Goal: Task Accomplishment & Management: Manage account settings

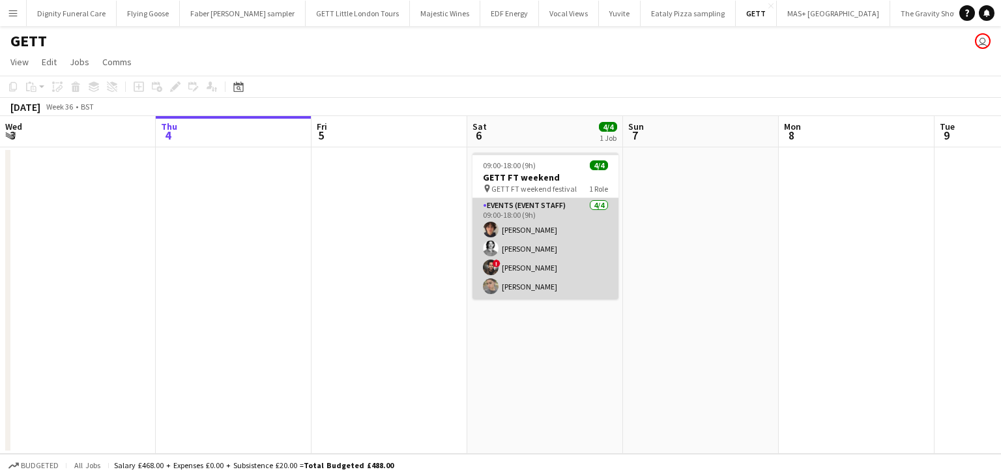
click at [532, 288] on app-card-role "Events (Event Staff) 4/4 09:00-18:00 (9h) Oliver Tickner-Bellau Eoin Dunlea ! J…" at bounding box center [546, 248] width 146 height 101
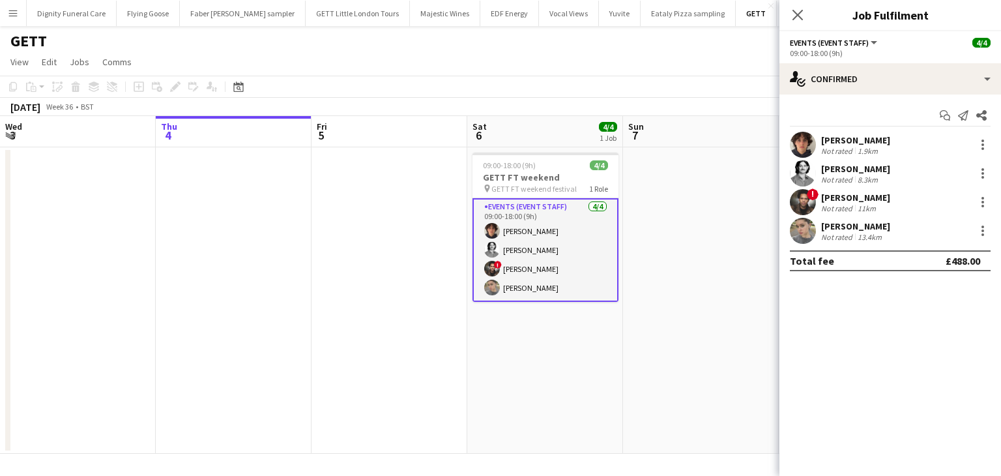
click at [849, 226] on div "Maryna Sudak" at bounding box center [856, 226] width 69 height 12
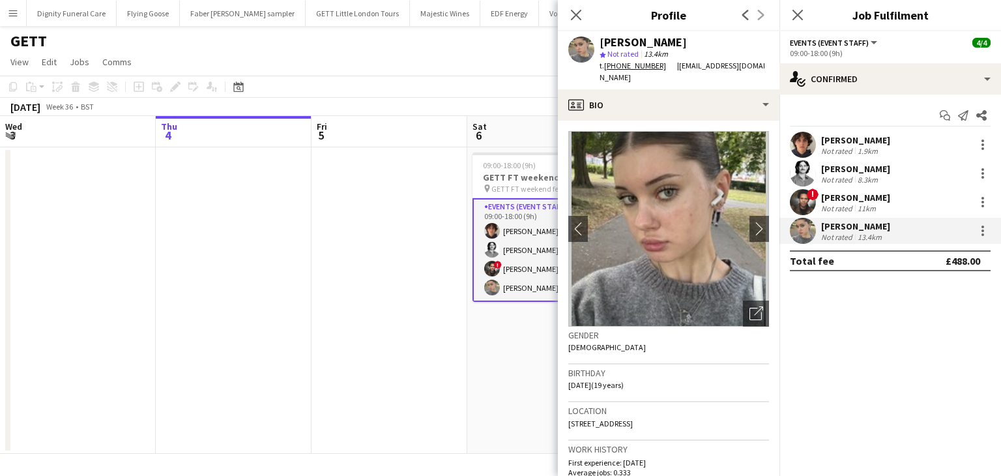
click at [399, 173] on app-date-cell at bounding box center [390, 300] width 156 height 306
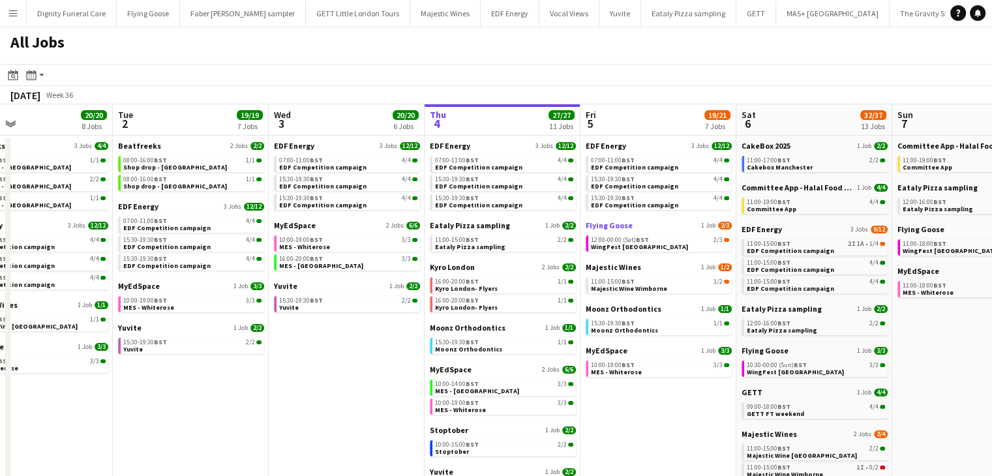
click at [607, 228] on span "Flying Goose" at bounding box center [609, 225] width 47 height 10
click at [451, 143] on span "EDF Energy" at bounding box center [450, 146] width 40 height 10
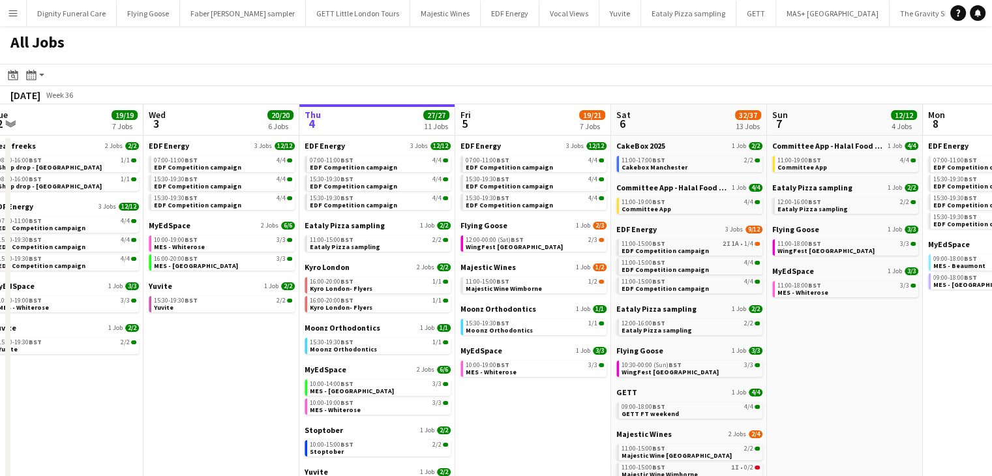
drag, startPoint x: 660, startPoint y: 413, endPoint x: 374, endPoint y: 397, distance: 286.0
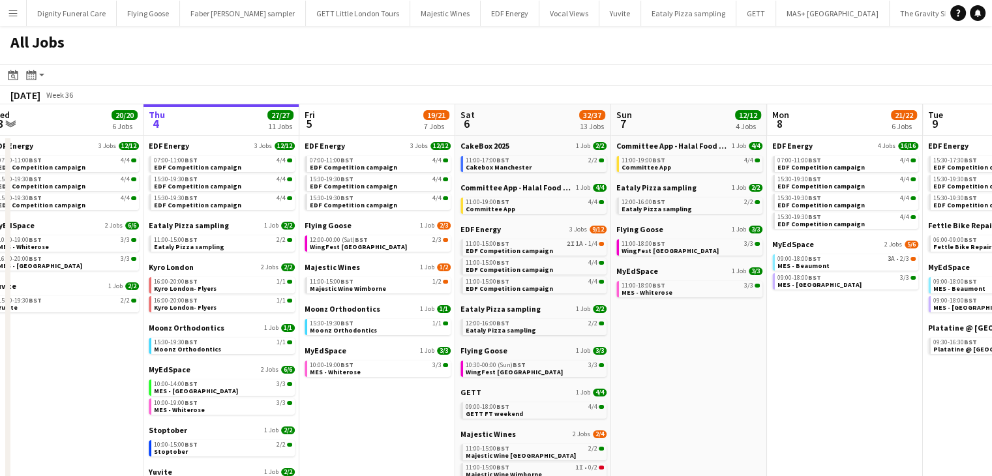
scroll to position [0, 482]
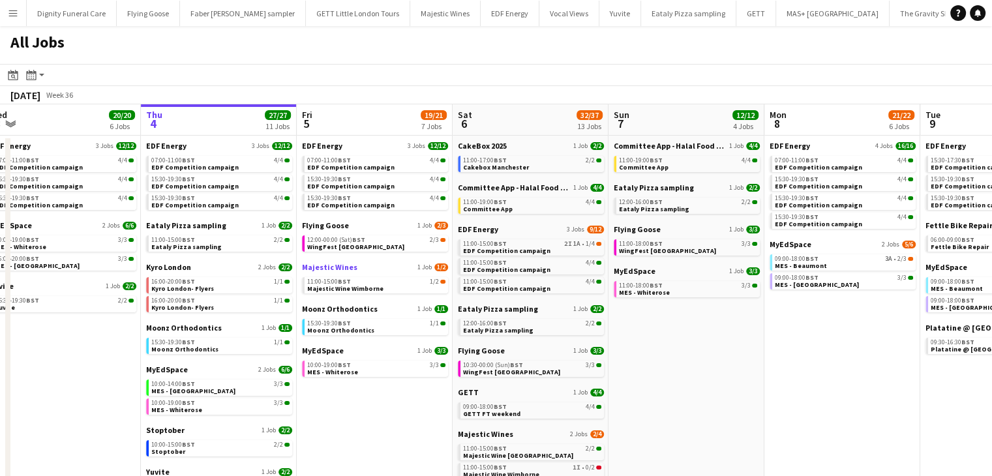
click at [327, 269] on span "Majestic Wines" at bounding box center [329, 267] width 55 height 10
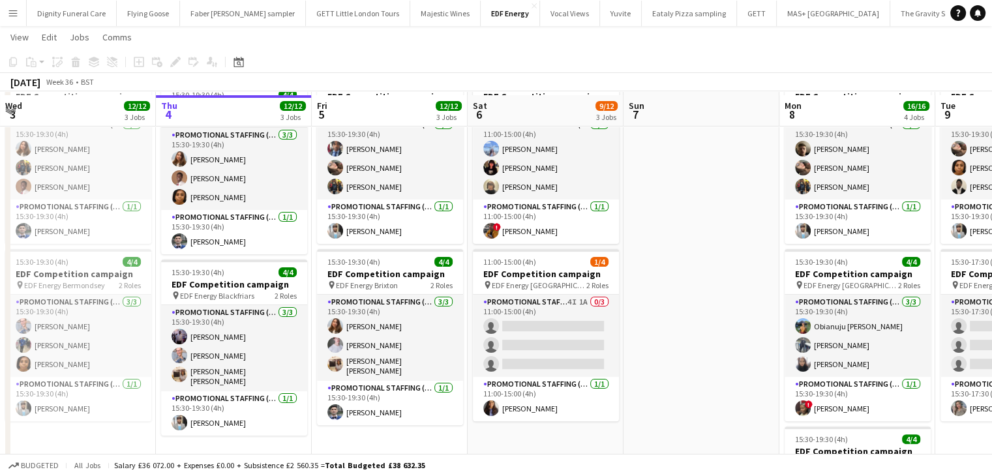
scroll to position [261, 0]
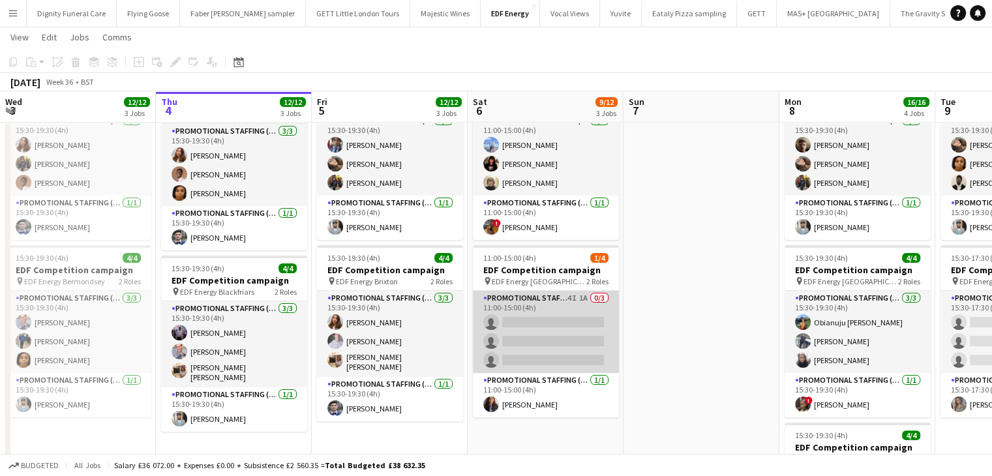
click at [582, 340] on app-card-role "Promotional Staffing (Flyering Staff) 4I 1A 0/3 11:00-15:00 (4h) single-neutral…" at bounding box center [546, 332] width 146 height 82
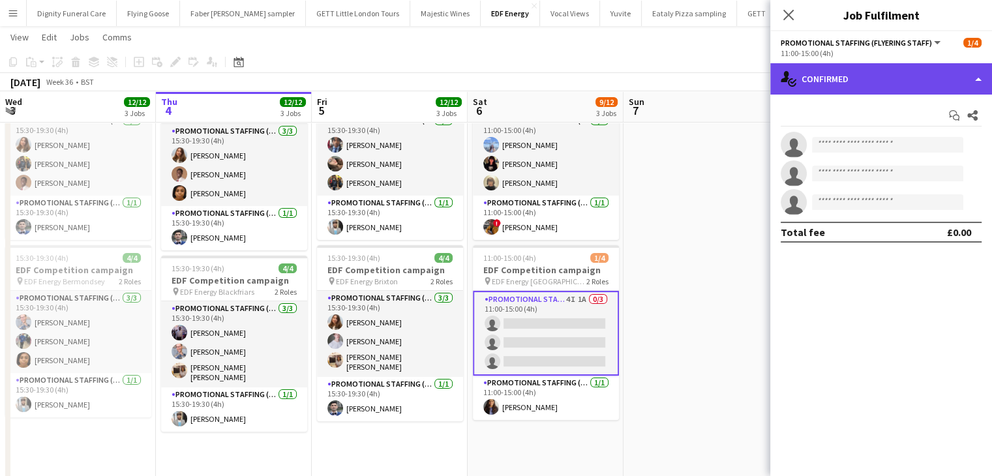
click at [888, 77] on div "single-neutral-actions-check-2 Confirmed" at bounding box center [881, 78] width 222 height 31
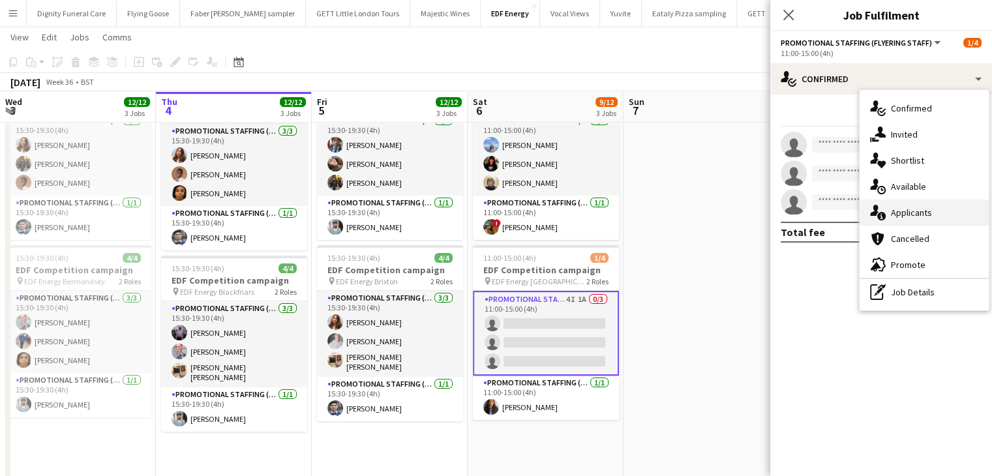
click at [925, 213] on span "Applicants" at bounding box center [911, 213] width 41 height 12
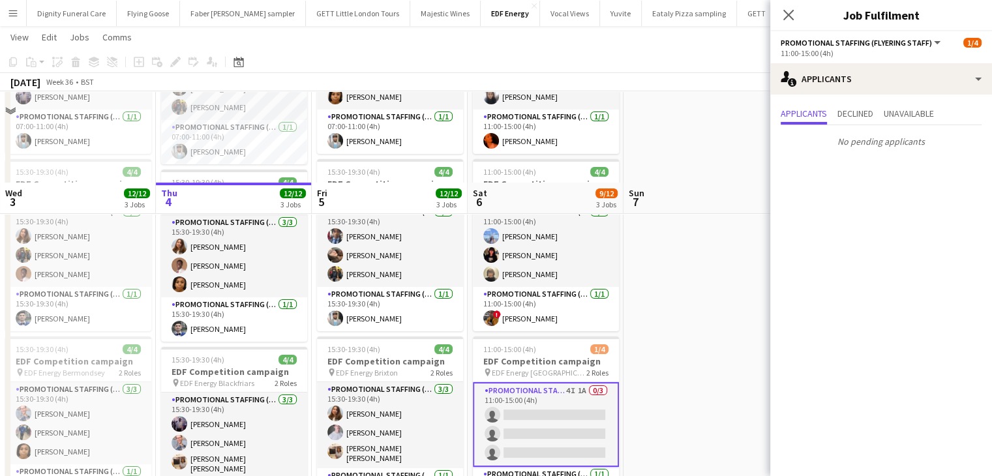
scroll to position [0, 0]
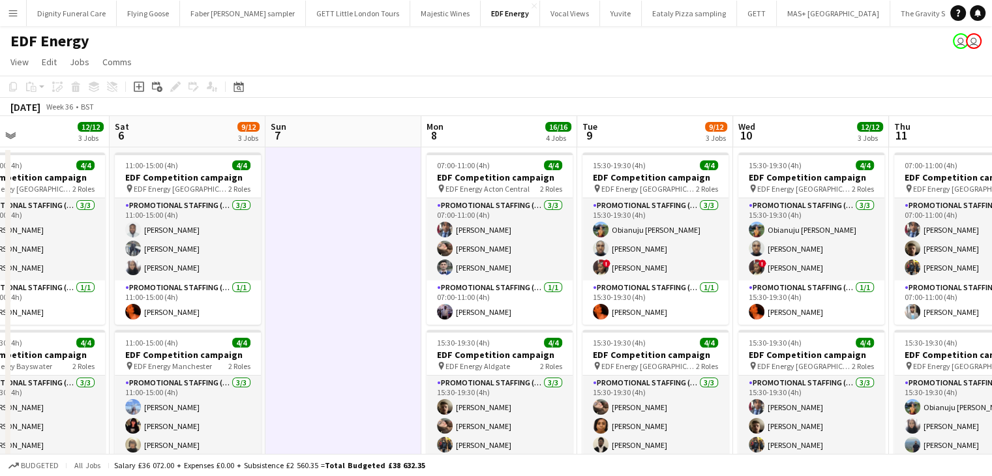
scroll to position [0, 473]
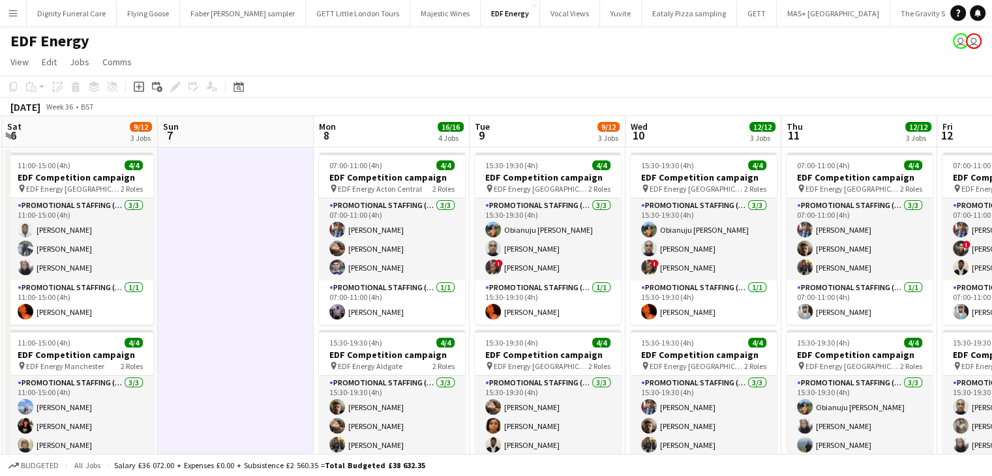
drag, startPoint x: 690, startPoint y: 251, endPoint x: 230, endPoint y: 231, distance: 460.8
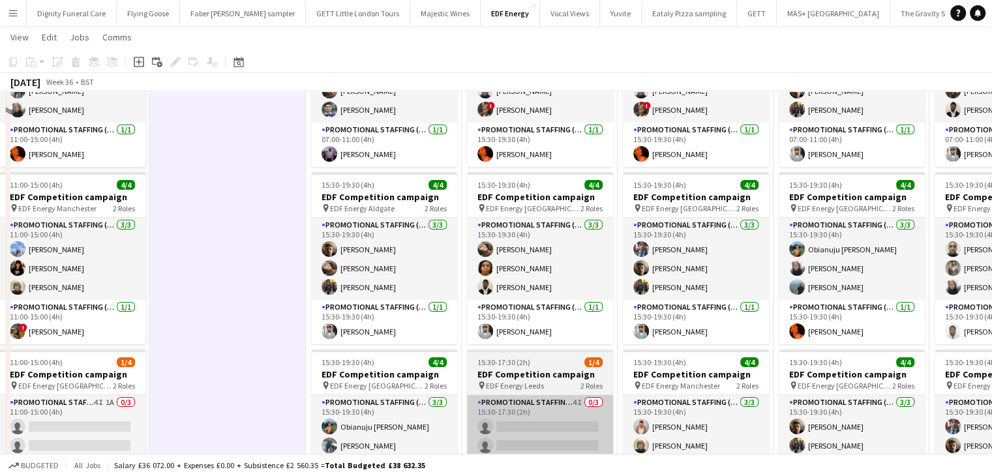
scroll to position [326, 0]
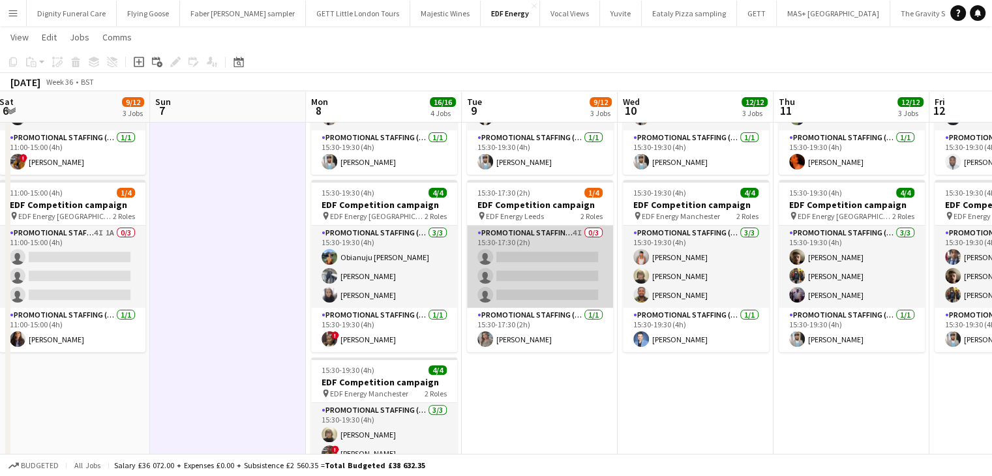
click at [561, 277] on app-card-role "Promotional Staffing (Flyering Staff) 4I 0/3 15:30-17:30 (2h) single-neutral-ac…" at bounding box center [540, 267] width 146 height 82
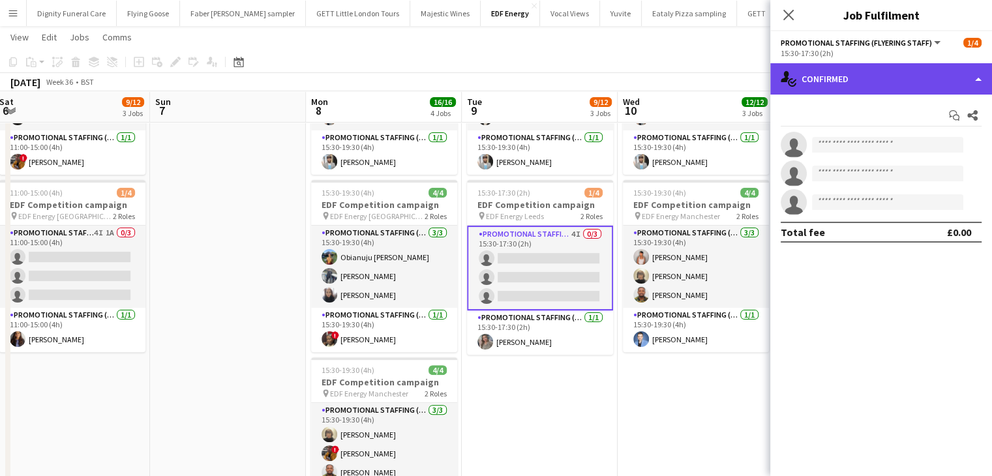
click at [846, 82] on div "single-neutral-actions-check-2 Confirmed" at bounding box center [881, 78] width 222 height 31
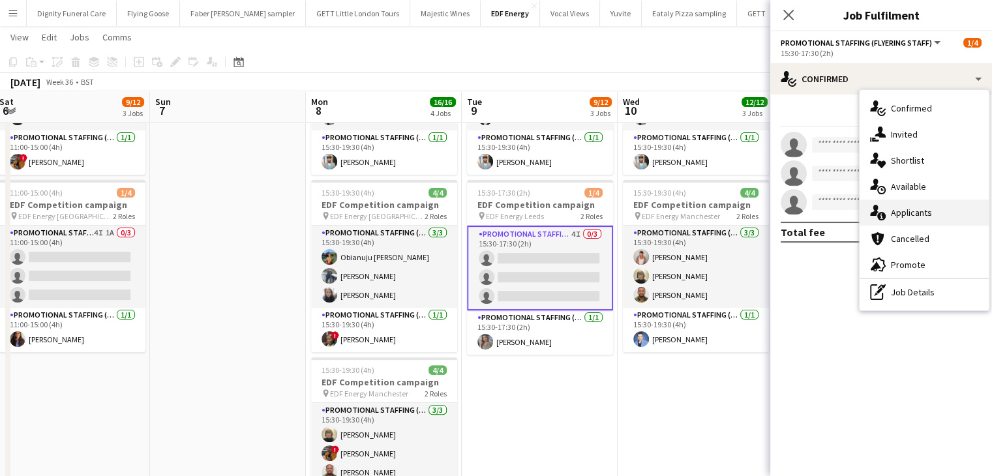
click at [910, 209] on span "Applicants" at bounding box center [911, 213] width 41 height 12
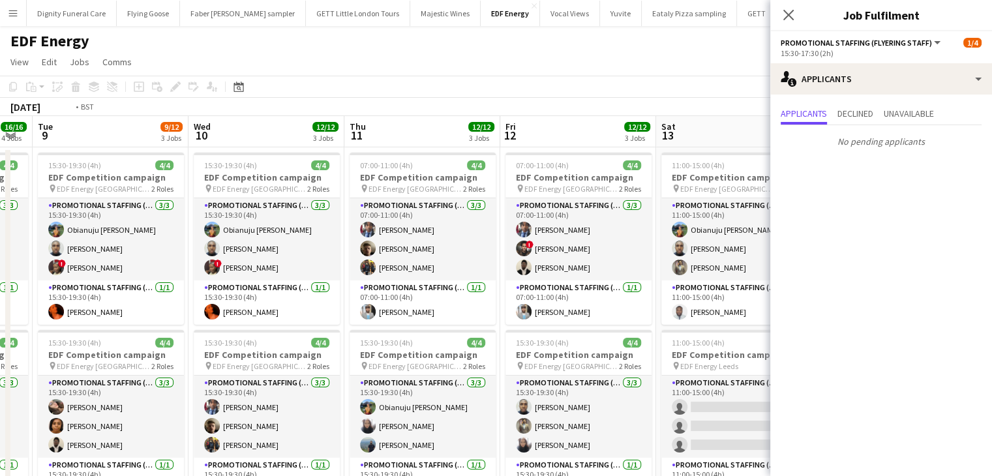
scroll to position [0, 495]
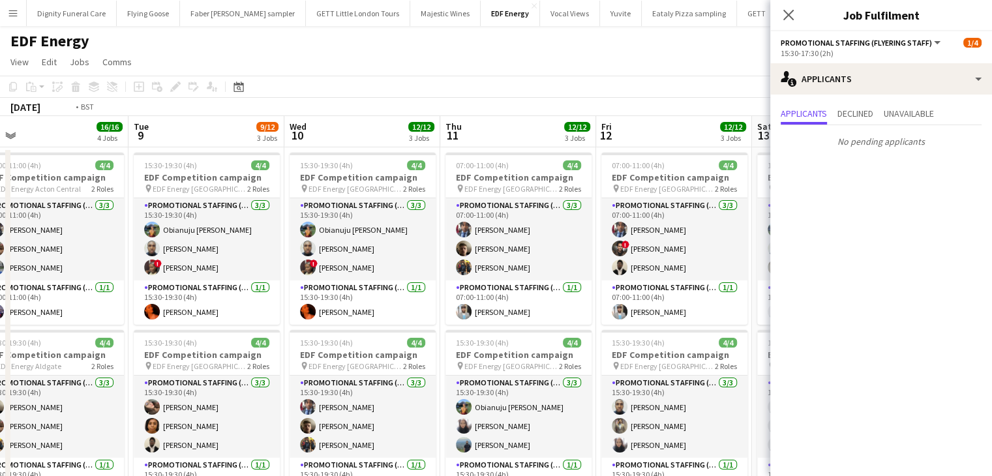
drag, startPoint x: 647, startPoint y: 268, endPoint x: 314, endPoint y: 265, distance: 333.2
click at [434, 89] on app-toolbar "Copy Paste Paste Ctrl+V Paste with crew Ctrl+Shift+V Paste linked Job Delete Gr…" at bounding box center [496, 87] width 992 height 22
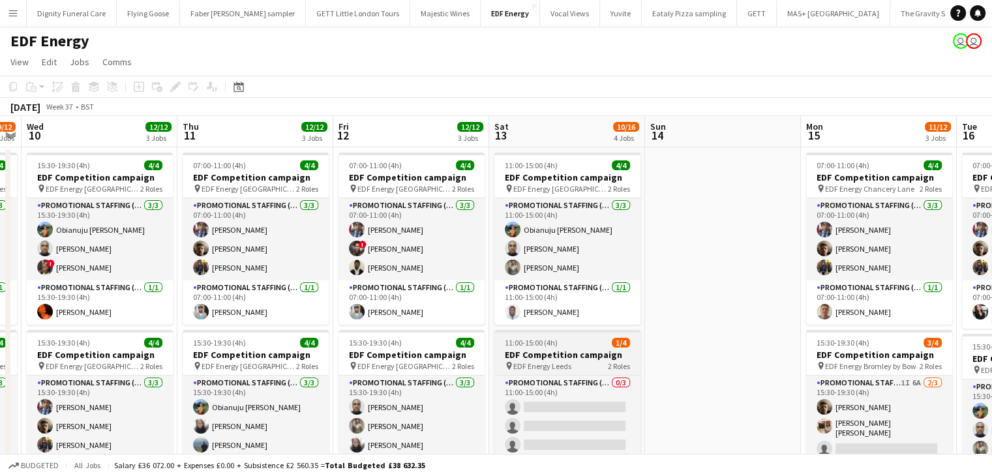
scroll to position [0, 519]
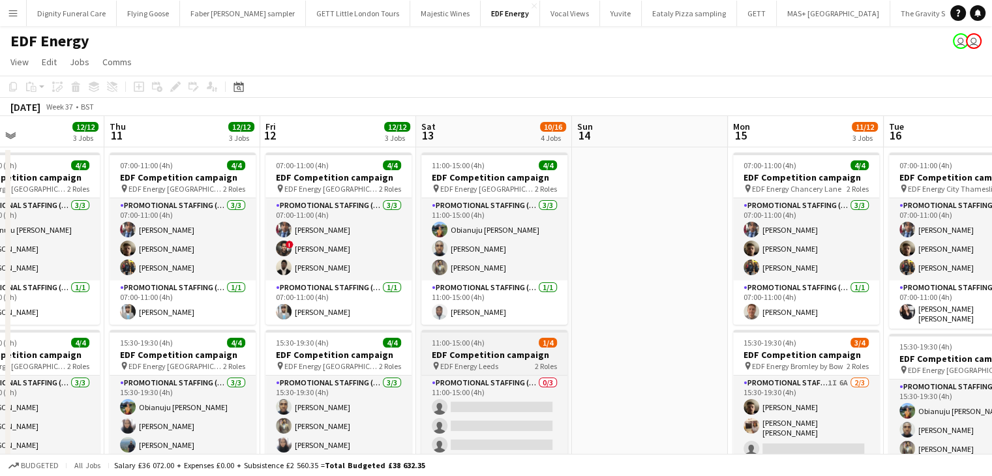
drag, startPoint x: 634, startPoint y: 329, endPoint x: 441, endPoint y: 338, distance: 193.2
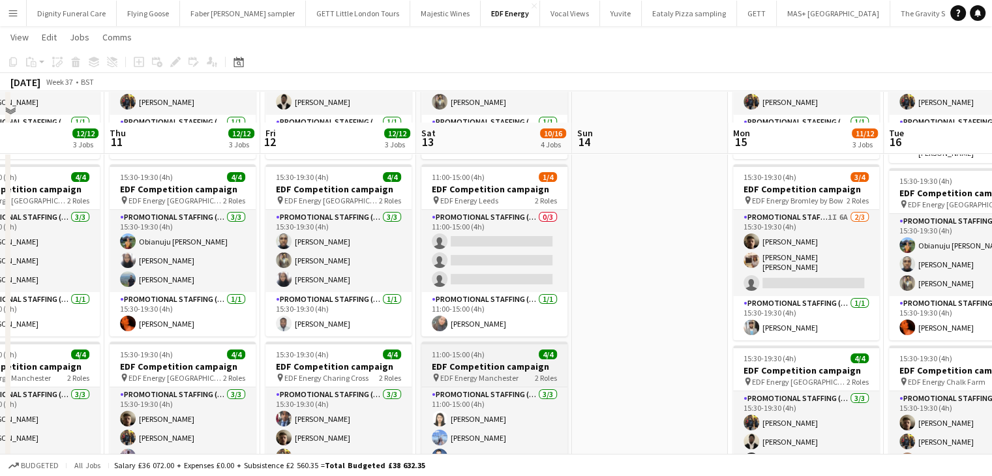
scroll to position [196, 0]
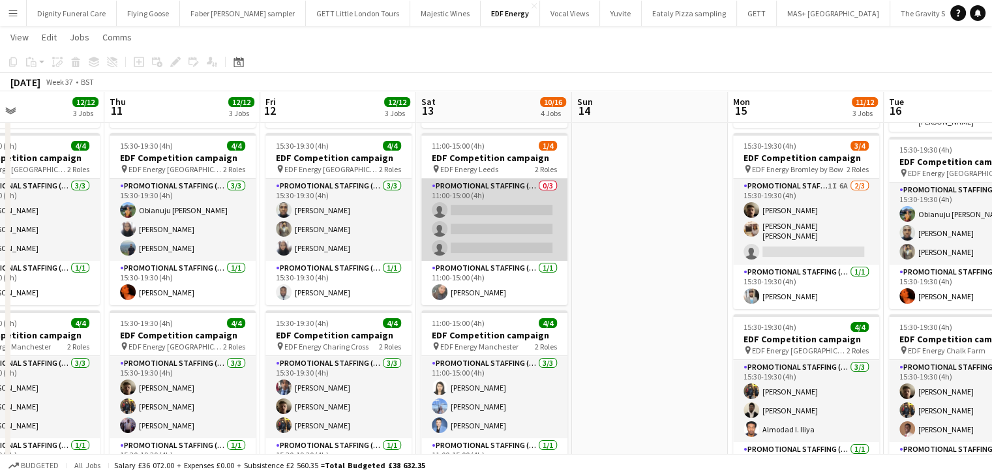
click at [508, 241] on app-card-role "Promotional Staffing (Flyering Staff) 0/3 11:00-15:00 (4h) single-neutral-actio…" at bounding box center [494, 220] width 146 height 82
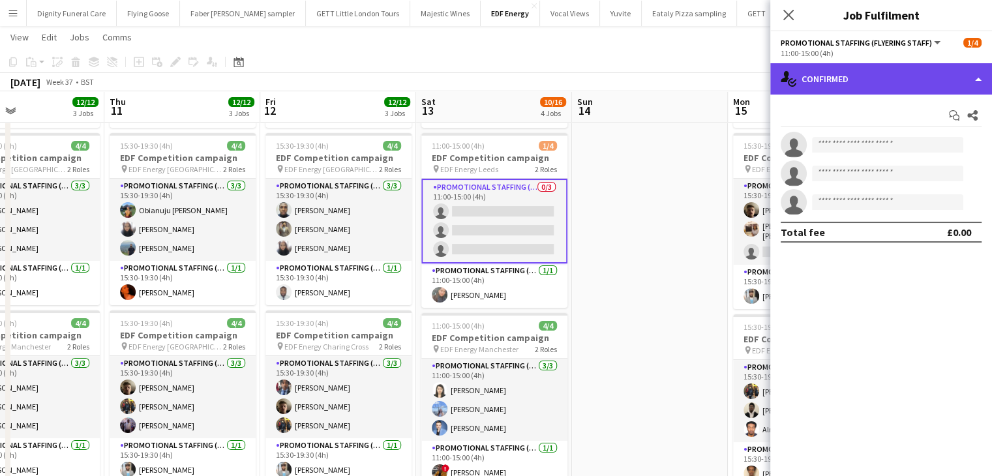
click at [838, 76] on div "single-neutral-actions-check-2 Confirmed" at bounding box center [881, 78] width 222 height 31
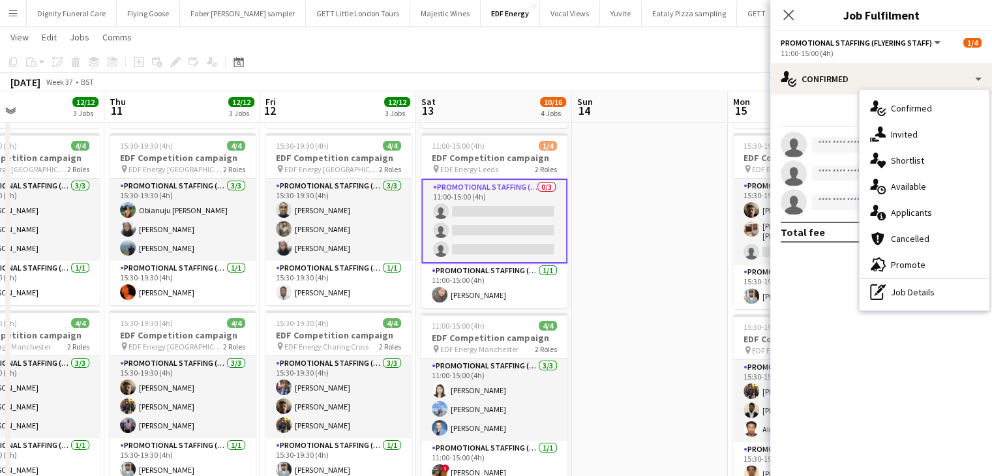
click at [906, 213] on span "Applicants" at bounding box center [911, 213] width 41 height 12
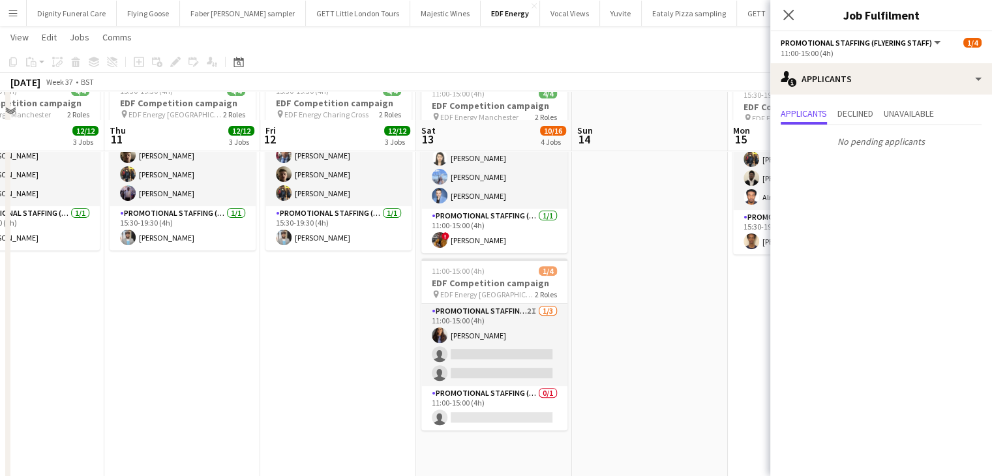
scroll to position [456, 0]
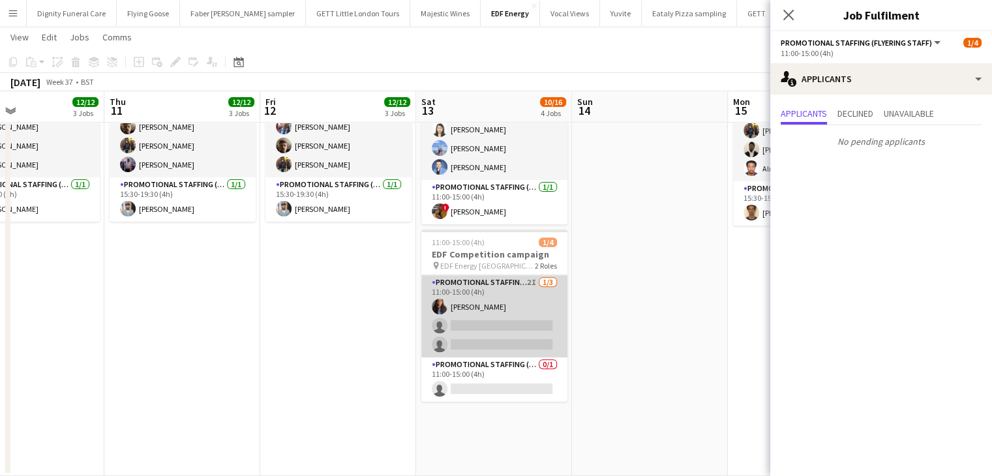
click at [526, 323] on app-card-role "Promotional Staffing (Flyering Staff) 2I 1/3 11:00-15:00 (4h) Mansi Mehta singl…" at bounding box center [494, 316] width 146 height 82
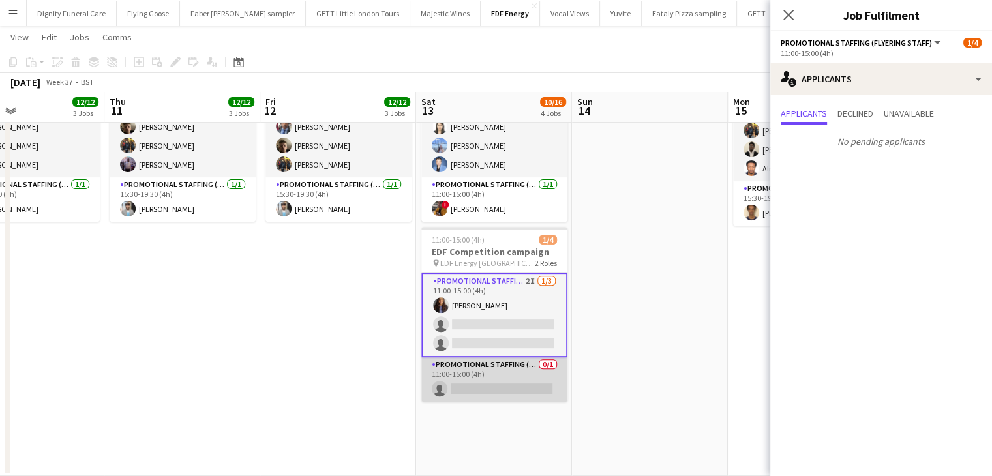
click at [521, 384] on app-card-role "Promotional Staffing (Team Leader) 0/1 11:00-15:00 (4h) single-neutral-actions" at bounding box center [494, 379] width 146 height 44
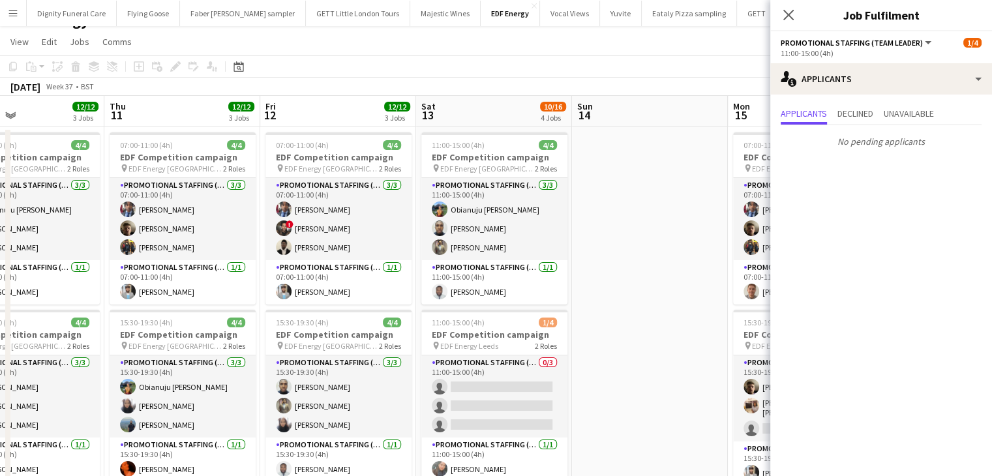
scroll to position [0, 0]
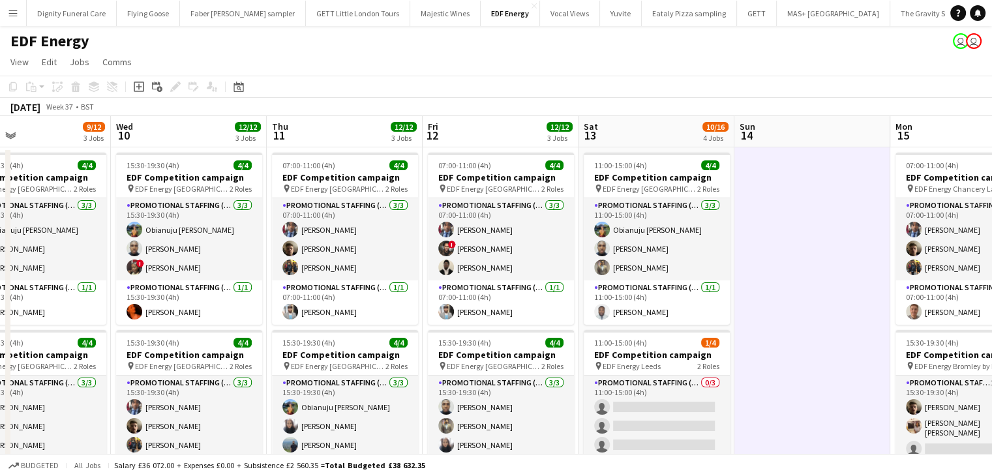
scroll to position [0, 524]
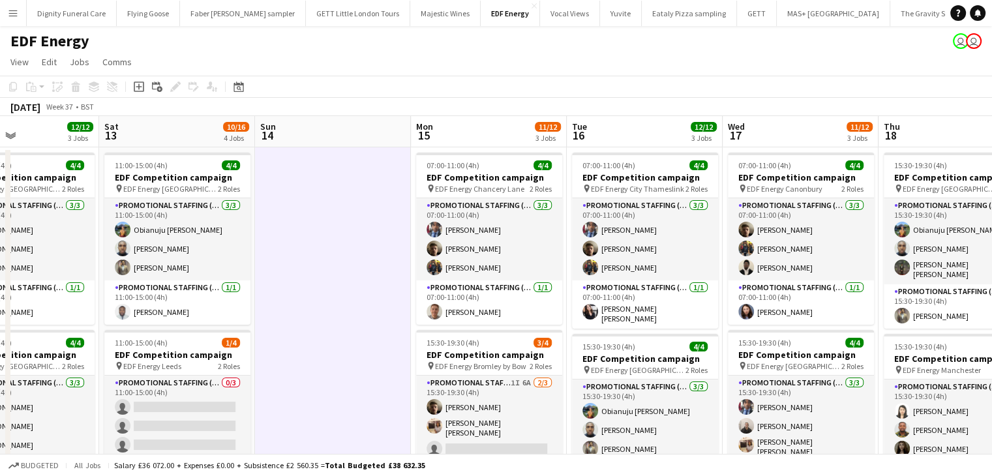
drag, startPoint x: 628, startPoint y: 274, endPoint x: 412, endPoint y: 278, distance: 215.9
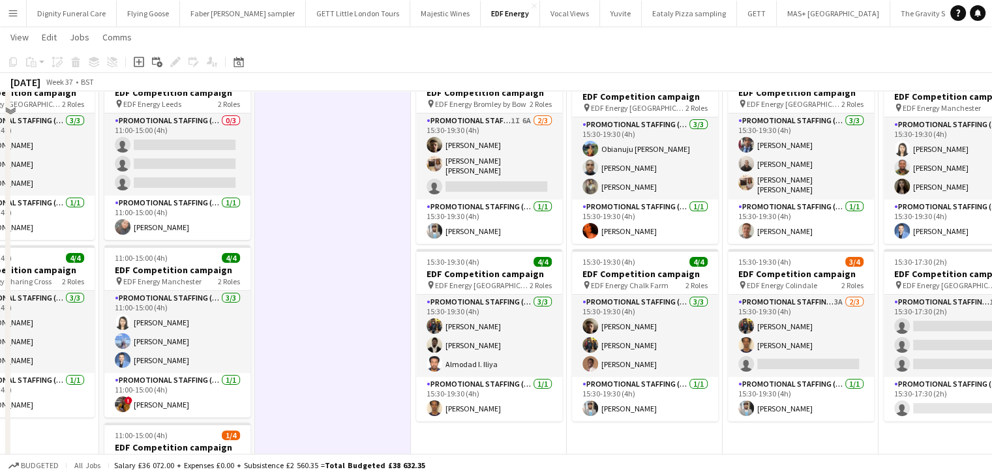
scroll to position [130, 0]
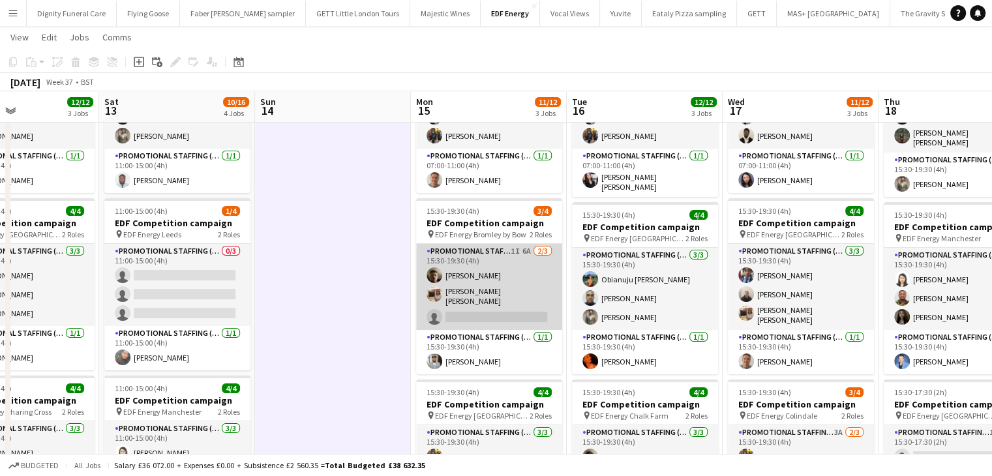
click at [490, 314] on app-card-role "Promotional Staffing (Flyering Staff) 1I 6A 2/3 15:30-19:30 (4h) Alex Jackson-K…" at bounding box center [489, 287] width 146 height 86
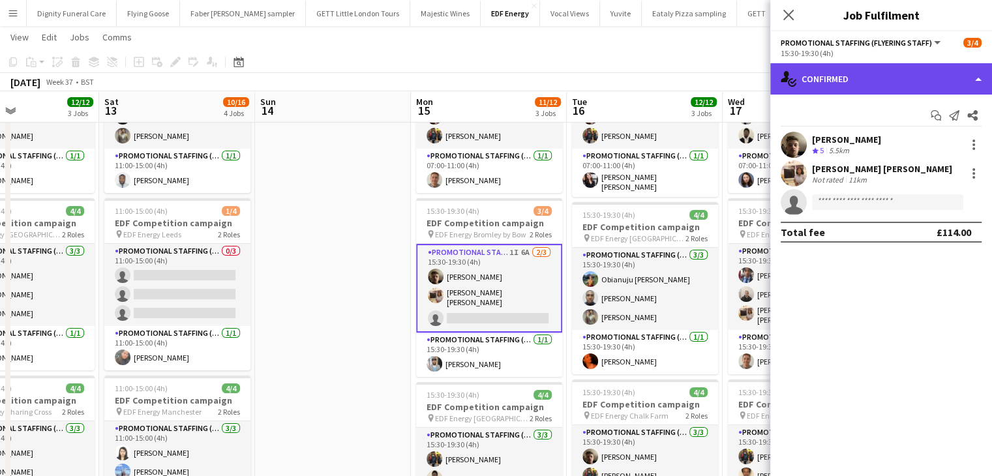
drag, startPoint x: 850, startPoint y: 79, endPoint x: 902, endPoint y: 135, distance: 76.6
click at [851, 79] on div "single-neutral-actions-check-2 Confirmed" at bounding box center [881, 78] width 222 height 31
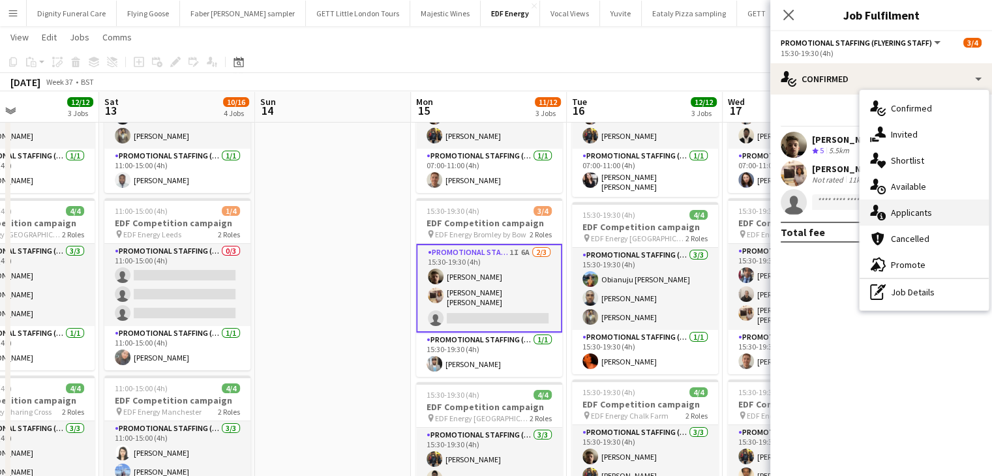
click at [909, 208] on span "Applicants" at bounding box center [911, 213] width 41 height 12
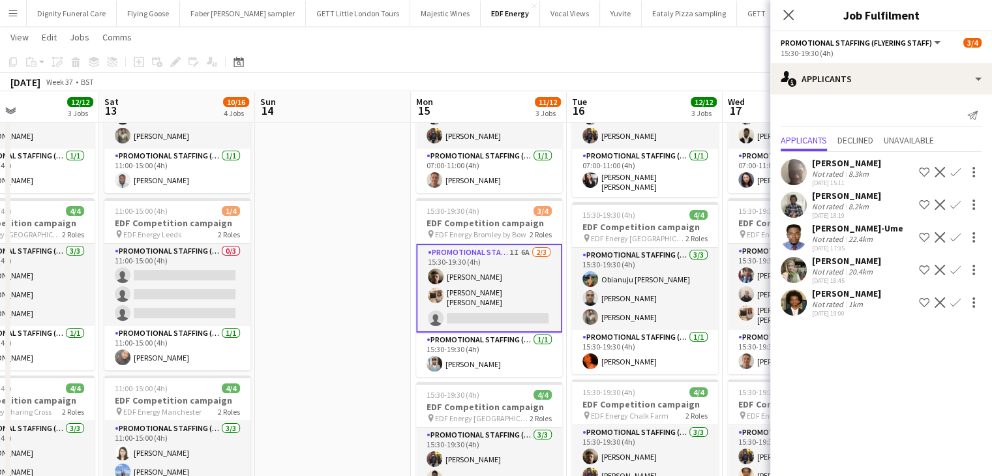
click at [831, 296] on div "Mubaarak Hassan" at bounding box center [846, 294] width 69 height 12
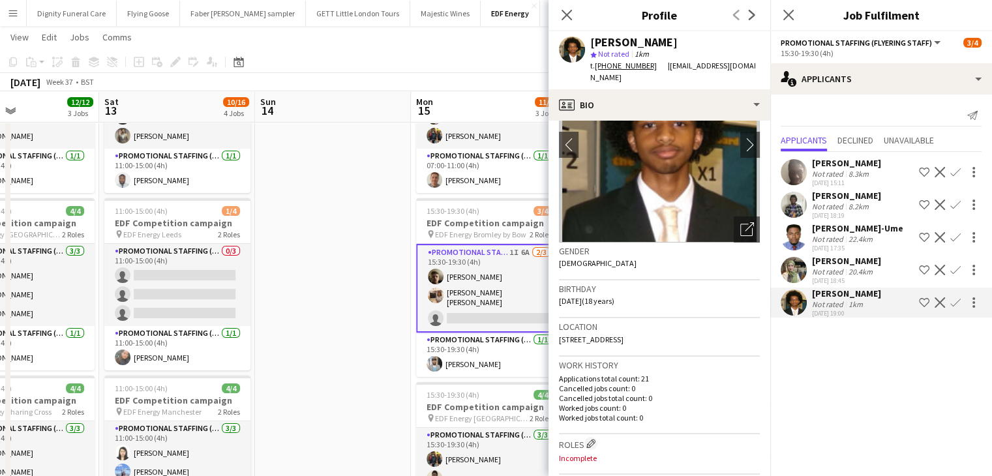
scroll to position [0, 0]
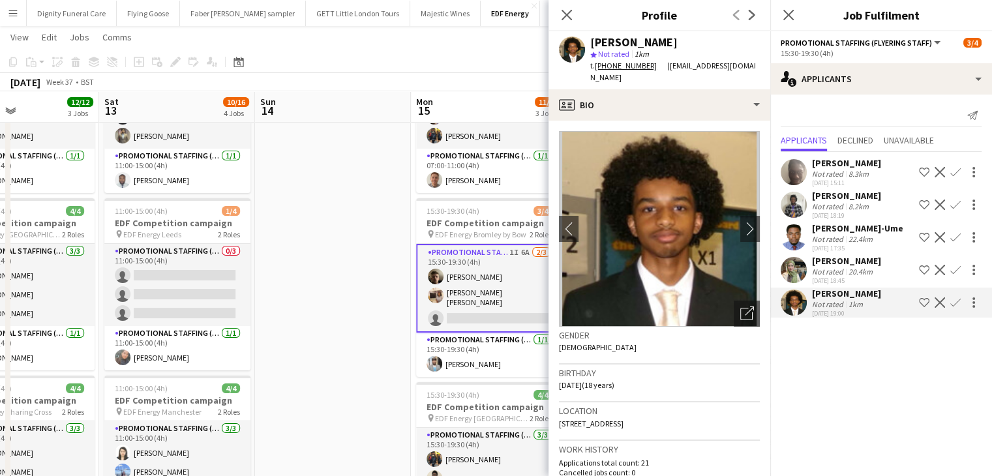
click at [840, 259] on div "Aliya Kazmi" at bounding box center [846, 261] width 69 height 12
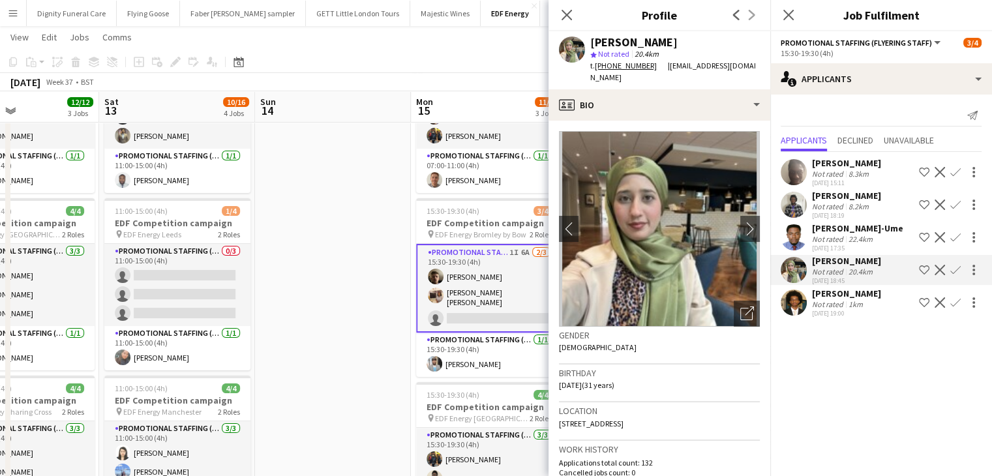
click at [831, 234] on div "Not rated" at bounding box center [829, 239] width 34 height 10
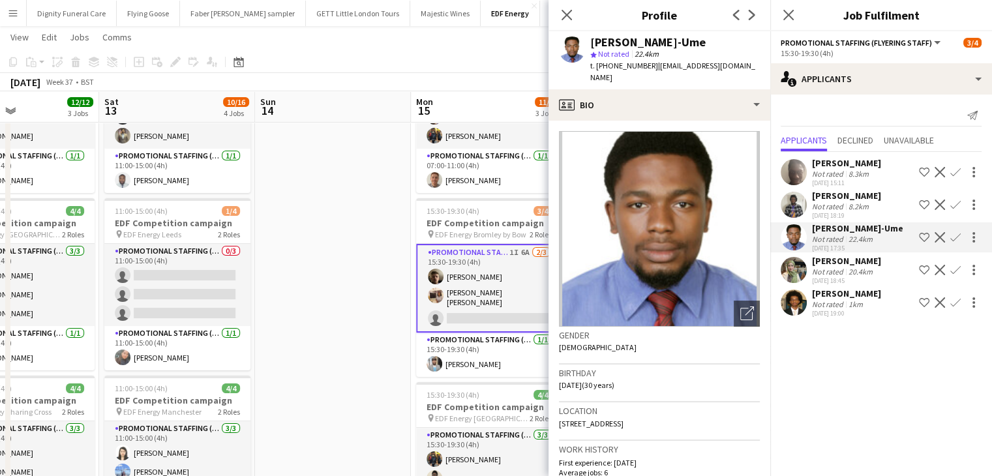
click at [829, 200] on div "Dervin Ebuki" at bounding box center [846, 196] width 69 height 12
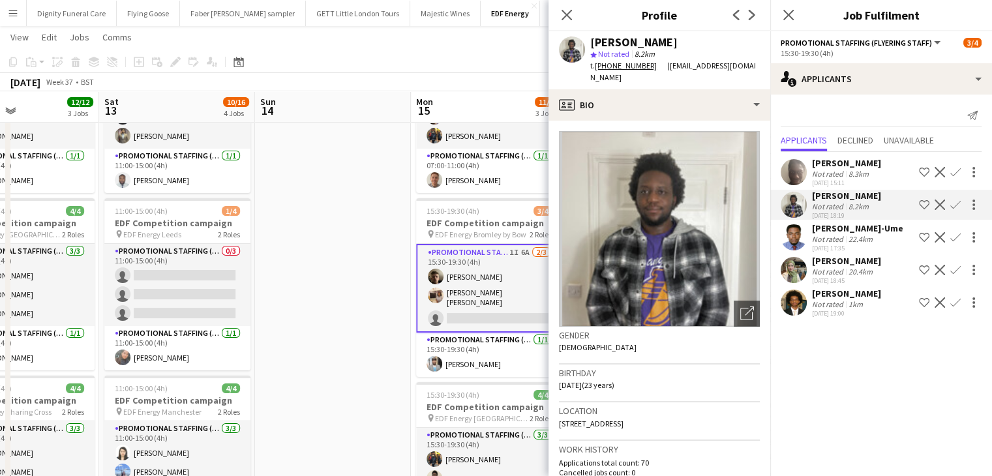
click at [835, 158] on div "Ibrahim Dabo" at bounding box center [846, 163] width 69 height 12
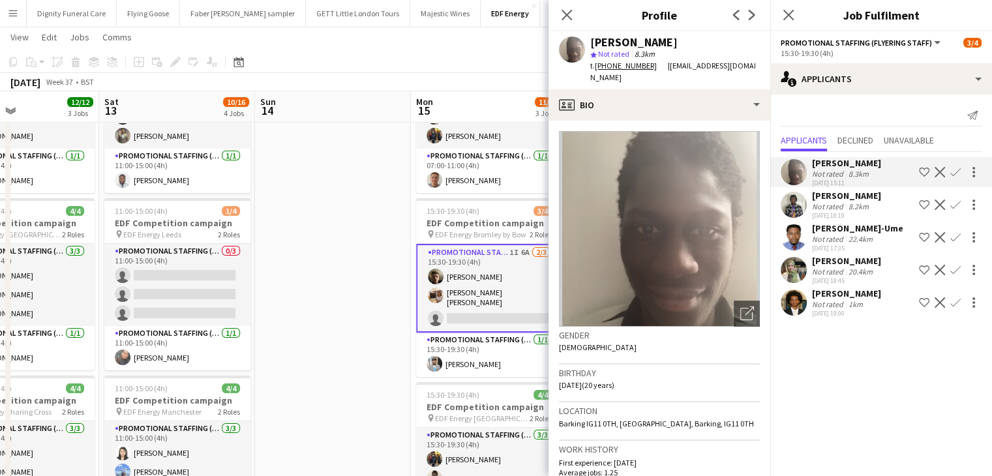
click at [831, 231] on div "Fidelis Ejike-Ume" at bounding box center [857, 228] width 91 height 12
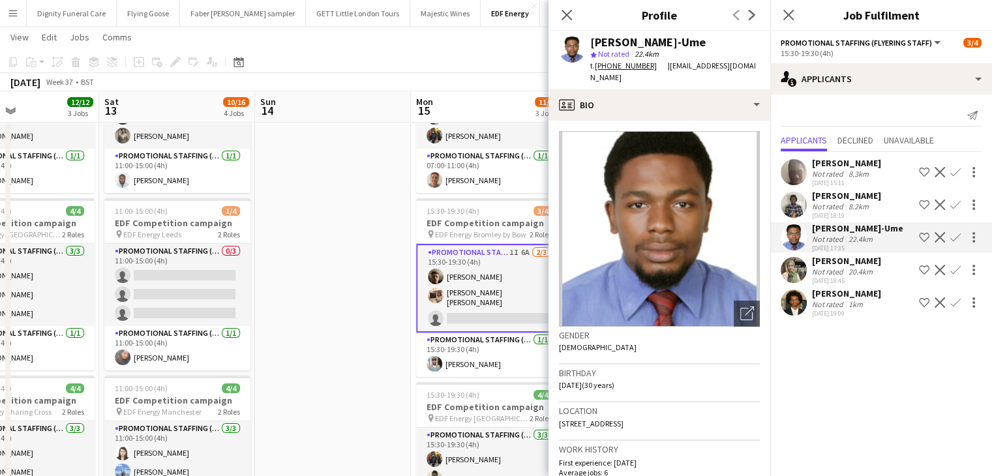
click at [956, 235] on app-icon "Confirm" at bounding box center [955, 237] width 10 height 10
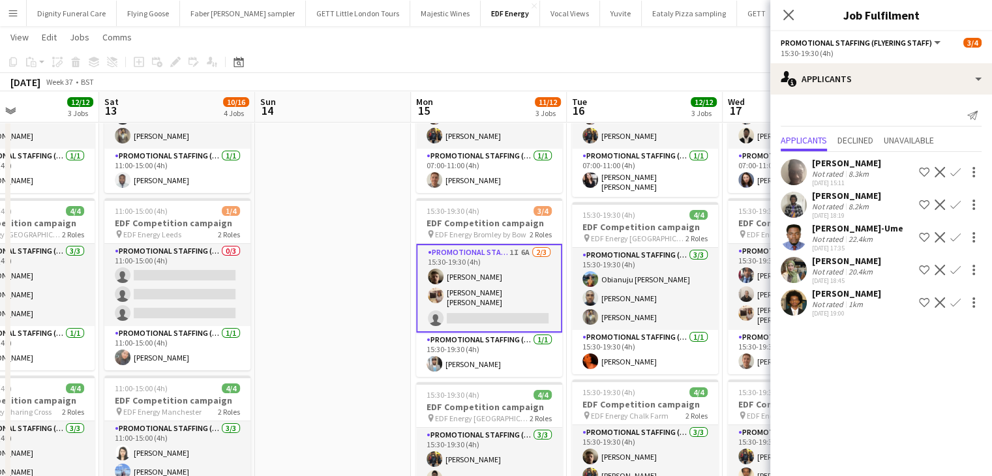
click at [955, 237] on app-icon "Confirm" at bounding box center [955, 237] width 10 height 10
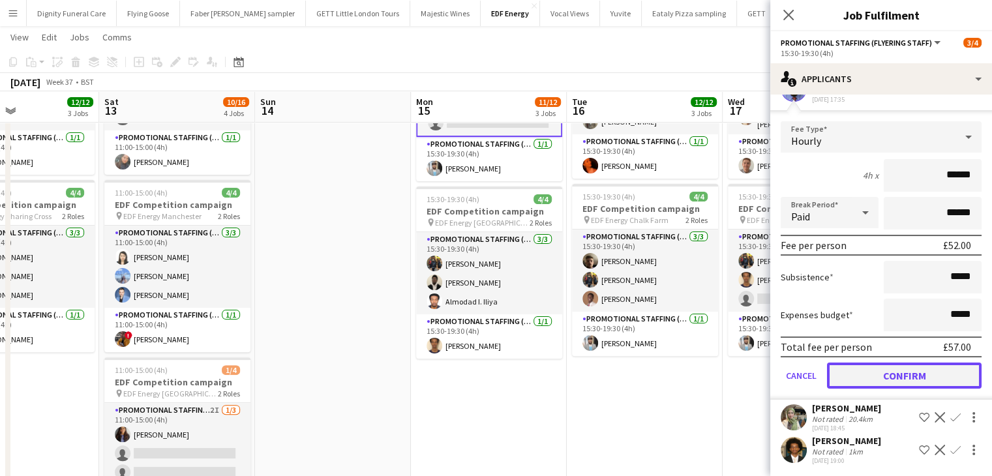
click at [927, 368] on button "Confirm" at bounding box center [904, 376] width 155 height 26
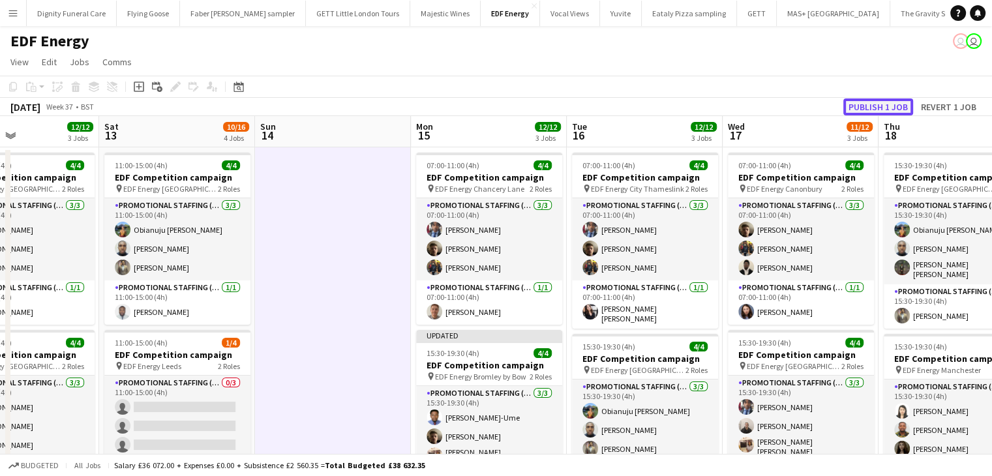
click at [883, 106] on button "Publish 1 job" at bounding box center [878, 106] width 70 height 17
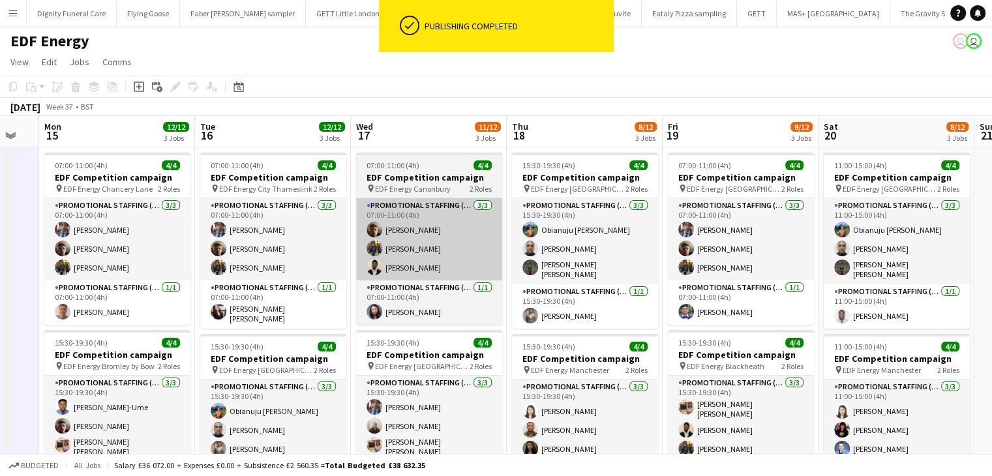
drag, startPoint x: 769, startPoint y: 254, endPoint x: 529, endPoint y: 247, distance: 240.0
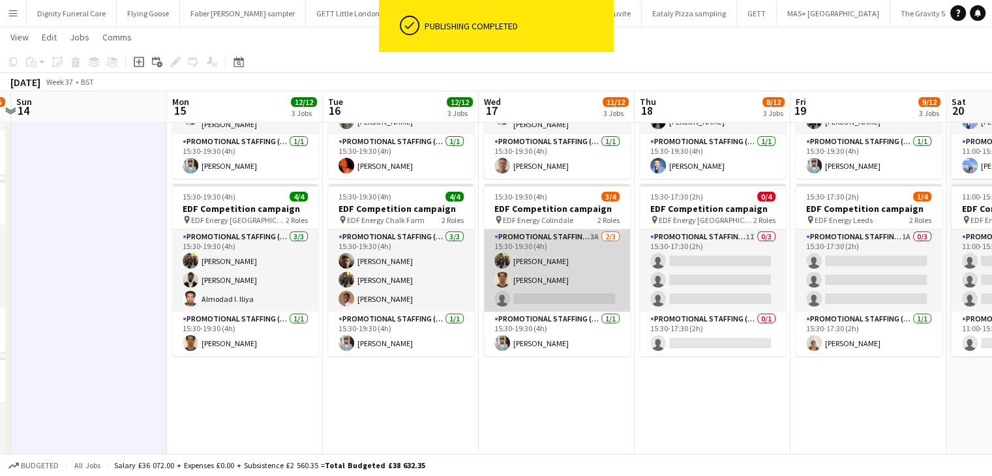
click at [566, 295] on app-card-role "Promotional Staffing (Flyering Staff) 3A 2/3 15:30-19:30 (4h) Martin Brady Ridw…" at bounding box center [557, 271] width 146 height 82
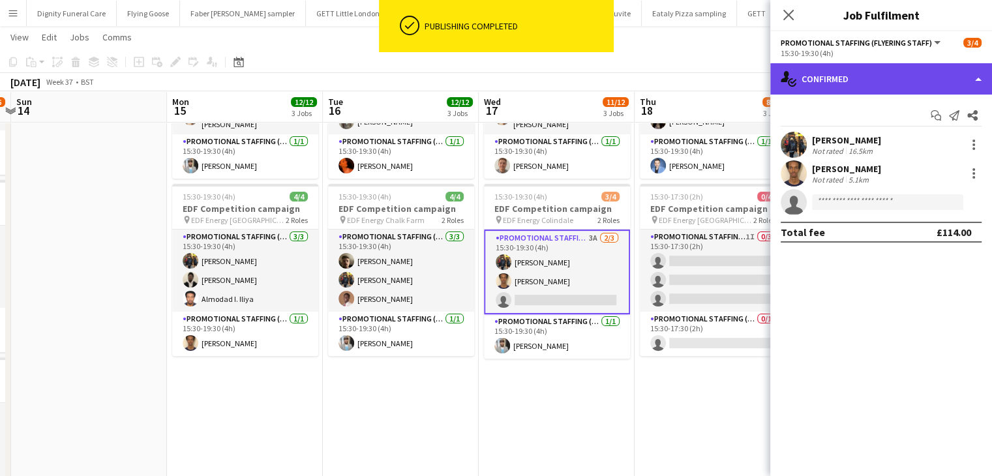
click at [895, 82] on div "single-neutral-actions-check-2 Confirmed" at bounding box center [881, 78] width 222 height 31
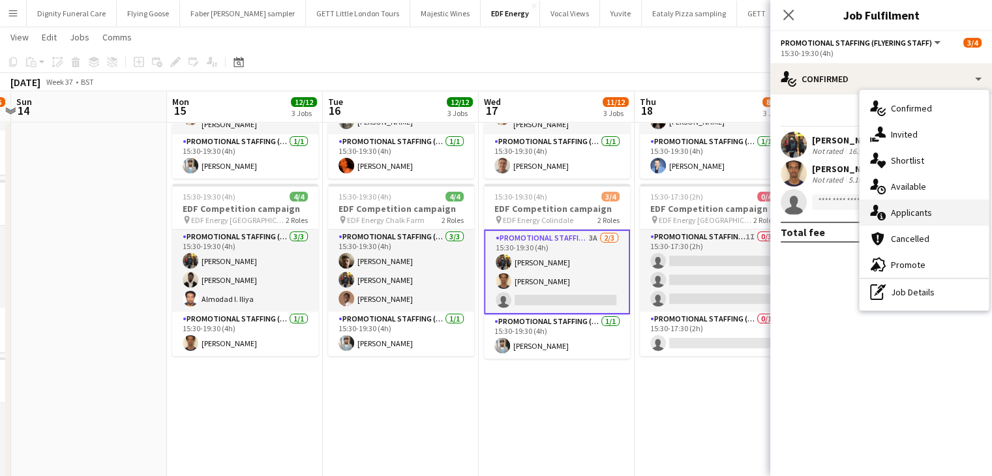
click at [907, 210] on span "Applicants" at bounding box center [911, 213] width 41 height 12
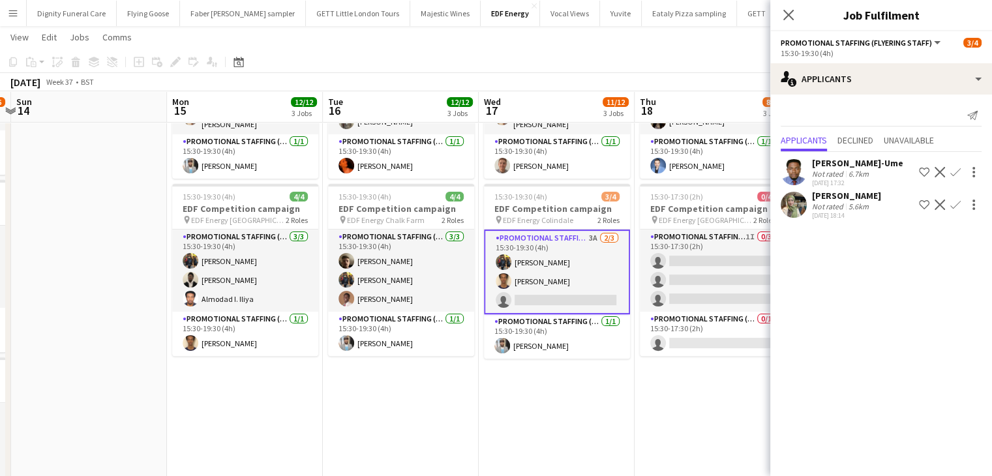
click at [957, 168] on app-icon "Confirm" at bounding box center [955, 172] width 10 height 10
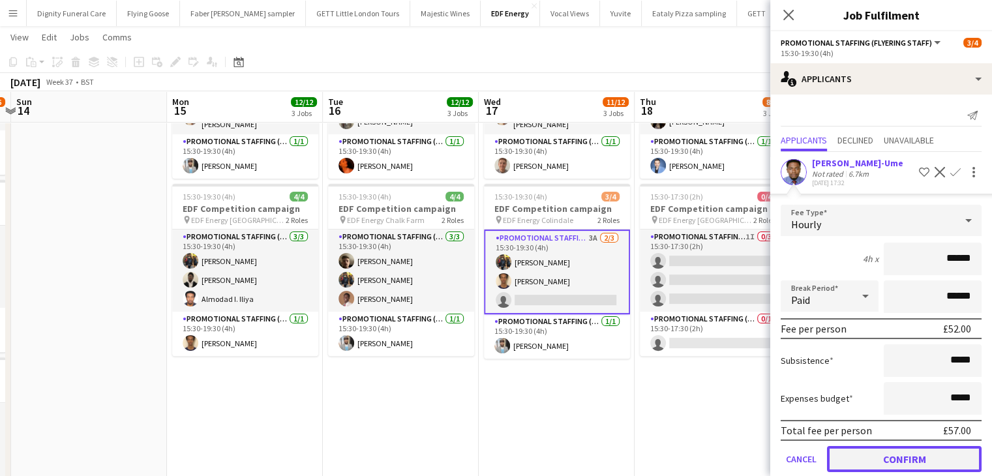
click at [907, 452] on button "Confirm" at bounding box center [904, 459] width 155 height 26
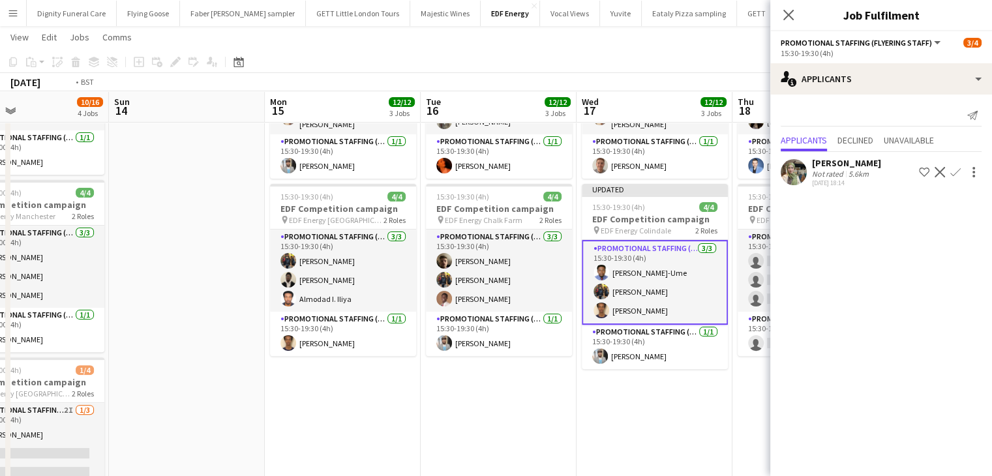
drag, startPoint x: 518, startPoint y: 397, endPoint x: 411, endPoint y: 390, distance: 107.2
click at [412, 390] on app-calendar-viewport "Thu 11 12/12 3 Jobs Fri 12 12/12 3 Jobs Sat 13 10/16 4 Jobs Sun 14 Mon 15 12/12…" at bounding box center [496, 166] width 992 height 882
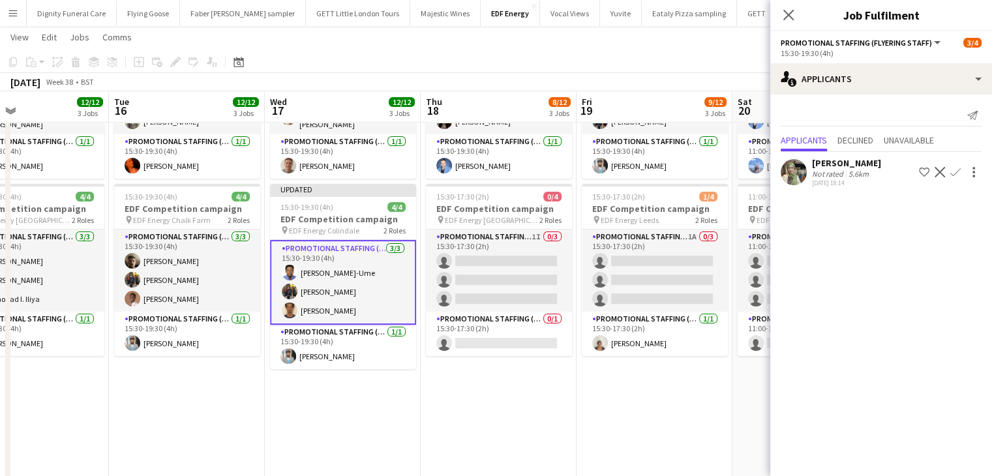
scroll to position [0, 411]
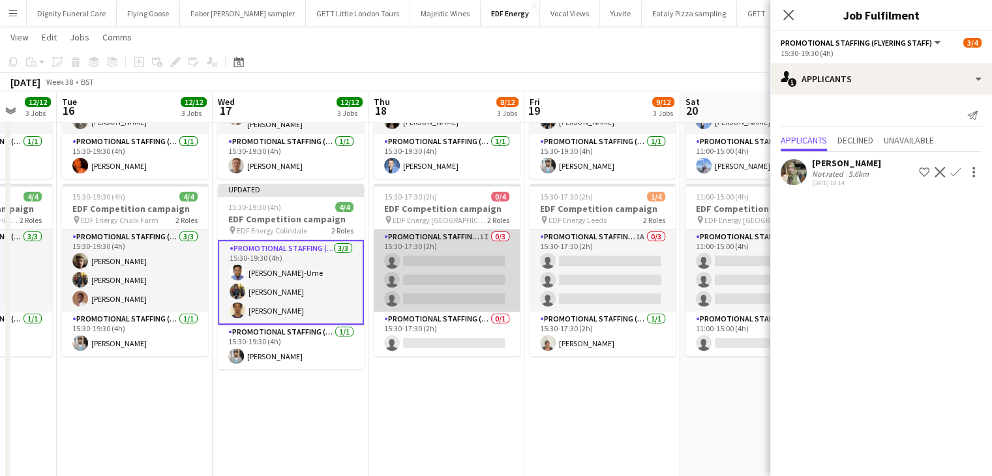
click at [454, 270] on app-card-role "Promotional Staffing (Flyering Staff) 1I 0/3 15:30-17:30 (2h) single-neutral-ac…" at bounding box center [447, 271] width 146 height 82
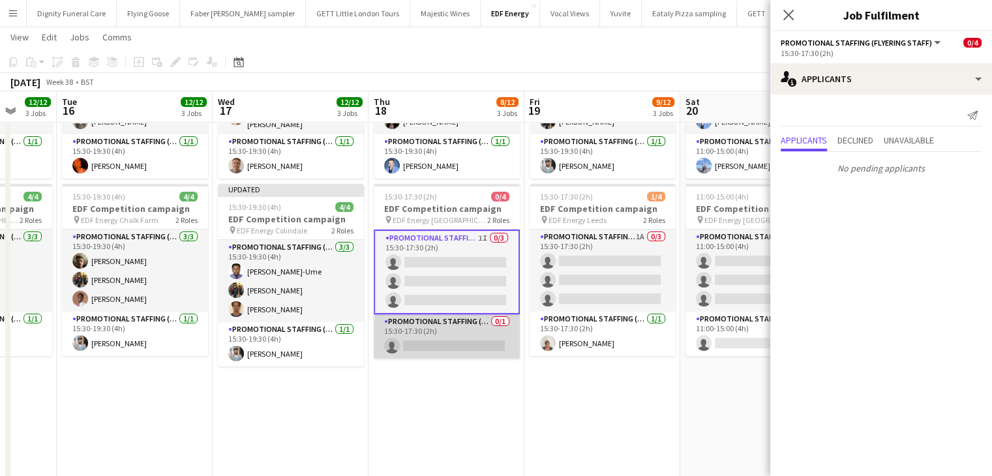
click at [454, 338] on app-card-role "Promotional Staffing (Team Leader) 0/1 15:30-17:30 (2h) single-neutral-actions" at bounding box center [447, 336] width 146 height 44
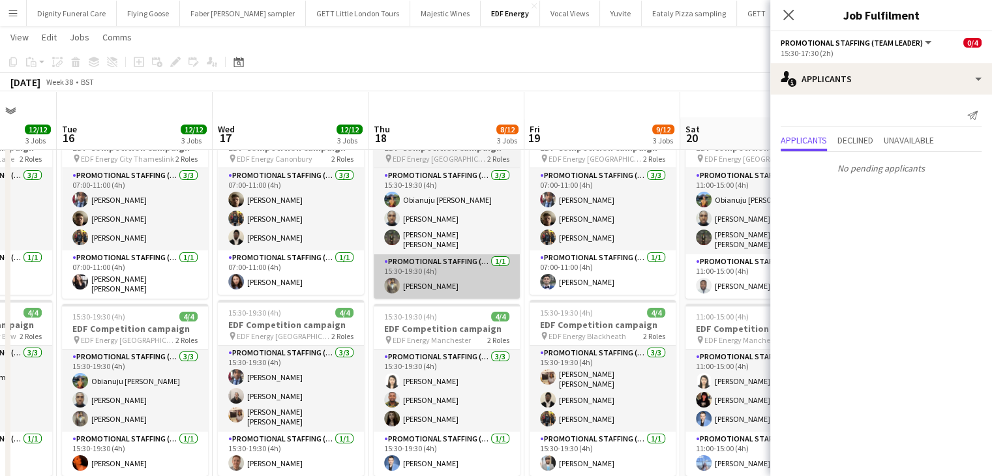
scroll to position [0, 0]
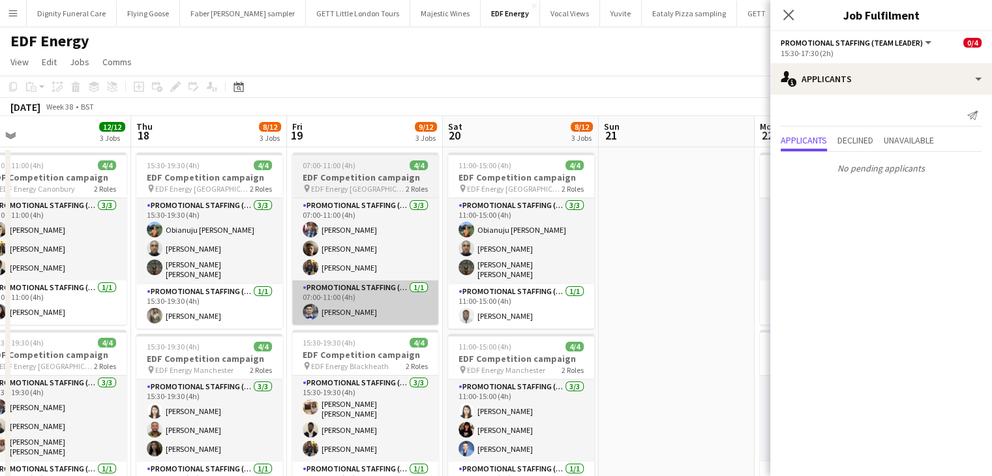
drag, startPoint x: 622, startPoint y: 314, endPoint x: 416, endPoint y: 301, distance: 206.4
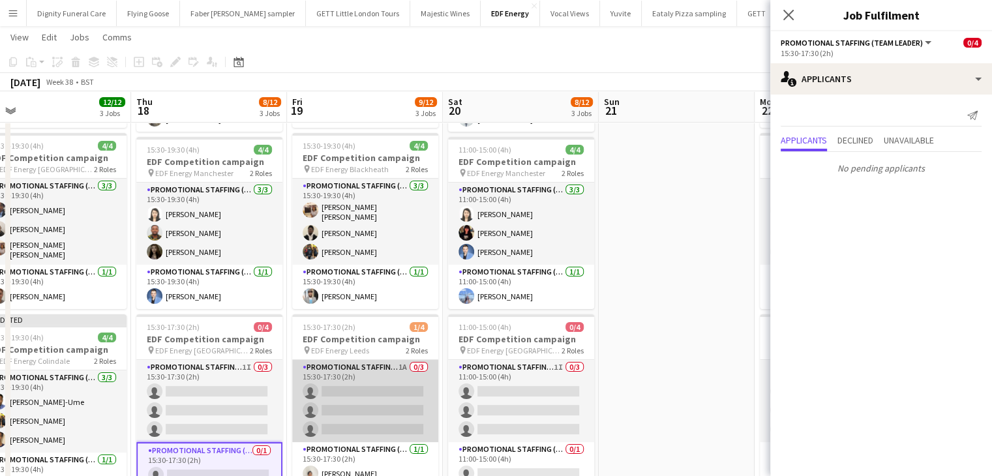
click at [381, 398] on app-card-role "Promotional Staffing (Flyering Staff) 1A 0/3 15:30-17:30 (2h) single-neutral-ac…" at bounding box center [365, 401] width 146 height 82
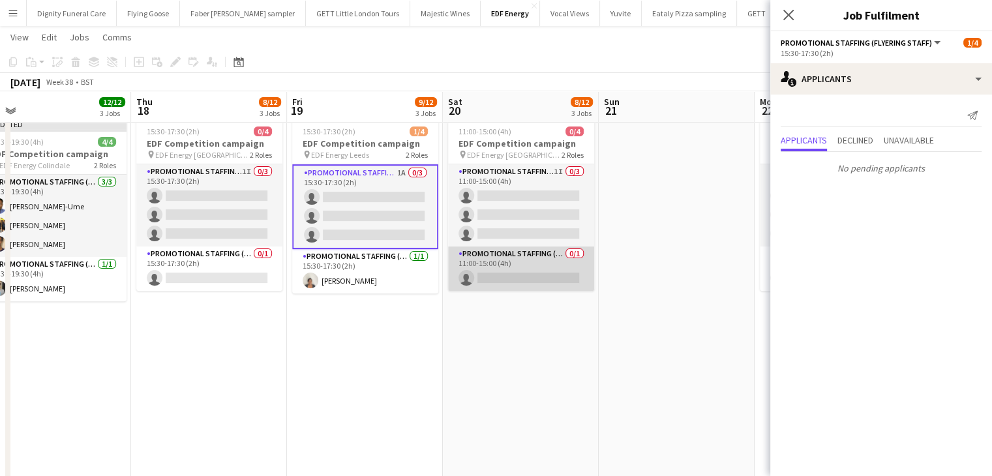
click at [511, 278] on app-card-role "Promotional Staffing (Team Leader) 0/1 11:00-15:00 (4h) single-neutral-actions" at bounding box center [521, 268] width 146 height 44
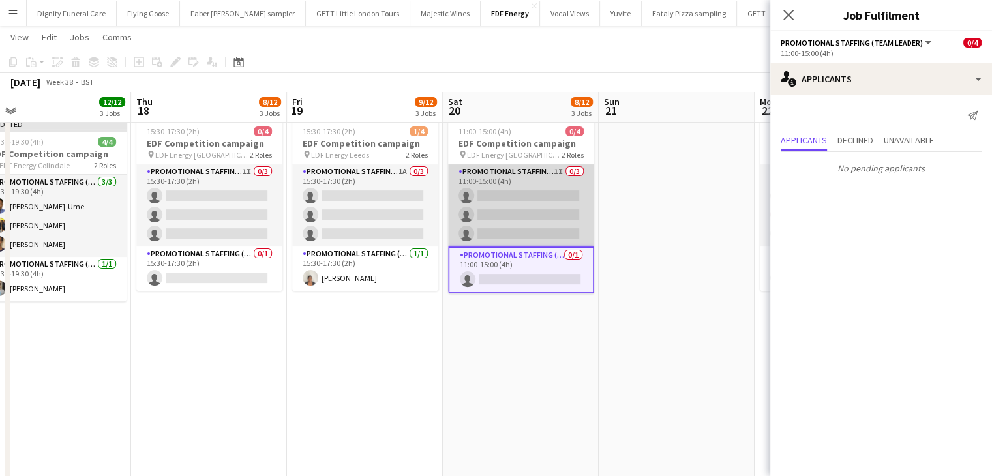
click at [524, 228] on app-card-role "Promotional Staffing (Flyering Staff) 1I 0/3 11:00-15:00 (4h) single-neutral-ac…" at bounding box center [521, 205] width 146 height 82
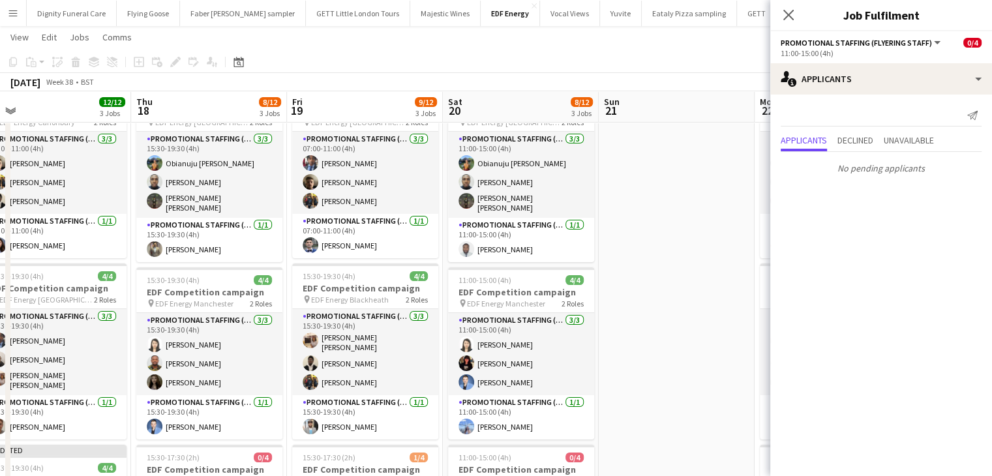
scroll to position [11, 0]
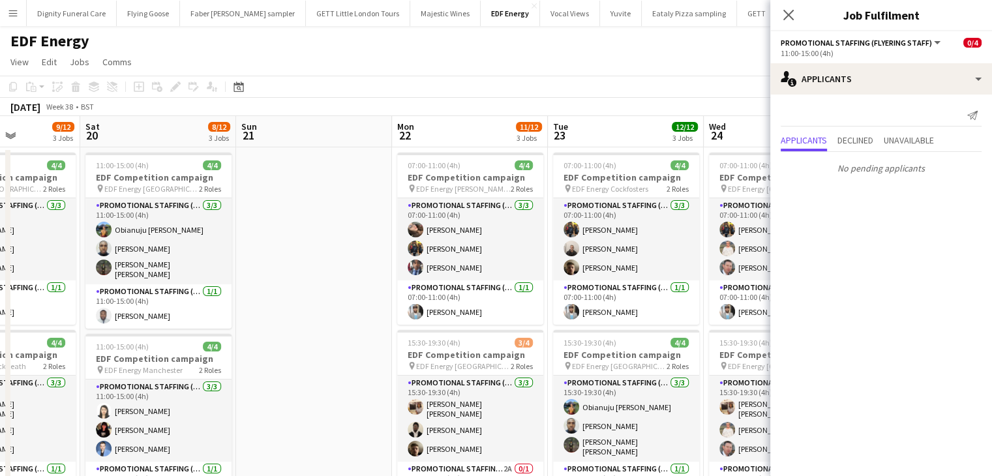
drag, startPoint x: 694, startPoint y: 267, endPoint x: 346, endPoint y: 257, distance: 347.7
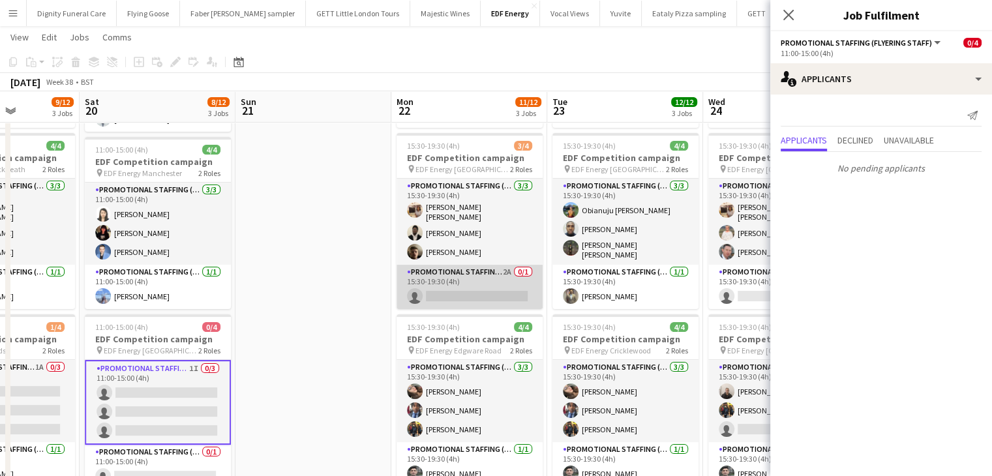
click at [464, 297] on app-card-role "Promotional Staffing (Team Leader) 2A 0/1 15:30-19:30 (4h) single-neutral-actio…" at bounding box center [469, 287] width 146 height 44
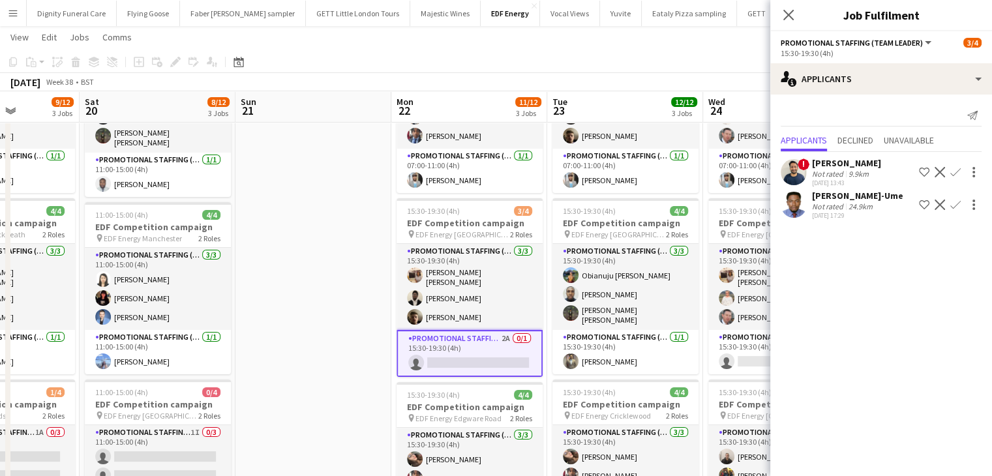
click at [955, 203] on app-icon "Confirm" at bounding box center [955, 205] width 10 height 10
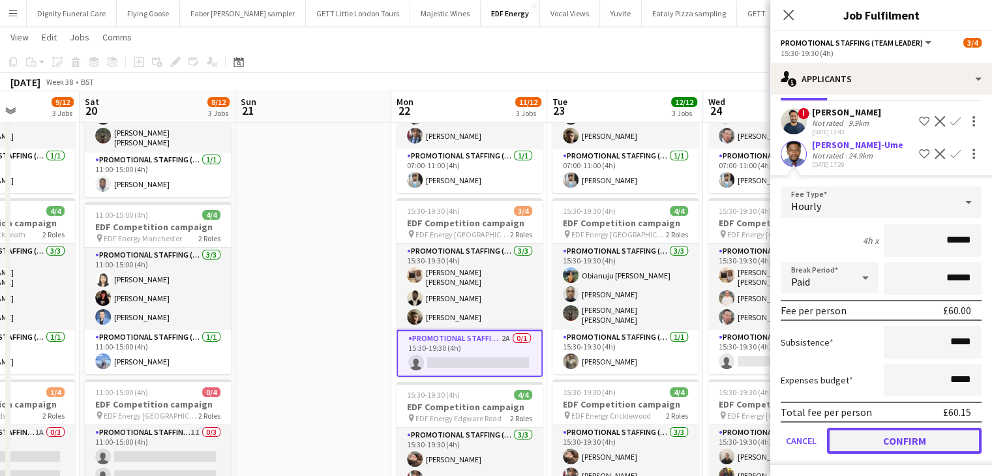
click at [934, 438] on button "Confirm" at bounding box center [904, 441] width 155 height 26
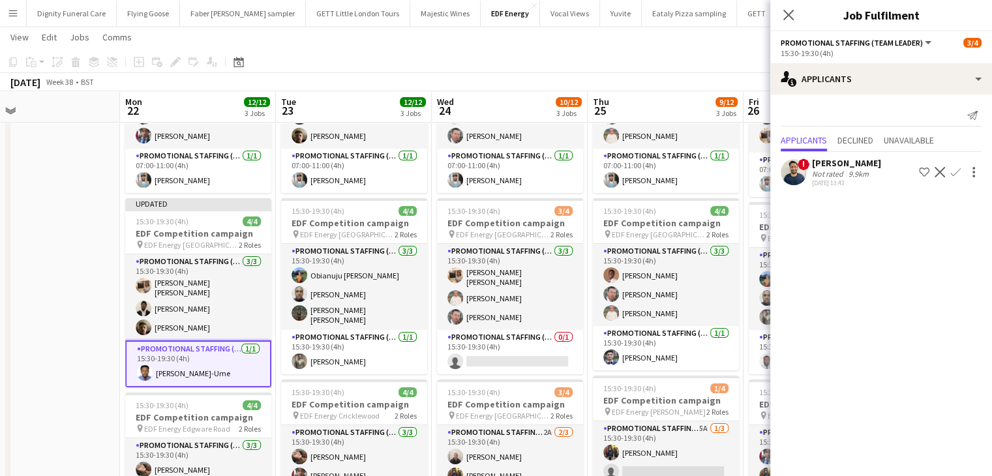
drag, startPoint x: 451, startPoint y: 284, endPoint x: 237, endPoint y: 283, distance: 214.5
click at [237, 283] on app-calendar-viewport "Thu 18 8/12 3 Jobs Fri 19 9/12 3 Jobs Sat 20 8/12 3 Jobs Sun 21 Mon 22 12/12 3 …" at bounding box center [496, 361] width 992 height 882
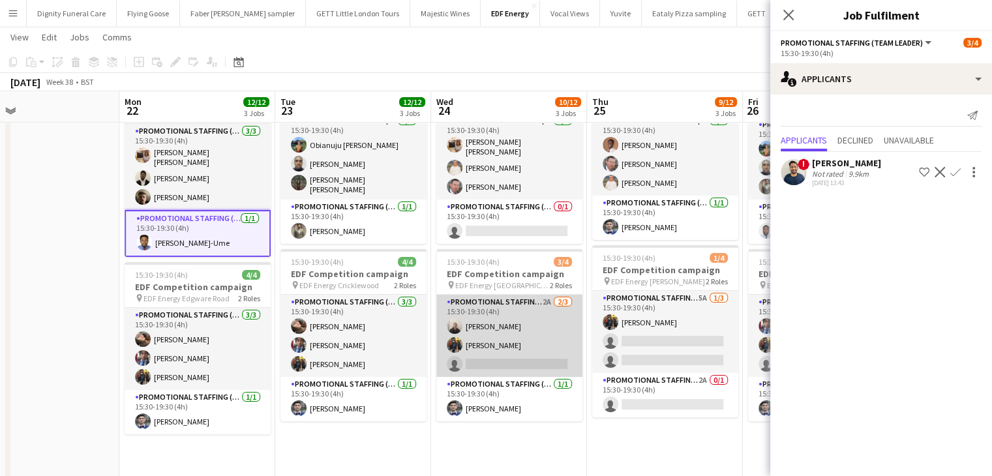
click at [516, 358] on app-card-role "Promotional Staffing (Flyering Staff) 2A 2/3 15:30-19:30 (4h) Gavin Rowe Martin…" at bounding box center [509, 336] width 146 height 82
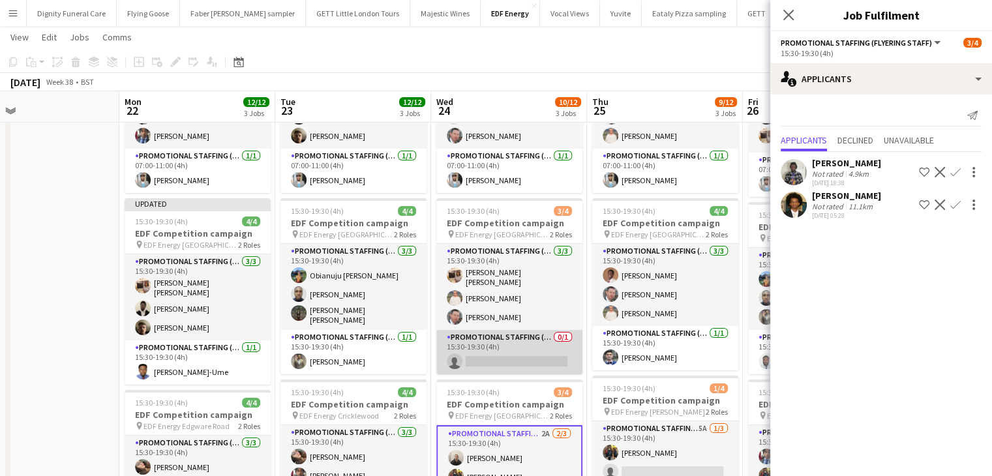
click at [496, 360] on app-card-role "Promotional Staffing (Team Leader) 0/1 15:30-19:30 (4h) single-neutral-actions" at bounding box center [509, 352] width 146 height 44
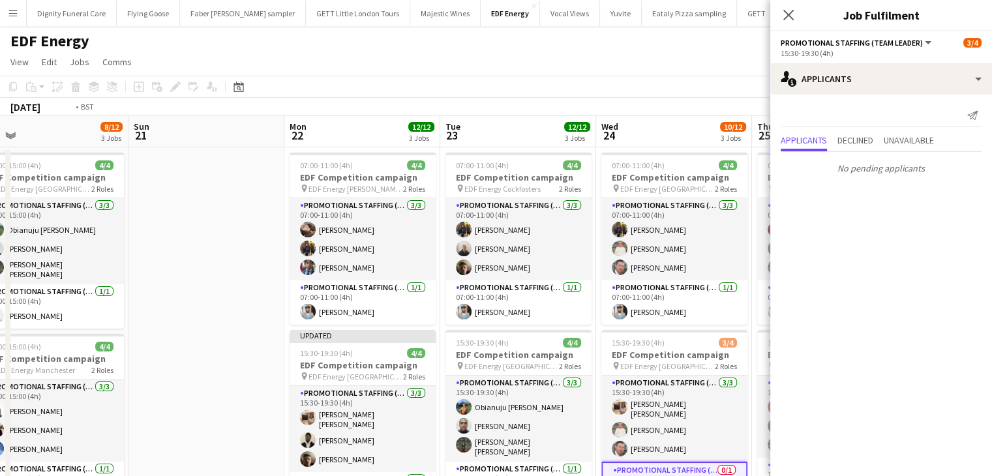
drag, startPoint x: 541, startPoint y: 334, endPoint x: 239, endPoint y: 323, distance: 302.7
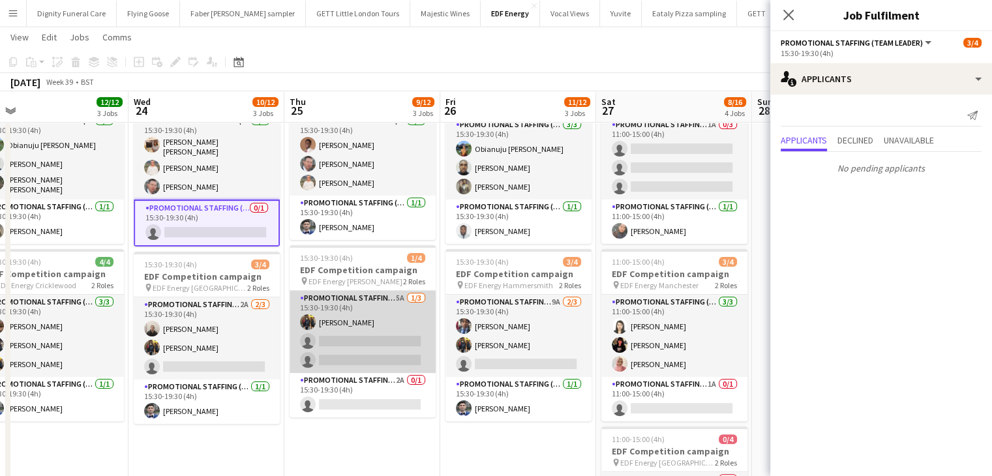
click at [385, 348] on app-card-role "Promotional Staffing (Flyering Staff) 5A 1/3 15:30-19:30 (4h) Martin Brady sing…" at bounding box center [362, 332] width 146 height 82
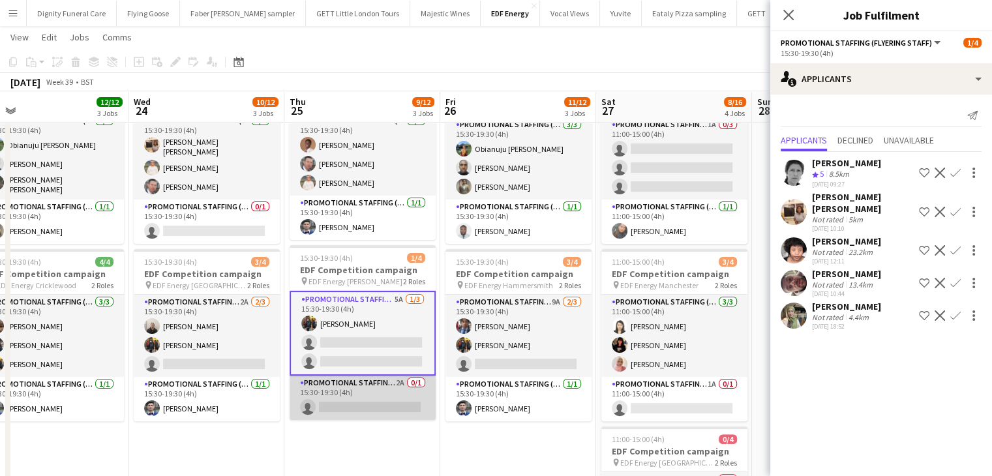
click at [381, 400] on app-card-role "Promotional Staffing (Team Leader) 2A 0/1 15:30-19:30 (4h) single-neutral-actio…" at bounding box center [362, 398] width 146 height 44
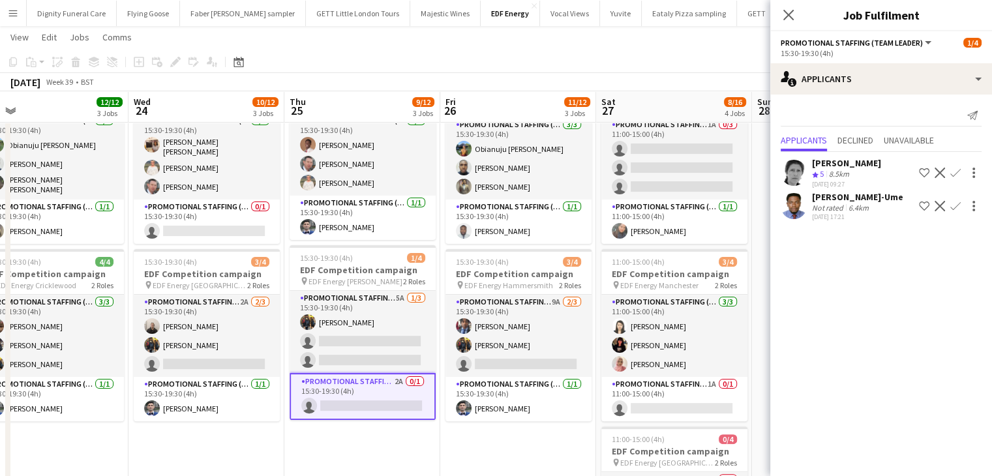
click at [957, 205] on app-icon "Confirm" at bounding box center [955, 206] width 10 height 10
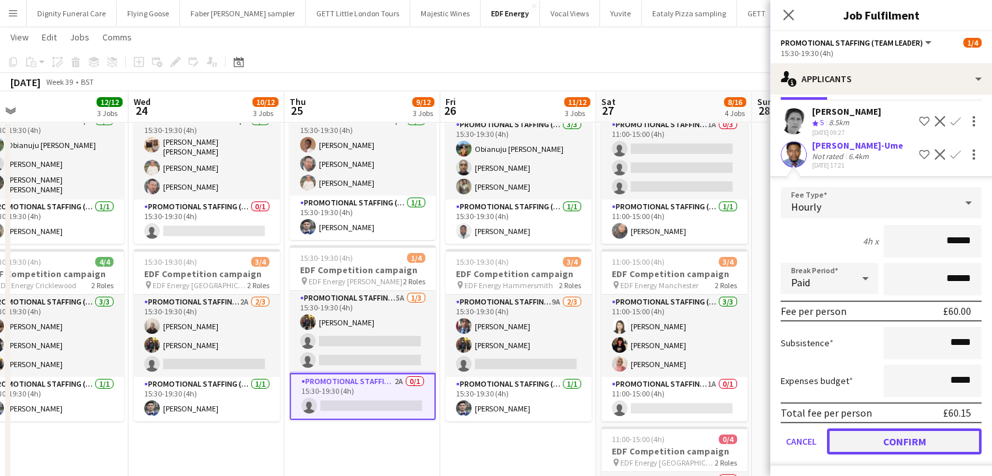
click at [919, 434] on button "Confirm" at bounding box center [904, 441] width 155 height 26
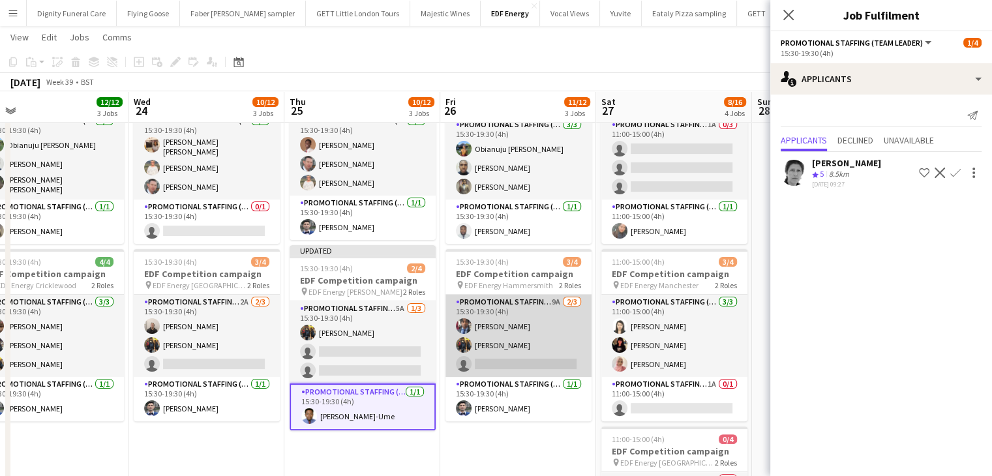
click at [541, 363] on app-card-role "Promotional Staffing (Flyering Staff) 9A 2/3 15:30-19:30 (4h) Seyi Ogunyemi Mar…" at bounding box center [518, 336] width 146 height 82
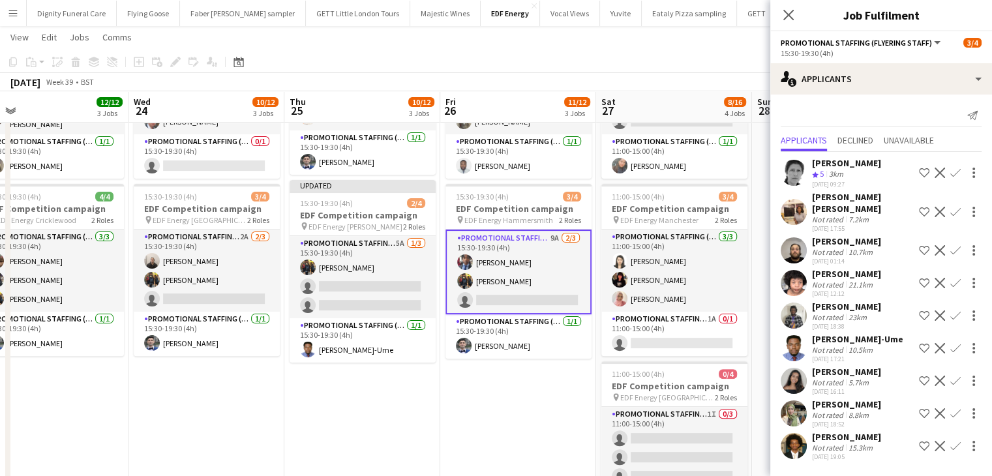
click at [955, 343] on app-icon "Confirm" at bounding box center [955, 348] width 10 height 10
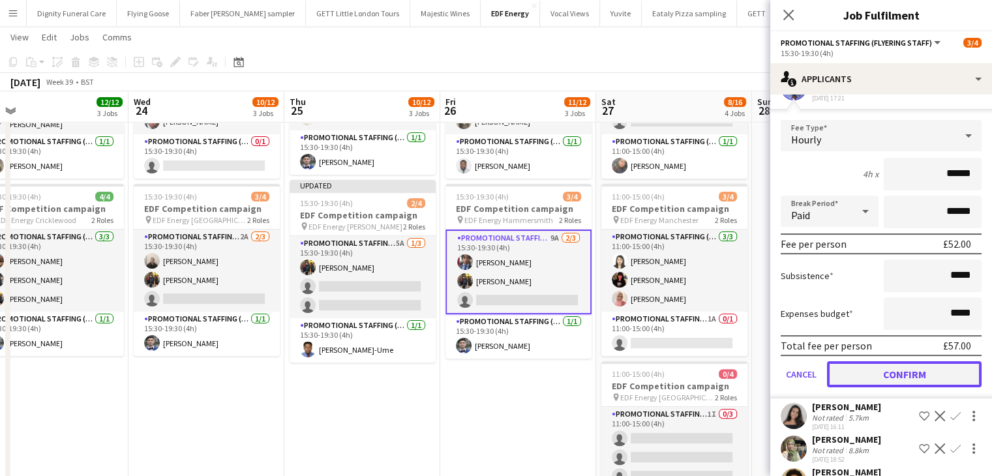
click at [925, 366] on button "Confirm" at bounding box center [904, 374] width 155 height 26
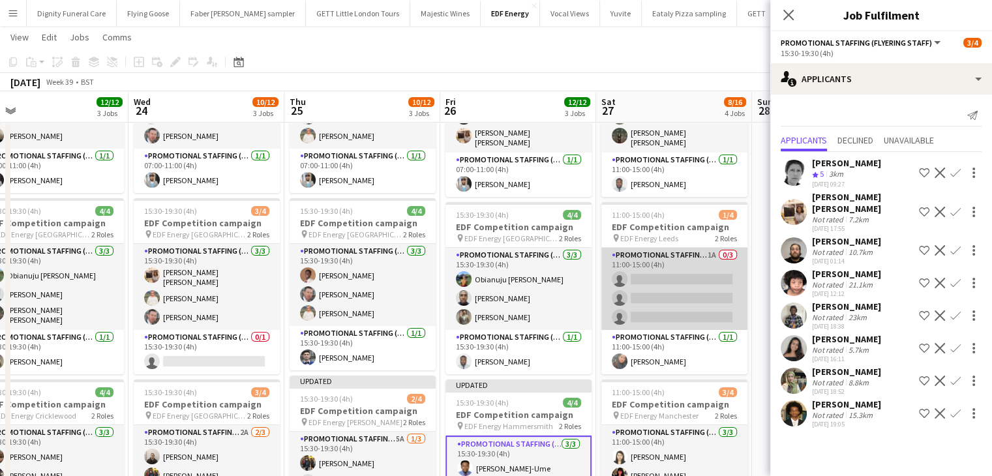
click at [686, 308] on app-card-role "Promotional Staffing (Flyering Staff) 1A 0/3 11:00-15:00 (4h) single-neutral-ac…" at bounding box center [674, 289] width 146 height 82
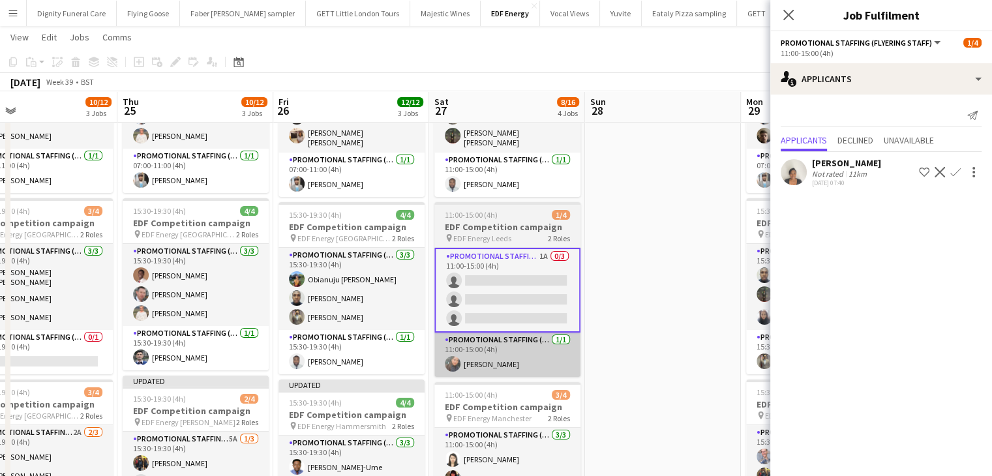
drag, startPoint x: 588, startPoint y: 377, endPoint x: 444, endPoint y: 353, distance: 146.0
click at [421, 366] on app-calendar-viewport "Sun 21 Mon 22 12/12 3 Jobs Tue 23 12/12 3 Jobs Wed 24 10/12 3 Jobs Thu 25 10/12…" at bounding box center [496, 361] width 992 height 882
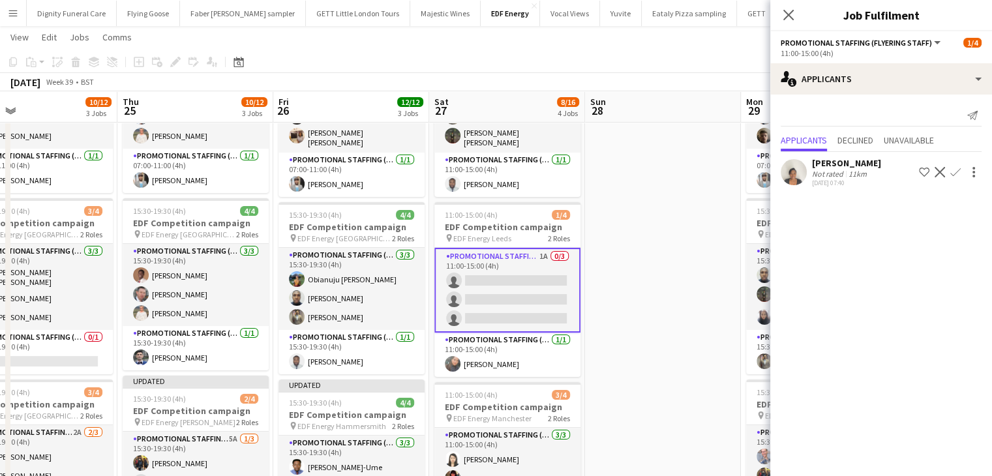
click at [953, 174] on app-icon "Confirm" at bounding box center [955, 172] width 10 height 10
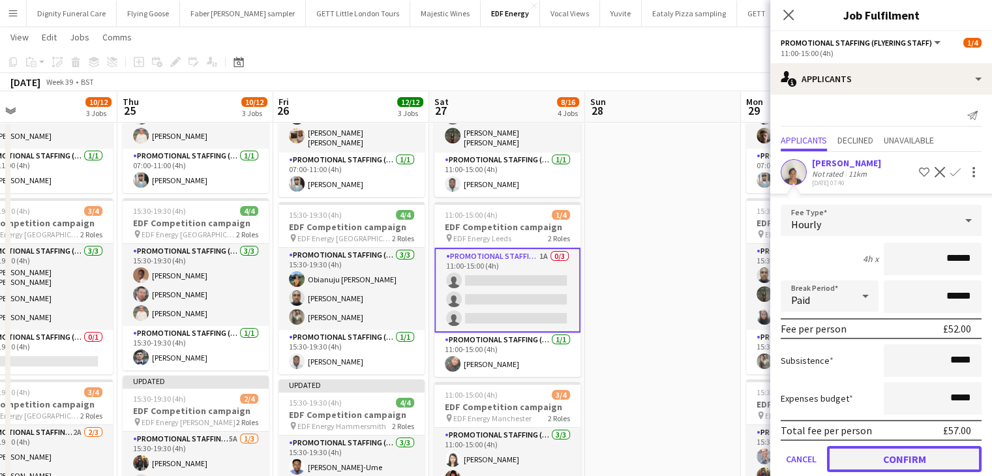
click at [926, 454] on button "Confirm" at bounding box center [904, 459] width 155 height 26
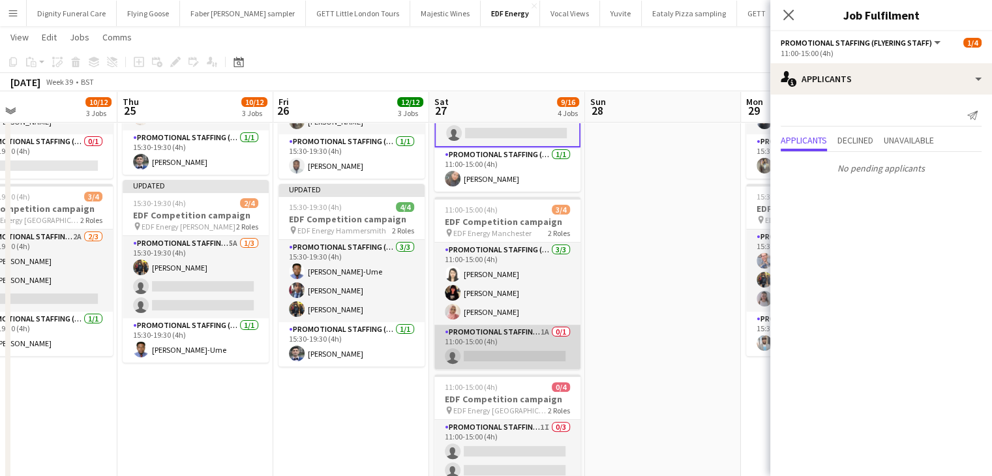
click at [522, 352] on app-card-role "Promotional Staffing (Team Leader) 1A 0/1 11:00-15:00 (4h) single-neutral-actio…" at bounding box center [507, 347] width 146 height 44
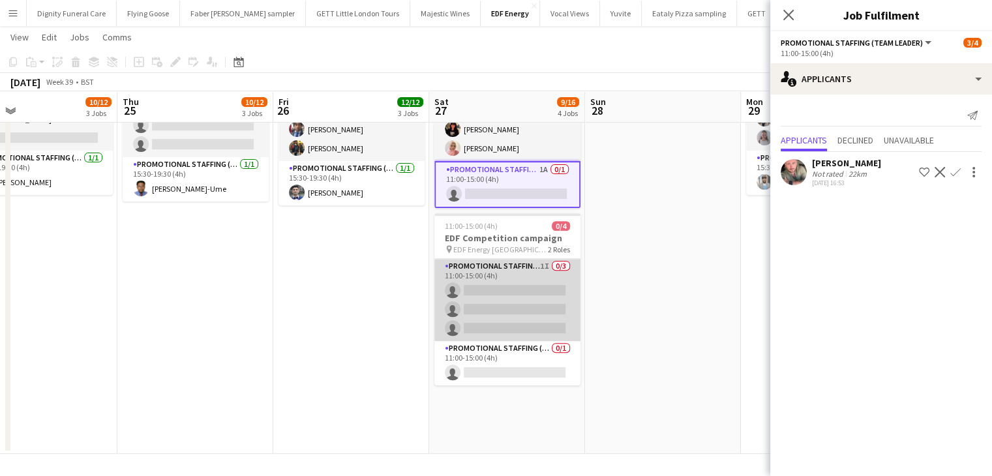
click at [527, 303] on app-card-role "Promotional Staffing (Flyering Staff) 1I 0/3 11:00-15:00 (4h) single-neutral-ac…" at bounding box center [507, 300] width 146 height 82
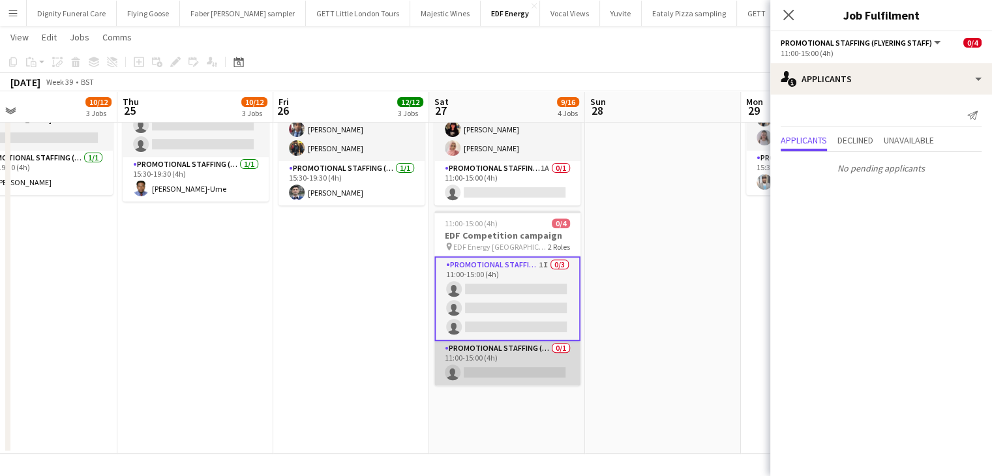
click at [535, 366] on app-card-role "Promotional Staffing (Team Leader) 0/1 11:00-15:00 (4h) single-neutral-actions" at bounding box center [507, 363] width 146 height 44
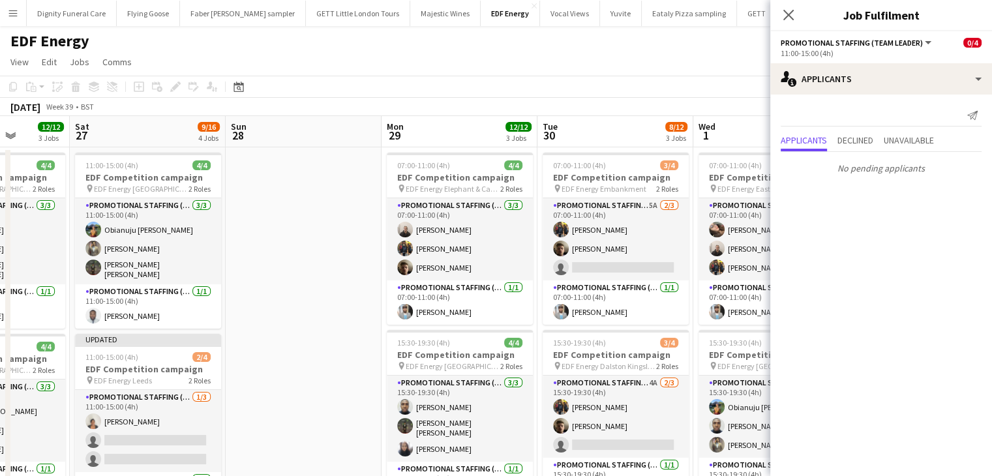
drag, startPoint x: 702, startPoint y: 265, endPoint x: 340, endPoint y: 269, distance: 361.9
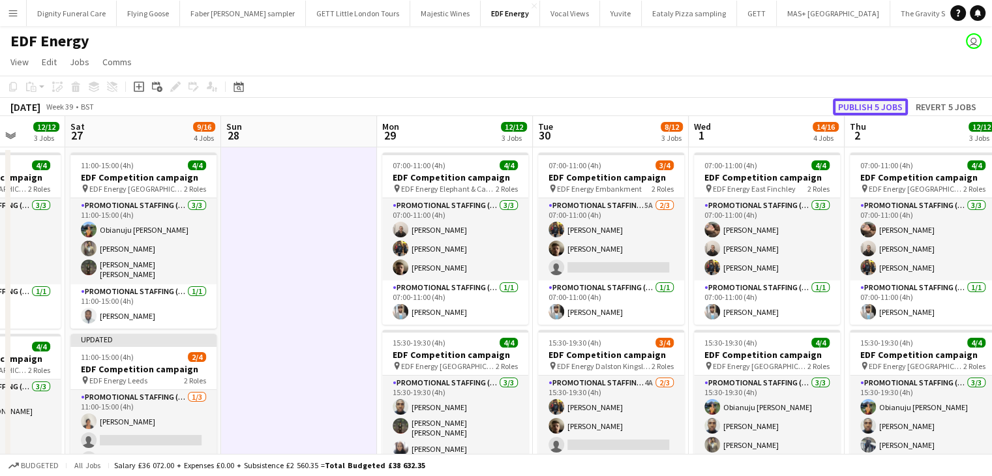
click at [890, 105] on button "Publish 5 jobs" at bounding box center [870, 106] width 75 height 17
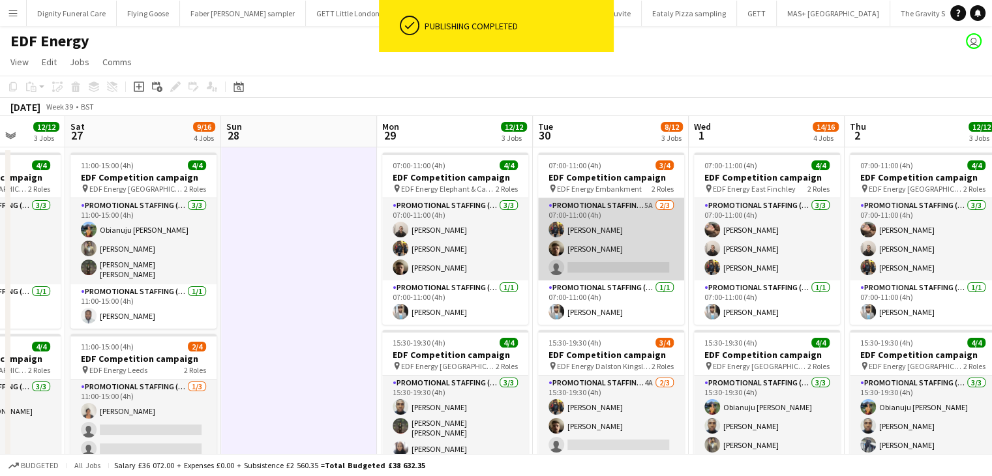
click at [604, 272] on app-card-role "Promotional Staffing (Flyering Staff) 5A 2/3 07:00-11:00 (4h) Martin Brady Alex…" at bounding box center [611, 239] width 146 height 82
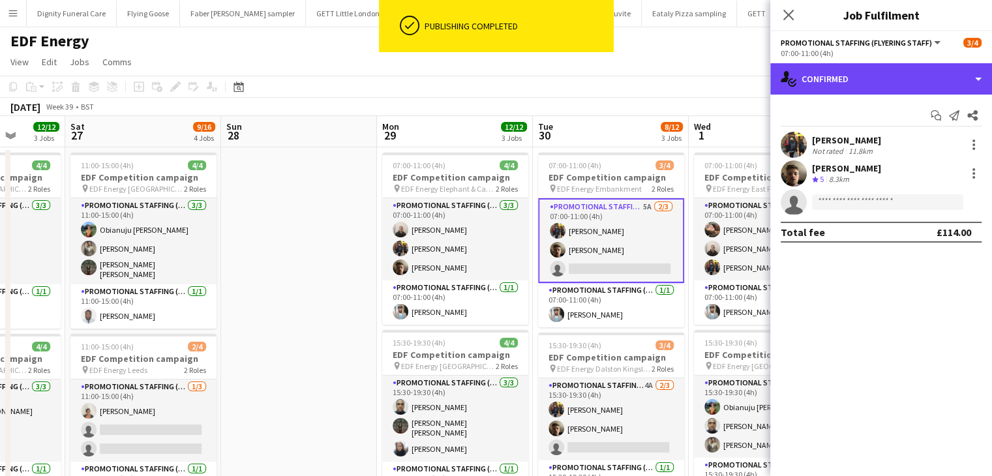
drag, startPoint x: 875, startPoint y: 83, endPoint x: 881, endPoint y: 123, distance: 39.6
click at [878, 83] on div "single-neutral-actions-check-2 Confirmed" at bounding box center [881, 78] width 222 height 31
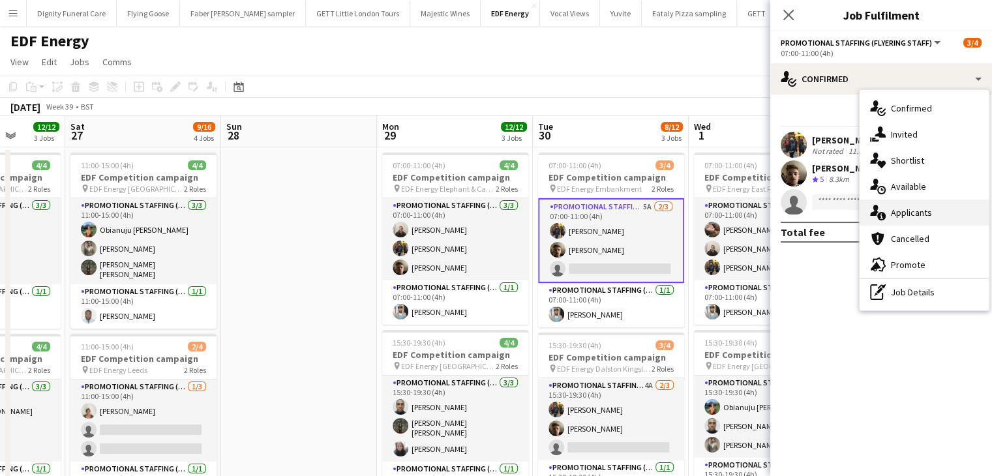
click at [908, 217] on span "Applicants" at bounding box center [911, 213] width 41 height 12
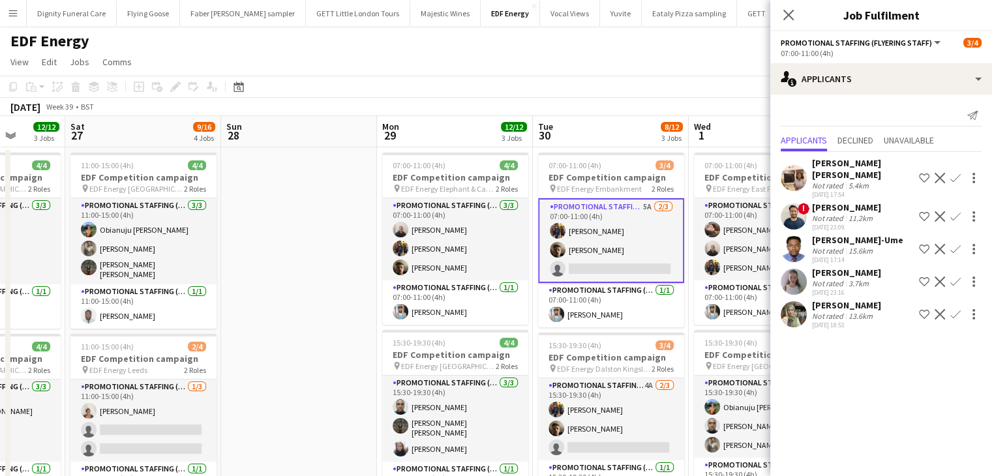
click at [841, 267] on div "Ruby carter" at bounding box center [846, 273] width 69 height 12
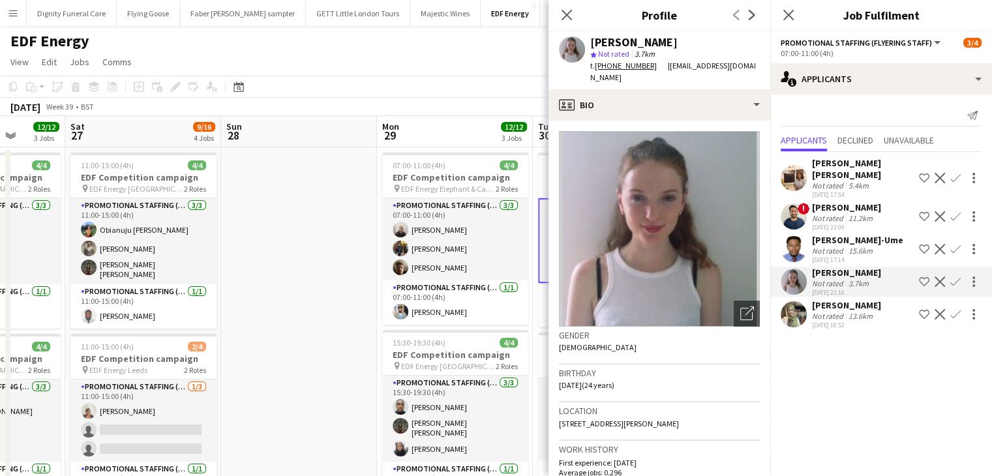
click at [957, 276] on app-icon "Confirm" at bounding box center [955, 281] width 10 height 10
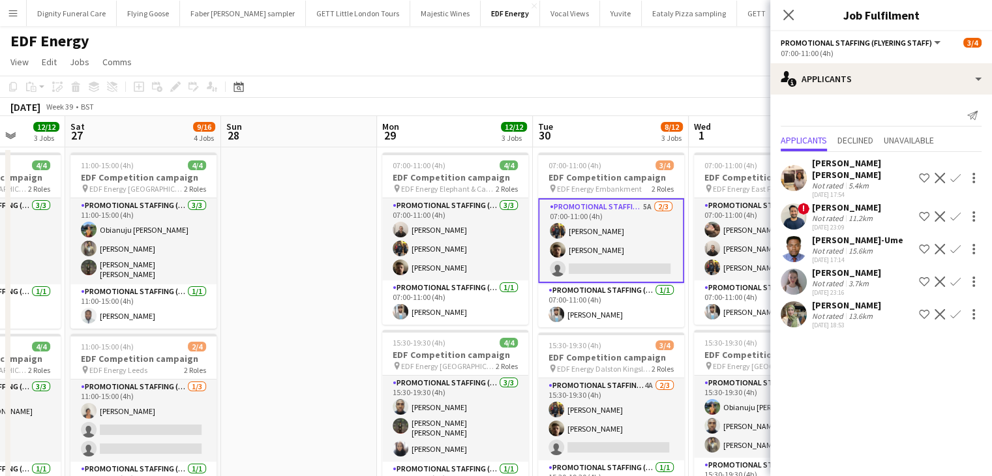
click at [957, 276] on app-icon "Confirm" at bounding box center [955, 281] width 10 height 10
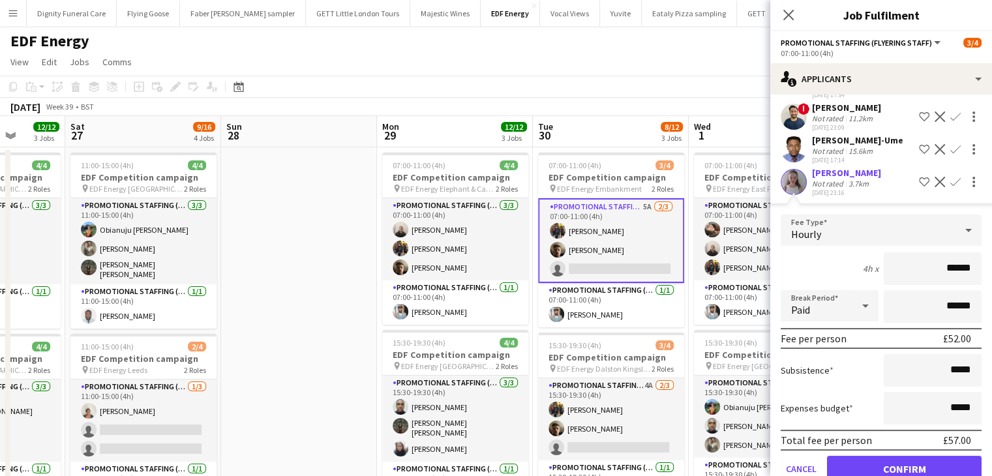
scroll to position [149, 0]
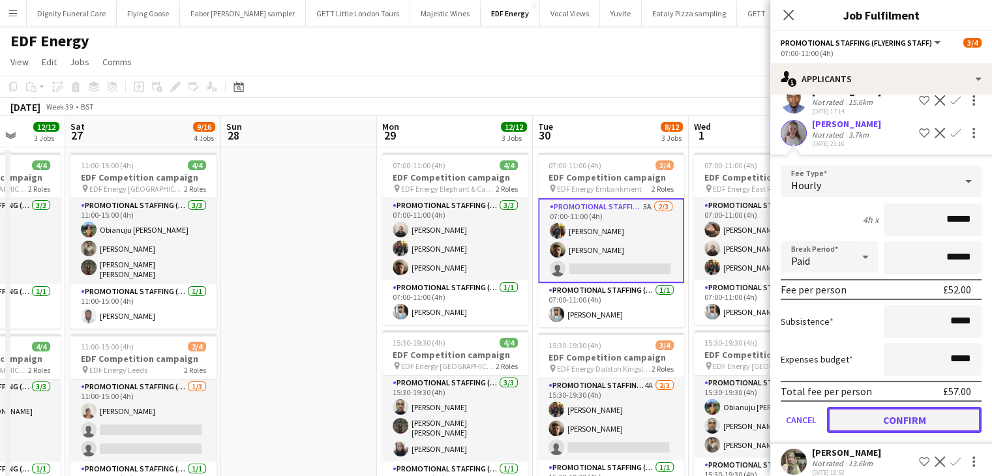
click at [924, 407] on button "Confirm" at bounding box center [904, 420] width 155 height 26
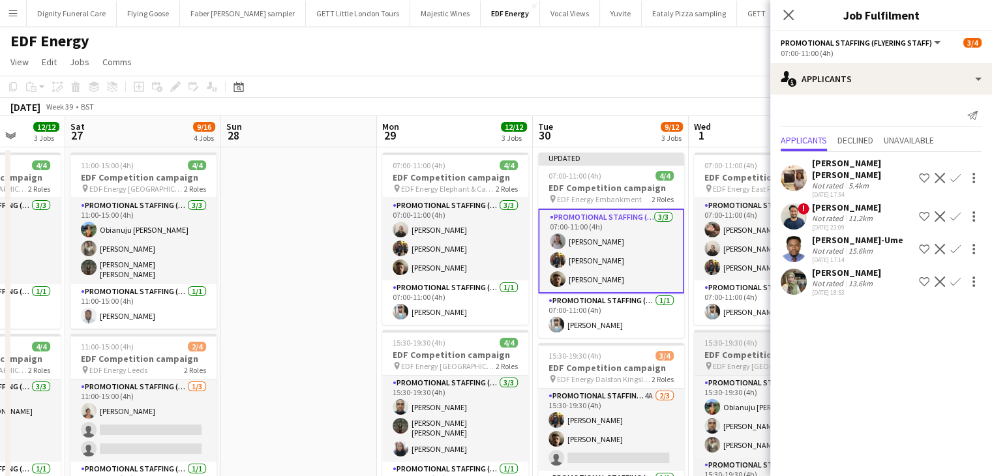
scroll to position [0, 0]
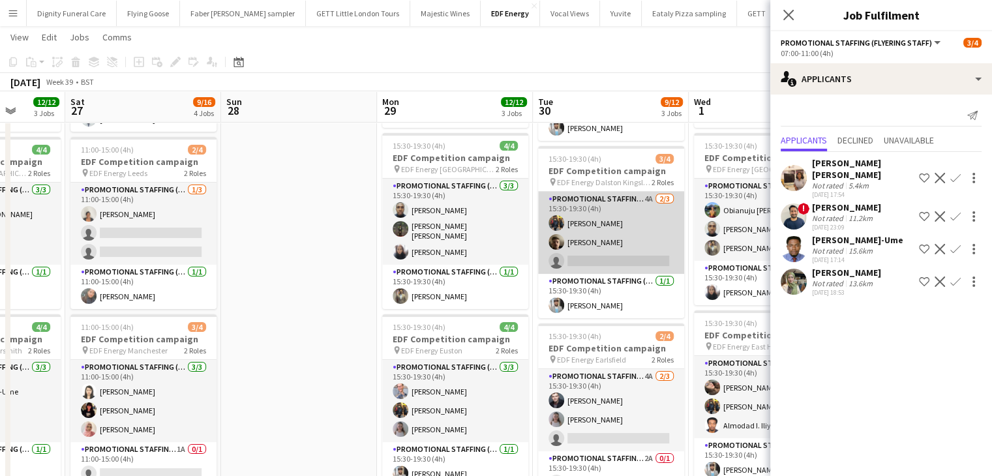
click at [629, 258] on app-card-role "Promotional Staffing (Flyering Staff) 4A 2/3 15:30-19:30 (4h) Martin Brady Alex…" at bounding box center [611, 233] width 146 height 82
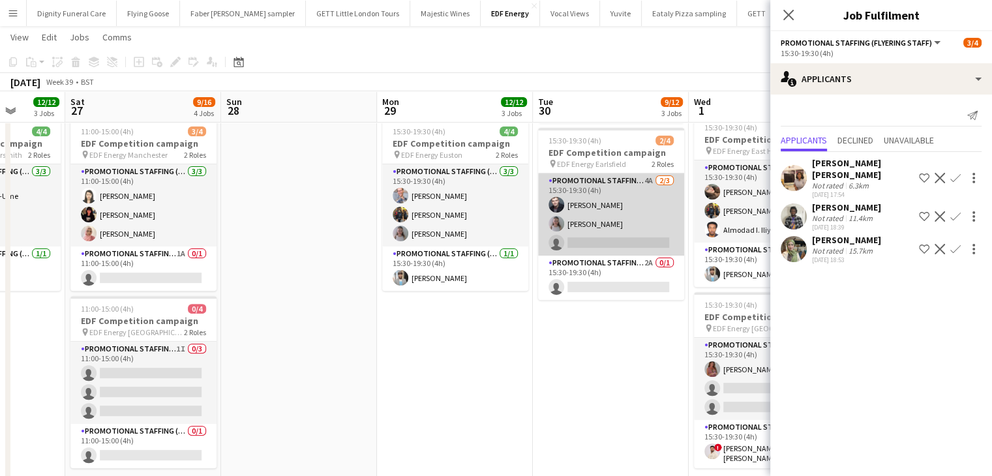
click at [630, 235] on app-card-role "Promotional Staffing (Flyering Staff) 4A 2/3 15:30-19:30 (4h) Adam Stickler Rub…" at bounding box center [611, 214] width 146 height 82
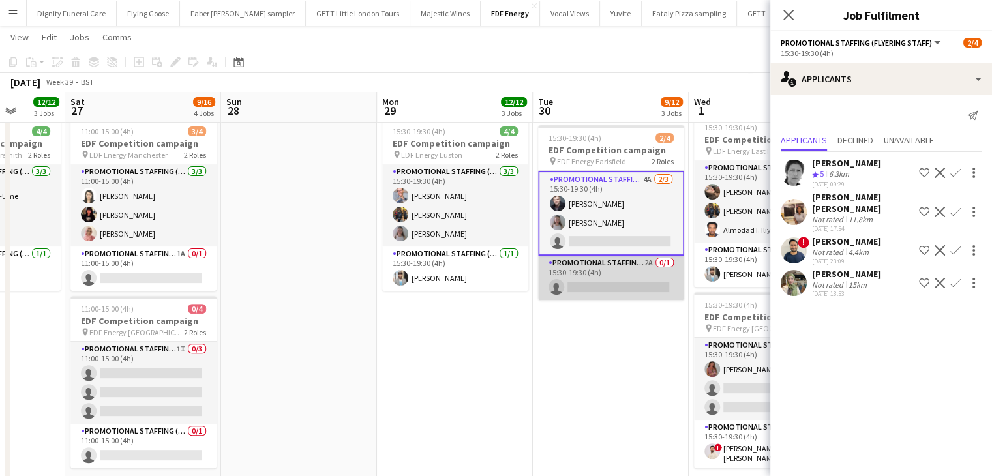
click at [645, 283] on app-card-role "Promotional Staffing (Team Leader) 2A 0/1 15:30-19:30 (4h) single-neutral-actio…" at bounding box center [611, 278] width 146 height 44
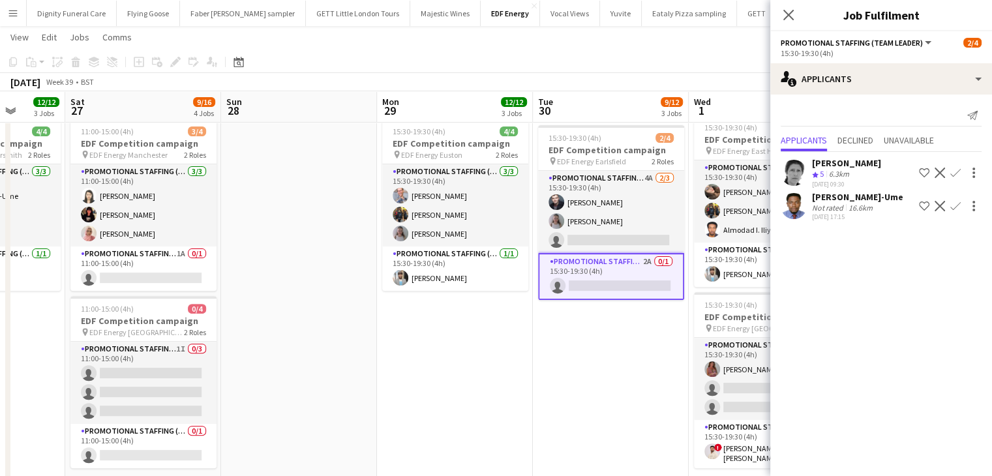
click at [952, 205] on app-icon "Confirm" at bounding box center [955, 206] width 10 height 10
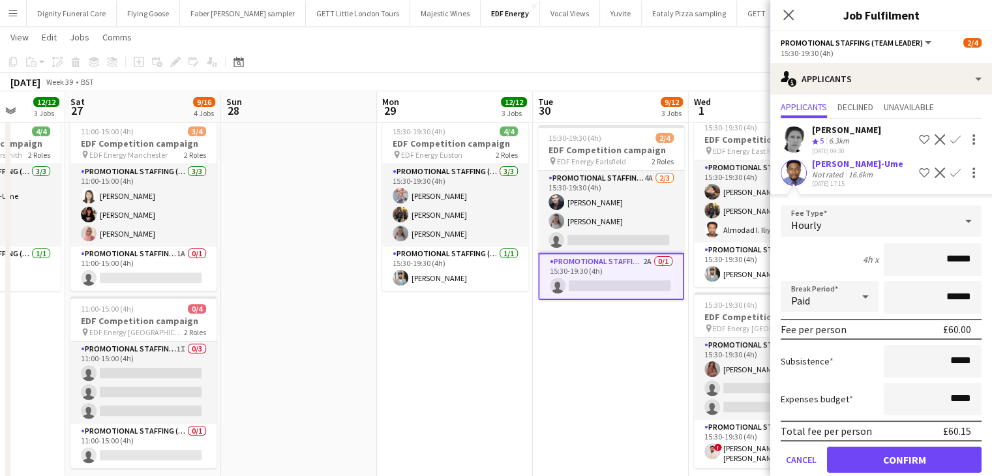
scroll to position [52, 0]
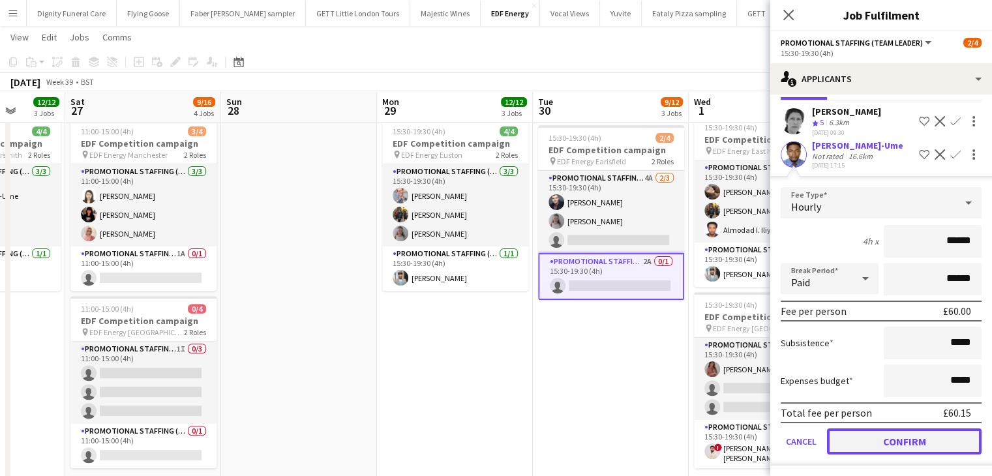
click at [932, 431] on button "Confirm" at bounding box center [904, 441] width 155 height 26
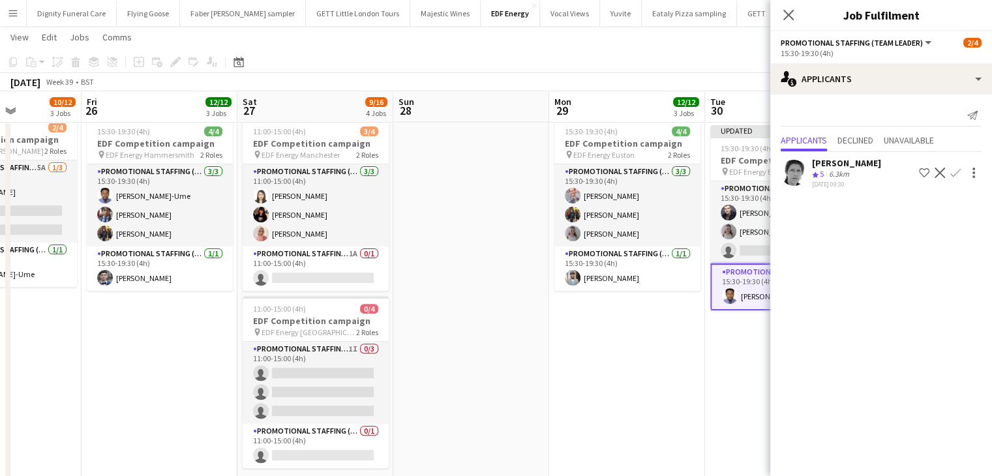
scroll to position [0, 519]
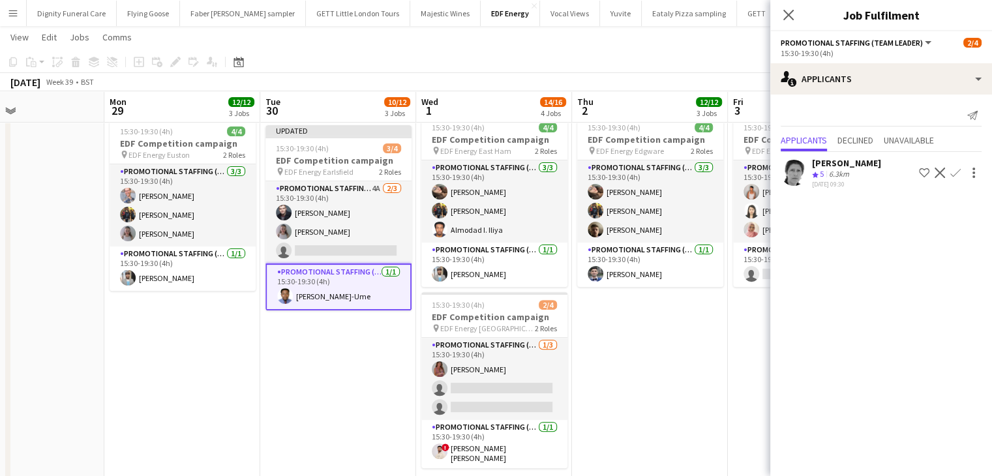
drag, startPoint x: 556, startPoint y: 394, endPoint x: 304, endPoint y: 372, distance: 253.2
click at [304, 372] on app-calendar-viewport "Thu 25 10/12 3 Jobs Fri 26 12/12 3 Jobs Sat 27 9/16 4 Jobs Sun 28 Mon 29 12/12 …" at bounding box center [496, 101] width 992 height 882
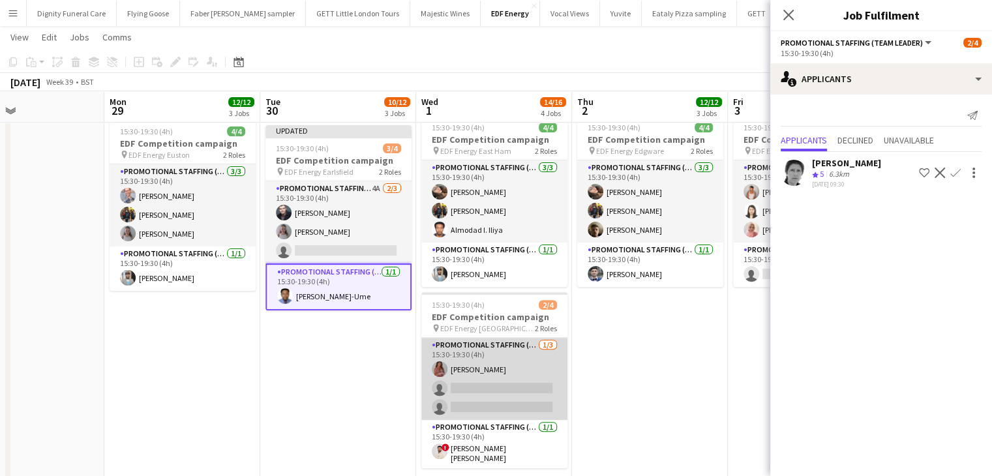
click at [492, 394] on app-card-role "Promotional Staffing (Flyering Staff) 1/3 15:30-19:30 (4h) Sally Whitworth sing…" at bounding box center [494, 379] width 146 height 82
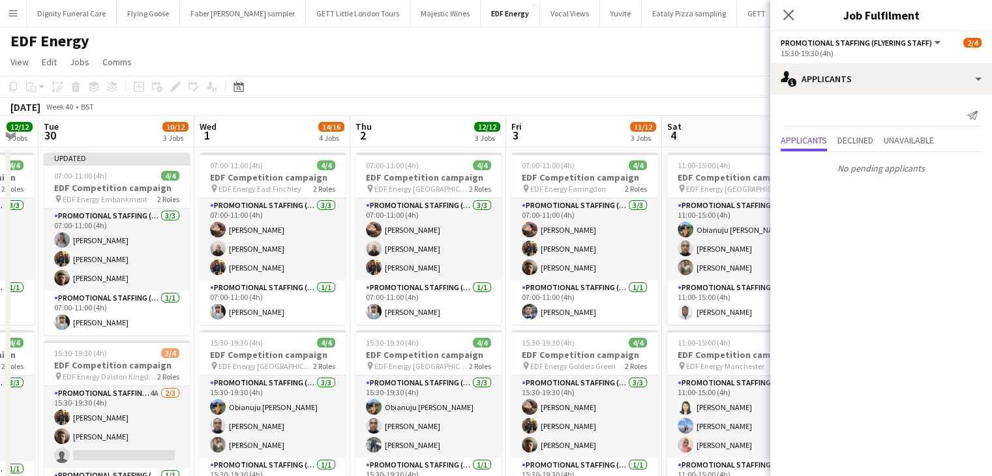
scroll to position [0, 438]
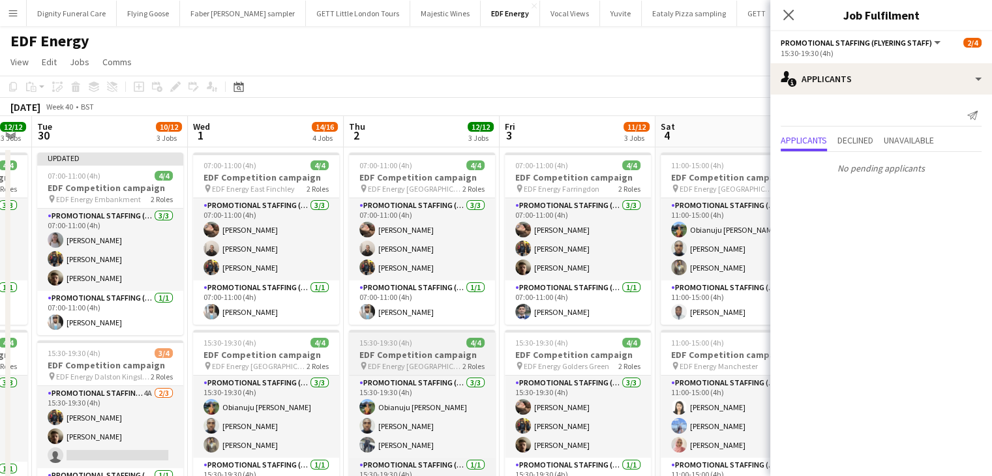
drag, startPoint x: 539, startPoint y: 348, endPoint x: 415, endPoint y: 334, distance: 124.0
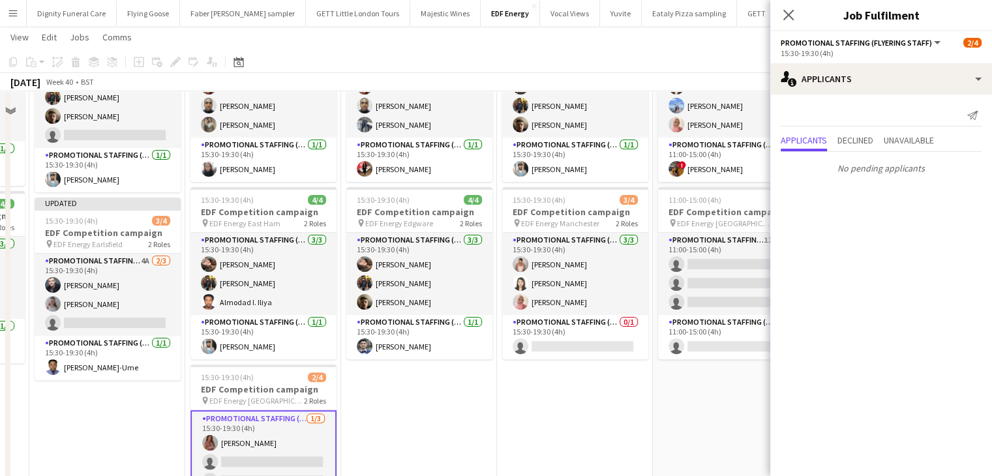
scroll to position [326, 0]
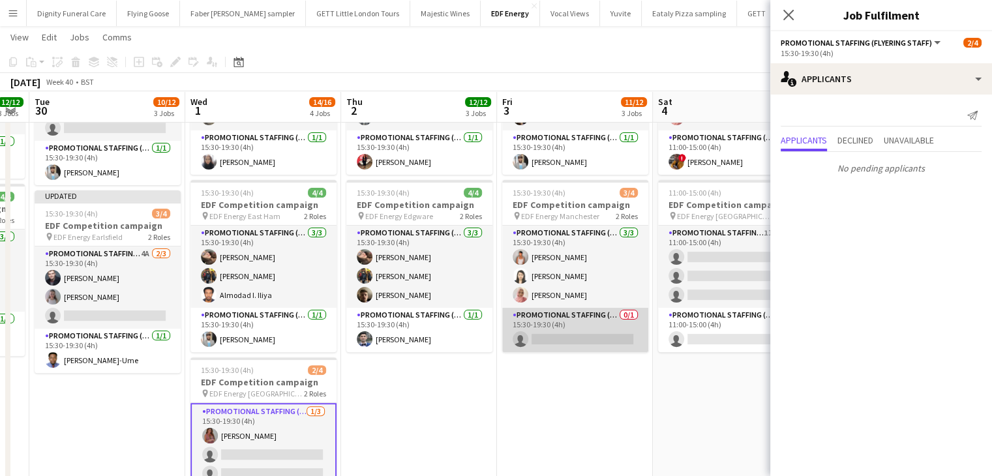
click at [584, 345] on app-card-role "Promotional Staffing (Team Leader) 0/1 15:30-19:30 (4h) single-neutral-actions" at bounding box center [575, 330] width 146 height 44
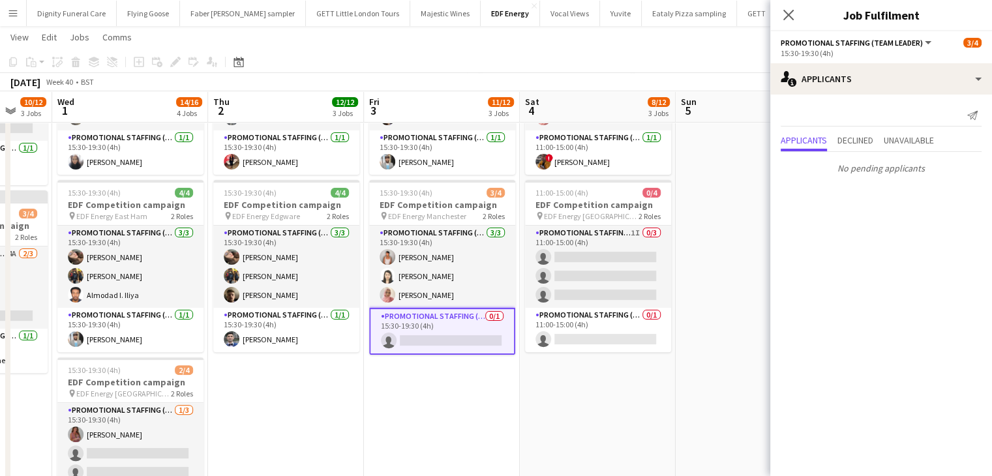
drag, startPoint x: 557, startPoint y: 409, endPoint x: 387, endPoint y: 397, distance: 170.0
click at [381, 402] on app-calendar-viewport "Sat 27 9/16 4 Jobs Sun 28 Mon 29 12/12 3 Jobs Tue 30 10/12 3 Jobs Wed 1 14/16 4…" at bounding box center [496, 166] width 992 height 882
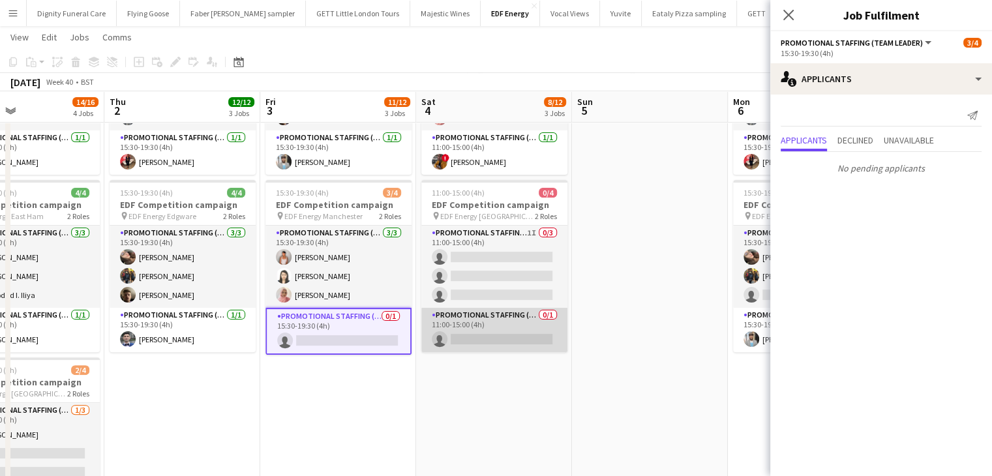
click at [508, 343] on app-card-role "Promotional Staffing (Team Leader) 0/1 11:00-15:00 (4h) single-neutral-actions" at bounding box center [494, 330] width 146 height 44
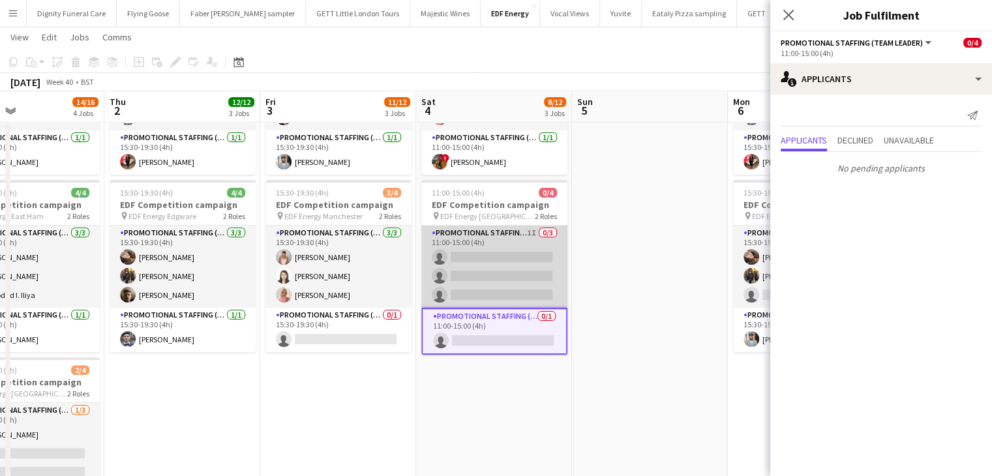
click at [500, 299] on app-card-role "Promotional Staffing (Flyering Staff) 1I 0/3 11:00-15:00 (4h) single-neutral-ac…" at bounding box center [494, 267] width 146 height 82
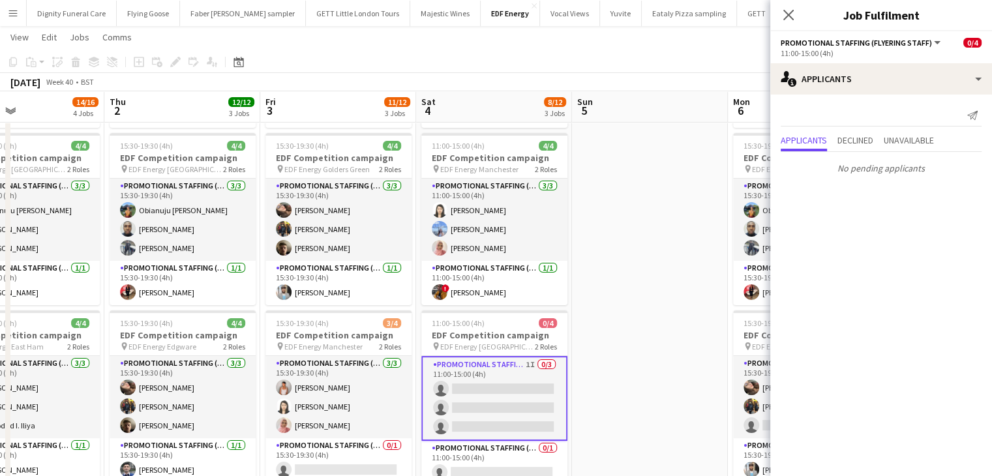
scroll to position [0, 0]
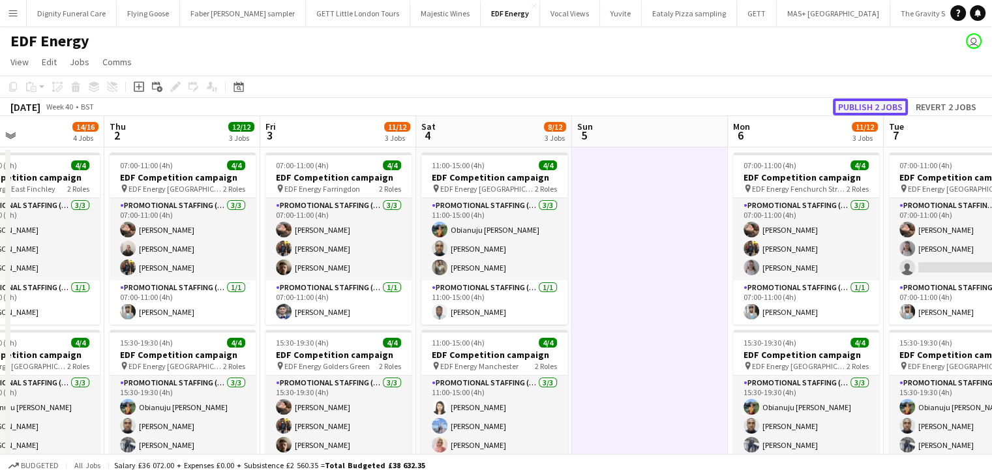
click at [890, 113] on button "Publish 2 jobs" at bounding box center [870, 106] width 75 height 17
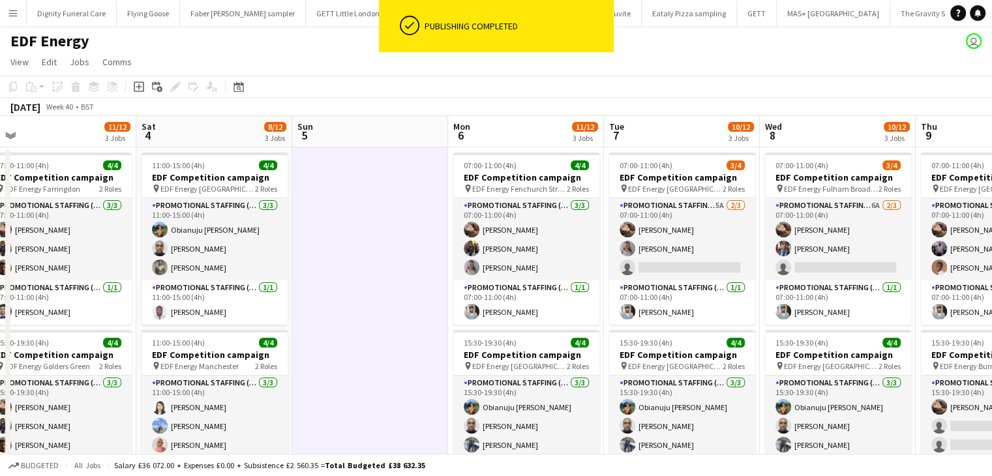
drag, startPoint x: 617, startPoint y: 259, endPoint x: 333, endPoint y: 254, distance: 283.7
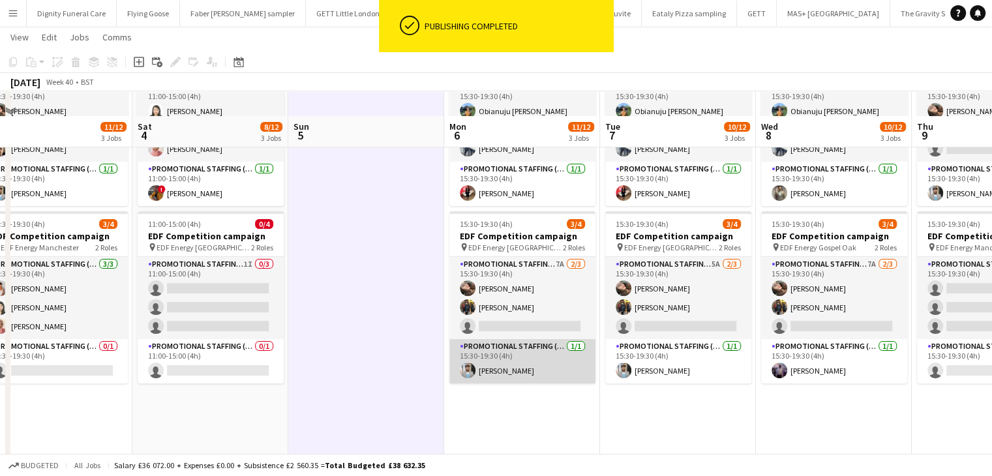
scroll to position [326, 0]
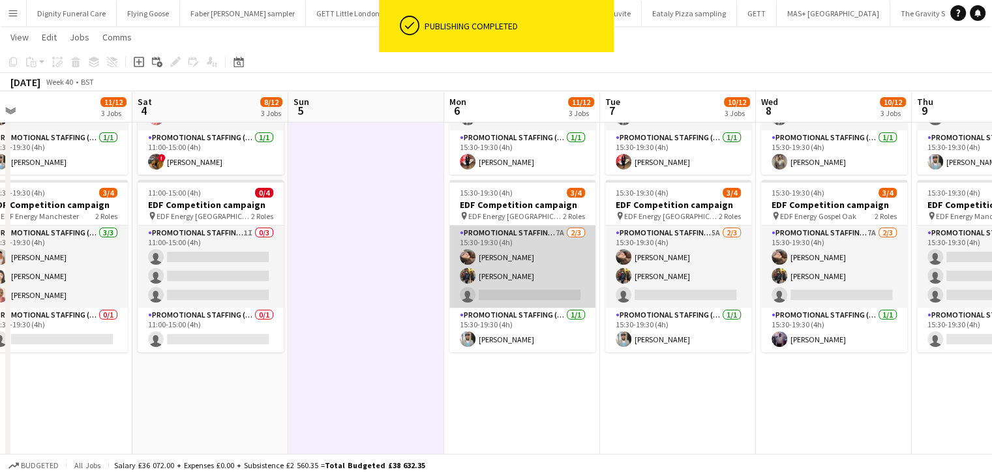
click at [531, 292] on app-card-role "Promotional Staffing (Flyering Staff) 7A 2/3 15:30-19:30 (4h) Anastasiia Melesh…" at bounding box center [522, 267] width 146 height 82
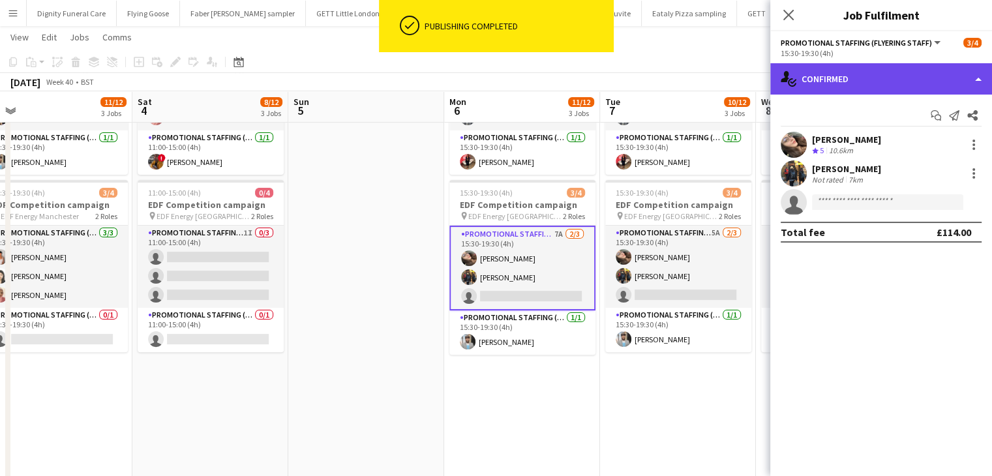
drag, startPoint x: 890, startPoint y: 76, endPoint x: 895, endPoint y: 102, distance: 26.5
click at [891, 76] on div "single-neutral-actions-check-2 Confirmed" at bounding box center [881, 78] width 222 height 31
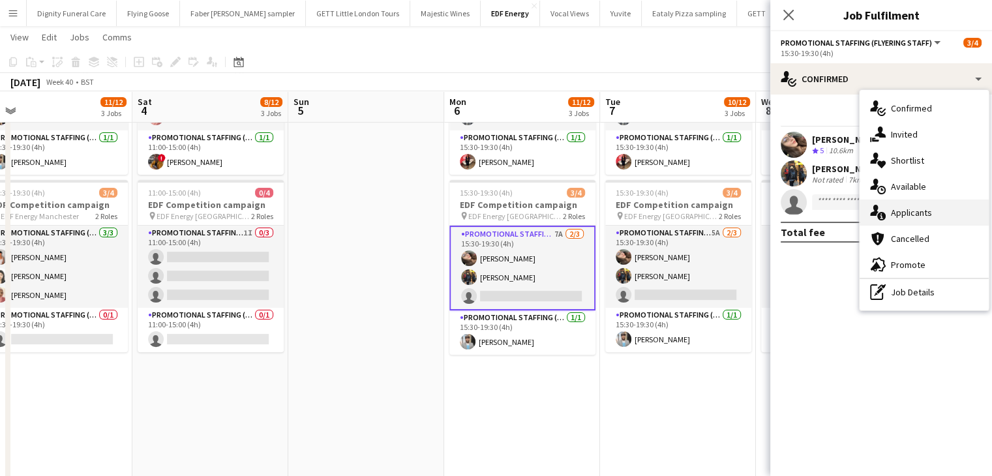
click at [911, 205] on div "single-neutral-actions-information Applicants" at bounding box center [923, 213] width 129 height 26
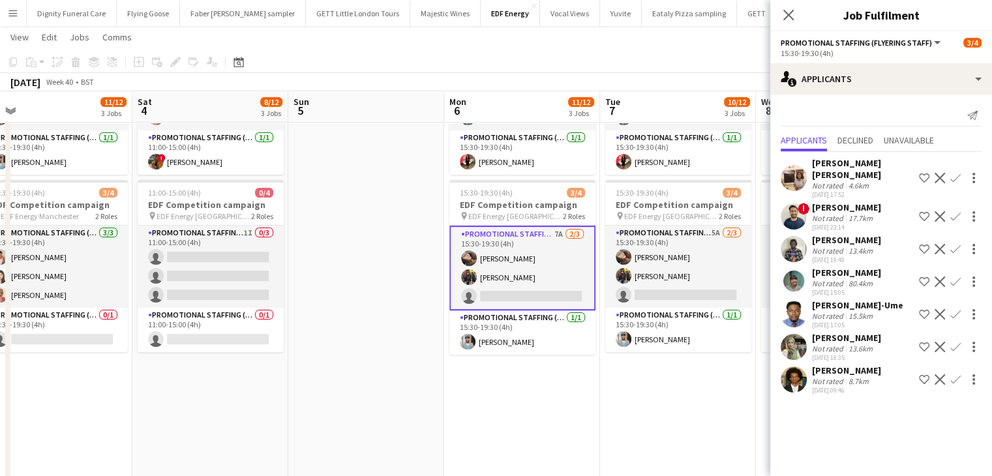
click at [955, 309] on app-icon "Confirm" at bounding box center [955, 314] width 10 height 10
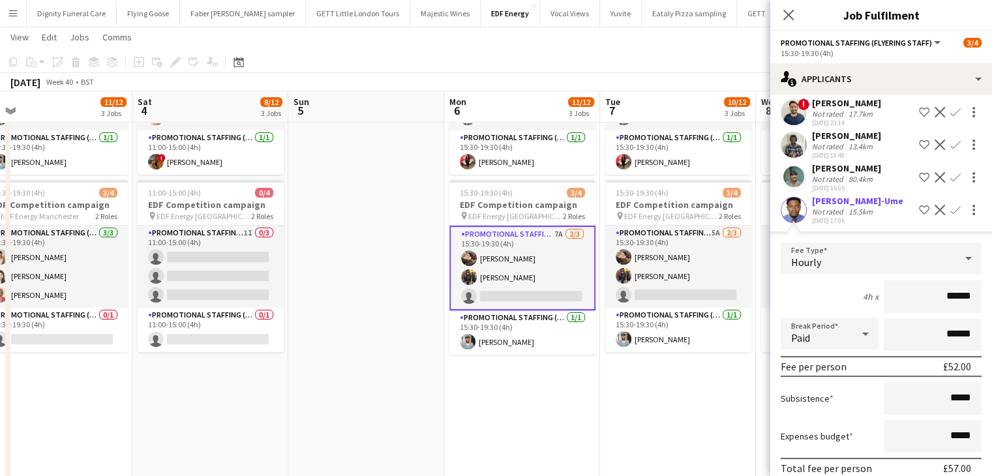
scroll to position [214, 0]
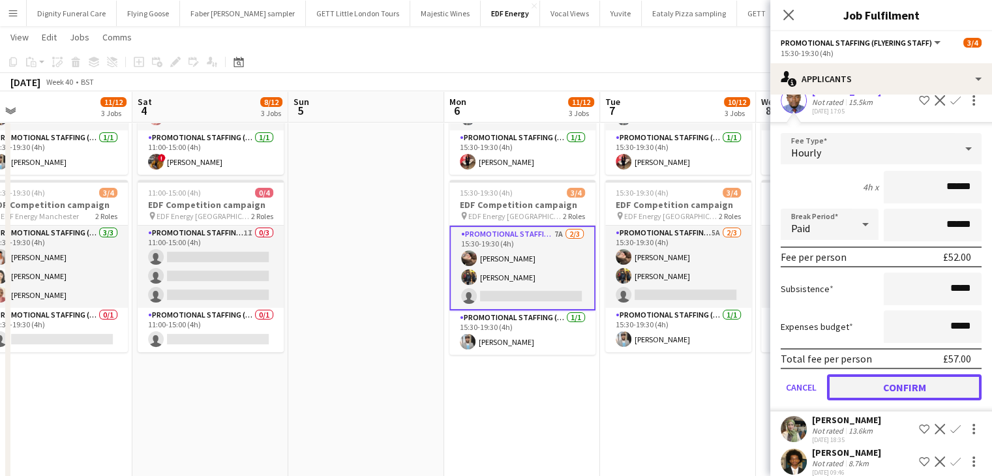
click at [929, 374] on button "Confirm" at bounding box center [904, 387] width 155 height 26
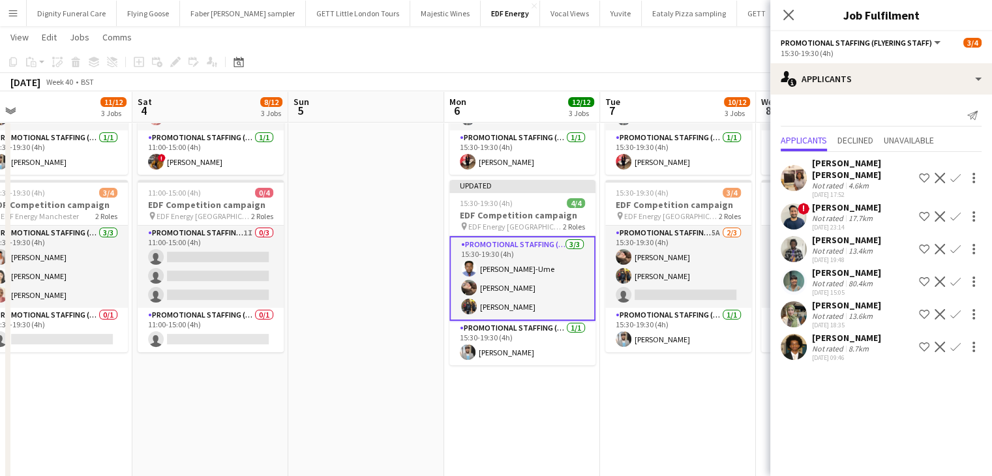
scroll to position [0, 0]
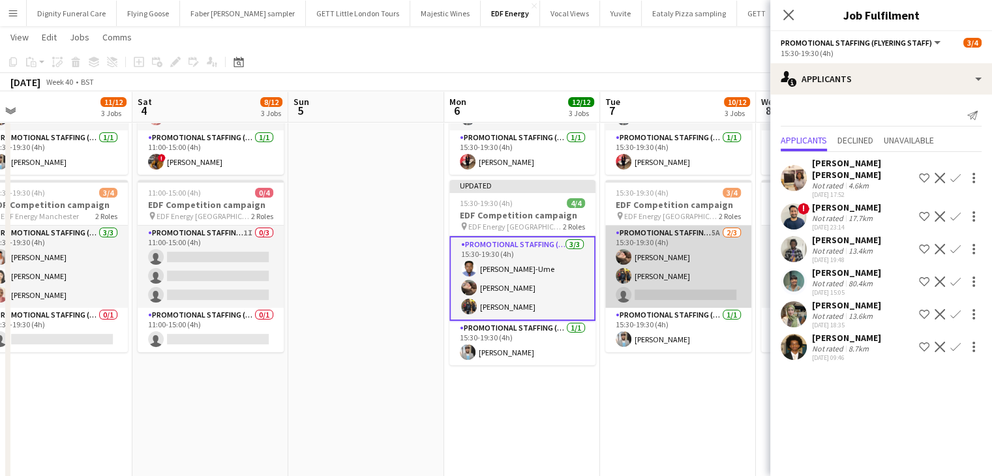
click at [669, 295] on app-card-role "Promotional Staffing (Flyering Staff) 5A 2/3 15:30-19:30 (4h) Anastasiia Melesh…" at bounding box center [678, 267] width 146 height 82
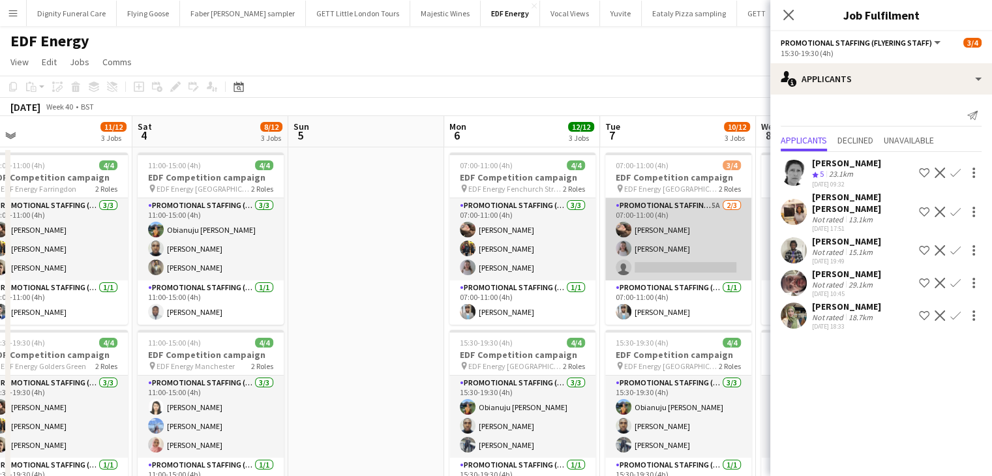
click at [683, 266] on app-card-role "Promotional Staffing (Flyering Staff) 5A 2/3 07:00-11:00 (4h) Anastasiia Melesh…" at bounding box center [678, 239] width 146 height 82
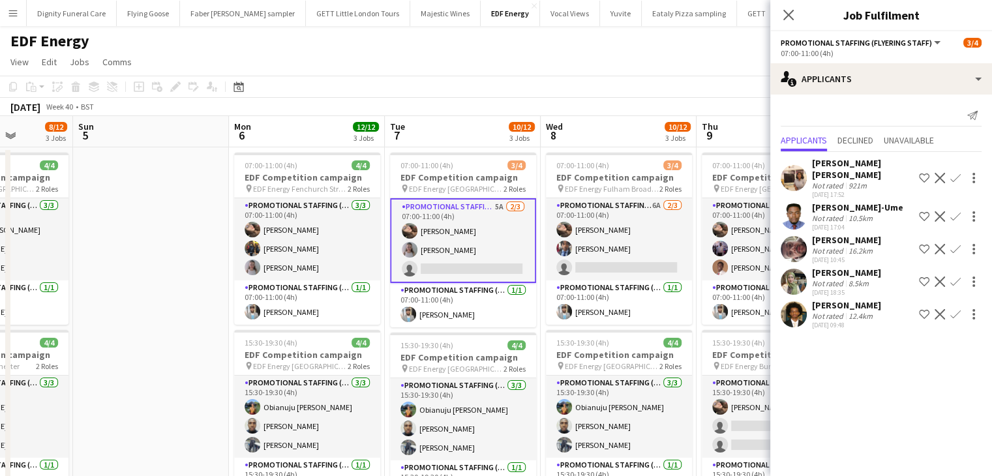
drag, startPoint x: 305, startPoint y: 302, endPoint x: 181, endPoint y: 303, distance: 124.5
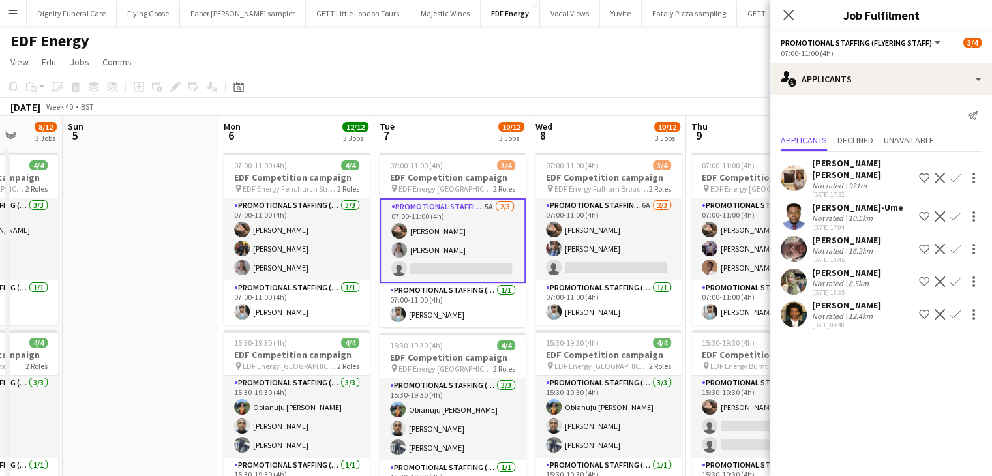
click at [956, 211] on app-icon "Confirm" at bounding box center [955, 216] width 10 height 10
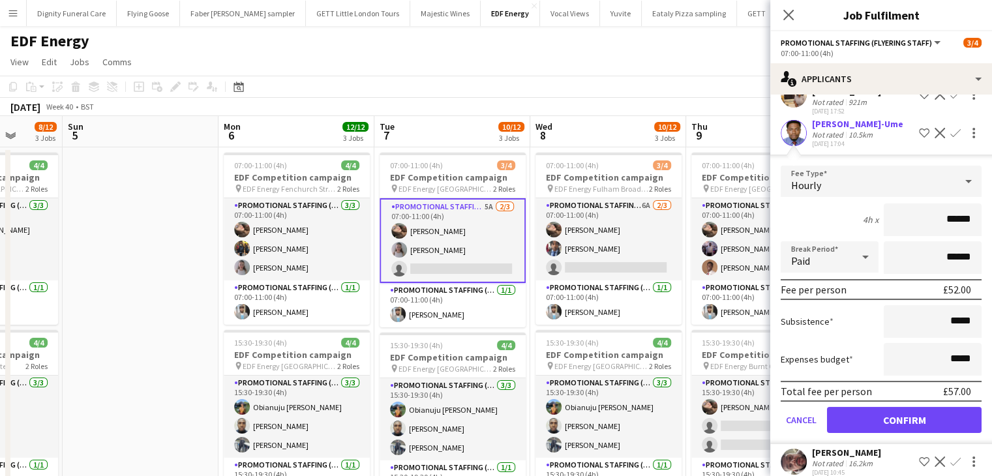
scroll to position [149, 0]
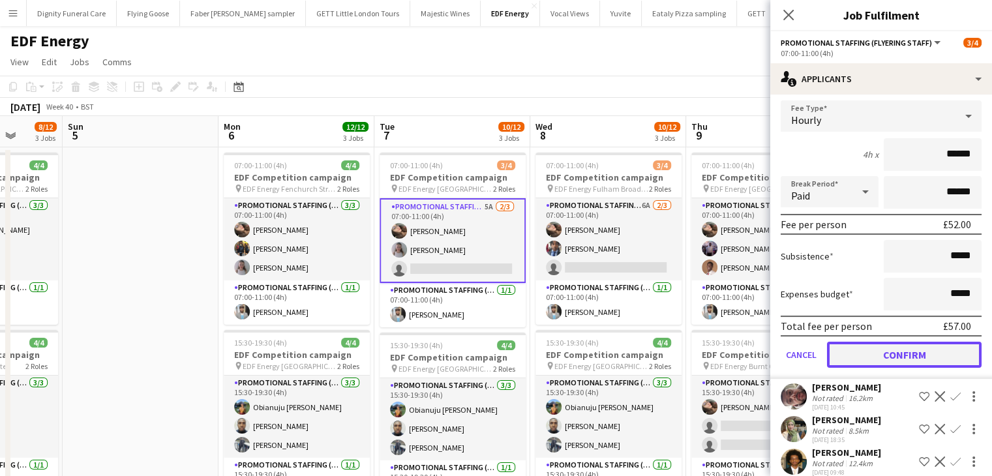
click at [905, 342] on button "Confirm" at bounding box center [904, 355] width 155 height 26
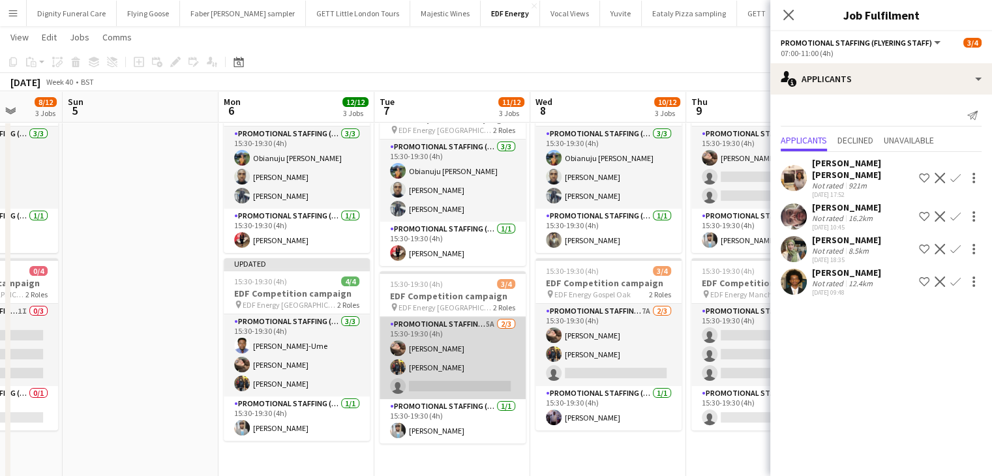
scroll to position [261, 0]
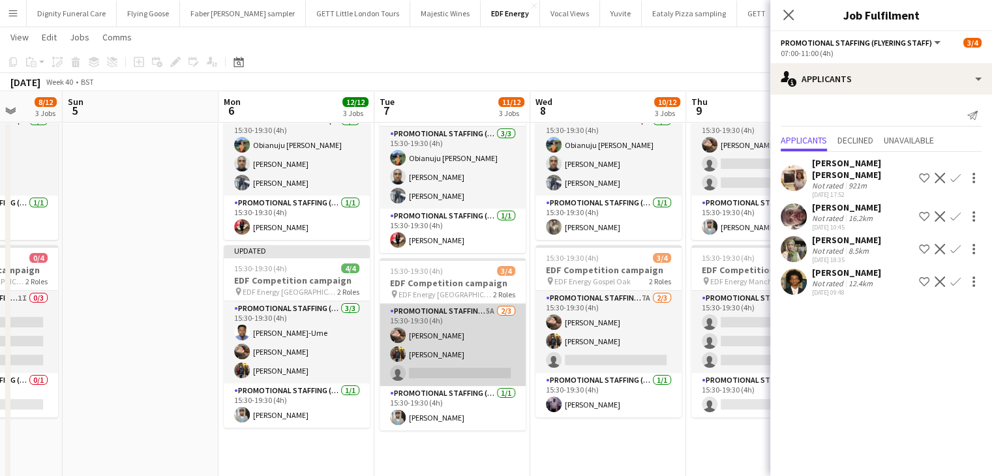
click at [480, 370] on app-card-role "Promotional Staffing (Flyering Staff) 5A 2/3 15:30-19:30 (4h) Anastasiia Melesh…" at bounding box center [452, 345] width 146 height 82
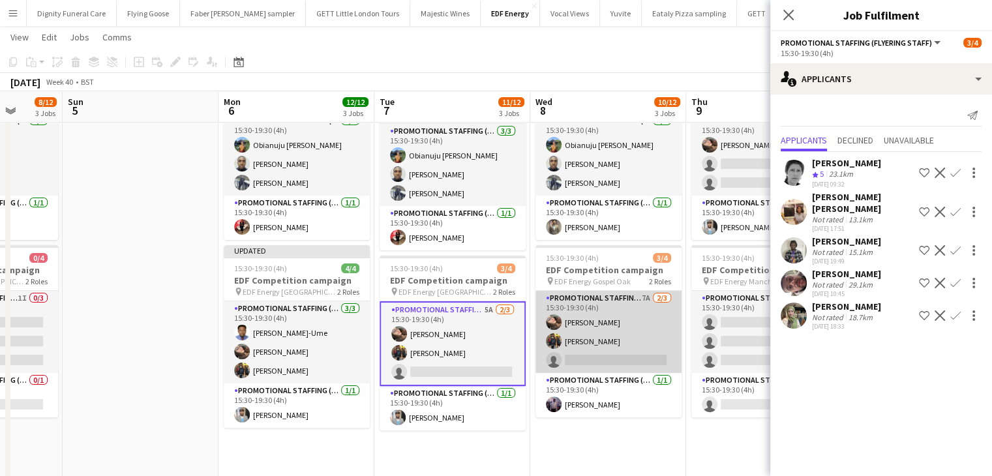
click at [612, 357] on app-card-role "Promotional Staffing (Flyering Staff) 7A 2/3 15:30-19:30 (4h) Anastasiia Melesh…" at bounding box center [608, 332] width 146 height 82
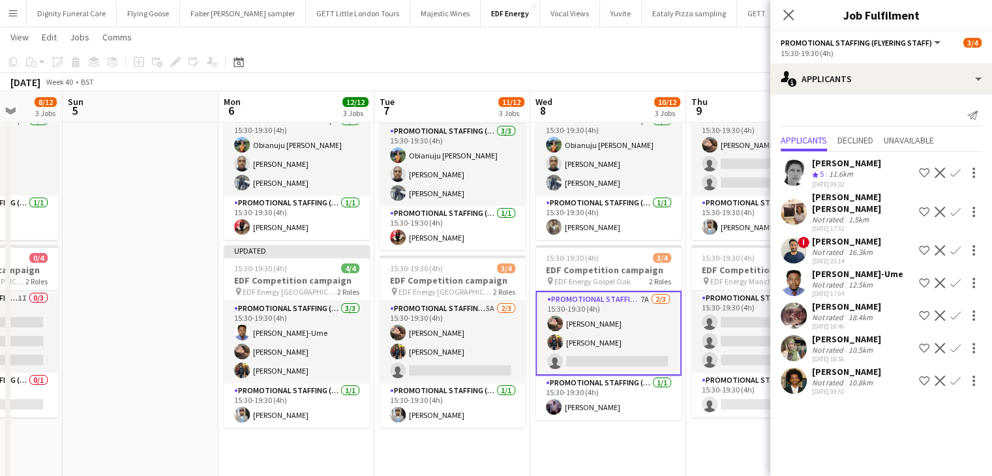
click at [956, 278] on app-icon "Confirm" at bounding box center [955, 283] width 10 height 10
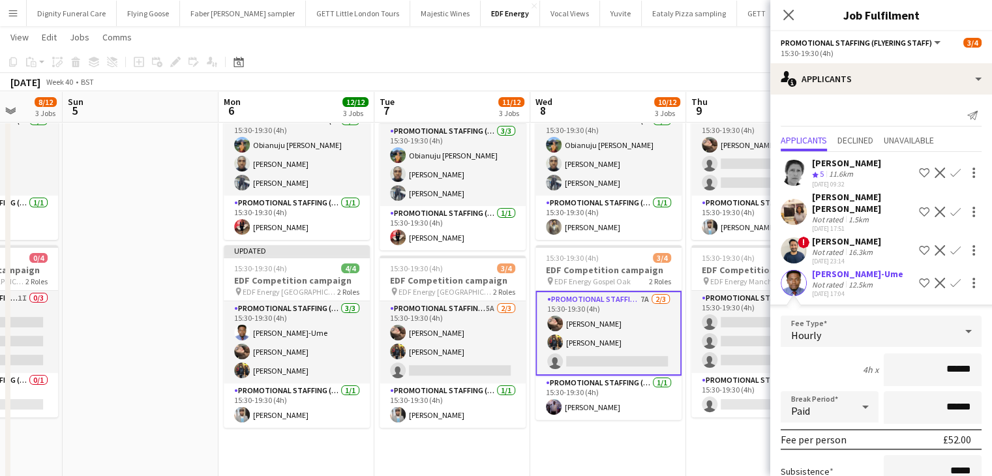
scroll to position [196, 0]
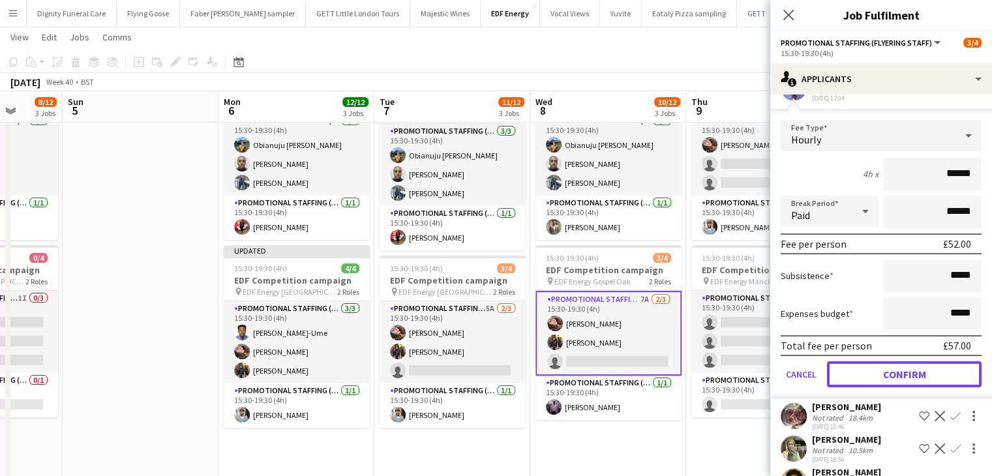
drag, startPoint x: 928, startPoint y: 369, endPoint x: 857, endPoint y: 374, distance: 70.6
click at [928, 368] on button "Confirm" at bounding box center [904, 374] width 155 height 26
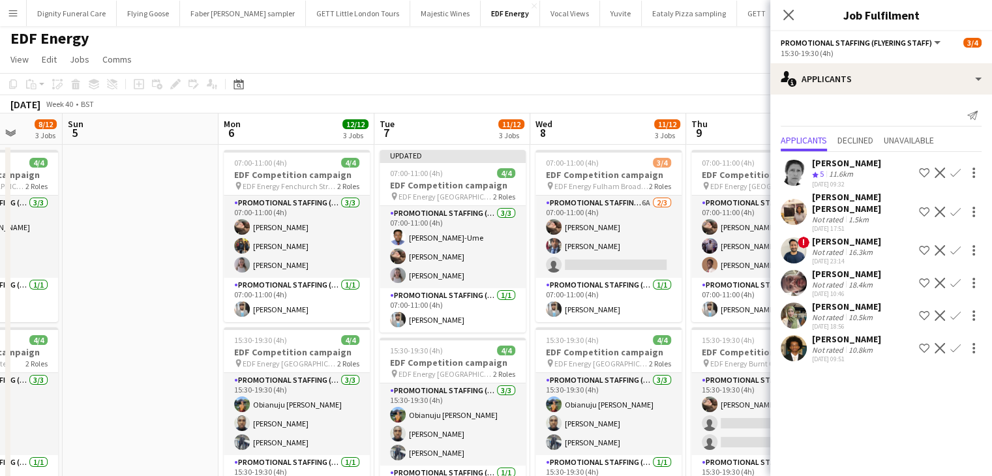
scroll to position [0, 0]
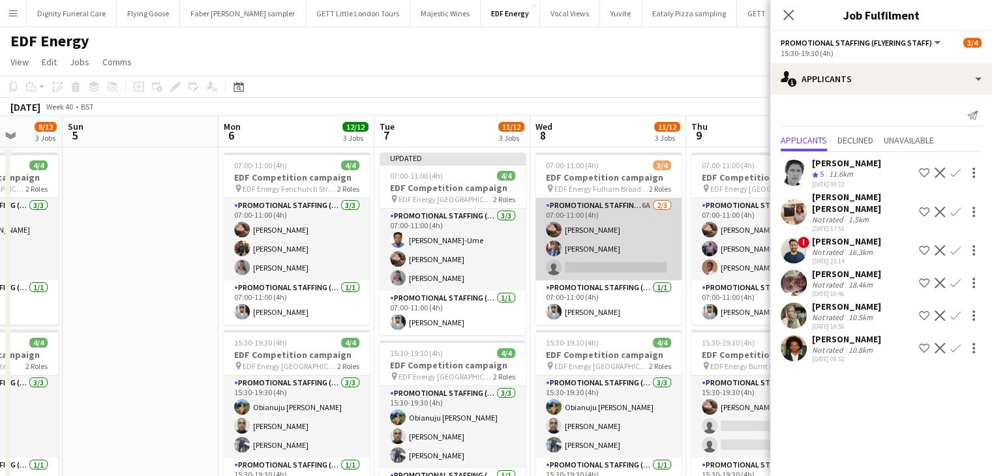
click at [634, 272] on app-card-role "Promotional Staffing (Flyering Staff) 6A 2/3 07:00-11:00 (4h) Anastasiia Melesh…" at bounding box center [608, 239] width 146 height 82
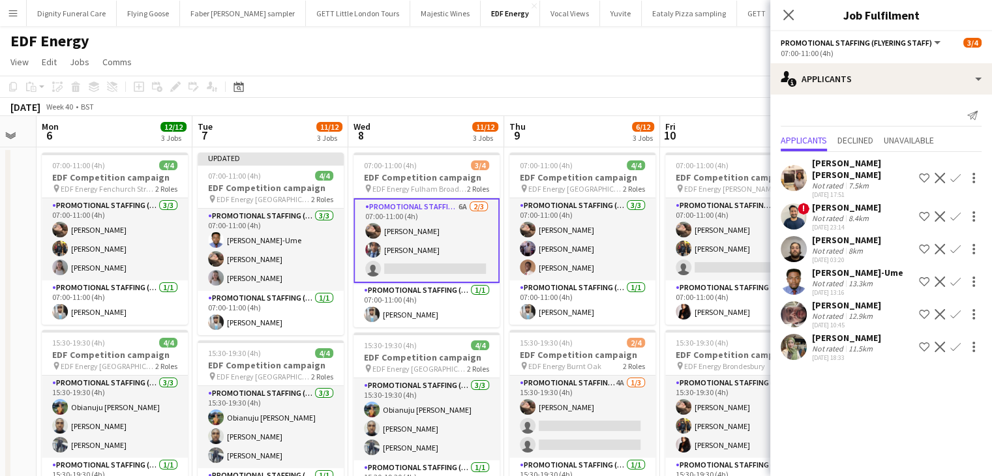
drag, startPoint x: 566, startPoint y: 390, endPoint x: 458, endPoint y: 377, distance: 108.4
click at [957, 276] on app-icon "Confirm" at bounding box center [955, 281] width 10 height 10
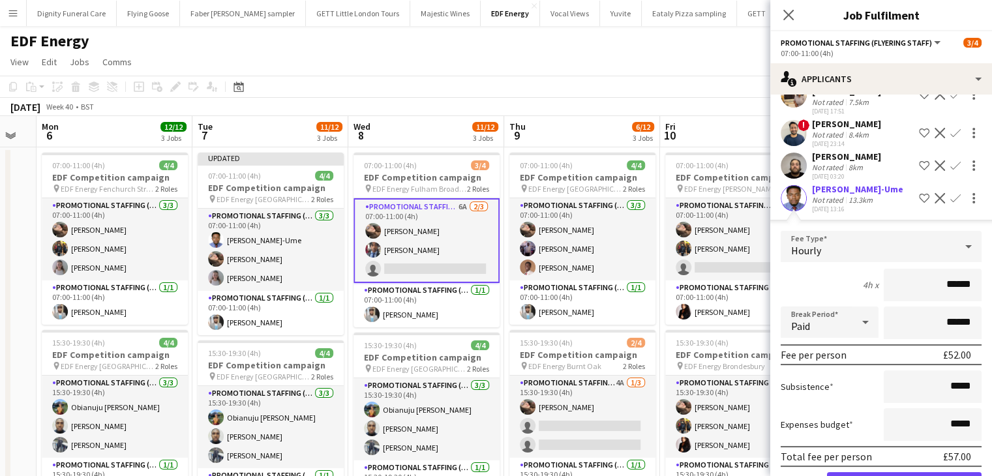
scroll to position [181, 0]
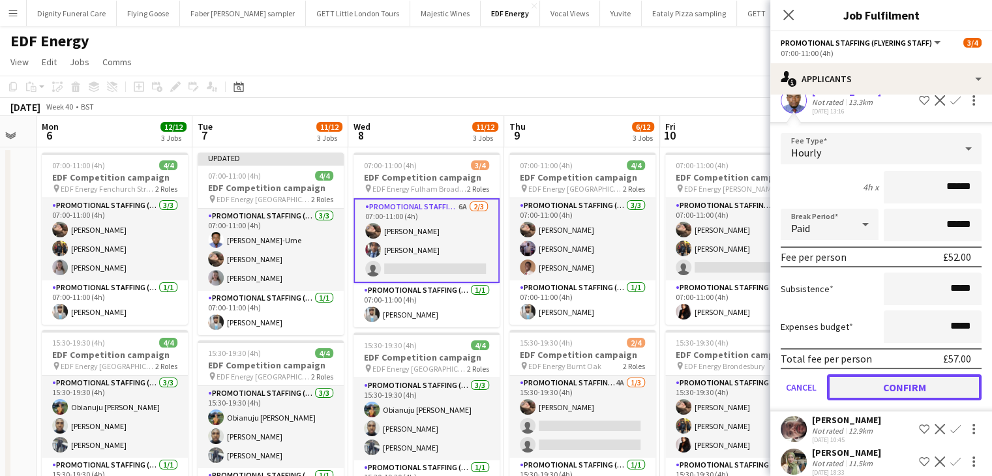
click at [930, 379] on button "Confirm" at bounding box center [904, 387] width 155 height 26
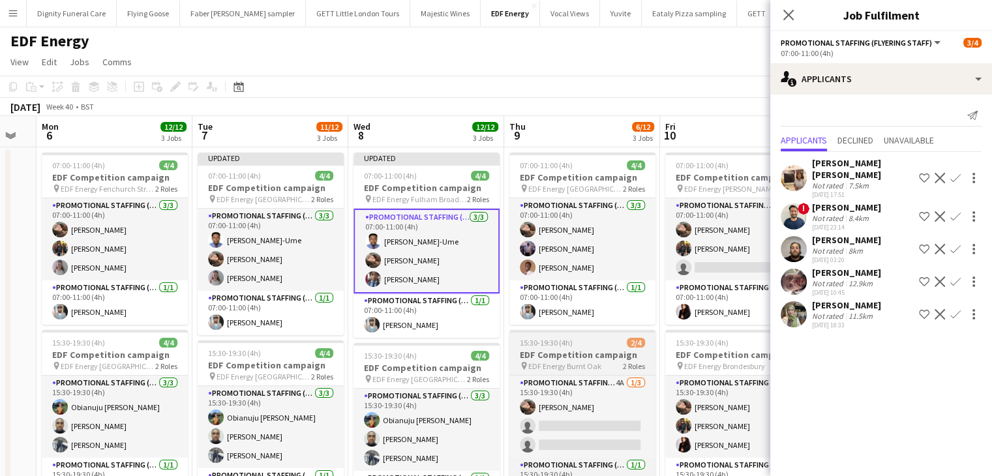
scroll to position [65, 0]
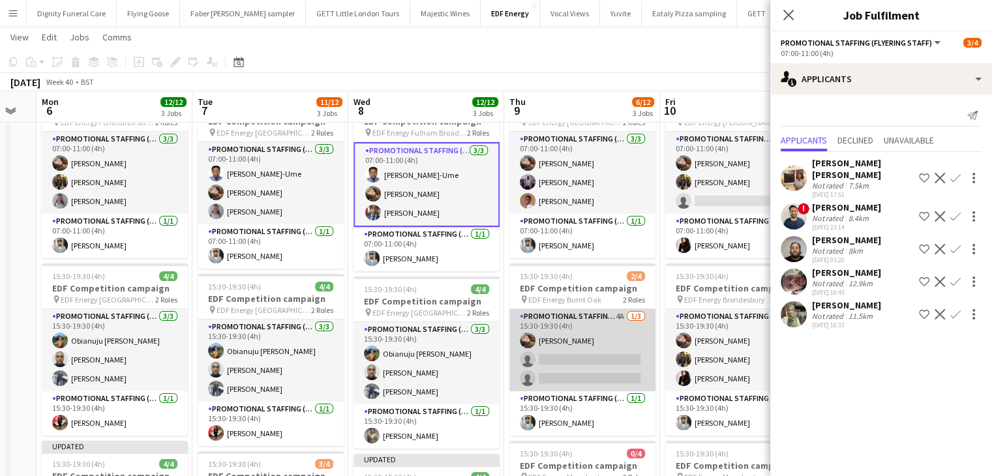
click at [581, 355] on app-card-role "Promotional Staffing (Flyering Staff) 4A 1/3 15:30-19:30 (4h) Anastasiia Melesh…" at bounding box center [582, 350] width 146 height 82
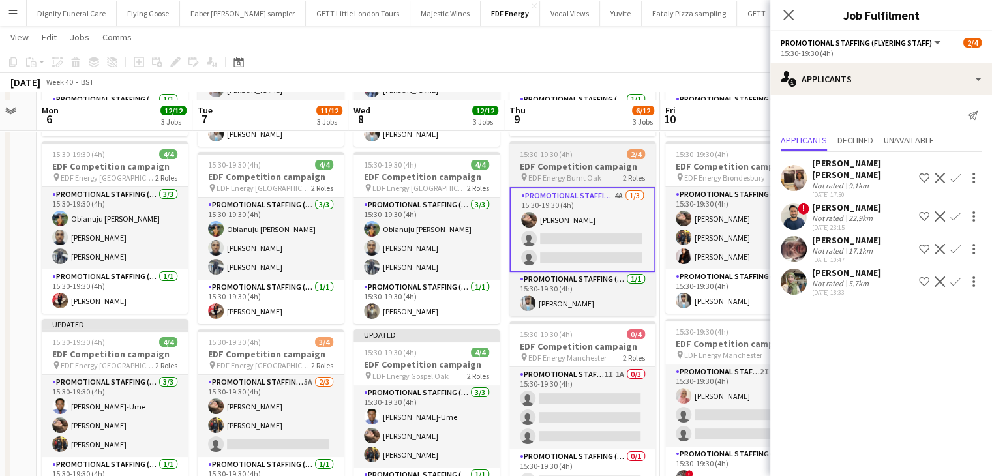
scroll to position [196, 0]
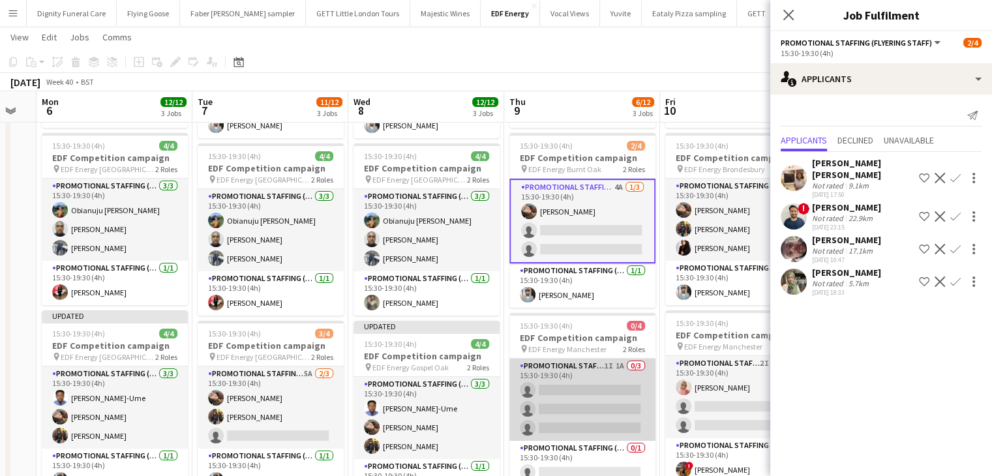
click at [590, 381] on app-card-role "Promotional Staffing (Flyering Staff) 1I 1A 0/3 15:30-19:30 (4h) single-neutral…" at bounding box center [582, 400] width 146 height 82
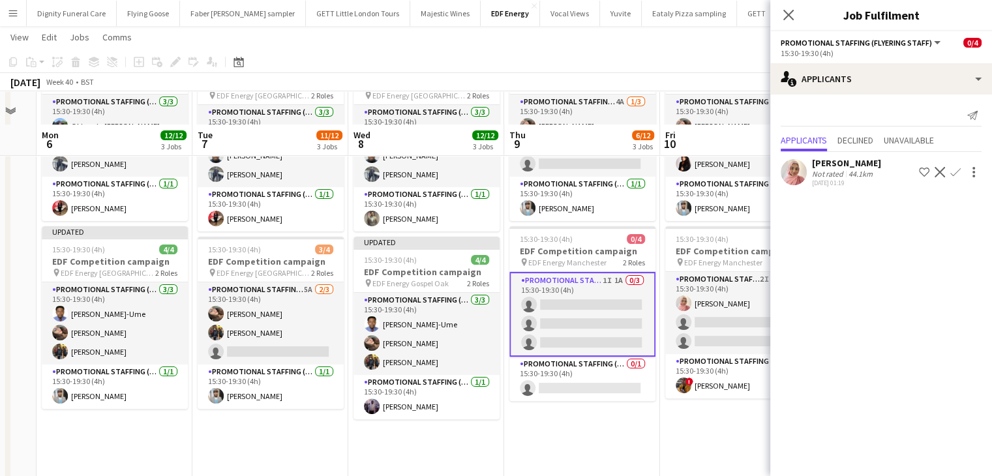
scroll to position [326, 0]
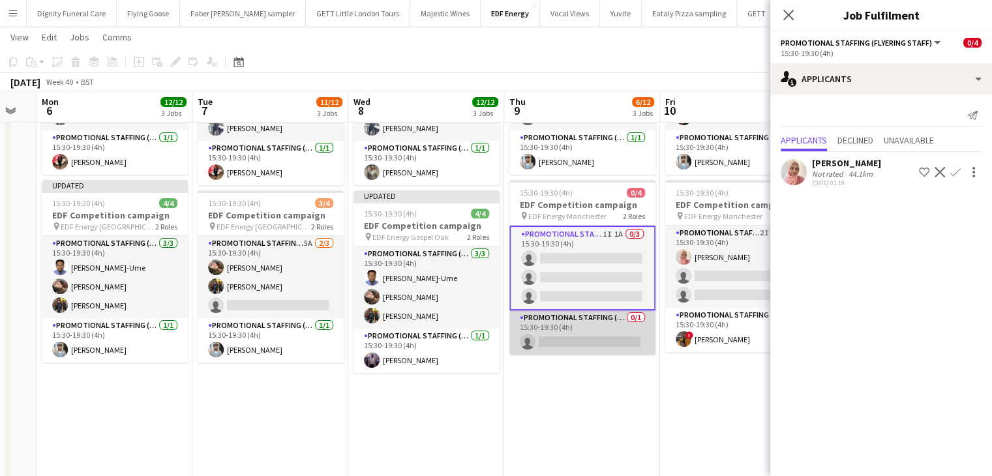
click at [587, 336] on app-card-role "Promotional Staffing (Team Leader) 0/1 15:30-19:30 (4h) single-neutral-actions" at bounding box center [582, 332] width 146 height 44
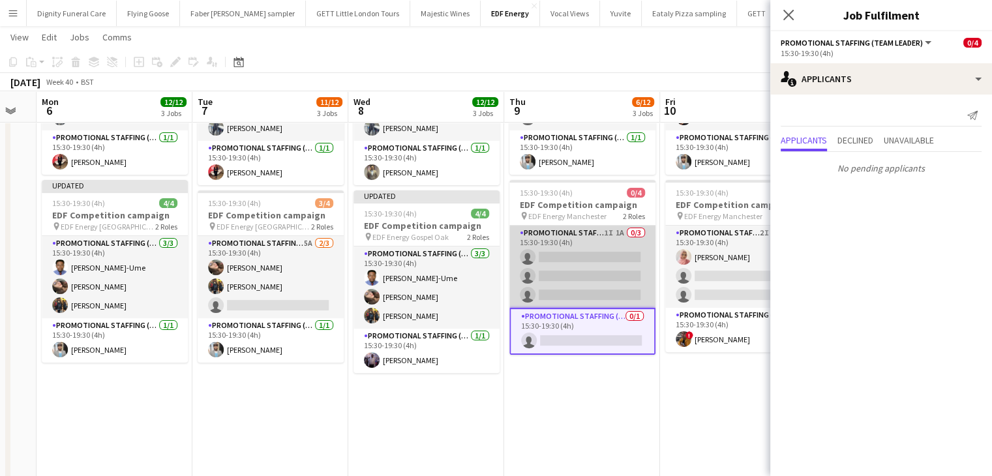
click at [558, 272] on app-card-role "Promotional Staffing (Flyering Staff) 1I 1A 0/3 15:30-19:30 (4h) single-neutral…" at bounding box center [582, 267] width 146 height 82
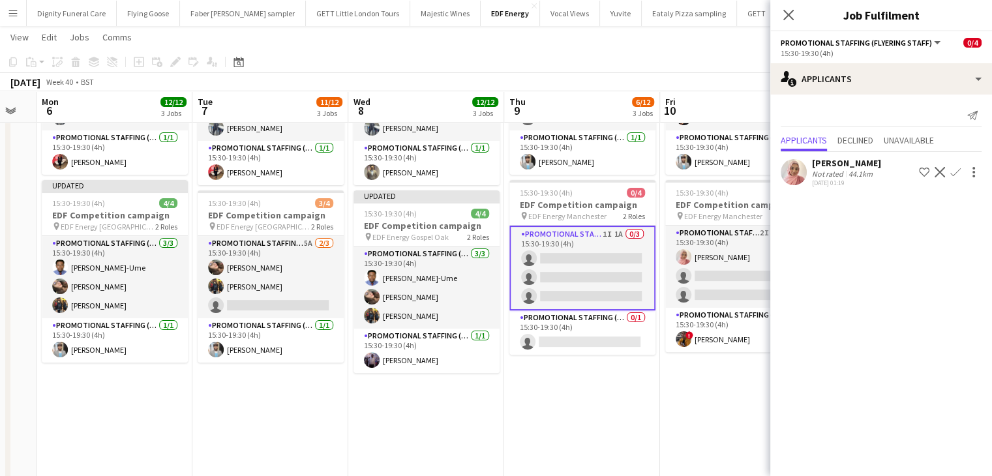
click at [849, 160] on div "Shabnam Jallal" at bounding box center [846, 163] width 69 height 12
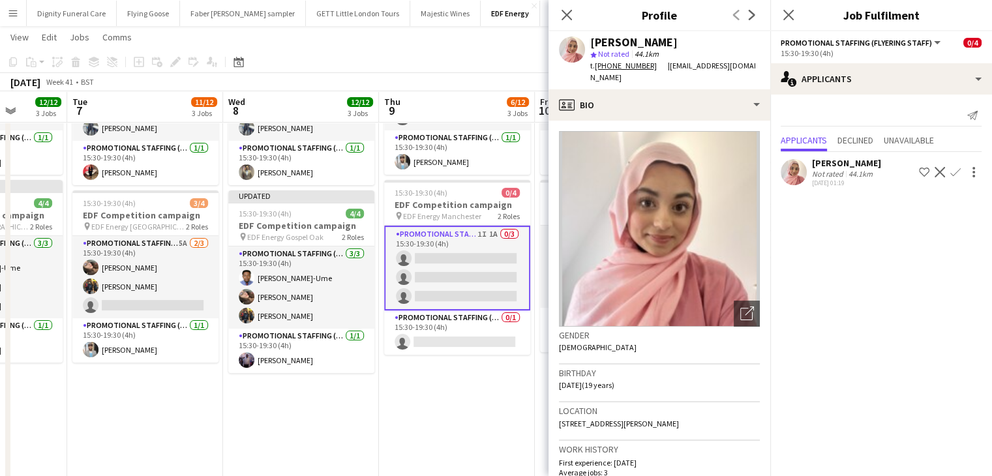
scroll to position [0, 509]
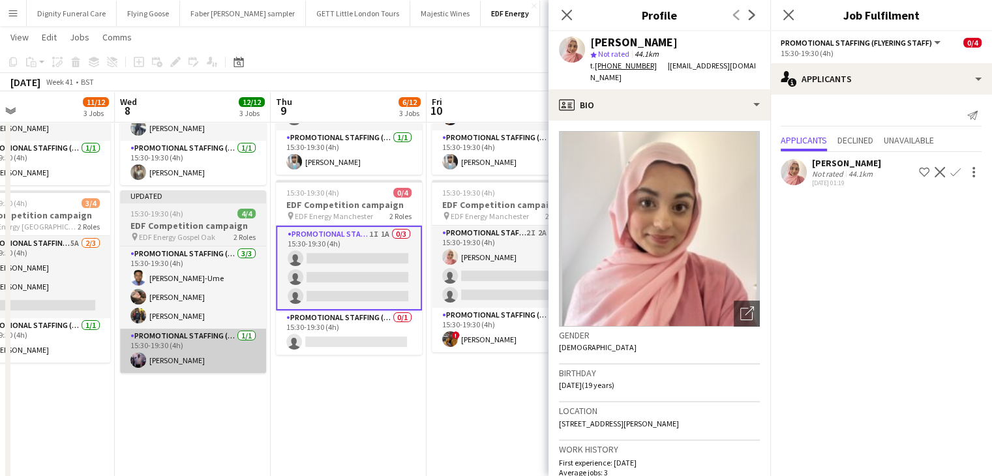
drag, startPoint x: 435, startPoint y: 355, endPoint x: 205, endPoint y: 346, distance: 230.3
click at [201, 345] on app-calendar-viewport "Sat 4 8/12 3 Jobs Sun 5 Mon 6 12/12 3 Jobs Tue 7 11/12 3 Jobs Wed 8 12/12 3 Job…" at bounding box center [496, 166] width 992 height 882
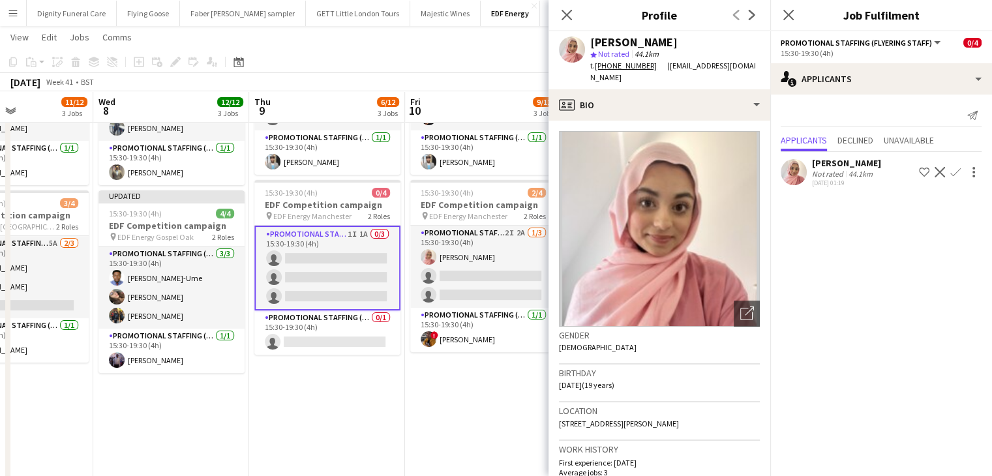
scroll to position [0, 540]
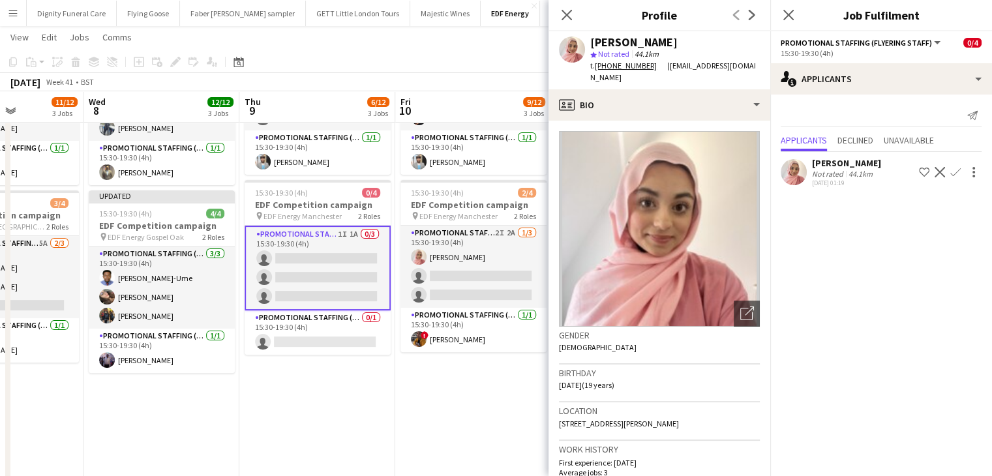
drag, startPoint x: 372, startPoint y: 396, endPoint x: 385, endPoint y: 395, distance: 13.1
click at [369, 396] on app-calendar-viewport "Sat 4 8/12 3 Jobs Sun 5 Mon 6 12/12 3 Jobs Tue 7 11/12 3 Jobs Wed 8 12/12 3 Job…" at bounding box center [496, 166] width 992 height 882
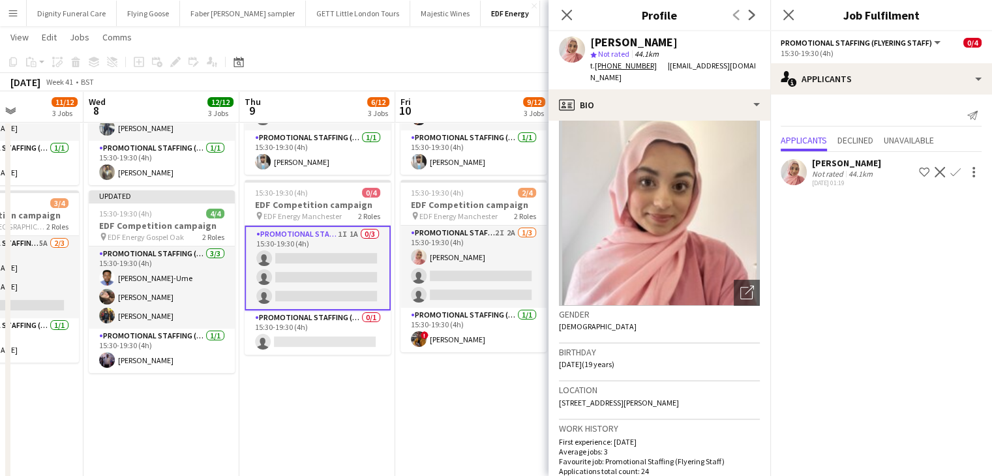
scroll to position [0, 0]
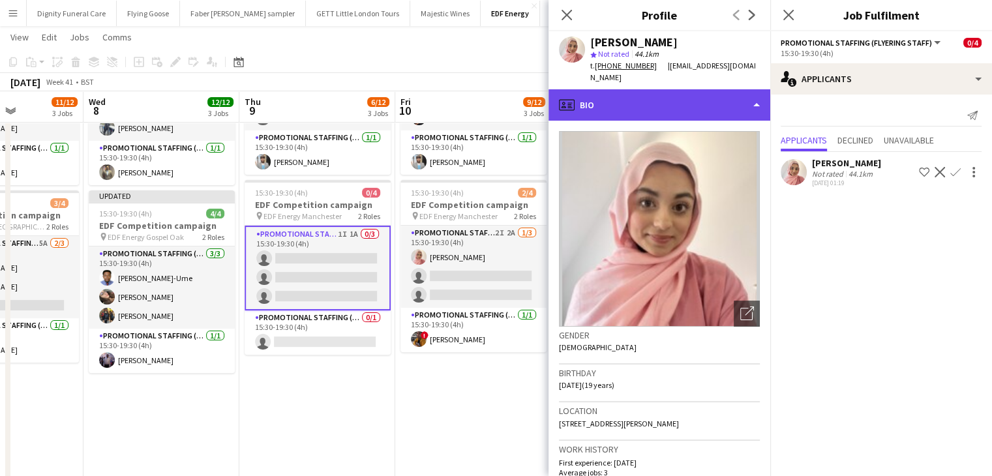
click at [652, 89] on div "profile Bio" at bounding box center [659, 104] width 222 height 31
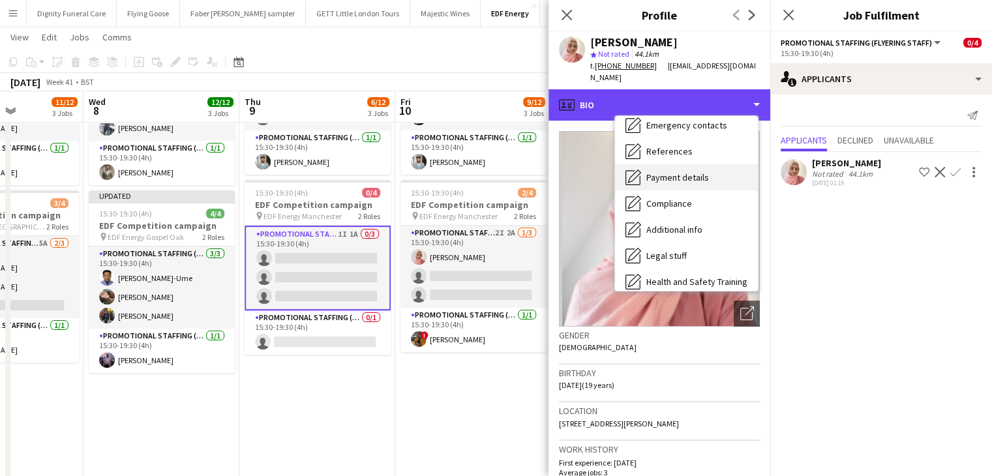
scroll to position [175, 0]
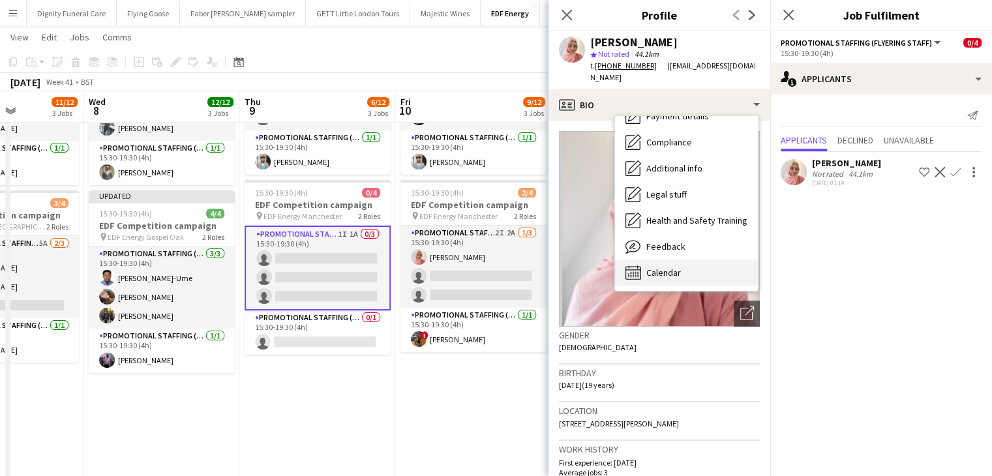
click at [664, 267] on span "Calendar" at bounding box center [663, 273] width 35 height 12
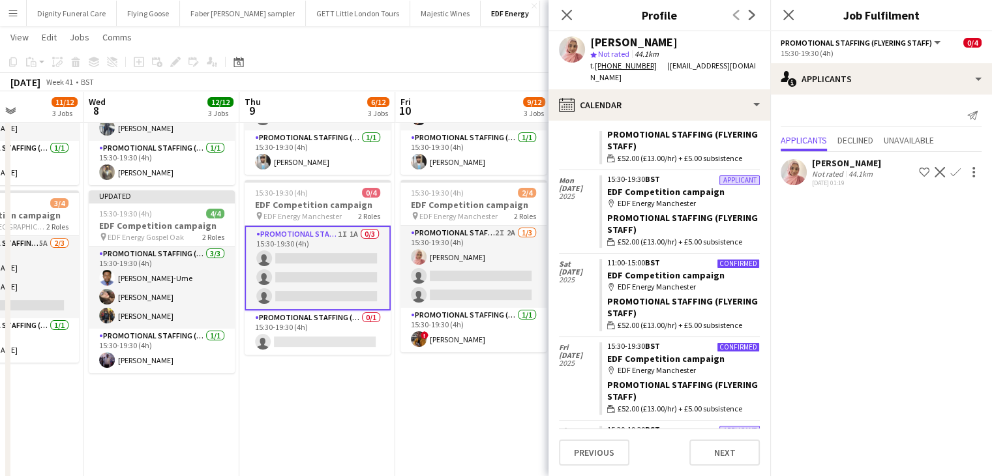
scroll to position [652, 0]
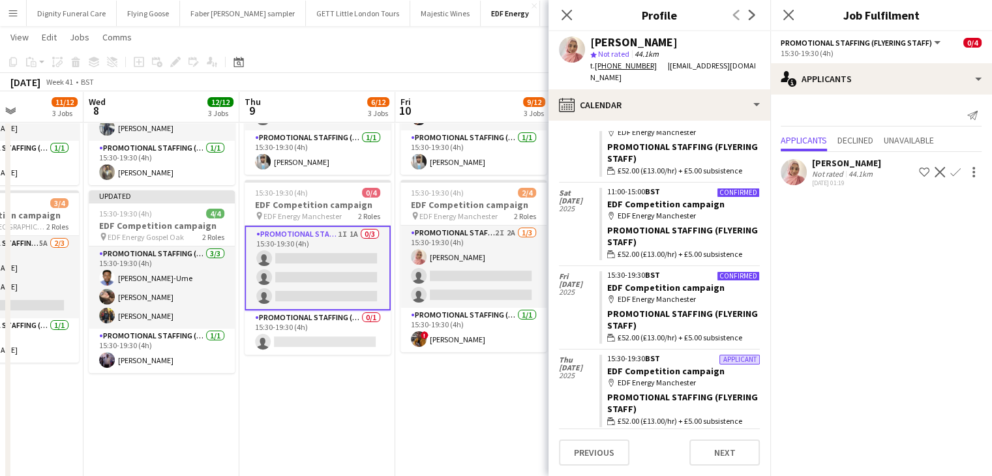
click at [956, 170] on app-icon "Confirm" at bounding box center [955, 172] width 10 height 10
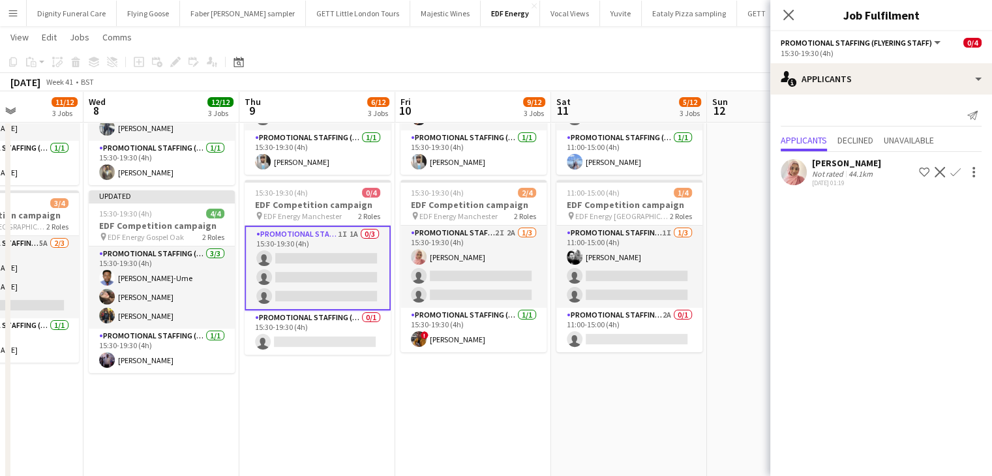
click at [956, 170] on app-icon "Confirm" at bounding box center [955, 172] width 10 height 10
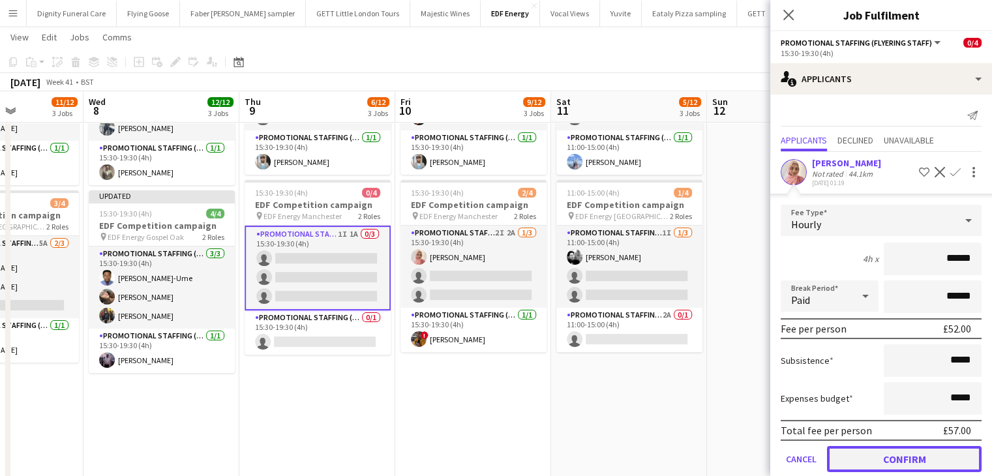
click at [915, 462] on button "Confirm" at bounding box center [904, 459] width 155 height 26
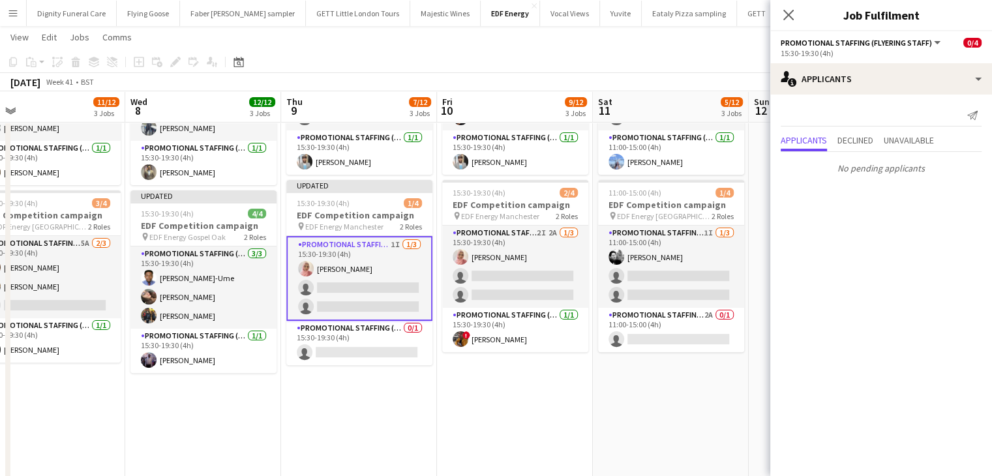
drag, startPoint x: 503, startPoint y: 402, endPoint x: 399, endPoint y: 400, distance: 103.7
click at [404, 404] on app-calendar-viewport "Sat 4 8/12 3 Jobs Sun 5 Mon 6 12/12 3 Jobs Tue 7 11/12 3 Jobs Wed 8 12/12 3 Job…" at bounding box center [496, 166] width 992 height 882
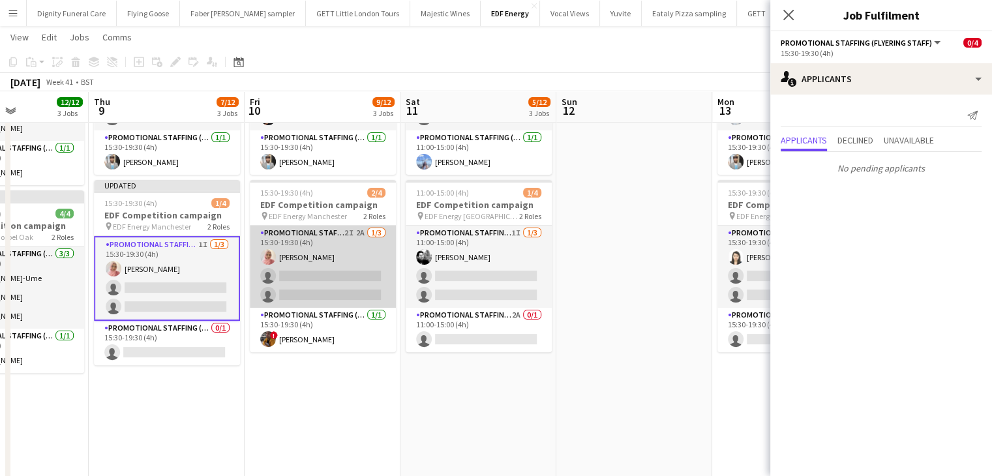
click at [354, 290] on app-card-role "Promotional Staffing (Flyering Staff) 2I 2A 1/3 15:30-19:30 (4h) Shabnam Jallal…" at bounding box center [323, 267] width 146 height 82
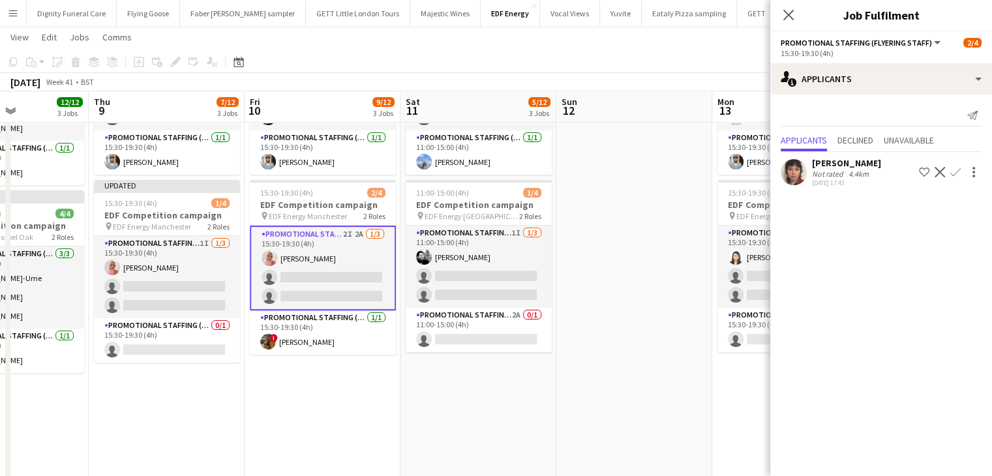
click at [844, 159] on div "Ruby Stephens" at bounding box center [846, 163] width 69 height 12
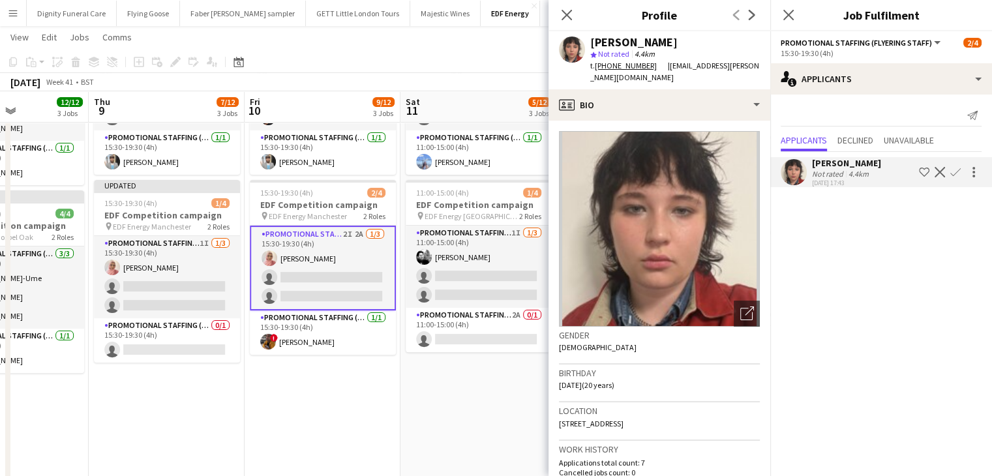
scroll to position [0, 389]
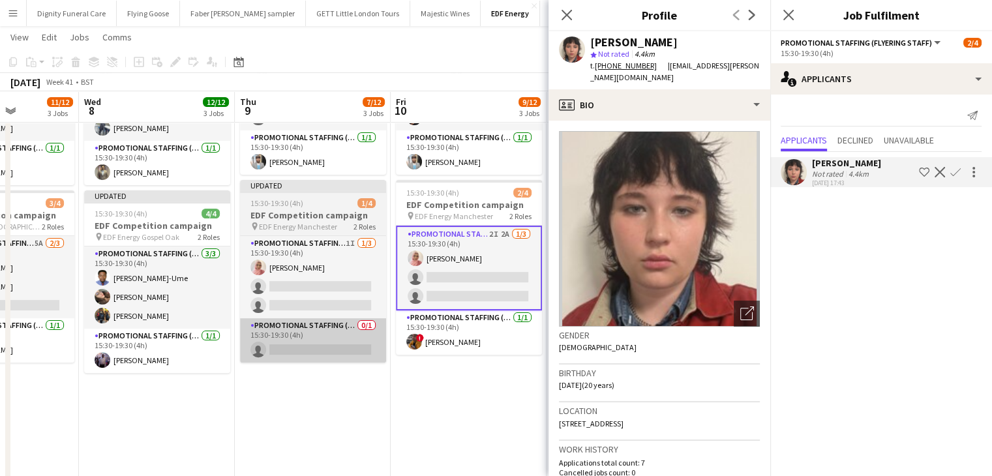
drag, startPoint x: 271, startPoint y: 394, endPoint x: 285, endPoint y: 346, distance: 50.8
click at [412, 383] on app-calendar-viewport "Sun 5 Mon 6 12/12 3 Jobs Tue 7 11/12 3 Jobs Wed 8 12/12 3 Jobs Thu 9 7/12 3 Job…" at bounding box center [496, 166] width 992 height 882
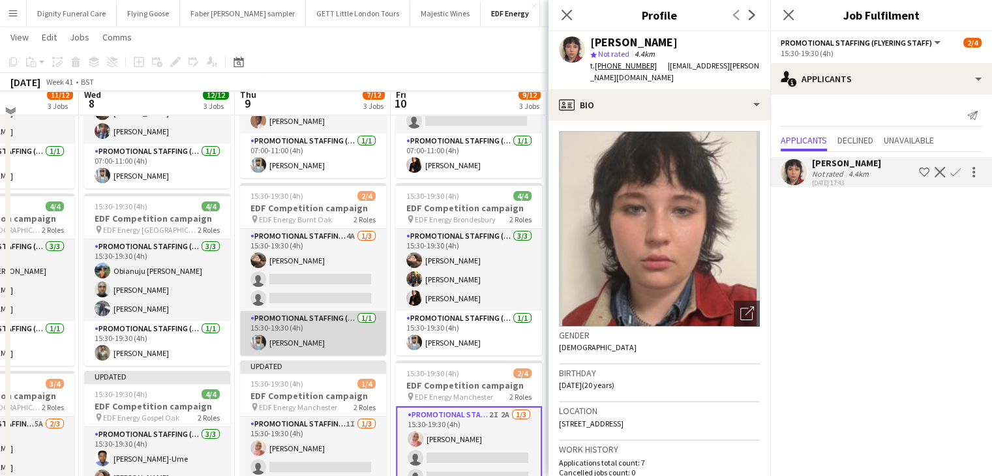
scroll to position [130, 0]
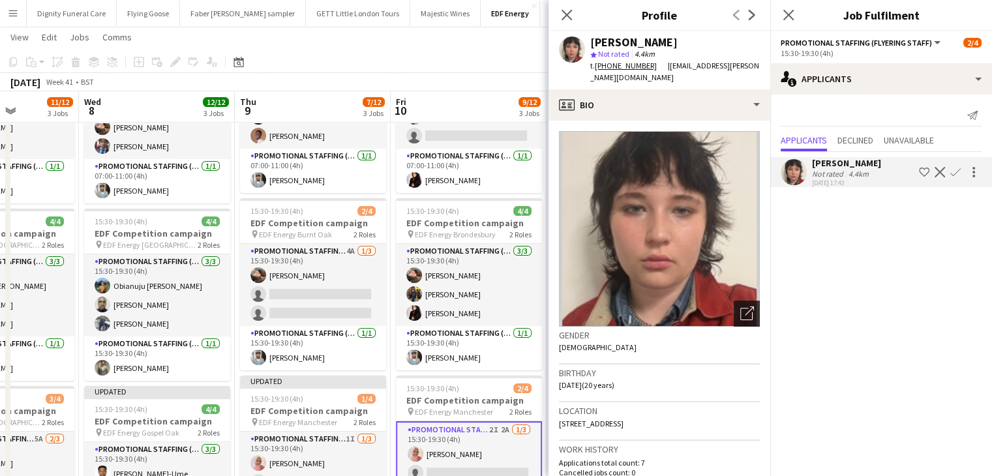
click at [740, 314] on icon "Open photos pop-in" at bounding box center [747, 313] width 14 height 14
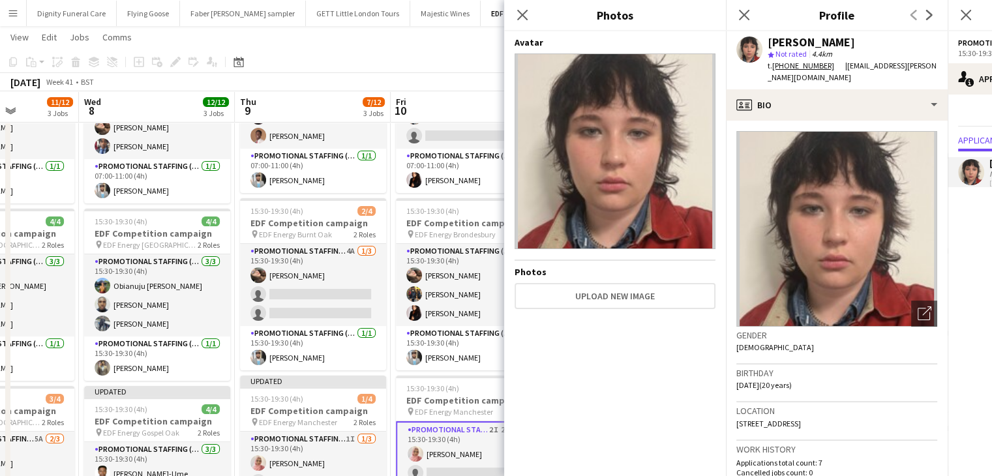
drag, startPoint x: 523, startPoint y: 16, endPoint x: 608, endPoint y: 42, distance: 88.5
click at [524, 16] on icon at bounding box center [522, 15] width 10 height 10
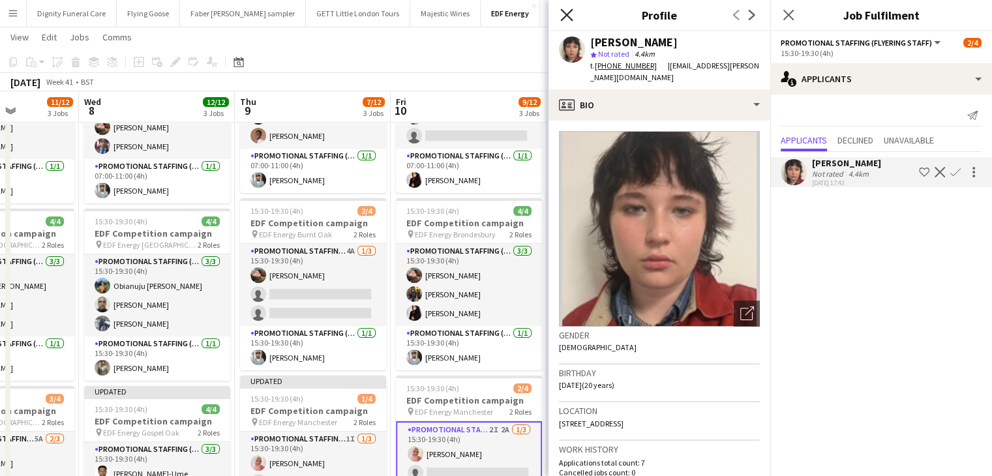
click at [568, 12] on icon at bounding box center [566, 14] width 12 height 12
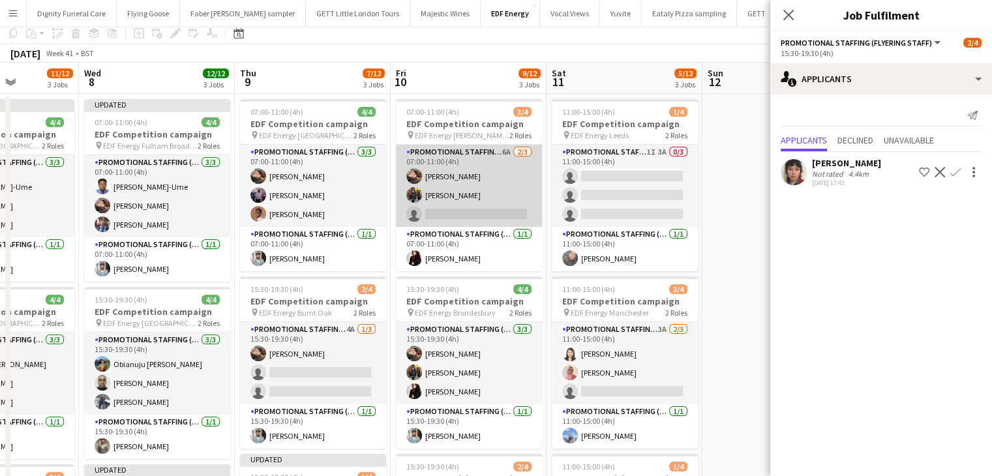
scroll to position [0, 0]
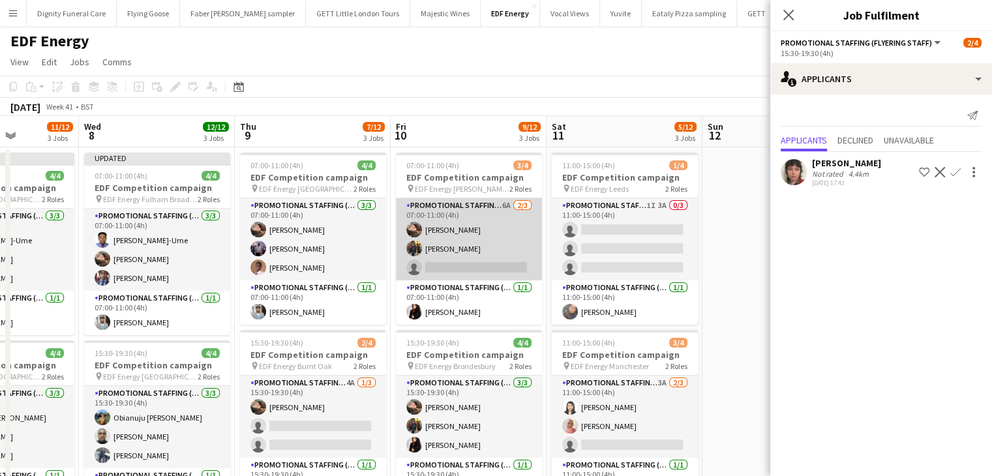
click at [497, 261] on app-card-role "Promotional Staffing (Flyering Staff) 6A 2/3 07:00-11:00 (4h) Anastasiia Melesh…" at bounding box center [469, 239] width 146 height 82
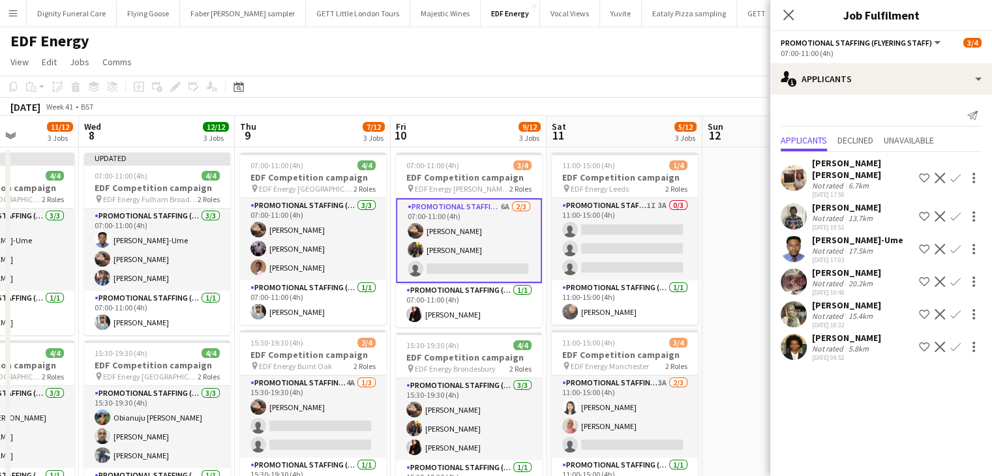
click at [958, 244] on app-icon "Confirm" at bounding box center [955, 249] width 10 height 10
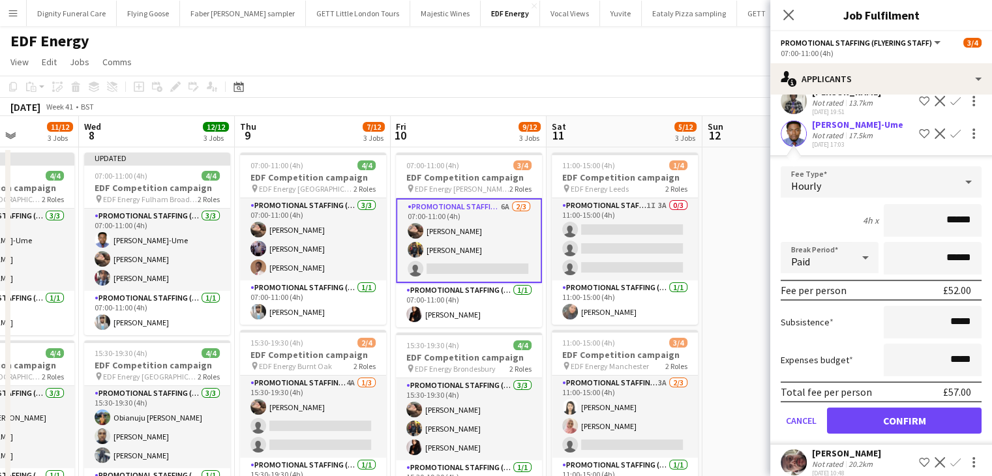
scroll to position [181, 0]
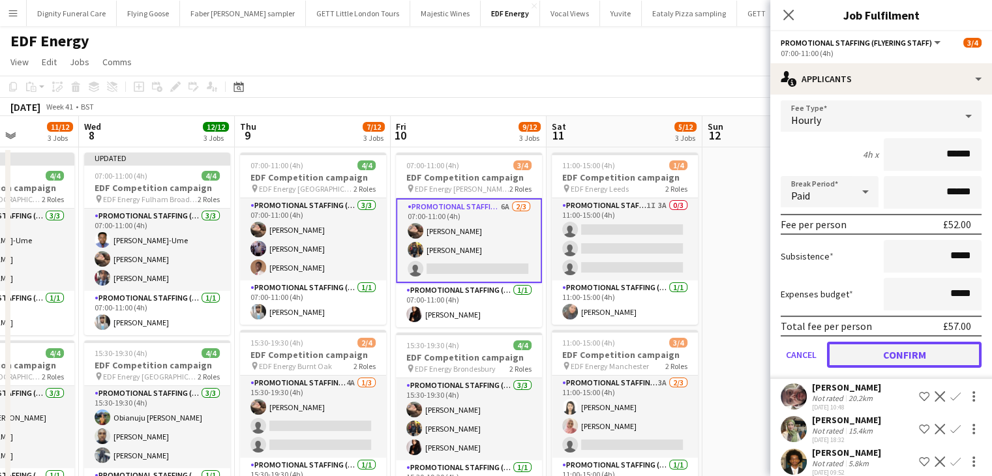
click at [921, 342] on button "Confirm" at bounding box center [904, 355] width 155 height 26
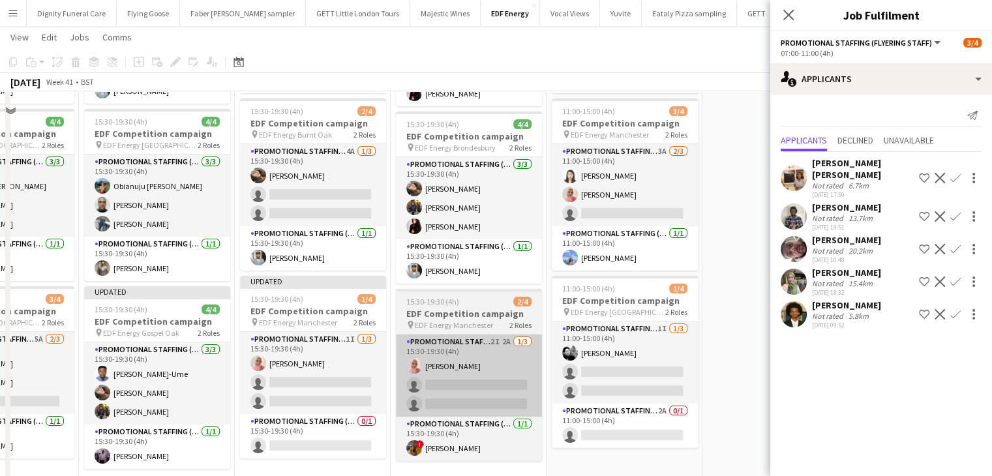
scroll to position [261, 0]
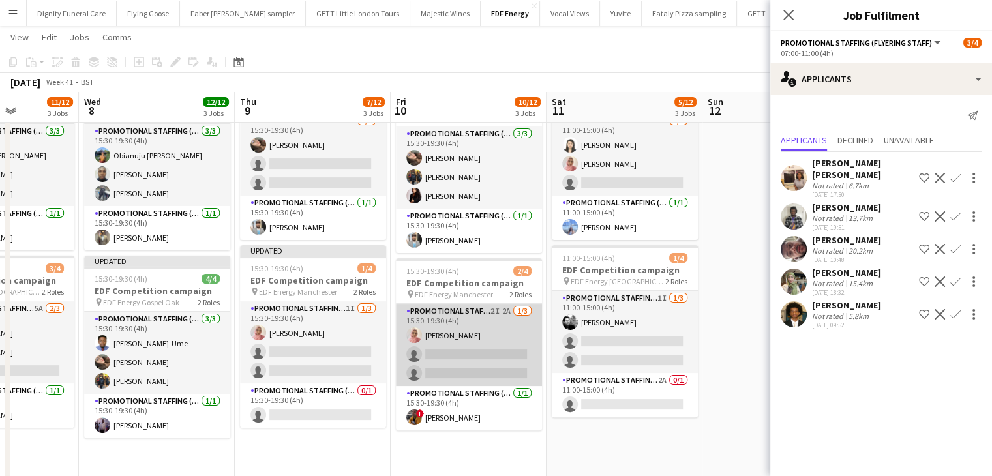
click at [499, 347] on app-card-role "Promotional Staffing (Flyering Staff) 2I 2A 1/3 15:30-19:30 (4h) Shabnam Jallal…" at bounding box center [469, 345] width 146 height 82
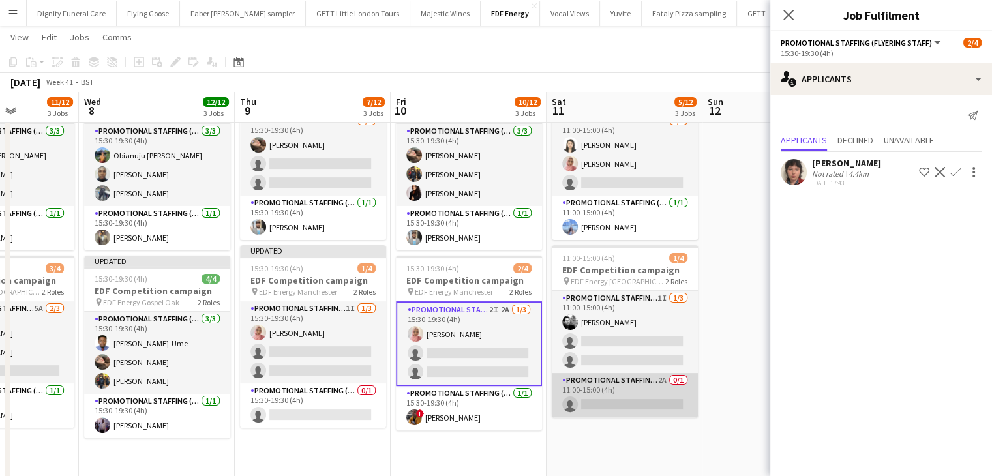
click at [616, 397] on app-card-role "Promotional Staffing (Team Leader) 2A 0/1 11:00-15:00 (4h) single-neutral-actio…" at bounding box center [625, 395] width 146 height 44
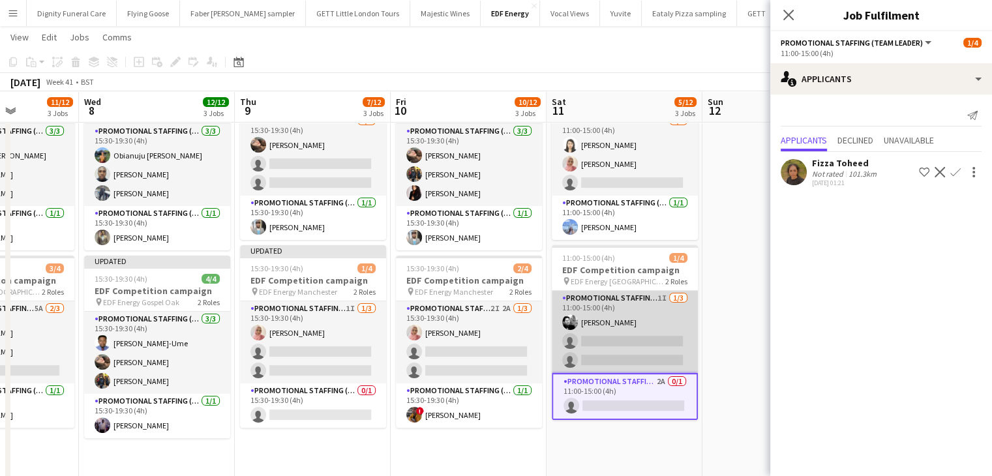
click at [615, 361] on app-card-role "Promotional Staffing (Flyering Staff) 1I 1/3 11:00-15:00 (4h) Dan Vasey single-…" at bounding box center [625, 332] width 146 height 82
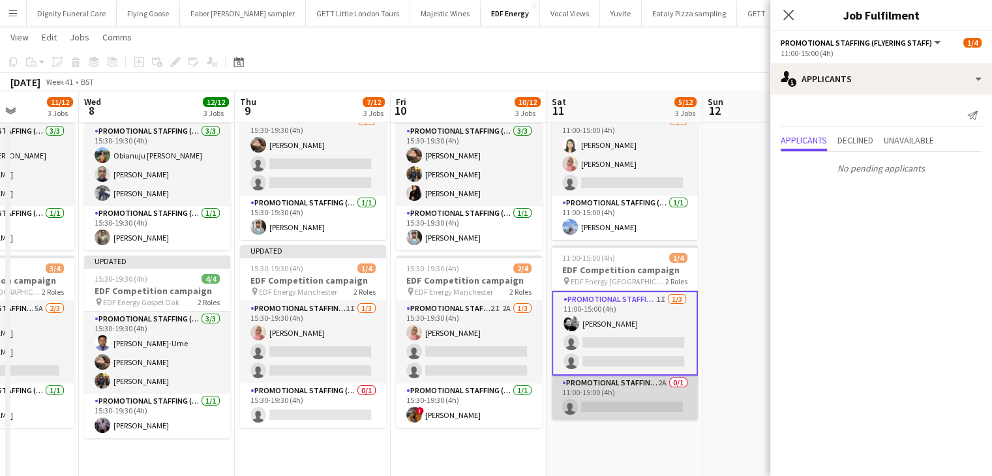
click at [640, 402] on app-card-role "Promotional Staffing (Team Leader) 2A 0/1 11:00-15:00 (4h) single-neutral-actio…" at bounding box center [625, 398] width 146 height 44
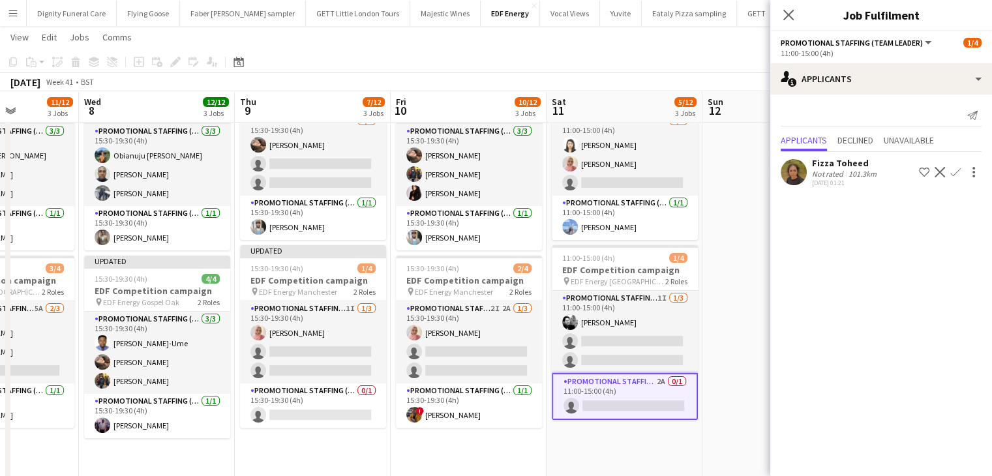
click at [842, 161] on div "Fizza Toheed" at bounding box center [845, 163] width 67 height 12
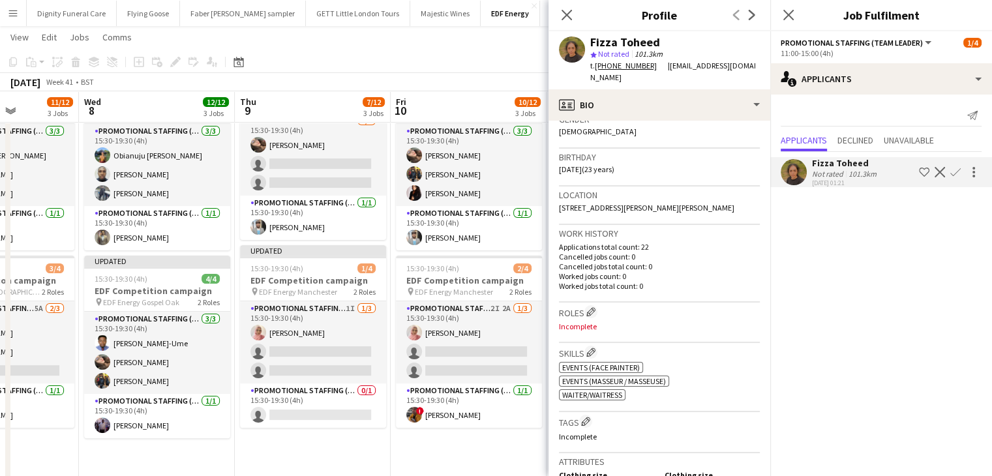
scroll to position [0, 0]
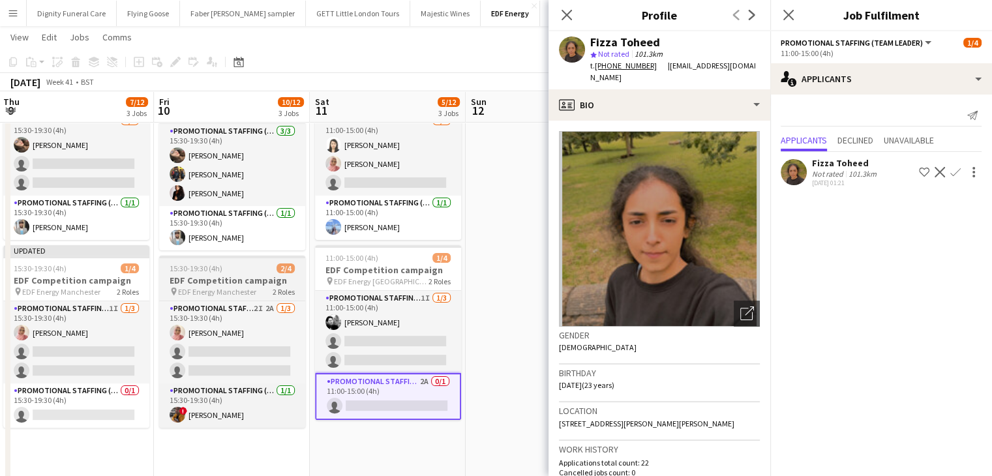
drag, startPoint x: 427, startPoint y: 286, endPoint x: 237, endPoint y: 280, distance: 190.5
click at [236, 280] on app-calendar-viewport "Mon 6 12/12 3 Jobs Tue 7 11/12 3 Jobs Wed 8 12/12 3 Jobs Thu 9 7/12 3 Jobs Fri …" at bounding box center [496, 231] width 992 height 882
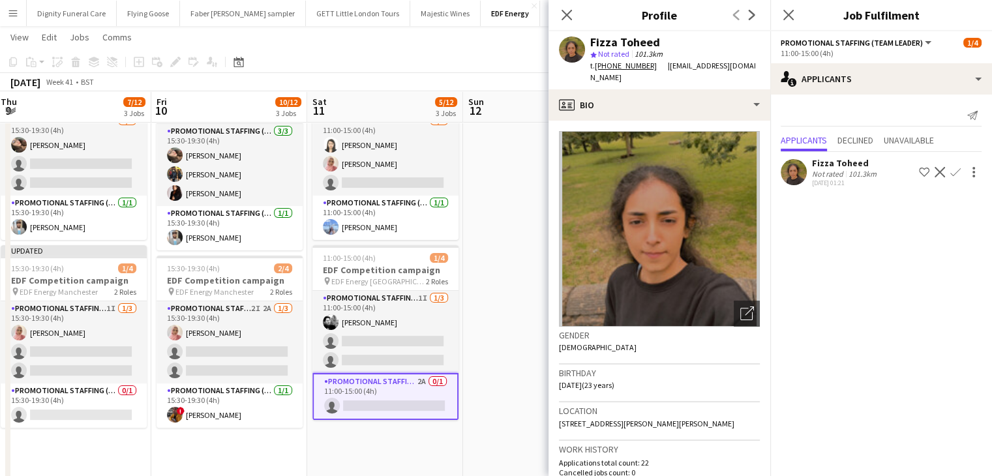
click at [955, 170] on app-icon "Confirm" at bounding box center [955, 172] width 10 height 10
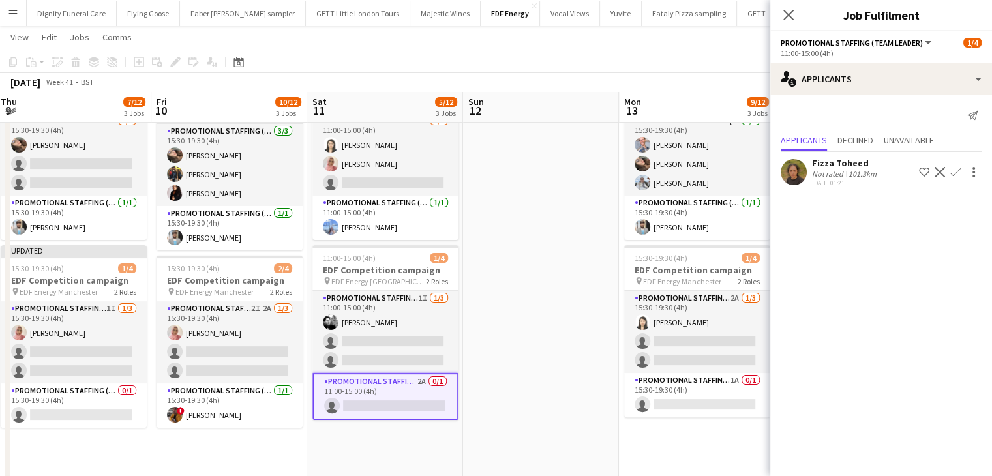
click at [957, 170] on app-icon "Confirm" at bounding box center [955, 172] width 10 height 10
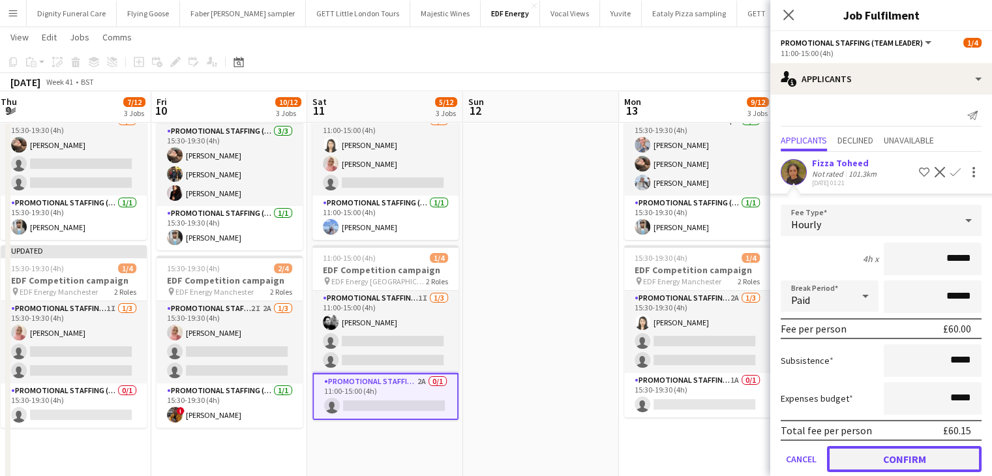
click at [902, 451] on button "Confirm" at bounding box center [904, 459] width 155 height 26
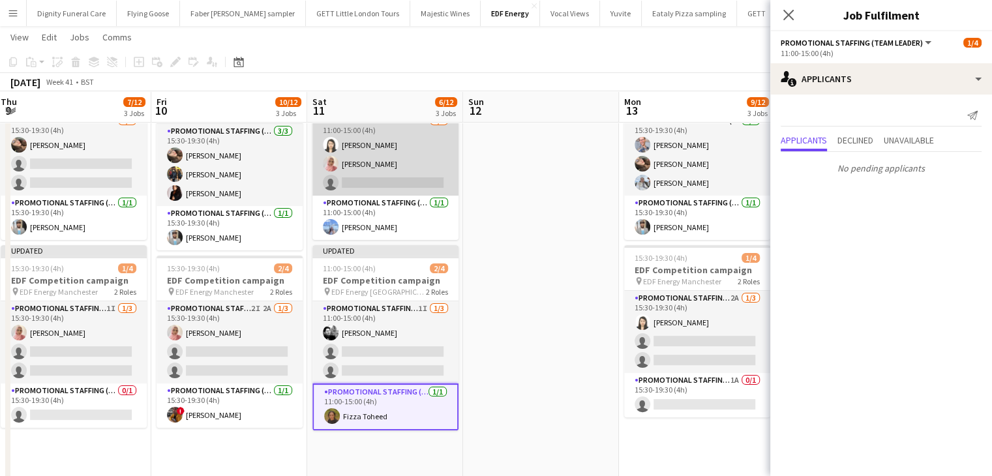
click at [406, 187] on app-card-role "Promotional Staffing (Flyering Staff) 3A 2/3 11:00-15:00 (4h) Winnie Wong Shabn…" at bounding box center [385, 154] width 146 height 82
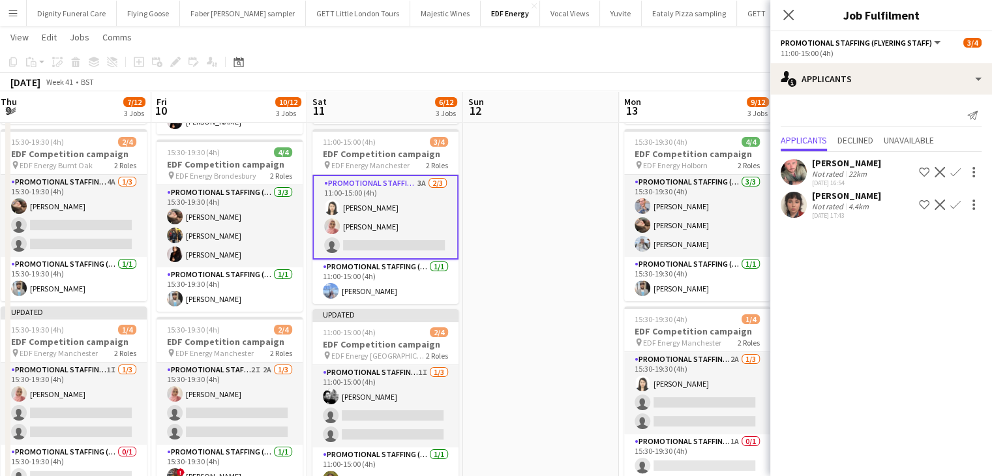
scroll to position [130, 0]
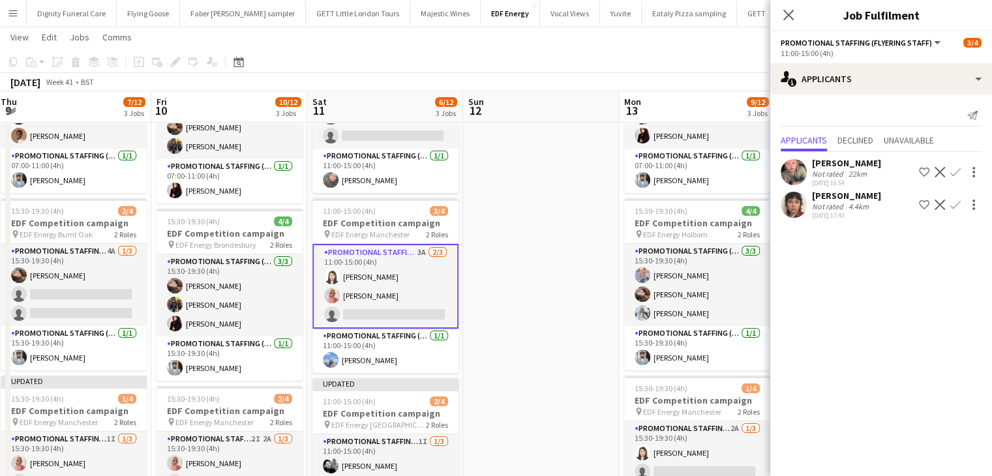
click at [956, 204] on app-icon "Confirm" at bounding box center [955, 205] width 10 height 10
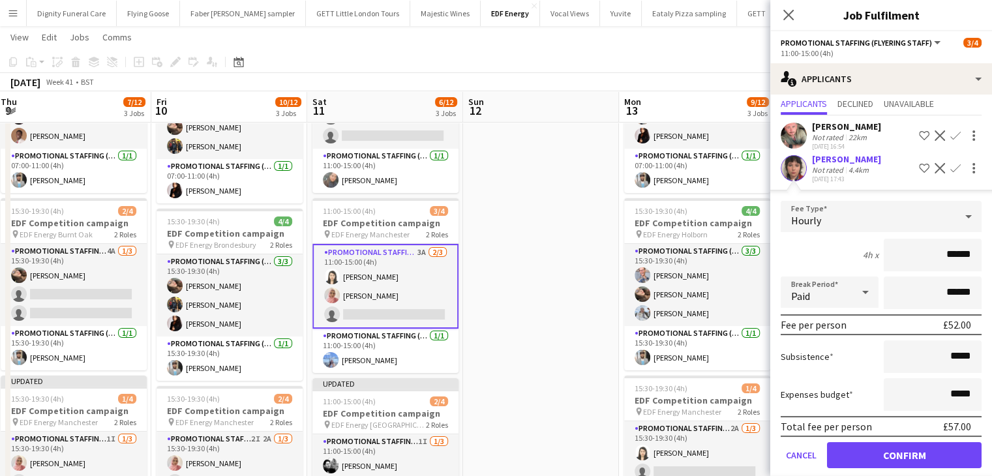
scroll to position [51, 0]
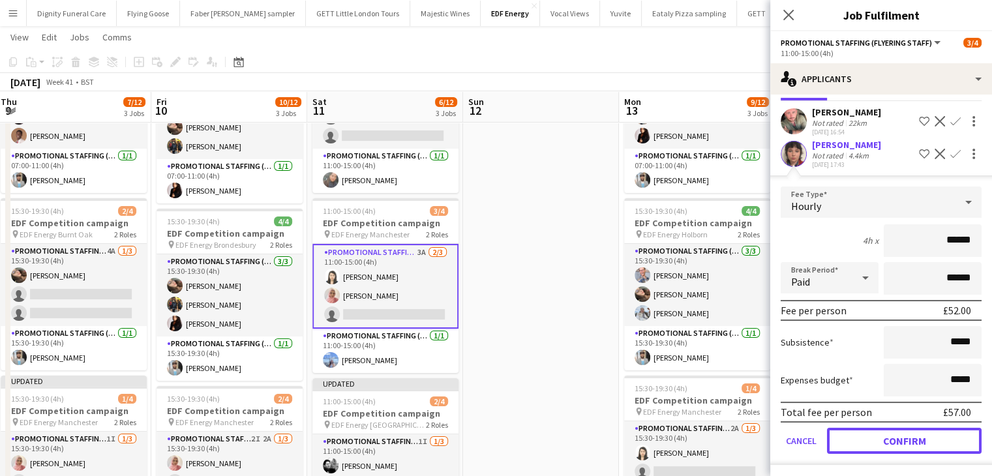
click at [917, 438] on button "Confirm" at bounding box center [904, 441] width 155 height 26
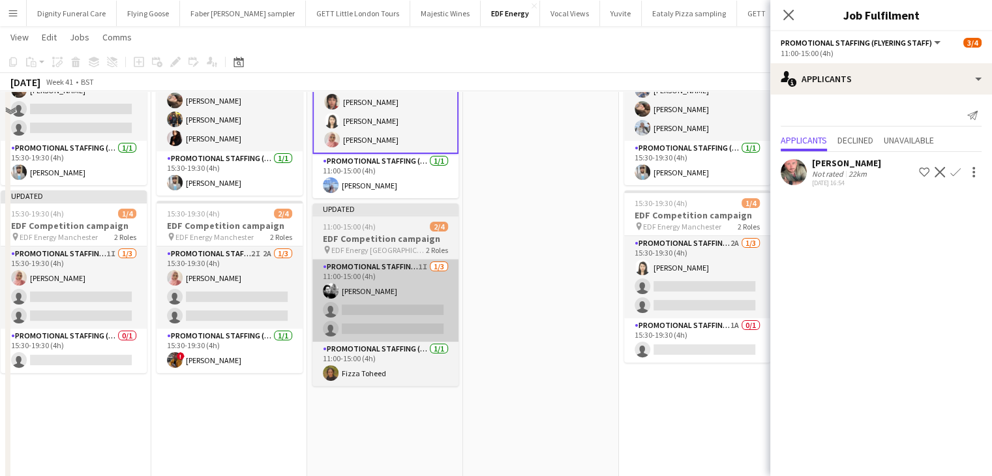
scroll to position [326, 0]
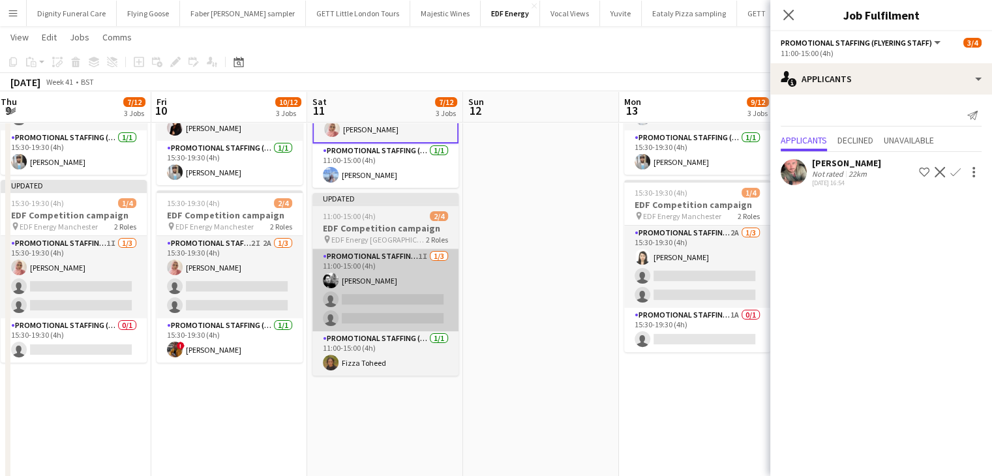
drag, startPoint x: 247, startPoint y: 301, endPoint x: 428, endPoint y: 290, distance: 180.9
click at [248, 301] on app-card-role "Promotional Staffing (Flyering Staff) 2I 2A 1/3 15:30-19:30 (4h) Shabnam Jallal…" at bounding box center [229, 277] width 146 height 82
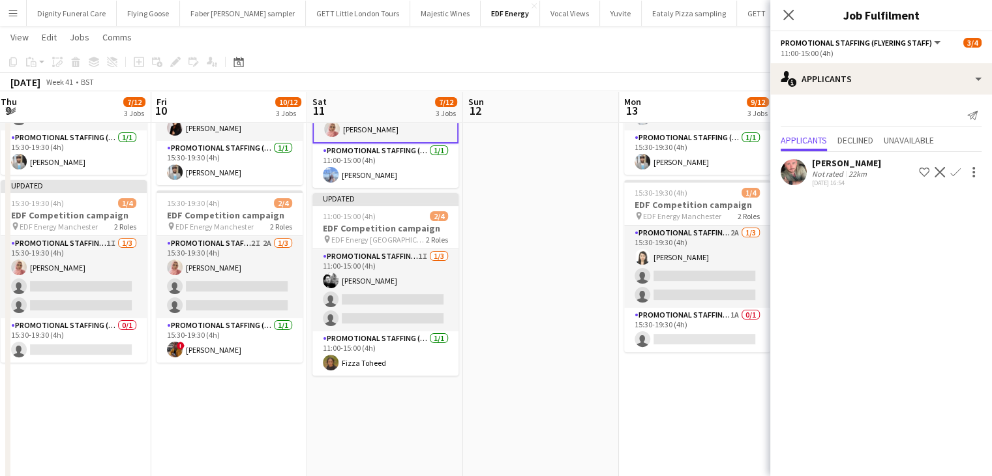
scroll to position [0, 472]
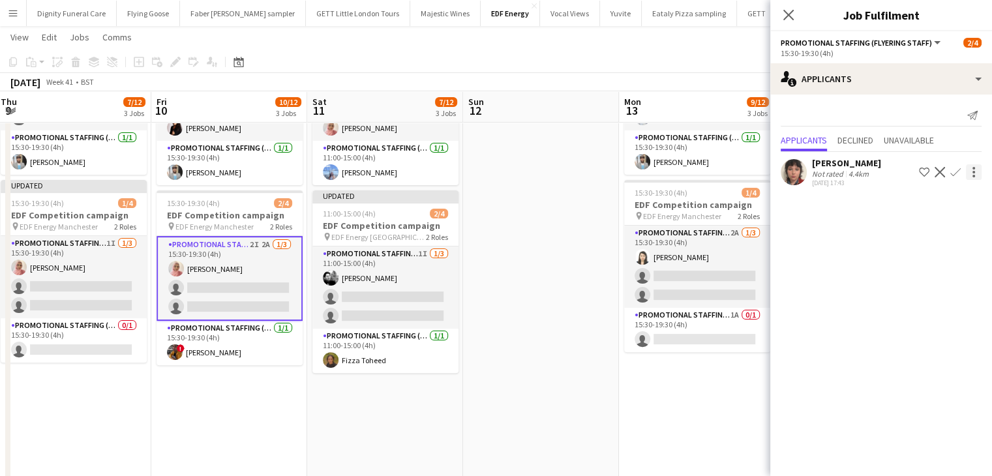
click at [957, 167] on app-icon "Confirm" at bounding box center [955, 172] width 10 height 10
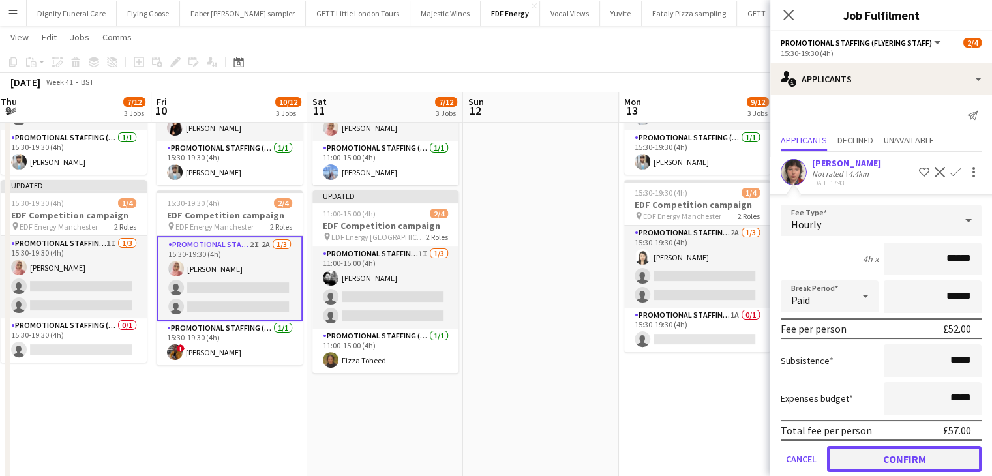
click at [901, 463] on button "Confirm" at bounding box center [904, 459] width 155 height 26
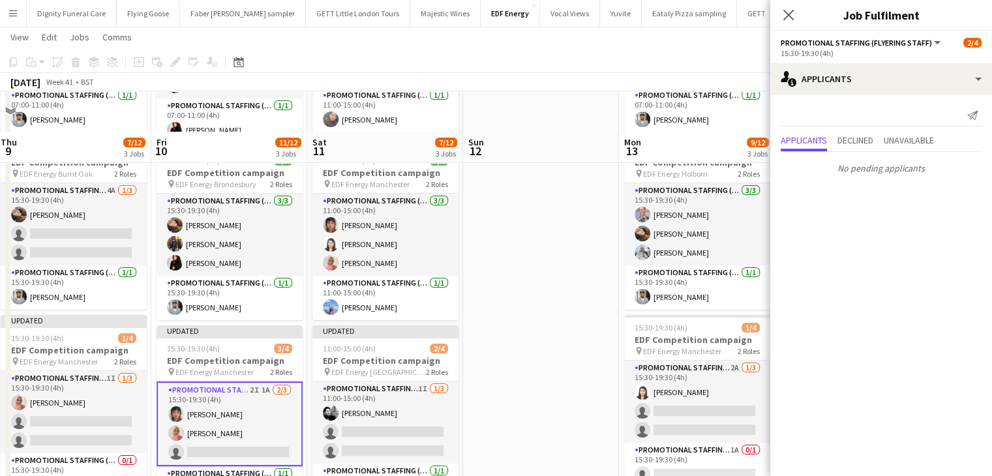
scroll to position [65, 0]
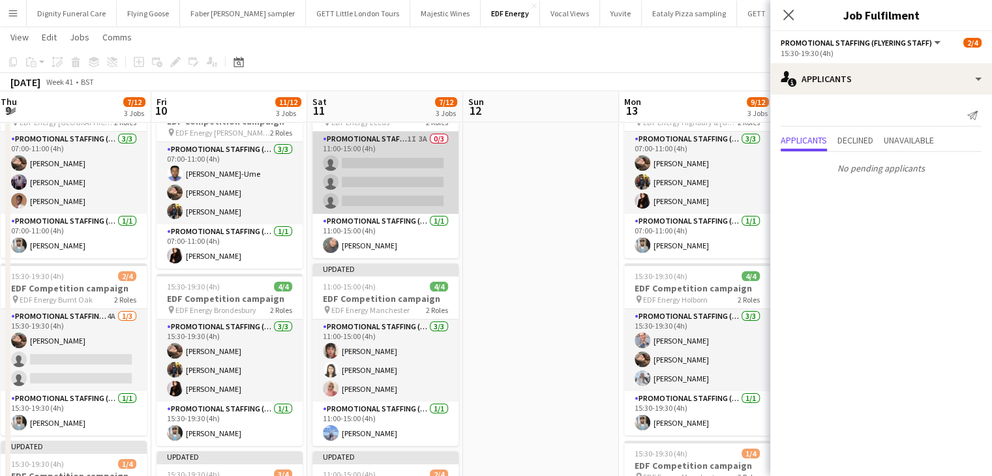
click at [415, 185] on app-card-role "Promotional Staffing (Flyering Staff) 1I 3A 0/3 11:00-15:00 (4h) single-neutral…" at bounding box center [385, 173] width 146 height 82
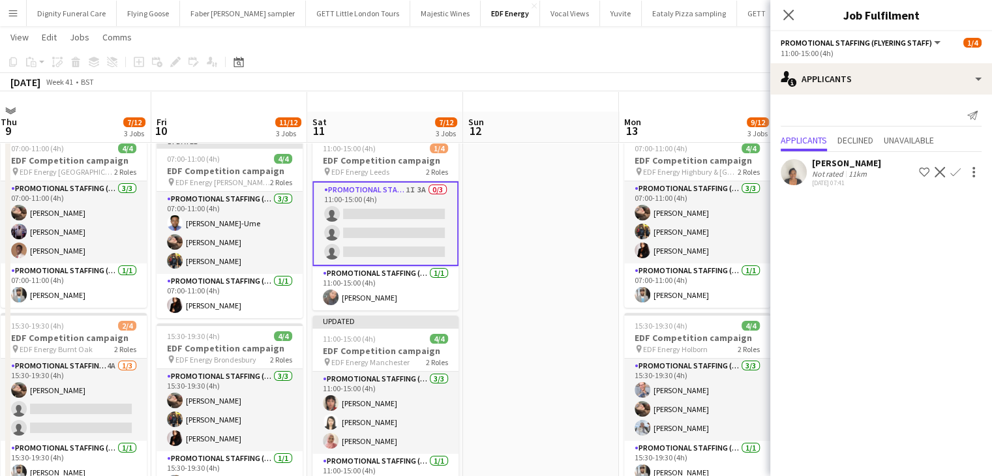
scroll to position [0, 0]
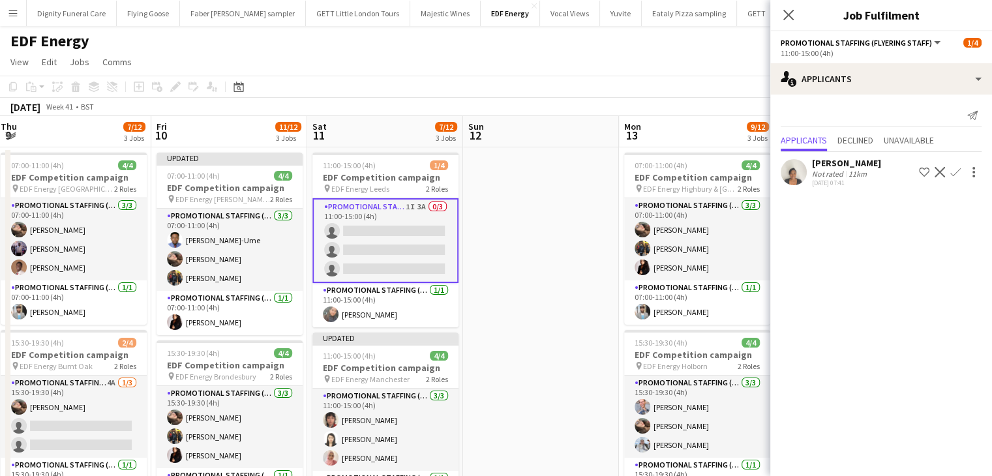
click at [955, 171] on app-icon "Confirm" at bounding box center [955, 172] width 10 height 10
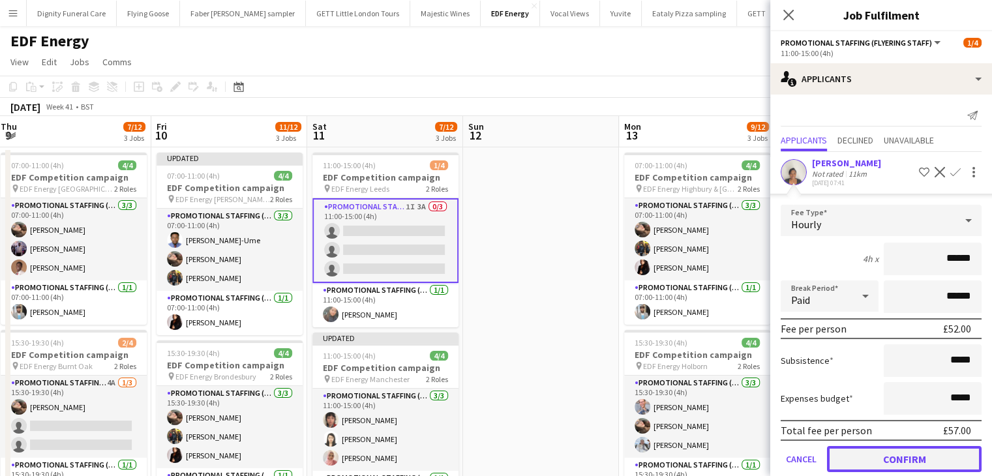
click at [904, 452] on button "Confirm" at bounding box center [904, 459] width 155 height 26
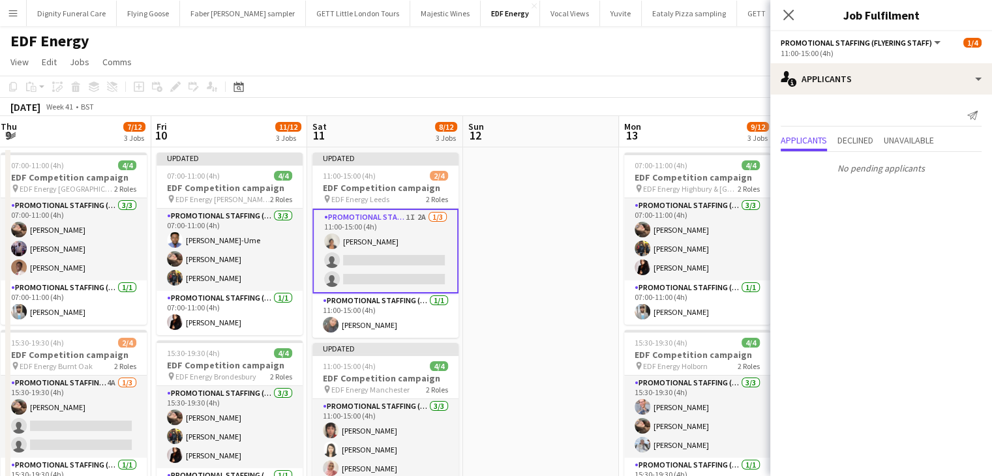
scroll to position [0, 547]
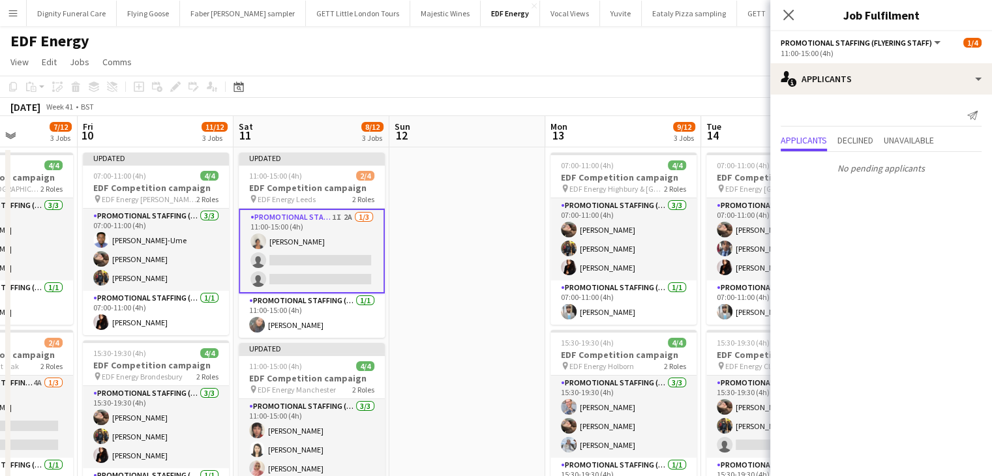
drag, startPoint x: 558, startPoint y: 290, endPoint x: 488, endPoint y: 286, distance: 70.5
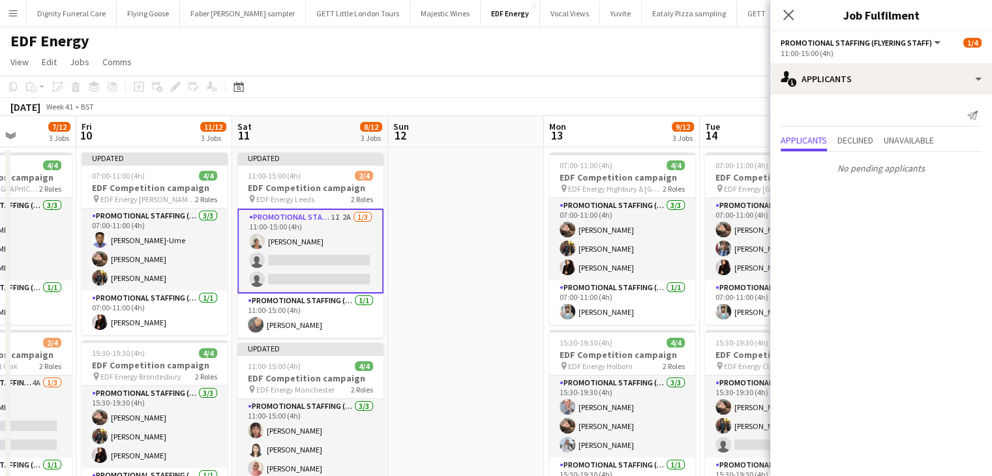
drag, startPoint x: 488, startPoint y: 284, endPoint x: 492, endPoint y: 277, distance: 8.0
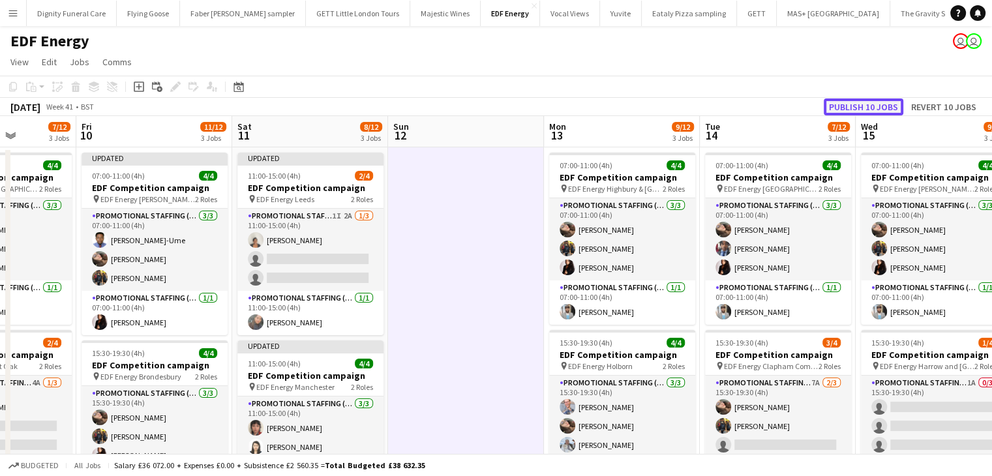
click at [890, 111] on button "Publish 10 jobs" at bounding box center [863, 106] width 80 height 17
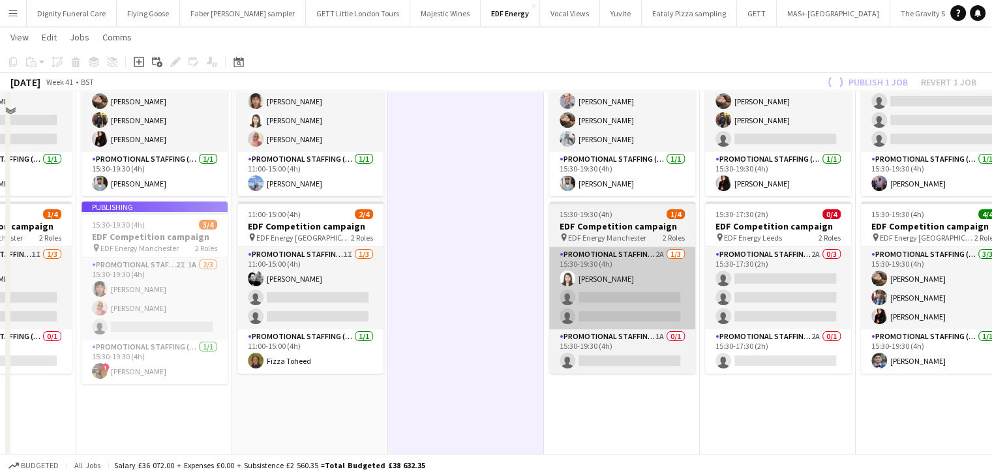
scroll to position [326, 0]
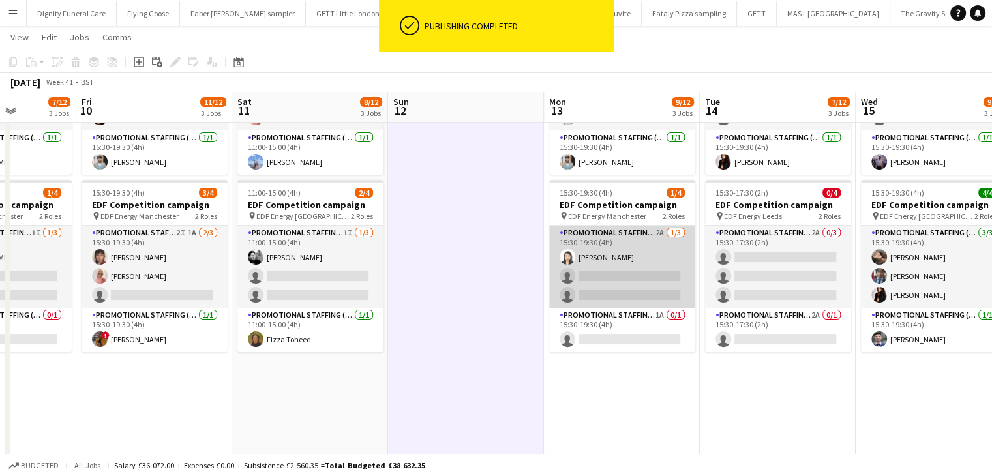
click at [632, 276] on app-card-role "Promotional Staffing (Flyering Staff) 2A 1/3 15:30-19:30 (4h) Winnie Wong singl…" at bounding box center [622, 267] width 146 height 82
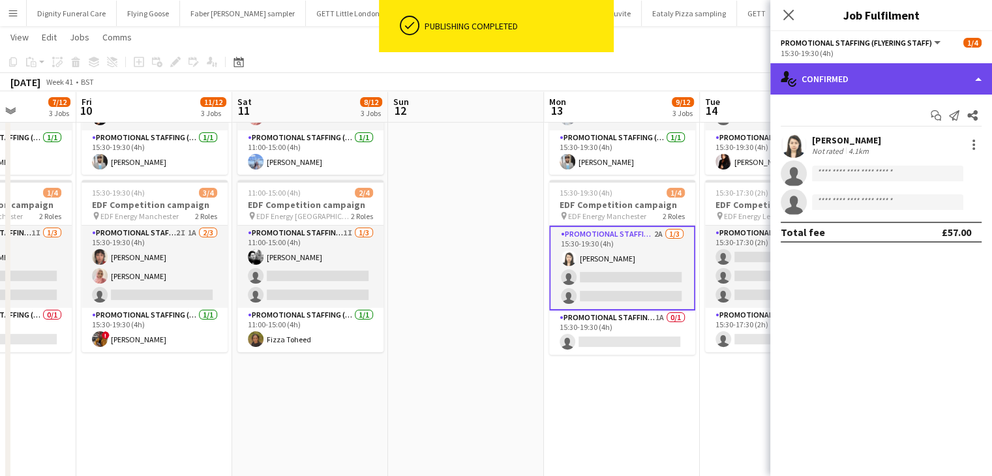
click at [903, 79] on div "single-neutral-actions-check-2 Confirmed" at bounding box center [881, 78] width 222 height 31
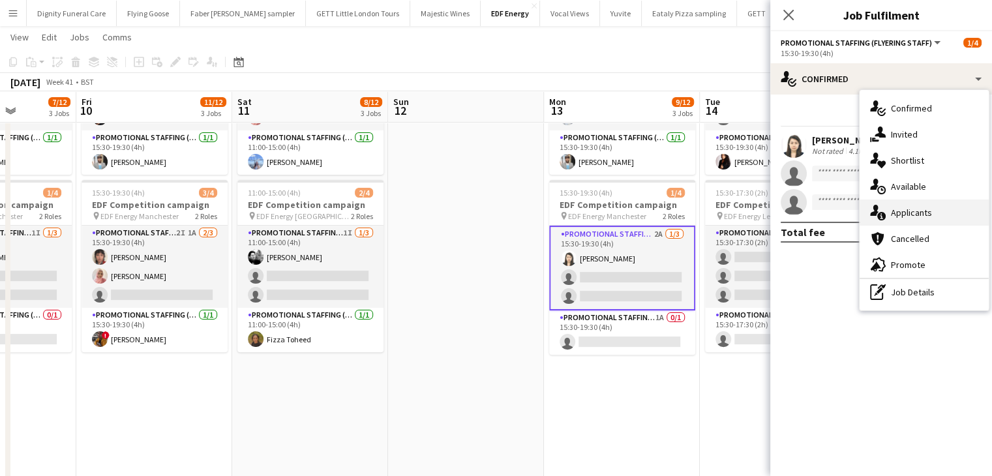
click at [910, 209] on span "Applicants" at bounding box center [911, 213] width 41 height 12
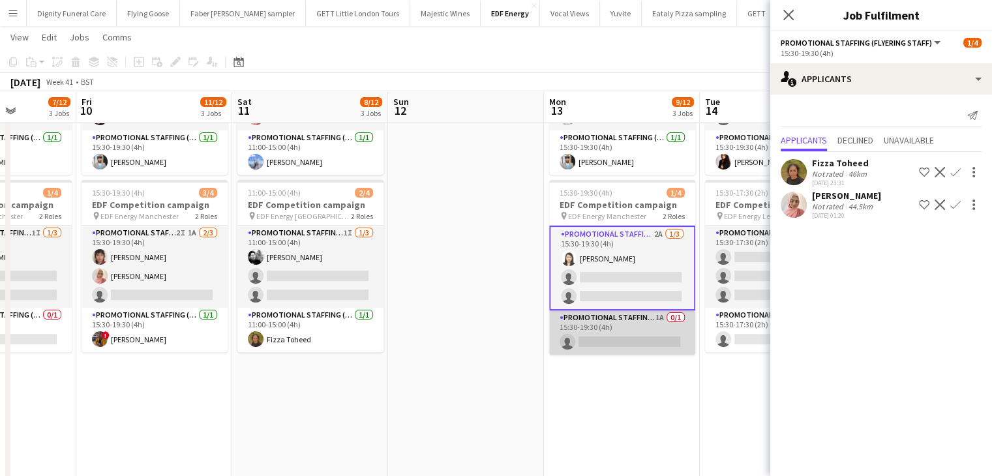
click at [626, 346] on app-card-role "Promotional Staffing (Team Leader) 1A 0/1 15:30-19:30 (4h) single-neutral-actio…" at bounding box center [622, 332] width 146 height 44
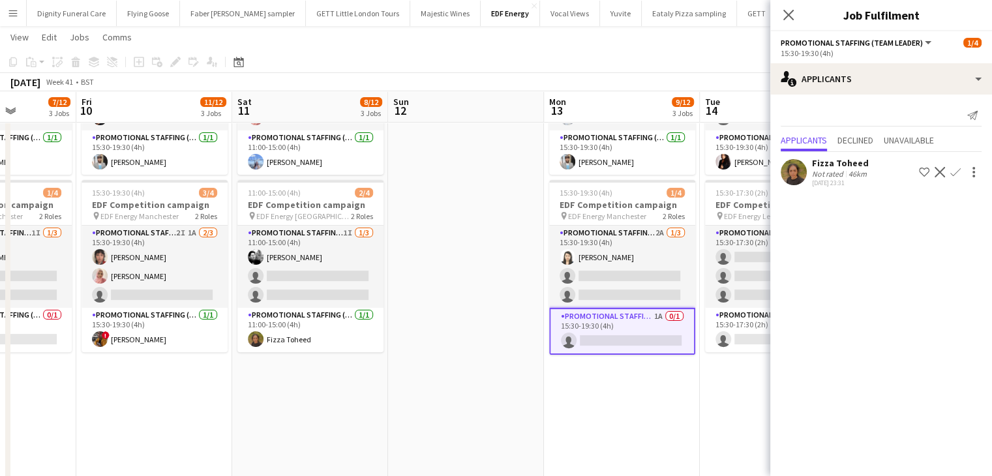
click at [955, 171] on app-icon "Confirm" at bounding box center [955, 172] width 10 height 10
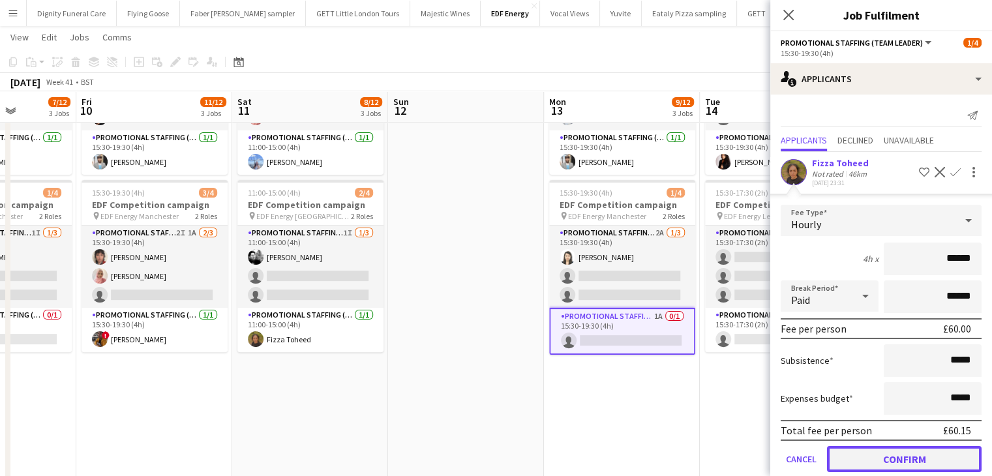
drag, startPoint x: 926, startPoint y: 452, endPoint x: 832, endPoint y: 397, distance: 108.7
click at [925, 452] on button "Confirm" at bounding box center [904, 459] width 155 height 26
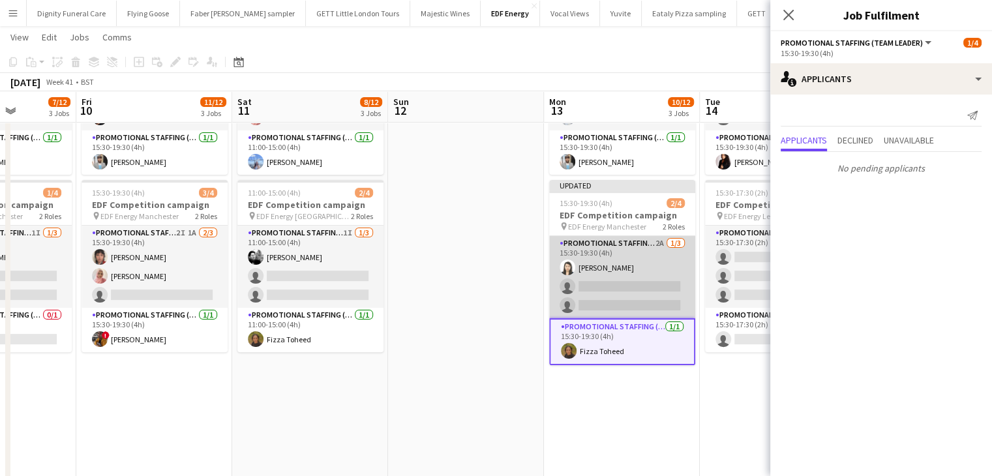
click at [647, 294] on app-card-role "Promotional Staffing (Flyering Staff) 2A 1/3 15:30-19:30 (4h) Winnie Wong singl…" at bounding box center [622, 277] width 146 height 82
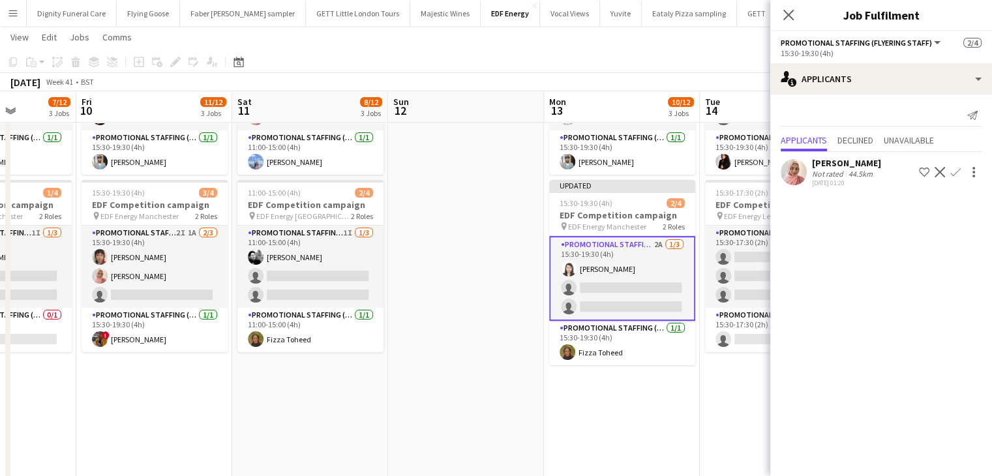
click at [955, 170] on app-icon "Confirm" at bounding box center [955, 172] width 10 height 10
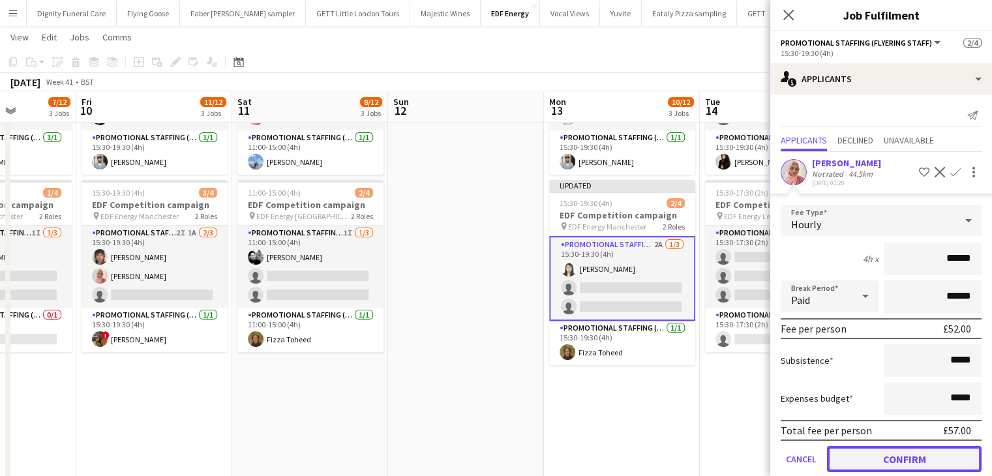
click at [897, 457] on button "Confirm" at bounding box center [904, 459] width 155 height 26
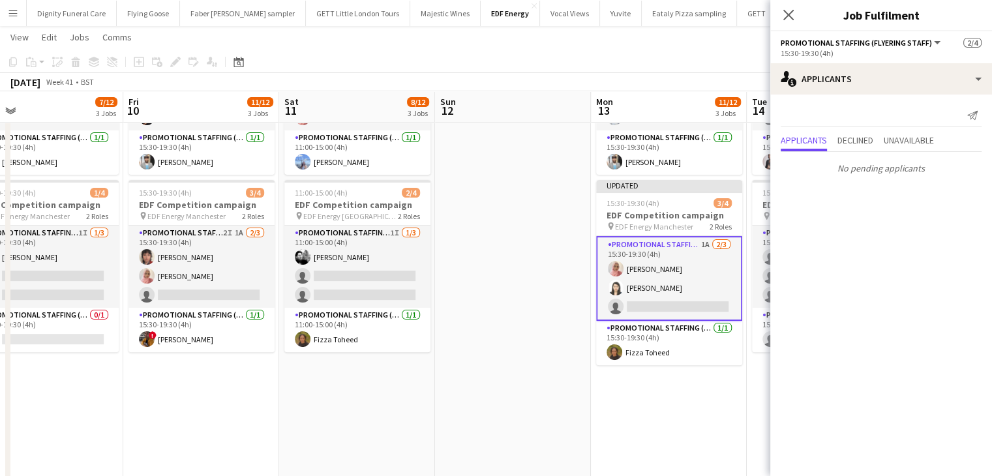
drag, startPoint x: 547, startPoint y: 362, endPoint x: 357, endPoint y: 339, distance: 191.8
click at [360, 351] on app-calendar-viewport "Mon 6 12/12 3 Jobs Tue 7 11/12 3 Jobs Wed 8 12/12 3 Jobs Thu 9 7/12 3 Jobs Fri …" at bounding box center [496, 166] width 992 height 882
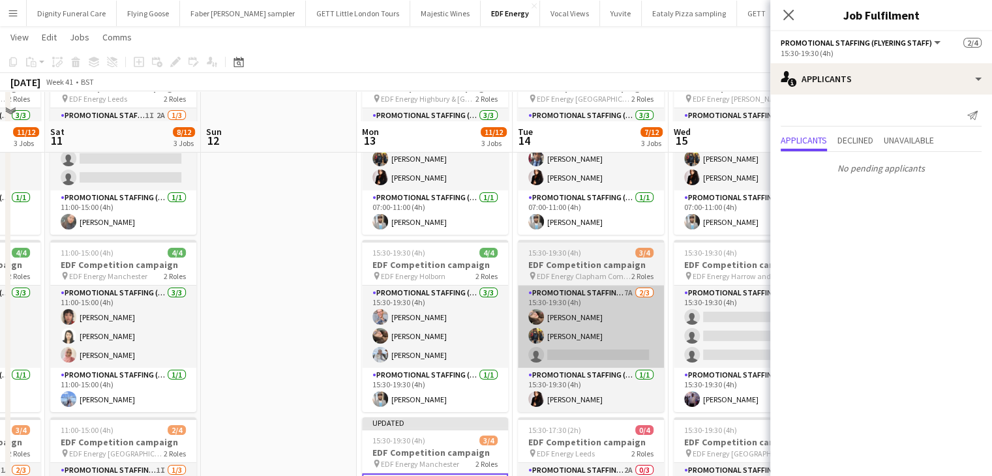
scroll to position [130, 0]
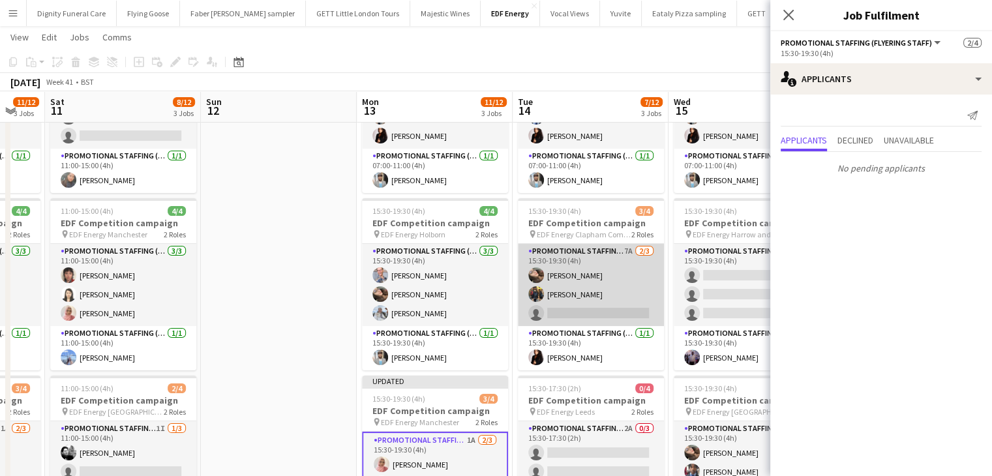
click at [600, 314] on app-card-role "Promotional Staffing (Flyering Staff) 7A 2/3 15:30-19:30 (4h) Anastasiia Melesh…" at bounding box center [591, 285] width 146 height 82
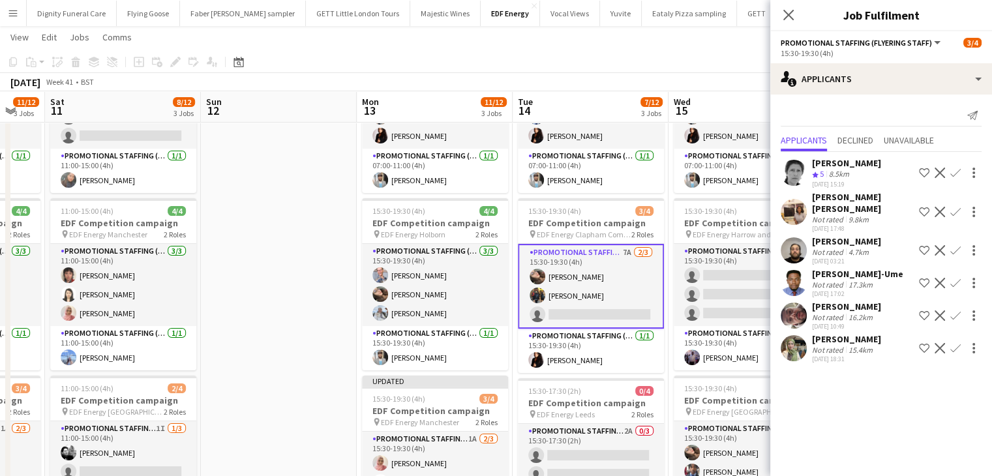
click at [957, 278] on app-icon "Confirm" at bounding box center [955, 283] width 10 height 10
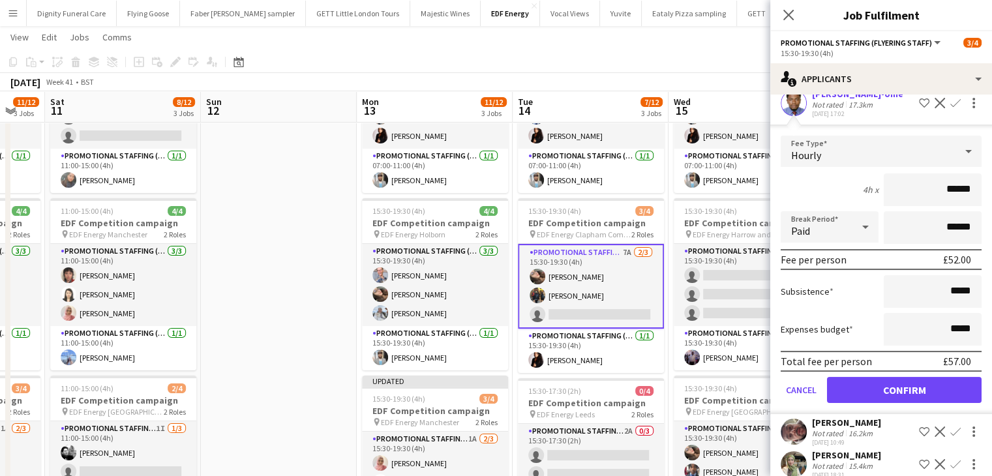
scroll to position [182, 0]
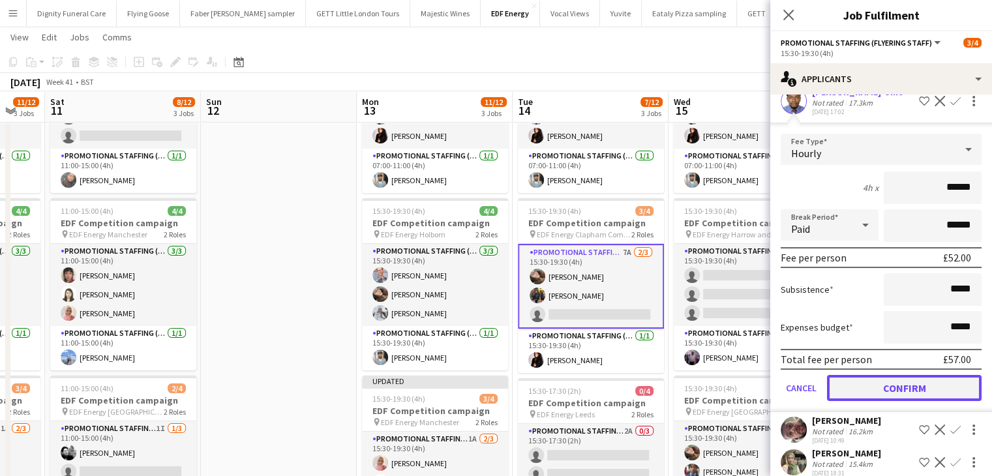
click at [909, 375] on button "Confirm" at bounding box center [904, 388] width 155 height 26
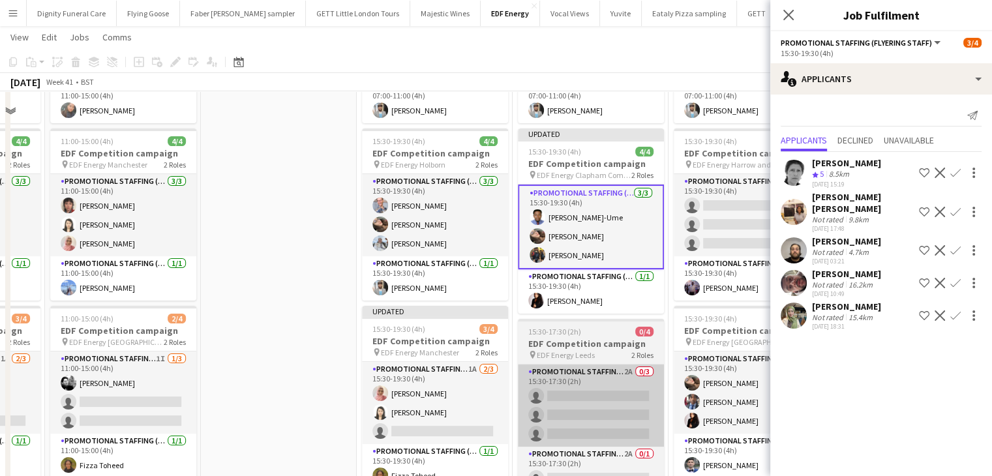
scroll to position [261, 0]
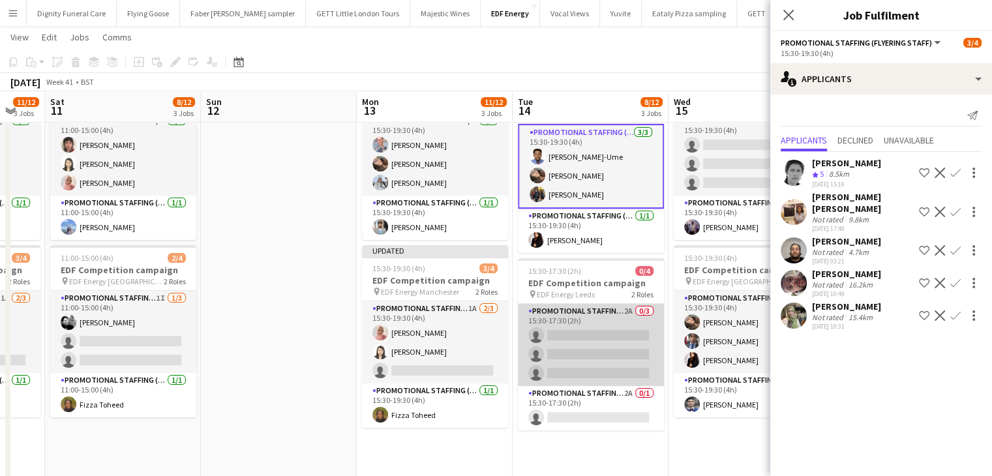
click at [623, 338] on app-card-role "Promotional Staffing (Flyering Staff) 2A 0/3 15:30-17:30 (2h) single-neutral-ac…" at bounding box center [591, 345] width 146 height 82
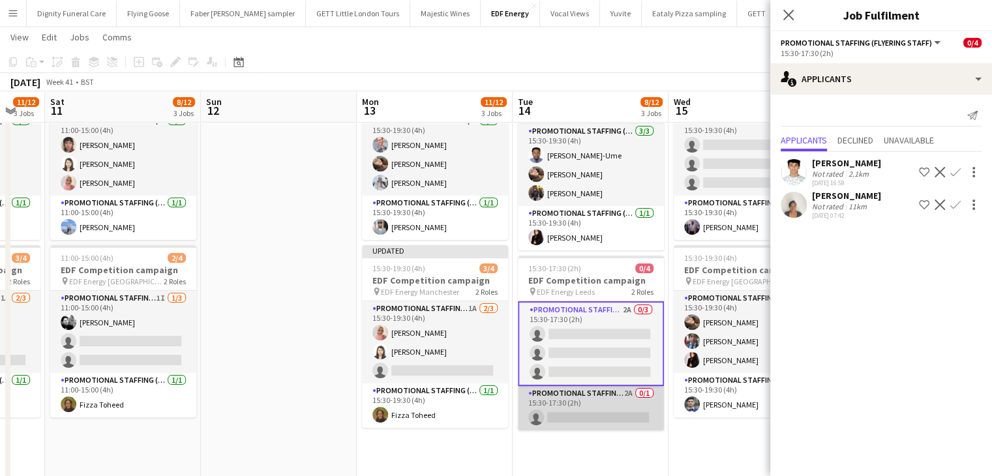
click at [591, 421] on app-card-role "Promotional Staffing (Team Leader) 2A 0/1 15:30-17:30 (2h) single-neutral-actio…" at bounding box center [591, 408] width 146 height 44
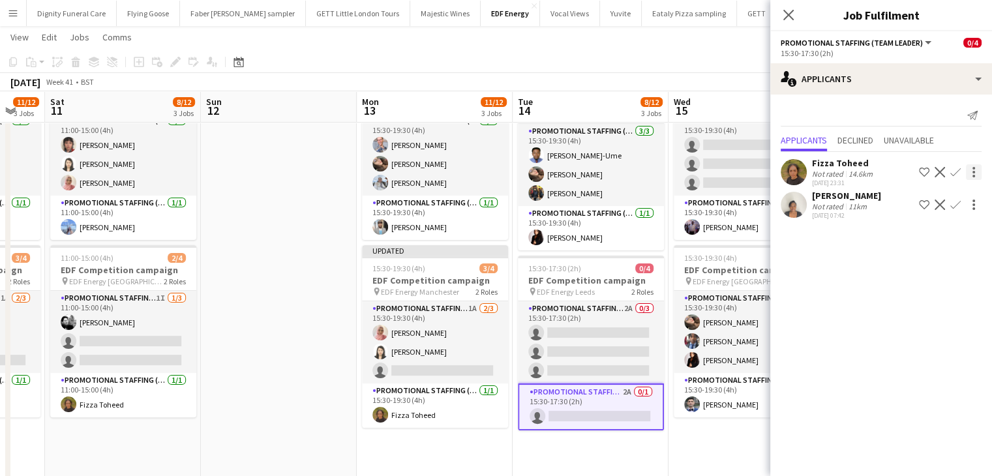
click at [958, 168] on app-icon "Confirm" at bounding box center [955, 172] width 10 height 10
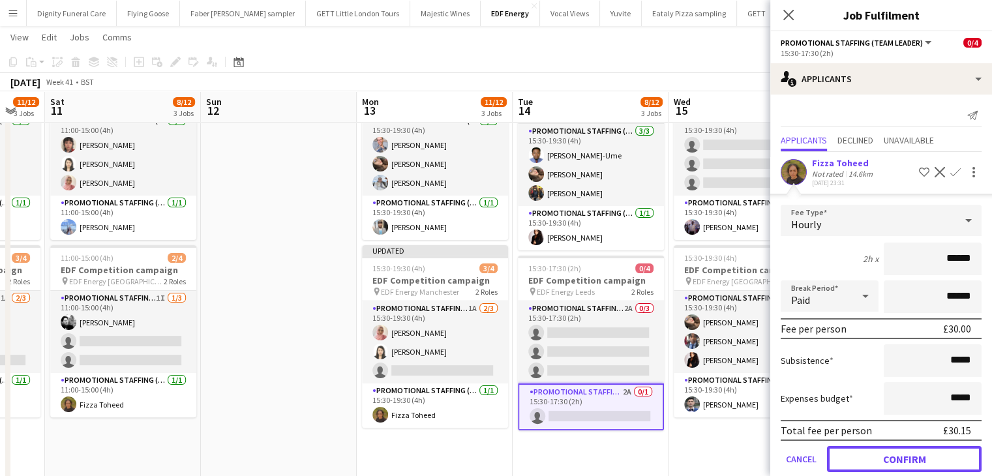
drag, startPoint x: 931, startPoint y: 461, endPoint x: 889, endPoint y: 440, distance: 47.2
click at [931, 460] on button "Confirm" at bounding box center [904, 459] width 155 height 26
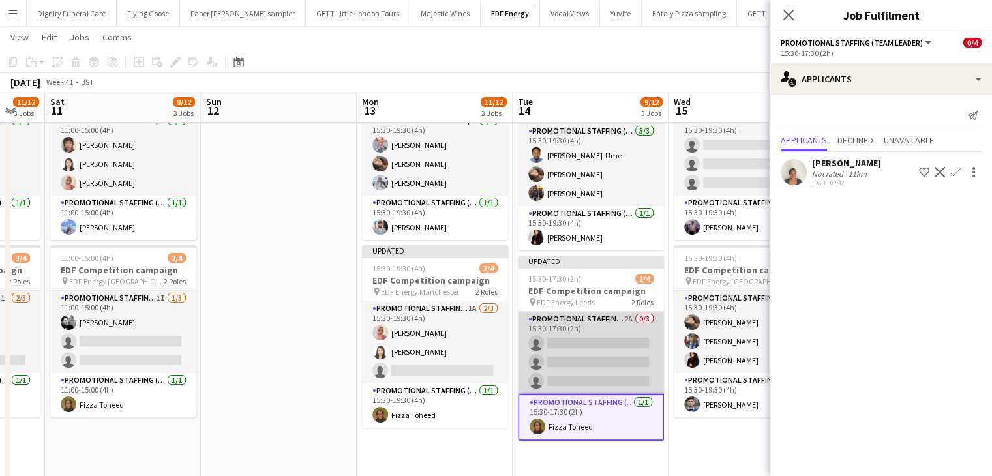
click at [584, 334] on app-card-role "Promotional Staffing (Flyering Staff) 2A 0/3 15:30-17:30 (2h) single-neutral-ac…" at bounding box center [591, 353] width 146 height 82
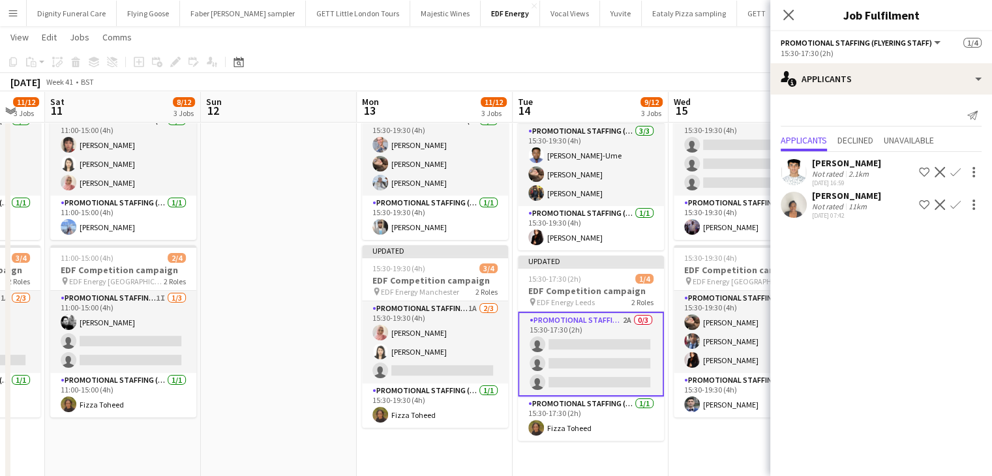
click at [955, 205] on app-icon "Confirm" at bounding box center [955, 205] width 10 height 10
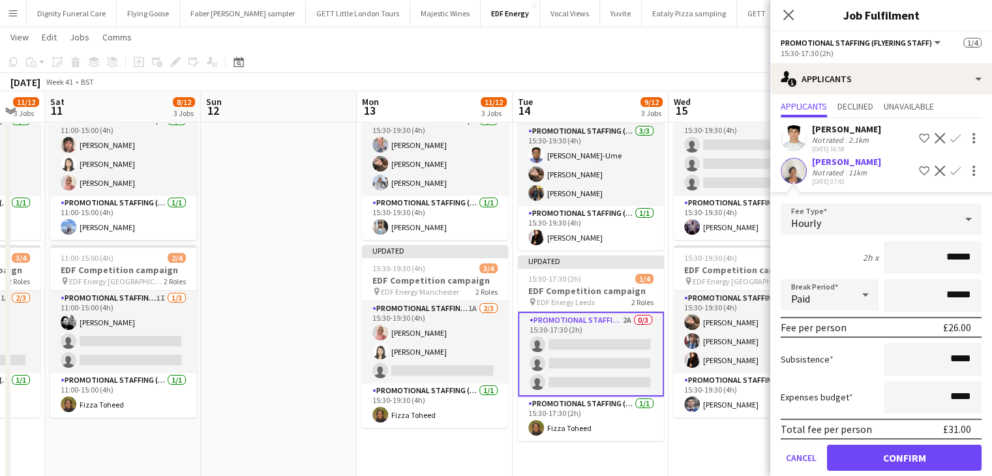
scroll to position [51, 0]
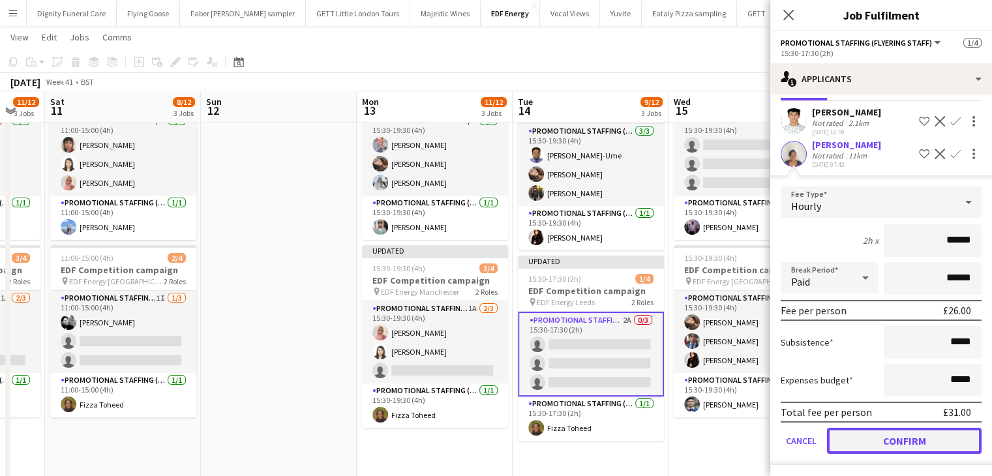
click at [907, 441] on button "Confirm" at bounding box center [904, 441] width 155 height 26
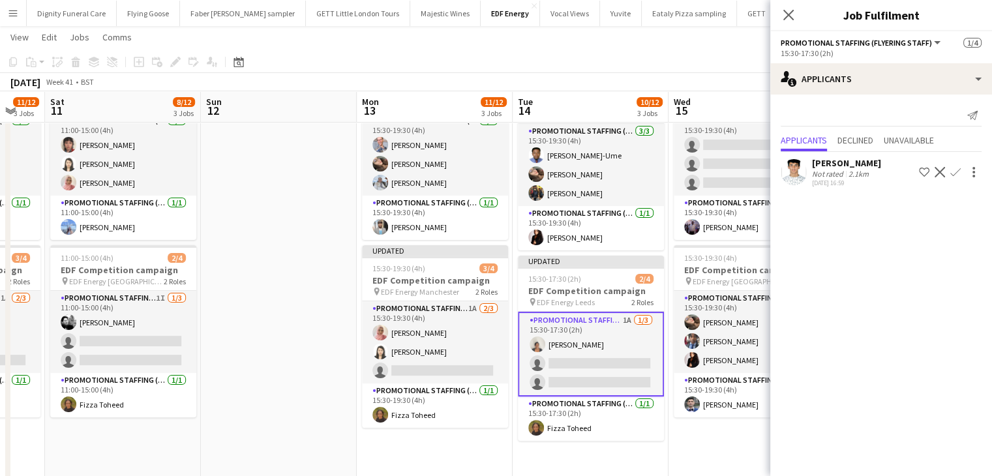
click at [847, 162] on div "Parth Chabhadiya" at bounding box center [846, 163] width 69 height 12
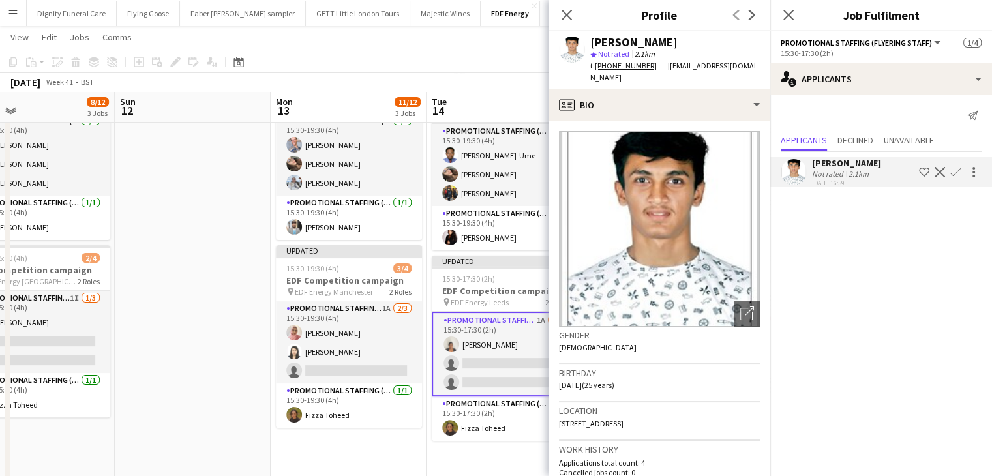
scroll to position [0, 548]
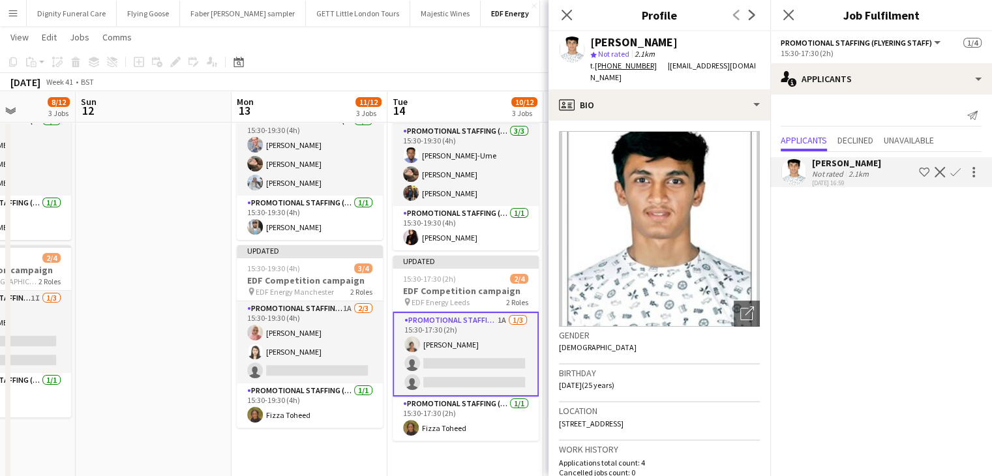
drag, startPoint x: 310, startPoint y: 295, endPoint x: 185, endPoint y: 293, distance: 125.2
click at [185, 293] on app-calendar-viewport "Wed 8 12/12 3 Jobs Thu 9 7/12 3 Jobs Fri 10 11/12 3 Jobs Sat 11 8/12 3 Jobs Sun…" at bounding box center [496, 231] width 992 height 882
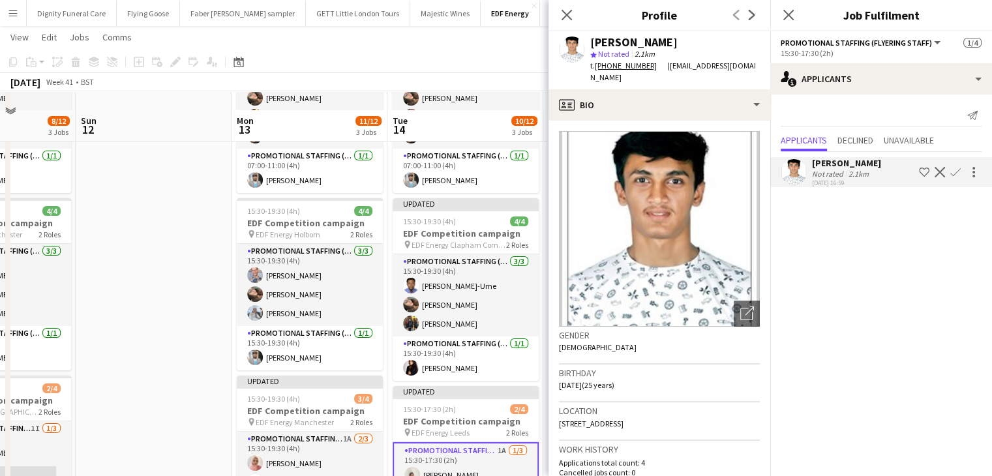
scroll to position [196, 0]
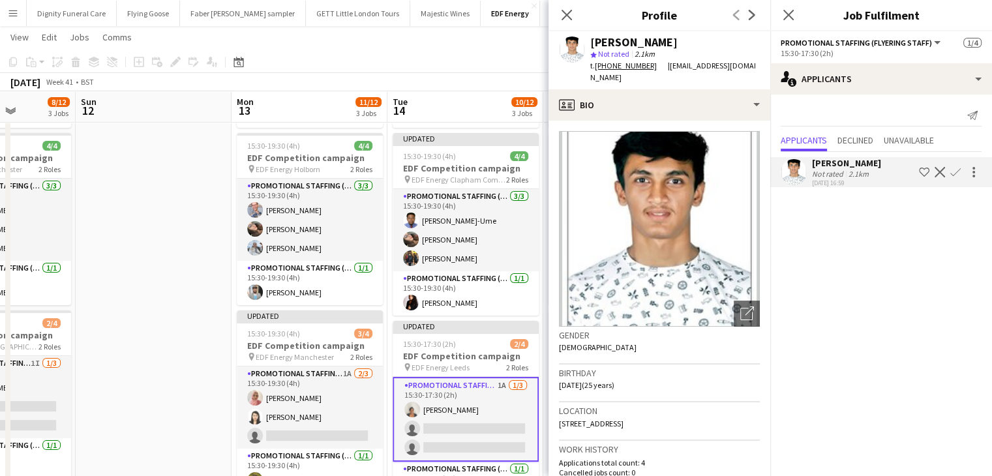
click at [955, 171] on app-icon "Confirm" at bounding box center [955, 172] width 10 height 10
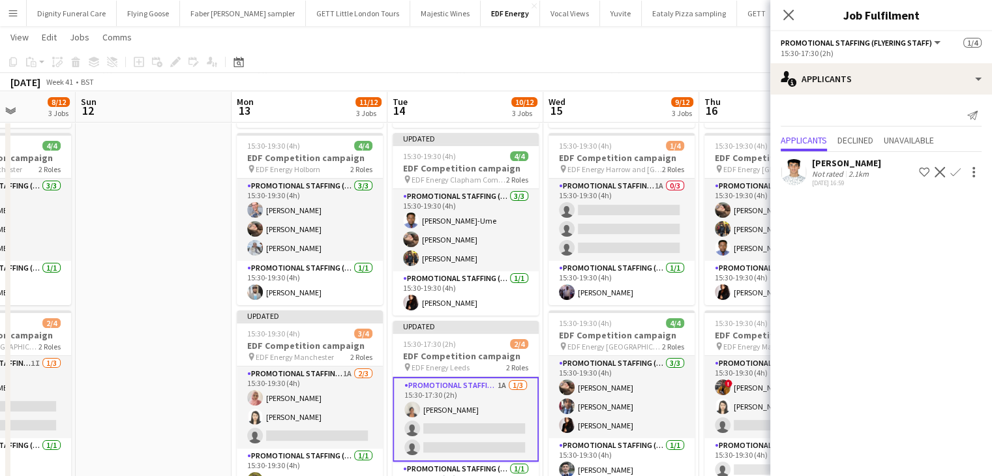
click at [957, 169] on app-icon "Confirm" at bounding box center [955, 172] width 10 height 10
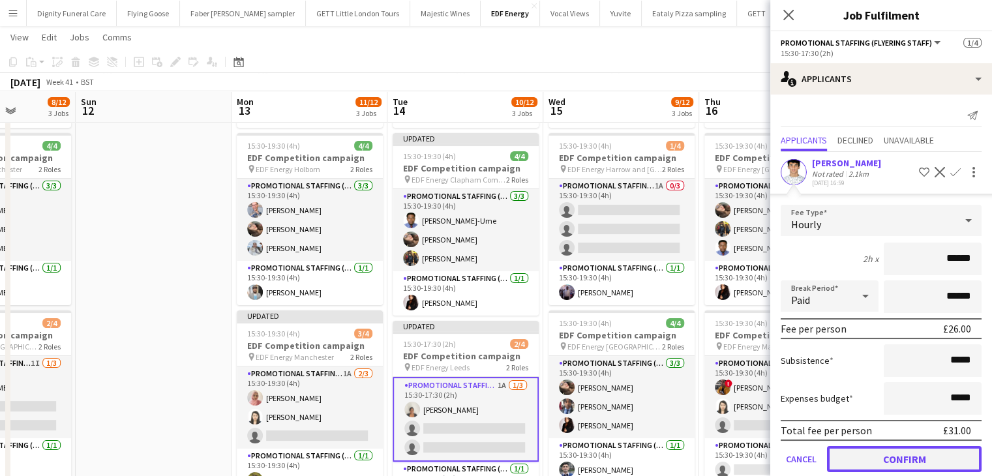
click at [904, 457] on button "Confirm" at bounding box center [904, 459] width 155 height 26
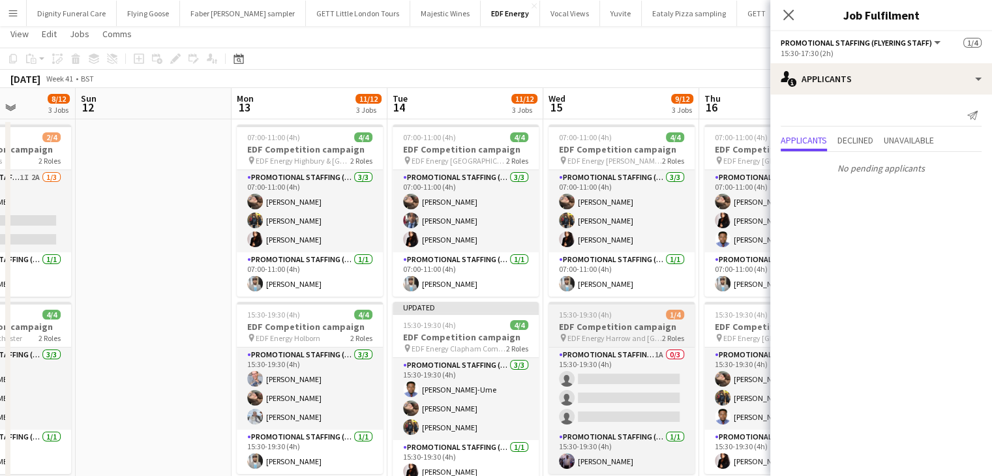
scroll to position [0, 0]
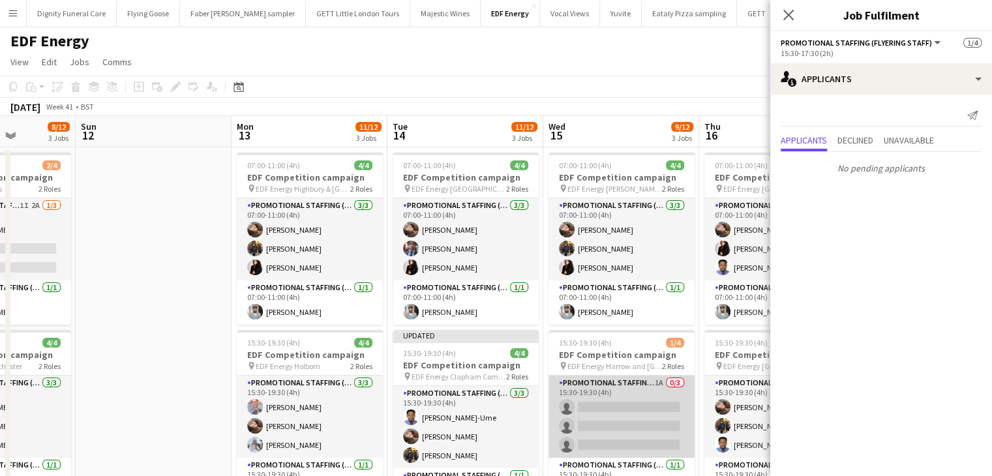
click at [602, 436] on app-card-role "Promotional Staffing (Flyering Staff) 1A 0/3 15:30-19:30 (4h) single-neutral-ac…" at bounding box center [621, 417] width 146 height 82
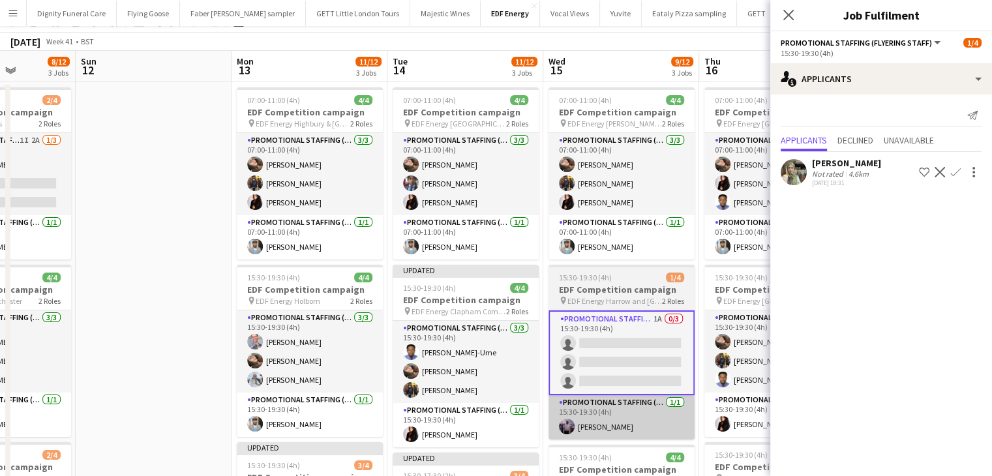
scroll to position [130, 0]
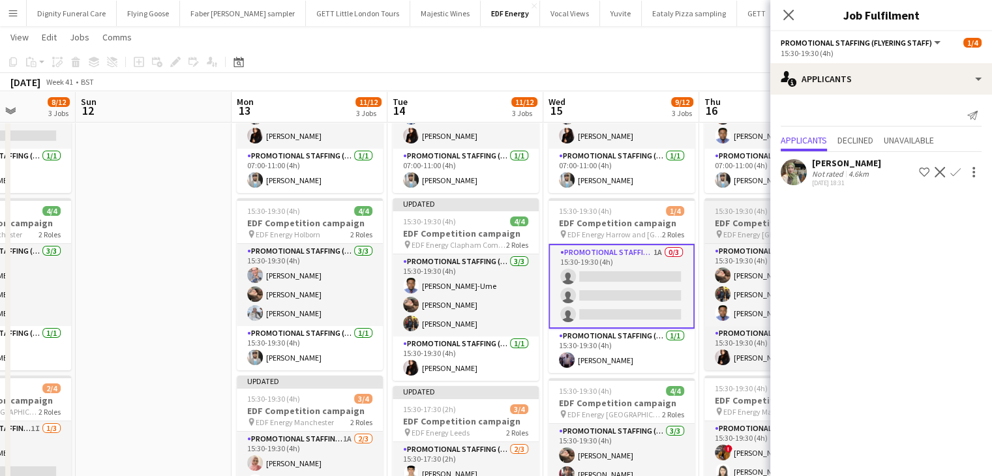
drag, startPoint x: 835, startPoint y: 164, endPoint x: 739, endPoint y: 225, distance: 114.0
click at [836, 164] on div "Aliya Kazmi" at bounding box center [846, 163] width 69 height 12
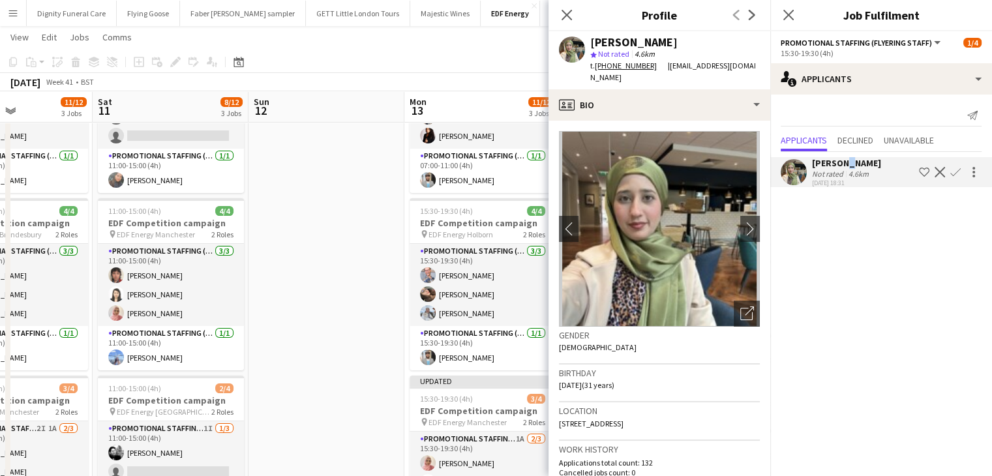
drag, startPoint x: 154, startPoint y: 321, endPoint x: 32, endPoint y: 313, distance: 122.2
click at [32, 313] on app-calendar-viewport "Wed 8 12/12 3 Jobs Thu 9 7/12 3 Jobs Fri 10 11/12 3 Jobs Sat 11 8/12 3 Jobs Sun…" at bounding box center [496, 361] width 992 height 882
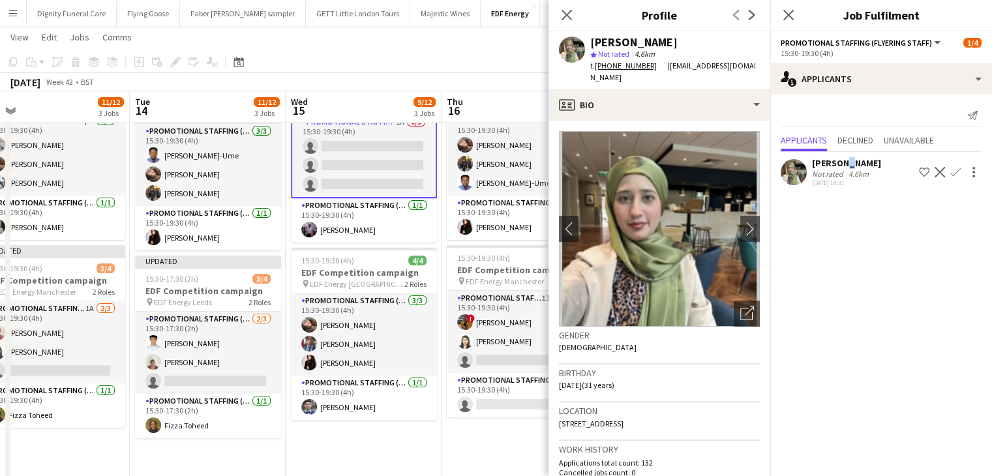
scroll to position [0, 563]
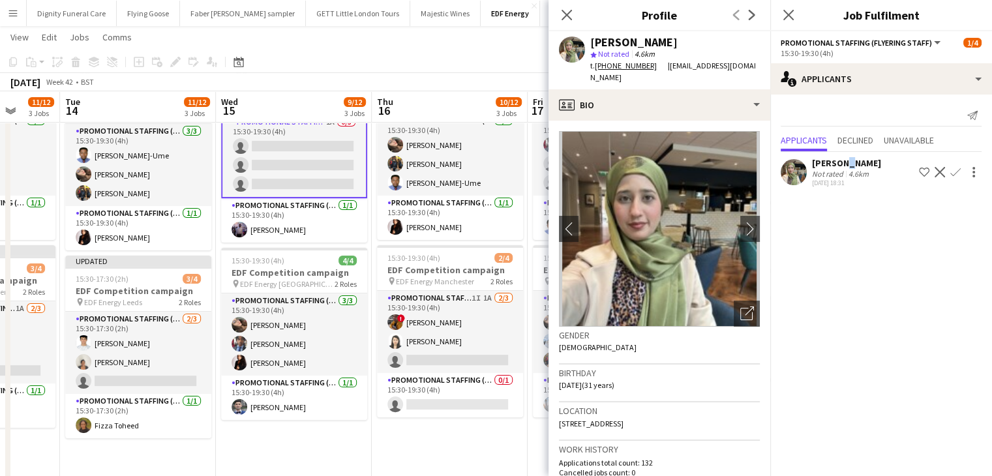
drag, startPoint x: 450, startPoint y: 438, endPoint x: 266, endPoint y: 411, distance: 185.7
click at [266, 411] on app-calendar-viewport "Fri 10 11/12 3 Jobs Sat 11 8/12 3 Jobs Sun 12 Mon 13 11/12 3 Jobs Tue 14 11/12 …" at bounding box center [496, 231] width 992 height 882
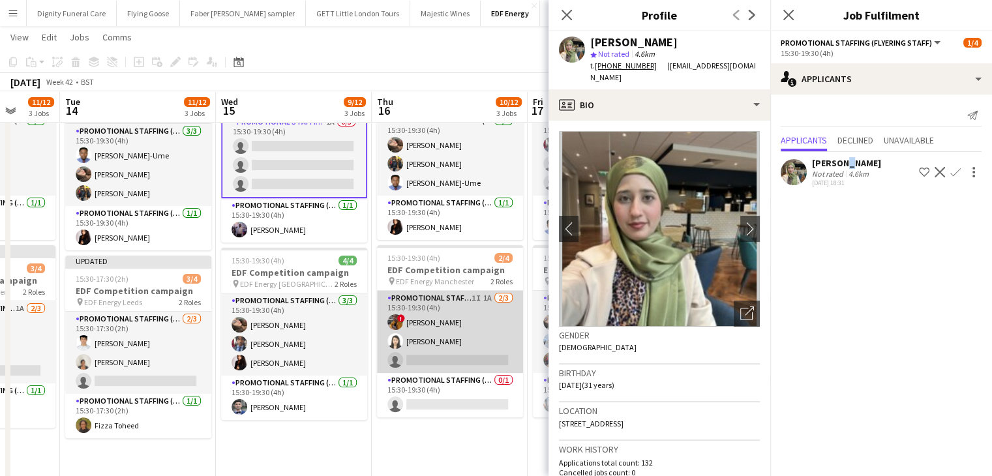
click at [434, 355] on app-card-role "Promotional Staffing (Flyering Staff) 1I 1A 2/3 15:30-19:30 (4h) ! Sean Porter …" at bounding box center [450, 332] width 146 height 82
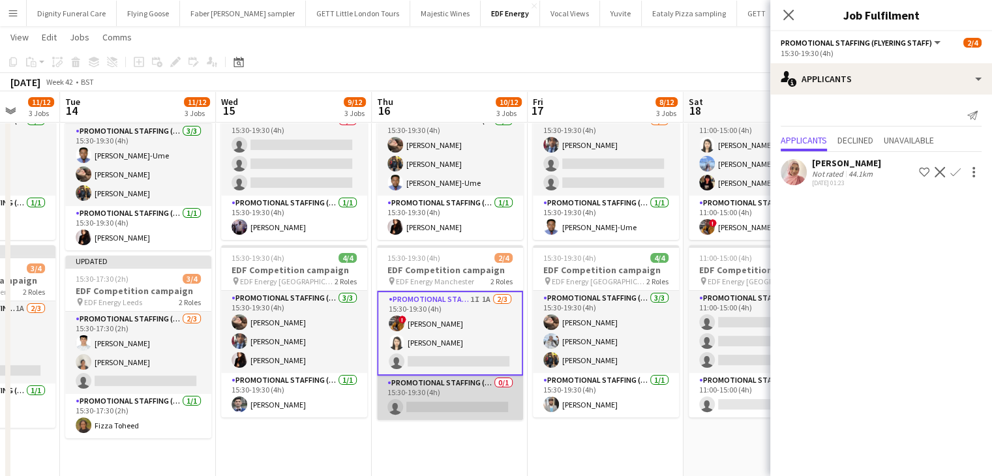
click at [451, 405] on app-card-role "Promotional Staffing (Team Leader) 0/1 15:30-19:30 (4h) single-neutral-actions" at bounding box center [450, 398] width 146 height 44
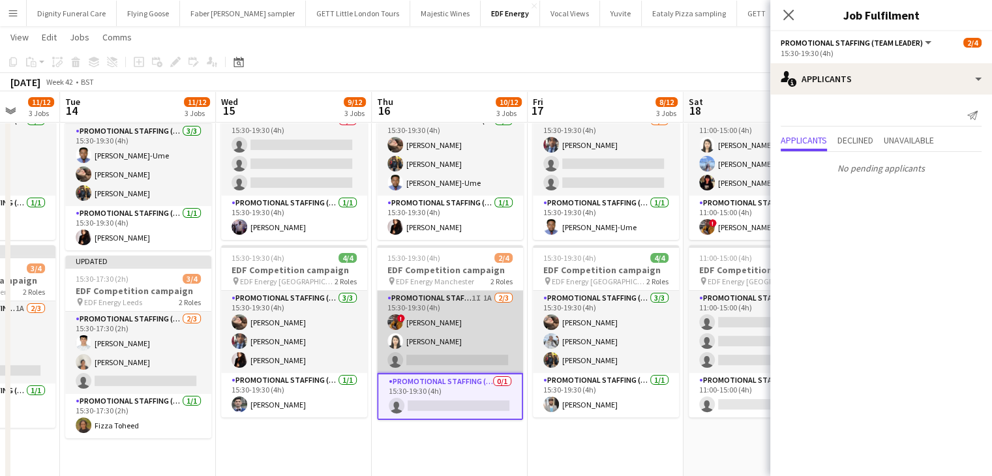
click at [472, 368] on app-card-role "Promotional Staffing (Flyering Staff) 1I 1A 2/3 15:30-19:30 (4h) ! Sean Porter …" at bounding box center [450, 332] width 146 height 82
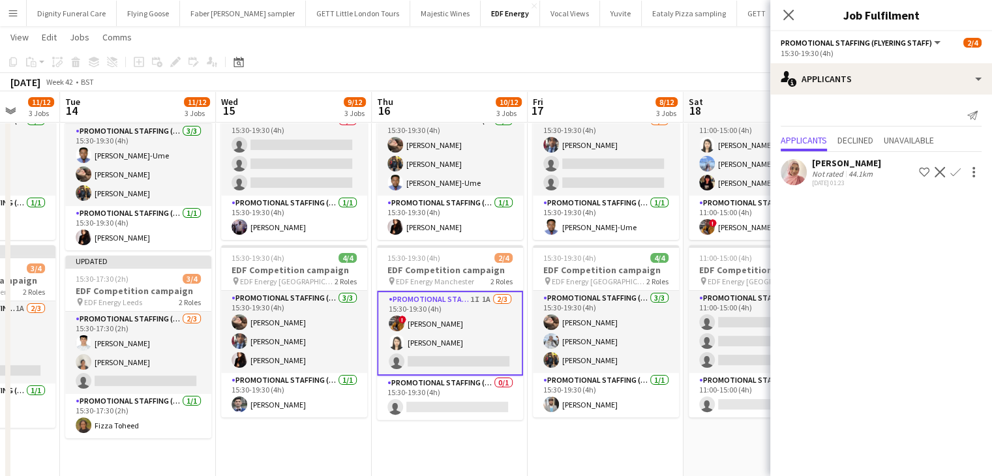
click at [958, 170] on app-icon "Confirm" at bounding box center [955, 172] width 10 height 10
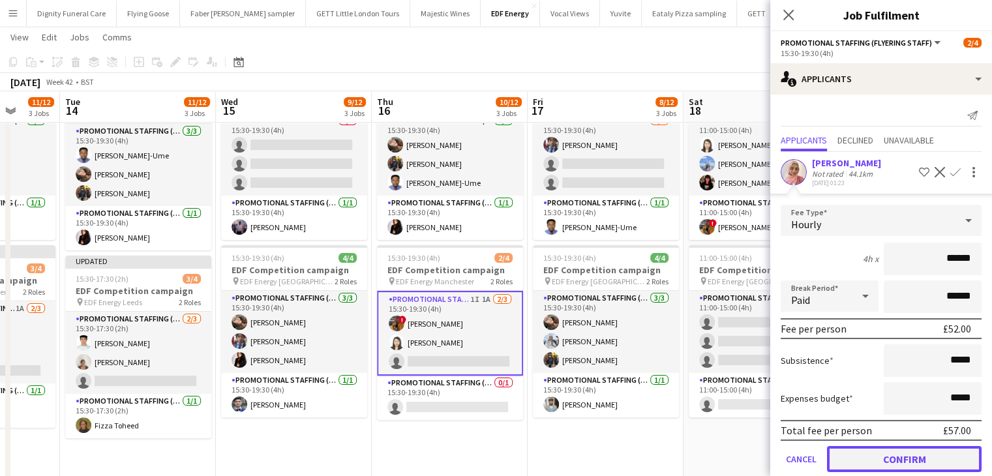
click at [914, 456] on button "Confirm" at bounding box center [904, 459] width 155 height 26
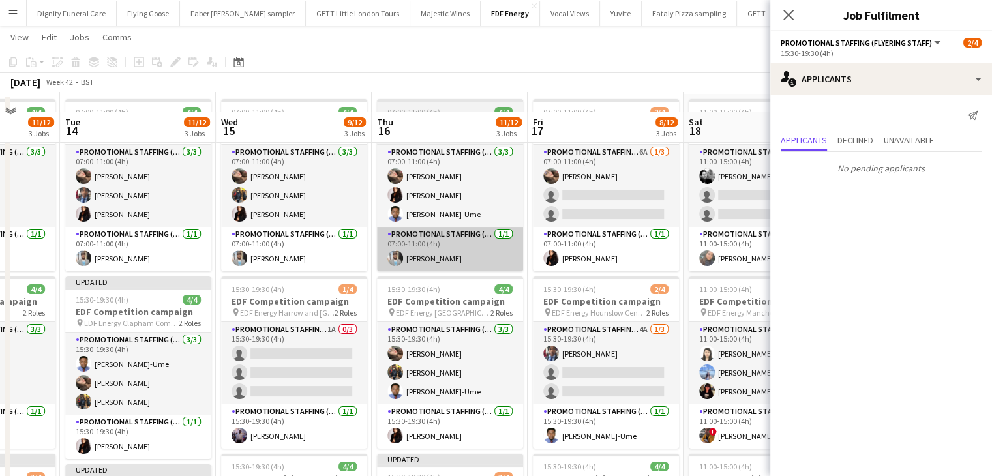
scroll to position [0, 0]
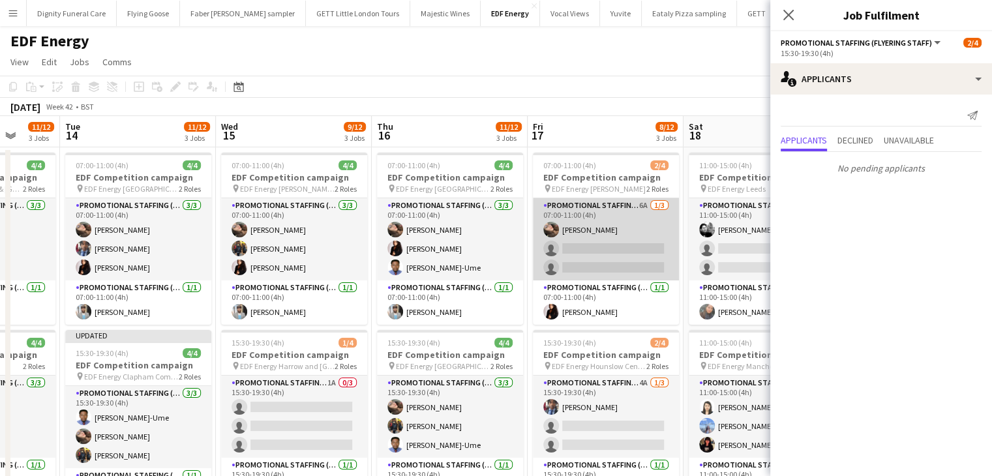
click at [592, 254] on app-card-role "Promotional Staffing (Flyering Staff) 6A 1/3 07:00-11:00 (4h) Anastasiia Melesh…" at bounding box center [606, 239] width 146 height 82
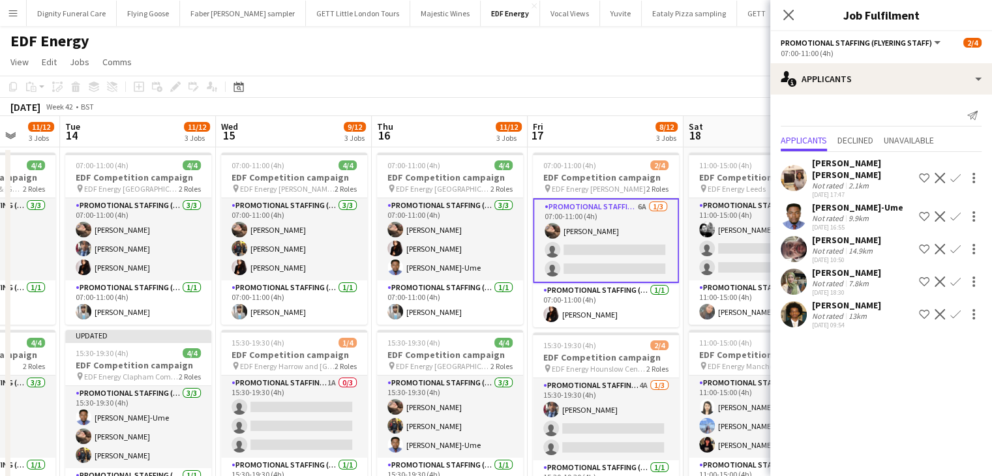
click at [952, 211] on app-icon "Confirm" at bounding box center [955, 216] width 10 height 10
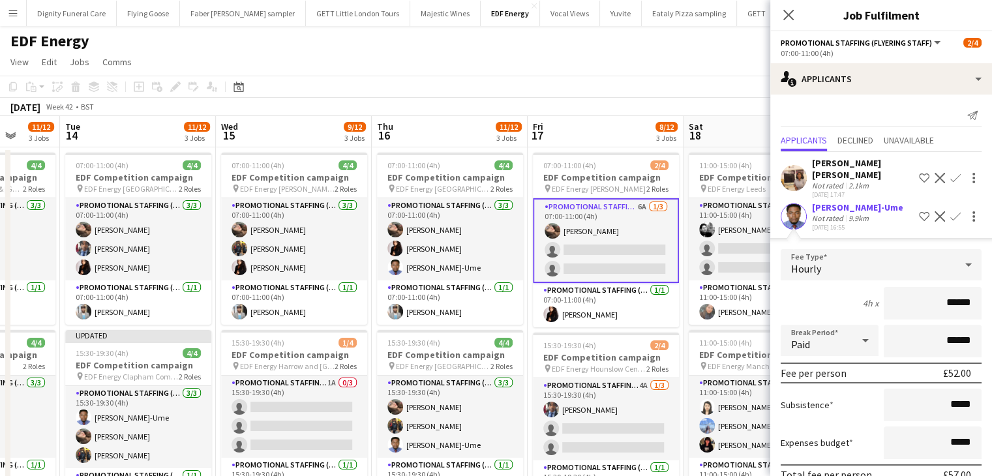
scroll to position [149, 0]
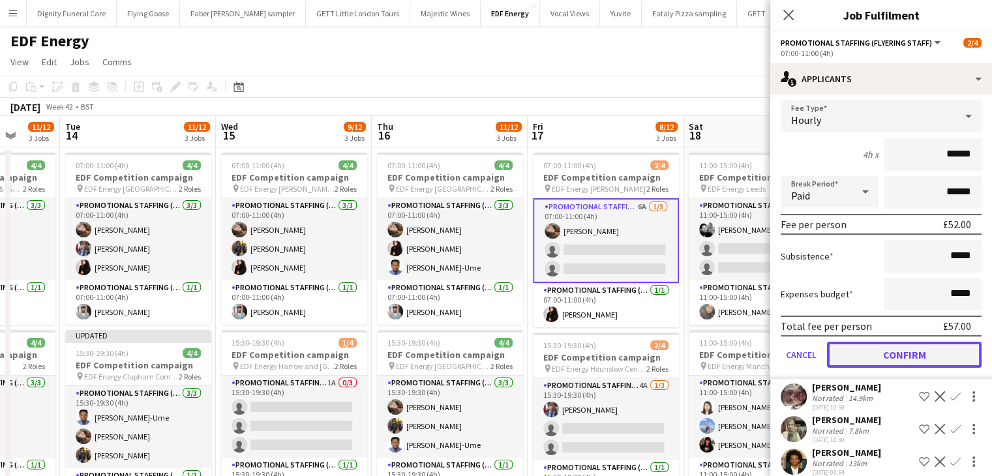
click at [921, 342] on button "Confirm" at bounding box center [904, 355] width 155 height 26
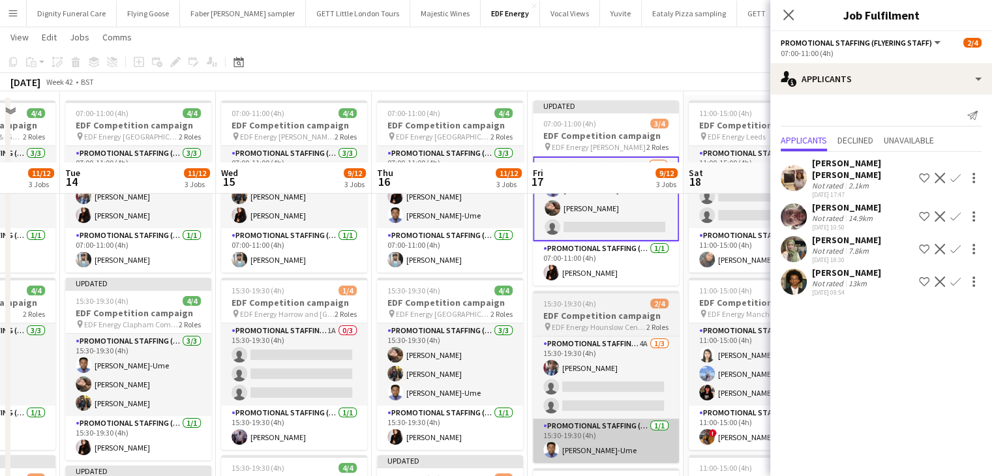
scroll to position [130, 0]
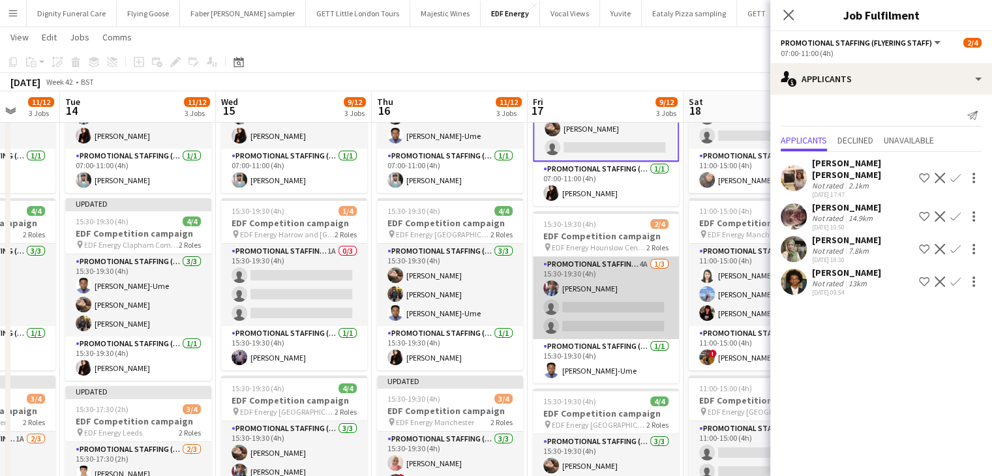
click at [631, 322] on app-card-role "Promotional Staffing (Flyering Staff) 4A 1/3 15:30-19:30 (4h) Seyi Ogunyemi sin…" at bounding box center [606, 298] width 146 height 82
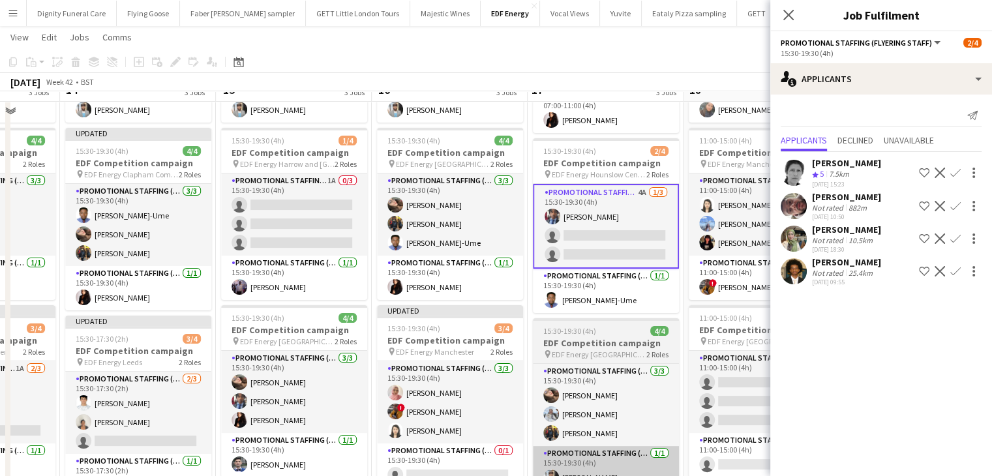
scroll to position [326, 0]
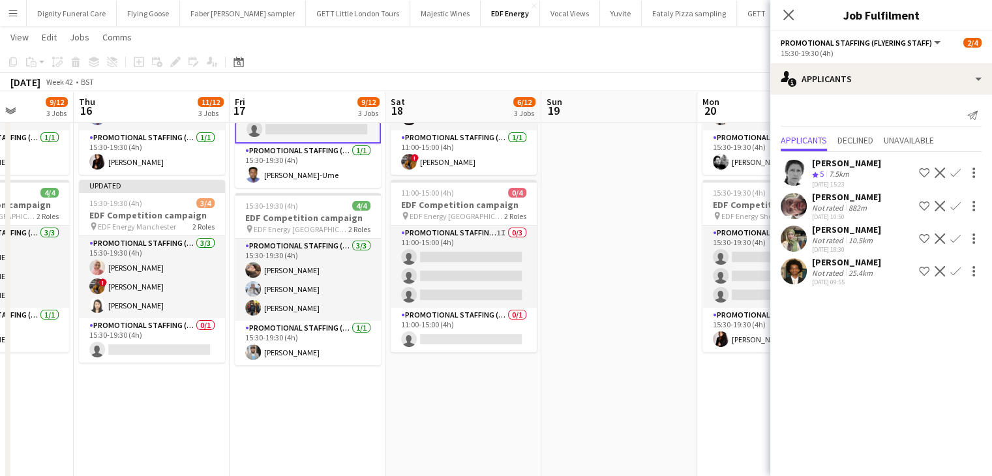
drag, startPoint x: 363, startPoint y: 370, endPoint x: 337, endPoint y: 368, distance: 26.2
click at [337, 368] on app-calendar-viewport "Sun 12 Mon 13 11/12 3 Jobs Tue 14 11/12 3 Jobs Wed 15 9/12 3 Jobs Thu 16 11/12 …" at bounding box center [496, 166] width 992 height 882
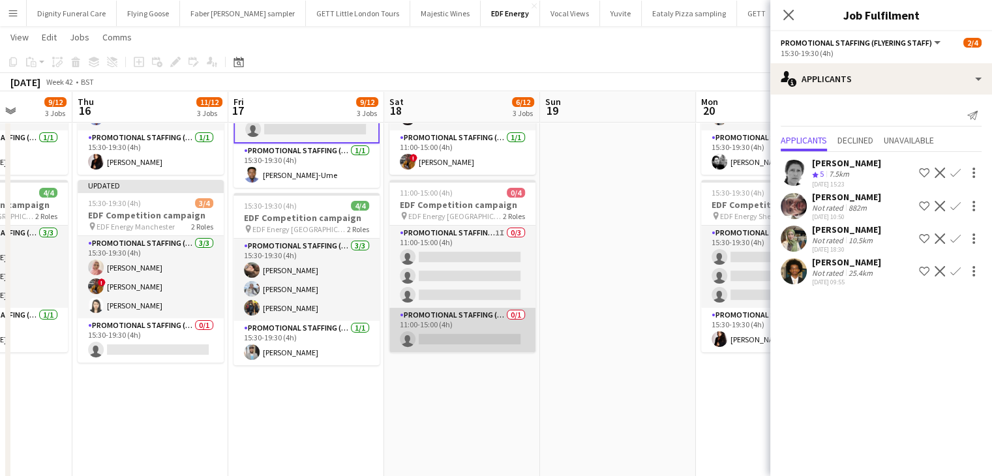
click at [451, 329] on app-card-role "Promotional Staffing (Team Leader) 0/1 11:00-15:00 (4h) single-neutral-actions" at bounding box center [462, 330] width 146 height 44
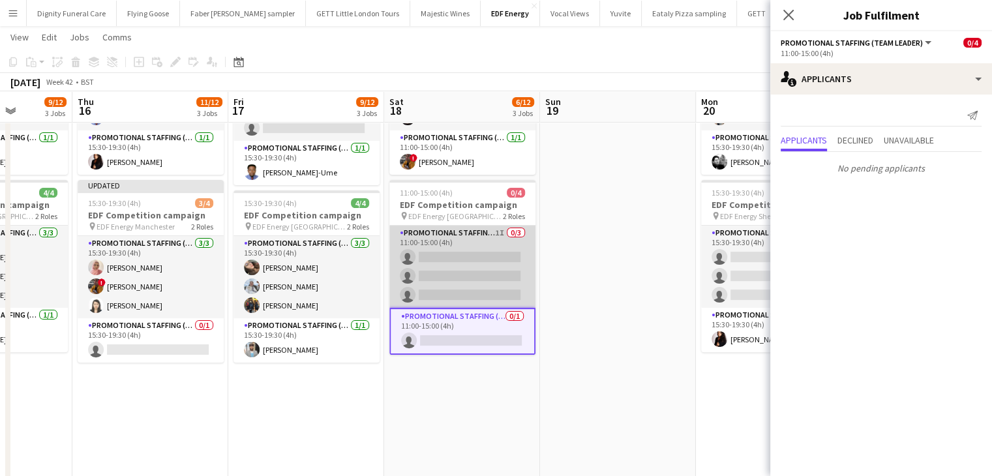
click at [477, 273] on app-card-role "Promotional Staffing (Flyering Staff) 1I 0/3 11:00-15:00 (4h) single-neutral-ac…" at bounding box center [462, 267] width 146 height 82
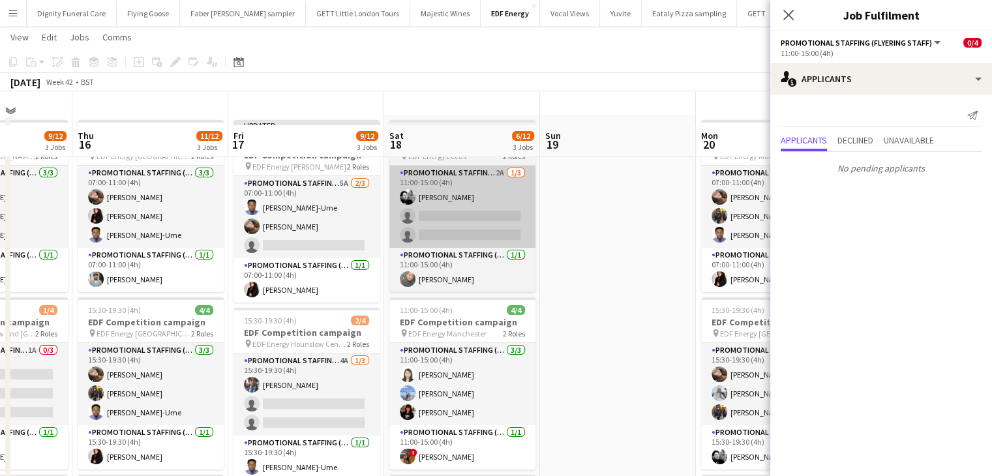
scroll to position [0, 0]
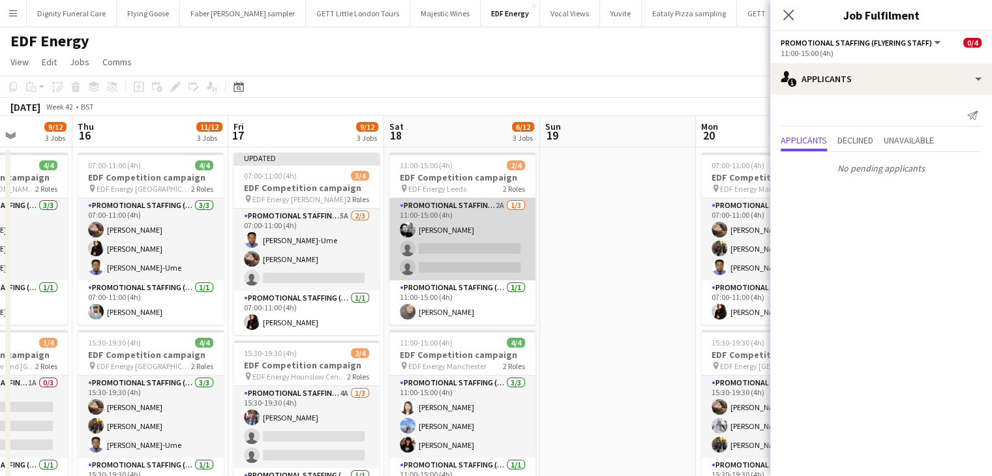
click at [488, 261] on app-card-role "Promotional Staffing (Flyering Staff) 2A 1/3 11:00-15:00 (4h) Dan Vasey single-…" at bounding box center [462, 239] width 146 height 82
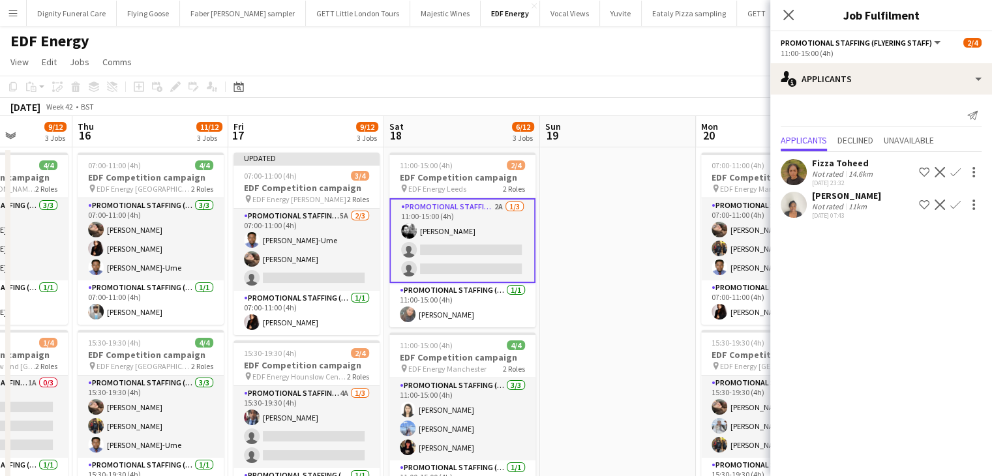
click at [955, 170] on app-icon "Confirm" at bounding box center [955, 172] width 10 height 10
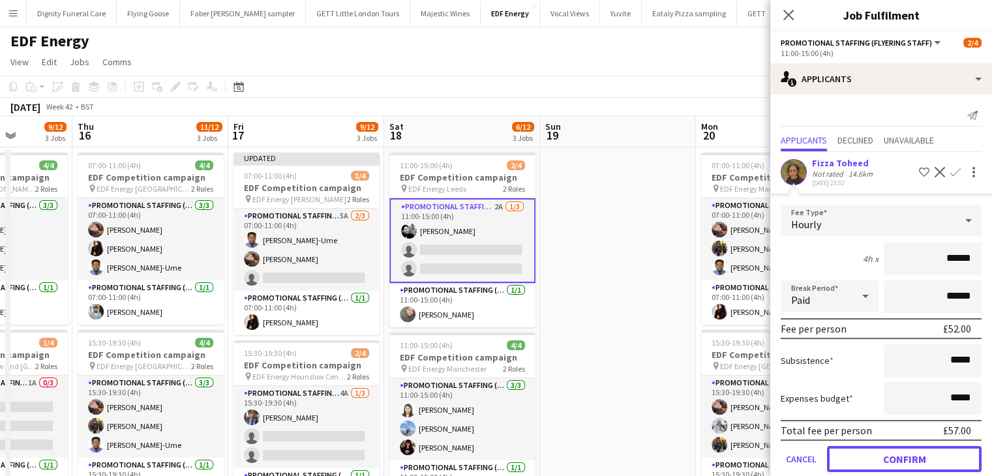
click at [915, 449] on button "Confirm" at bounding box center [904, 459] width 155 height 26
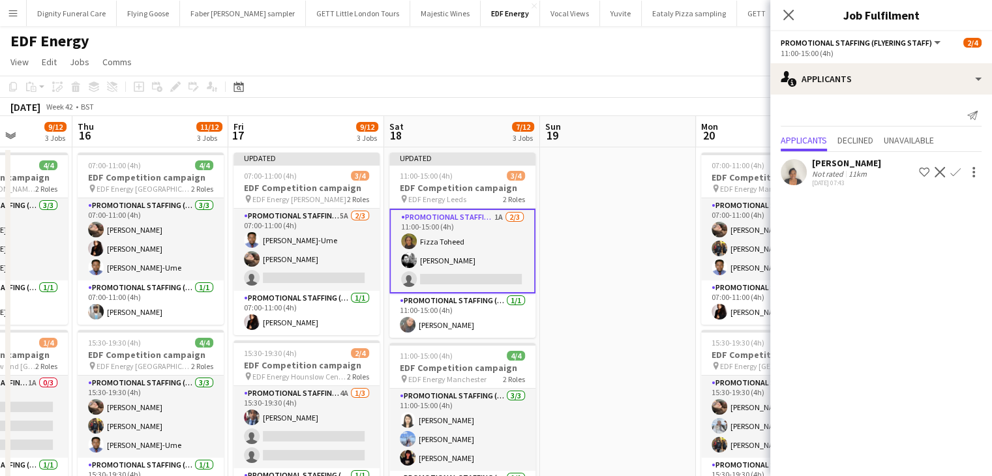
click at [953, 170] on app-icon "Confirm" at bounding box center [955, 172] width 10 height 10
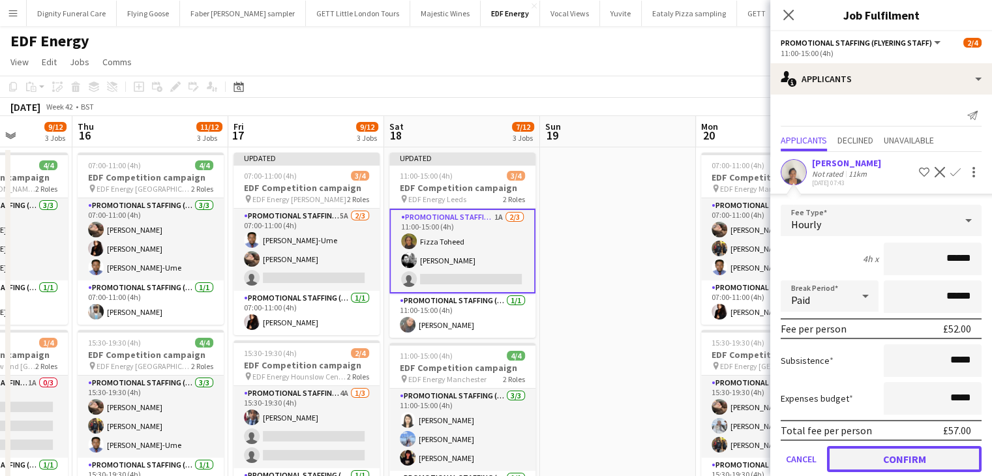
click at [908, 452] on button "Confirm" at bounding box center [904, 459] width 155 height 26
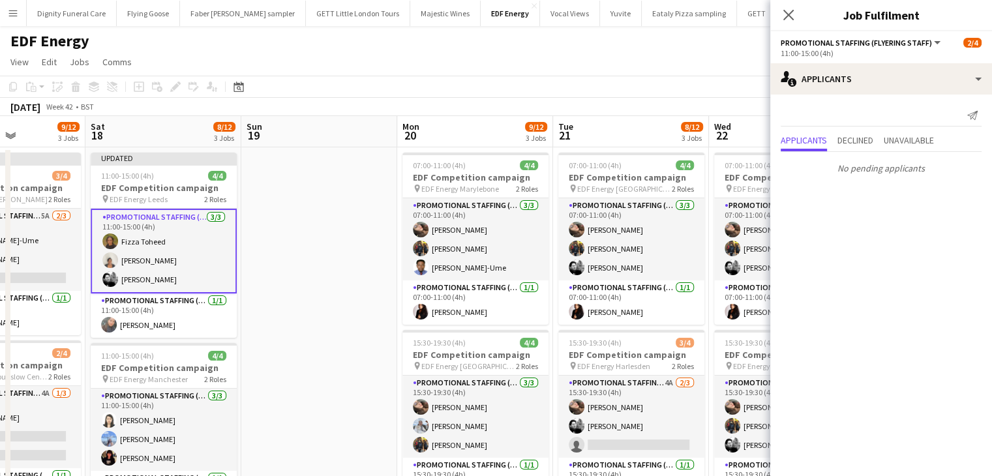
drag, startPoint x: 597, startPoint y: 363, endPoint x: 371, endPoint y: 366, distance: 225.6
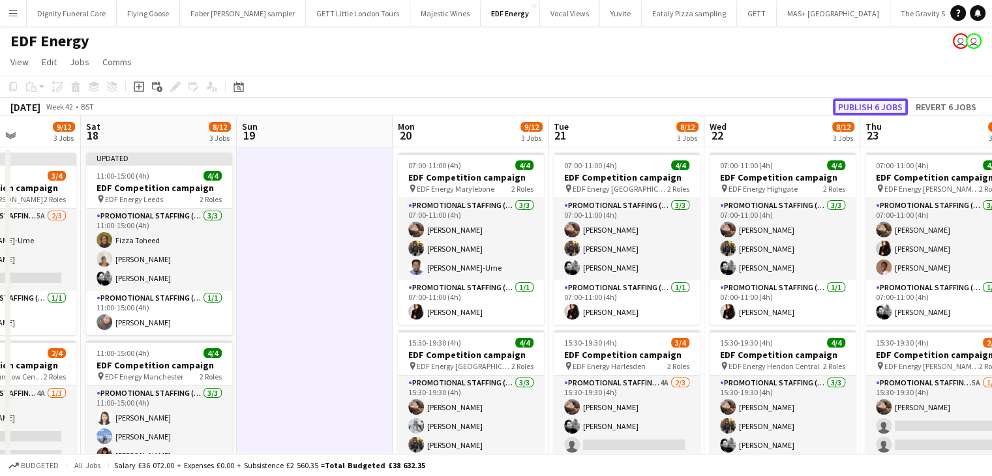
click at [890, 106] on button "Publish 6 jobs" at bounding box center [870, 106] width 75 height 17
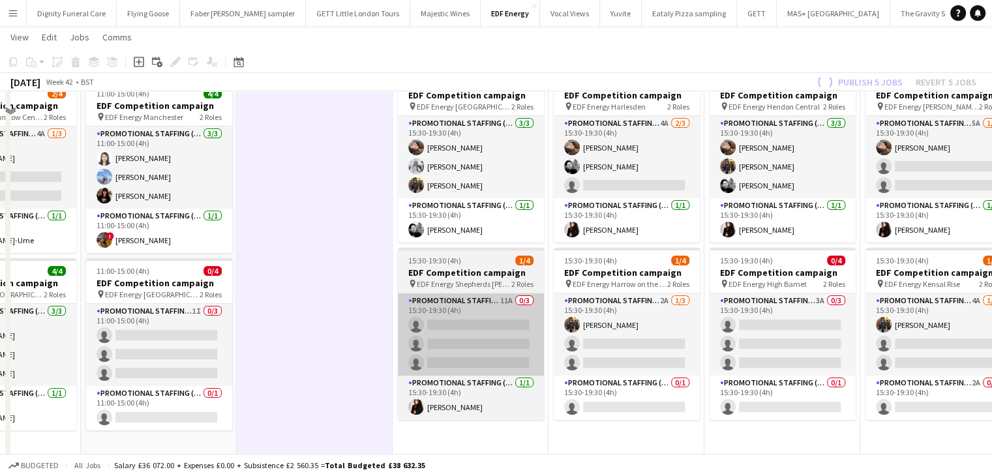
scroll to position [326, 0]
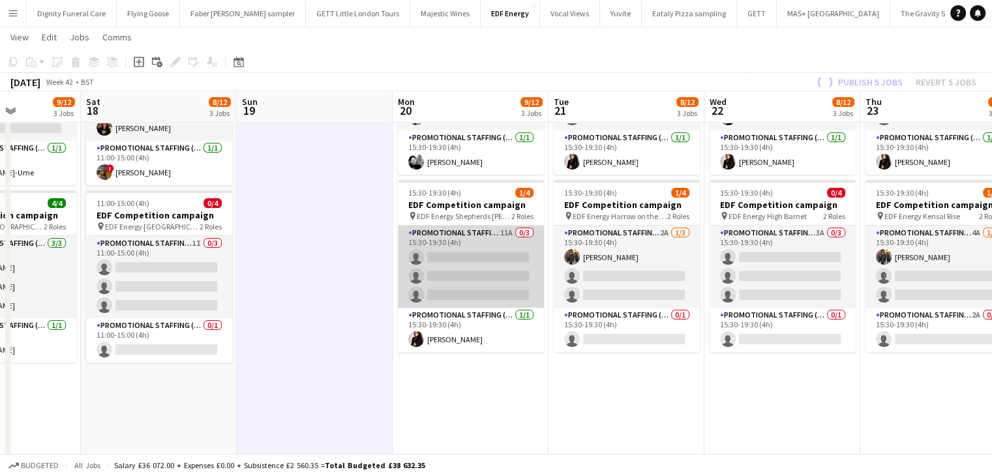
click at [503, 278] on app-card-role "Promotional Staffing (Flyering Staff) 11A 0/3 15:30-19:30 (4h) single-neutral-a…" at bounding box center [471, 267] width 146 height 82
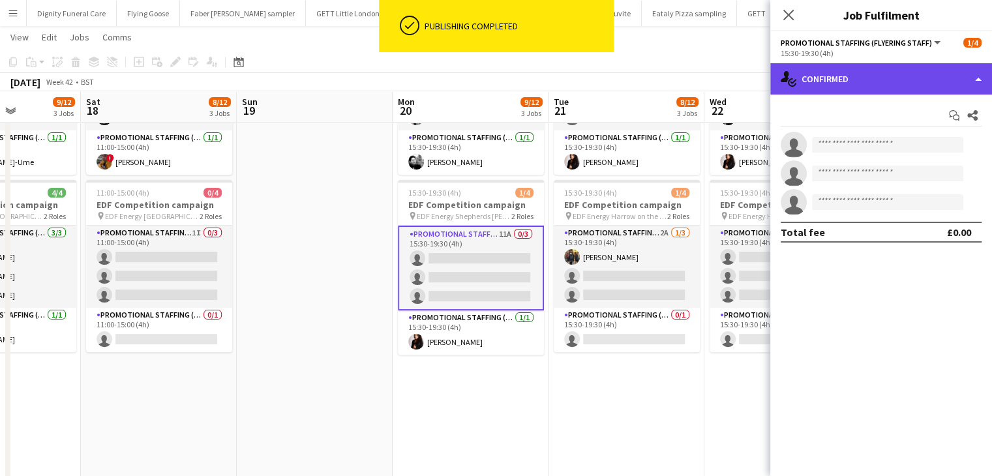
click at [855, 73] on div "single-neutral-actions-check-2 Confirmed" at bounding box center [881, 78] width 222 height 31
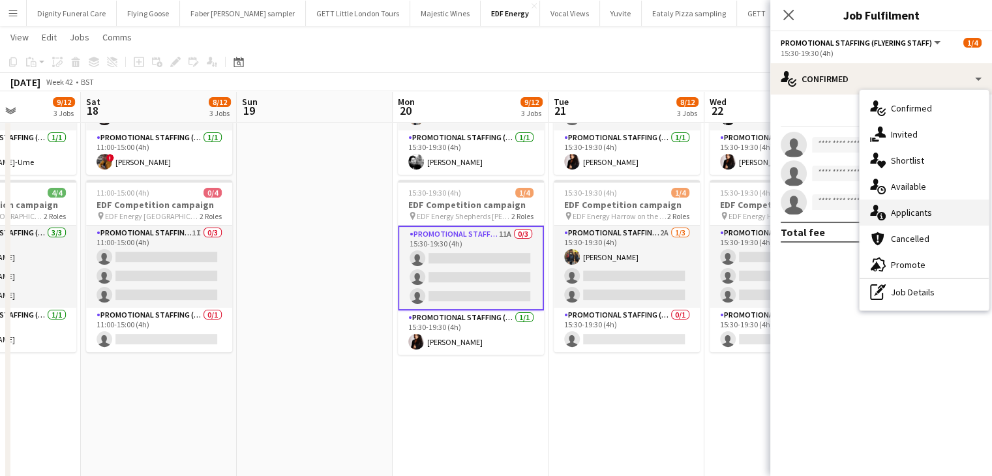
click at [921, 213] on span "Applicants" at bounding box center [911, 213] width 41 height 12
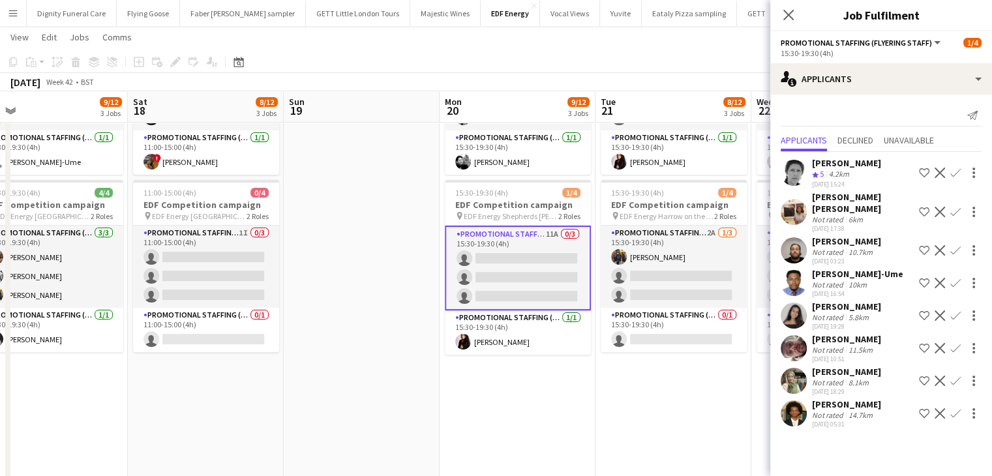
scroll to position [0, 537]
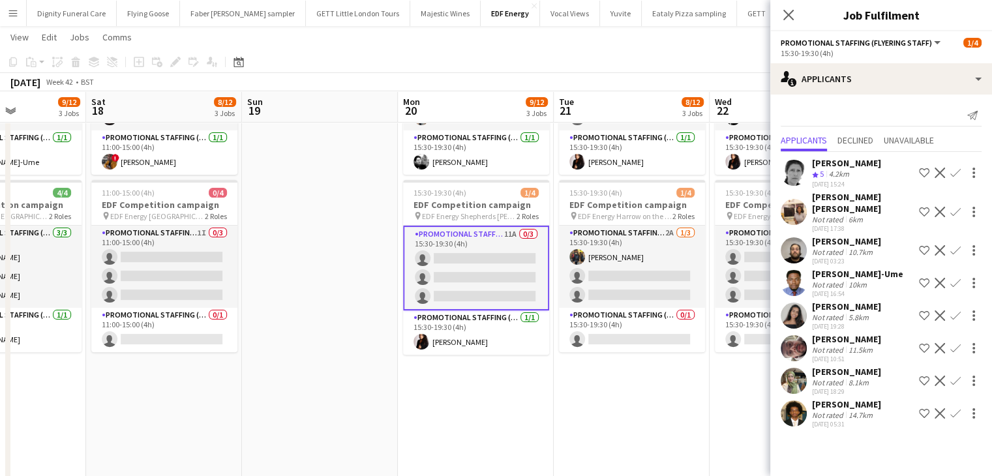
drag, startPoint x: 655, startPoint y: 432, endPoint x: 503, endPoint y: 423, distance: 151.5
click at [503, 423] on app-calendar-viewport "Tue 14 11/12 3 Jobs Wed 15 9/12 3 Jobs Thu 16 11/12 3 Jobs Fri 17 9/12 3 Jobs S…" at bounding box center [496, 166] width 992 height 882
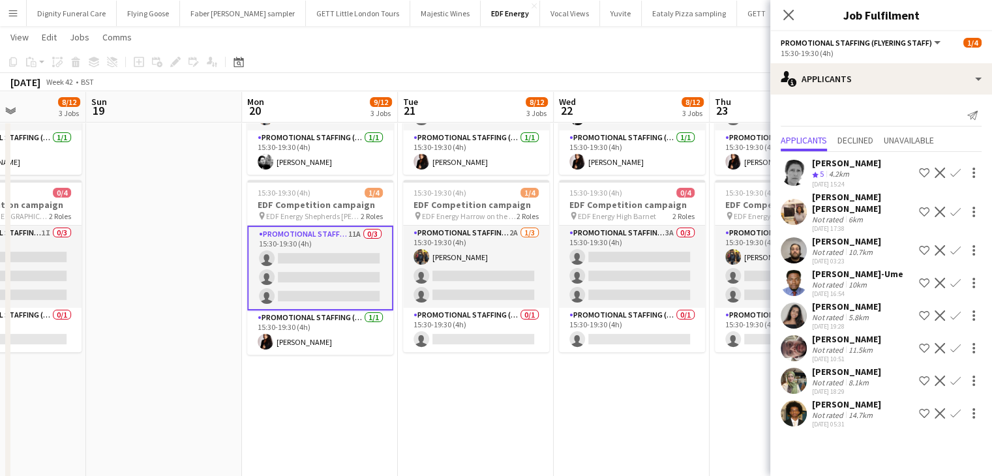
click at [954, 278] on app-icon "Confirm" at bounding box center [955, 283] width 10 height 10
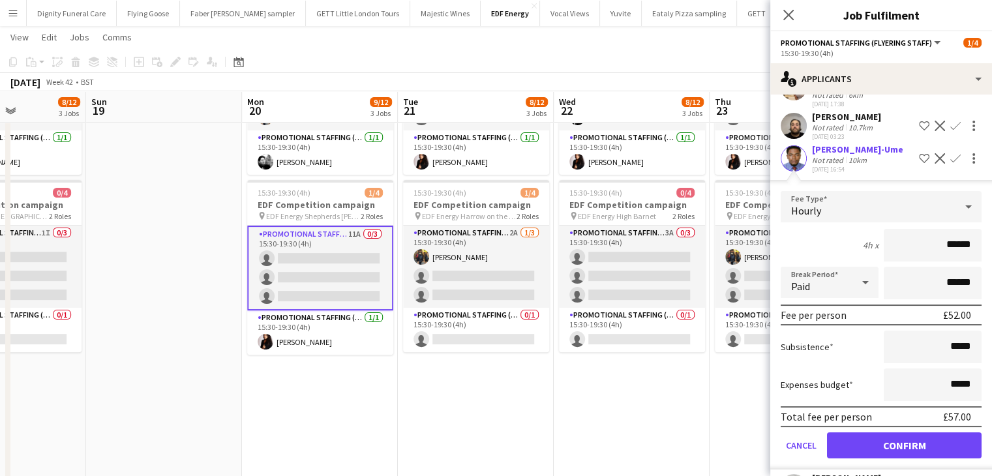
scroll to position [247, 0]
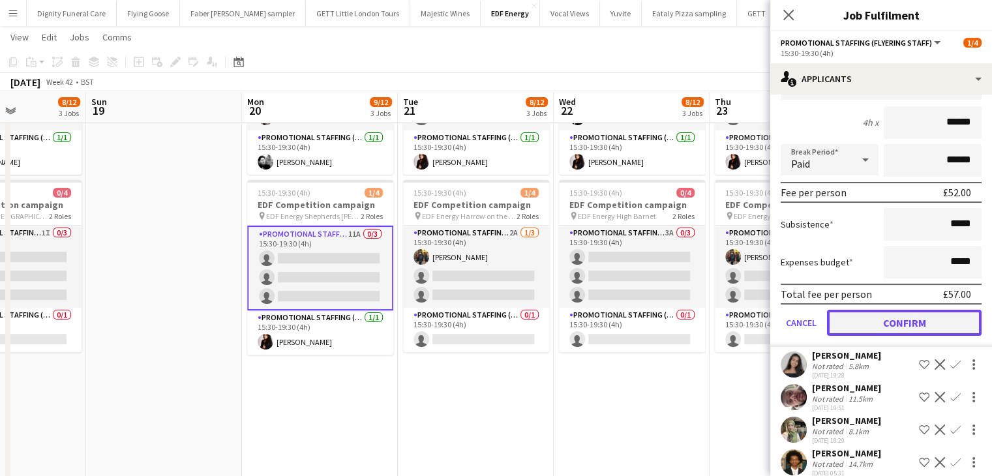
click at [911, 310] on button "Confirm" at bounding box center [904, 323] width 155 height 26
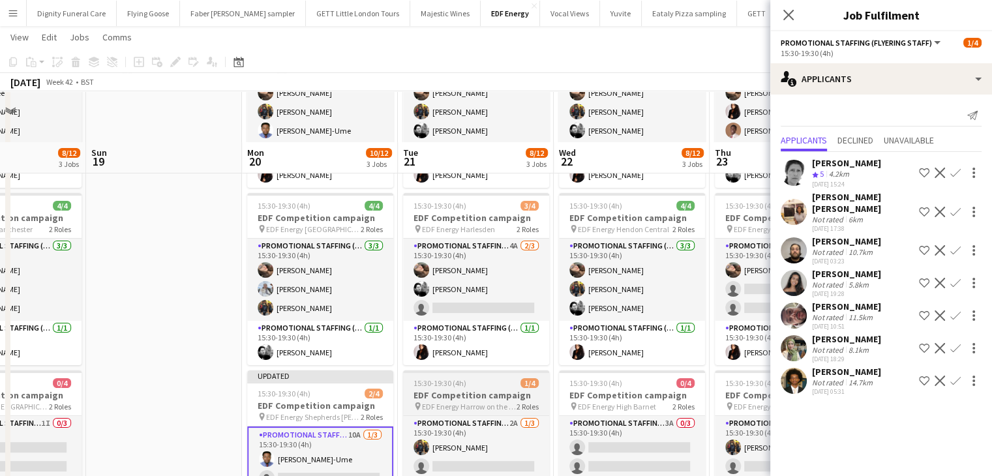
scroll to position [196, 0]
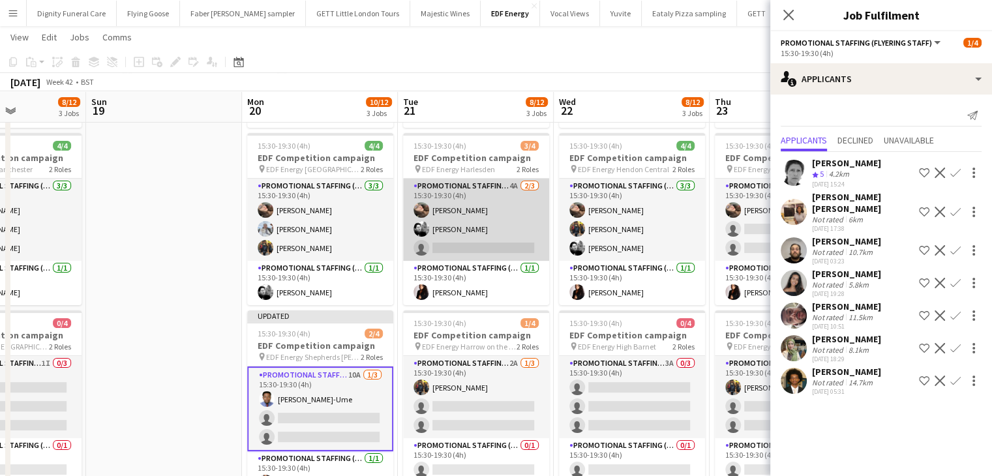
click at [480, 245] on app-card-role "Promotional Staffing (Flyering Staff) 4A 2/3 15:30-19:30 (4h) Anastasiia Melesh…" at bounding box center [476, 220] width 146 height 82
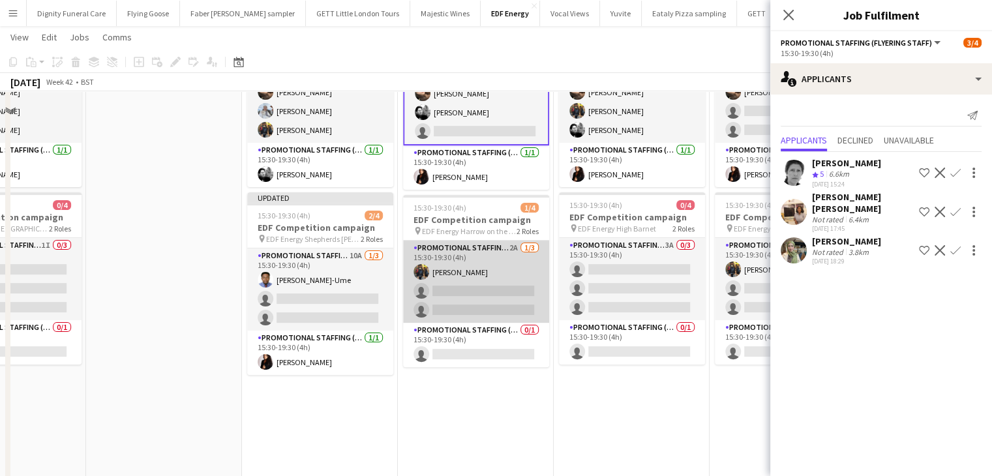
scroll to position [326, 0]
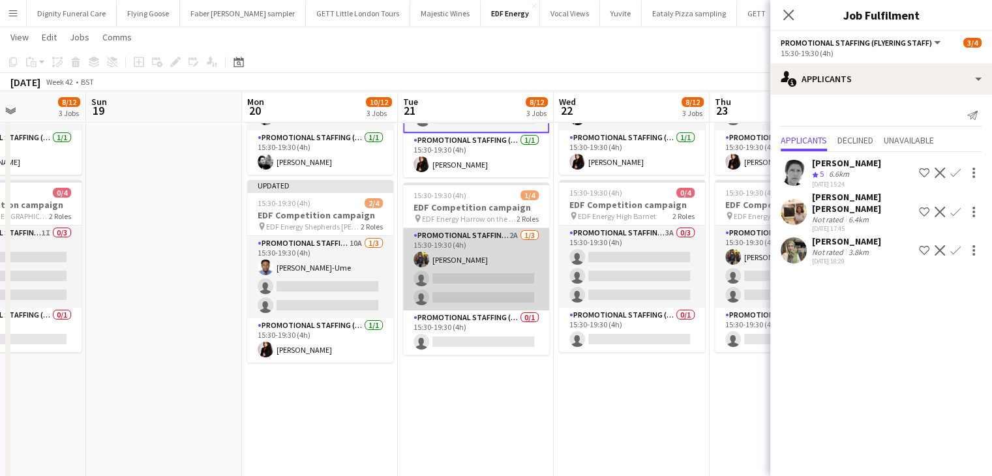
click at [491, 291] on app-card-role "Promotional Staffing (Flyering Staff) 2A 1/3 15:30-19:30 (4h) Martin Brady sing…" at bounding box center [476, 269] width 146 height 82
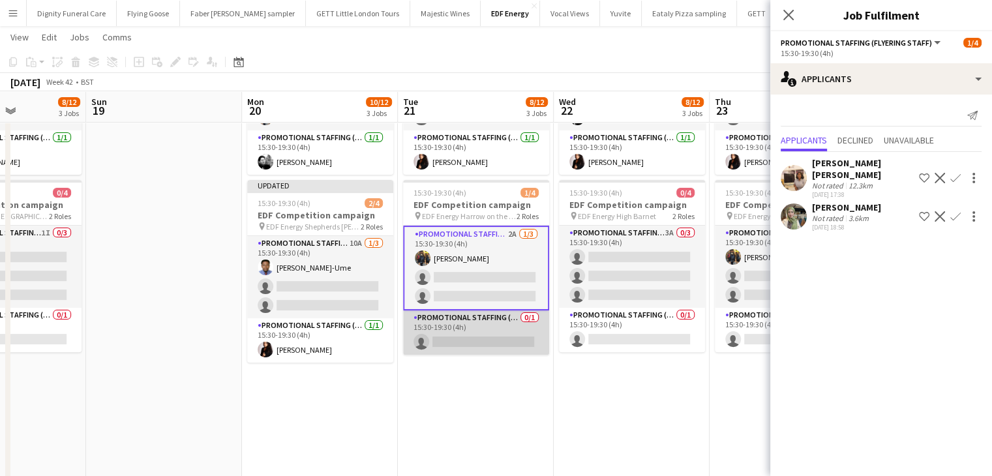
click at [488, 344] on app-card-role "Promotional Staffing (Team Leader) 0/1 15:30-19:30 (4h) single-neutral-actions" at bounding box center [476, 332] width 146 height 44
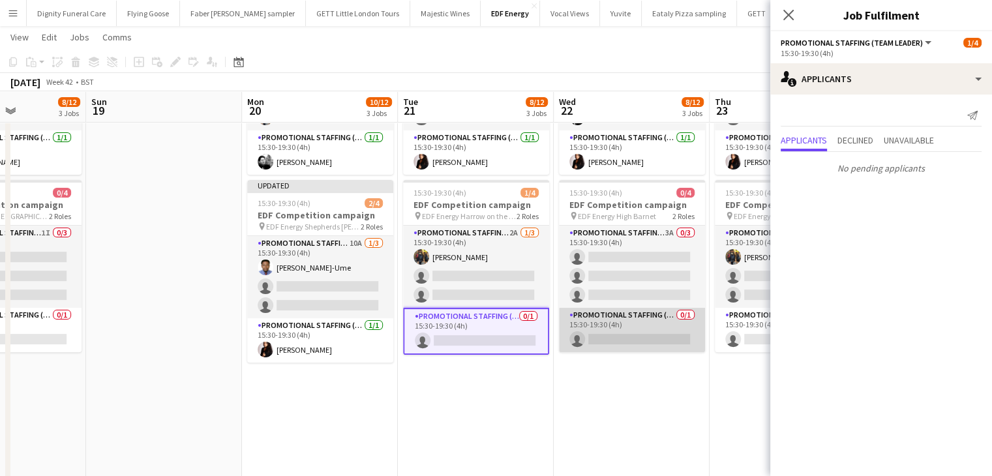
click at [640, 334] on app-card-role "Promotional Staffing (Team Leader) 0/1 15:30-19:30 (4h) single-neutral-actions" at bounding box center [632, 330] width 146 height 44
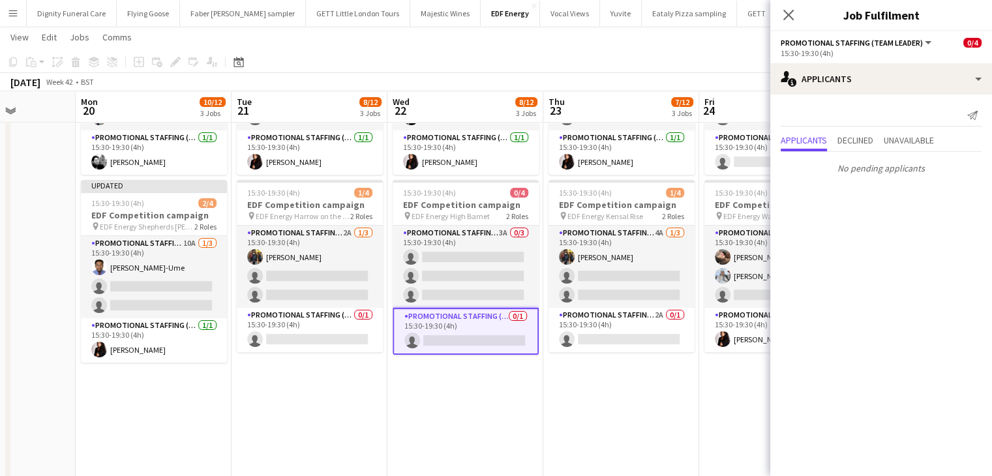
drag, startPoint x: 515, startPoint y: 420, endPoint x: 430, endPoint y: 387, distance: 91.1
click at [434, 410] on app-calendar-viewport "Thu 16 11/12 3 Jobs Fri 17 9/12 3 Jobs Sat 18 8/12 3 Jobs Sun 19 Mon 20 10/12 3…" at bounding box center [496, 166] width 992 height 882
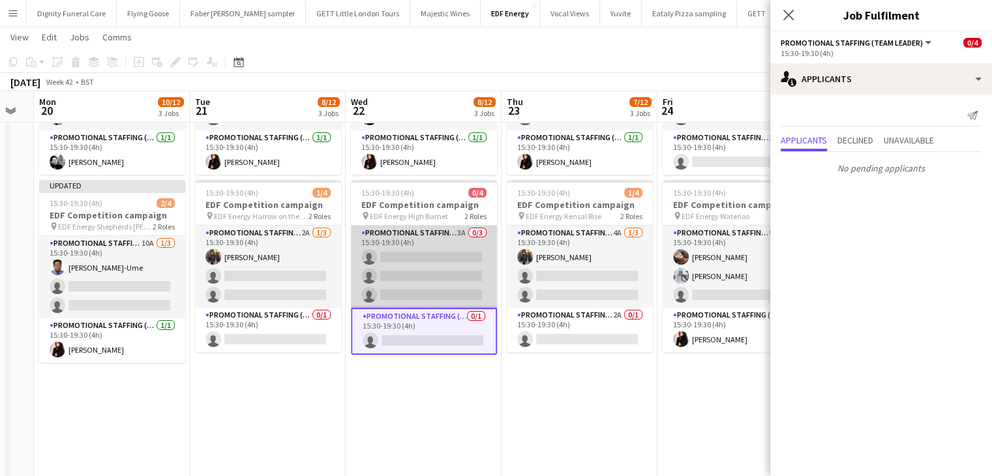
click at [438, 301] on app-card-role "Promotional Staffing (Flyering Staff) 3A 0/3 15:30-19:30 (4h) single-neutral-ac…" at bounding box center [424, 267] width 146 height 82
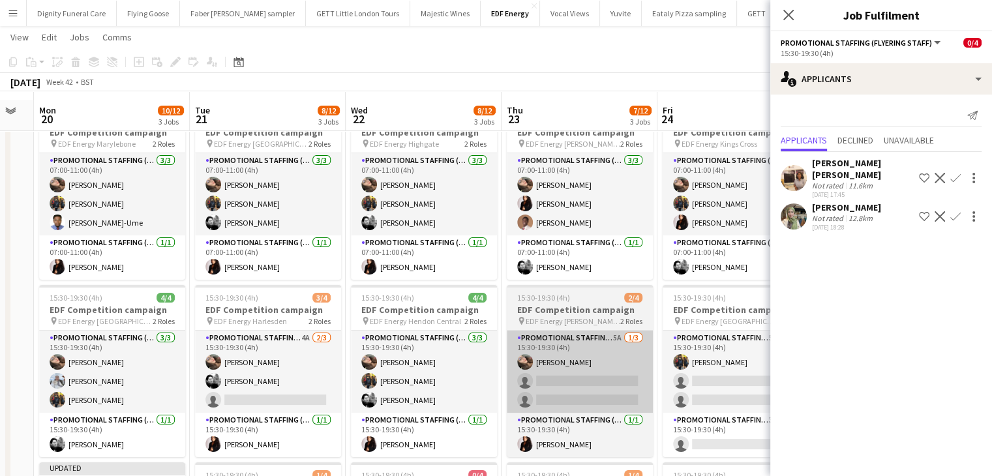
scroll to position [65, 0]
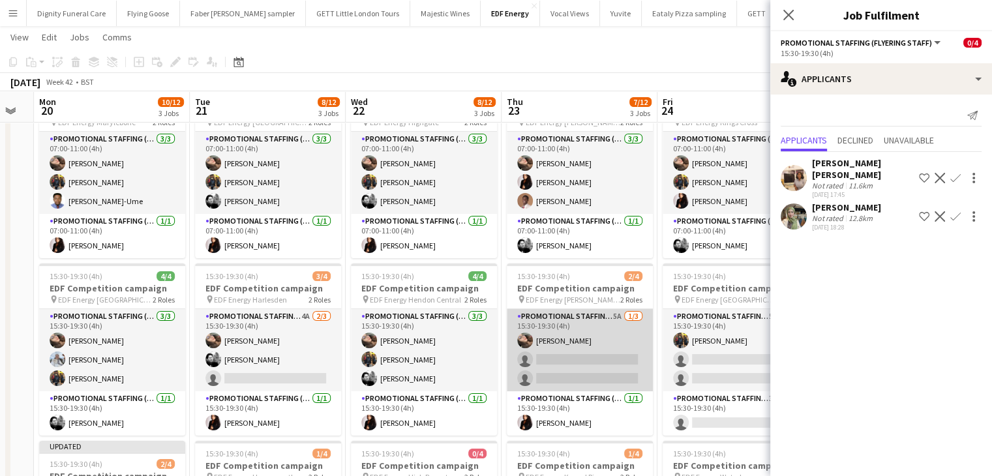
click at [594, 358] on app-card-role "Promotional Staffing (Flyering Staff) 5A 1/3 15:30-19:30 (4h) Anastasiia Melesh…" at bounding box center [580, 350] width 146 height 82
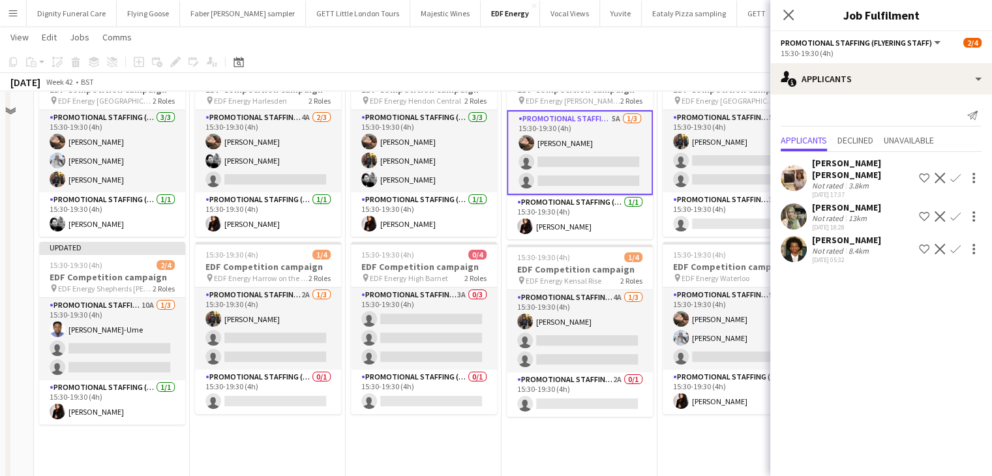
scroll to position [326, 0]
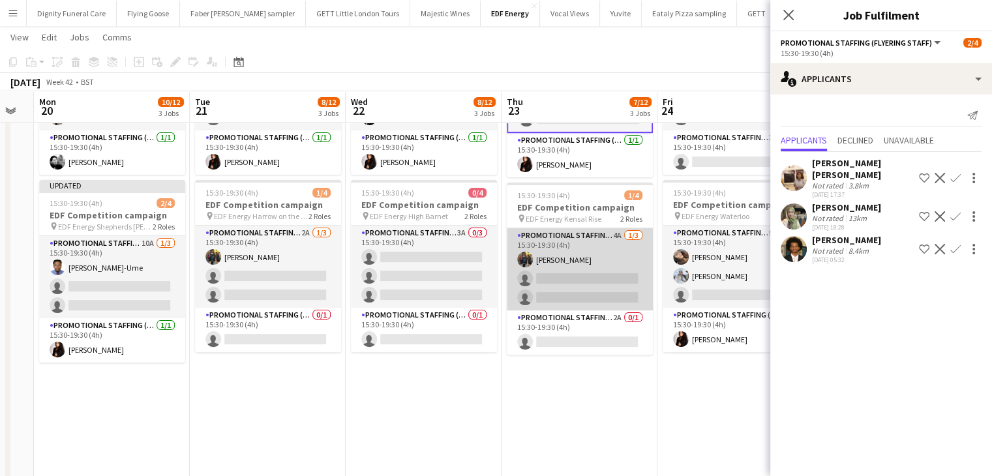
click at [575, 288] on app-card-role "Promotional Staffing (Flyering Staff) 4A 1/3 15:30-19:30 (4h) Martin Brady sing…" at bounding box center [580, 269] width 146 height 82
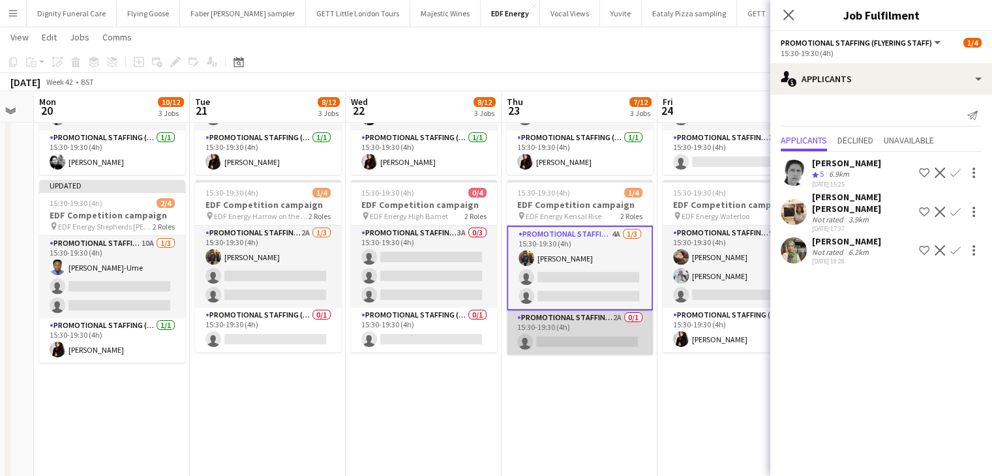
click at [602, 346] on app-card-role "Promotional Staffing (Team Leader) 2A 0/1 15:30-19:30 (4h) single-neutral-actio…" at bounding box center [580, 332] width 146 height 44
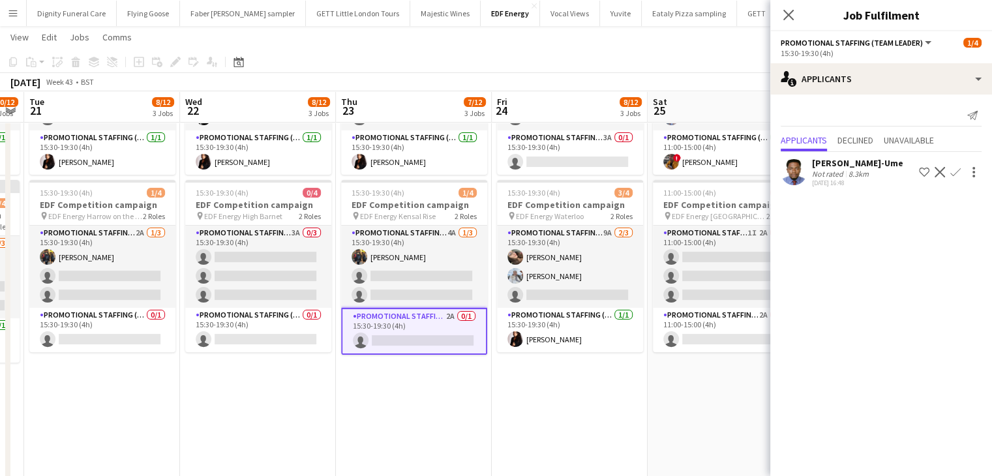
scroll to position [0, 519]
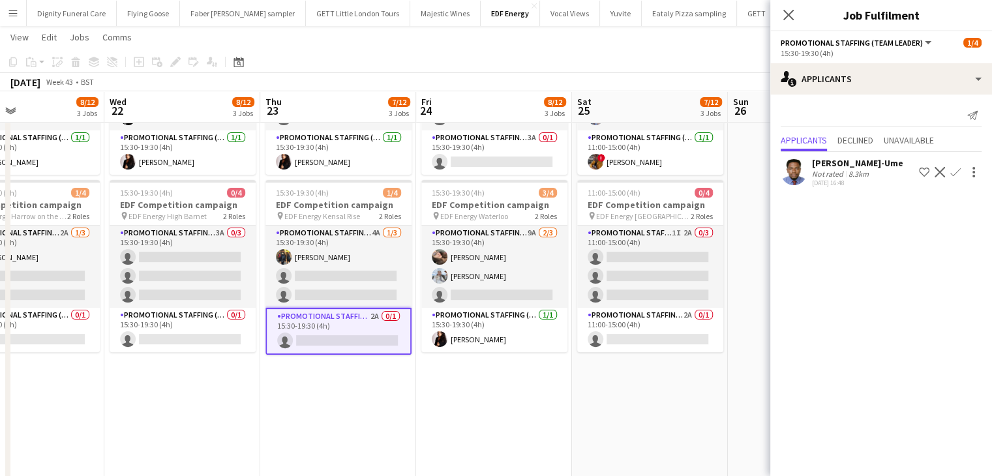
drag, startPoint x: 629, startPoint y: 405, endPoint x: 417, endPoint y: 398, distance: 212.0
click at [417, 398] on app-calendar-viewport "Sat 18 8/12 3 Jobs Sun 19 Mon 20 10/12 3 Jobs Tue 21 8/12 3 Jobs Wed 22 8/12 3 …" at bounding box center [496, 166] width 992 height 882
click at [955, 170] on app-icon "Confirm" at bounding box center [955, 172] width 10 height 10
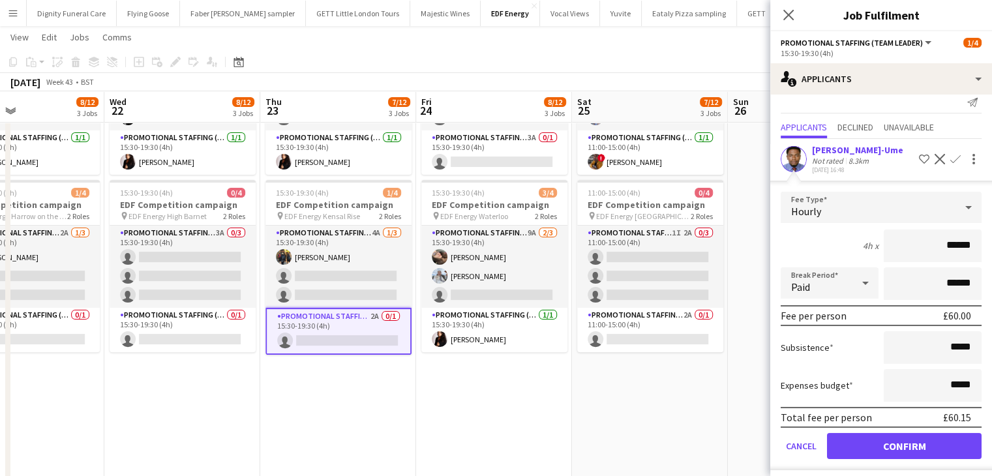
scroll to position [18, 0]
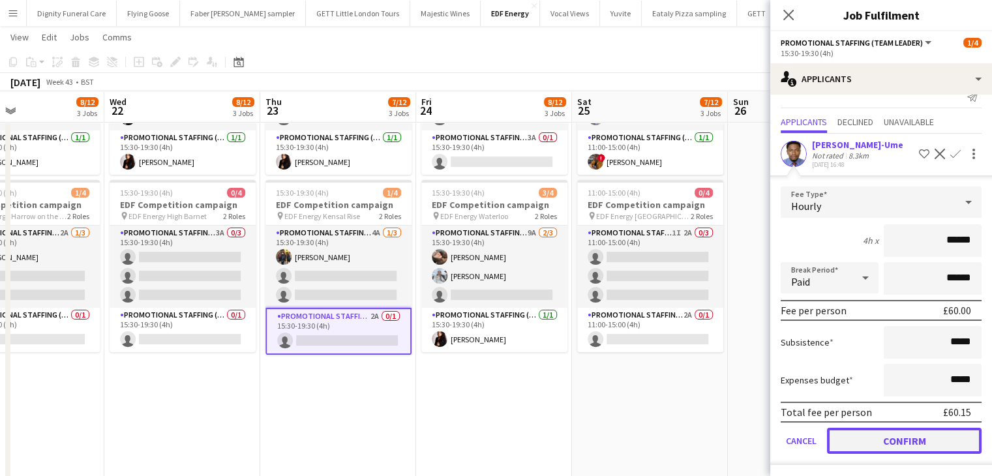
click at [906, 446] on button "Confirm" at bounding box center [904, 441] width 155 height 26
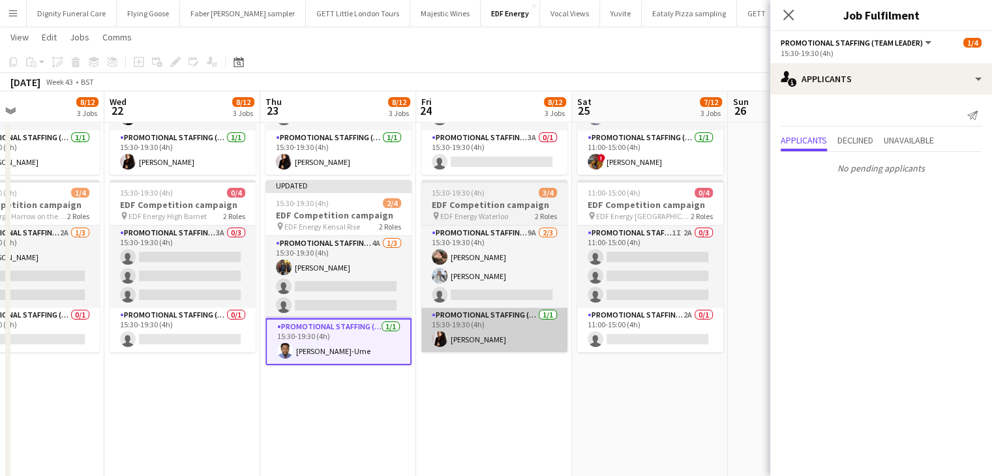
scroll to position [0, 0]
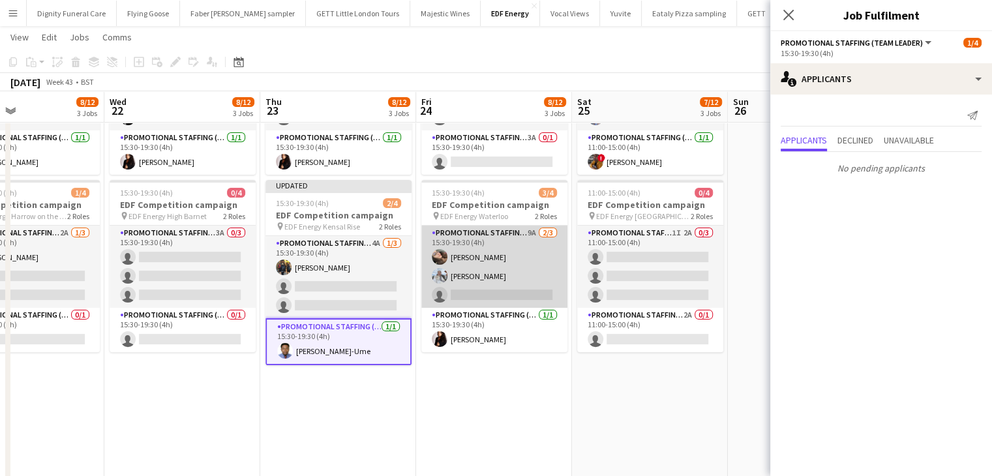
click at [469, 289] on app-card-role "Promotional Staffing (Flyering Staff) 9A 2/3 15:30-19:30 (4h) Anastasiia Melesh…" at bounding box center [494, 267] width 146 height 82
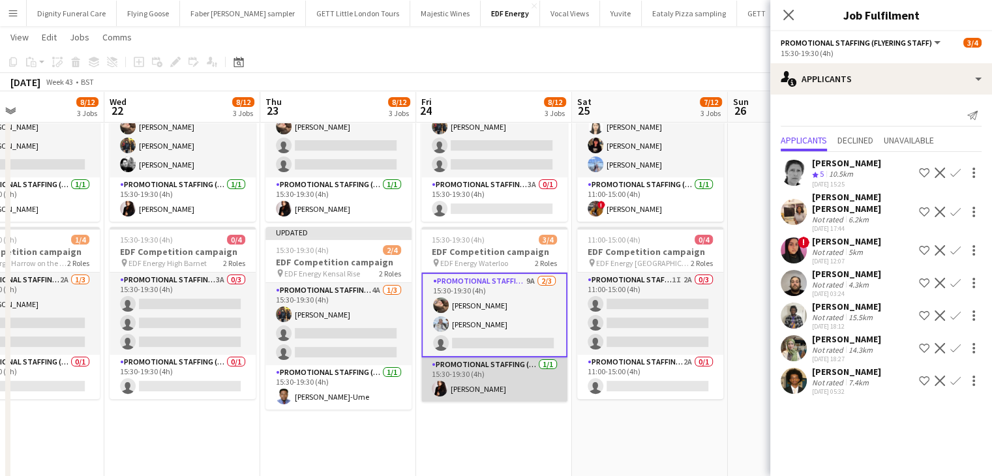
scroll to position [261, 0]
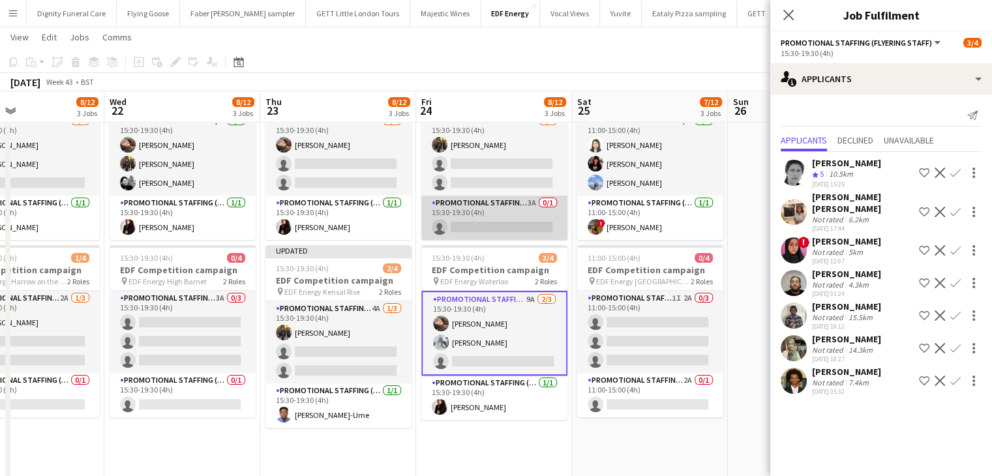
click at [500, 228] on app-card-role "Promotional Staffing (Team Leader) 3A 0/1 15:30-19:30 (4h) single-neutral-actio…" at bounding box center [494, 218] width 146 height 44
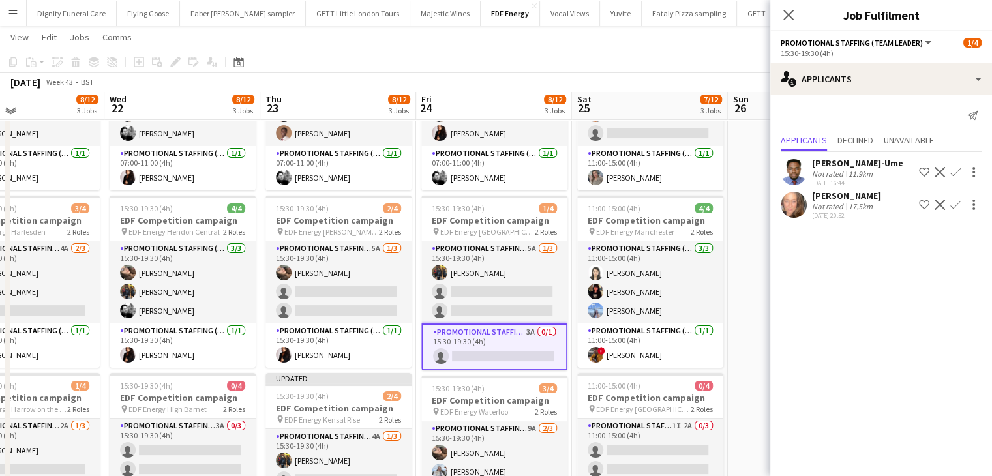
scroll to position [130, 0]
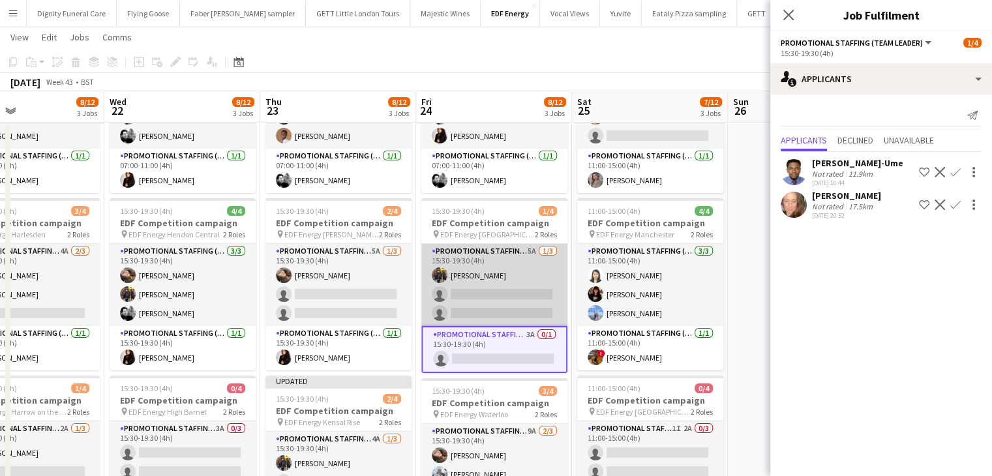
click at [511, 304] on app-card-role "Promotional Staffing (Flyering Staff) 5A 1/3 15:30-19:30 (4h) Martin Brady sing…" at bounding box center [494, 285] width 146 height 82
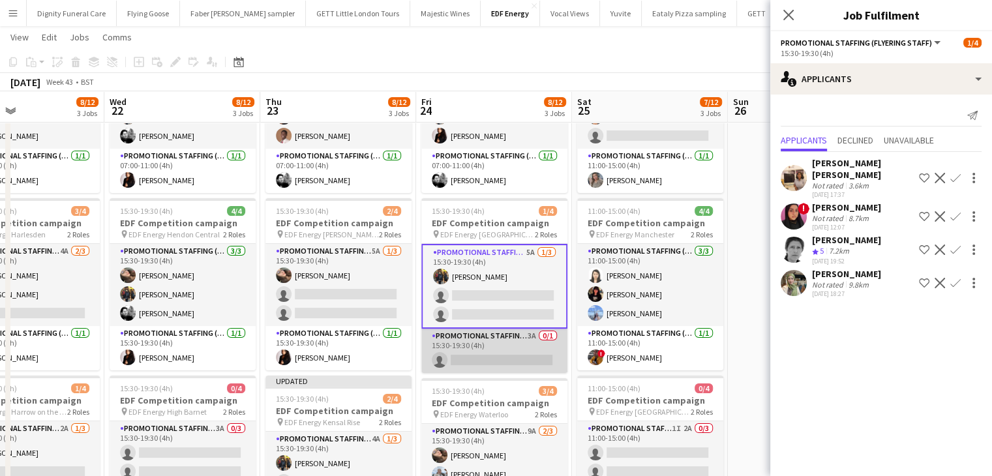
click at [493, 362] on app-card-role "Promotional Staffing (Team Leader) 3A 0/1 15:30-19:30 (4h) single-neutral-actio…" at bounding box center [494, 351] width 146 height 44
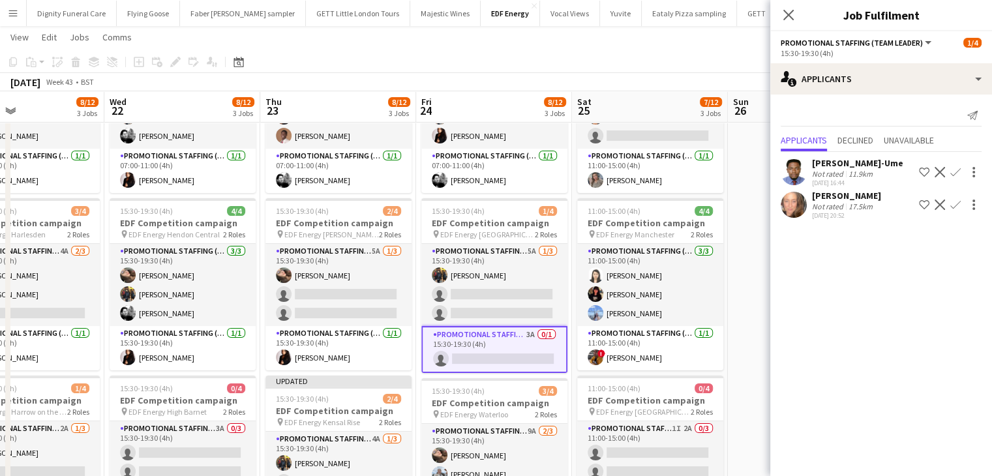
click at [842, 196] on div "Gemma Taylor" at bounding box center [846, 196] width 69 height 12
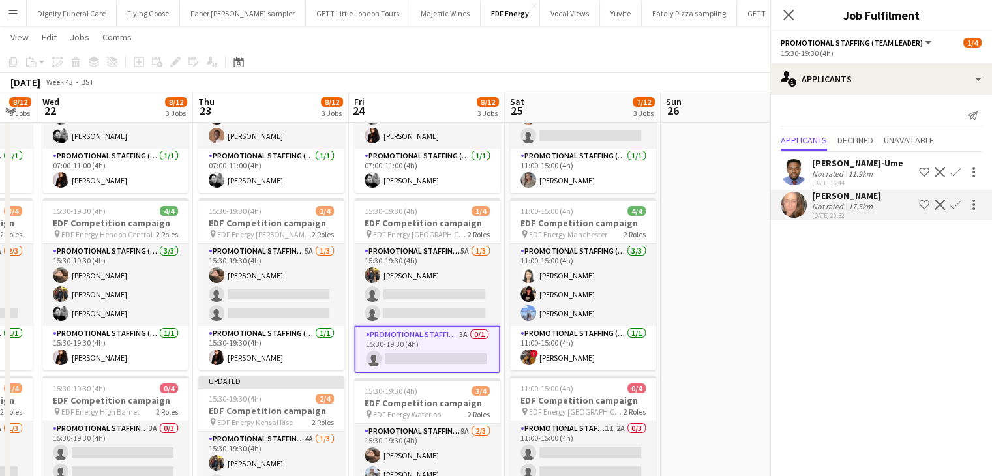
scroll to position [0, 537]
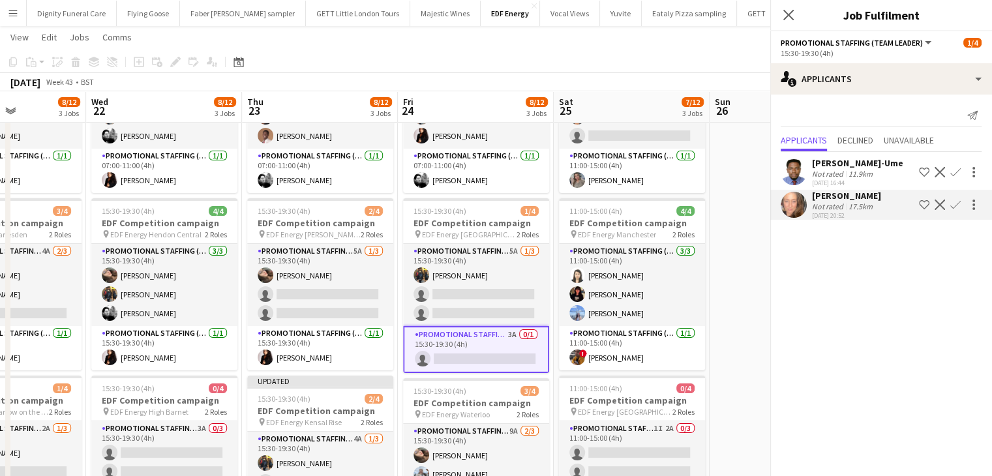
drag, startPoint x: 441, startPoint y: 331, endPoint x: 293, endPoint y: 329, distance: 148.0
click at [293, 329] on app-calendar-viewport "Sat 18 8/12 3 Jobs Sun 19 Mon 20 10/12 3 Jobs Tue 21 8/12 3 Jobs Wed 22 8/12 3 …" at bounding box center [496, 361] width 992 height 882
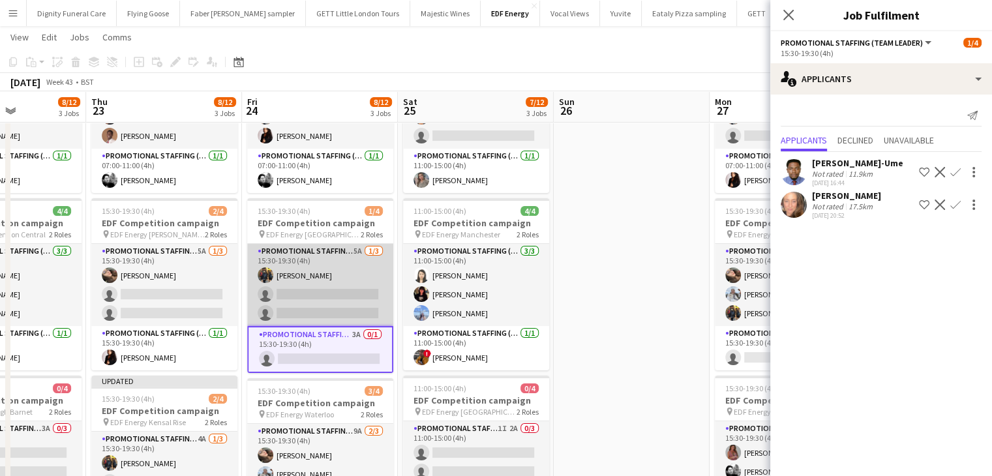
click at [329, 298] on app-card-role "Promotional Staffing (Flyering Staff) 5A 1/3 15:30-19:30 (4h) Martin Brady sing…" at bounding box center [320, 285] width 146 height 82
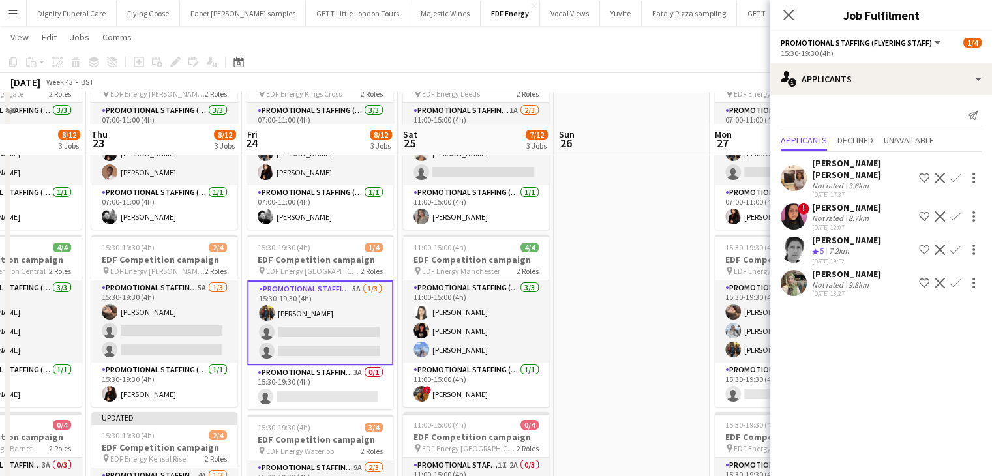
scroll to position [0, 0]
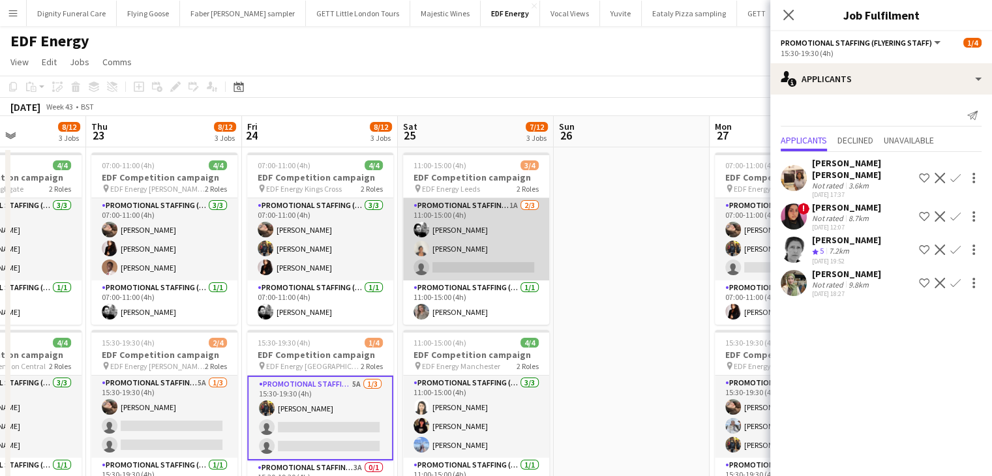
click at [507, 266] on app-card-role "Promotional Staffing (Flyering Staff) 1A 2/3 11:00-15:00 (4h) Dan Vasey Thandek…" at bounding box center [476, 239] width 146 height 82
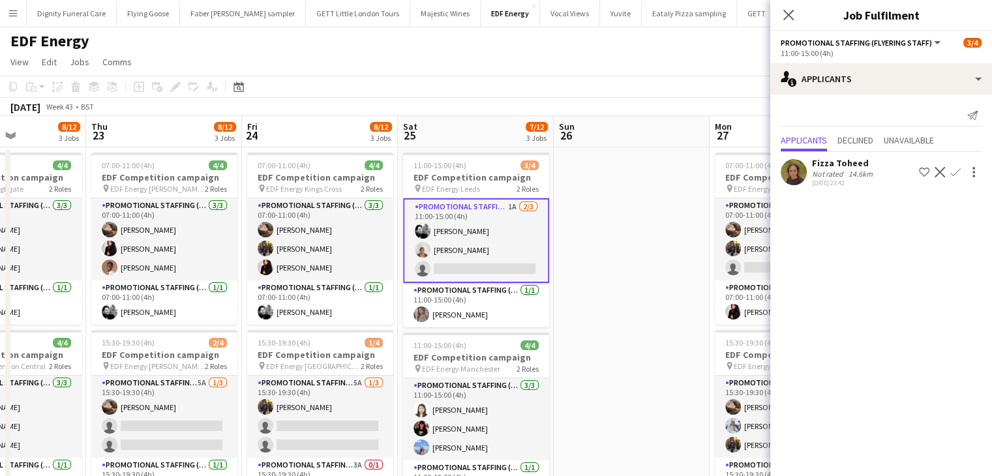
click at [958, 171] on app-icon "Confirm" at bounding box center [955, 172] width 10 height 10
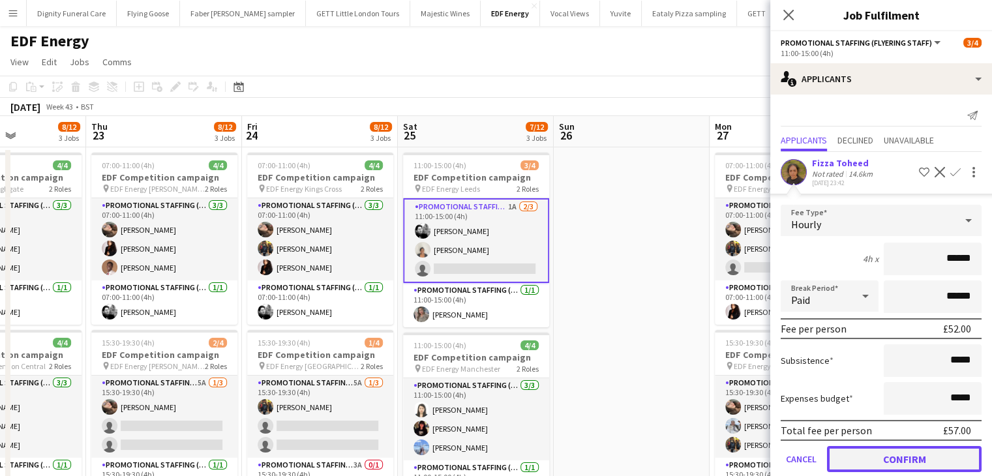
click at [917, 446] on button "Confirm" at bounding box center [904, 459] width 155 height 26
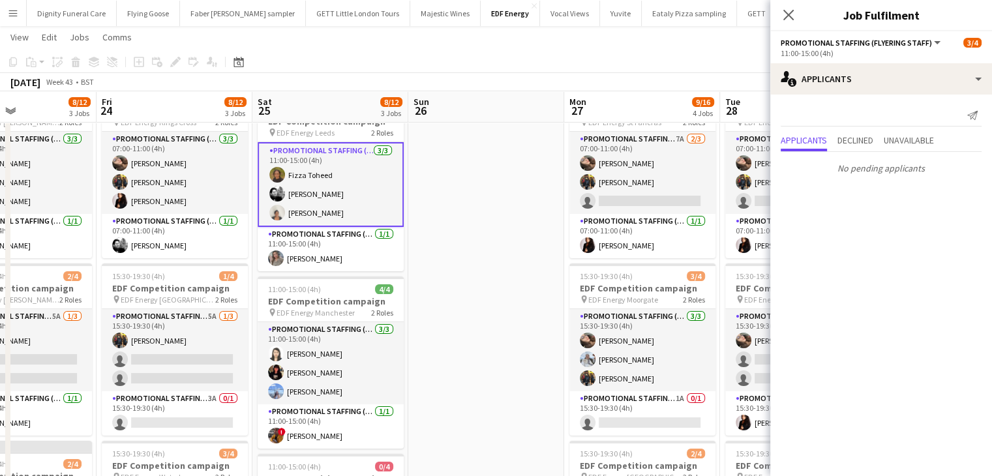
scroll to position [0, 556]
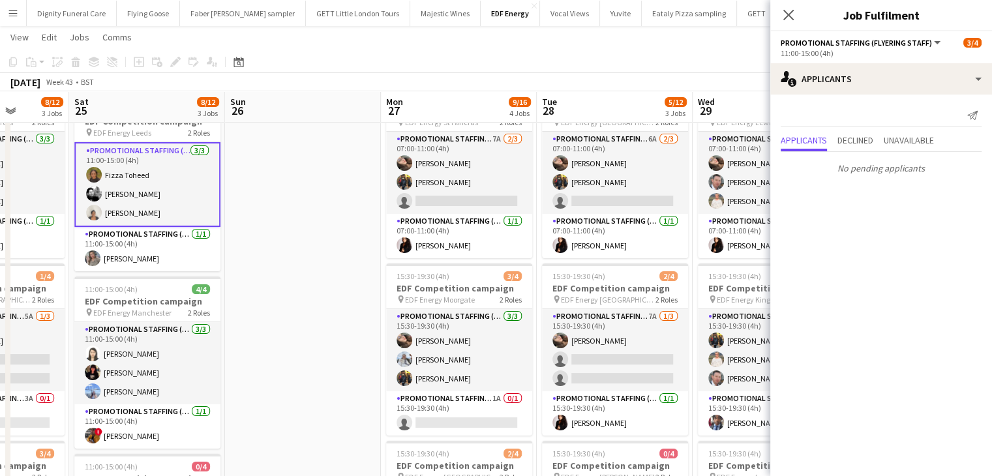
drag, startPoint x: 649, startPoint y: 338, endPoint x: 342, endPoint y: 346, distance: 307.2
click at [342, 346] on app-calendar-viewport "Tue 21 8/12 3 Jobs Wed 22 8/12 3 Jobs Thu 23 8/12 3 Jobs Fri 24 8/12 3 Jobs Sat…" at bounding box center [496, 427] width 992 height 882
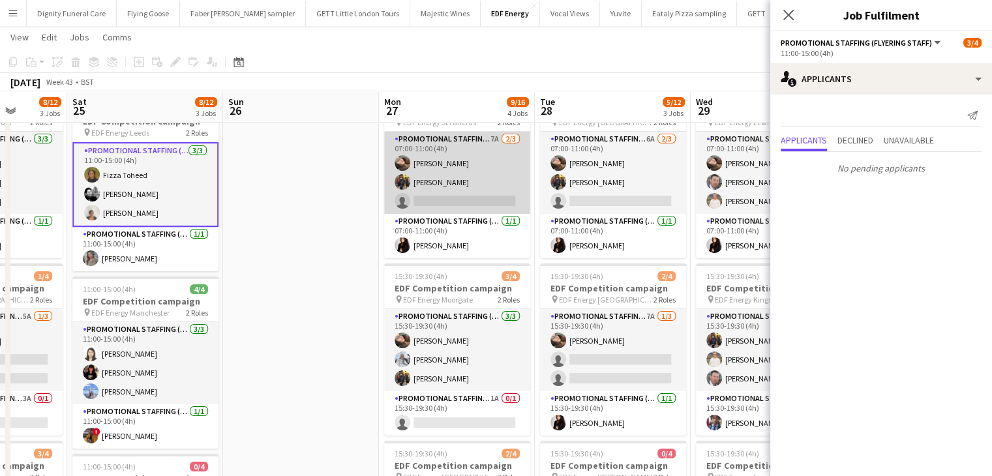
click at [469, 183] on app-card-role "Promotional Staffing (Flyering Staff) 7A 2/3 07:00-11:00 (4h) Anastasiia Melesh…" at bounding box center [457, 173] width 146 height 82
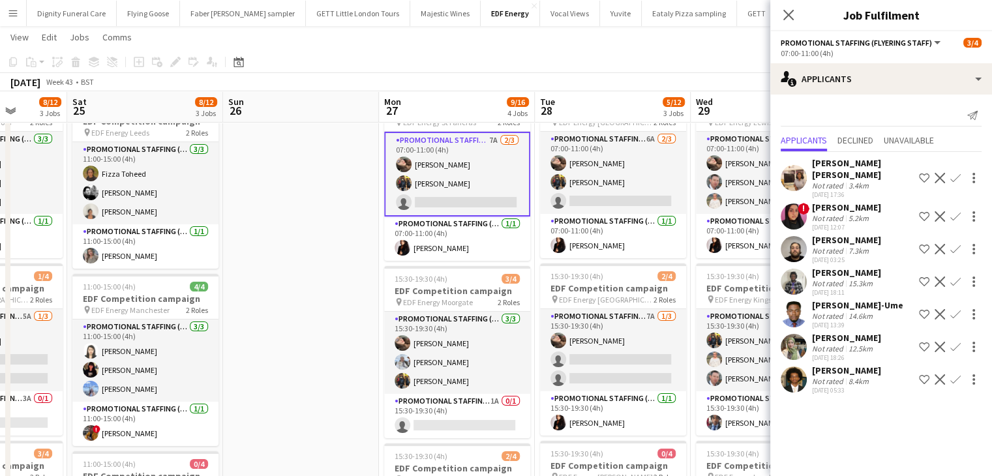
click at [960, 306] on button "Confirm" at bounding box center [955, 314] width 16 height 16
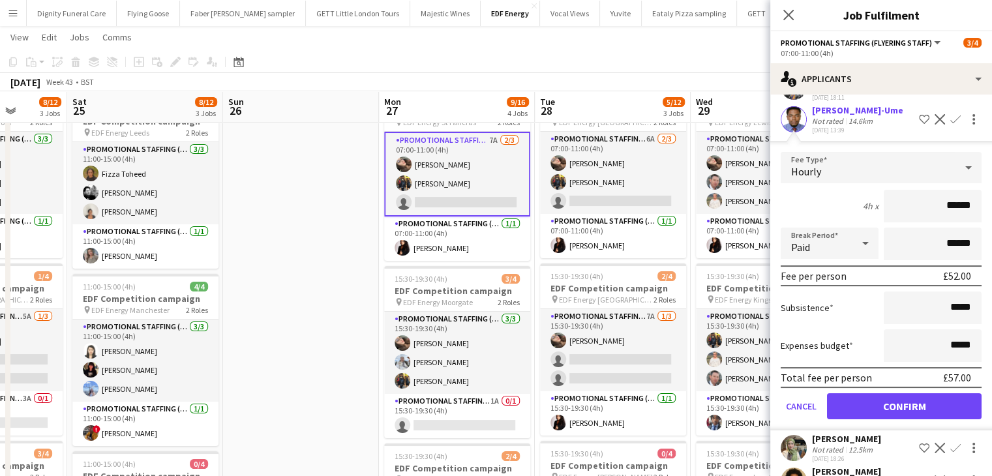
scroll to position [196, 0]
click at [962, 393] on button "Confirm" at bounding box center [904, 406] width 155 height 26
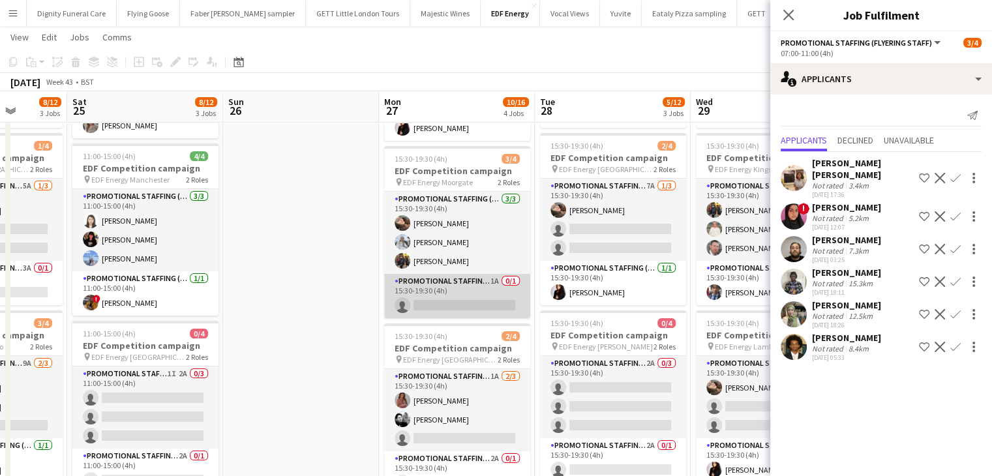
click at [471, 297] on app-card-role "Promotional Staffing (Team Leader) 1A 0/1 15:30-19:30 (4h) single-neutral-actio…" at bounding box center [457, 296] width 146 height 44
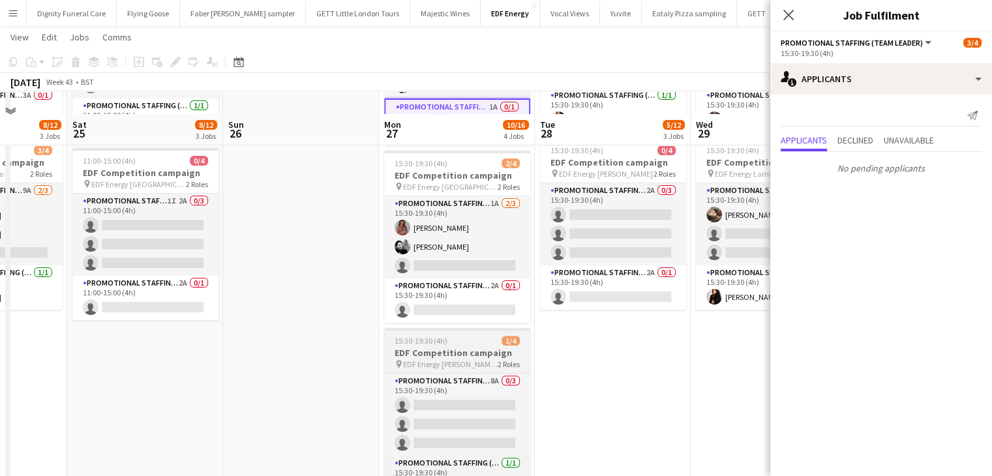
scroll to position [391, 0]
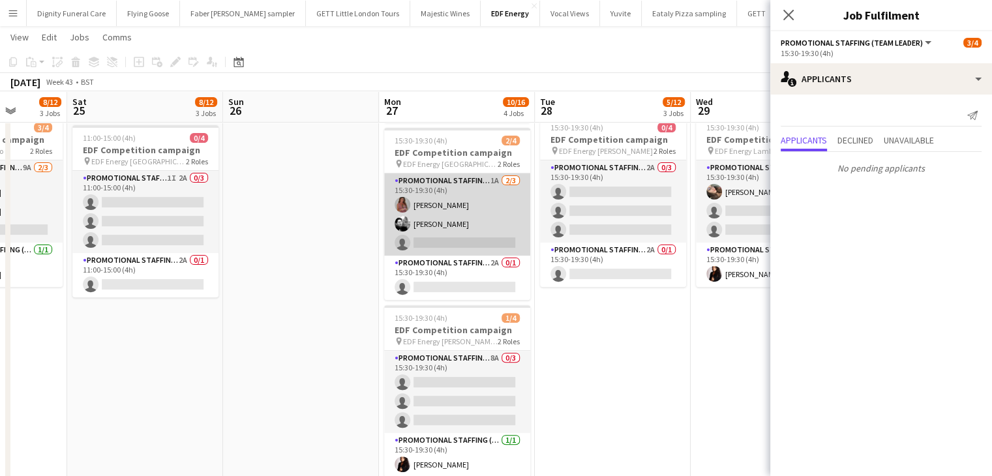
click at [462, 250] on app-card-role "Promotional Staffing (Flyering Staff) 1A 2/3 15:30-19:30 (4h) Sally Whitworth D…" at bounding box center [457, 214] width 146 height 82
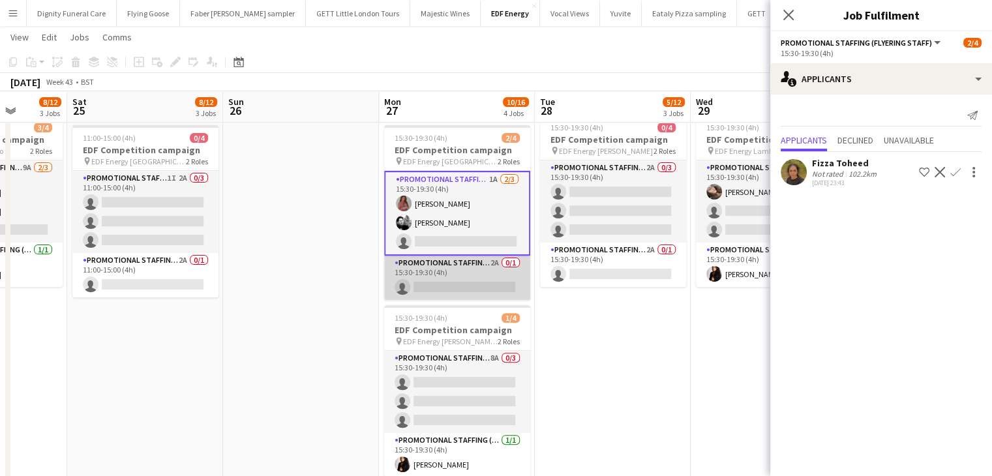
click at [463, 288] on app-card-role "Promotional Staffing (Team Leader) 2A 0/1 15:30-19:30 (4h) single-neutral-actio…" at bounding box center [457, 278] width 146 height 44
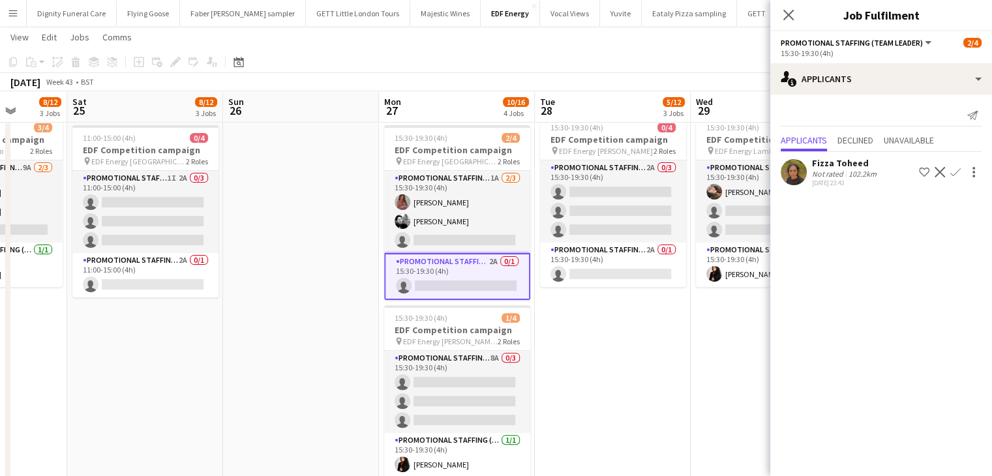
click at [958, 170] on app-icon "Confirm" at bounding box center [955, 172] width 10 height 10
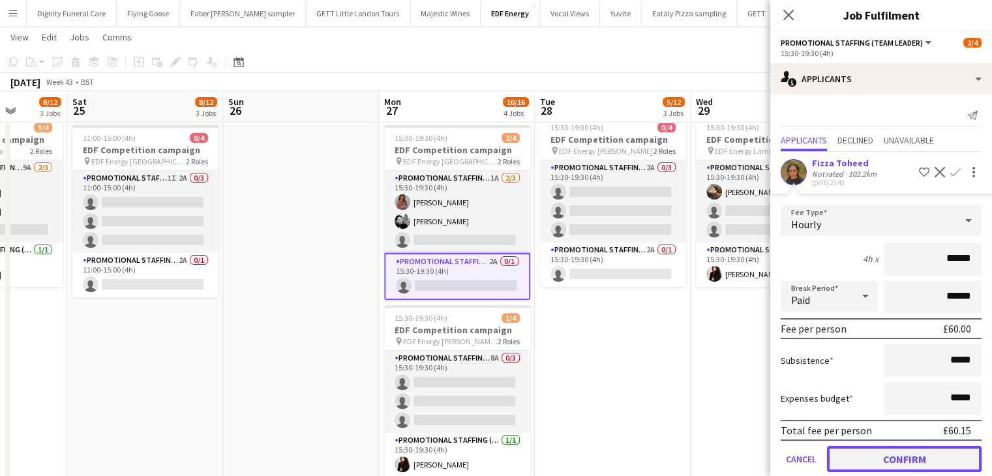
click at [916, 452] on button "Confirm" at bounding box center [904, 459] width 155 height 26
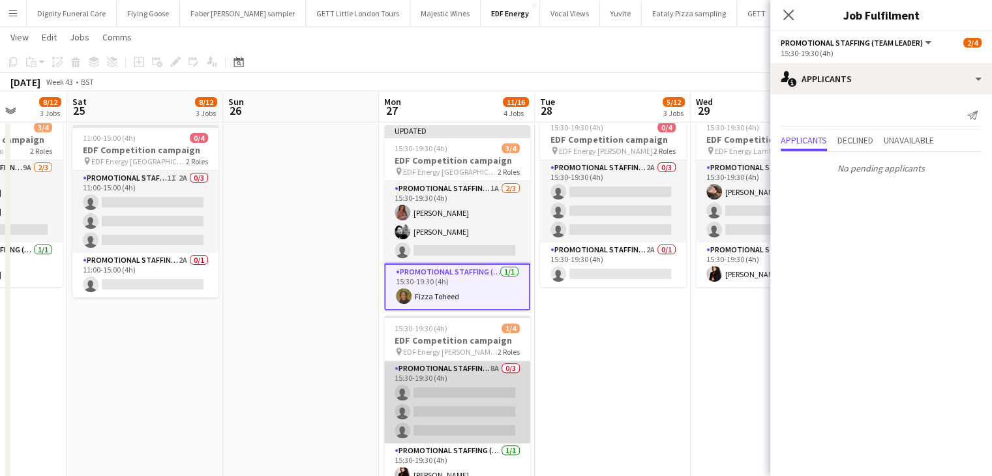
click at [490, 400] on app-card-role "Promotional Staffing (Flyering Staff) 8A 0/3 15:30-19:30 (4h) single-neutral-ac…" at bounding box center [457, 402] width 146 height 82
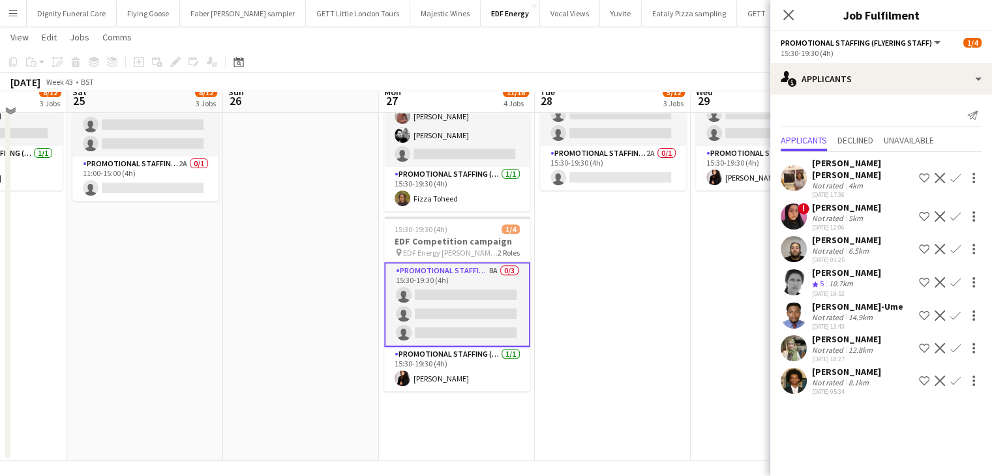
scroll to position [495, 0]
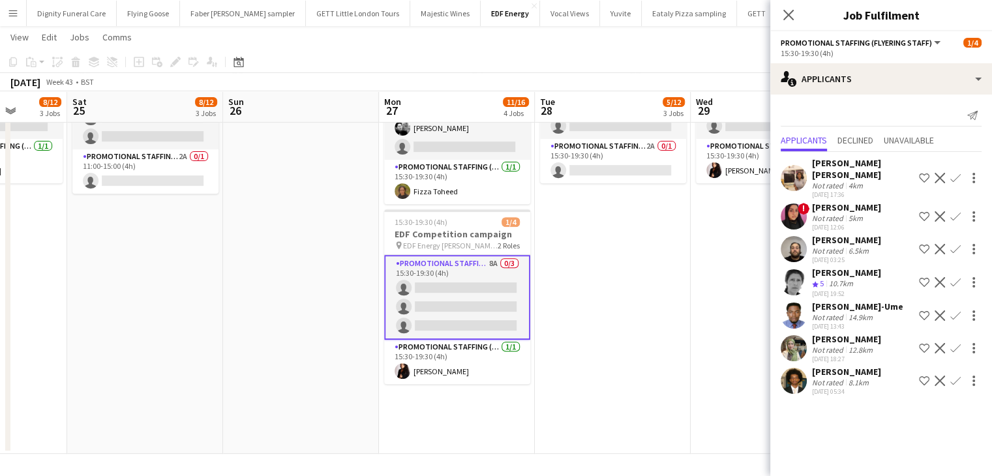
click at [955, 310] on app-icon "Confirm" at bounding box center [955, 315] width 10 height 10
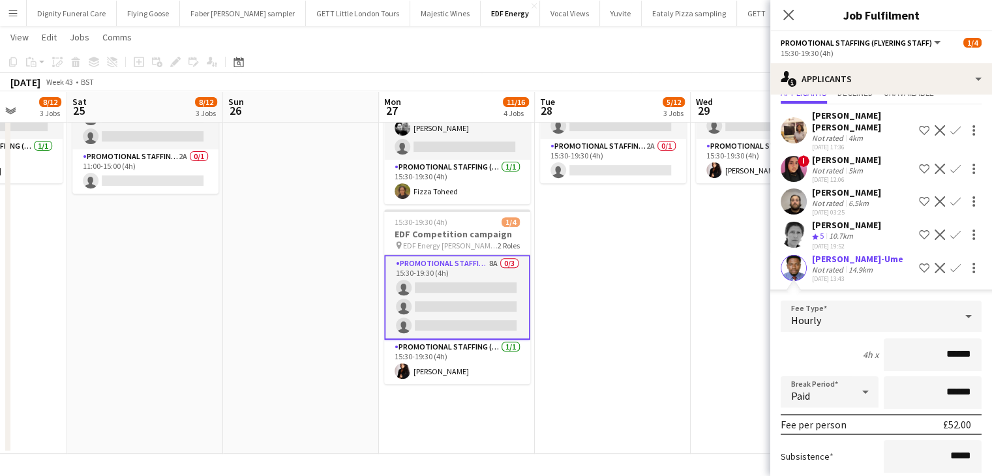
scroll to position [130, 0]
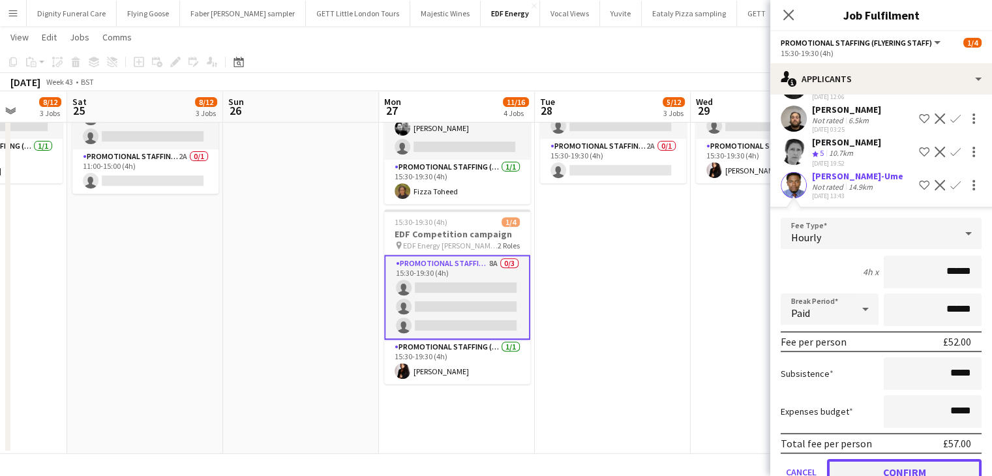
click at [919, 461] on button "Confirm" at bounding box center [904, 472] width 155 height 26
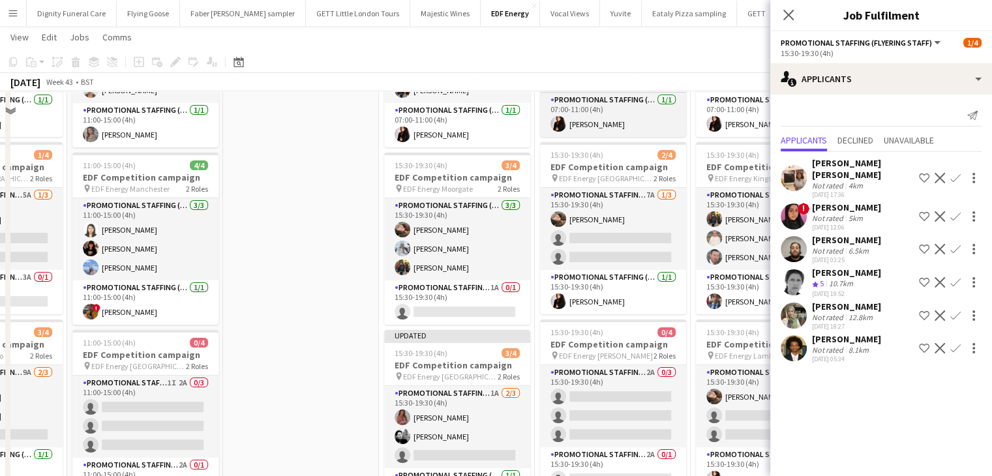
scroll to position [0, 0]
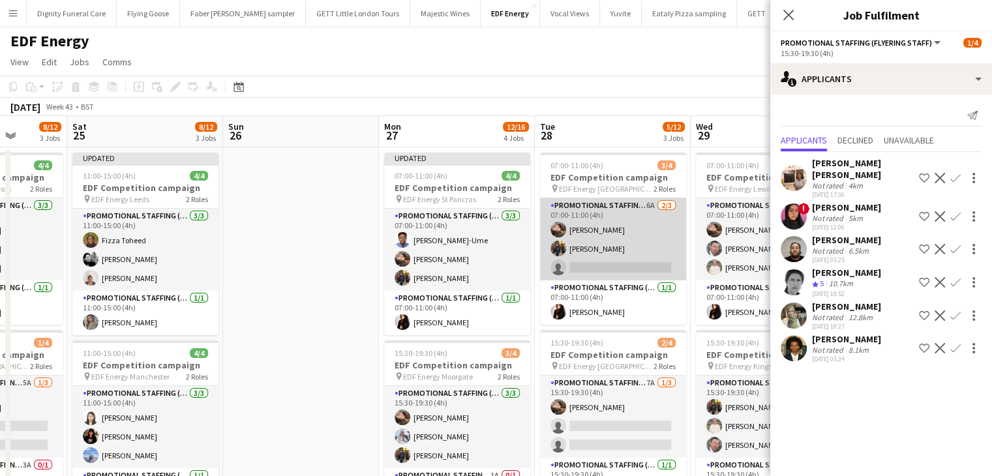
click at [605, 267] on app-card-role "Promotional Staffing (Flyering Staff) 6A 2/3 07:00-11:00 (4h) Anastasiia Melesh…" at bounding box center [613, 239] width 146 height 82
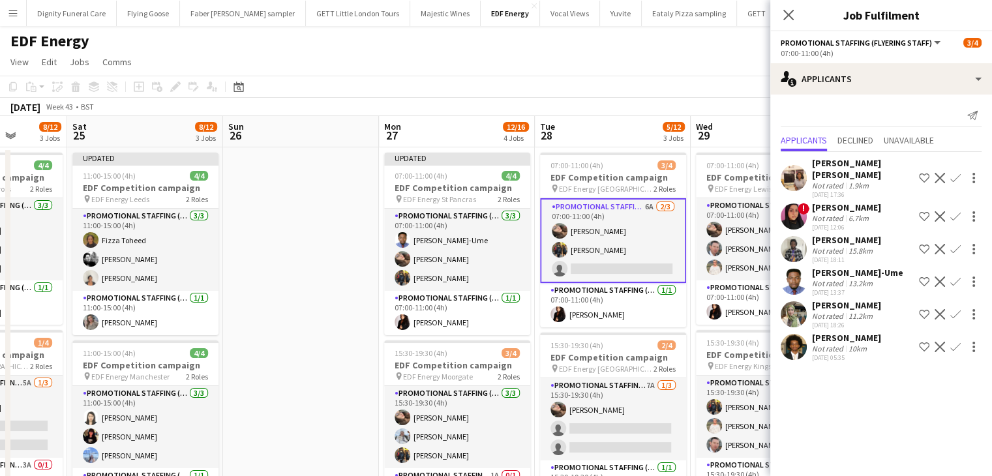
click at [953, 276] on app-icon "Confirm" at bounding box center [955, 281] width 10 height 10
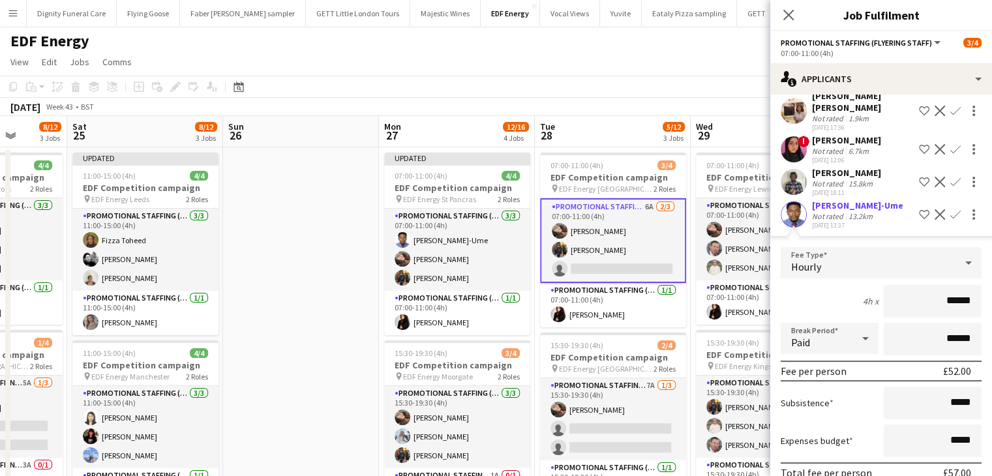
scroll to position [181, 0]
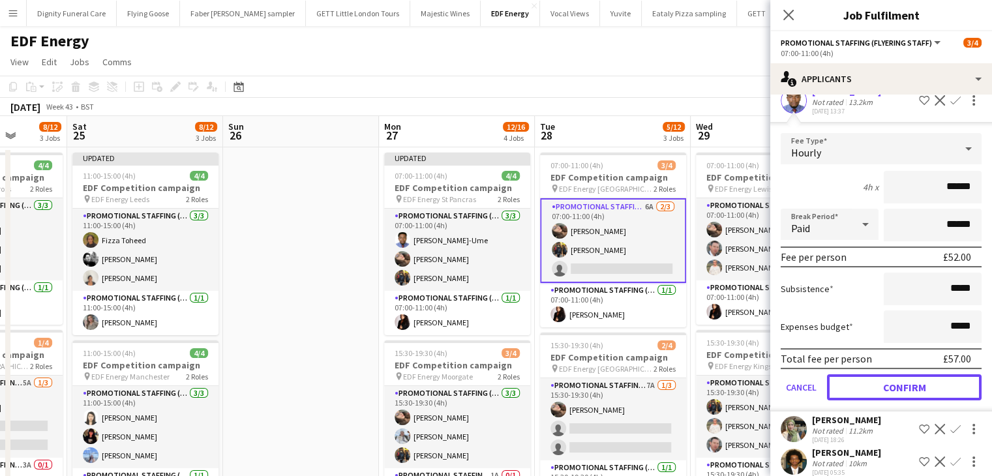
click at [928, 376] on button "Confirm" at bounding box center [904, 387] width 155 height 26
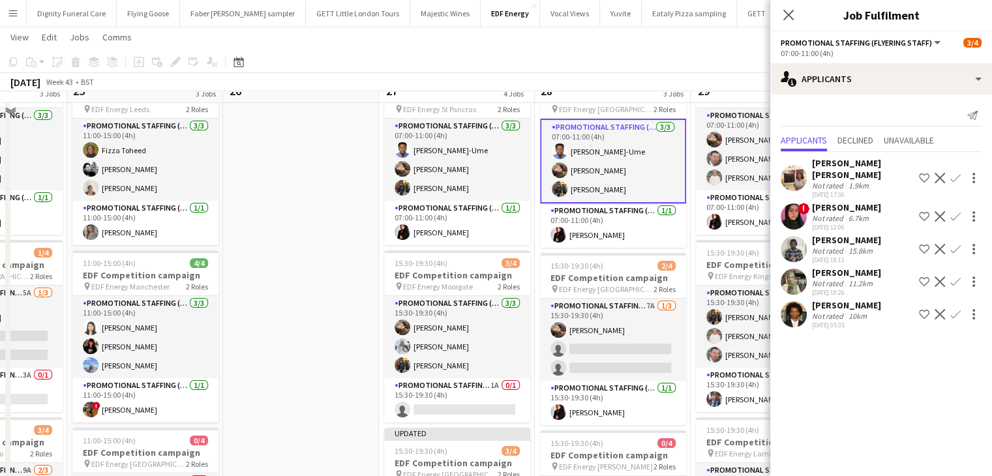
scroll to position [130, 0]
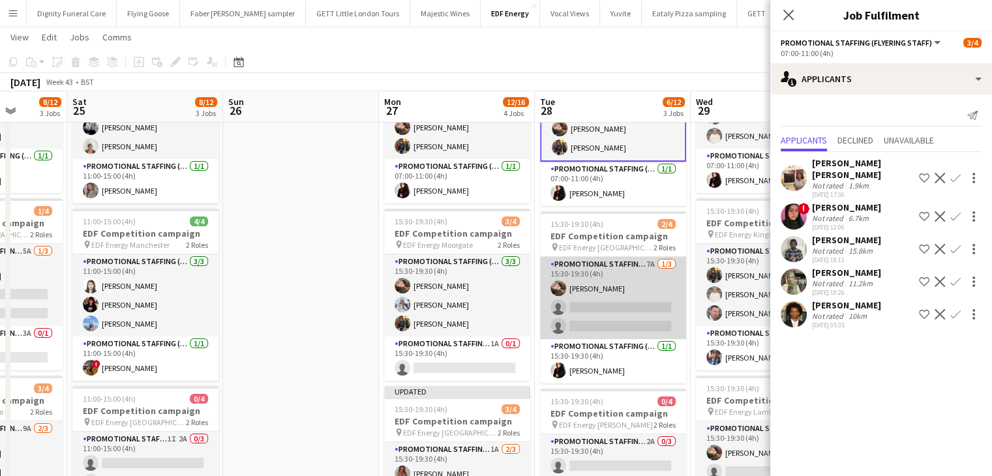
click at [673, 304] on app-card-role "Promotional Staffing (Flyering Staff) 7A 1/3 15:30-19:30 (4h) Anastasiia Melesh…" at bounding box center [613, 298] width 146 height 82
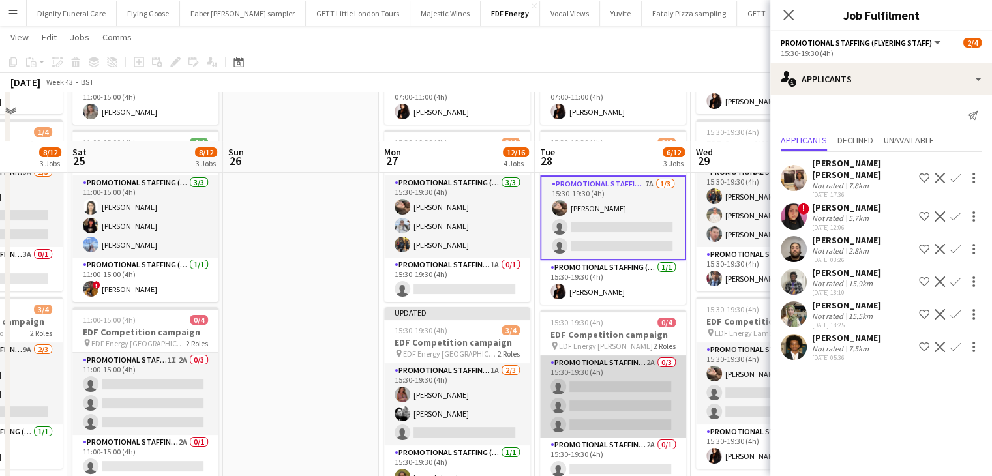
scroll to position [261, 0]
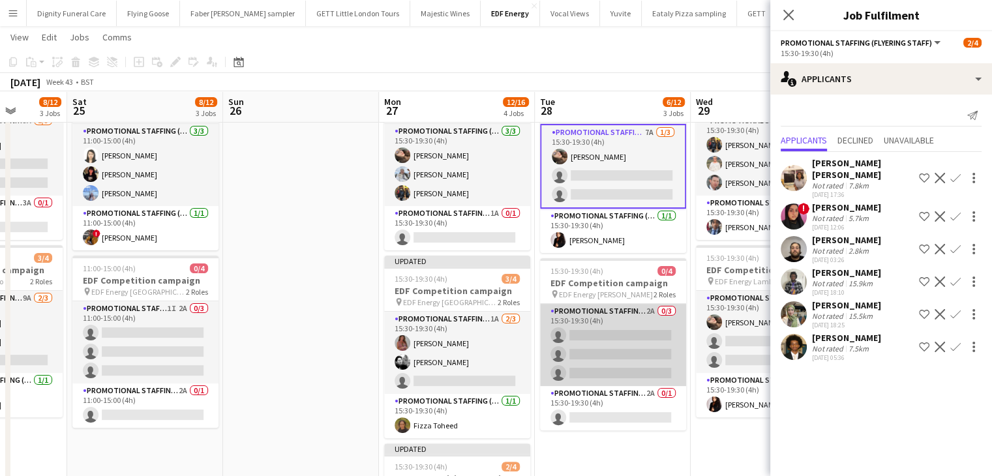
click at [611, 335] on app-card-role "Promotional Staffing (Flyering Staff) 2A 0/3 15:30-19:30 (4h) single-neutral-ac…" at bounding box center [613, 345] width 146 height 82
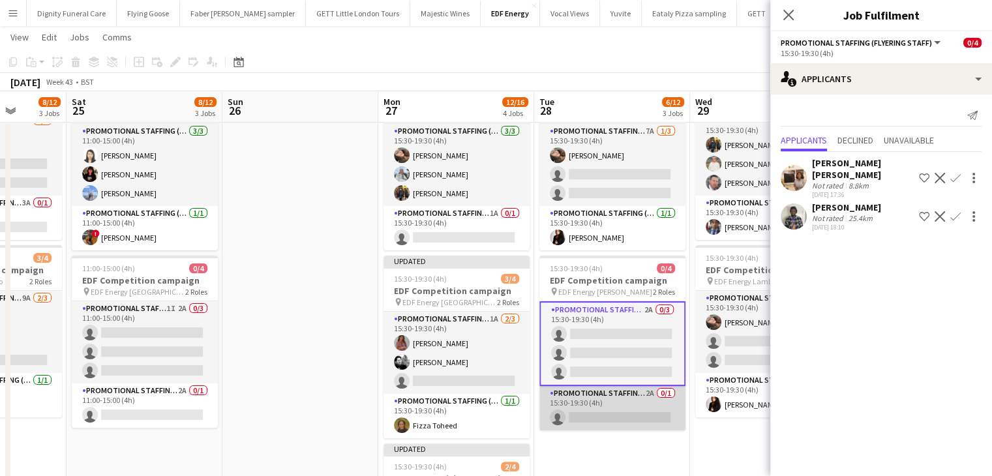
click at [613, 413] on app-card-role "Promotional Staffing (Team Leader) 2A 0/1 15:30-19:30 (4h) single-neutral-actio…" at bounding box center [612, 408] width 146 height 44
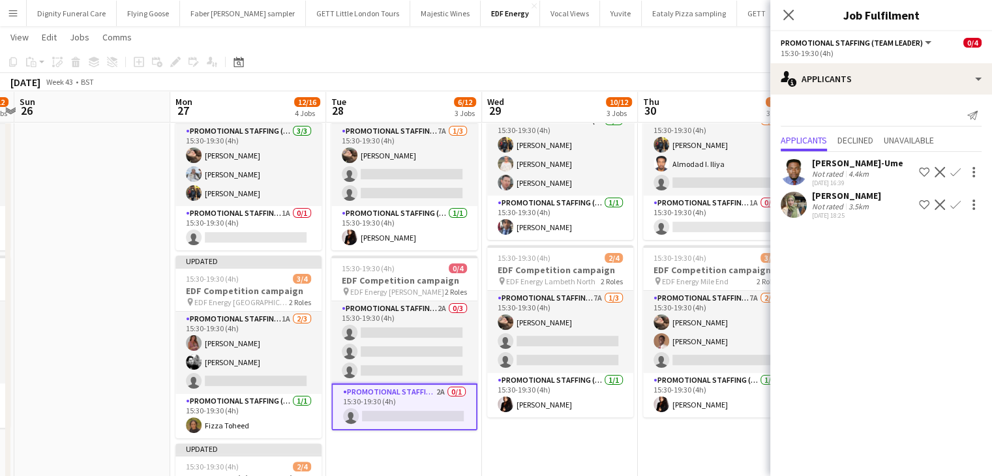
scroll to position [0, 461]
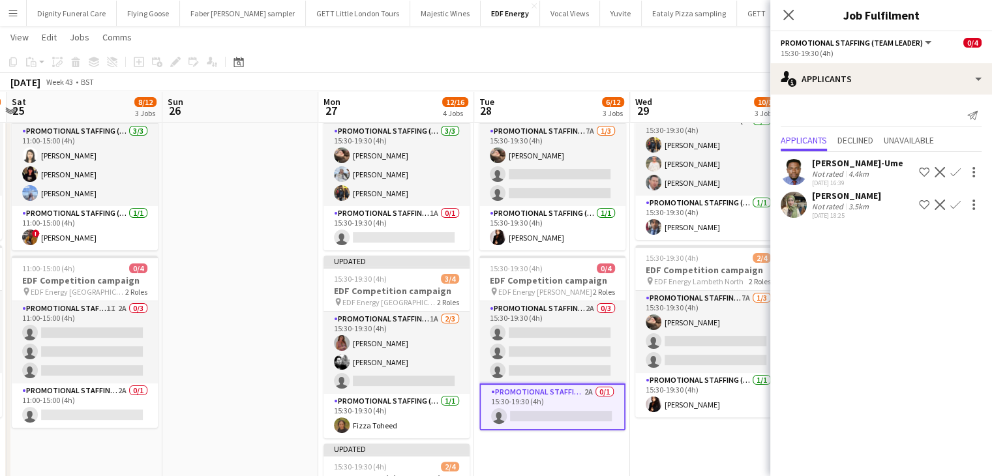
drag, startPoint x: 591, startPoint y: 457, endPoint x: 426, endPoint y: 447, distance: 165.3
click at [426, 447] on app-calendar-viewport "Wed 22 8/12 3 Jobs Thu 23 8/12 3 Jobs Fri 24 8/12 3 Jobs Sat 25 8/12 3 Jobs Sun…" at bounding box center [496, 243] width 992 height 906
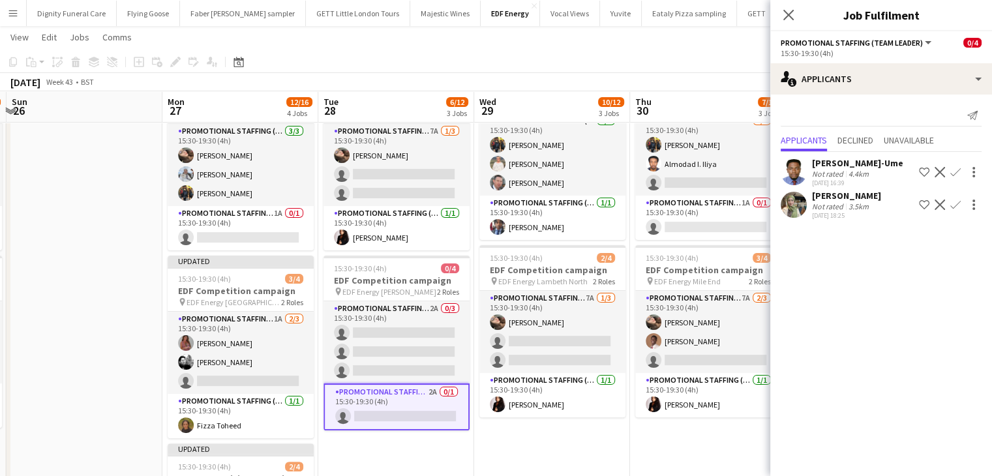
click at [957, 167] on app-icon "Confirm" at bounding box center [955, 172] width 10 height 10
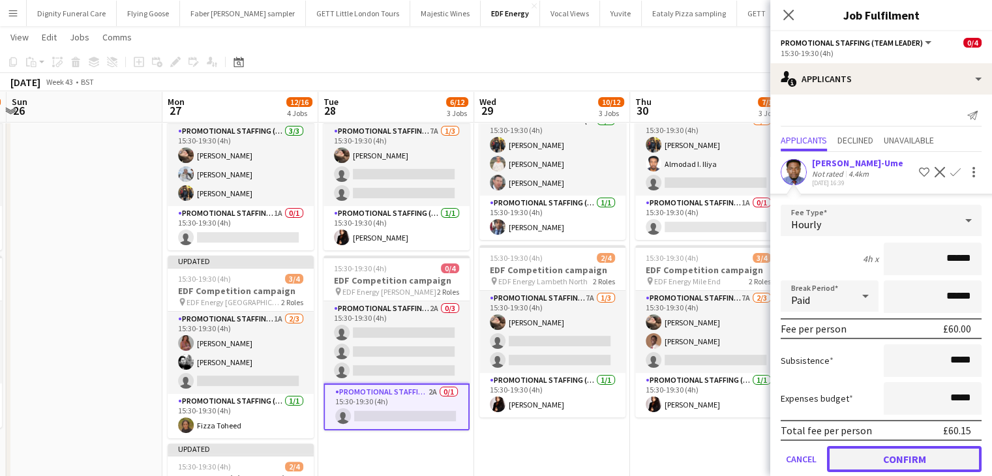
click at [913, 452] on button "Confirm" at bounding box center [904, 459] width 155 height 26
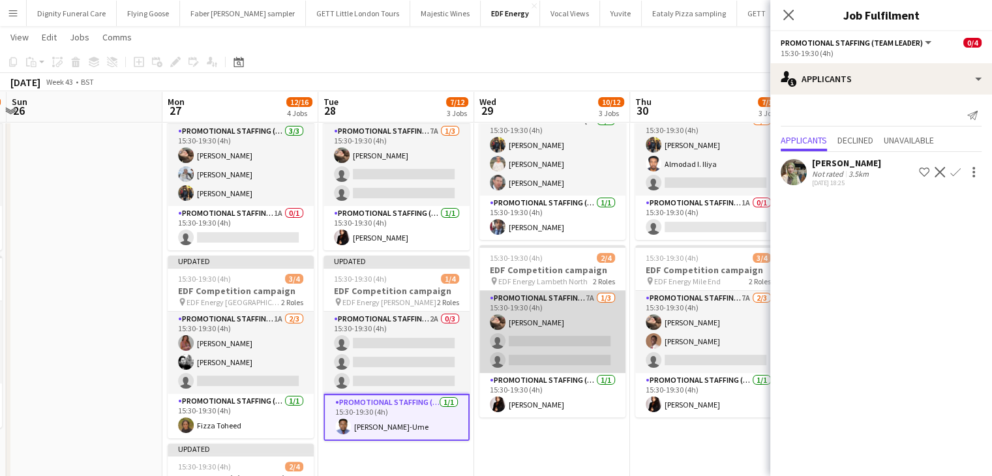
click at [550, 341] on app-card-role "Promotional Staffing (Flyering Staff) 7A 1/3 15:30-19:30 (4h) Anastasiia Melesh…" at bounding box center [552, 332] width 146 height 82
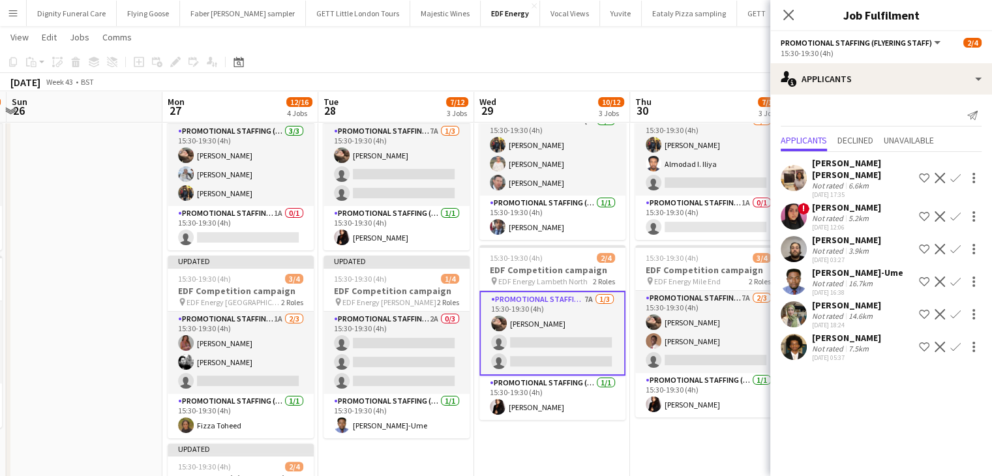
click at [956, 276] on app-icon "Confirm" at bounding box center [955, 281] width 10 height 10
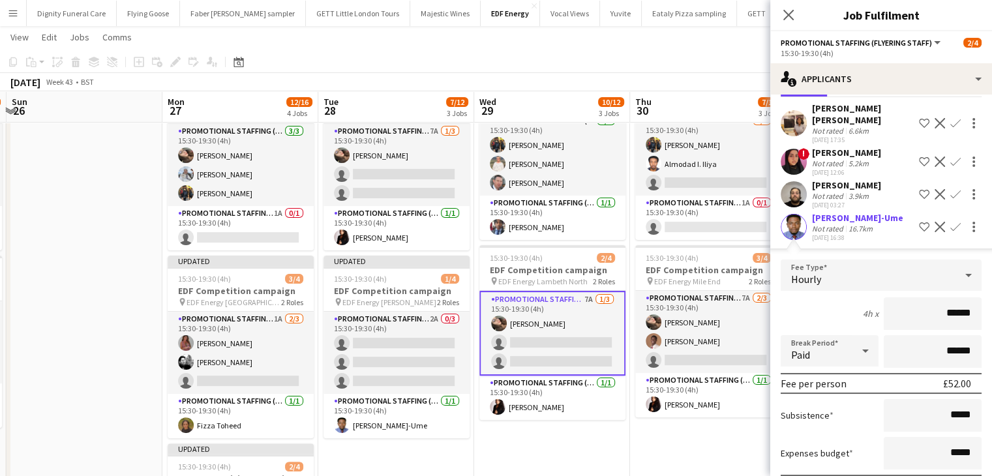
scroll to position [181, 0]
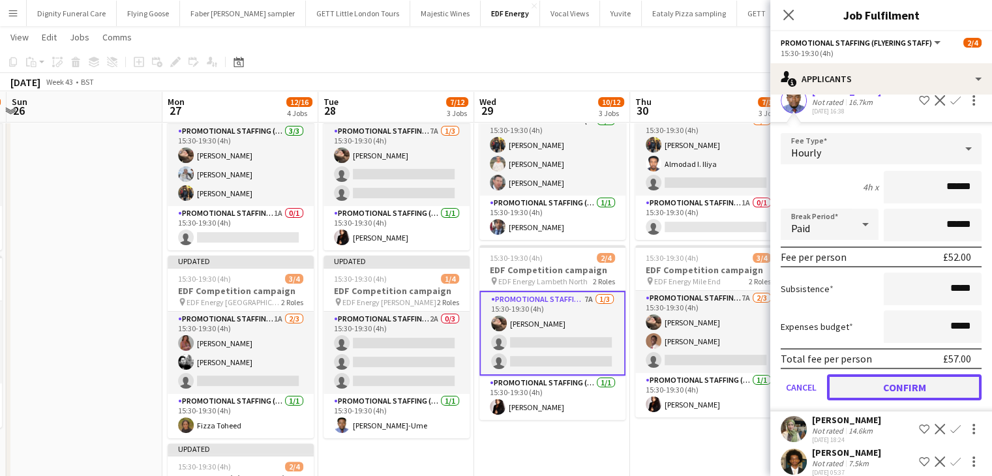
click at [925, 376] on button "Confirm" at bounding box center [904, 387] width 155 height 26
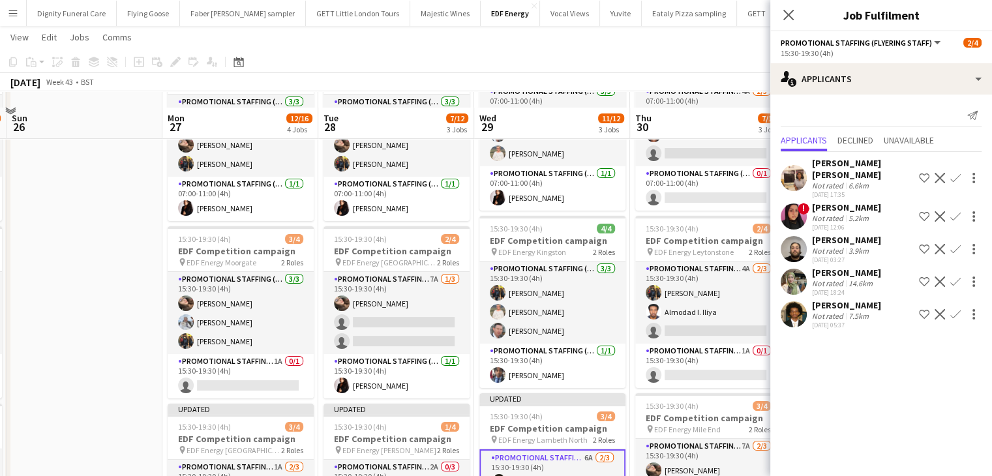
scroll to position [0, 0]
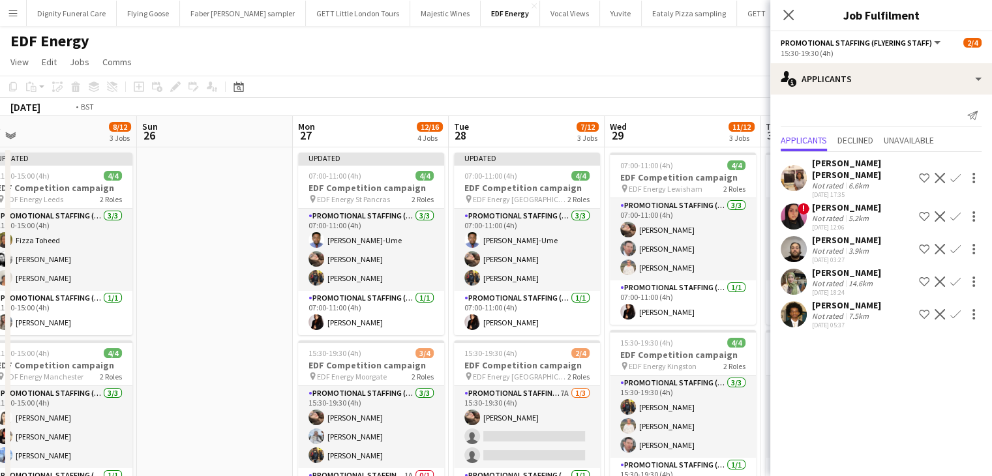
drag, startPoint x: 522, startPoint y: 329, endPoint x: 321, endPoint y: 327, distance: 200.8
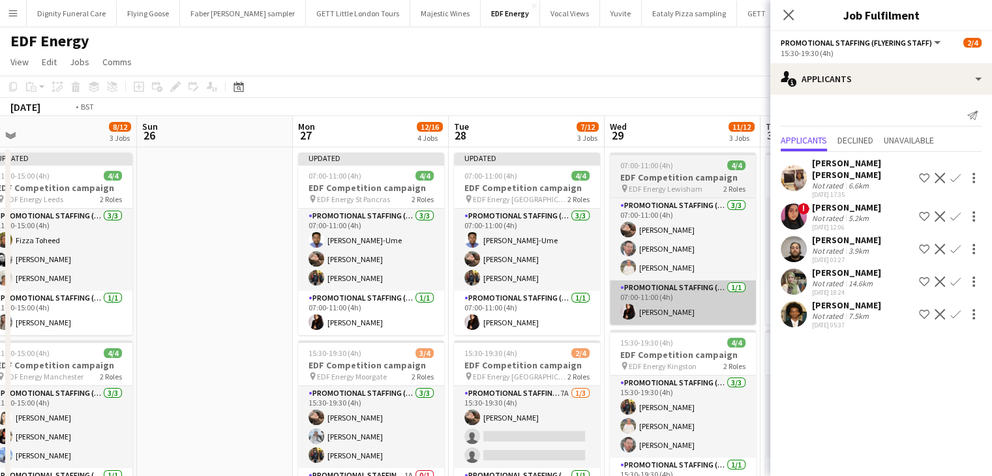
scroll to position [0, 349]
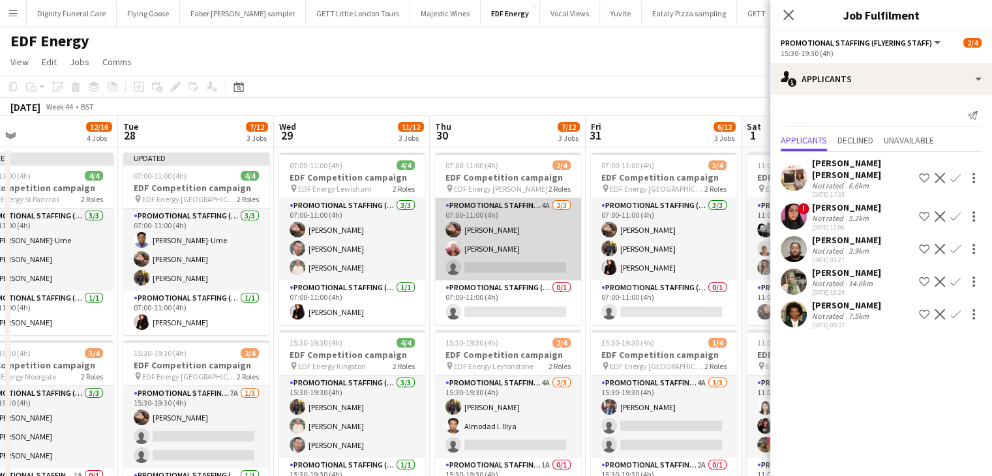
click at [509, 267] on app-card-role "Promotional Staffing (Flyering Staff) 4A 2/3 07:00-11:00 (4h) Anastasiia Melesh…" at bounding box center [508, 239] width 146 height 82
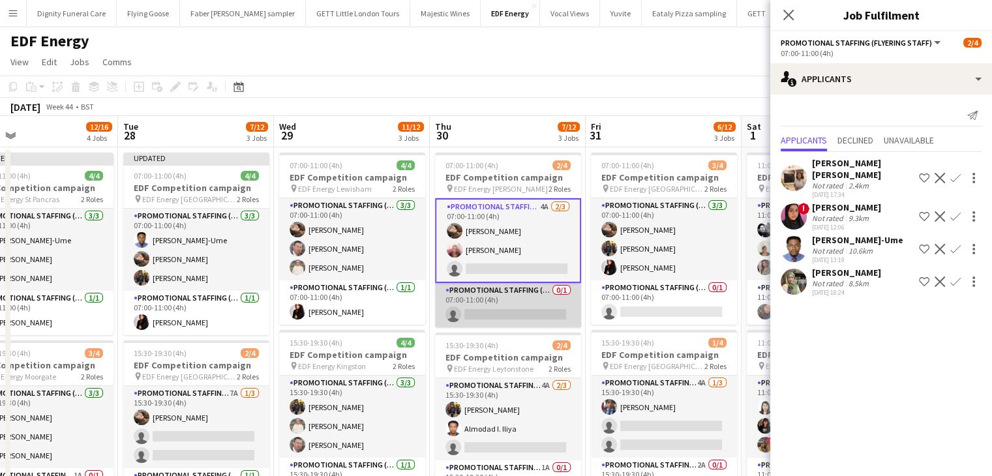
click at [510, 316] on app-card-role "Promotional Staffing (Team Leader) 0/1 07:00-11:00 (4h) single-neutral-actions" at bounding box center [508, 305] width 146 height 44
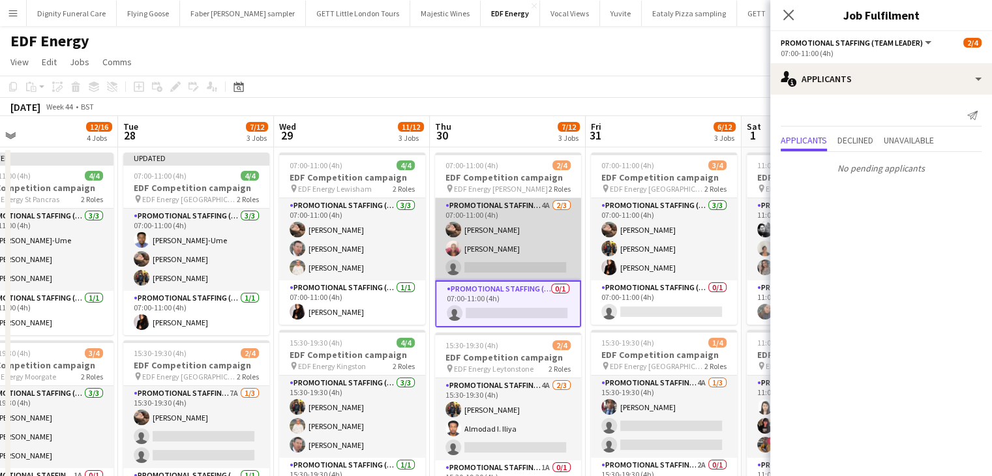
click at [527, 265] on app-card-role "Promotional Staffing (Flyering Staff) 4A 2/3 07:00-11:00 (4h) Anastasiia Melesh…" at bounding box center [508, 239] width 146 height 82
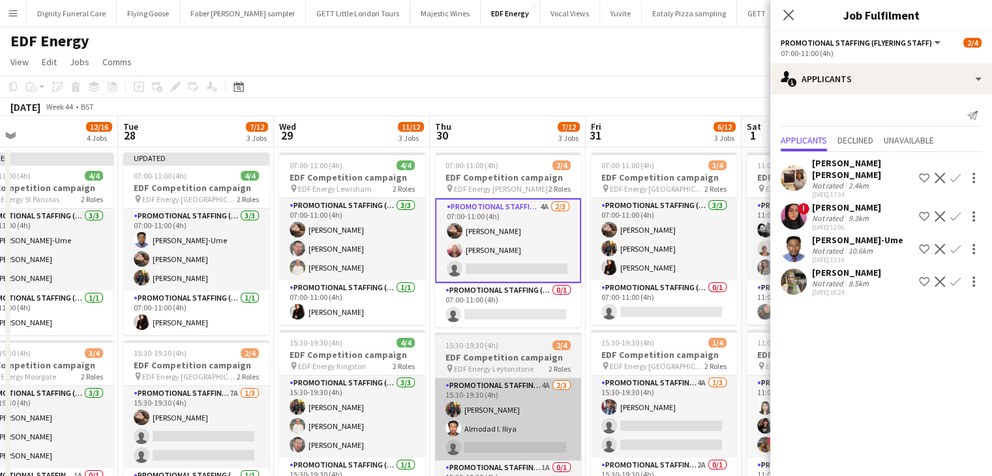
scroll to position [65, 0]
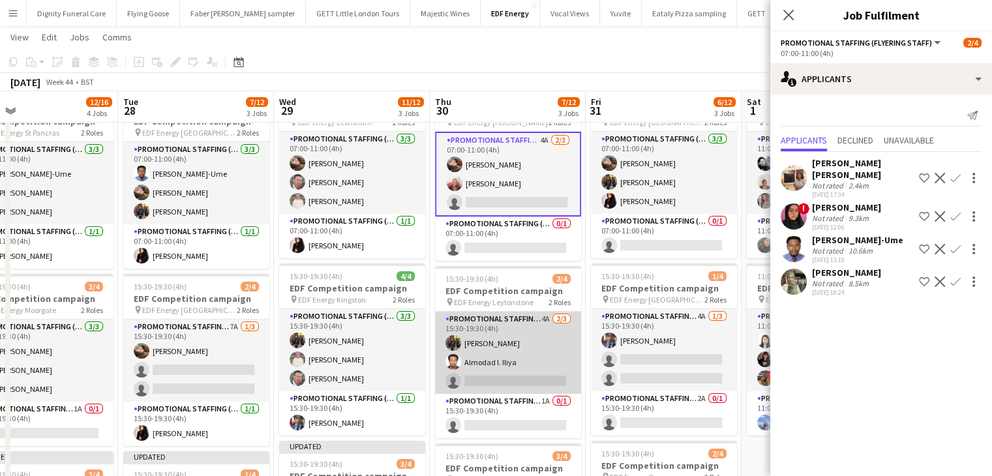
click at [518, 377] on app-card-role "Promotional Staffing (Flyering Staff) 4A 2/3 15:30-19:30 (4h) Martin Brady Almo…" at bounding box center [508, 353] width 146 height 82
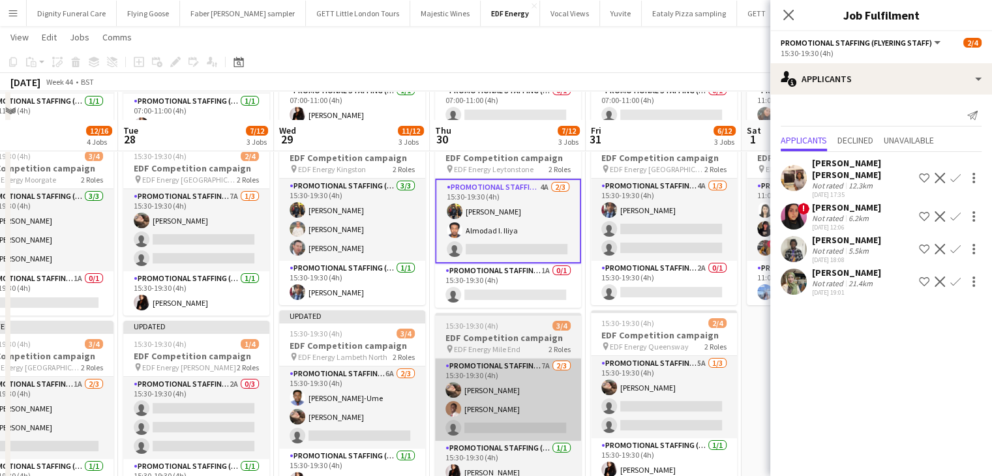
scroll to position [261, 0]
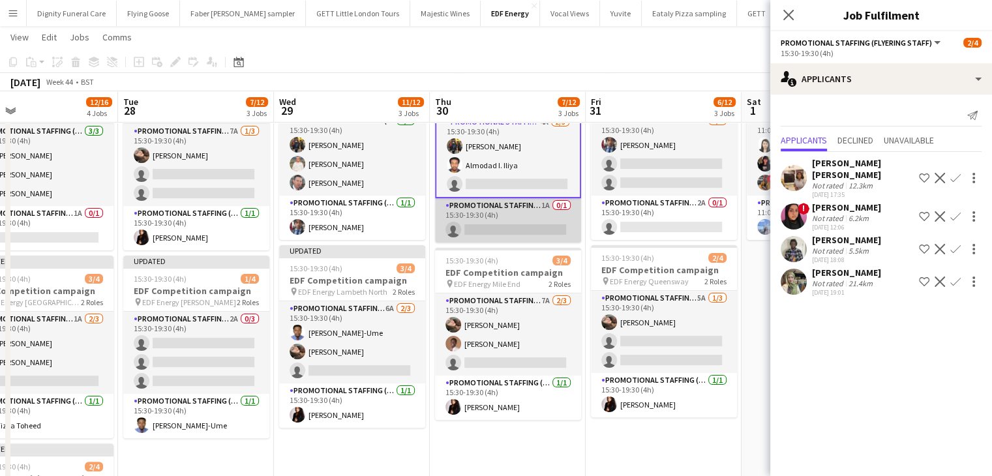
click at [518, 228] on app-card-role "Promotional Staffing (Team Leader) 1A 0/1 15:30-19:30 (4h) single-neutral-actio…" at bounding box center [508, 220] width 146 height 44
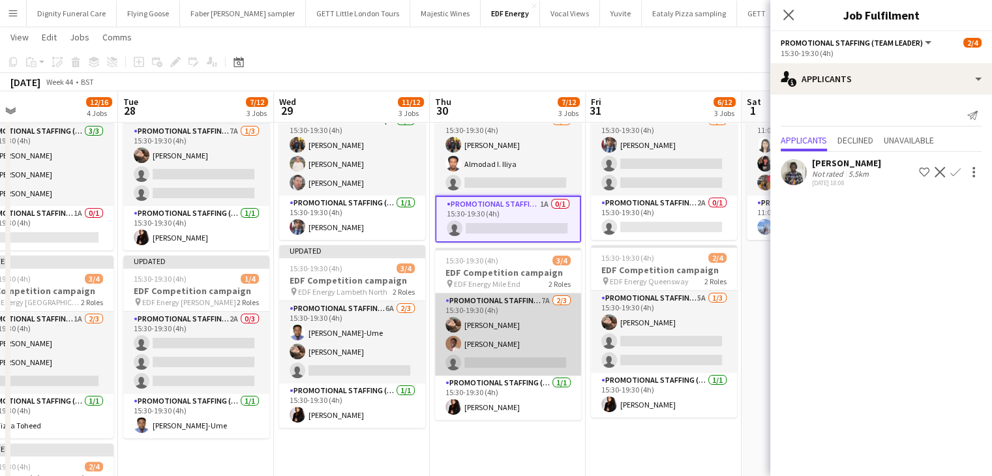
click at [532, 357] on app-card-role "Promotional Staffing (Flyering Staff) 7A 2/3 15:30-19:30 (4h) Anastasiia Melesh…" at bounding box center [508, 334] width 146 height 82
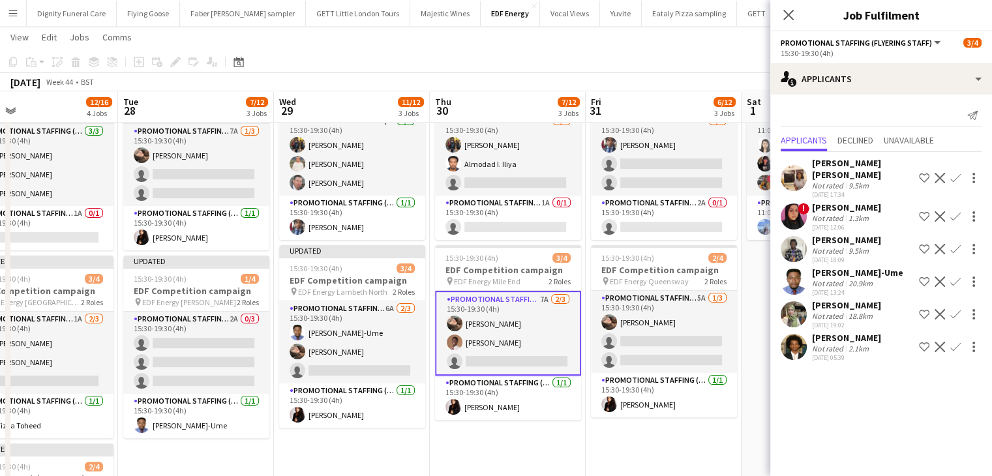
click at [957, 276] on app-icon "Confirm" at bounding box center [955, 281] width 10 height 10
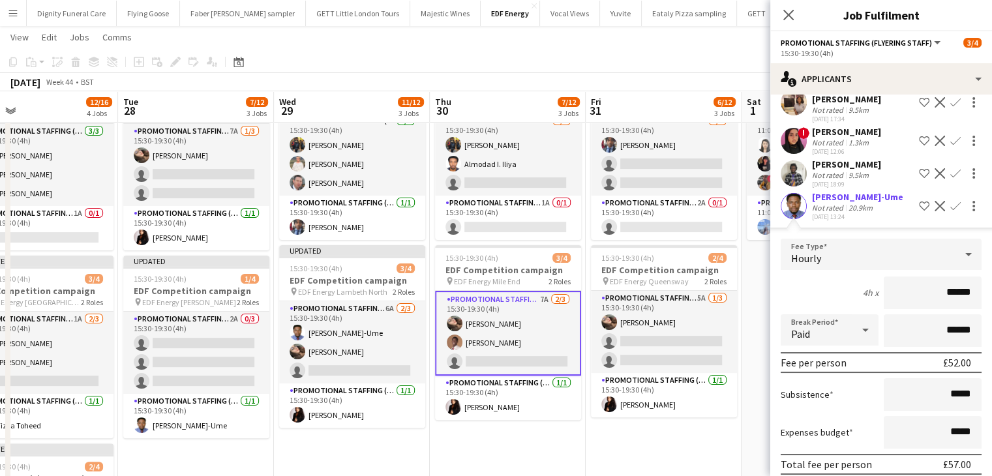
scroll to position [181, 0]
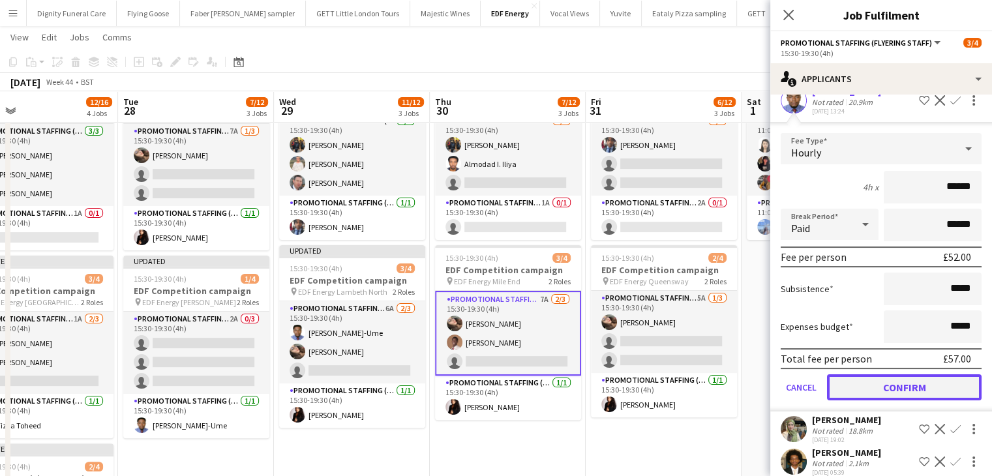
click at [919, 376] on button "Confirm" at bounding box center [904, 387] width 155 height 26
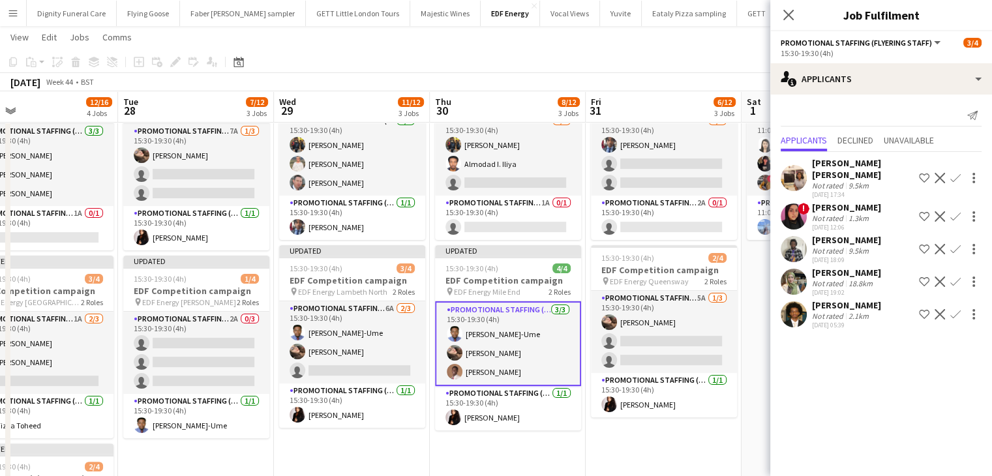
scroll to position [0, 0]
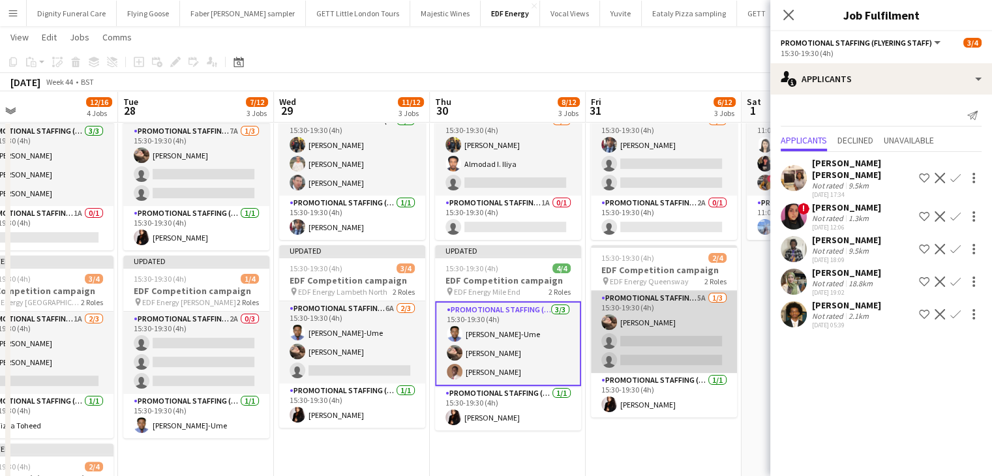
click at [692, 350] on app-card-role "Promotional Staffing (Flyering Staff) 5A 1/3 15:30-19:30 (4h) Anastasiia Melesh…" at bounding box center [664, 332] width 146 height 82
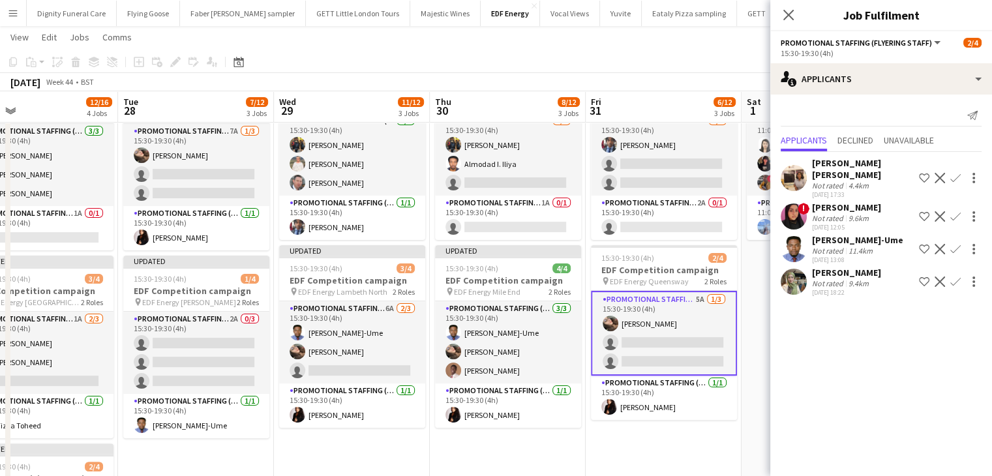
click at [958, 244] on app-icon "Confirm" at bounding box center [955, 249] width 10 height 10
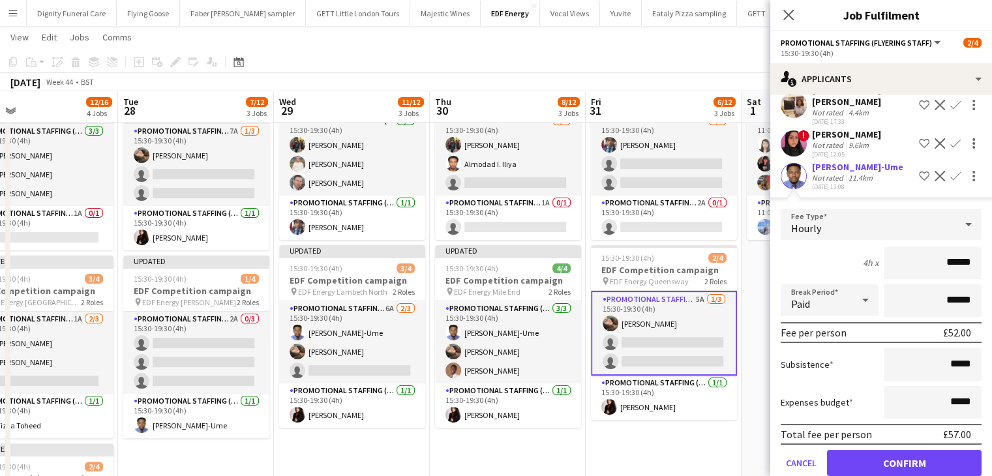
scroll to position [116, 0]
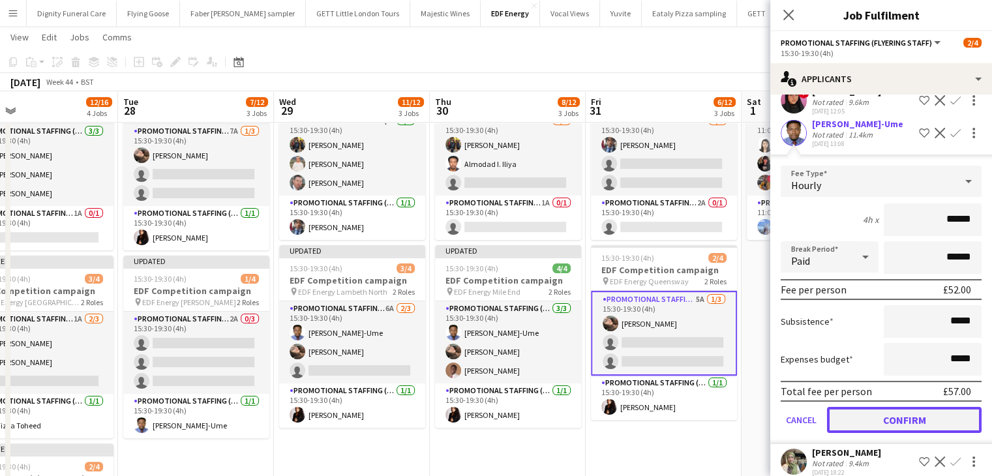
click at [912, 407] on button "Confirm" at bounding box center [904, 420] width 155 height 26
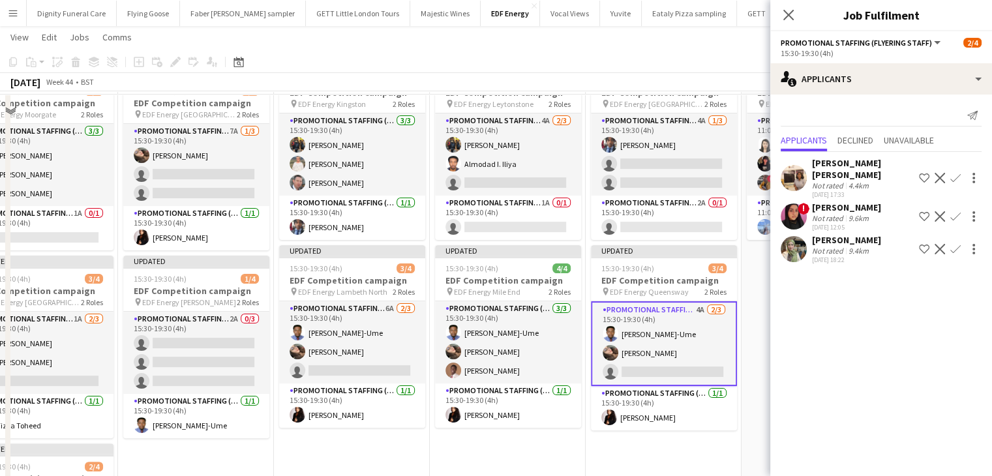
scroll to position [130, 0]
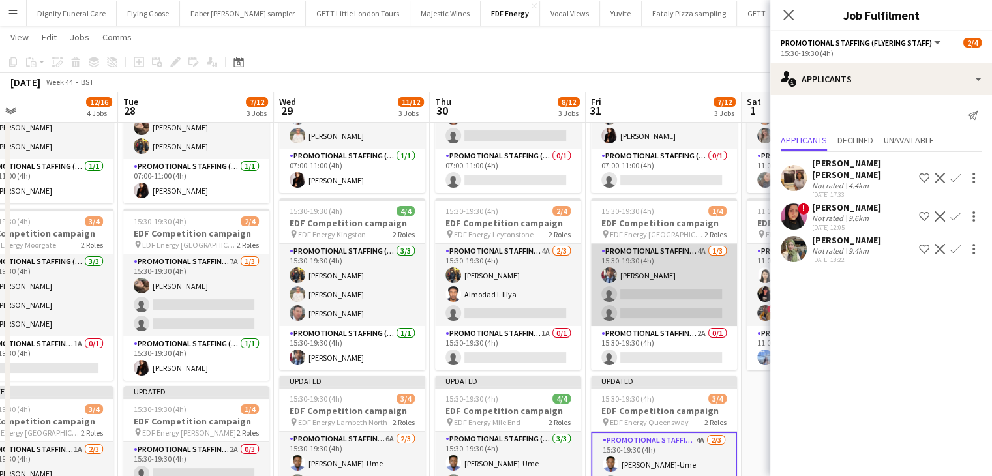
click at [679, 303] on app-card-role "Promotional Staffing (Flyering Staff) 4A 1/3 15:30-19:30 (4h) Seyi Ogunyemi sin…" at bounding box center [664, 285] width 146 height 82
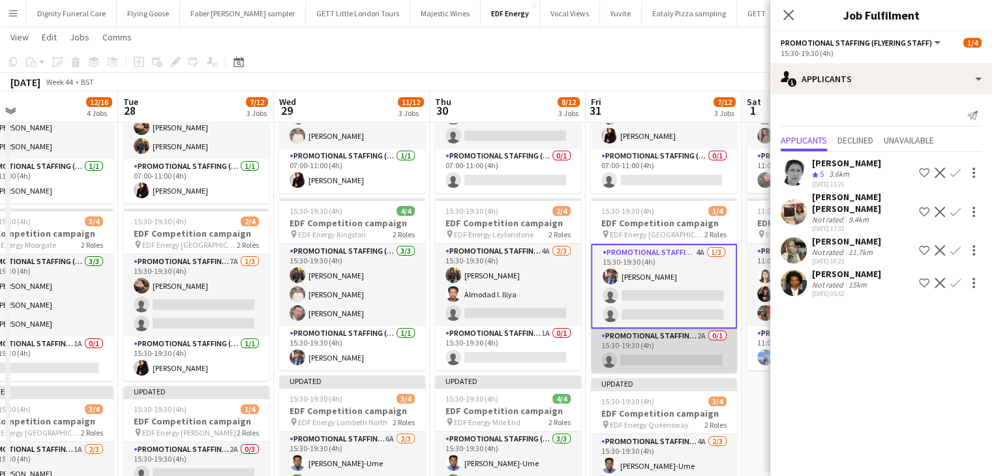
click at [686, 357] on app-card-role "Promotional Staffing (Team Leader) 2A 0/1 15:30-19:30 (4h) single-neutral-actio…" at bounding box center [664, 351] width 146 height 44
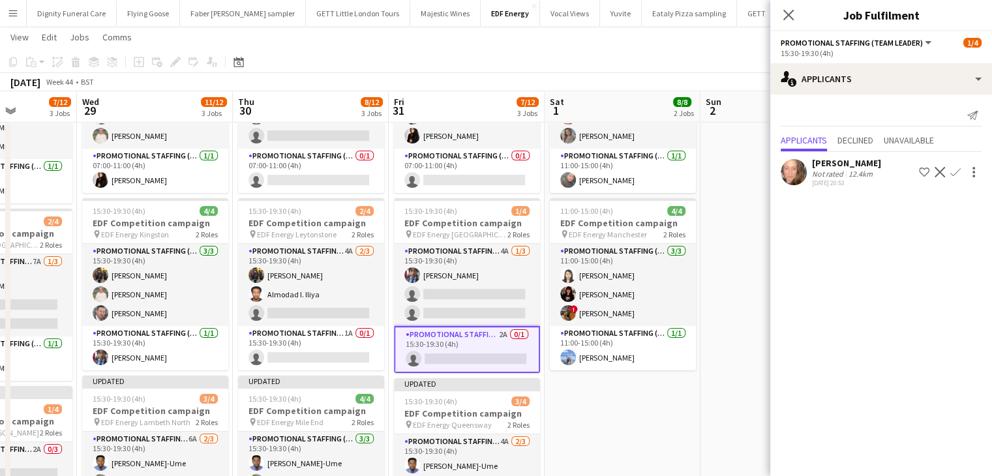
drag, startPoint x: 592, startPoint y: 353, endPoint x: 481, endPoint y: 353, distance: 111.5
click at [481, 353] on app-calendar-viewport "Sat 25 8/12 3 Jobs Sun 26 Mon 27 12/16 4 Jobs Tue 28 7/12 3 Jobs Wed 29 11/12 3…" at bounding box center [496, 373] width 992 height 906
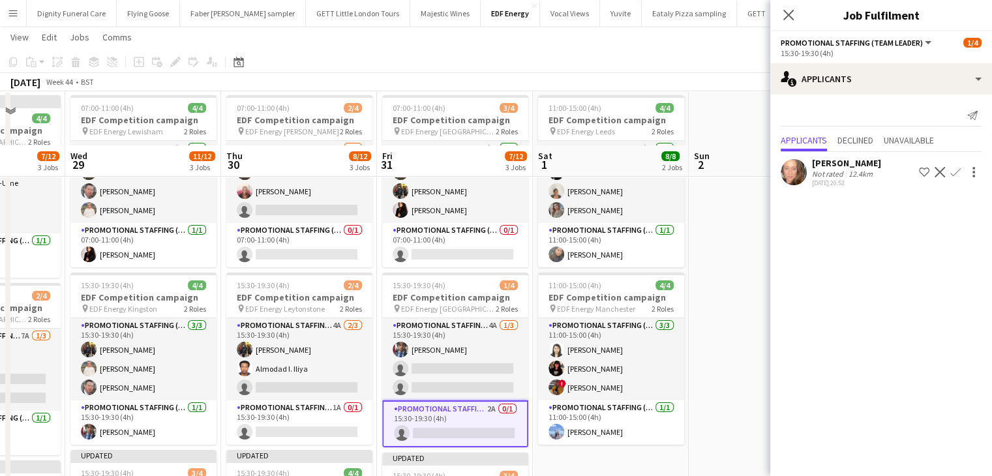
scroll to position [0, 0]
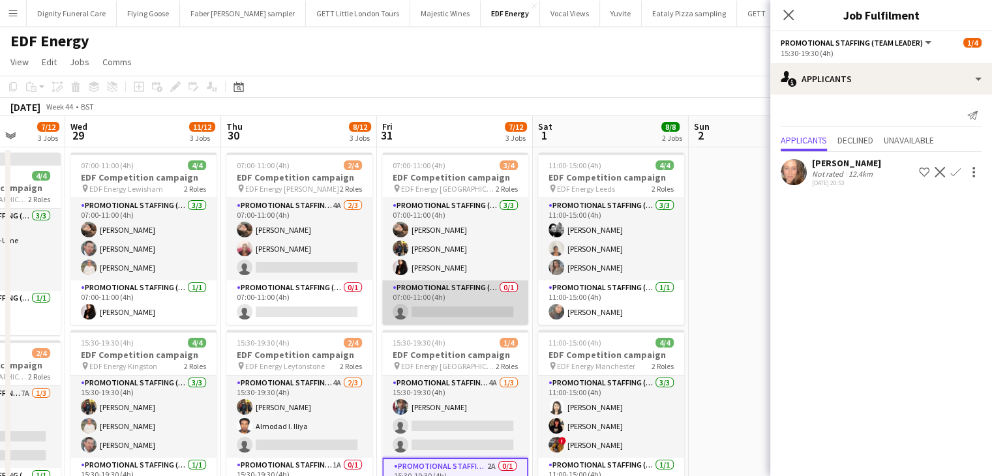
click at [477, 316] on app-card-role "Promotional Staffing (Team Leader) 0/1 07:00-11:00 (4h) single-neutral-actions" at bounding box center [455, 302] width 146 height 44
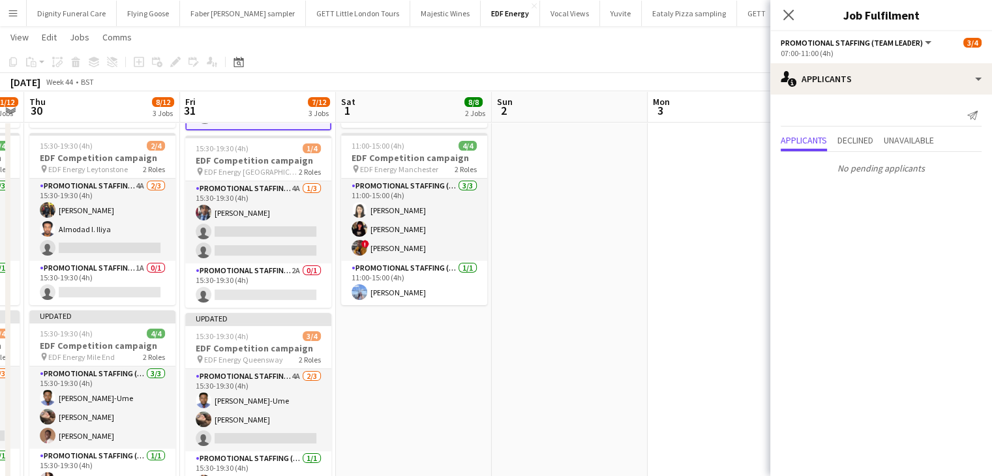
scroll to position [0, 472]
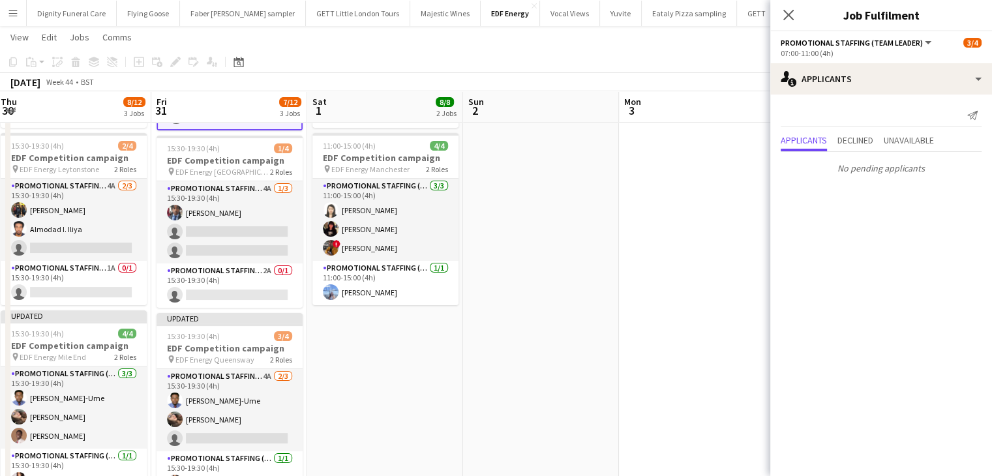
drag, startPoint x: 651, startPoint y: 351, endPoint x: 270, endPoint y: 355, distance: 380.8
click at [269, 355] on app-calendar-viewport "Mon 27 12/16 4 Jobs Tue 28 7/12 3 Jobs Wed 29 11/12 3 Jobs Thu 30 8/12 3 Jobs F…" at bounding box center [496, 308] width 992 height 906
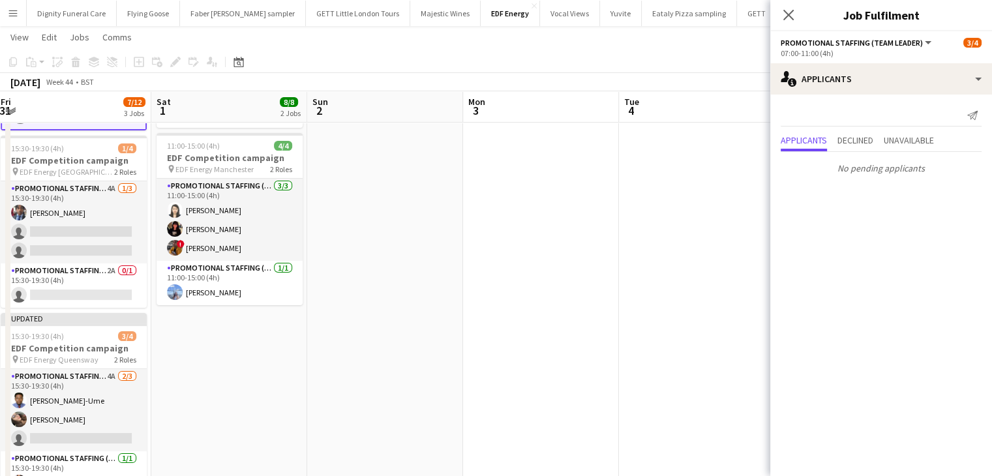
click at [417, 311] on app-date-cell at bounding box center [385, 355] width 156 height 811
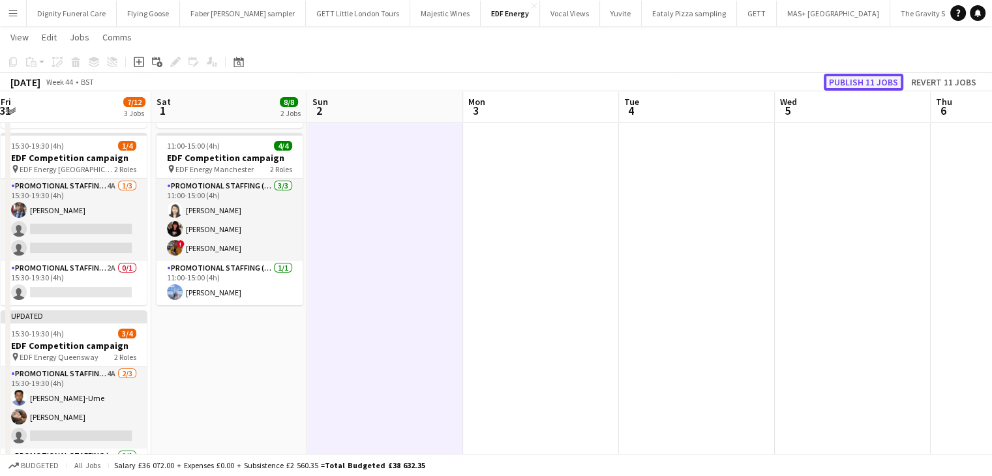
click at [870, 87] on button "Publish 11 jobs" at bounding box center [863, 82] width 80 height 17
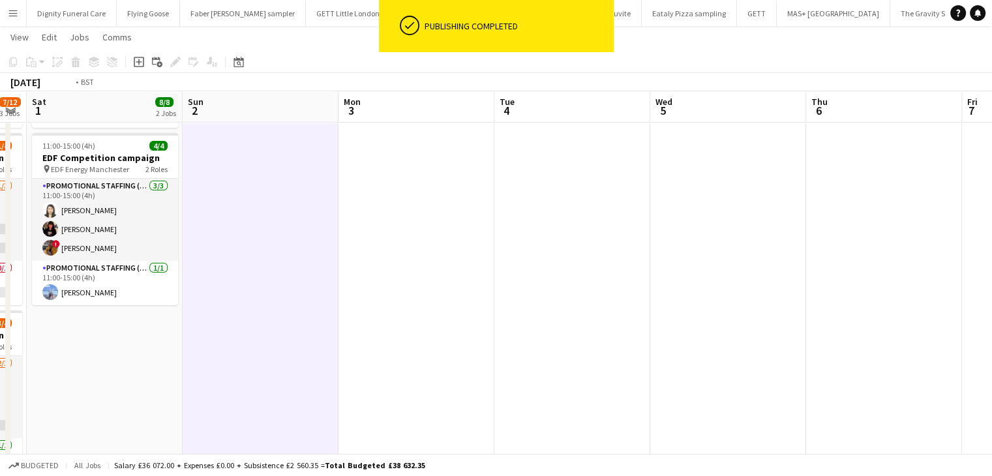
drag, startPoint x: 845, startPoint y: 276, endPoint x: 359, endPoint y: 293, distance: 486.0
click at [361, 293] on app-calendar-viewport "Tue 28 7/12 3 Jobs Wed 29 11/12 3 Jobs Thu 30 8/12 3 Jobs Fri 31 7/12 3 Jobs Sa…" at bounding box center [496, 308] width 992 height 906
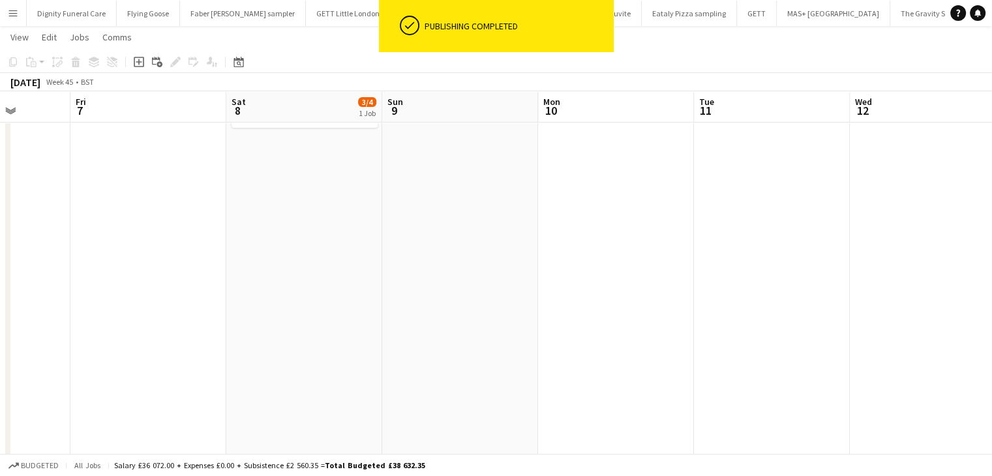
scroll to position [0, 485]
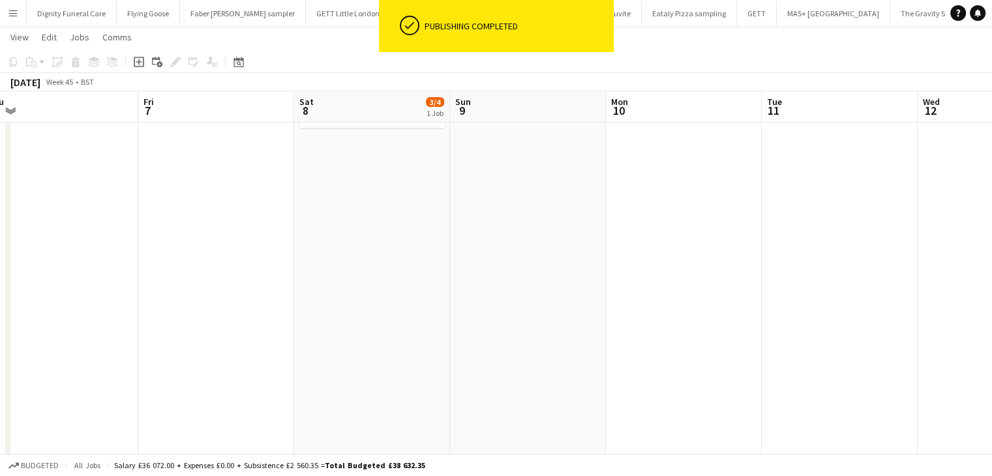
drag, startPoint x: 738, startPoint y: 292, endPoint x: 279, endPoint y: 316, distance: 459.6
click at [281, 315] on app-calendar-viewport "Mon 3 Tue 4 Wed 5 Thu 6 Fri 7 Sat 8 3/4 1 Job Sun 9 Mon 10 Tue 11 Wed 12 Thu 13…" at bounding box center [496, 308] width 992 height 906
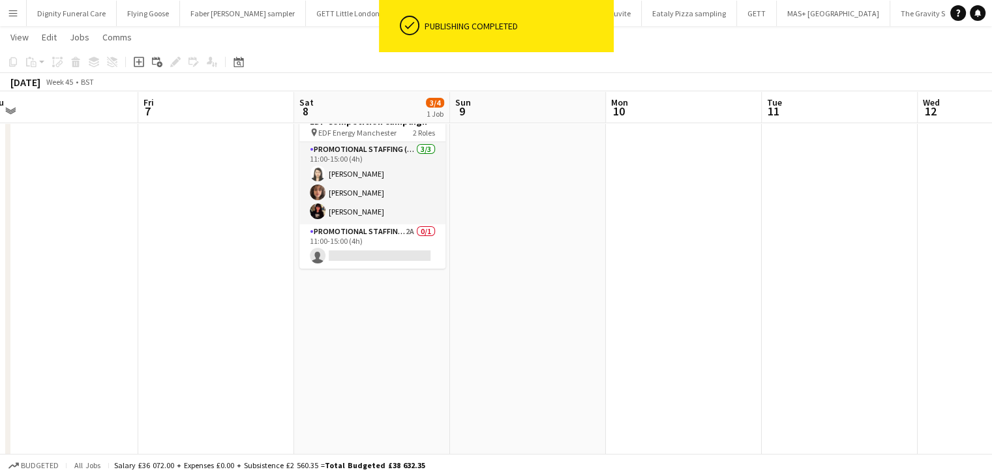
scroll to position [0, 0]
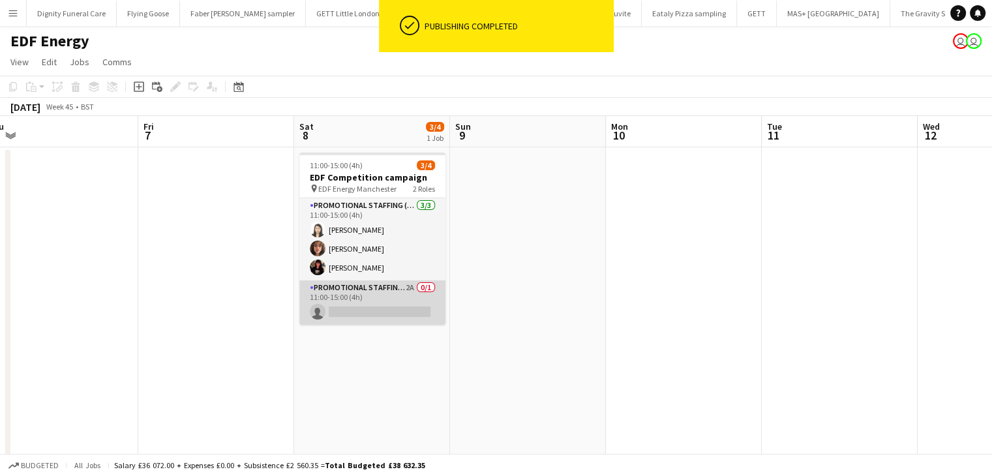
click at [389, 310] on app-card-role "Promotional Staffing (Team Leader) 2A 0/1 11:00-15:00 (4h) single-neutral-actio…" at bounding box center [372, 302] width 146 height 44
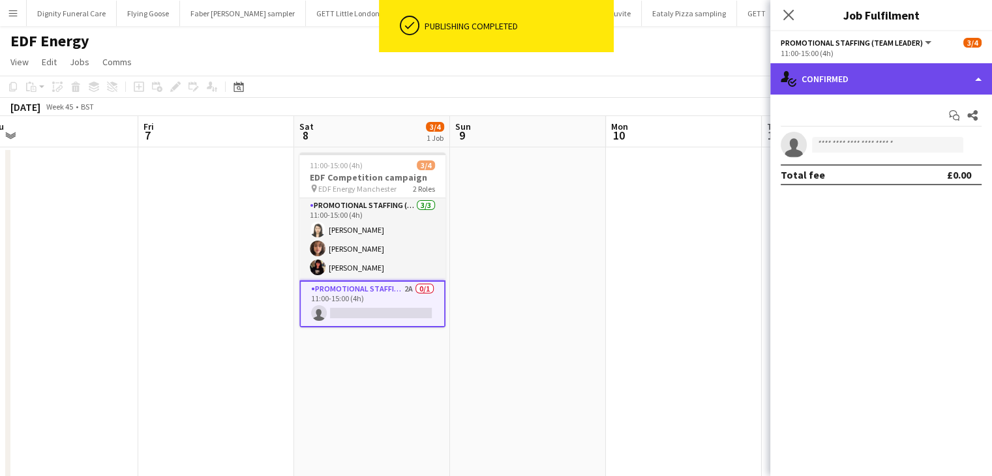
click at [844, 80] on div "single-neutral-actions-check-2 Confirmed" at bounding box center [881, 78] width 222 height 31
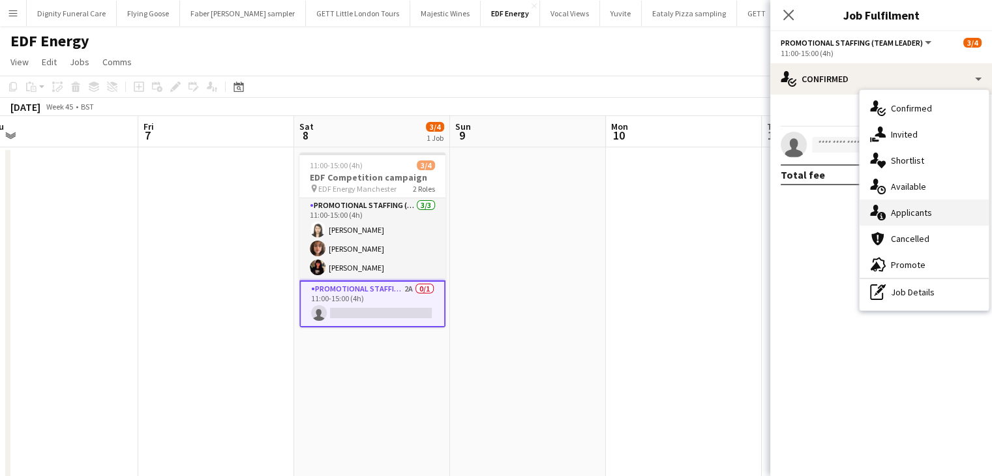
click at [917, 210] on span "Applicants" at bounding box center [911, 213] width 41 height 12
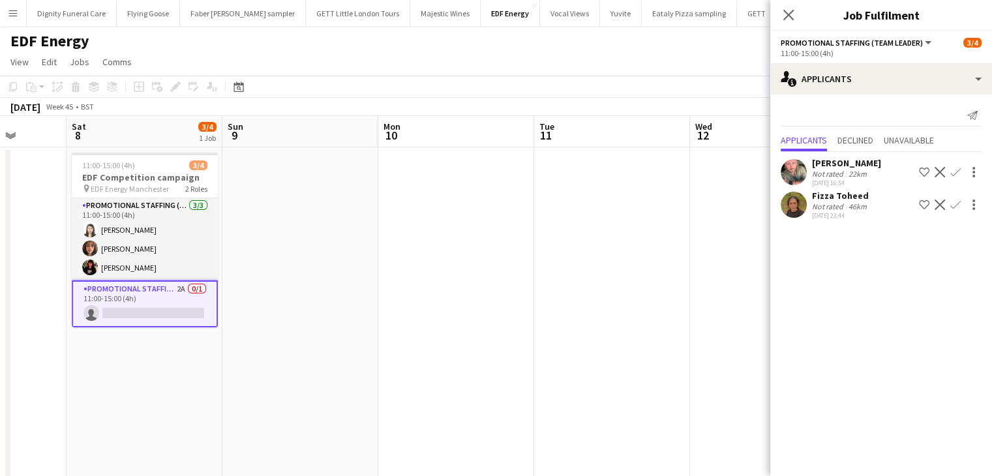
drag, startPoint x: 637, startPoint y: 301, endPoint x: 390, endPoint y: 306, distance: 247.2
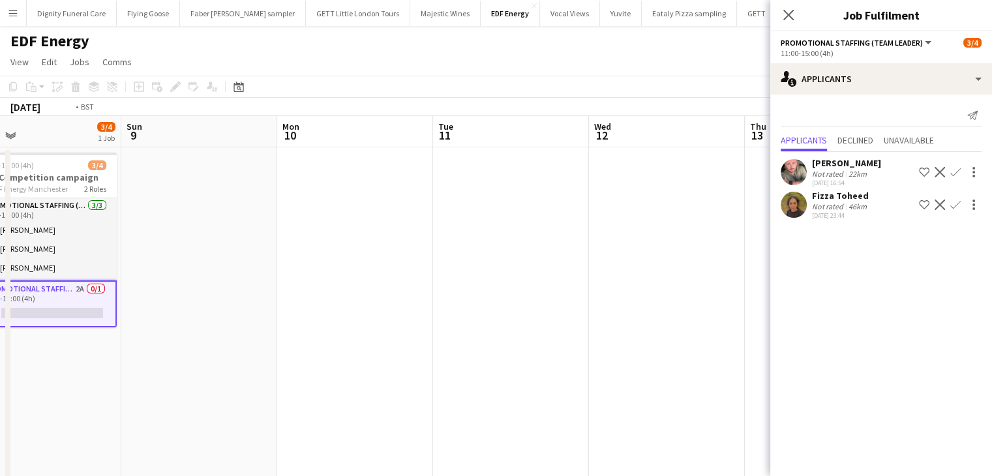
drag, startPoint x: 378, startPoint y: 303, endPoint x: 338, endPoint y: 290, distance: 41.9
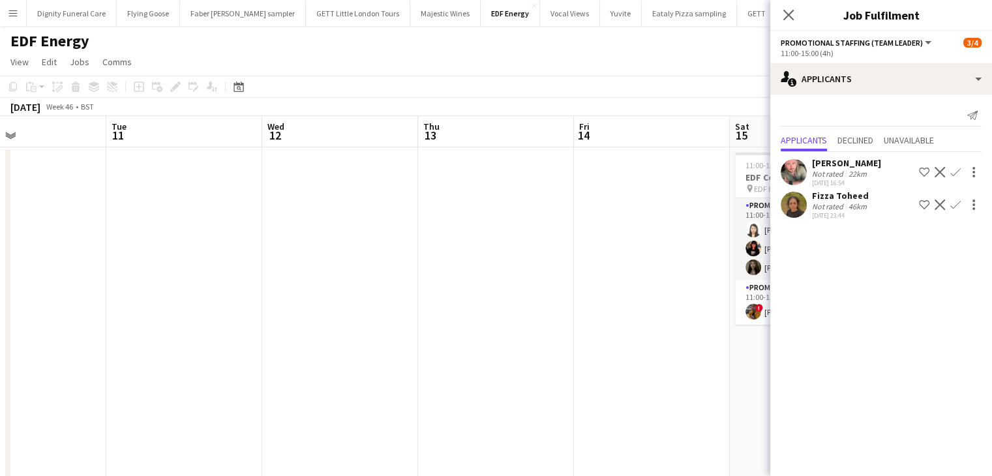
drag, startPoint x: 475, startPoint y: 290, endPoint x: 197, endPoint y: 298, distance: 277.9
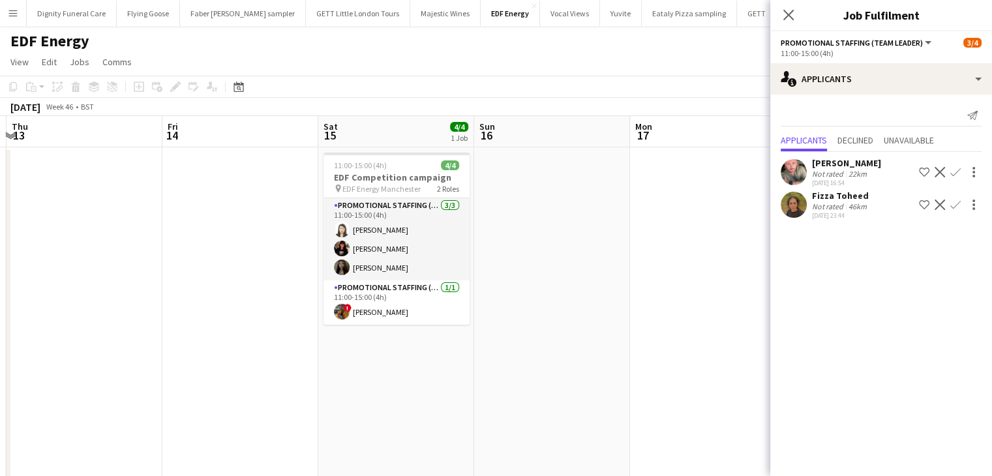
drag, startPoint x: 540, startPoint y: 329, endPoint x: 140, endPoint y: 327, distance: 400.3
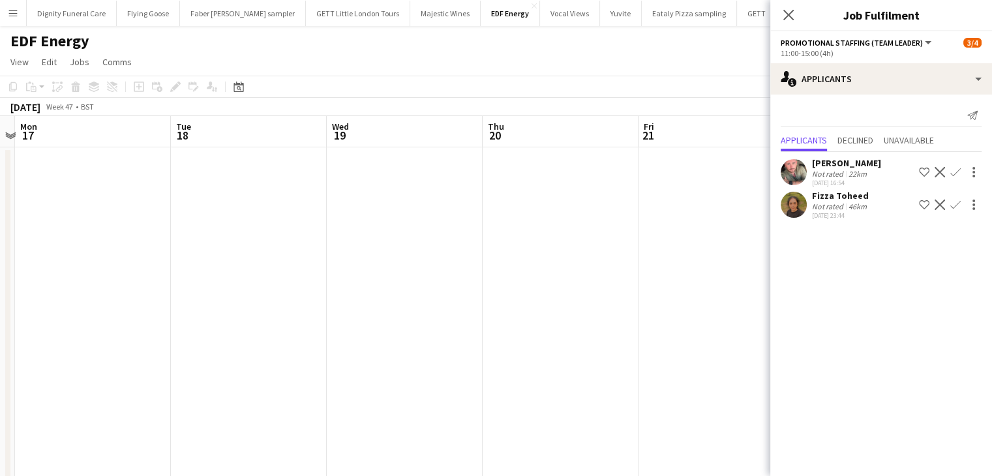
drag, startPoint x: 355, startPoint y: 319, endPoint x: 65, endPoint y: 324, distance: 289.5
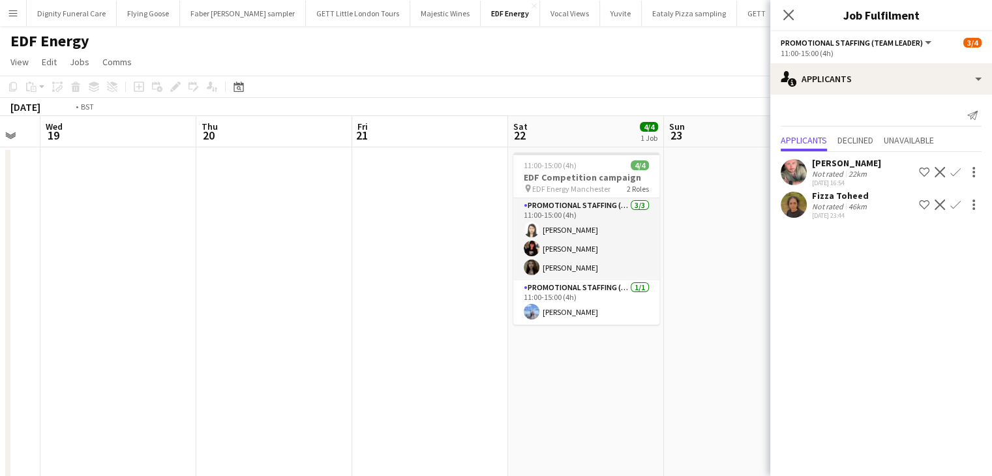
drag, startPoint x: 421, startPoint y: 315, endPoint x: 556, endPoint y: 299, distance: 135.9
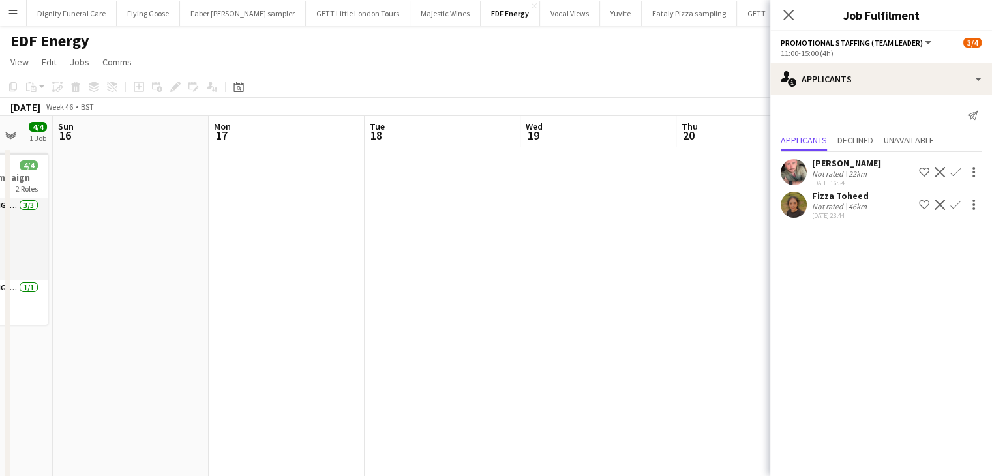
drag, startPoint x: 295, startPoint y: 314, endPoint x: 663, endPoint y: 301, distance: 368.6
click at [771, 290] on body "Menu Boards Boards Boards All jobs Status Workforce Workforce My Workforce Recr…" at bounding box center [496, 478] width 992 height 956
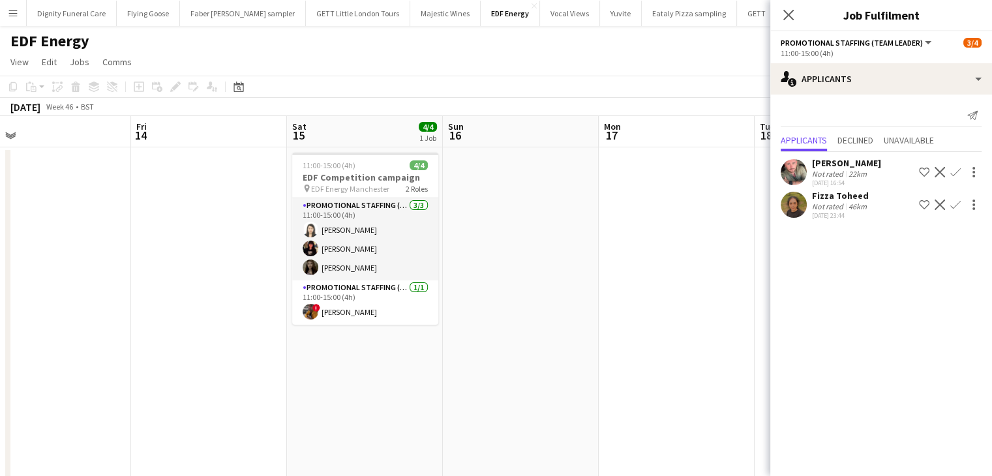
drag, startPoint x: 293, startPoint y: 318, endPoint x: 702, endPoint y: 288, distance: 410.0
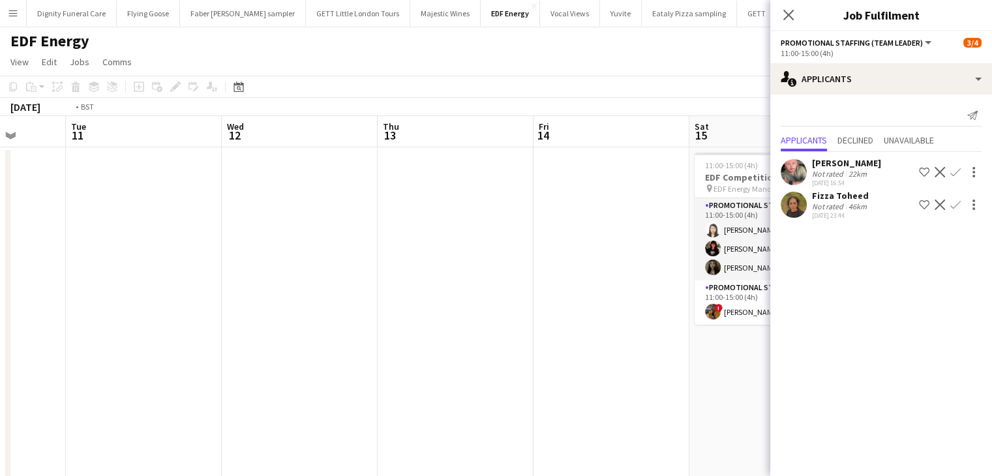
scroll to position [0, 344]
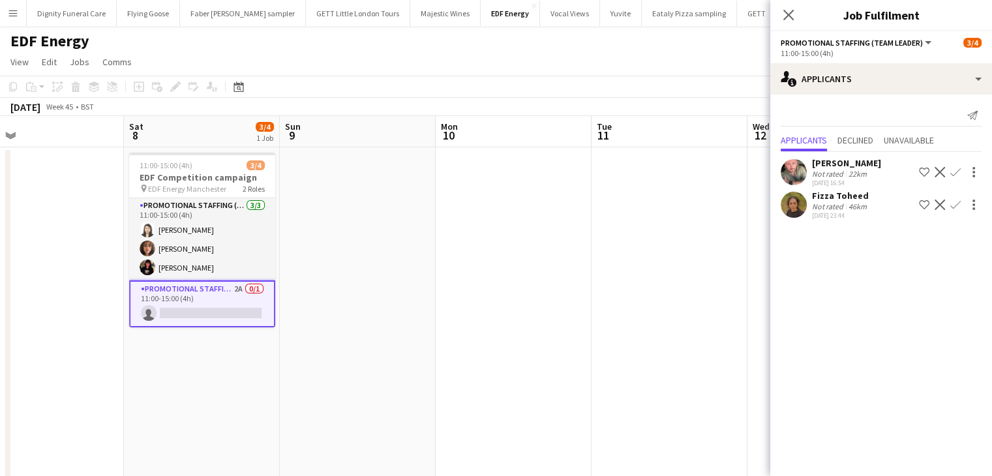
drag, startPoint x: 279, startPoint y: 306, endPoint x: 868, endPoint y: 278, distance: 589.4
click at [892, 274] on body "Menu Boards Boards Boards All jobs Status Workforce Workforce My Workforce Recr…" at bounding box center [496, 478] width 992 height 956
click at [957, 197] on button "Confirm" at bounding box center [955, 205] width 16 height 16
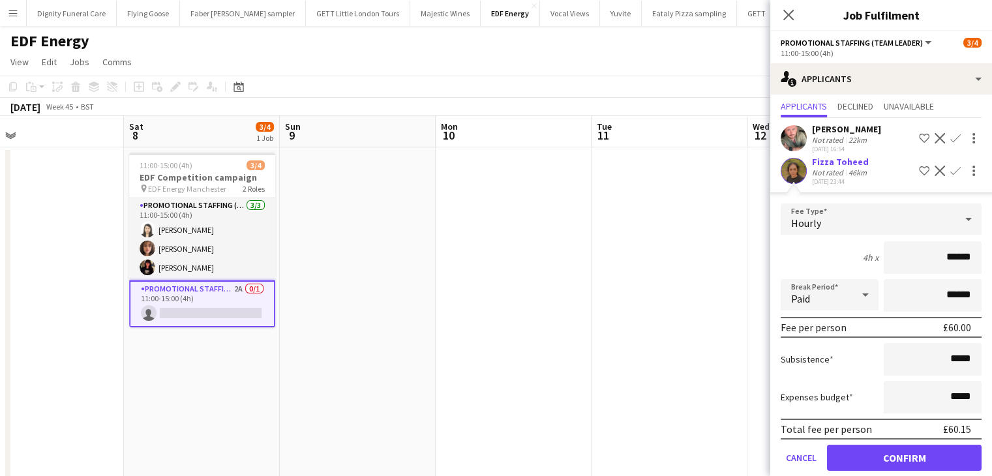
scroll to position [51, 0]
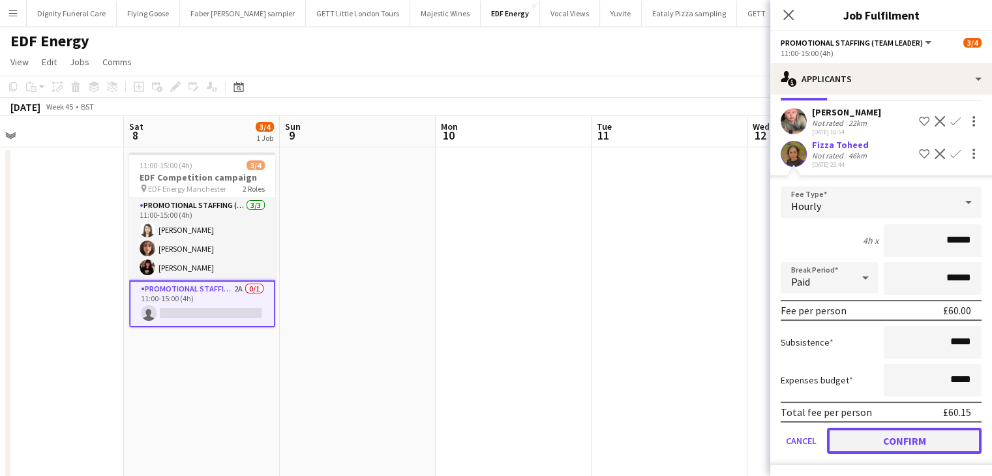
click at [926, 434] on button "Confirm" at bounding box center [904, 441] width 155 height 26
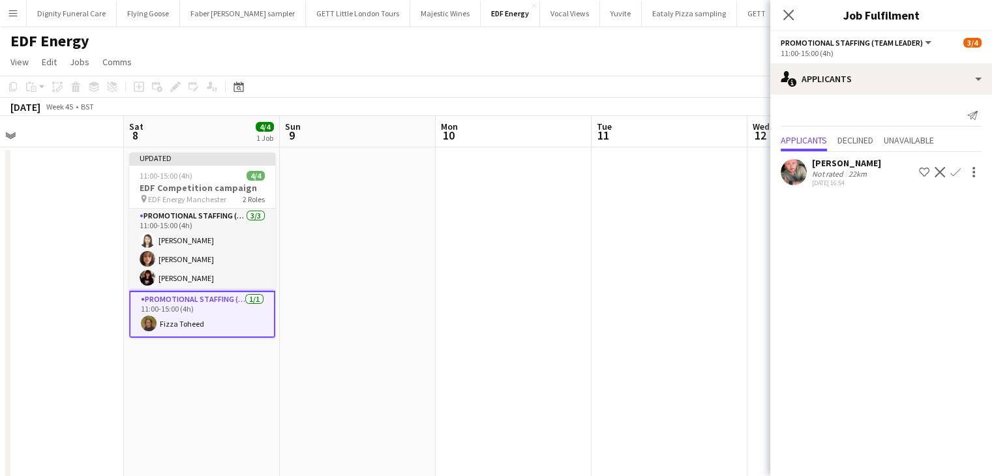
scroll to position [0, 0]
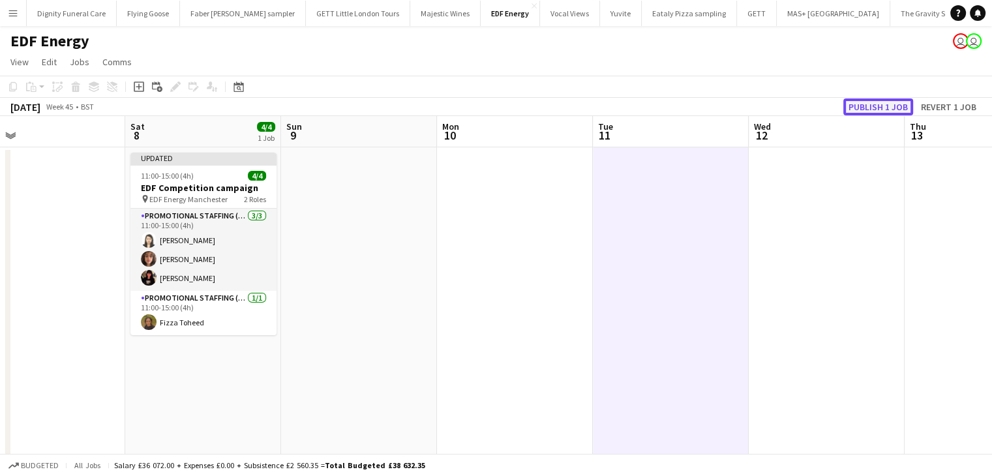
click at [878, 103] on button "Publish 1 job" at bounding box center [878, 106] width 70 height 17
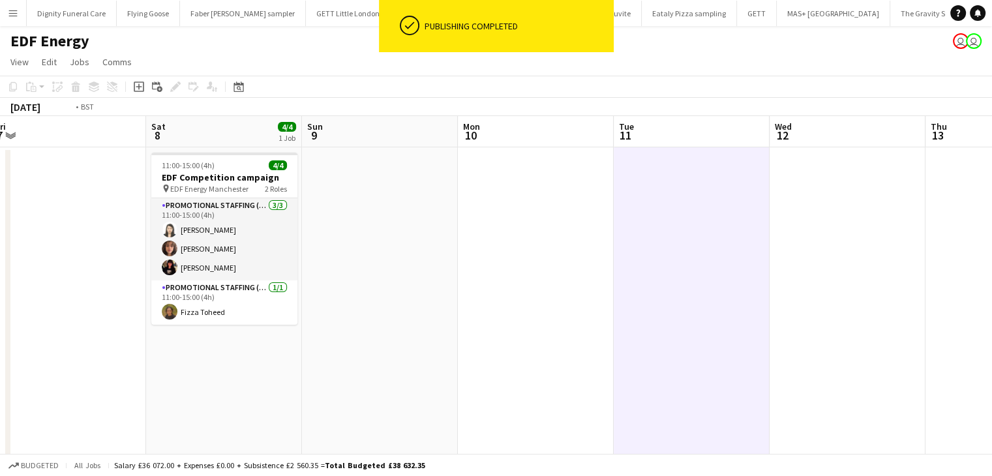
drag, startPoint x: 263, startPoint y: 260, endPoint x: 1001, endPoint y: 205, distance: 739.4
click at [992, 205] on html "ok-circled Publishing completed Menu Boards Boards Boards All jobs Status Workf…" at bounding box center [496, 478] width 992 height 956
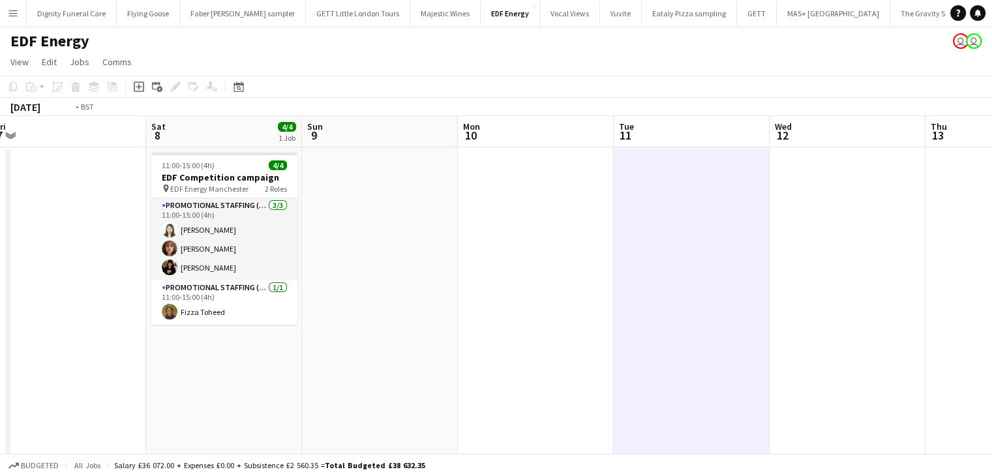
scroll to position [0, 409]
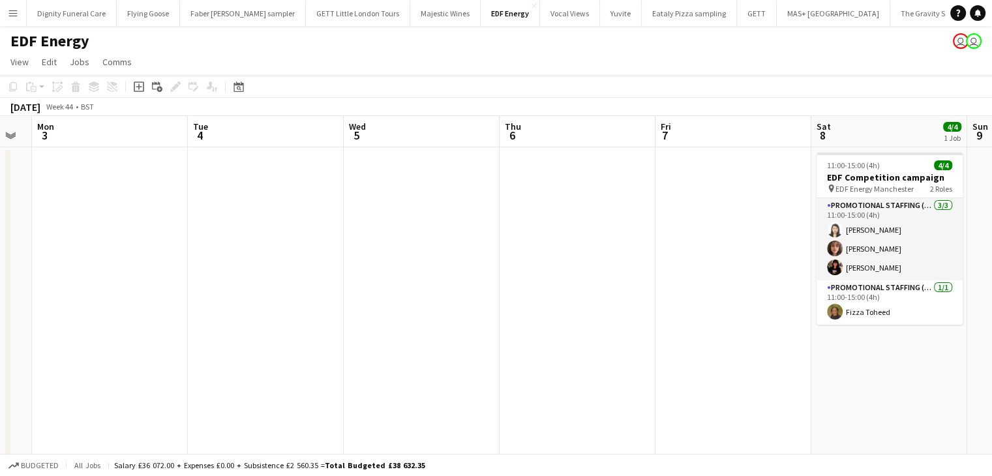
drag, startPoint x: 782, startPoint y: 238, endPoint x: 908, endPoint y: 219, distance: 126.6
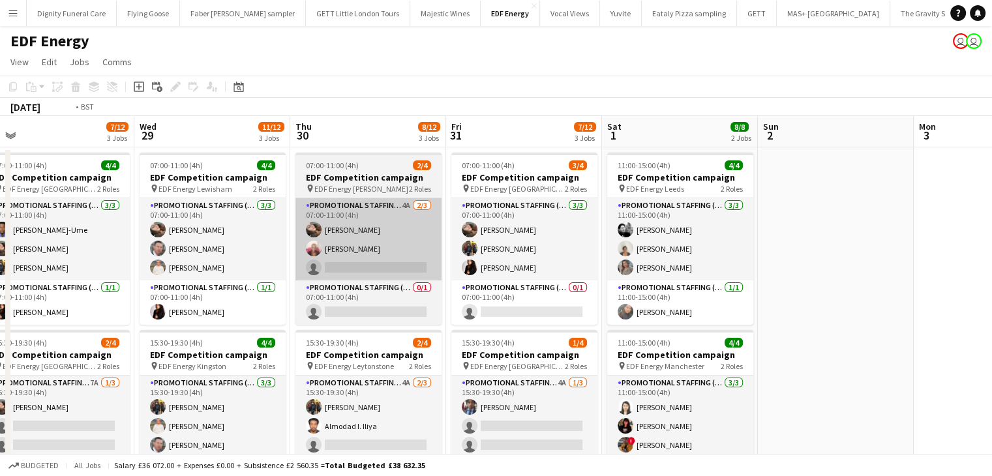
drag, startPoint x: 311, startPoint y: 274, endPoint x: 969, endPoint y: 222, distance: 660.0
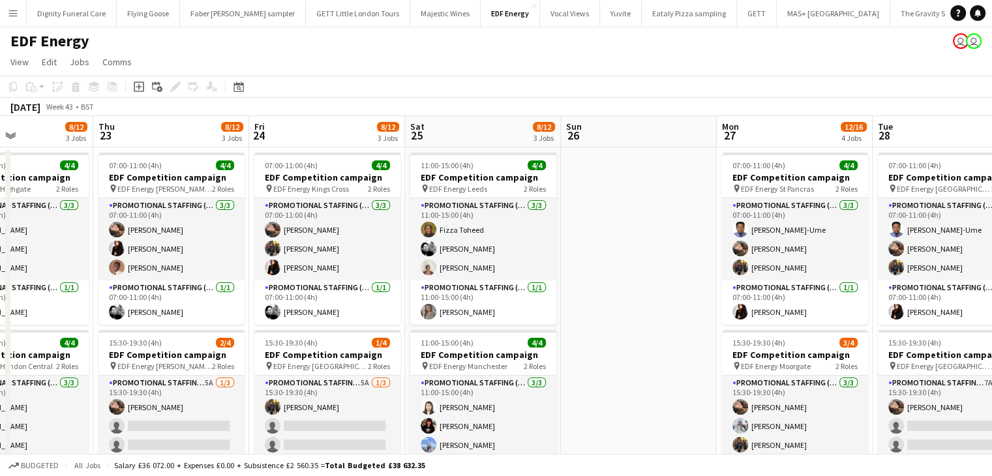
drag, startPoint x: 835, startPoint y: 242, endPoint x: 892, endPoint y: 237, distance: 57.6
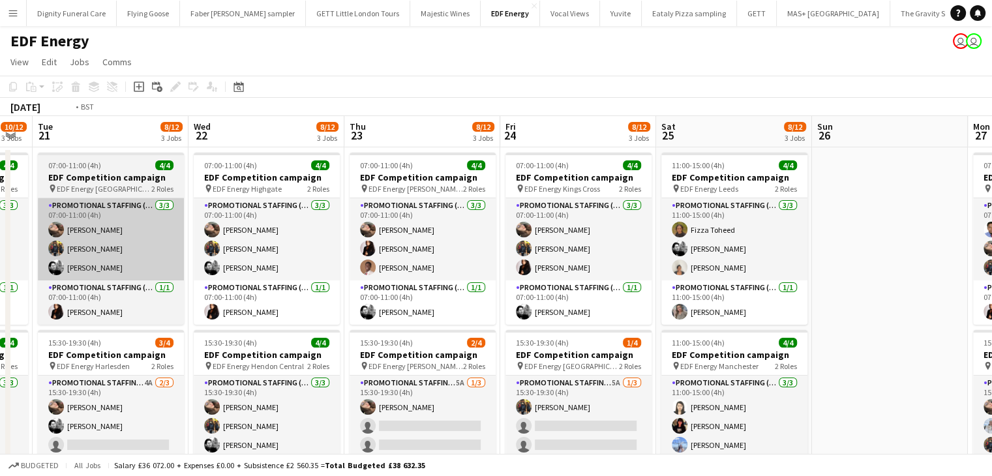
drag, startPoint x: 927, startPoint y: 241, endPoint x: 837, endPoint y: 245, distance: 90.7
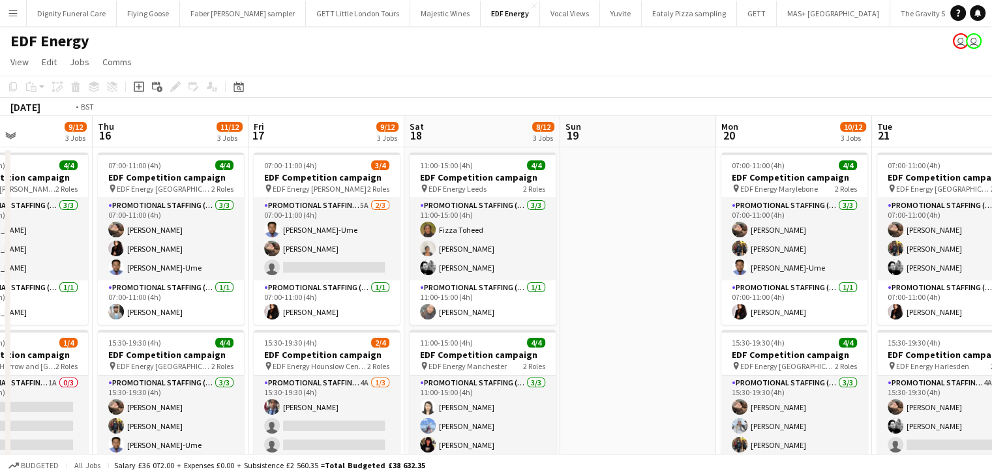
drag, startPoint x: 499, startPoint y: 258, endPoint x: 910, endPoint y: 244, distance: 411.0
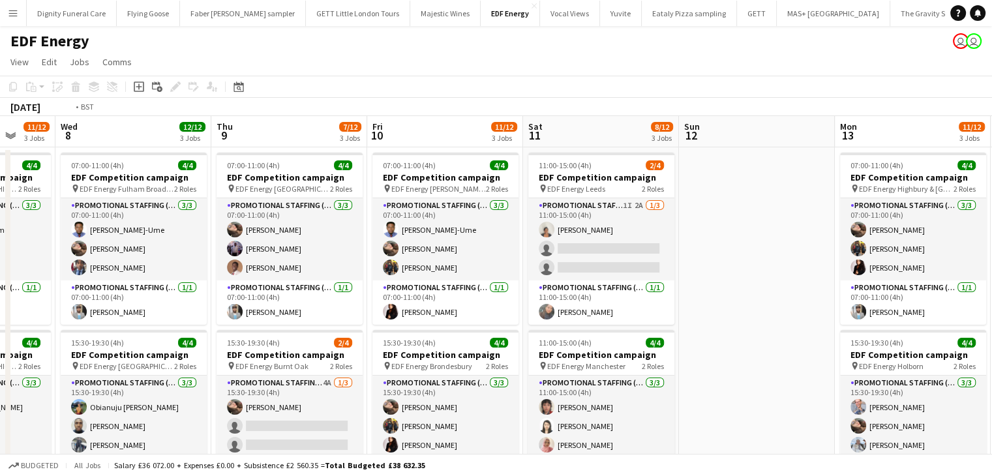
drag, startPoint x: 855, startPoint y: 216, endPoint x: 973, endPoint y: 211, distance: 118.1
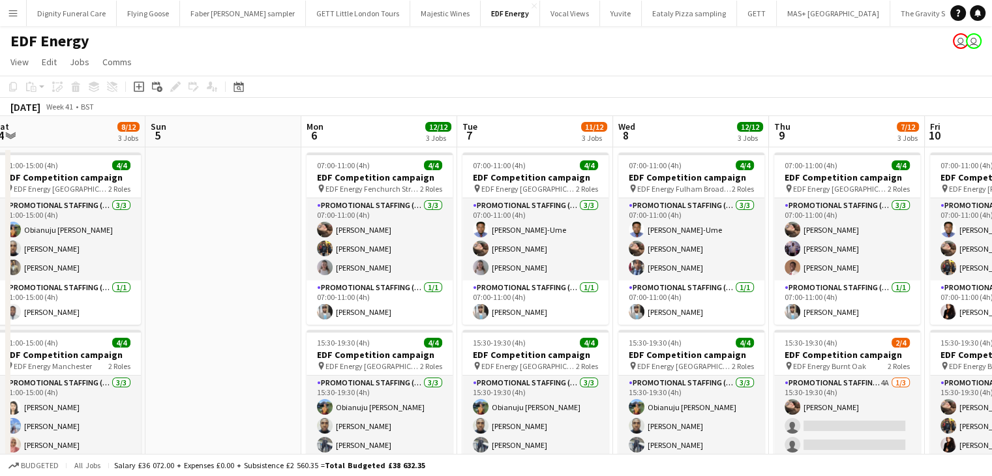
drag, startPoint x: 539, startPoint y: 248, endPoint x: 874, endPoint y: 245, distance: 335.8
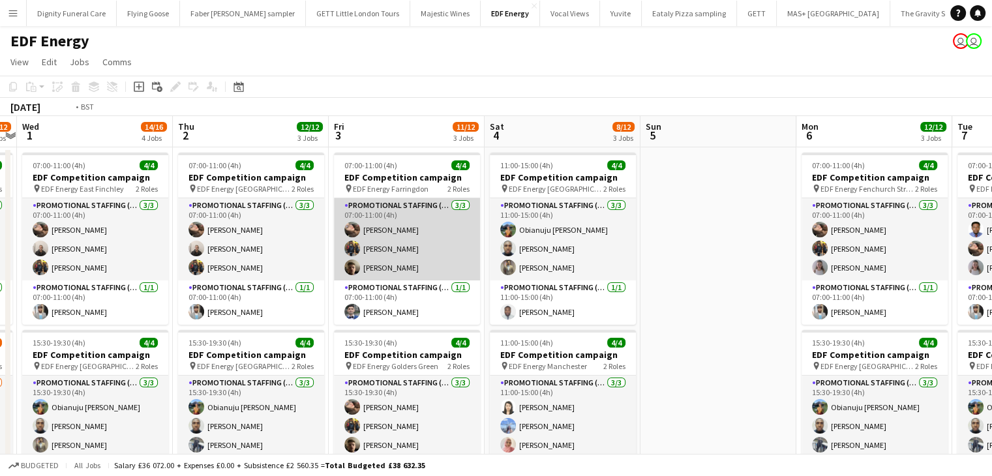
drag, startPoint x: 321, startPoint y: 288, endPoint x: 949, endPoint y: 236, distance: 630.1
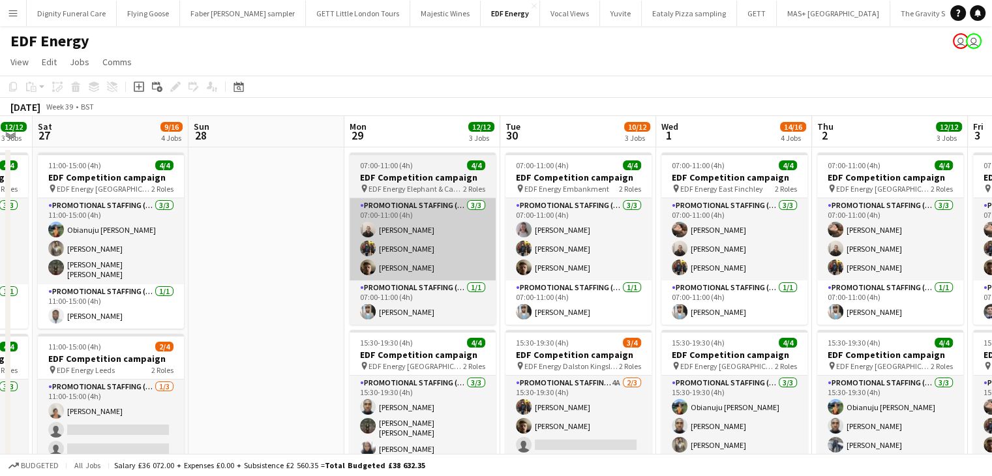
drag, startPoint x: 639, startPoint y: 244, endPoint x: 862, endPoint y: 245, distance: 223.0
click at [992, 232] on html "Menu Boards Boards Boards All jobs Status Workforce Workforce My Workforce Recr…" at bounding box center [496, 478] width 992 height 956
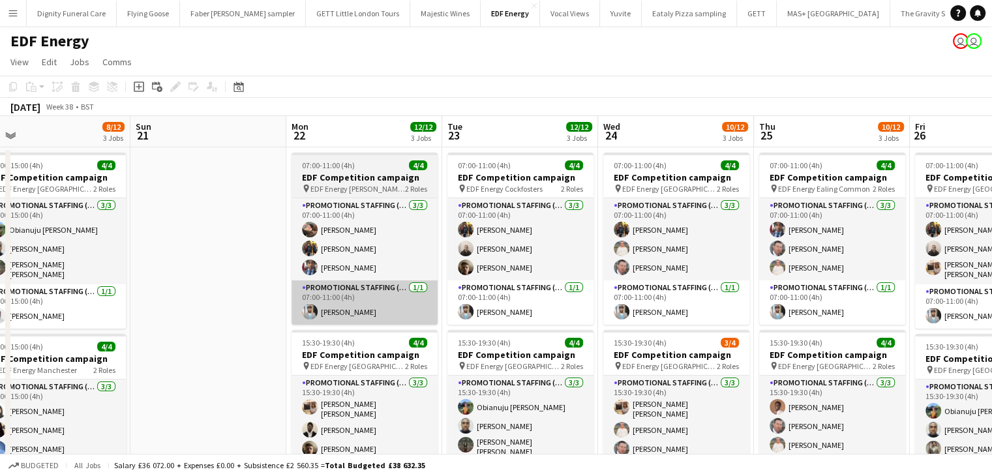
drag, startPoint x: 984, startPoint y: 251, endPoint x: 384, endPoint y: 296, distance: 601.5
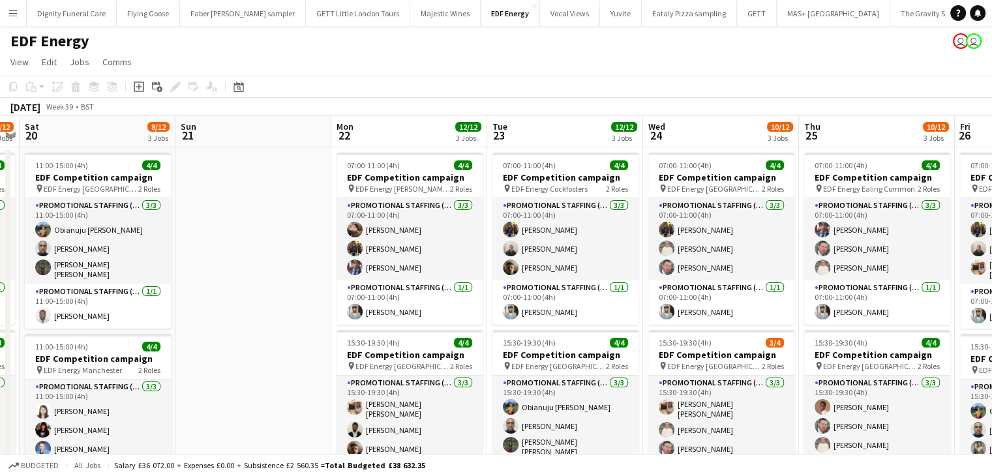
drag, startPoint x: 548, startPoint y: 284, endPoint x: 915, endPoint y: 277, distance: 366.5
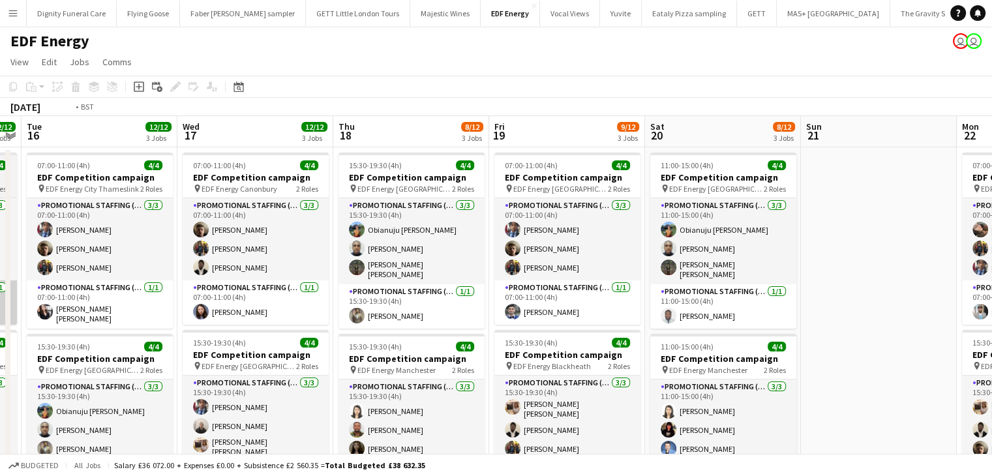
drag, startPoint x: 494, startPoint y: 288, endPoint x: 619, endPoint y: 302, distance: 126.0
click at [992, 269] on html "Menu Boards Boards Boards All jobs Status Workforce Workforce My Workforce Recr…" at bounding box center [496, 478] width 992 height 956
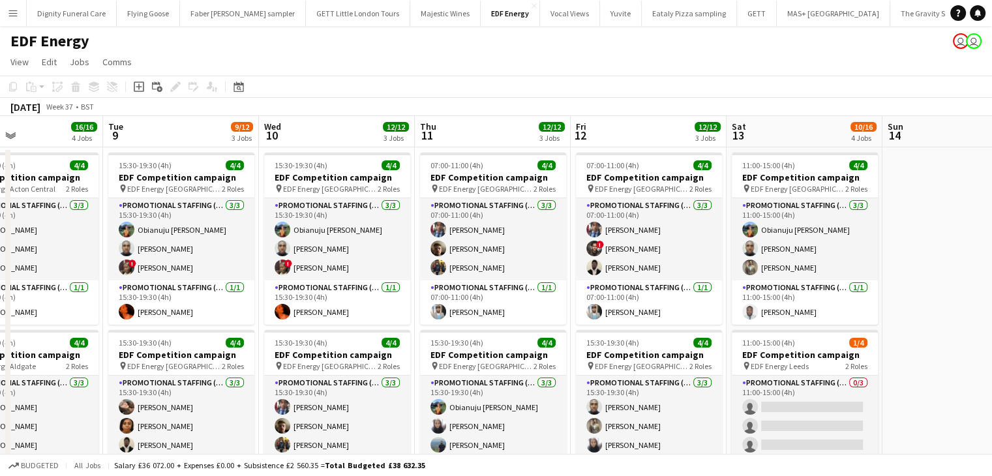
drag, startPoint x: 456, startPoint y: 299, endPoint x: 1001, endPoint y: 282, distance: 544.7
click at [992, 282] on html "Menu Boards Boards Boards All jobs Status Workforce Workforce My Workforce Recr…" at bounding box center [496, 478] width 992 height 956
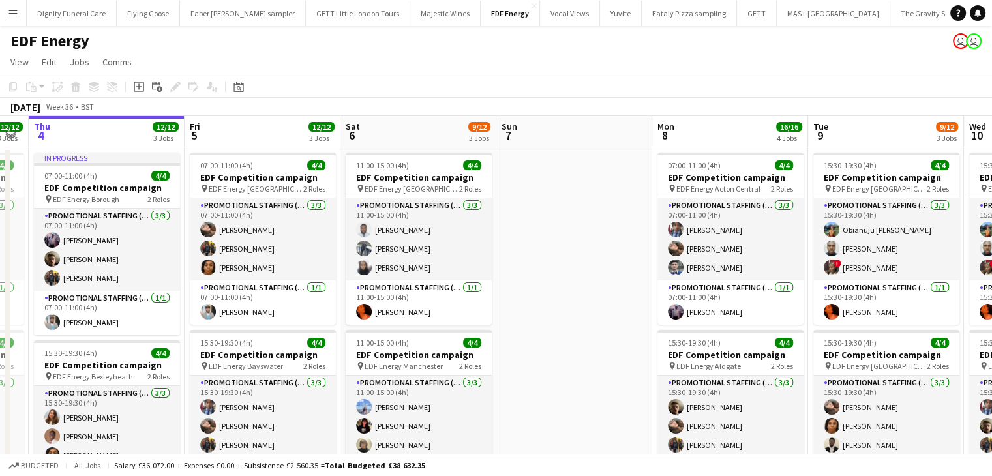
drag, startPoint x: 533, startPoint y: 275, endPoint x: 921, endPoint y: 264, distance: 388.1
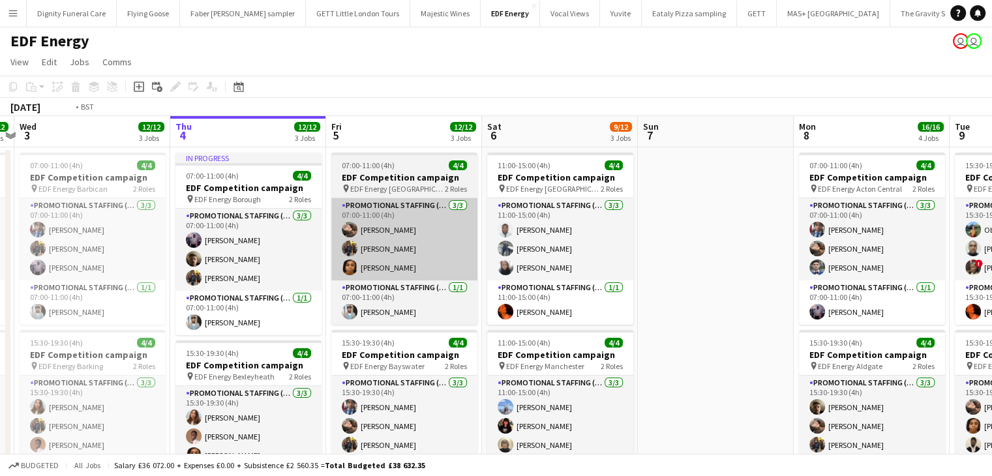
drag, startPoint x: 295, startPoint y: 291, endPoint x: 904, endPoint y: 279, distance: 609.8
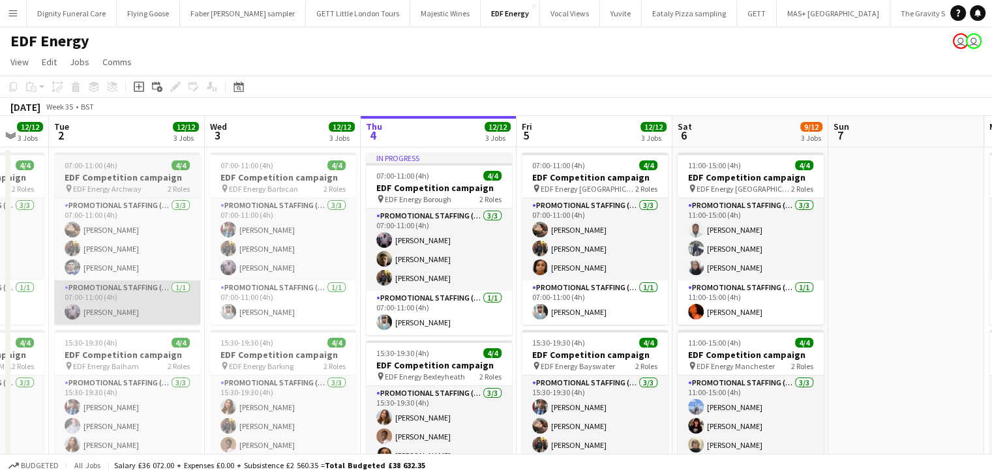
drag
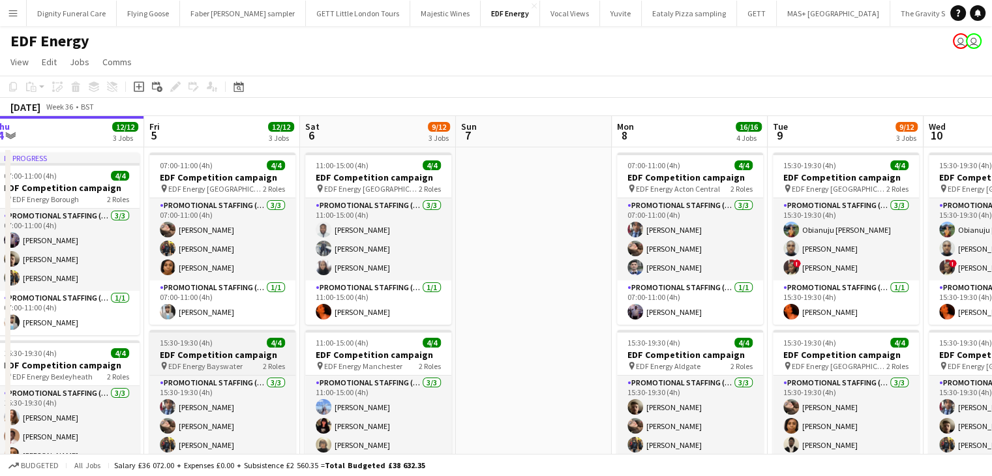
scroll to position [0, 414]
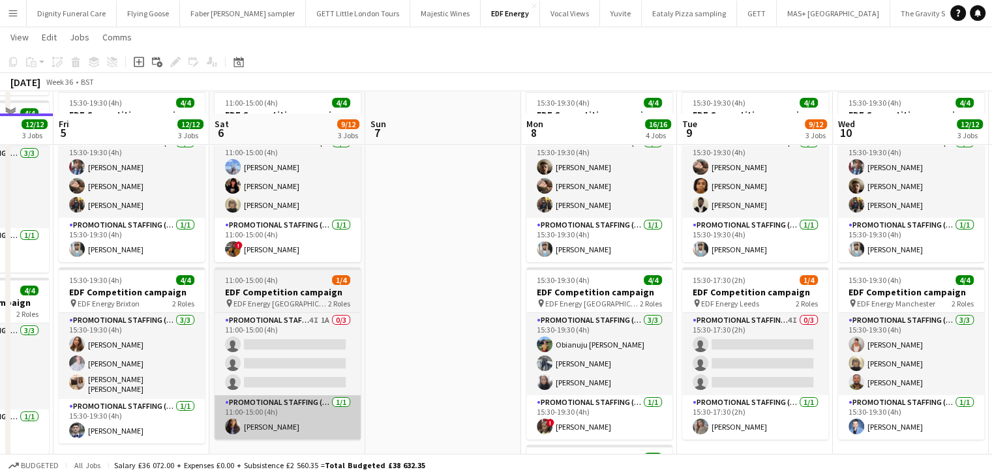
scroll to position [261, 0]
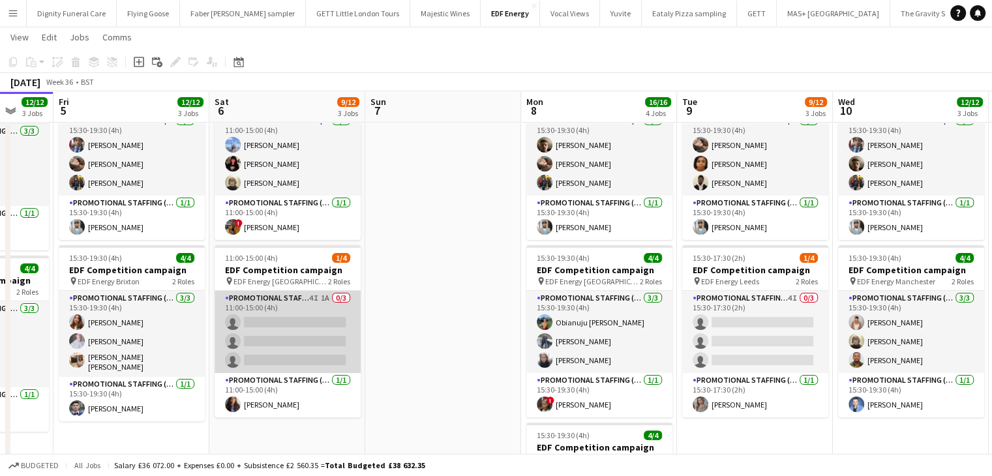
click at [310, 338] on app-card-role "Promotional Staffing (Flyering Staff) 4I 1A 0/3 11:00-15:00 (4h) single-neutral…" at bounding box center [288, 332] width 146 height 82
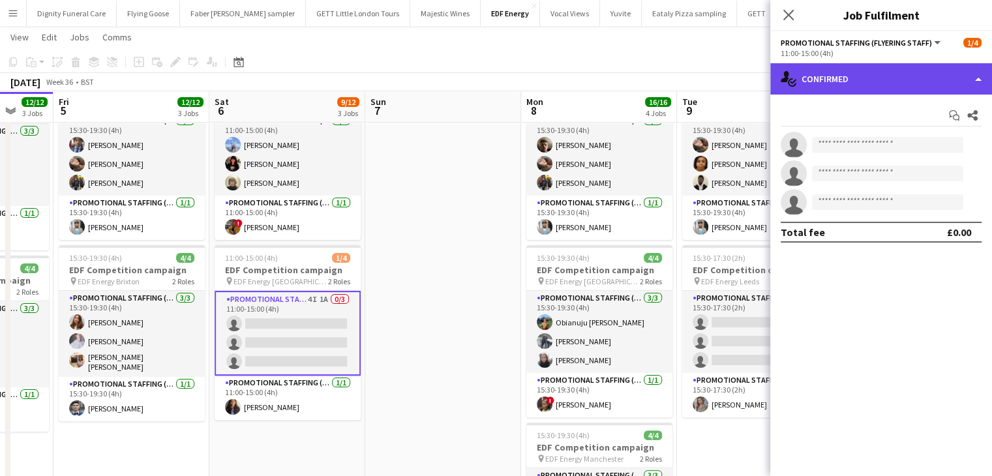
click at [865, 75] on div "single-neutral-actions-check-2 Confirmed" at bounding box center [881, 78] width 222 height 31
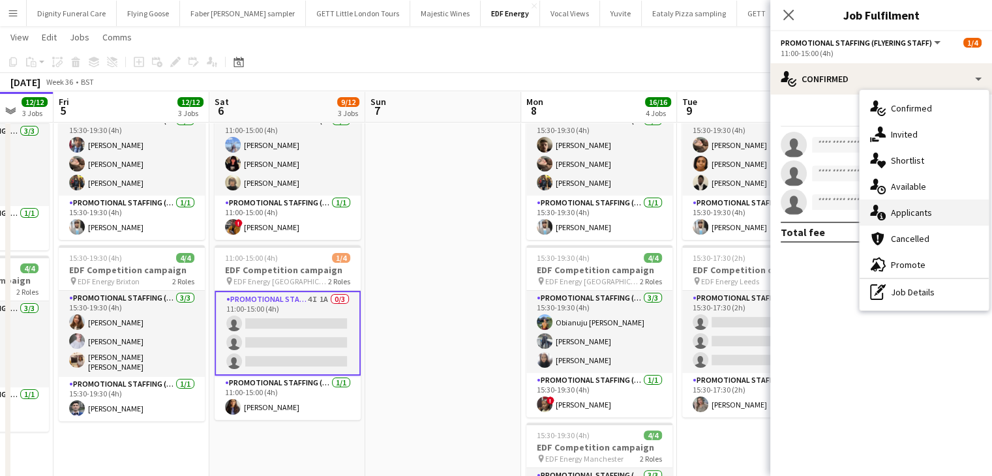
click at [913, 213] on span "Applicants" at bounding box center [911, 213] width 41 height 12
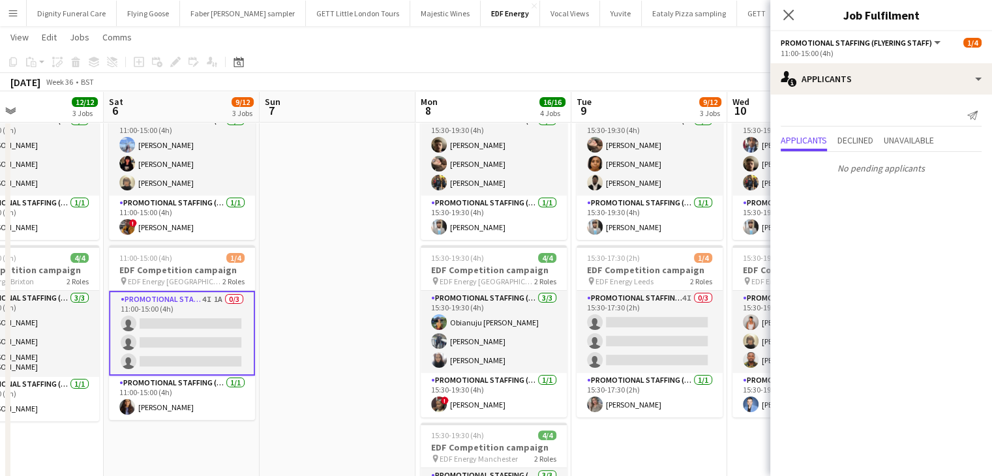
click at [194, 254] on app-calendar-viewport "Tue 2 12/12 3 Jobs Wed 3 12/12 3 Jobs Thu 4 12/12 3 Jobs Fri 5 12/12 3 Jobs Sat…" at bounding box center [496, 231] width 992 height 882
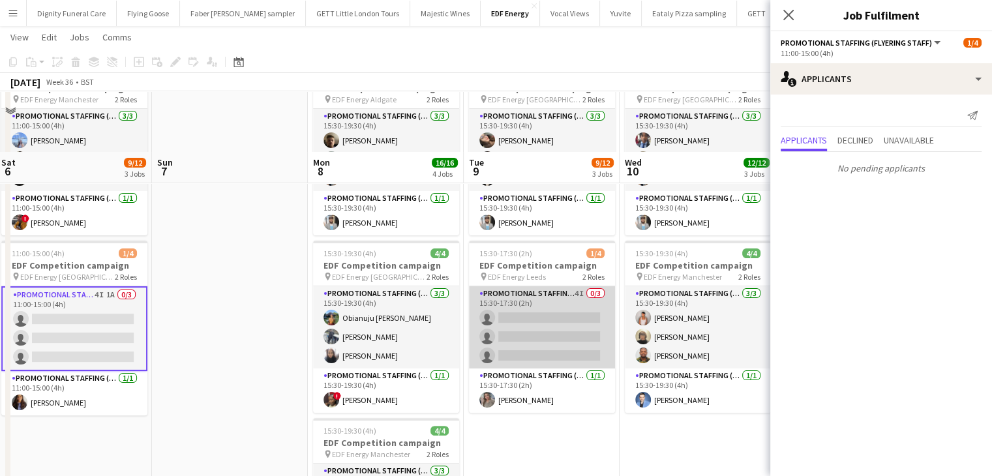
scroll to position [326, 0]
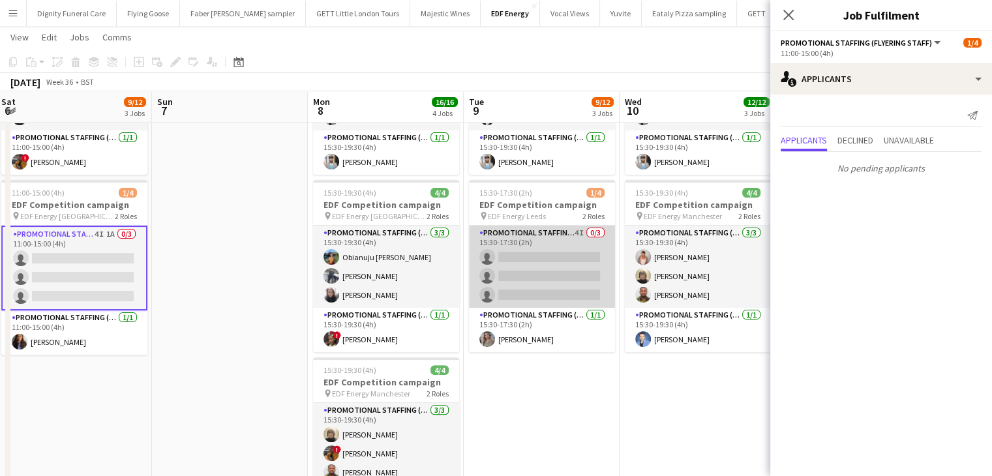
click at [543, 273] on app-card-role "Promotional Staffing (Flyering Staff) 4I 0/3 15:30-17:30 (2h) single-neutral-ac…" at bounding box center [542, 267] width 146 height 82
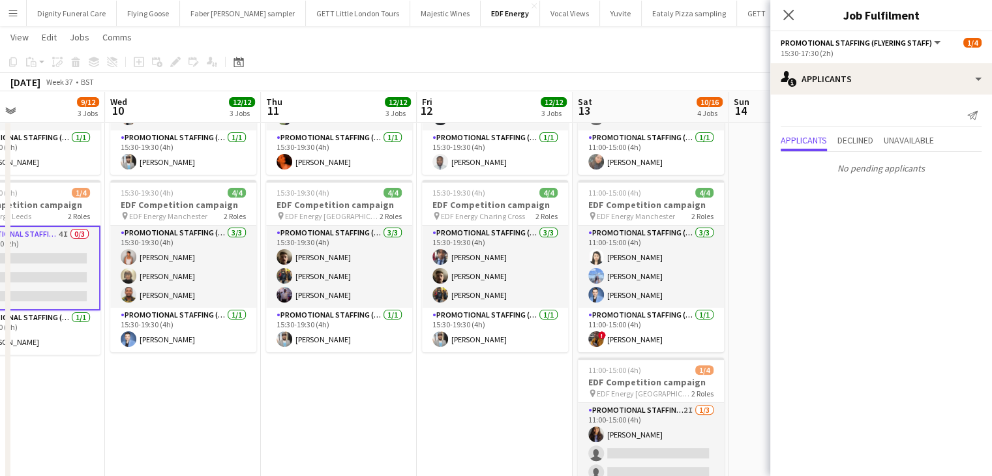
scroll to position [0, 373]
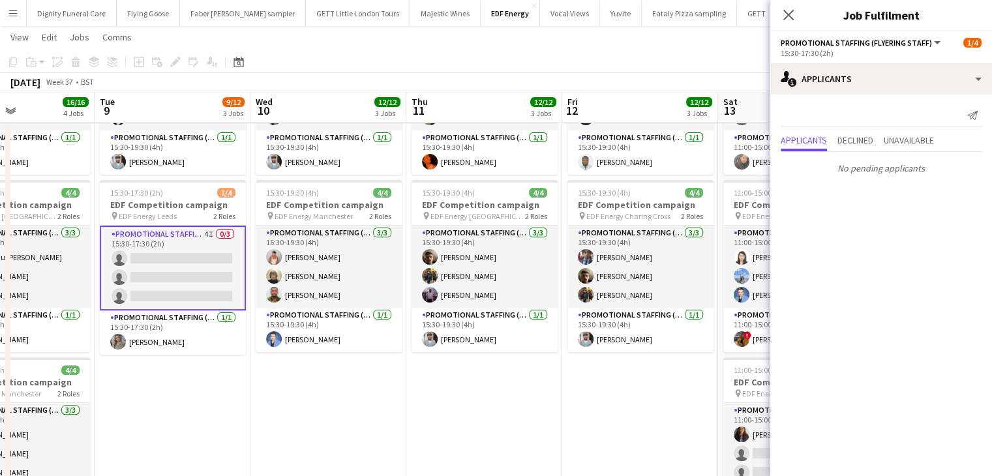
click at [267, 413] on app-calendar-viewport "Sat 6 9/12 3 Jobs Sun 7 Mon 8 16/16 4 Jobs Tue 9 9/12 3 Jobs Wed 10 12/12 3 Job…" at bounding box center [496, 166] width 992 height 882
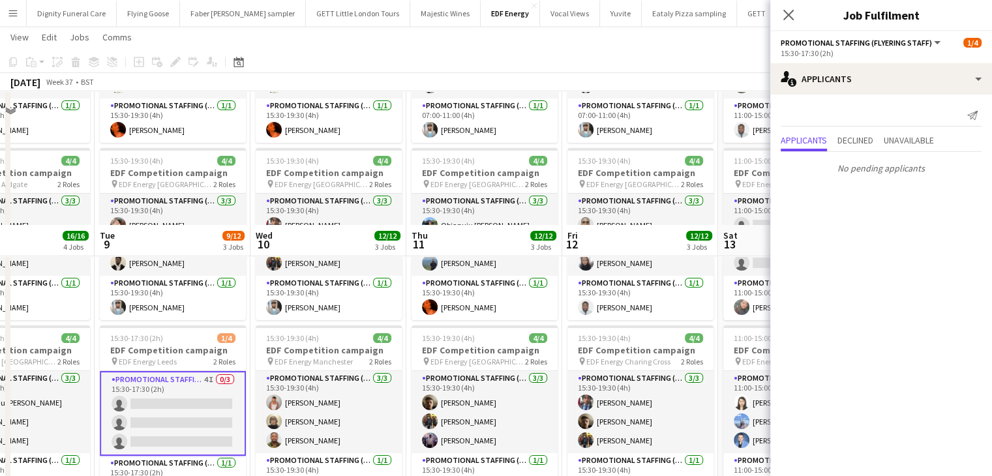
scroll to position [0, 0]
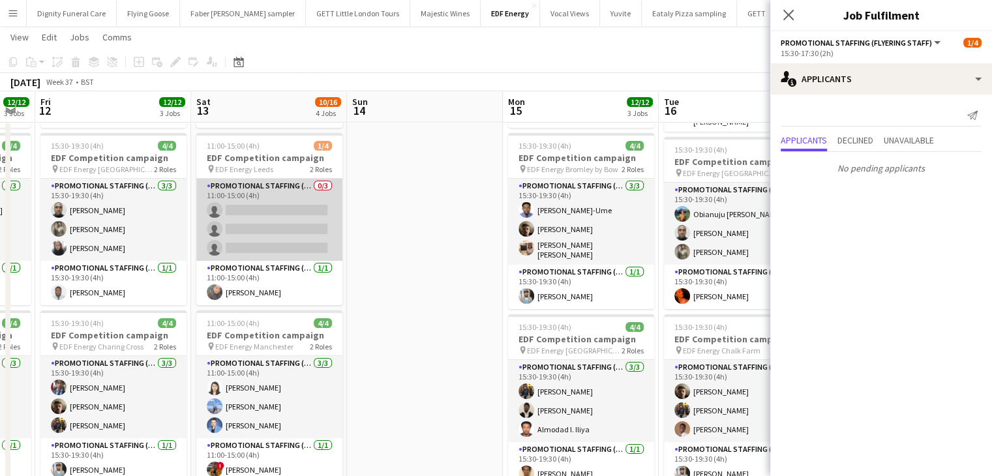
click at [284, 246] on app-card-role "Promotional Staffing (Flyering Staff) 0/3 11:00-15:00 (4h) single-neutral-actio…" at bounding box center [269, 220] width 146 height 82
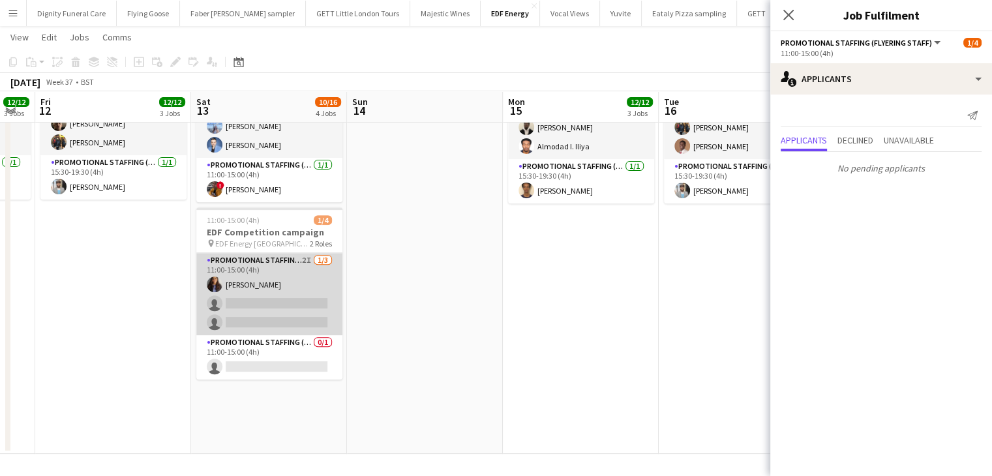
click at [285, 301] on app-card-role "Promotional Staffing (Flyering Staff) 2I 1/3 11:00-15:00 (4h) Mansi Mehta singl…" at bounding box center [269, 294] width 146 height 82
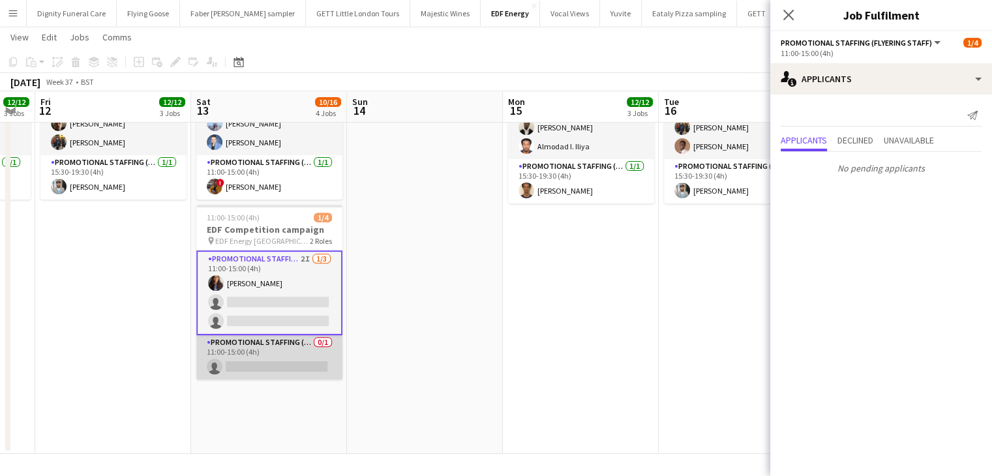
click at [288, 358] on app-card-role "Promotional Staffing (Team Leader) 0/1 11:00-15:00 (4h) single-neutral-actions" at bounding box center [269, 357] width 146 height 44
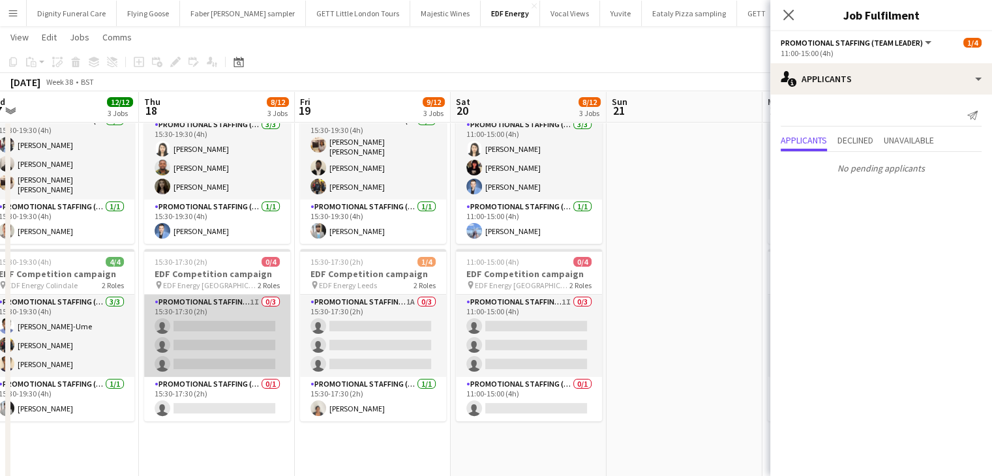
click at [243, 321] on app-card-role "Promotional Staffing (Flyering Staff) 1I 0/3 15:30-17:30 (2h) single-neutral-ac…" at bounding box center [217, 336] width 146 height 82
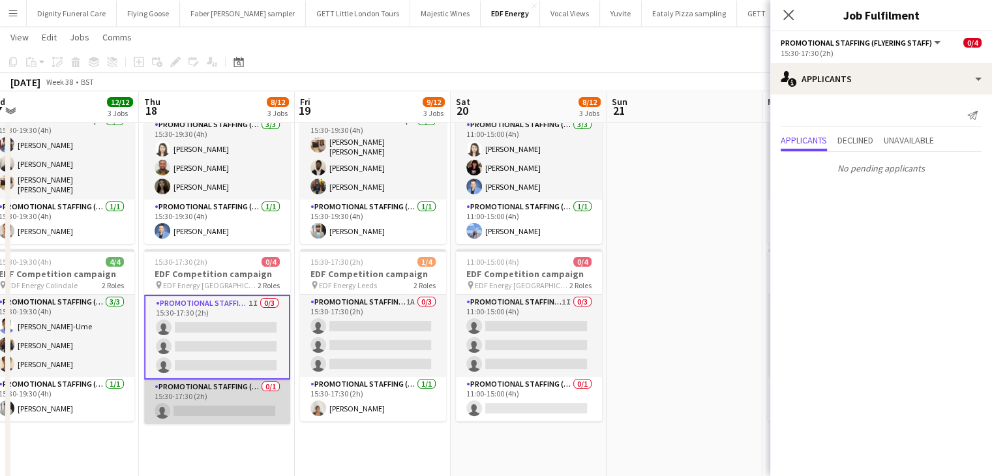
click at [240, 406] on app-card-role "Promotional Staffing (Team Leader) 0/1 15:30-17:30 (2h) single-neutral-actions" at bounding box center [217, 401] width 146 height 44
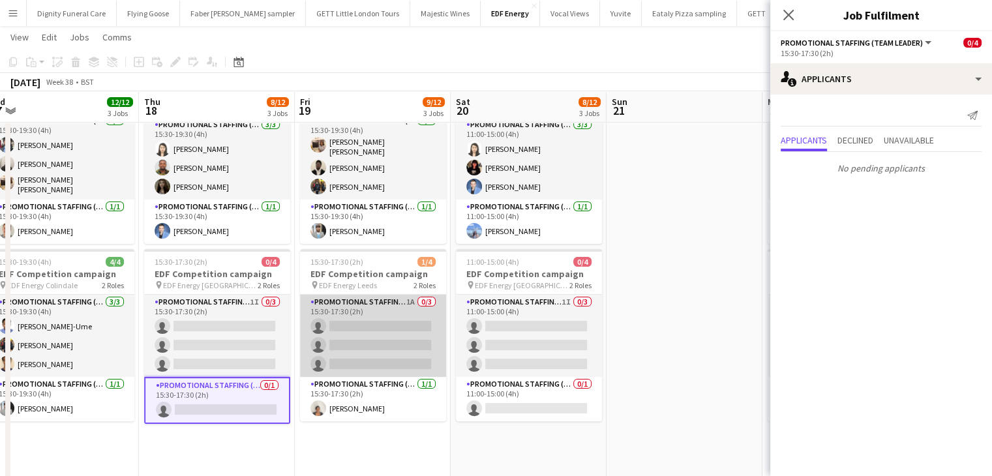
click at [378, 334] on app-card-role "Promotional Staffing (Flyering Staff) 1A 0/3 15:30-17:30 (2h) single-neutral-ac…" at bounding box center [373, 336] width 146 height 82
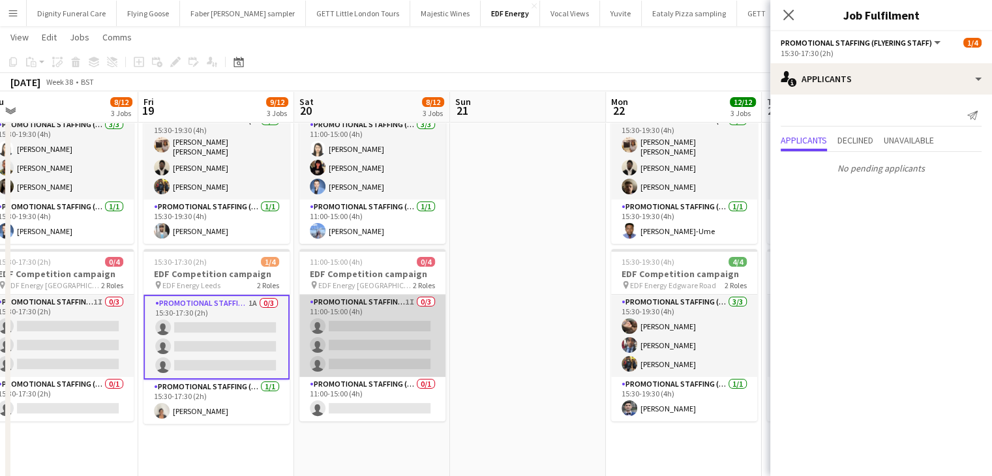
click at [394, 342] on app-card-role "Promotional Staffing (Flyering Staff) 1I 0/3 11:00-15:00 (4h) single-neutral-ac…" at bounding box center [372, 336] width 146 height 82
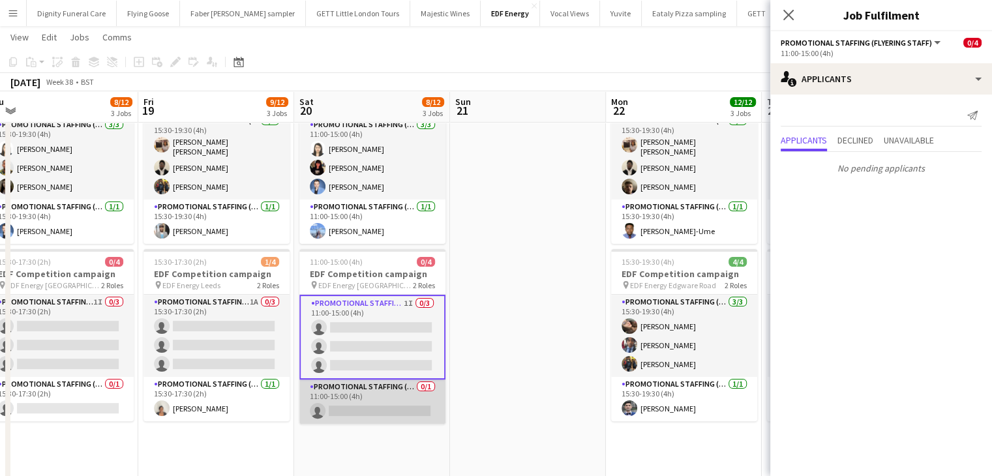
click at [399, 401] on app-card-role "Promotional Staffing (Team Leader) 0/1 11:00-15:00 (4h) single-neutral-actions" at bounding box center [372, 401] width 146 height 44
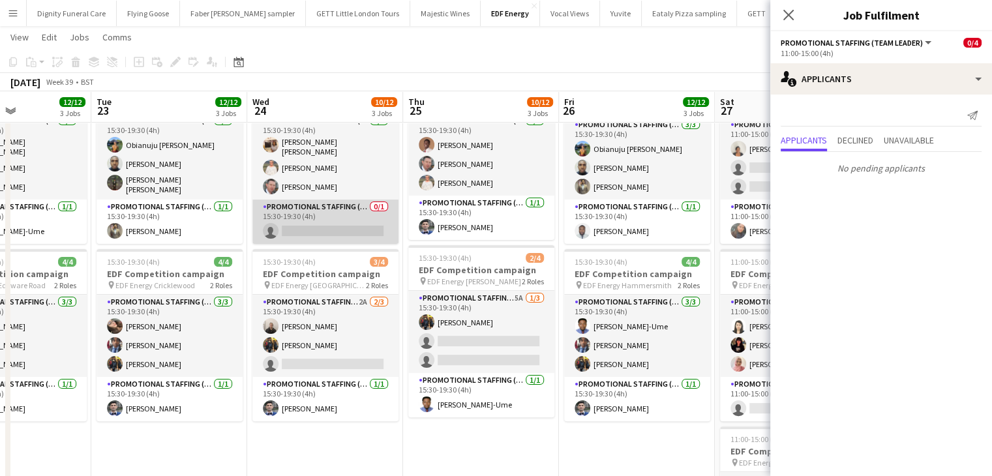
click at [345, 217] on app-card-role "Promotional Staffing (Team Leader) 0/1 15:30-19:30 (4h) single-neutral-actions" at bounding box center [325, 222] width 146 height 44
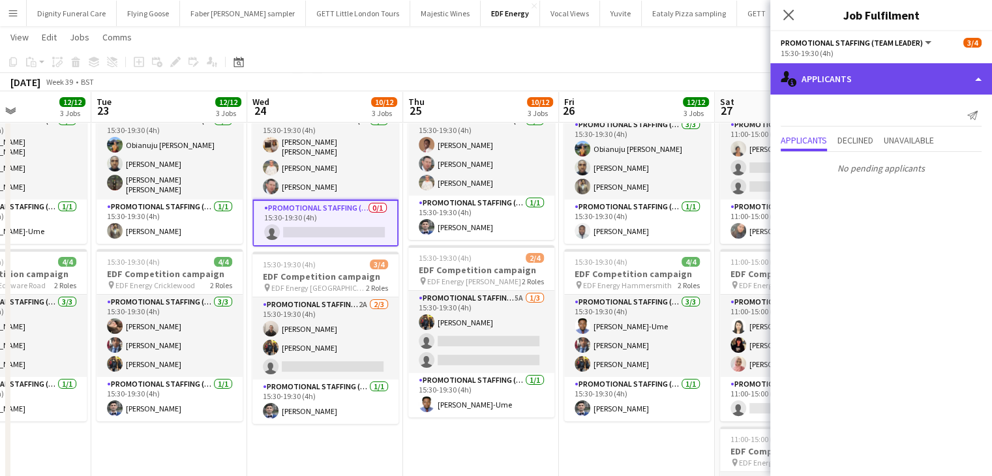
click at [867, 68] on div "single-neutral-actions-information Applicants" at bounding box center [881, 78] width 222 height 31
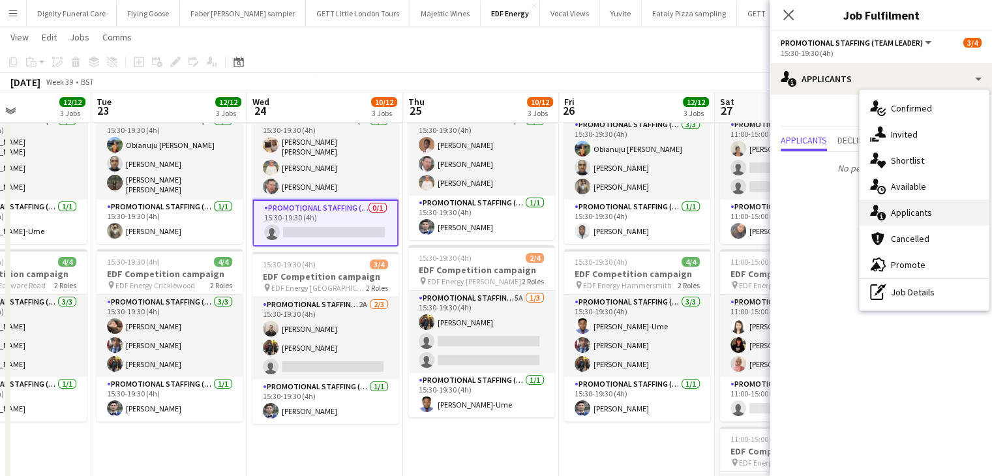
click at [908, 210] on span "Applicants" at bounding box center [911, 213] width 41 height 12
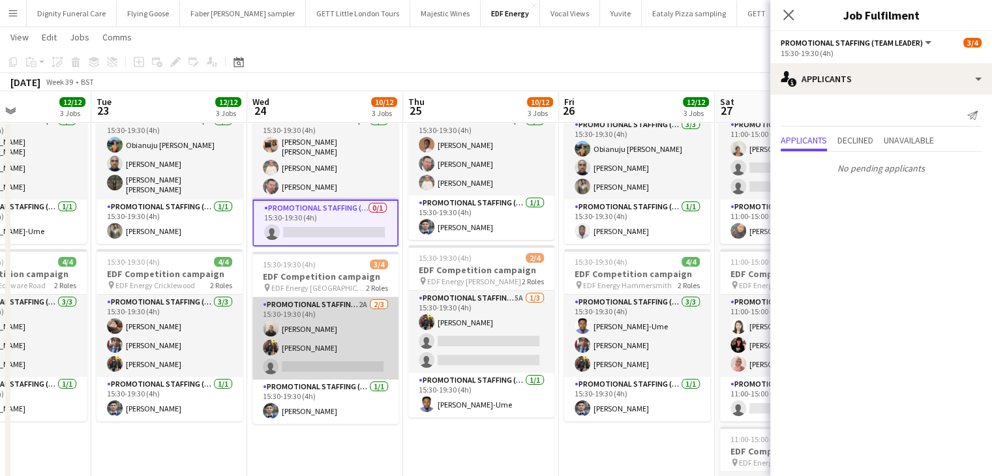
click at [315, 363] on app-card-role "Promotional Staffing (Flyering Staff) 2A 2/3 15:30-19:30 (4h) Gavin Rowe Martin…" at bounding box center [325, 338] width 146 height 82
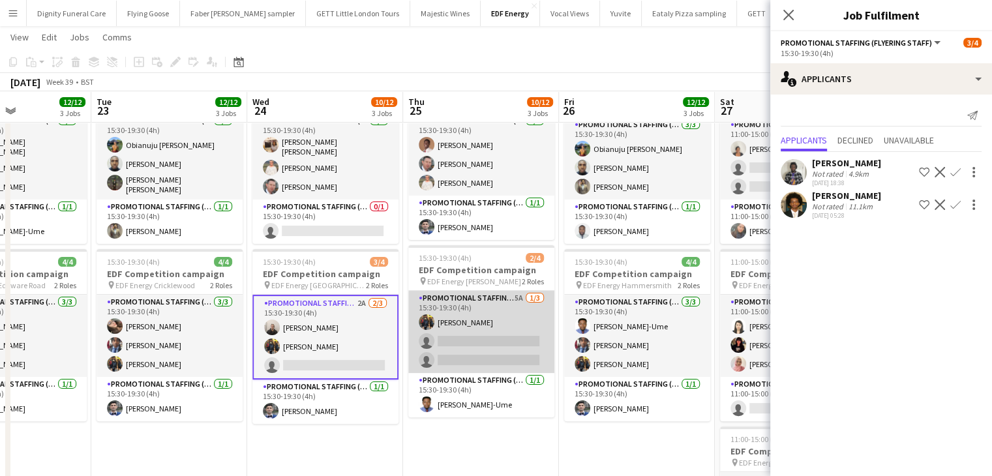
click at [481, 357] on app-card-role "Promotional Staffing (Flyering Staff) 5A 1/3 15:30-19:30 (4h) Martin Brady sing…" at bounding box center [481, 332] width 146 height 82
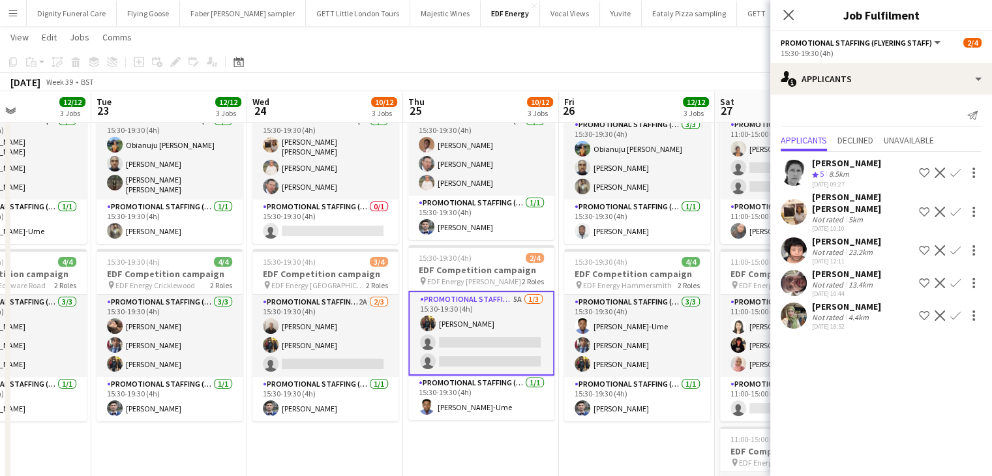
click at [840, 301] on div "Aliya Kazmi" at bounding box center [846, 307] width 69 height 12
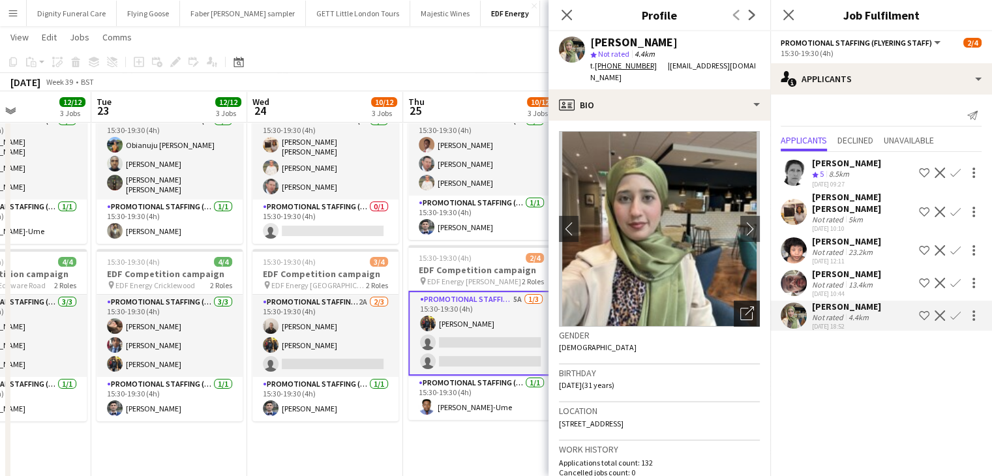
click at [740, 306] on icon "Open photos pop-in" at bounding box center [747, 313] width 14 height 14
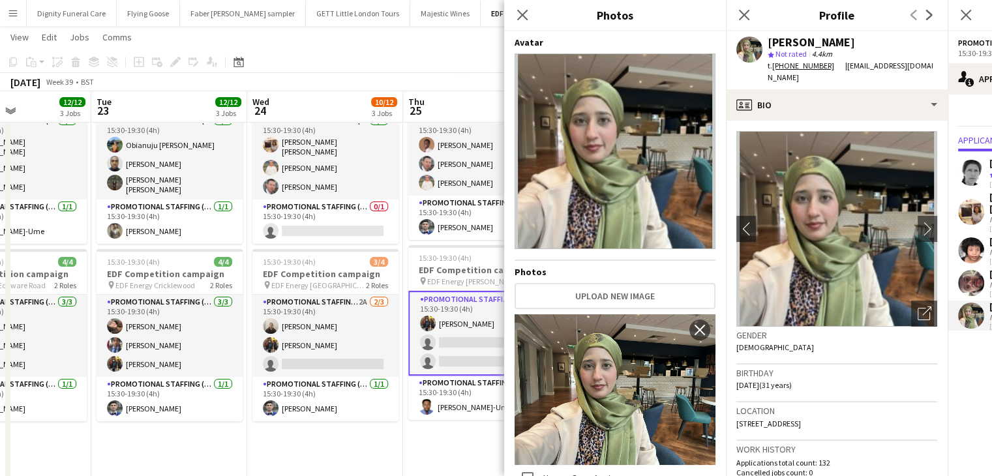
drag, startPoint x: 518, startPoint y: 14, endPoint x: 546, endPoint y: 26, distance: 30.7
click at [520, 14] on icon "Close pop-in" at bounding box center [522, 15] width 10 height 10
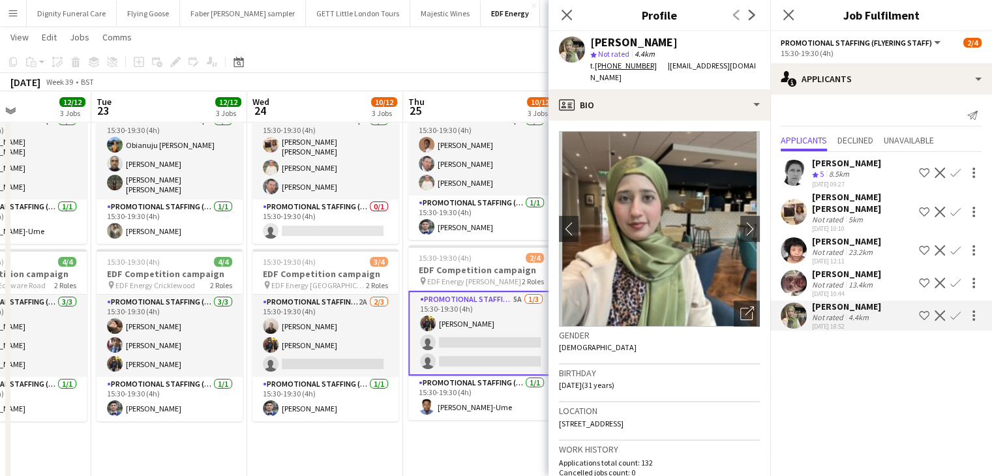
click at [957, 310] on app-icon "Confirm" at bounding box center [955, 315] width 10 height 10
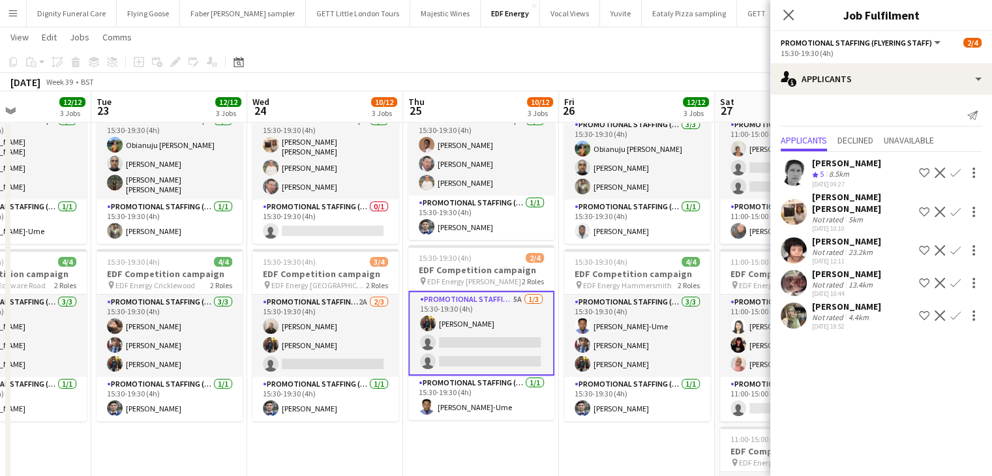
click at [957, 310] on app-icon "Confirm" at bounding box center [955, 315] width 10 height 10
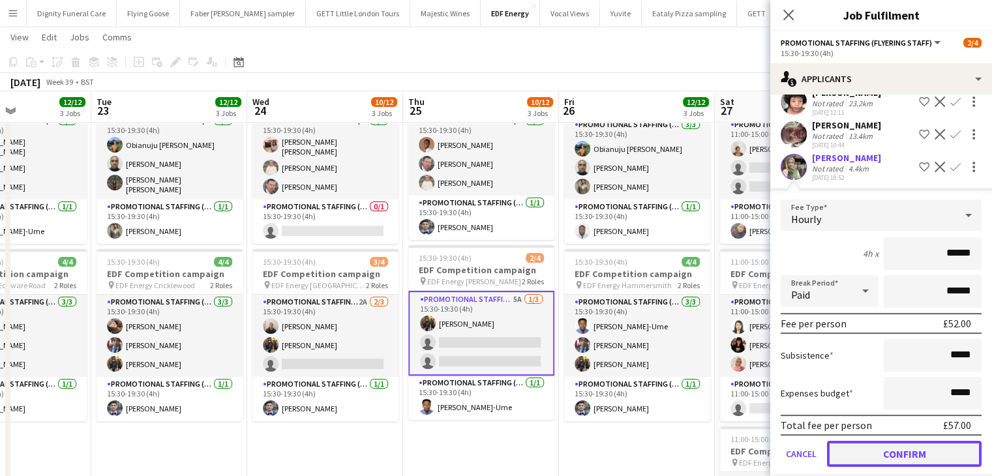
click at [912, 441] on button "Confirm" at bounding box center [904, 454] width 155 height 26
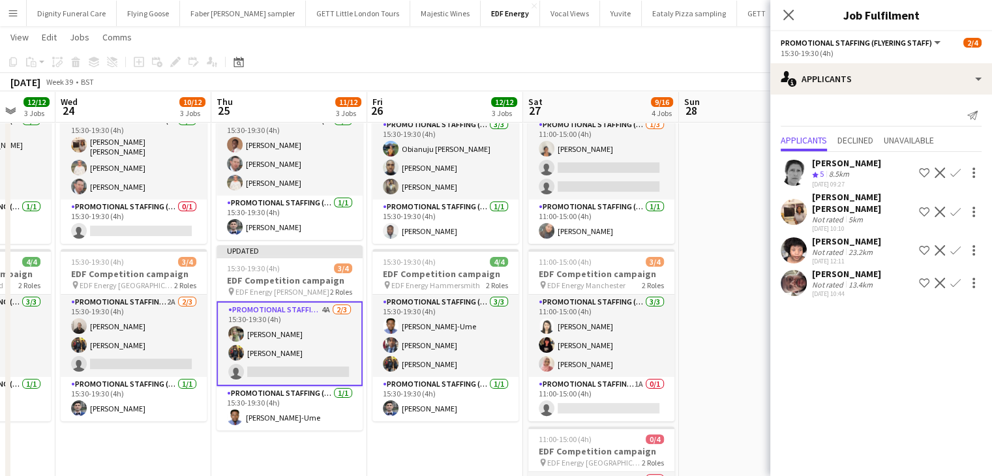
drag, startPoint x: 588, startPoint y: 408, endPoint x: 396, endPoint y: 399, distance: 191.9
click at [396, 399] on app-calendar-viewport "Sun 21 Mon 22 12/12 3 Jobs Tue 23 12/12 3 Jobs Wed 24 10/12 3 Jobs Thu 25 11/12…" at bounding box center [496, 231] width 992 height 882
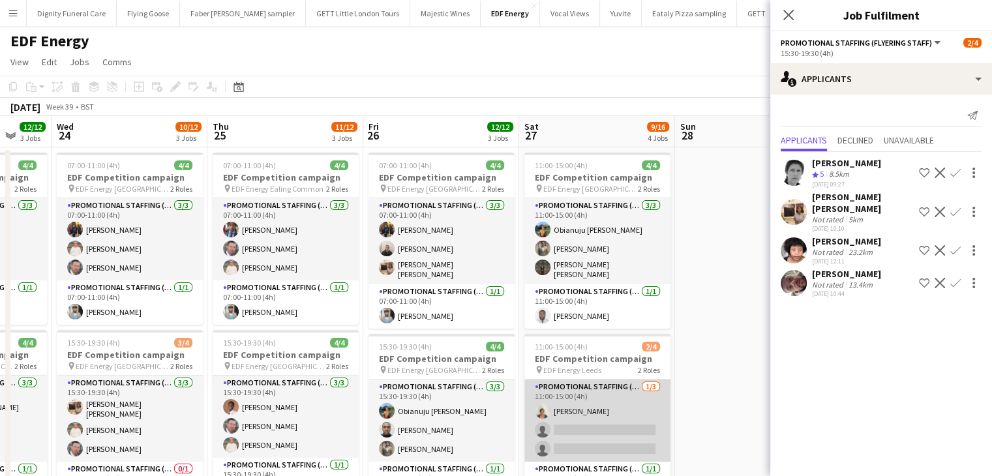
click at [593, 426] on app-card-role "Promotional Staffing (Flyering Staff) 1/3 11:00-15:00 (4h) Thandeka Mashazi sin…" at bounding box center [597, 420] width 146 height 82
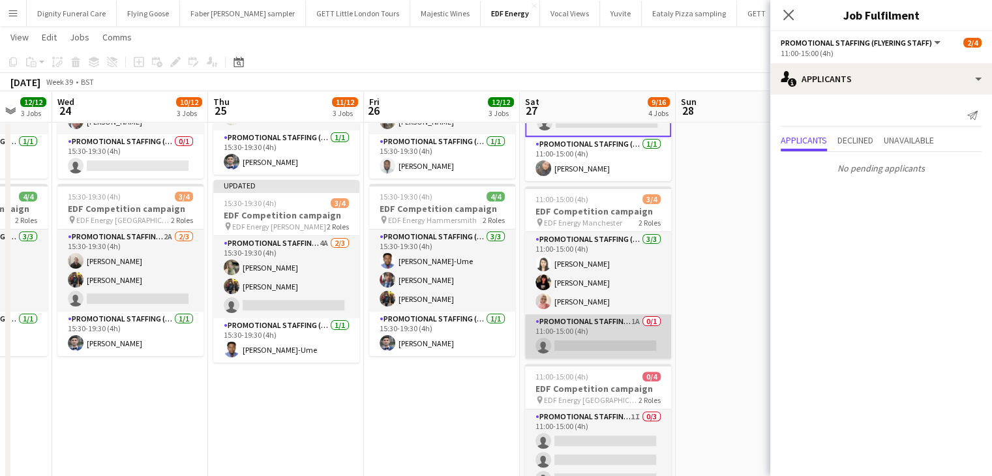
click at [632, 345] on app-card-role "Promotional Staffing (Team Leader) 1A 0/1 11:00-15:00 (4h) single-neutral-actio…" at bounding box center [598, 336] width 146 height 44
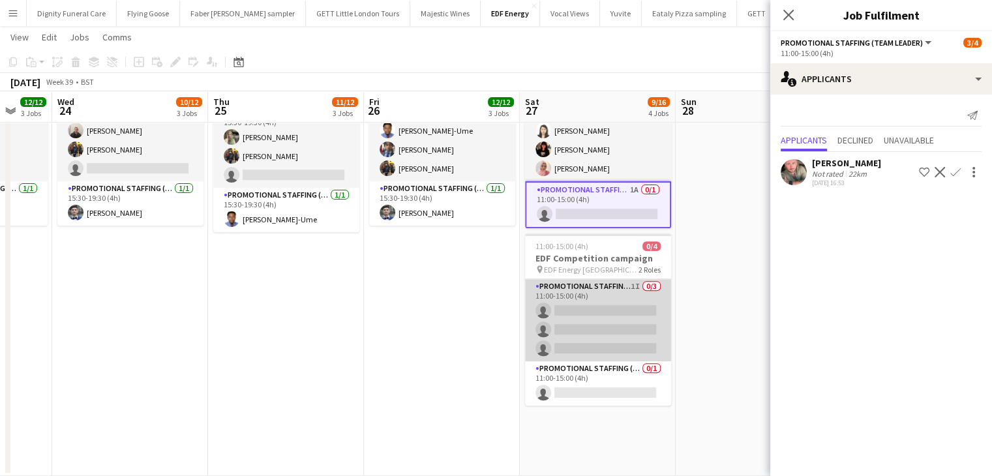
click at [602, 331] on app-card-role "Promotional Staffing (Flyering Staff) 1I 0/3 11:00-15:00 (4h) single-neutral-ac…" at bounding box center [598, 320] width 146 height 82
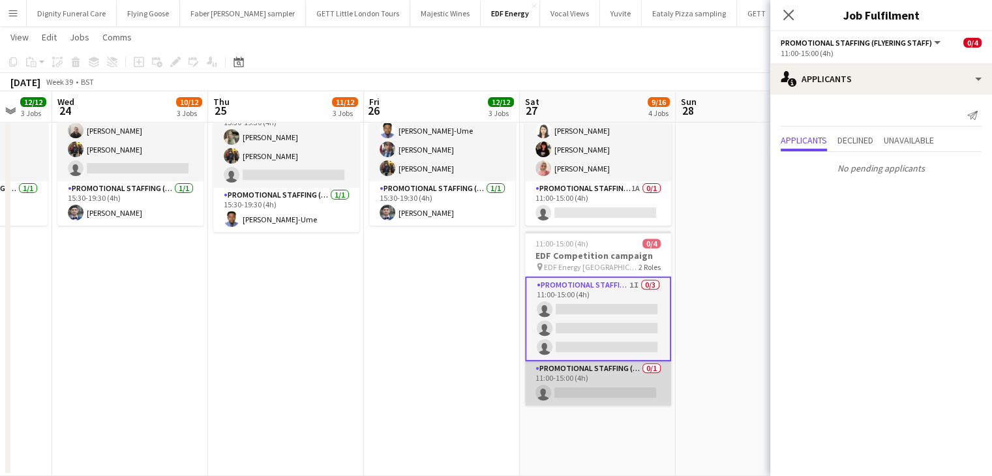
click at [625, 386] on app-card-role "Promotional Staffing (Team Leader) 0/1 11:00-15:00 (4h) single-neutral-actions" at bounding box center [598, 383] width 146 height 44
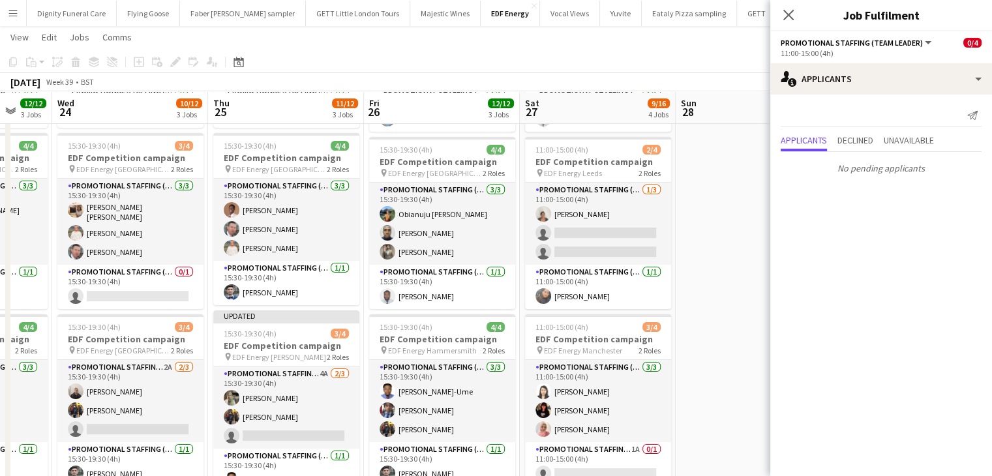
click at [712, 270] on app-date-cell at bounding box center [753, 343] width 156 height 786
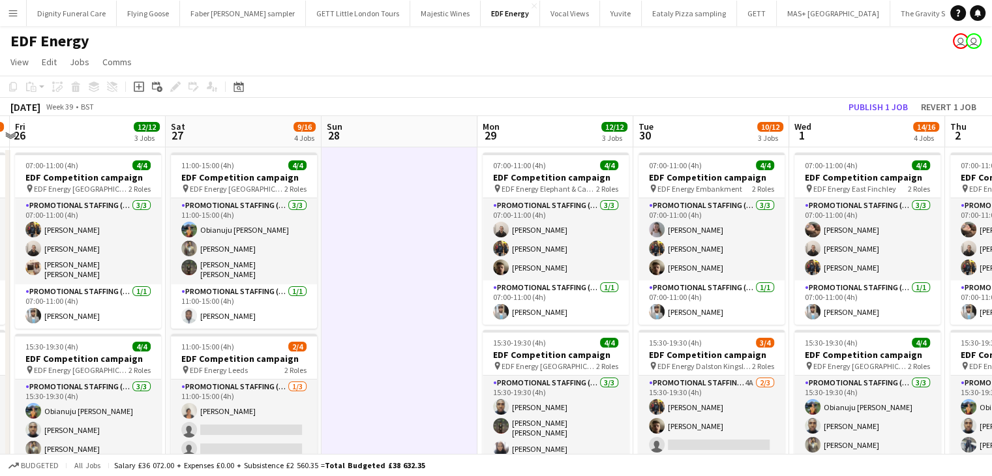
drag, startPoint x: 759, startPoint y: 252, endPoint x: 483, endPoint y: 179, distance: 285.3
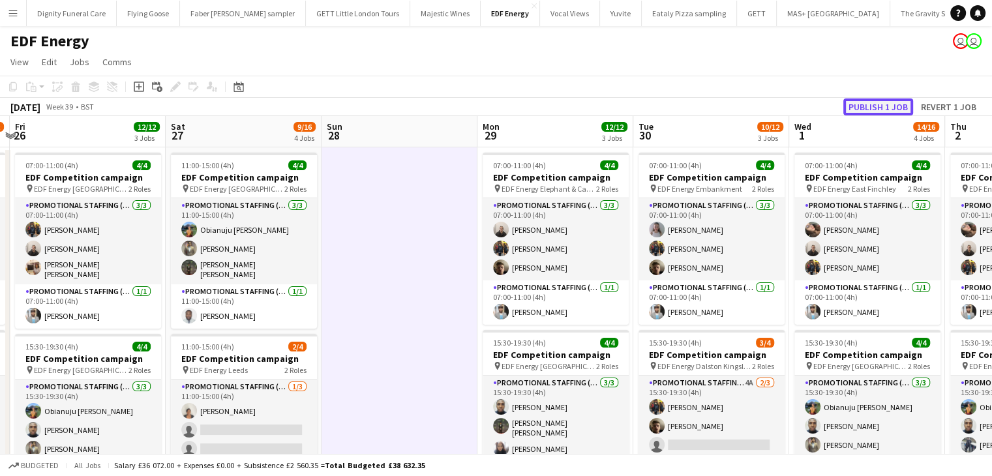
click at [882, 102] on button "Publish 1 job" at bounding box center [878, 106] width 70 height 17
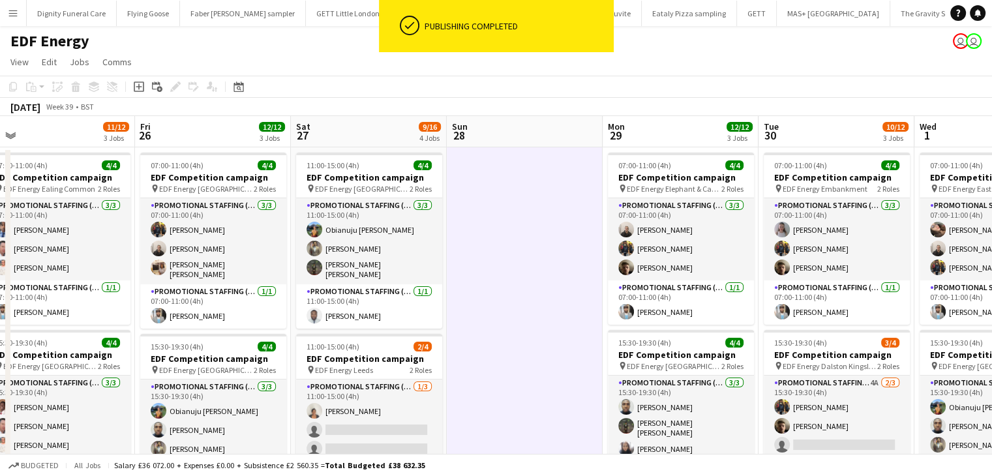
drag, startPoint x: 651, startPoint y: 204, endPoint x: 548, endPoint y: 204, distance: 103.0
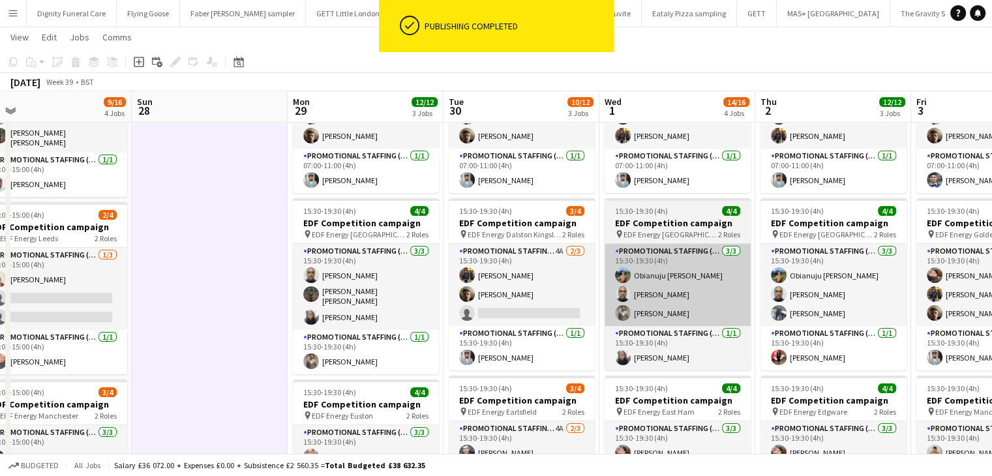
drag, startPoint x: 525, startPoint y: 312, endPoint x: 606, endPoint y: 261, distance: 96.4
click at [526, 312] on app-card-role "Promotional Staffing (Flyering Staff) 4A 2/3 15:30-19:30 (4h) Martin Brady Alex…" at bounding box center [522, 285] width 146 height 82
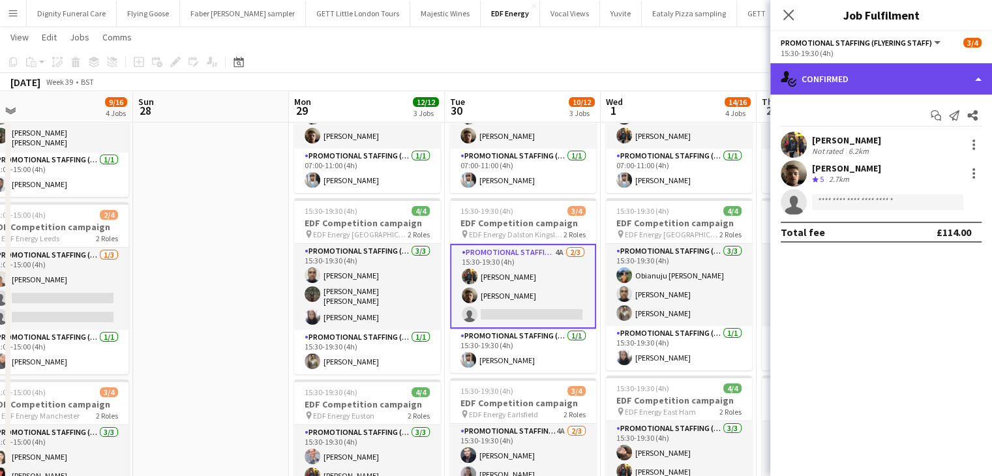
click at [905, 85] on div "single-neutral-actions-check-2 Confirmed" at bounding box center [881, 78] width 222 height 31
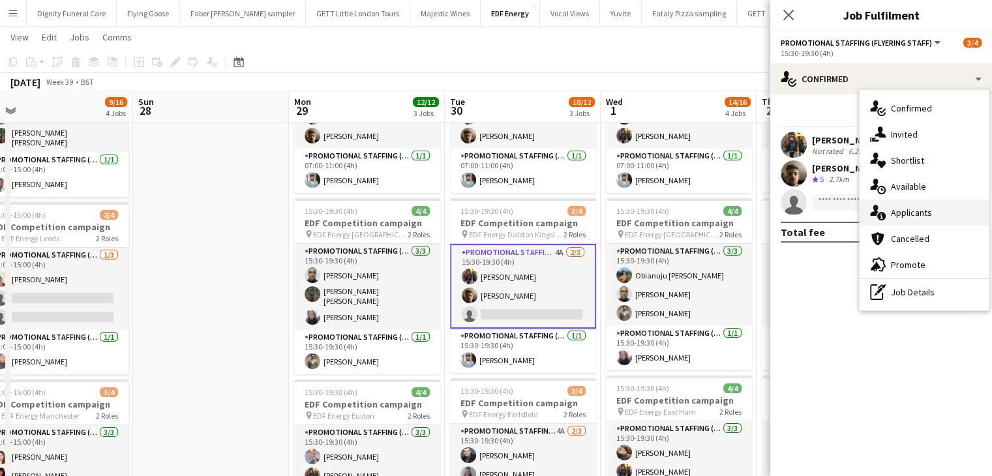
click at [921, 211] on span "Applicants" at bounding box center [911, 213] width 41 height 12
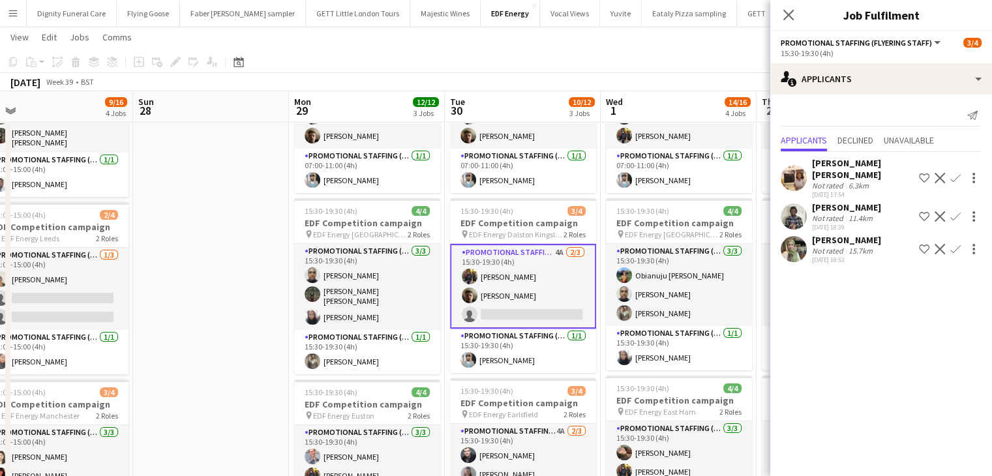
click at [961, 241] on button "Confirm" at bounding box center [955, 249] width 16 height 16
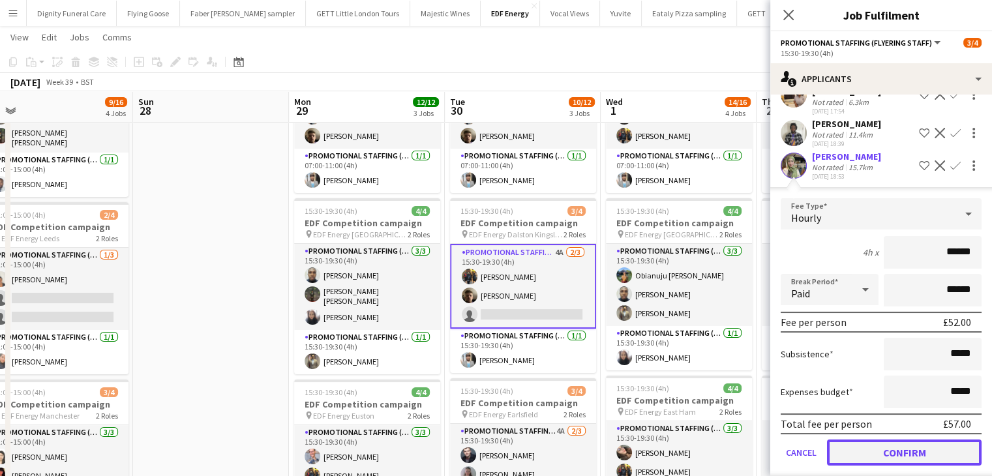
click at [923, 439] on button "Confirm" at bounding box center [904, 452] width 155 height 26
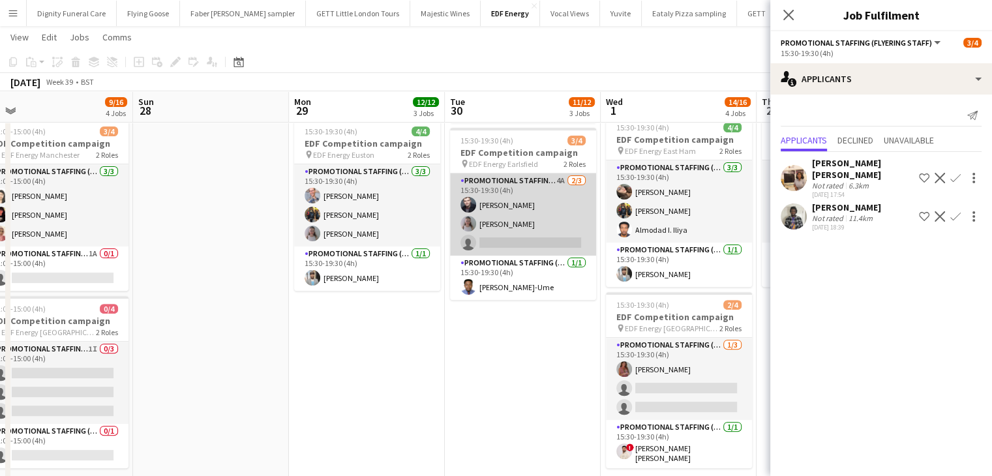
click at [528, 244] on app-card-role "Promotional Staffing (Flyering Staff) 4A 2/3 15:30-19:30 (4h) Adam Stickler Rub…" at bounding box center [523, 214] width 146 height 82
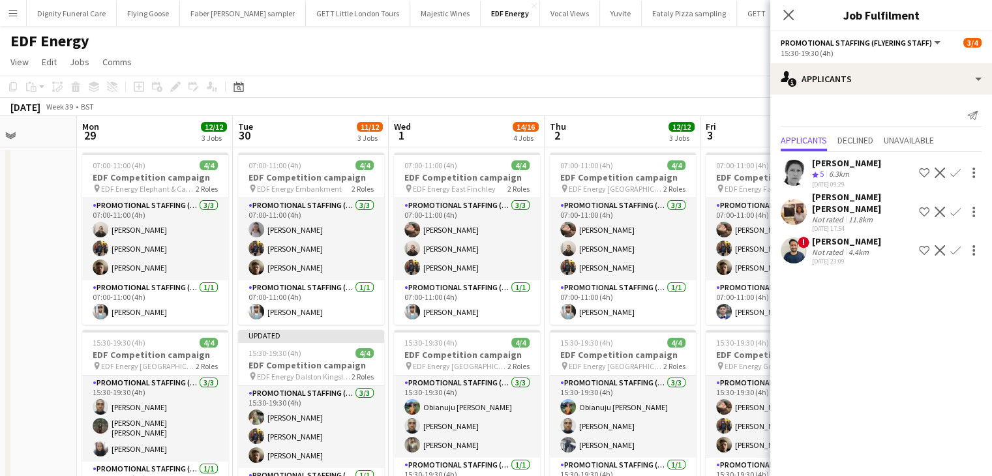
drag, startPoint x: 545, startPoint y: 283, endPoint x: 367, endPoint y: 268, distance: 178.6
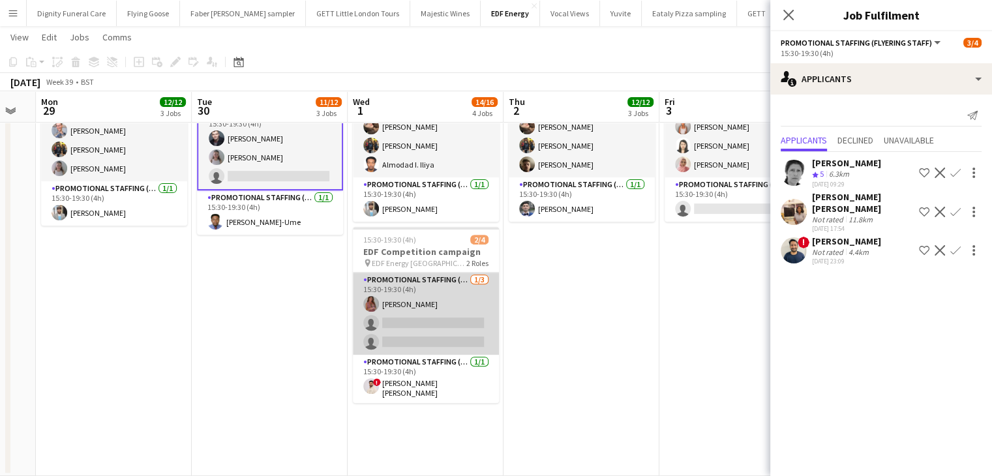
click at [430, 332] on app-card-role "Promotional Staffing (Flyering Staff) 1/3 15:30-19:30 (4h) Sally Whitworth sing…" at bounding box center [426, 314] width 146 height 82
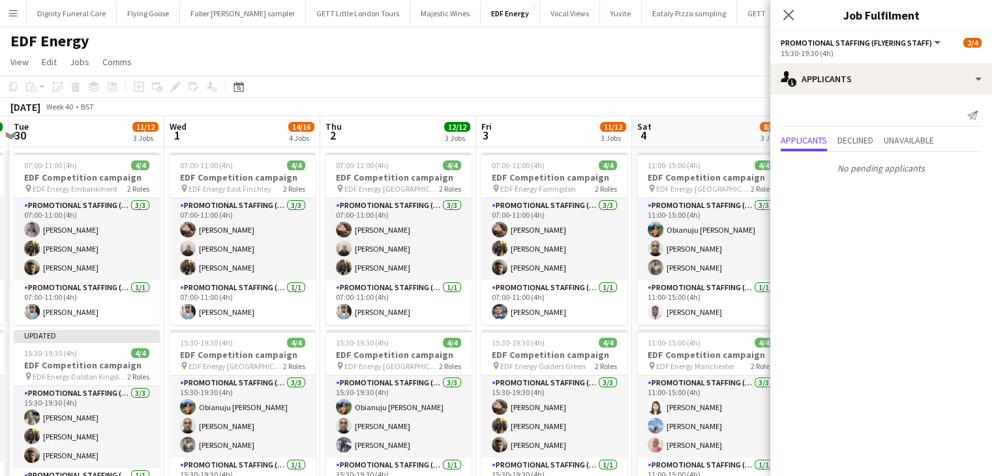
drag, startPoint x: 642, startPoint y: 293, endPoint x: 324, endPoint y: 290, distance: 317.5
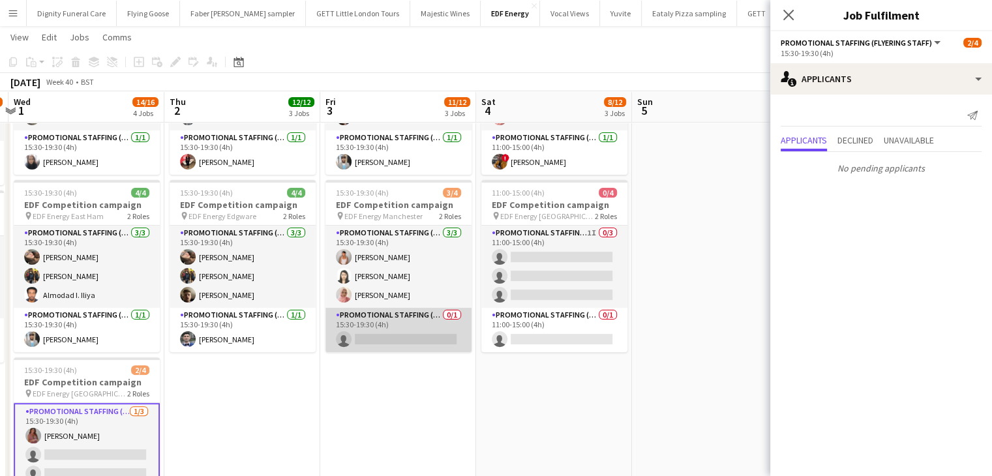
click at [391, 336] on app-card-role "Promotional Staffing (Team Leader) 0/1 15:30-19:30 (4h) single-neutral-actions" at bounding box center [398, 330] width 146 height 44
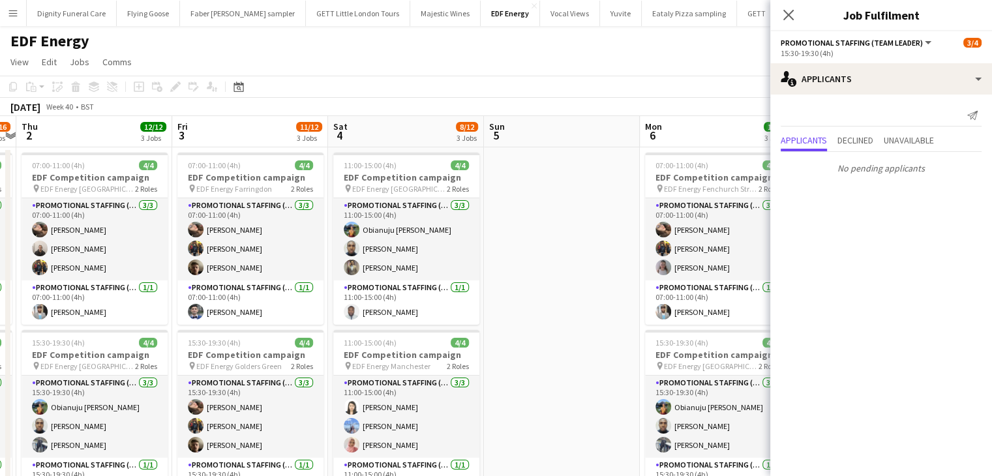
drag, startPoint x: 655, startPoint y: 298, endPoint x: 522, endPoint y: 298, distance: 133.0
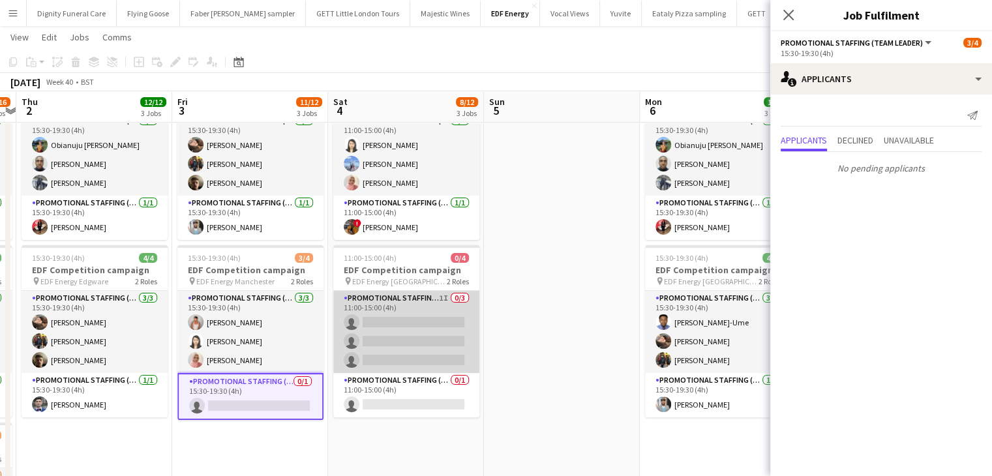
click at [415, 344] on app-card-role "Promotional Staffing (Flyering Staff) 1I 0/3 11:00-15:00 (4h) single-neutral-ac…" at bounding box center [406, 332] width 146 height 82
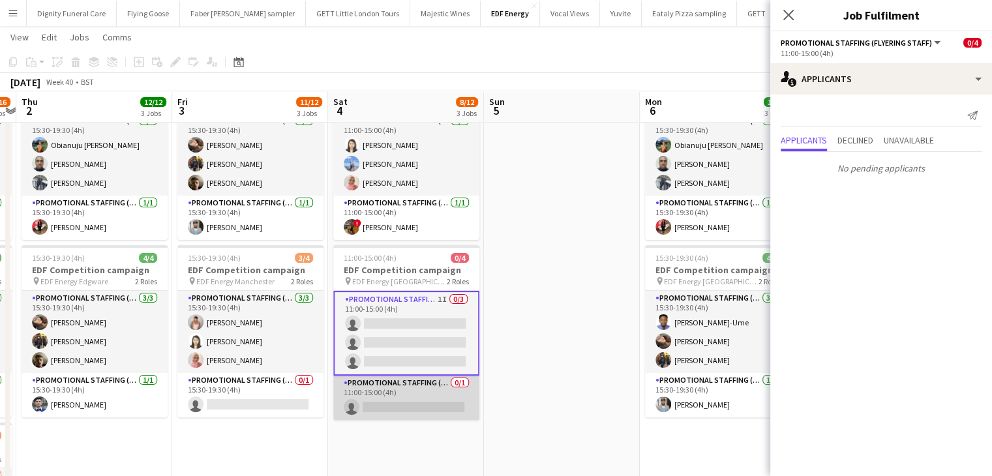
click at [451, 398] on app-card-role "Promotional Staffing (Team Leader) 0/1 11:00-15:00 (4h) single-neutral-actions" at bounding box center [406, 398] width 146 height 44
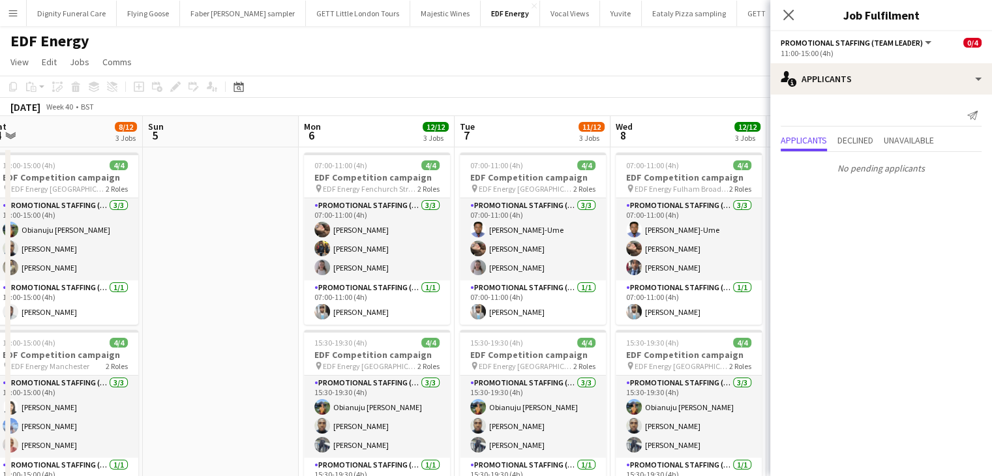
drag, startPoint x: 597, startPoint y: 333, endPoint x: 258, endPoint y: 324, distance: 339.2
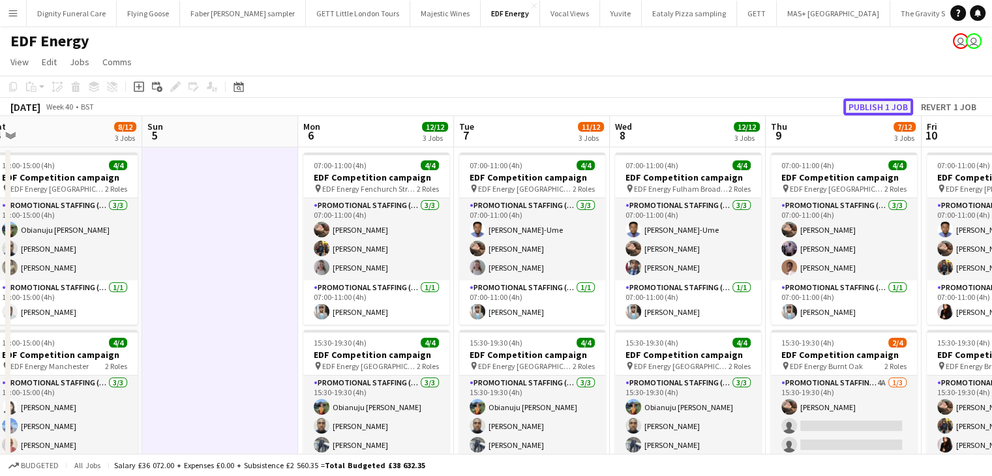
click at [889, 103] on button "Publish 1 job" at bounding box center [878, 106] width 70 height 17
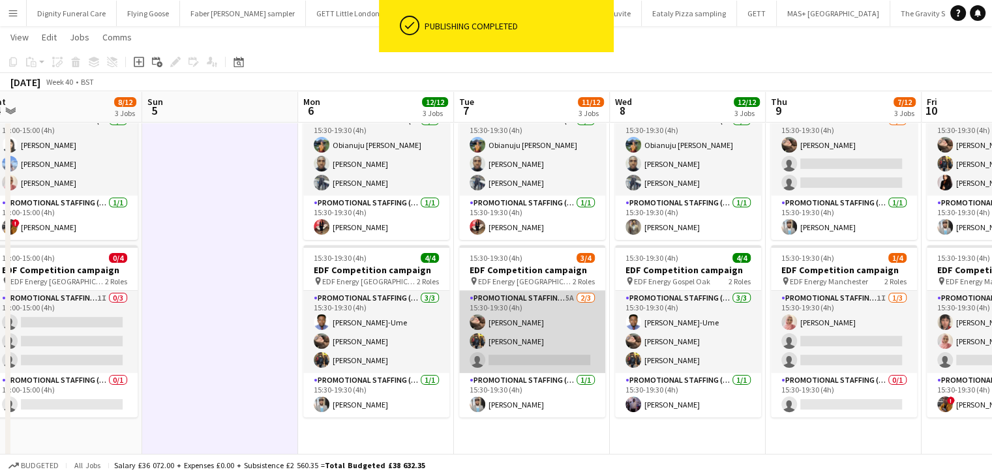
click at [525, 361] on app-card-role "Promotional Staffing (Flyering Staff) 5A 2/3 15:30-19:30 (4h) Anastasiia Melesh…" at bounding box center [532, 332] width 146 height 82
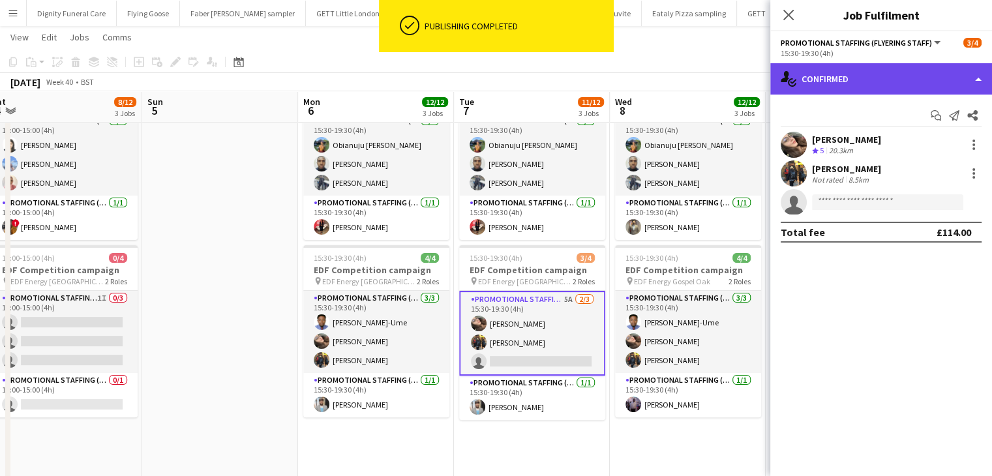
click at [867, 76] on div "single-neutral-actions-check-2 Confirmed" at bounding box center [881, 78] width 222 height 31
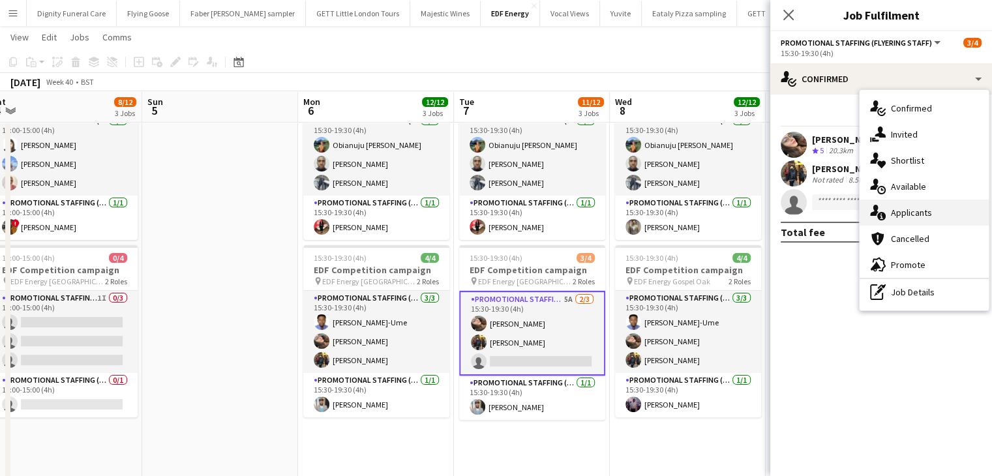
click at [912, 217] on span "Applicants" at bounding box center [911, 213] width 41 height 12
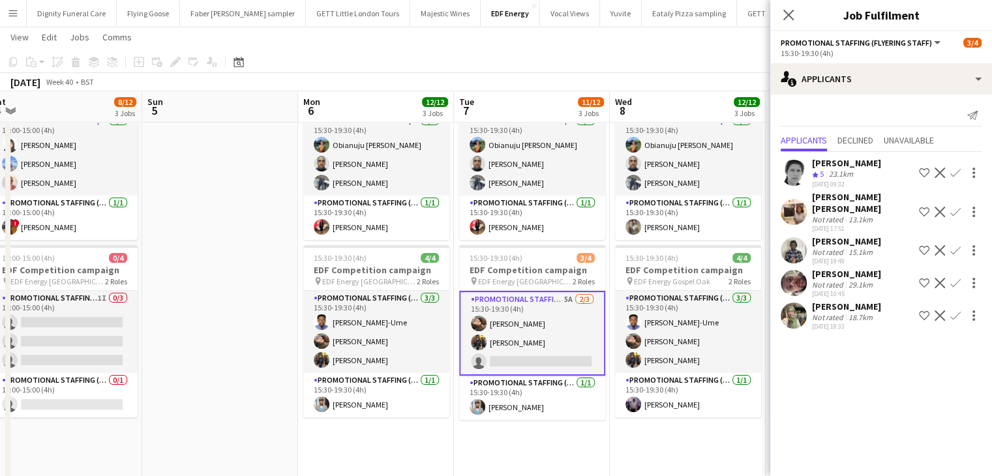
click at [955, 310] on app-icon "Confirm" at bounding box center [955, 315] width 10 height 10
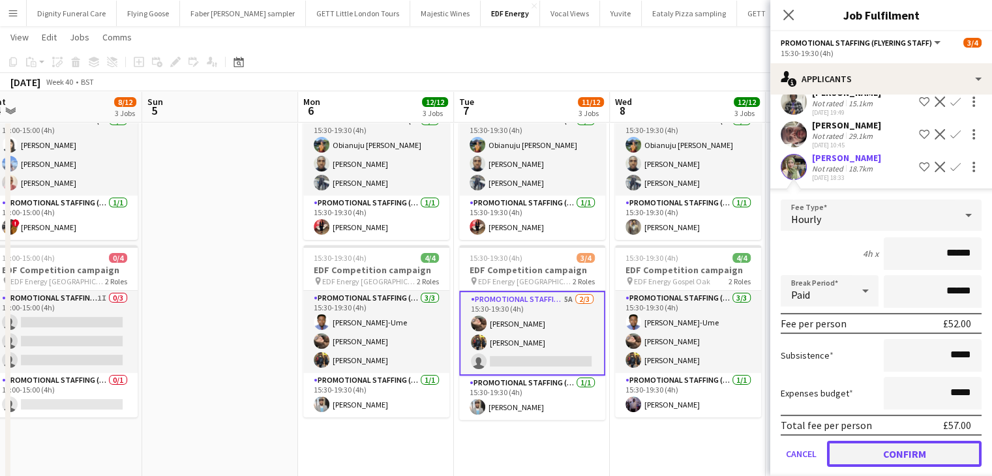
click at [912, 441] on button "Confirm" at bounding box center [904, 454] width 155 height 26
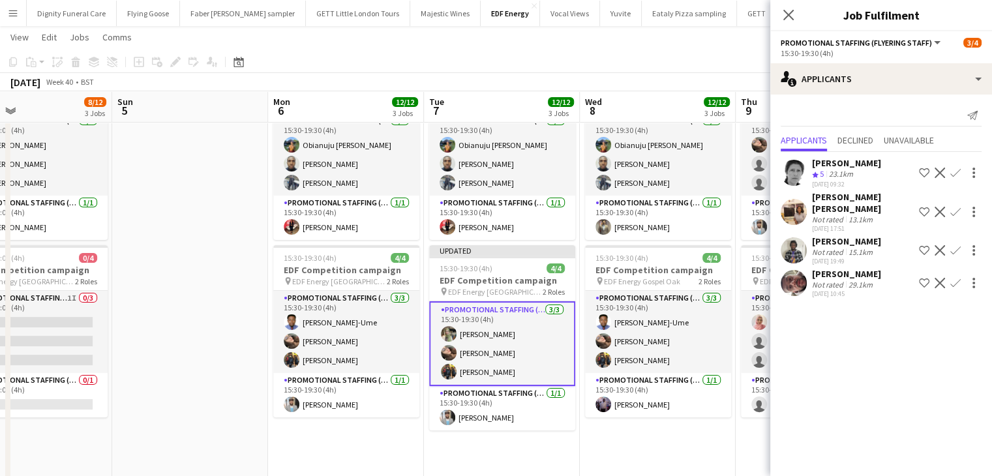
drag, startPoint x: 635, startPoint y: 428, endPoint x: 452, endPoint y: 419, distance: 183.5
click at [452, 419] on app-calendar-viewport "Wed 1 14/16 4 Jobs Thu 2 12/12 3 Jobs Fri 3 11/12 3 Jobs Sat 4 8/12 3 Jobs Sun …" at bounding box center [496, 231] width 992 height 882
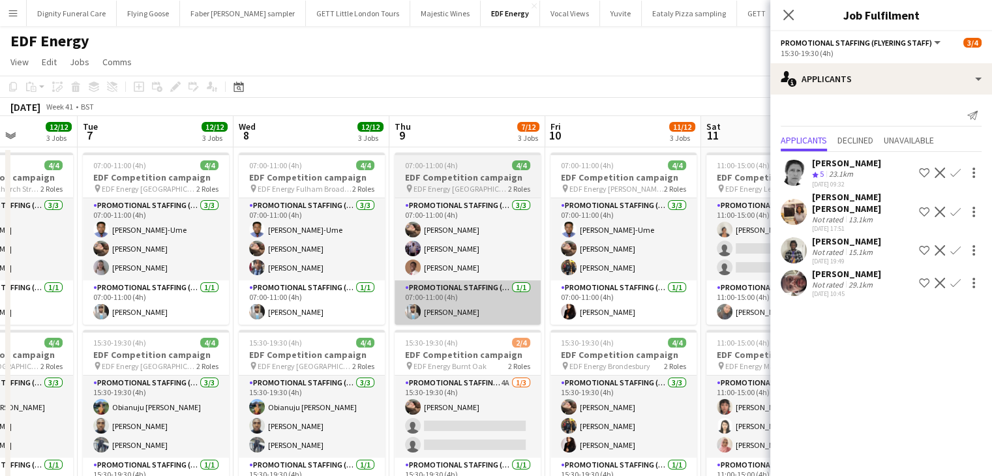
drag, startPoint x: 481, startPoint y: 293, endPoint x: 378, endPoint y: 295, distance: 103.7
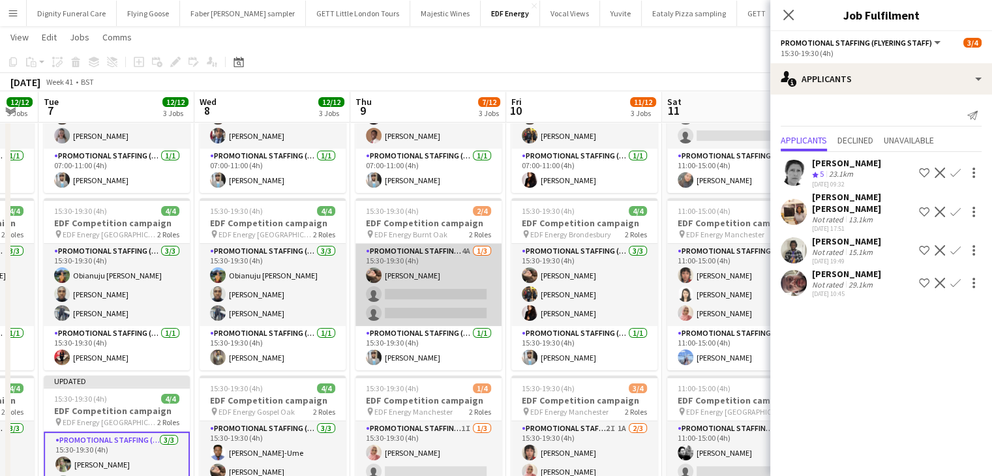
click at [432, 303] on app-card-role "Promotional Staffing (Flyering Staff) 4A 1/3 15:30-19:30 (4h) Anastasiia Melesh…" at bounding box center [428, 285] width 146 height 82
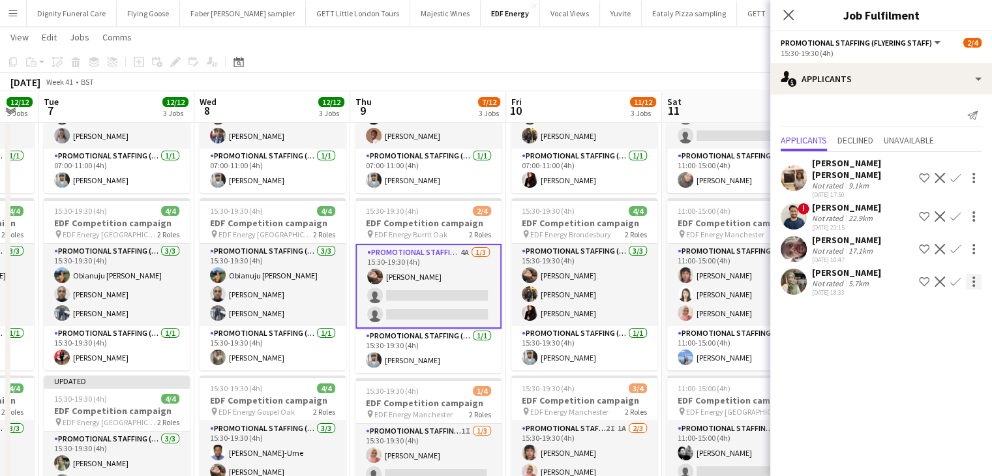
click at [956, 276] on app-icon "Confirm" at bounding box center [955, 281] width 10 height 10
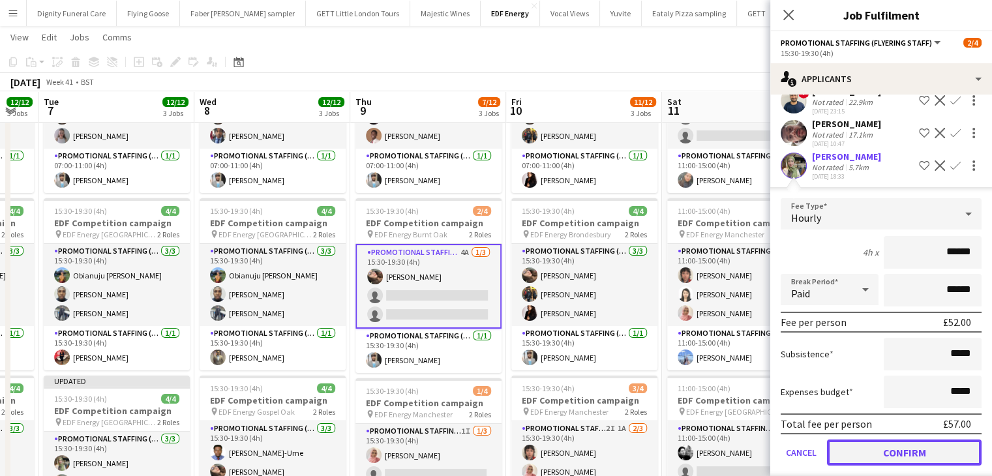
click at [910, 439] on button "Confirm" at bounding box center [904, 452] width 155 height 26
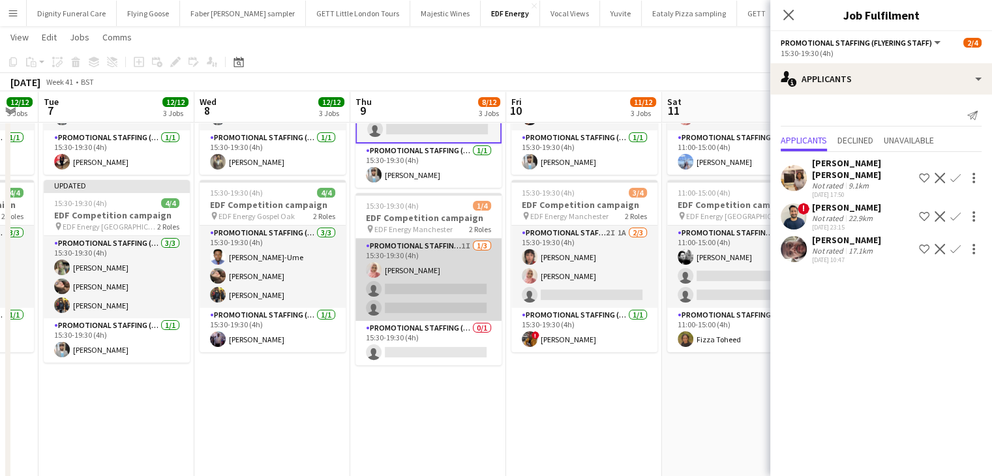
click at [465, 294] on app-card-role "Promotional Staffing (Flyering Staff) 1I 1/3 15:30-19:30 (4h) Shabnam Jallal si…" at bounding box center [428, 280] width 146 height 82
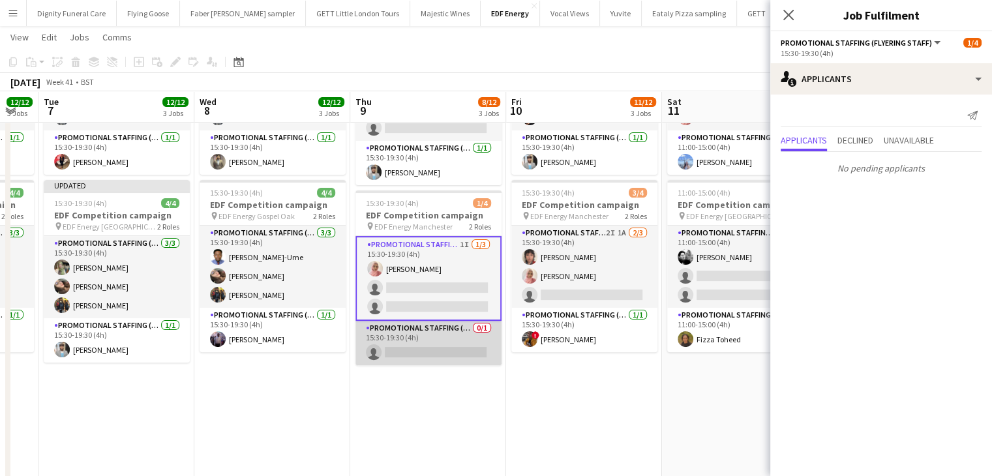
click at [453, 344] on app-card-role "Promotional Staffing (Team Leader) 0/1 15:30-19:30 (4h) single-neutral-actions" at bounding box center [428, 343] width 146 height 44
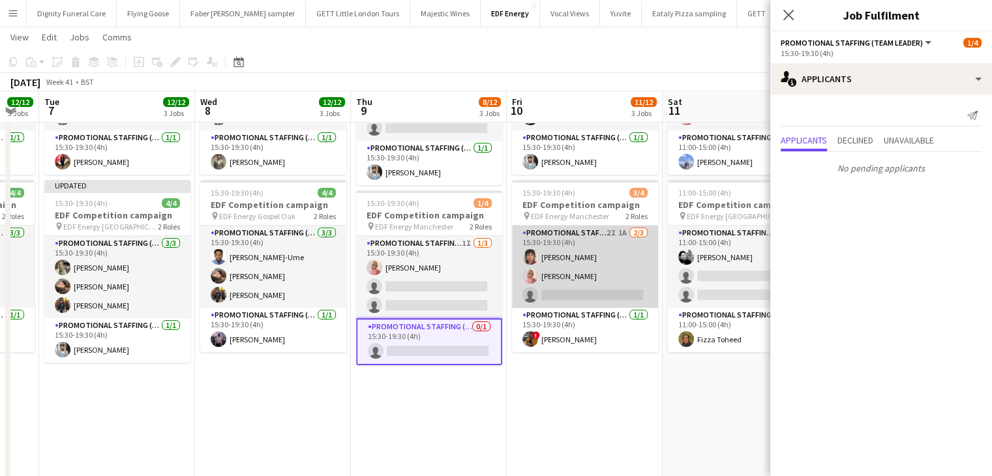
click at [582, 297] on app-card-role "Promotional Staffing (Flyering Staff) 2I 1A 2/3 15:30-19:30 (4h) Ruby Stephens …" at bounding box center [585, 267] width 146 height 82
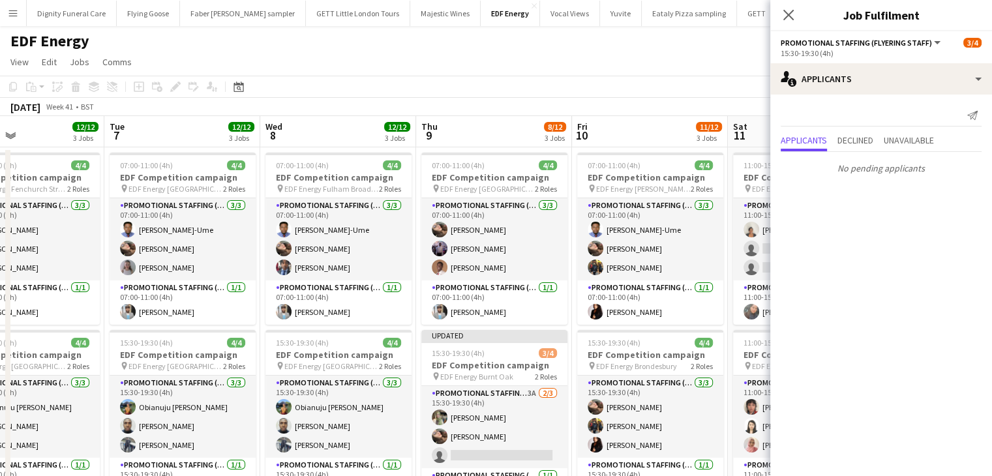
drag, startPoint x: 514, startPoint y: 306, endPoint x: 385, endPoint y: 304, distance: 129.8
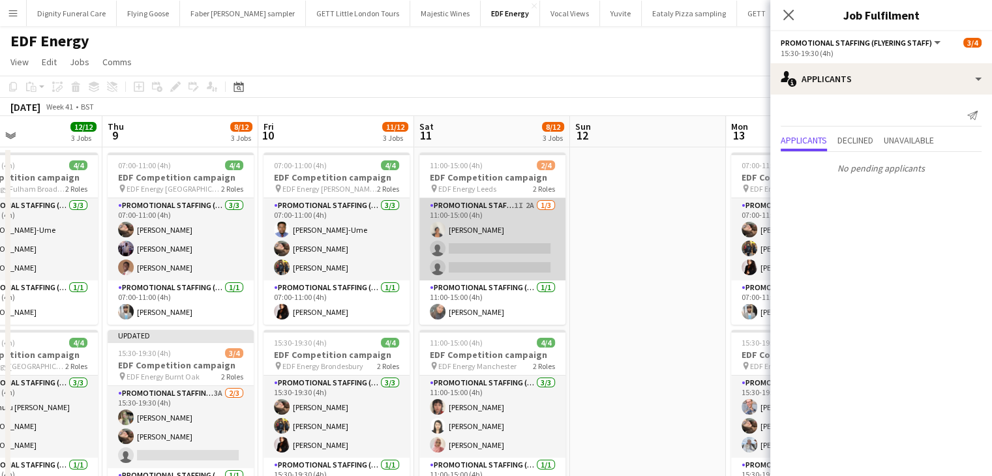
click at [501, 256] on app-card-role "Promotional Staffing (Flyering Staff) 1I 2A 1/3 11:00-15:00 (4h) Thandeka Masha…" at bounding box center [492, 239] width 146 height 82
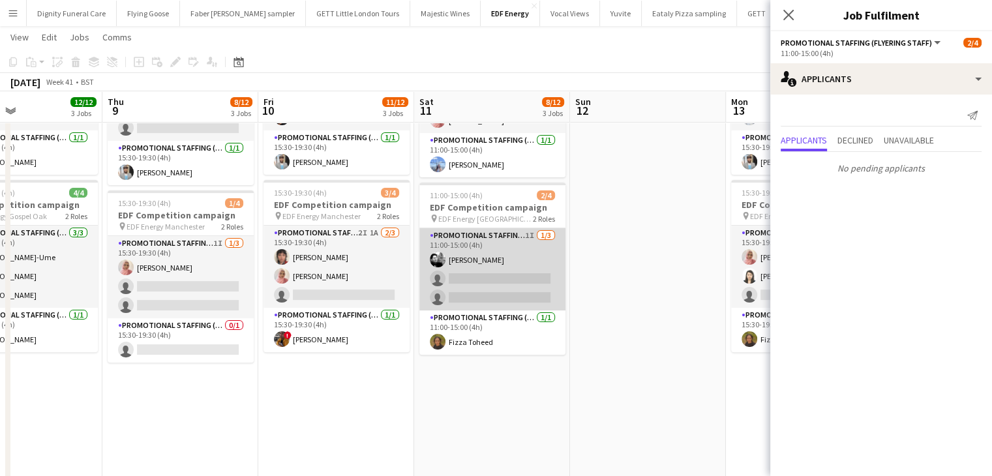
click at [539, 279] on app-card-role "Promotional Staffing (Flyering Staff) 1I 1/3 11:00-15:00 (4h) Dan Vasey single-…" at bounding box center [492, 269] width 146 height 82
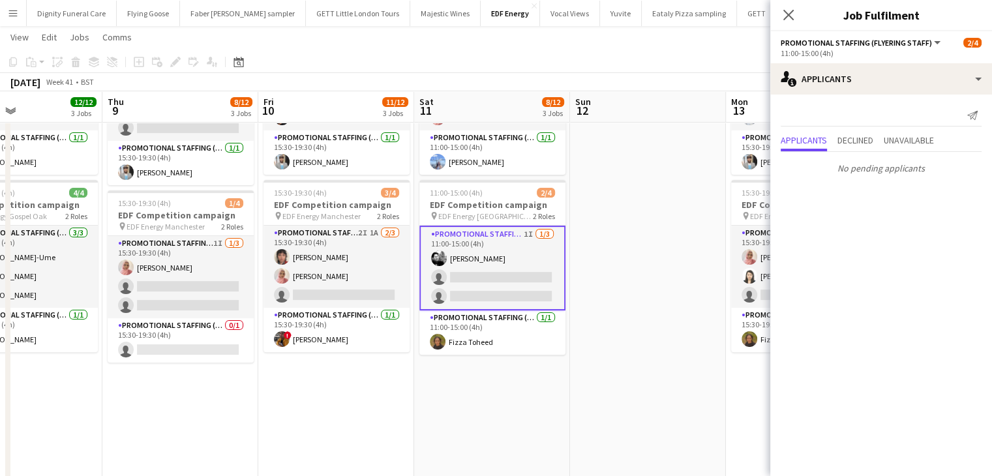
click at [647, 270] on app-date-cell at bounding box center [648, 213] width 156 height 786
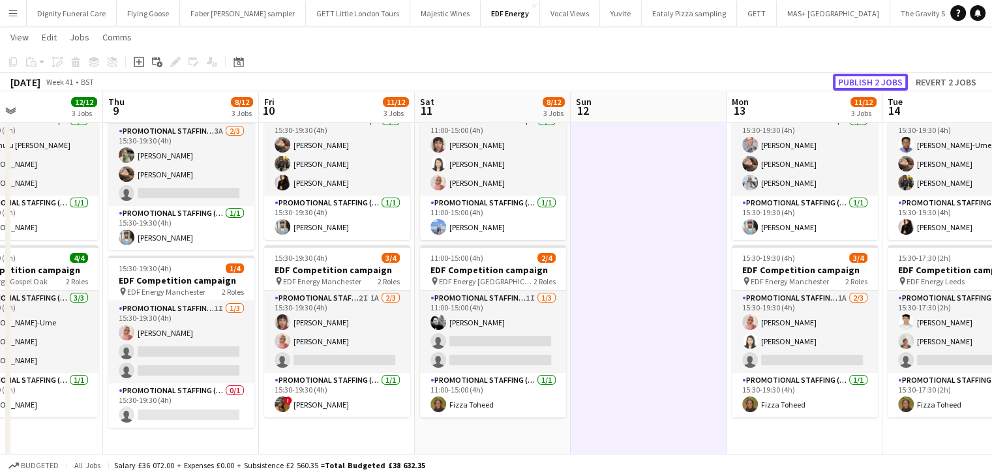
click at [870, 80] on button "Publish 2 jobs" at bounding box center [870, 82] width 75 height 17
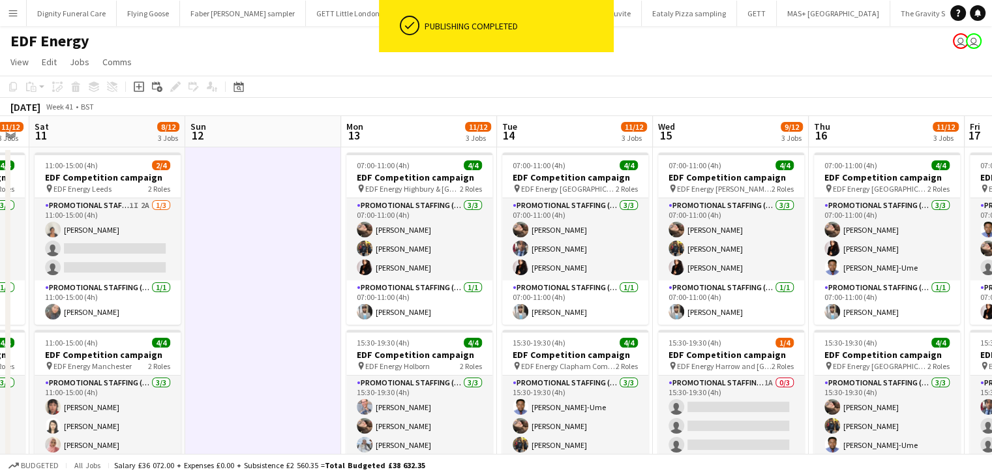
drag, startPoint x: 671, startPoint y: 241, endPoint x: 286, endPoint y: 235, distance: 385.4
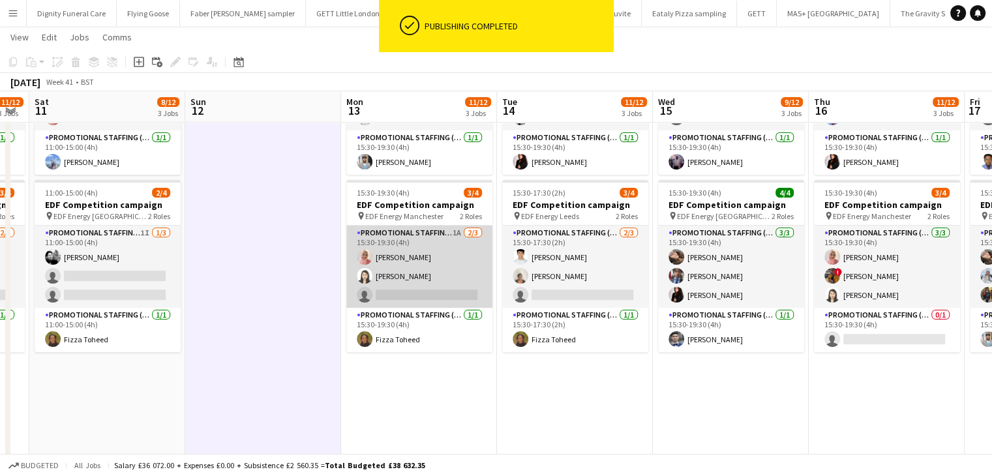
click at [432, 293] on app-card-role "Promotional Staffing (Flyering Staff) 1A 2/3 15:30-19:30 (4h) Shabnam Jallal Wi…" at bounding box center [419, 267] width 146 height 82
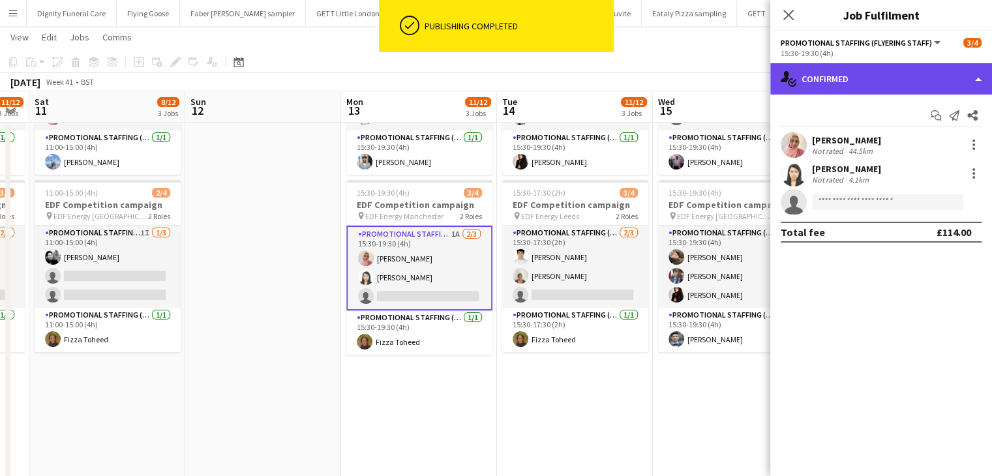
click at [840, 74] on div "single-neutral-actions-check-2 Confirmed" at bounding box center [881, 78] width 222 height 31
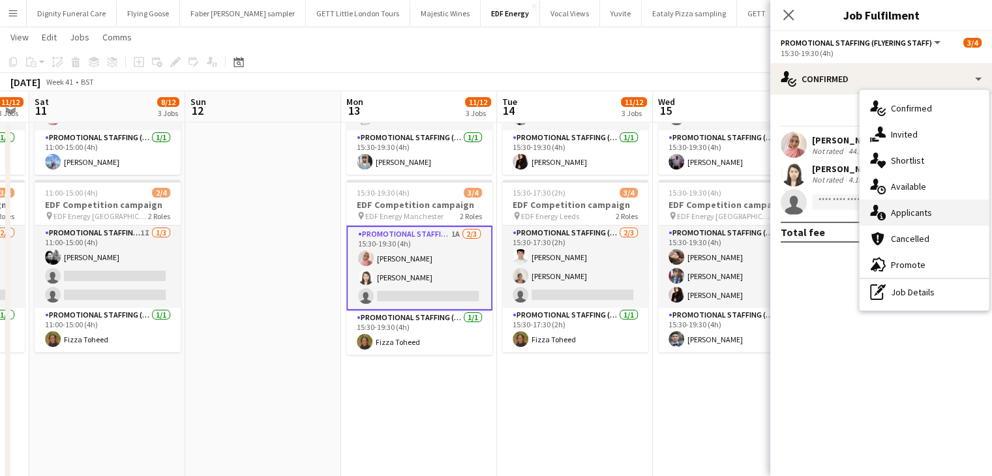
click at [912, 209] on span "Applicants" at bounding box center [911, 213] width 41 height 12
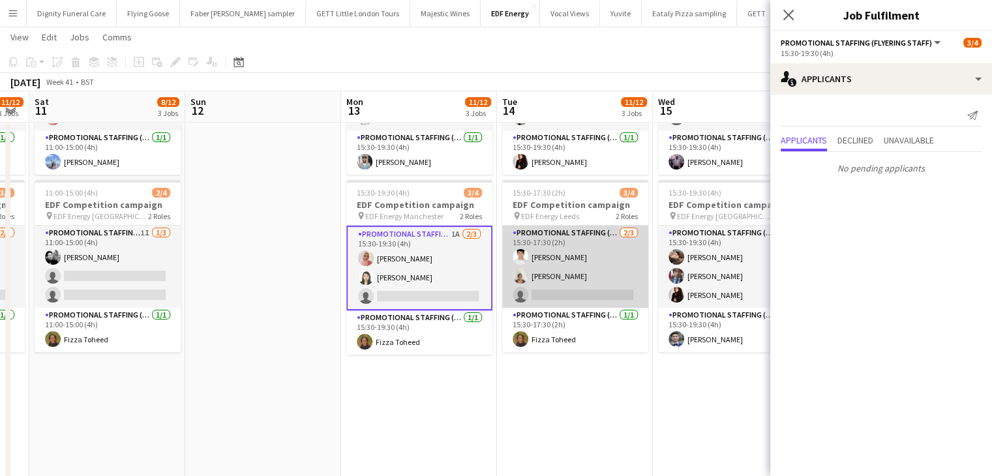
click at [580, 303] on app-card-role "Promotional Staffing (Flyering Staff) 2/3 15:30-17:30 (2h) Parth Chabhadiya Tha…" at bounding box center [575, 267] width 146 height 82
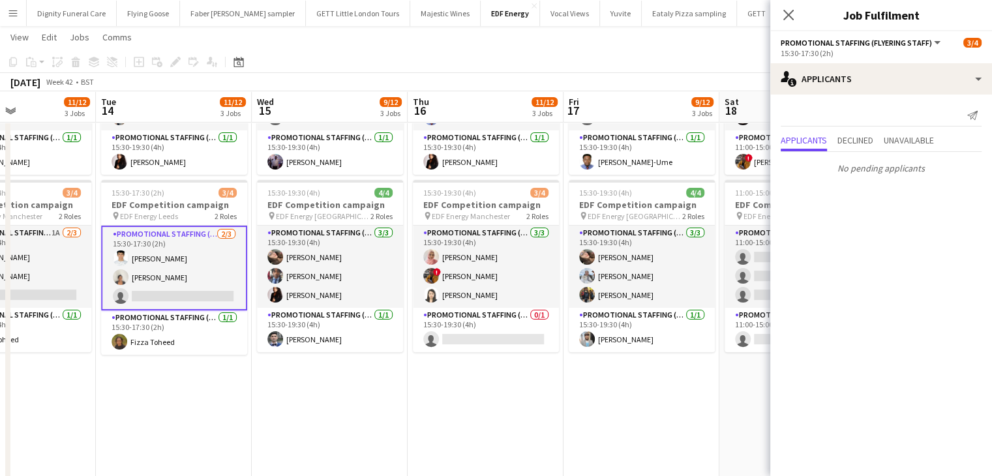
drag, startPoint x: 446, startPoint y: 413, endPoint x: 198, endPoint y: 413, distance: 247.8
click at [198, 413] on app-calendar-viewport "Fri 10 11/12 3 Jobs Sat 11 8/12 3 Jobs Sun 12 Mon 13 11/12 3 Jobs Tue 14 11/12 …" at bounding box center [496, 166] width 992 height 882
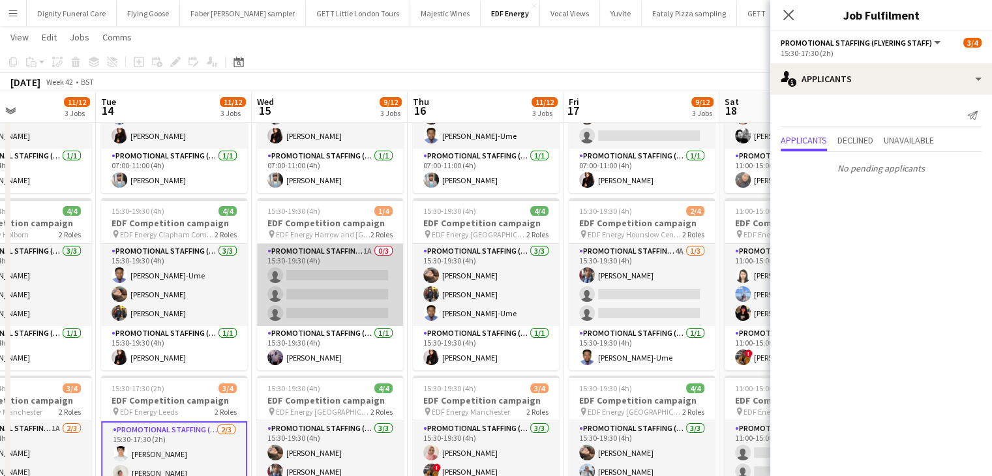
click at [319, 298] on app-card-role "Promotional Staffing (Flyering Staff) 1A 0/3 15:30-19:30 (4h) single-neutral-ac…" at bounding box center [330, 285] width 146 height 82
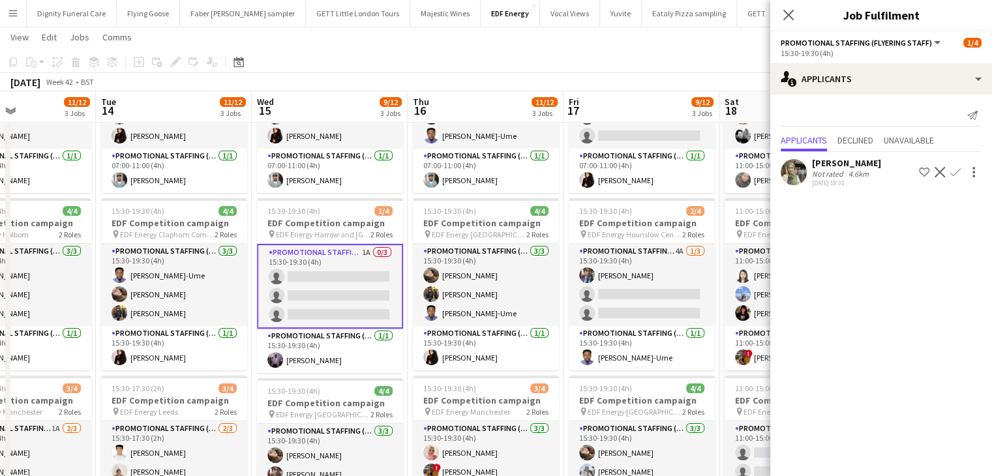
click at [957, 171] on app-icon "Confirm" at bounding box center [955, 172] width 10 height 10
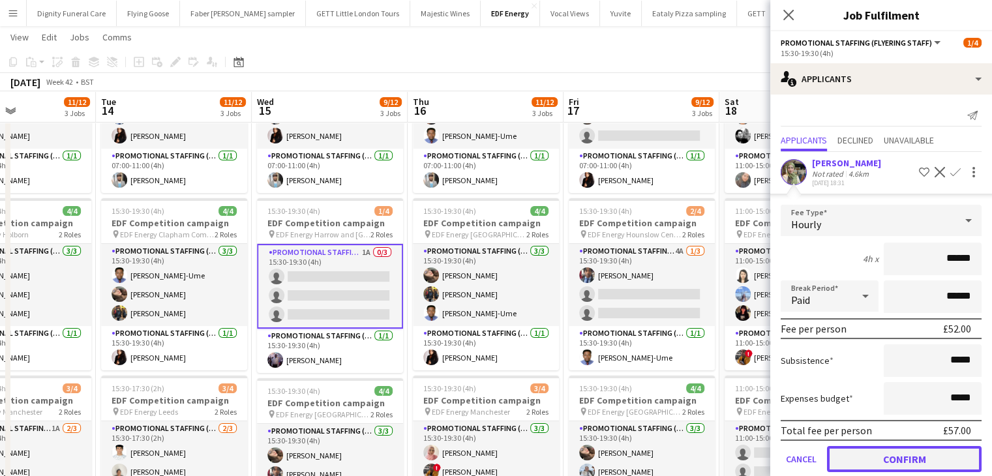
click at [925, 451] on button "Confirm" at bounding box center [904, 459] width 155 height 26
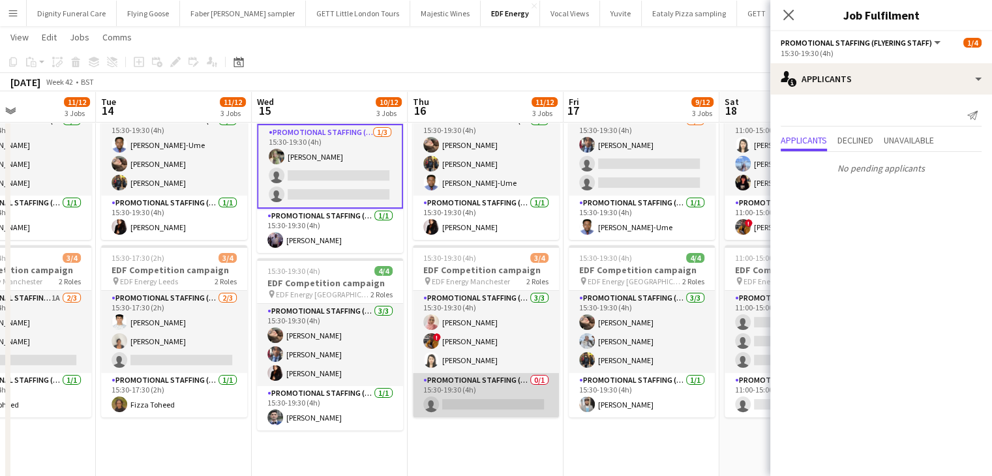
click at [483, 397] on app-card-role "Promotional Staffing (Team Leader) 0/1 15:30-19:30 (4h) single-neutral-actions" at bounding box center [486, 395] width 146 height 44
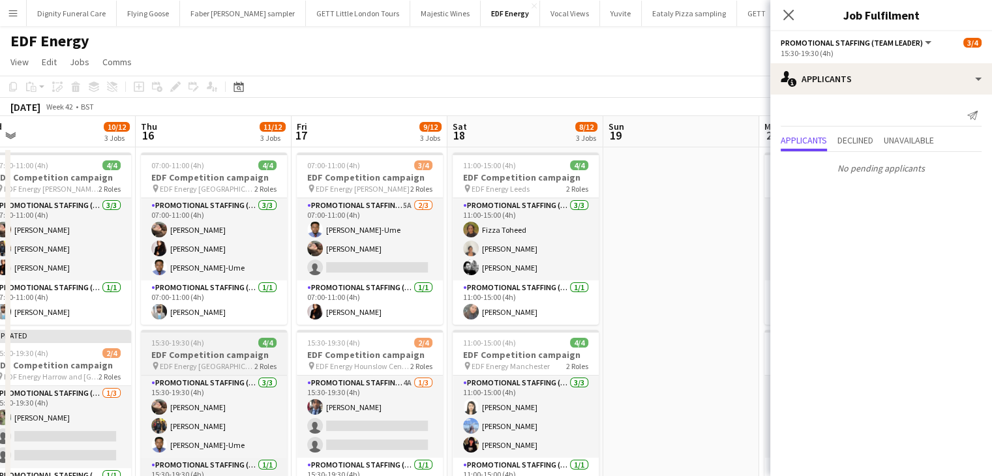
drag, startPoint x: 321, startPoint y: 361, endPoint x: 252, endPoint y: 356, distance: 69.9
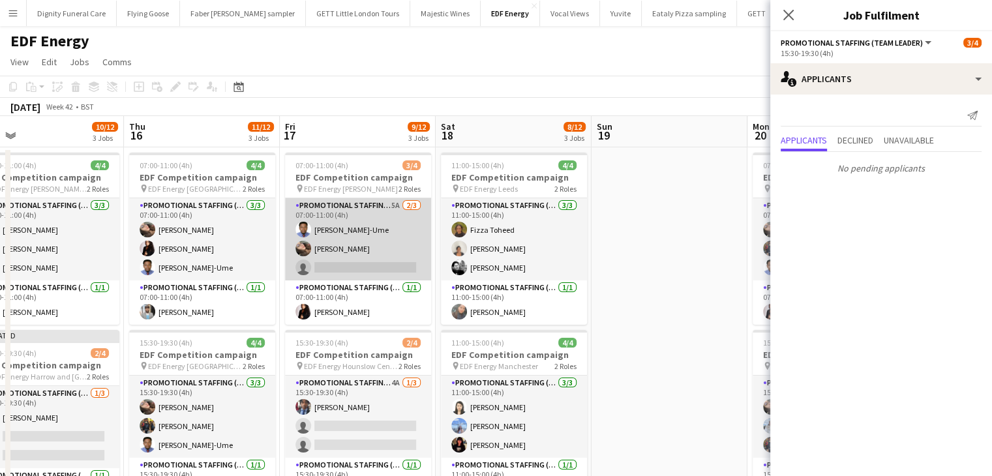
click at [367, 277] on app-card-role "Promotional Staffing (Flyering Staff) 5A 2/3 07:00-11:00 (4h) Fidelis Ejike-Ume…" at bounding box center [358, 239] width 146 height 82
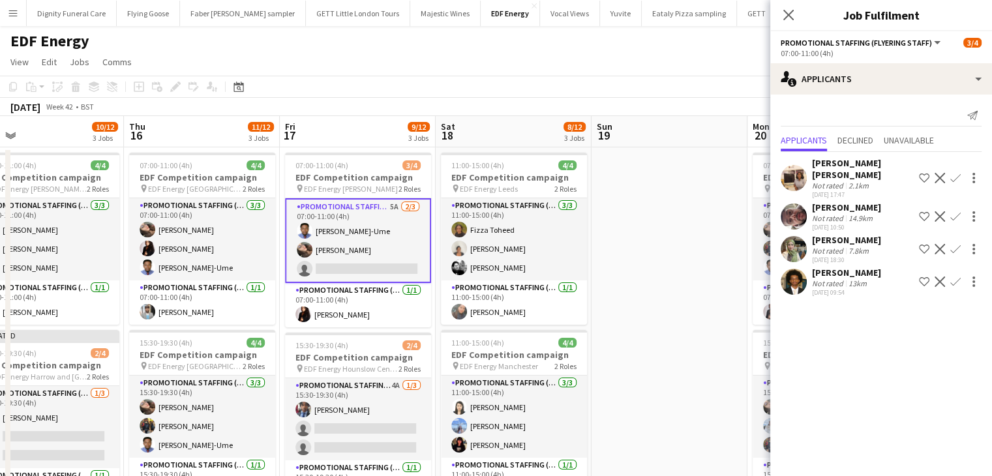
click at [954, 244] on app-icon "Confirm" at bounding box center [955, 249] width 10 height 10
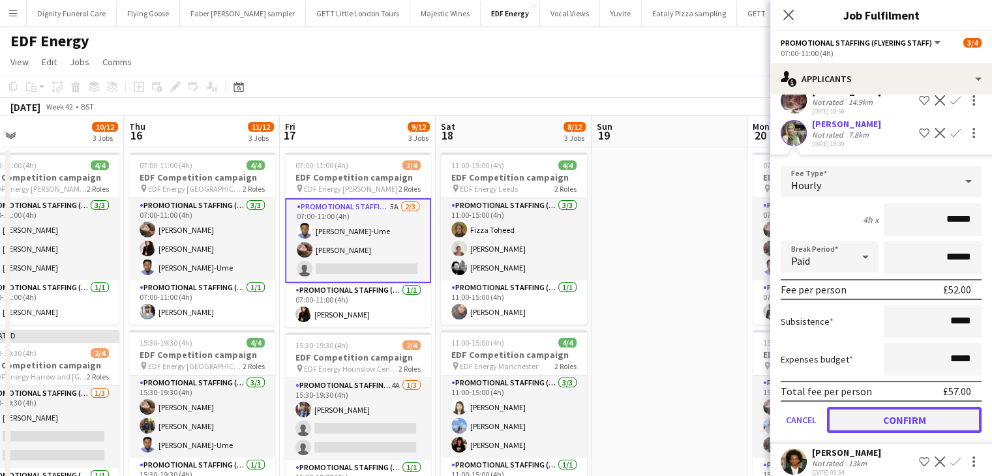
click at [926, 407] on button "Confirm" at bounding box center [904, 420] width 155 height 26
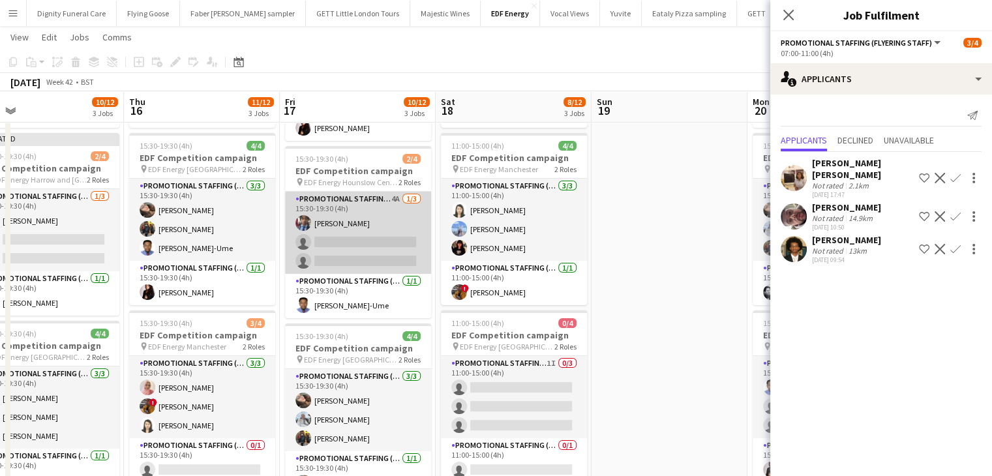
click at [361, 233] on app-card-role "Promotional Staffing (Flyering Staff) 4A 1/3 15:30-19:30 (4h) Seyi Ogunyemi sin…" at bounding box center [358, 233] width 146 height 82
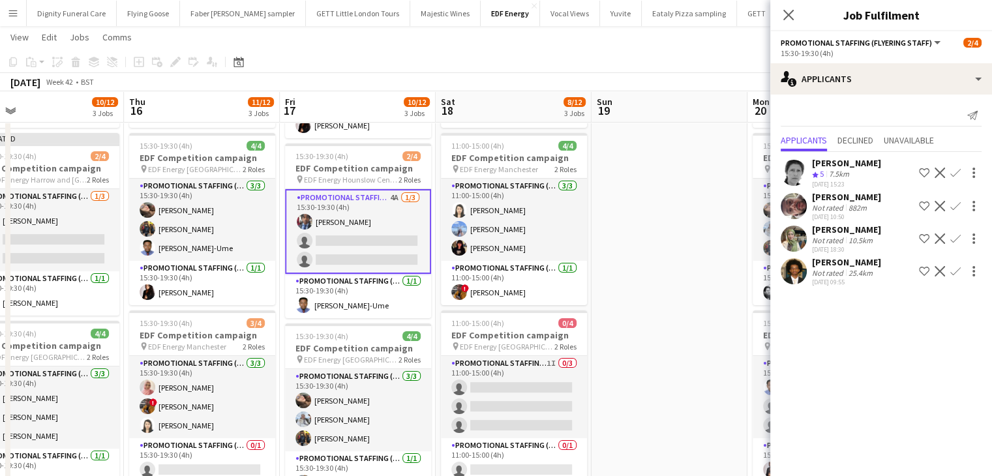
click at [955, 236] on app-icon "Confirm" at bounding box center [955, 238] width 10 height 10
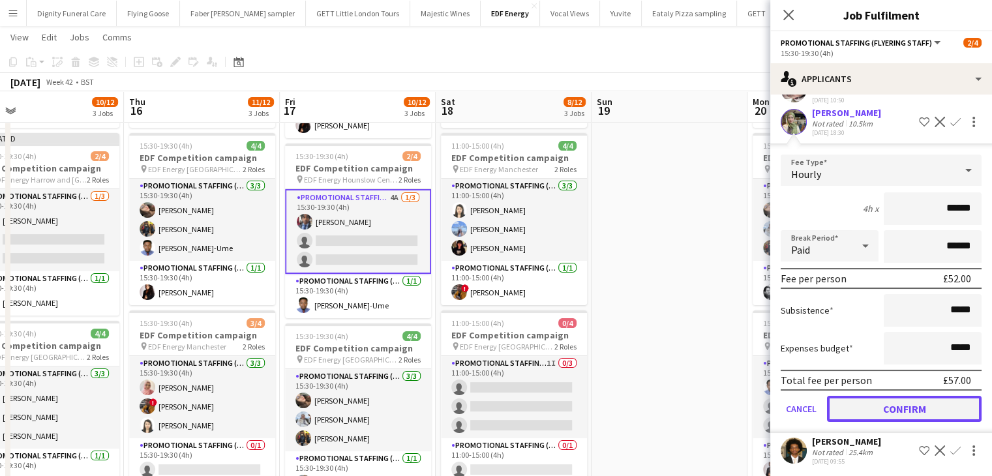
click at [923, 412] on button "Confirm" at bounding box center [904, 409] width 155 height 26
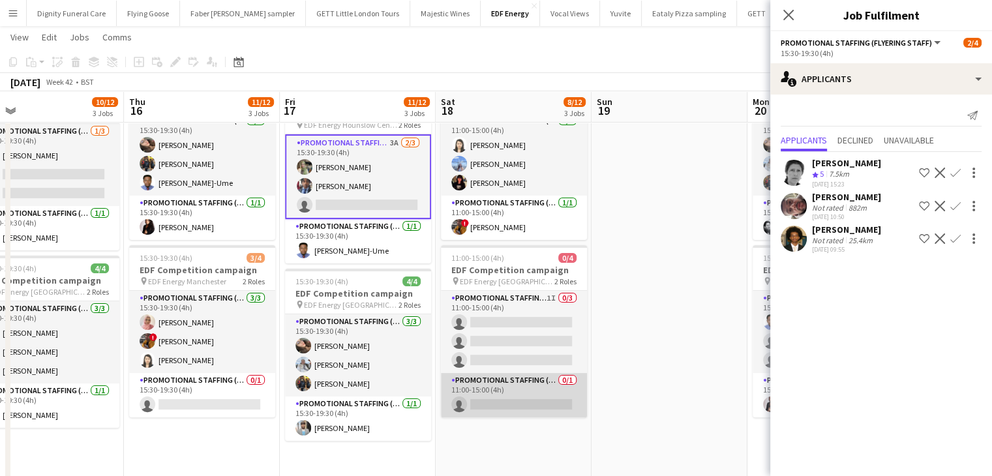
click at [509, 409] on app-card-role "Promotional Staffing (Team Leader) 0/1 11:00-15:00 (4h) single-neutral-actions" at bounding box center [514, 395] width 146 height 44
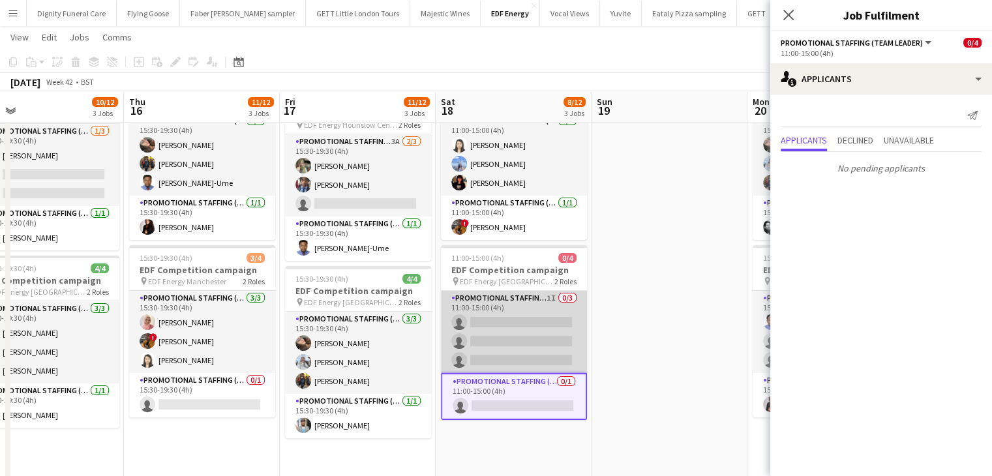
click at [532, 335] on app-card-role "Promotional Staffing (Flyering Staff) 1I 0/3 11:00-15:00 (4h) single-neutral-ac…" at bounding box center [514, 332] width 146 height 82
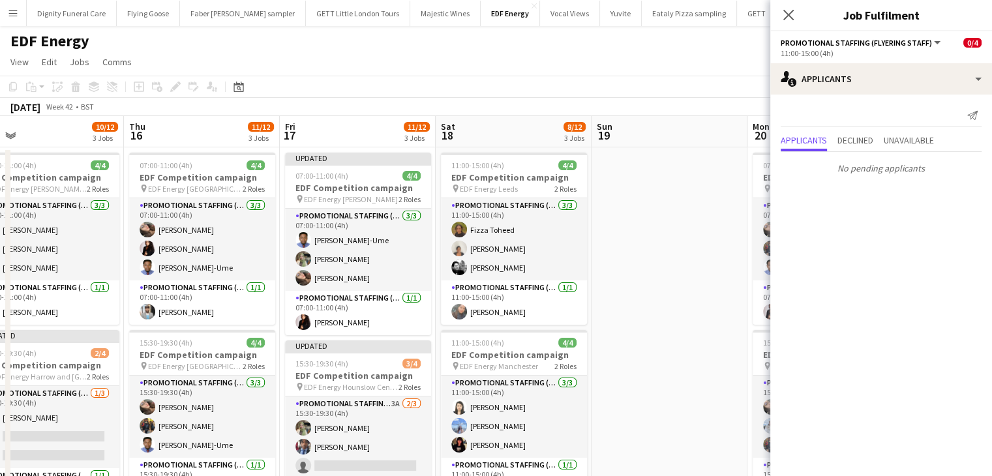
drag, startPoint x: 661, startPoint y: 333, endPoint x: 685, endPoint y: 306, distance: 36.1
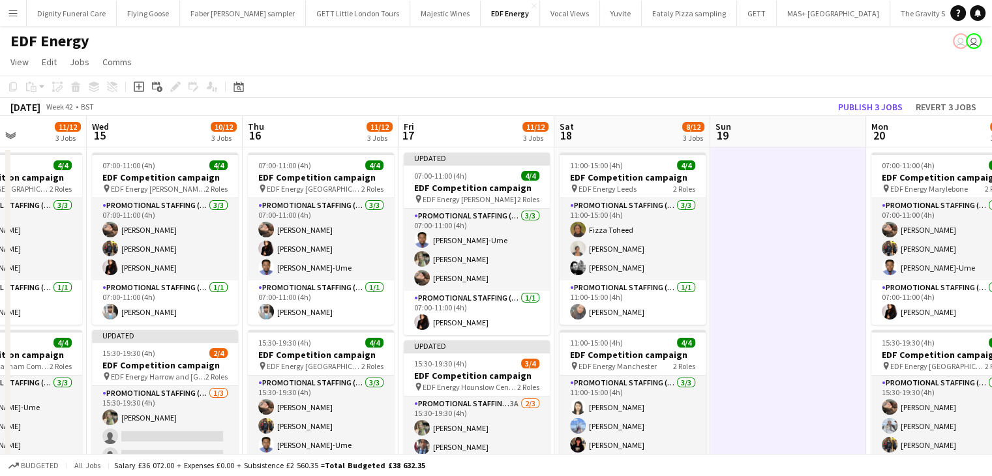
drag, startPoint x: 652, startPoint y: 304, endPoint x: 728, endPoint y: 175, distance: 150.5
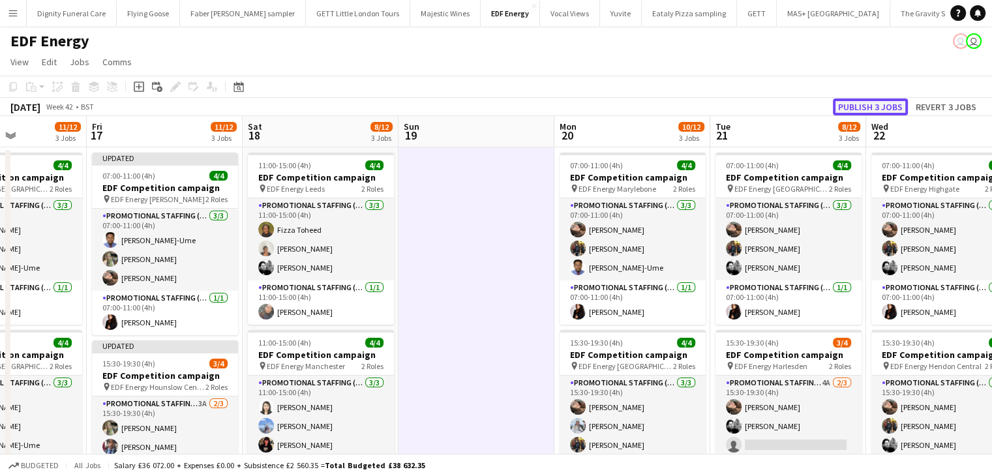
click at [888, 102] on button "Publish 3 jobs" at bounding box center [870, 106] width 75 height 17
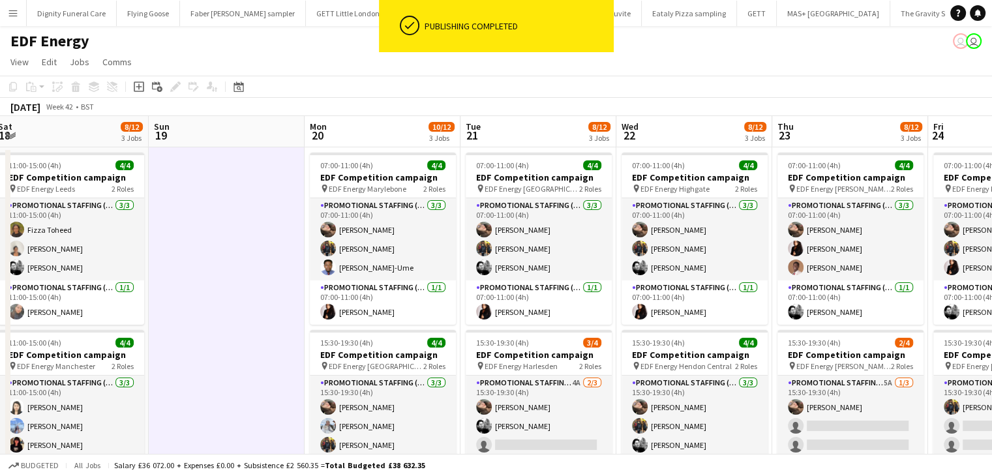
drag, startPoint x: 490, startPoint y: 262, endPoint x: 245, endPoint y: 267, distance: 245.2
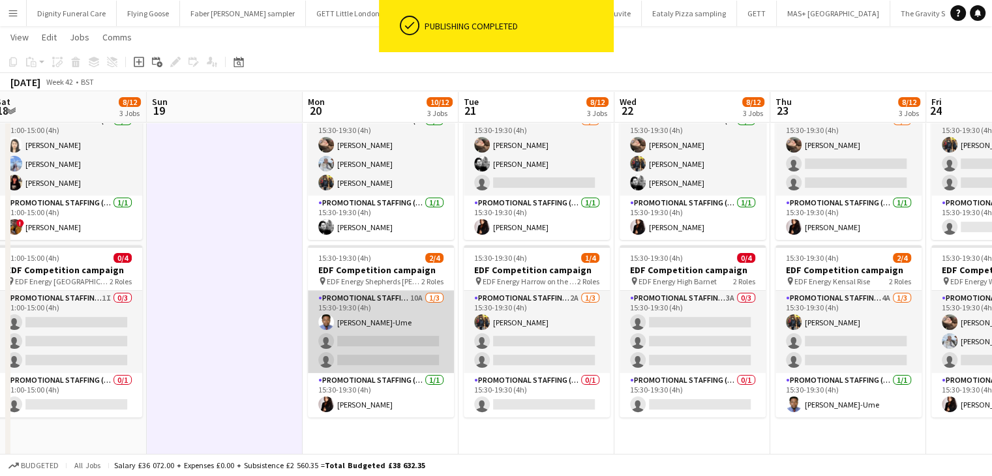
click at [384, 337] on app-card-role "Promotional Staffing (Flyering Staff) 10A 1/3 15:30-19:30 (4h) Fidelis Ejike-Um…" at bounding box center [381, 332] width 146 height 82
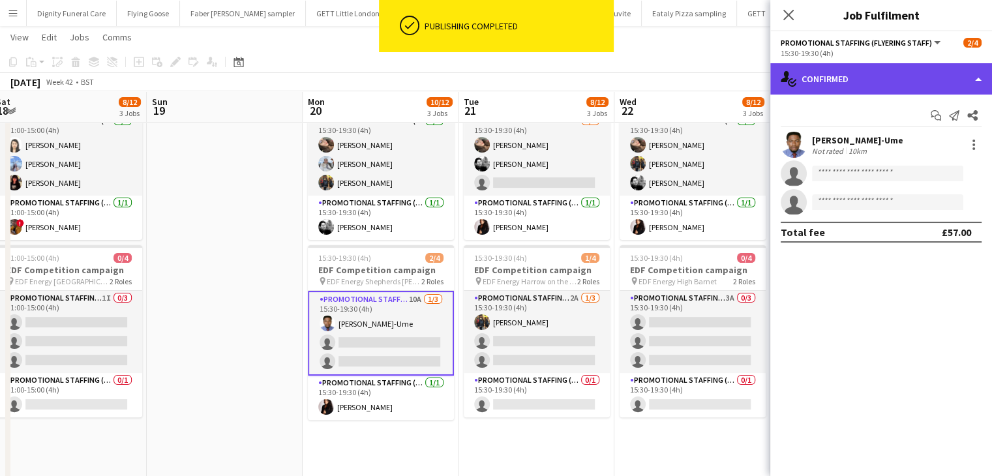
click at [852, 75] on div "single-neutral-actions-check-2 Confirmed" at bounding box center [881, 78] width 222 height 31
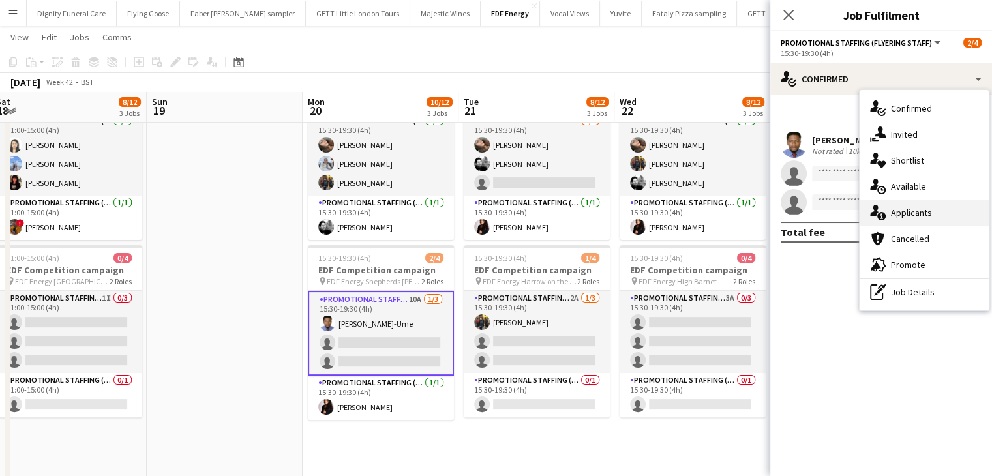
click at [915, 214] on span "Applicants" at bounding box center [911, 213] width 41 height 12
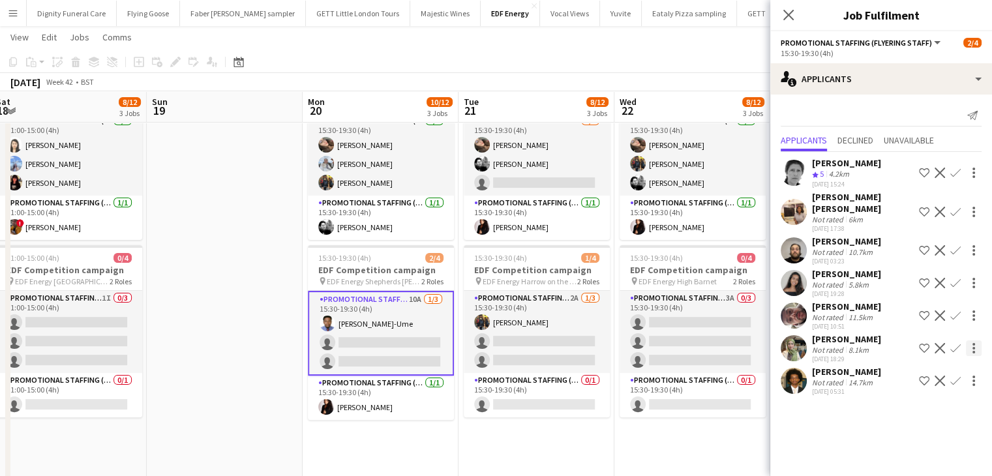
click at [958, 343] on app-icon "Confirm" at bounding box center [955, 348] width 10 height 10
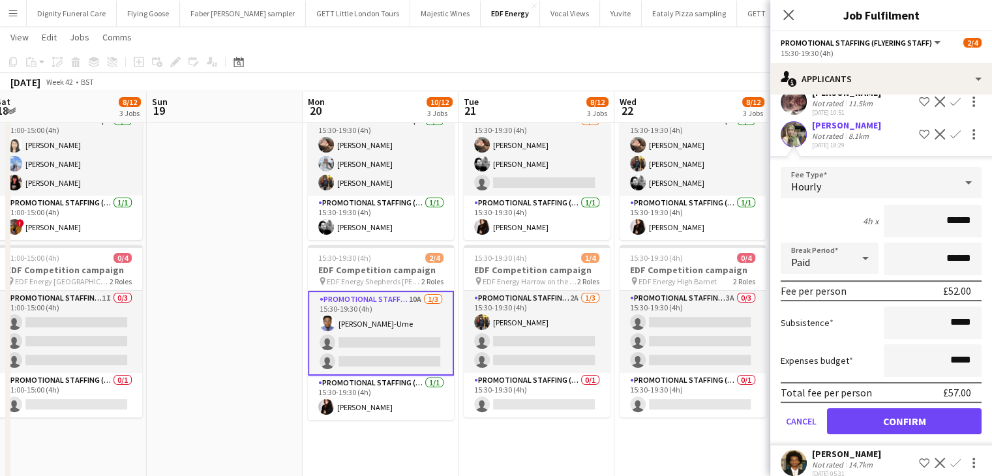
click at [926, 391] on form "Fee Type Hourly 4h x ****** Break Period Paid ****** Fee per person £52.00 Subs…" at bounding box center [881, 306] width 222 height 278
click at [901, 408] on button "Confirm" at bounding box center [904, 421] width 155 height 26
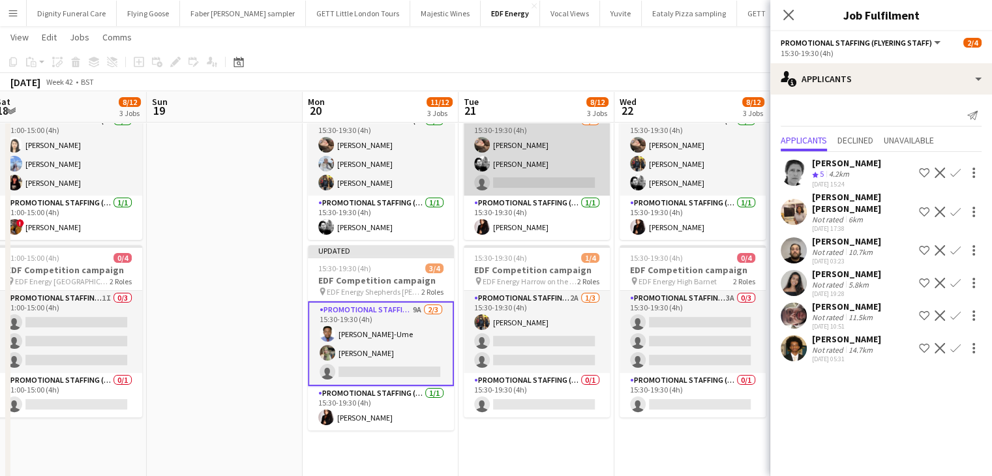
click at [558, 179] on app-card-role "Promotional Staffing (Flyering Staff) 4A 2/3 15:30-19:30 (4h) Anastasiia Melesh…" at bounding box center [537, 154] width 146 height 82
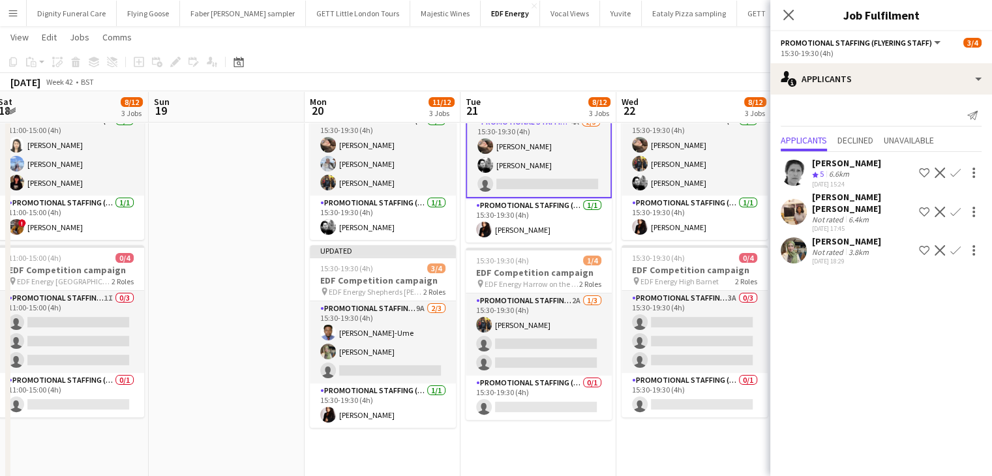
click at [954, 245] on app-icon "Confirm" at bounding box center [955, 250] width 10 height 10
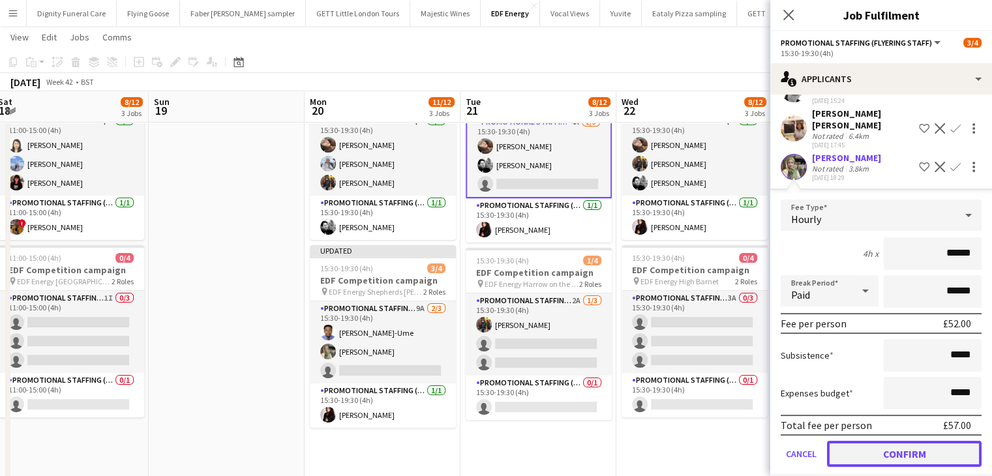
click at [925, 441] on button "Confirm" at bounding box center [904, 454] width 155 height 26
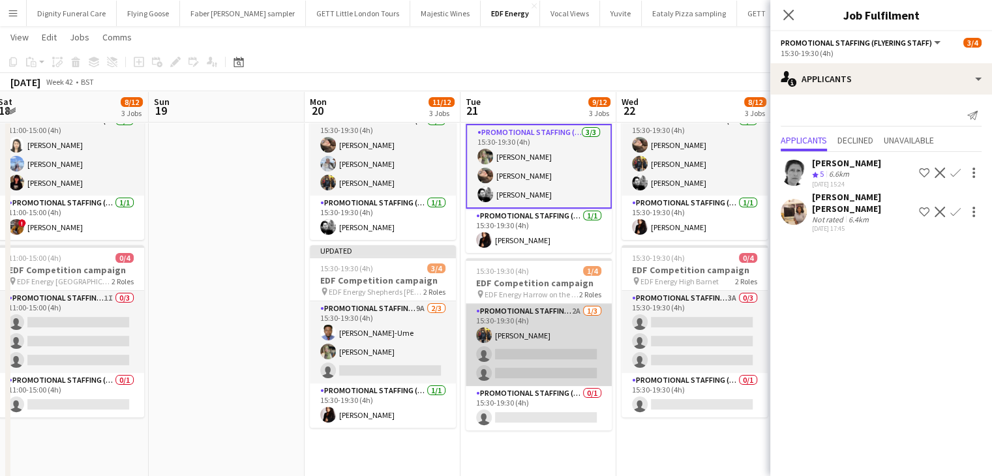
click at [553, 366] on app-card-role "Promotional Staffing (Flyering Staff) 2A 1/3 15:30-19:30 (4h) Martin Brady sing…" at bounding box center [539, 345] width 146 height 82
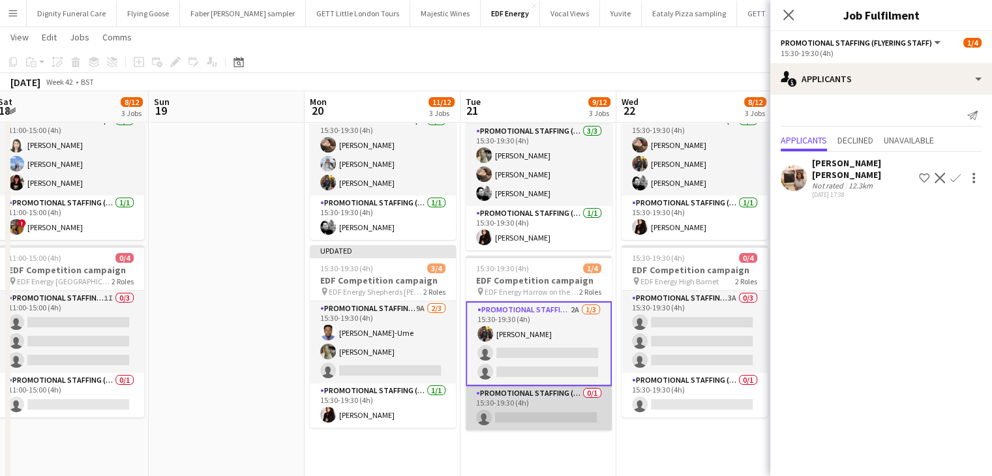
click at [559, 413] on app-card-role "Promotional Staffing (Team Leader) 0/1 15:30-19:30 (4h) single-neutral-actions" at bounding box center [539, 408] width 146 height 44
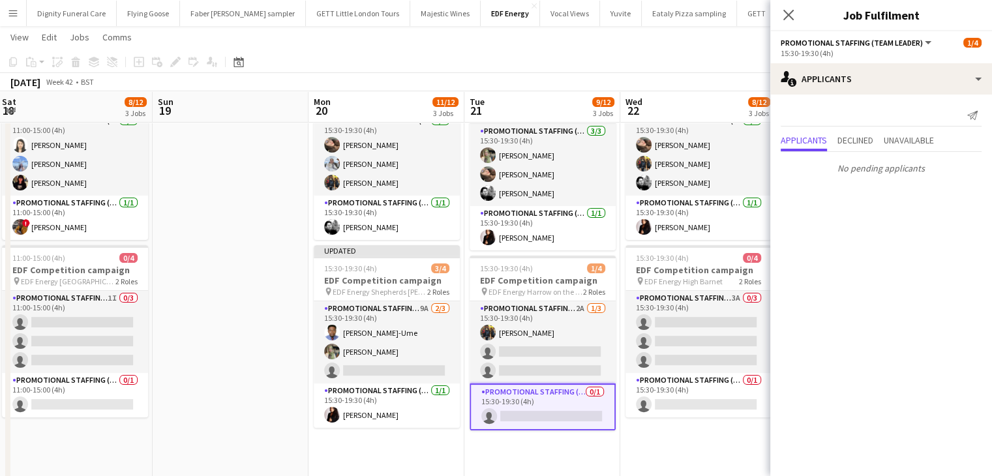
drag, startPoint x: 645, startPoint y: 452, endPoint x: 493, endPoint y: 441, distance: 152.3
click at [493, 441] on app-calendar-viewport "Wed 15 10/12 3 Jobs Thu 16 11/12 3 Jobs Fri 17 11/12 3 Jobs Sat 18 8/12 3 Jobs …" at bounding box center [496, 231] width 992 height 882
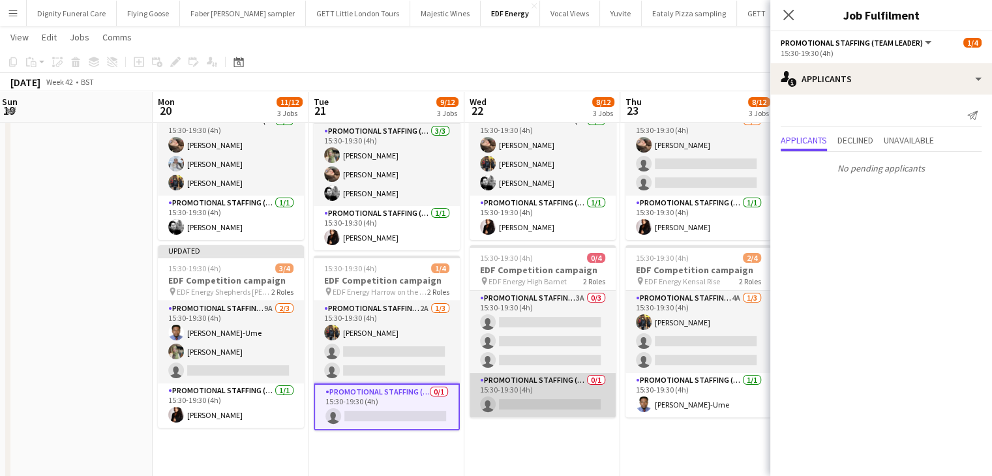
click at [544, 398] on app-card-role "Promotional Staffing (Team Leader) 0/1 15:30-19:30 (4h) single-neutral-actions" at bounding box center [542, 395] width 146 height 44
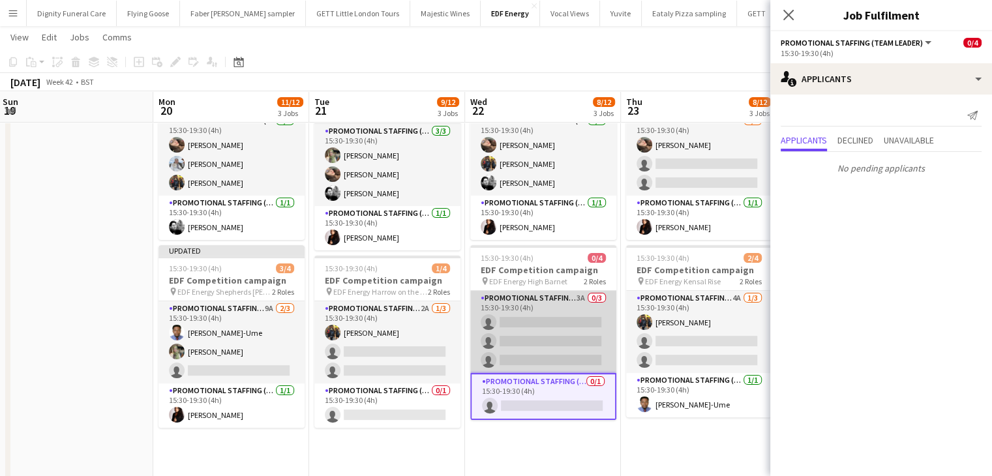
click at [571, 337] on app-card-role "Promotional Staffing (Flyering Staff) 3A 0/3 15:30-19:30 (4h) single-neutral-ac…" at bounding box center [543, 332] width 146 height 82
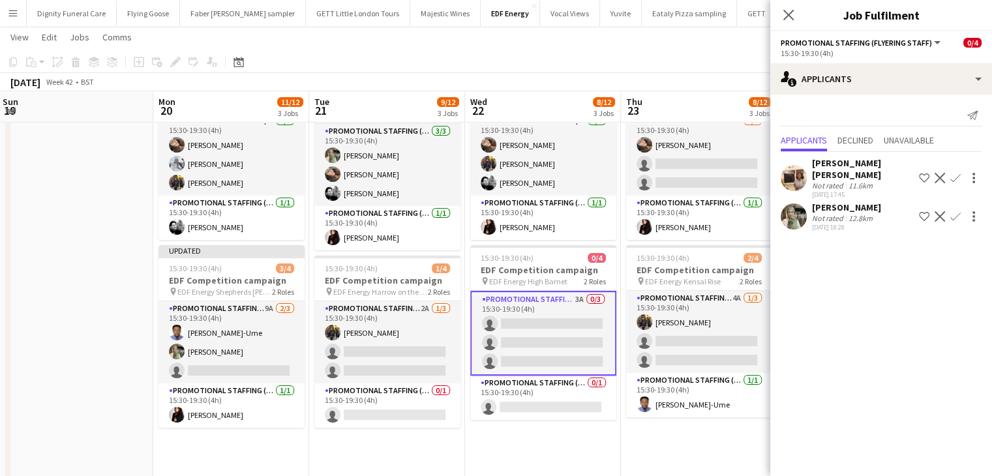
click at [958, 211] on app-icon "Confirm" at bounding box center [955, 216] width 10 height 10
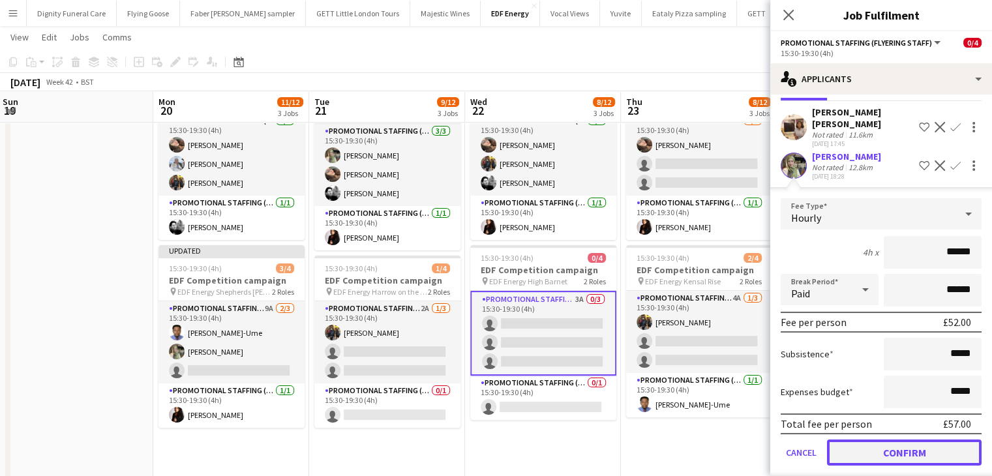
click at [906, 441] on button "Confirm" at bounding box center [904, 452] width 155 height 26
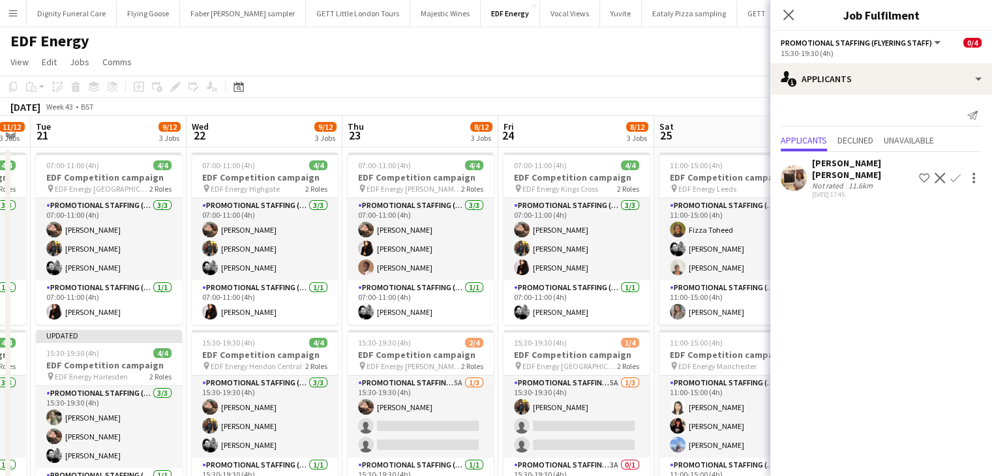
drag, startPoint x: 326, startPoint y: 312, endPoint x: 310, endPoint y: 312, distance: 15.6
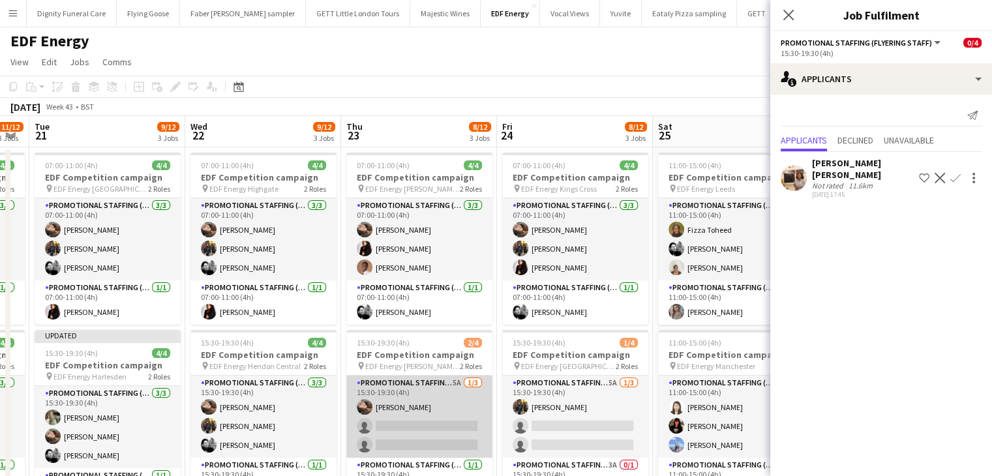
click at [420, 423] on app-card-role "Promotional Staffing (Flyering Staff) 5A 1/3 15:30-19:30 (4h) Anastasiia Melesh…" at bounding box center [419, 417] width 146 height 82
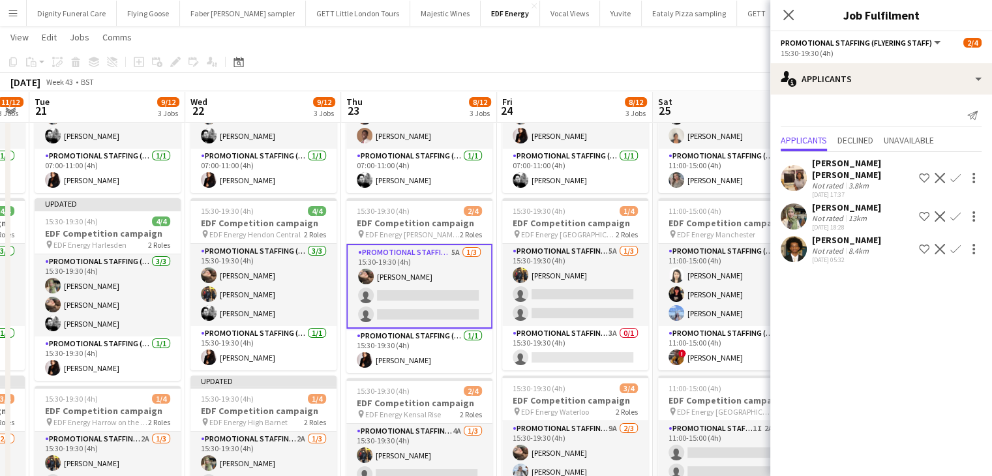
click at [959, 211] on app-icon "Confirm" at bounding box center [955, 216] width 10 height 10
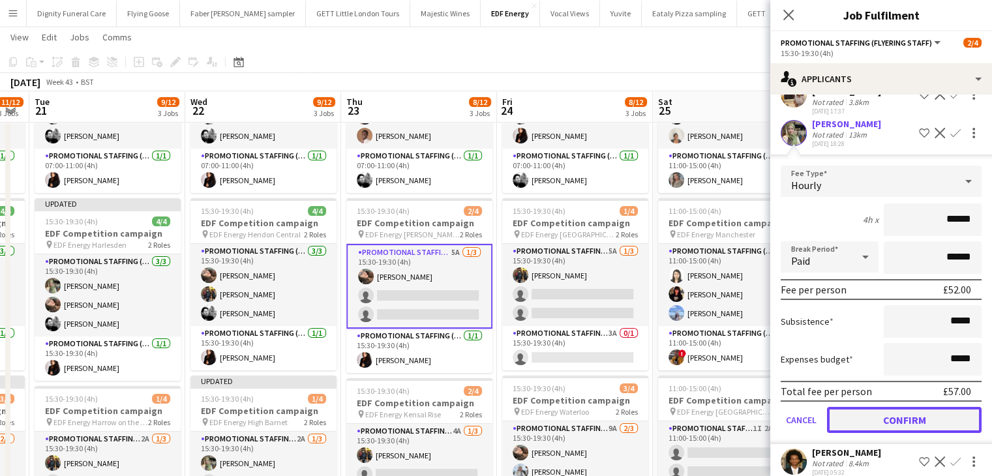
click at [892, 407] on button "Confirm" at bounding box center [904, 420] width 155 height 26
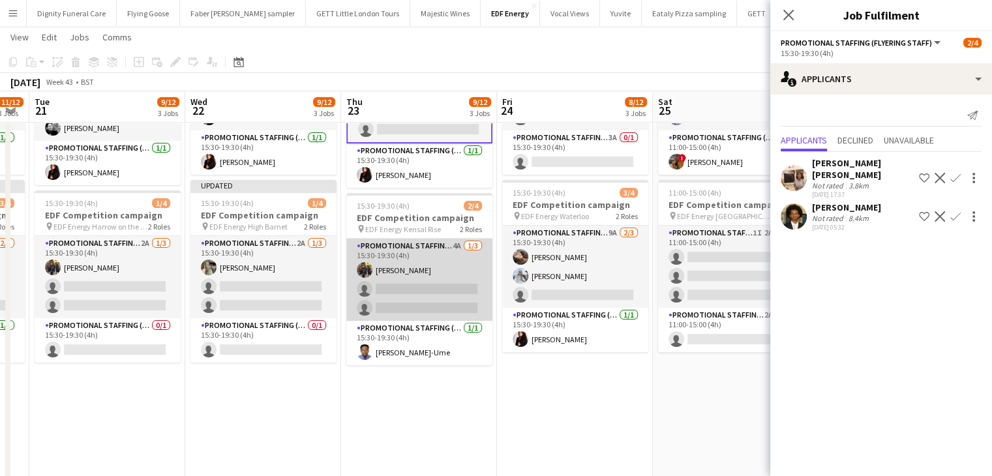
click at [432, 304] on app-card-role "Promotional Staffing (Flyering Staff) 4A 1/3 15:30-19:30 (4h) Martin Brady sing…" at bounding box center [419, 280] width 146 height 82
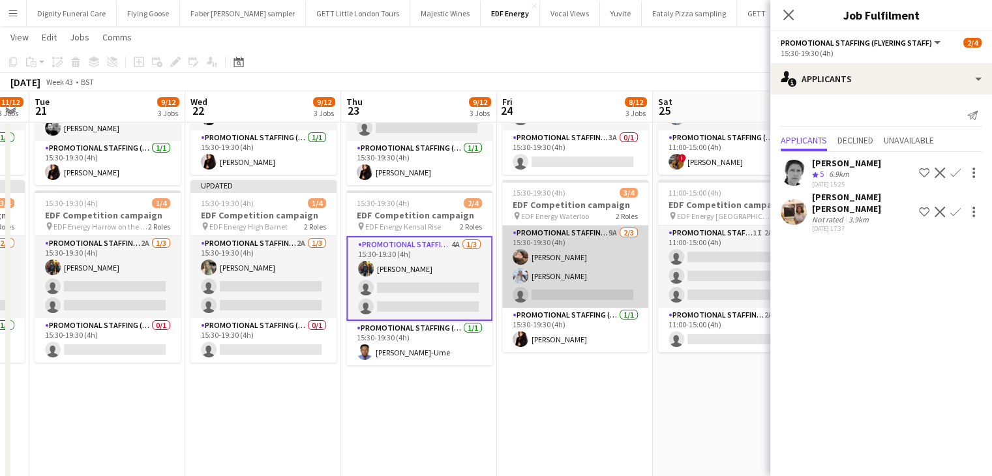
click at [556, 291] on app-card-role "Promotional Staffing (Flyering Staff) 9A 2/3 15:30-19:30 (4h) Anastasiia Melesh…" at bounding box center [575, 267] width 146 height 82
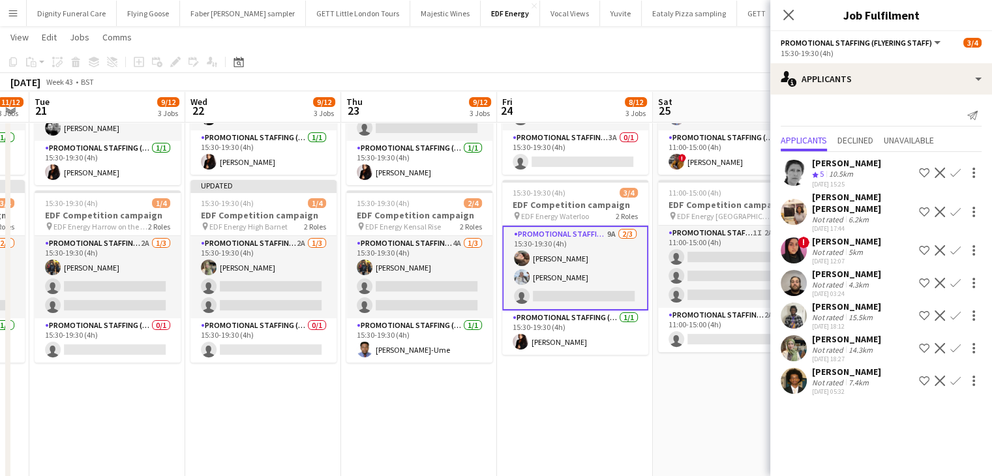
click at [955, 343] on app-icon "Confirm" at bounding box center [955, 348] width 10 height 10
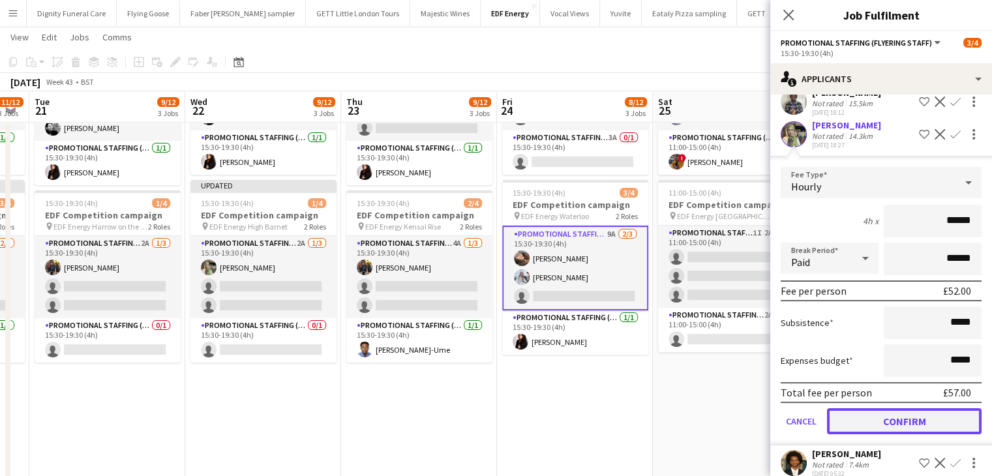
click at [913, 408] on button "Confirm" at bounding box center [904, 421] width 155 height 26
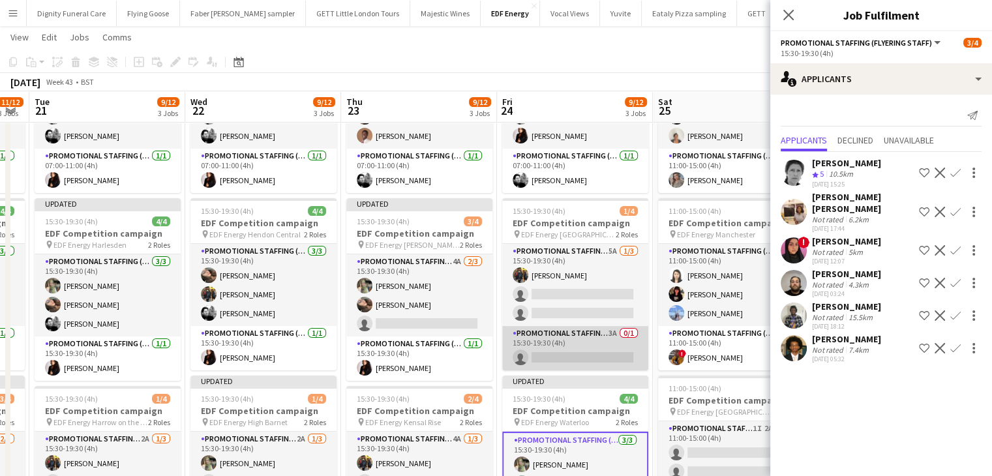
click at [582, 345] on app-card-role "Promotional Staffing (Team Leader) 3A 0/1 15:30-19:30 (4h) single-neutral-actio…" at bounding box center [575, 348] width 146 height 44
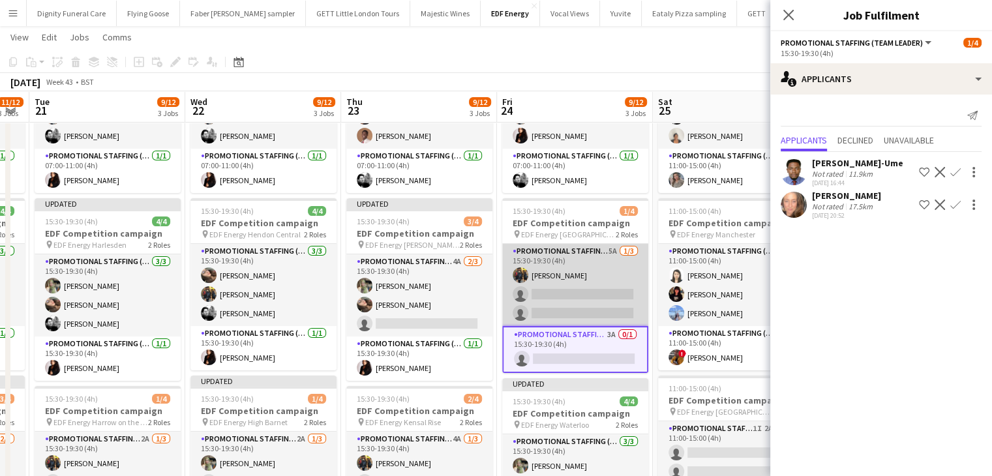
click at [579, 296] on app-card-role "Promotional Staffing (Flyering Staff) 5A 1/3 15:30-19:30 (4h) Martin Brady sing…" at bounding box center [575, 285] width 146 height 82
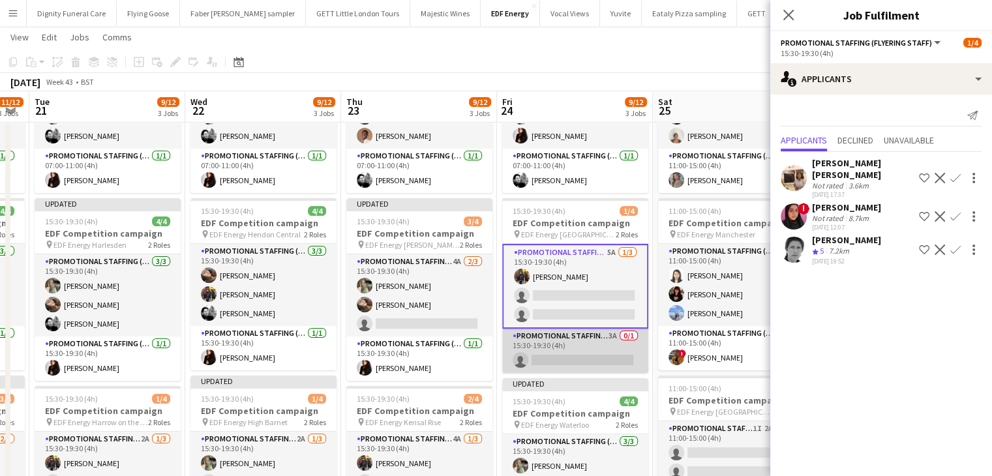
click at [572, 356] on app-card-role "Promotional Staffing (Team Leader) 3A 0/1 15:30-19:30 (4h) single-neutral-actio…" at bounding box center [575, 351] width 146 height 44
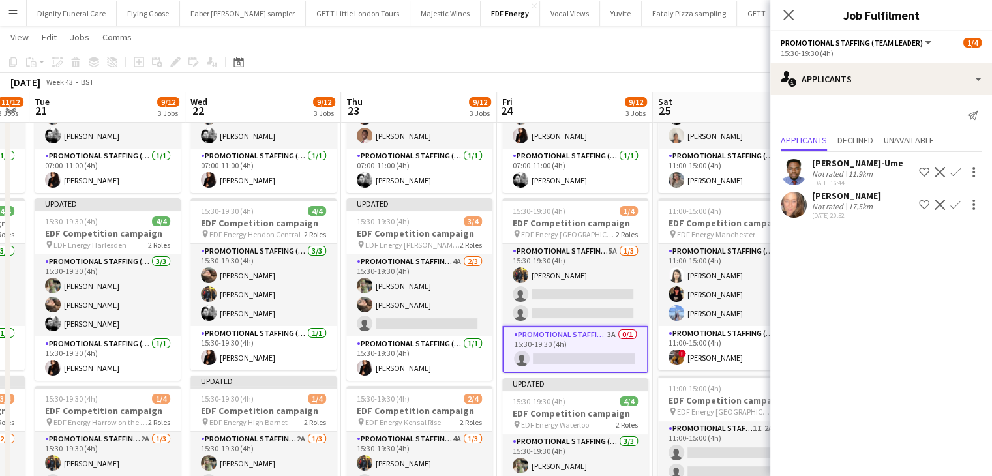
click at [957, 171] on app-icon "Confirm" at bounding box center [955, 172] width 10 height 10
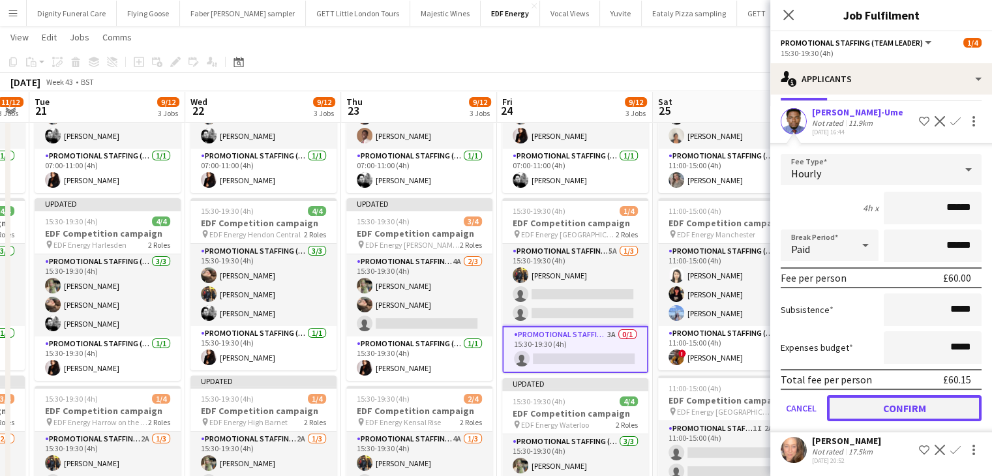
drag, startPoint x: 910, startPoint y: 406, endPoint x: 880, endPoint y: 400, distance: 30.4
click at [910, 405] on button "Confirm" at bounding box center [904, 408] width 155 height 26
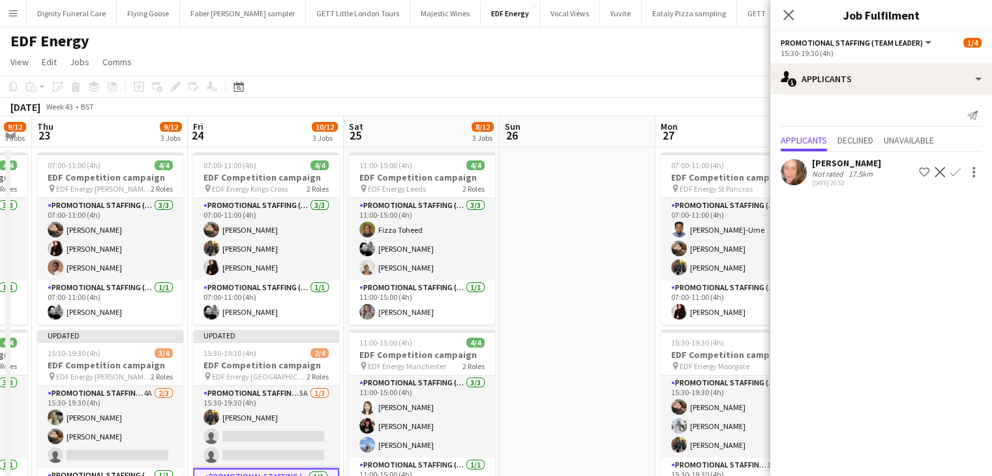
drag, startPoint x: 480, startPoint y: 301, endPoint x: 306, endPoint y: 284, distance: 174.3
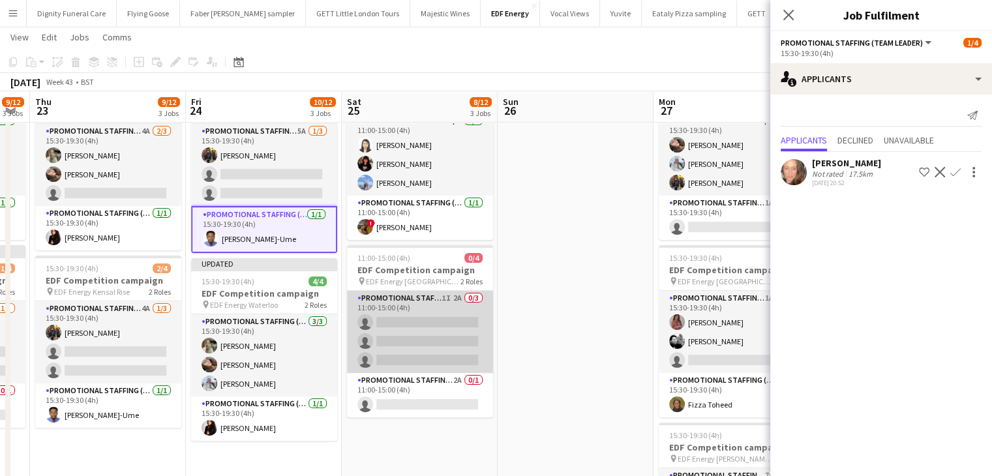
click at [439, 321] on app-card-role "Promotional Staffing (Flyering Staff) 1I 2A 0/3 11:00-15:00 (4h) single-neutral…" at bounding box center [420, 332] width 146 height 82
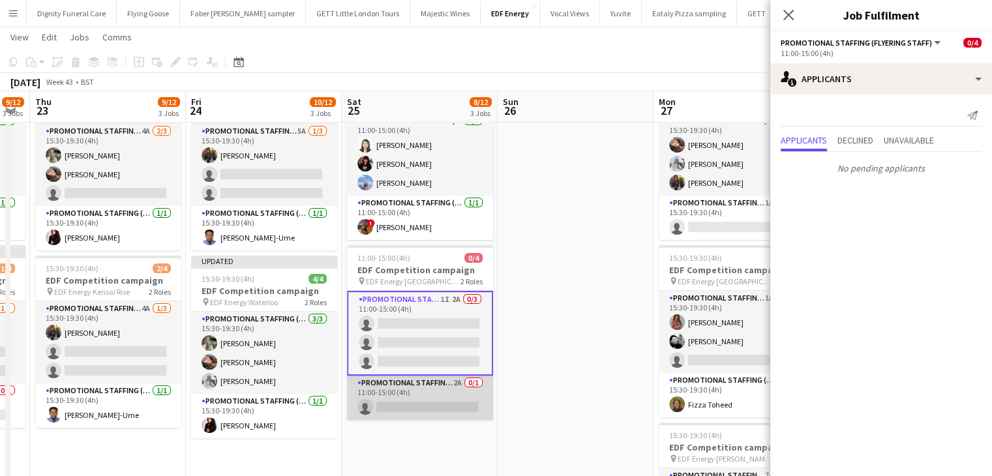
drag, startPoint x: 418, startPoint y: 402, endPoint x: 430, endPoint y: 400, distance: 12.7
click at [419, 402] on app-card-role "Promotional Staffing (Team Leader) 2A 0/1 11:00-15:00 (4h) single-neutral-actio…" at bounding box center [420, 398] width 146 height 44
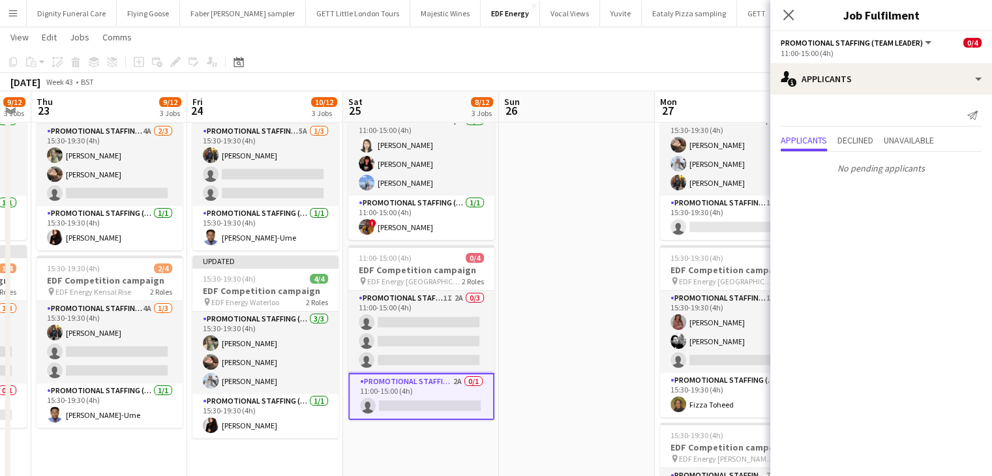
click at [587, 332] on app-date-cell at bounding box center [577, 278] width 156 height 786
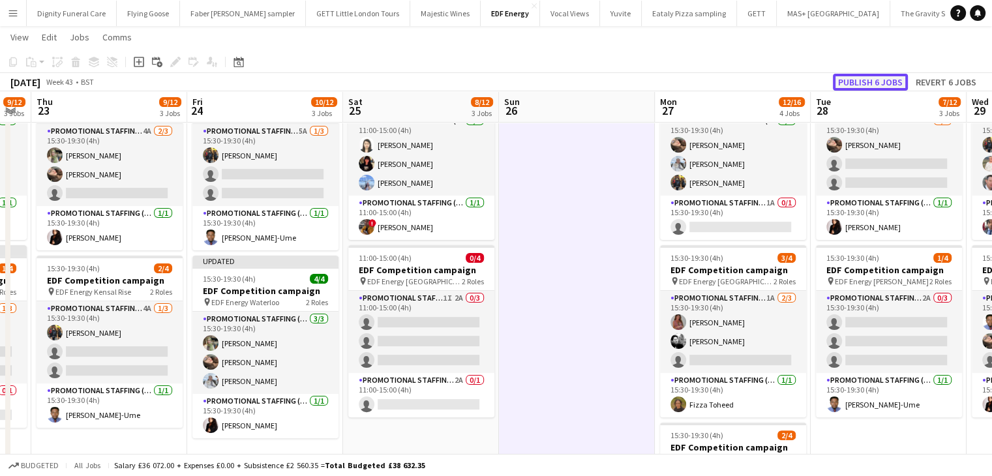
click at [859, 80] on button "Publish 6 jobs" at bounding box center [870, 82] width 75 height 17
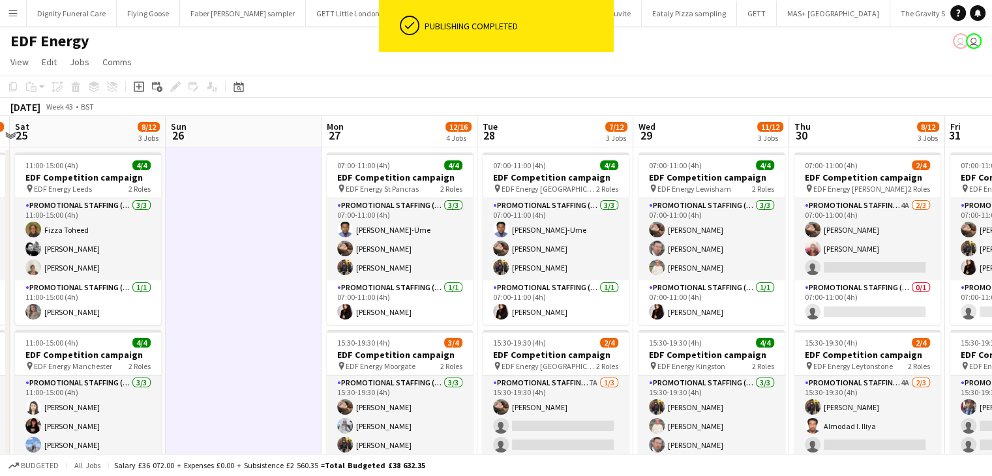
drag, startPoint x: 592, startPoint y: 237, endPoint x: 215, endPoint y: 215, distance: 378.2
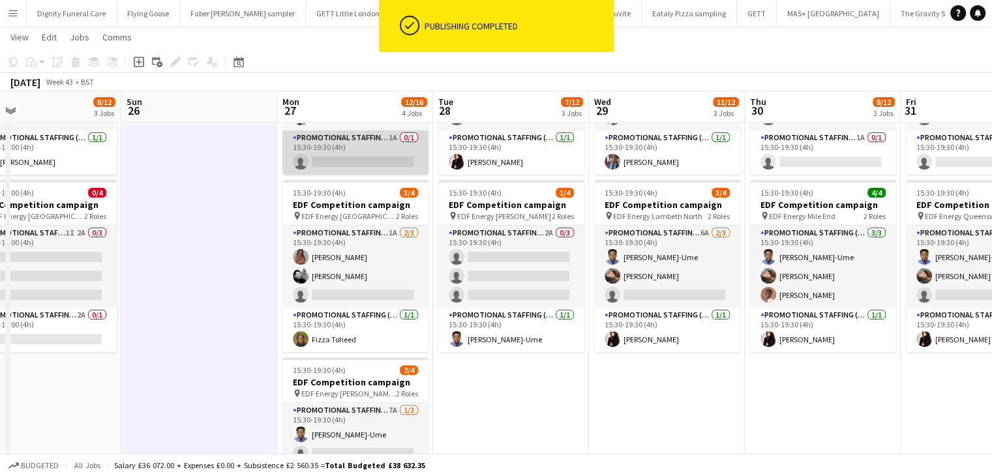
click at [357, 152] on app-card-role "Promotional Staffing (Team Leader) 1A 0/1 15:30-19:30 (4h) single-neutral-actio…" at bounding box center [355, 152] width 146 height 44
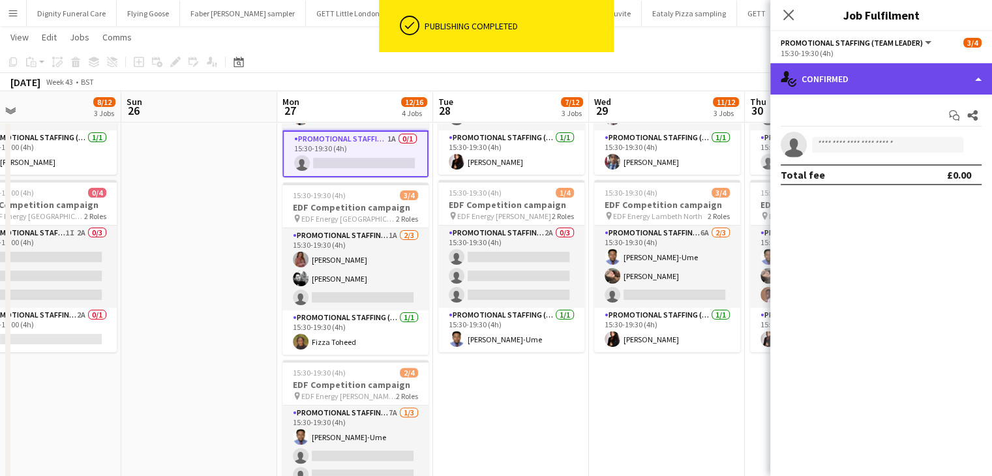
drag, startPoint x: 850, startPoint y: 84, endPoint x: 857, endPoint y: 82, distance: 7.6
click at [853, 83] on div "single-neutral-actions-check-2 Confirmed" at bounding box center [881, 78] width 222 height 31
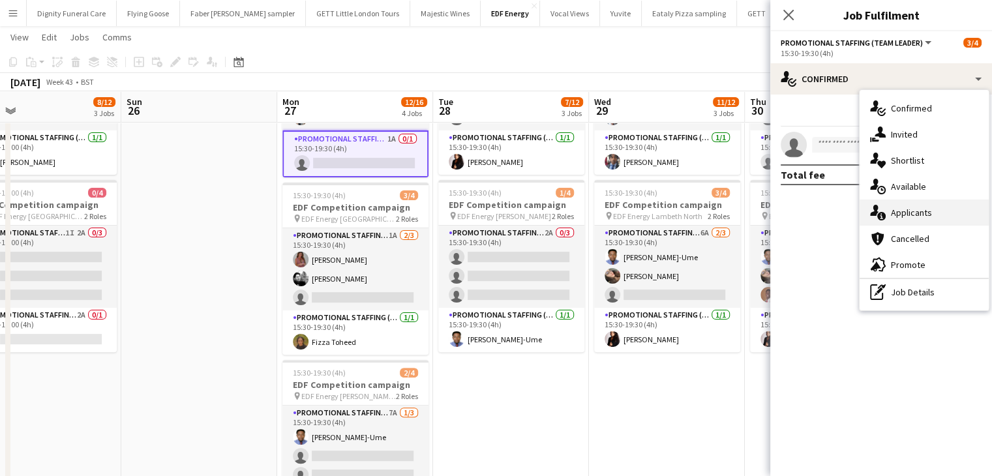
click at [920, 211] on span "Applicants" at bounding box center [911, 213] width 41 height 12
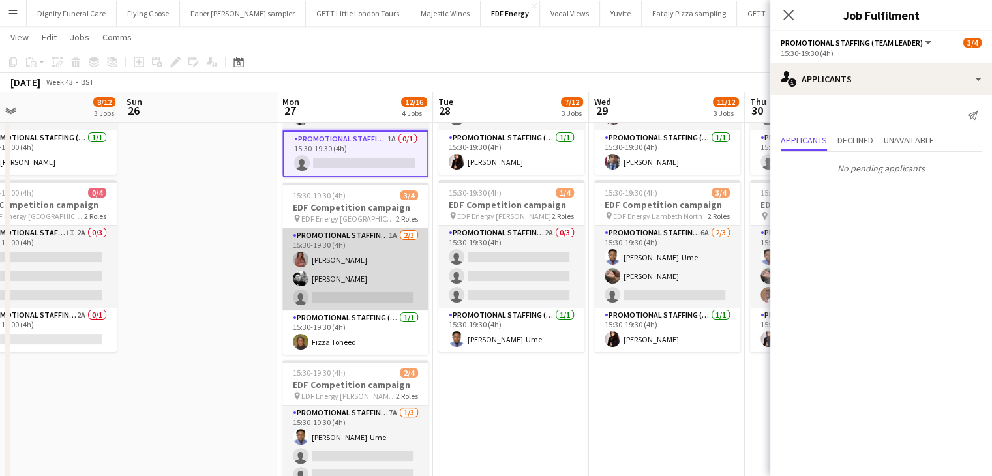
click at [348, 303] on app-card-role "Promotional Staffing (Flyering Staff) 1A 2/3 15:30-19:30 (4h) Sally Whitworth D…" at bounding box center [355, 269] width 146 height 82
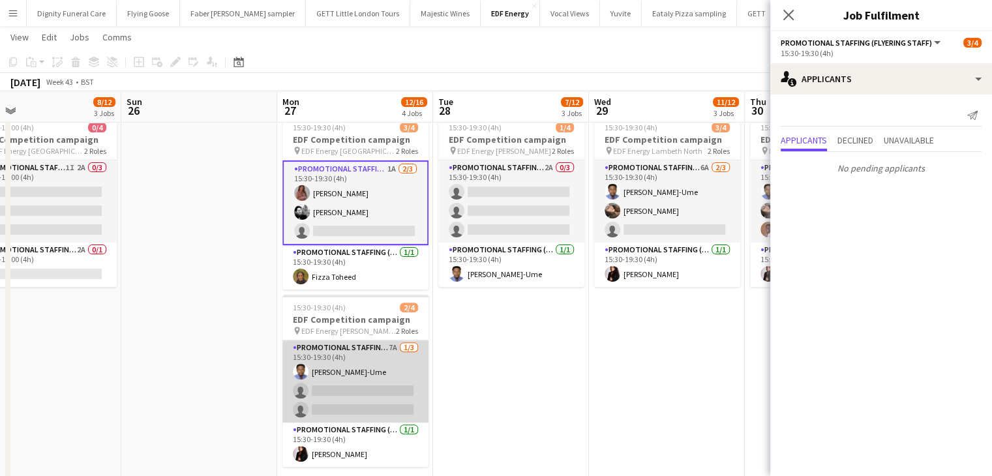
click at [355, 392] on app-card-role "Promotional Staffing (Flyering Staff) 7A 1/3 15:30-19:30 (4h) Fidelis Ejike-Ume…" at bounding box center [355, 381] width 146 height 82
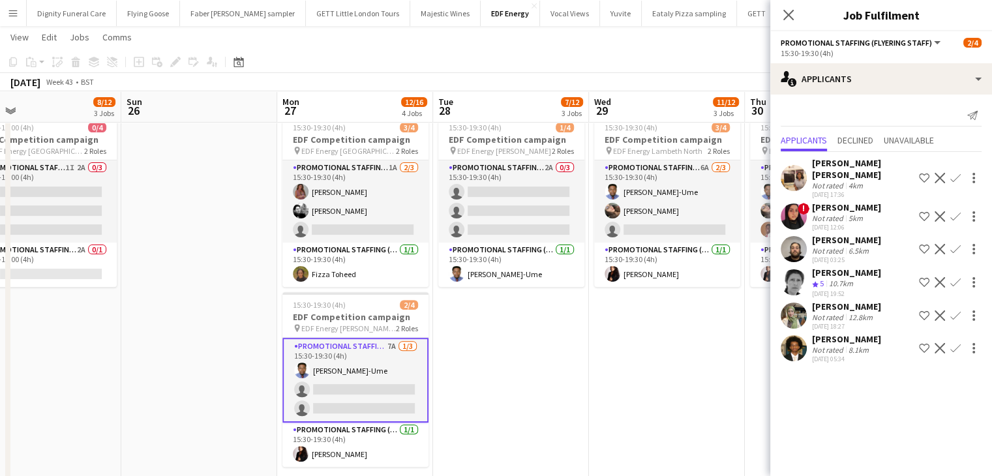
click at [957, 310] on app-icon "Confirm" at bounding box center [955, 315] width 10 height 10
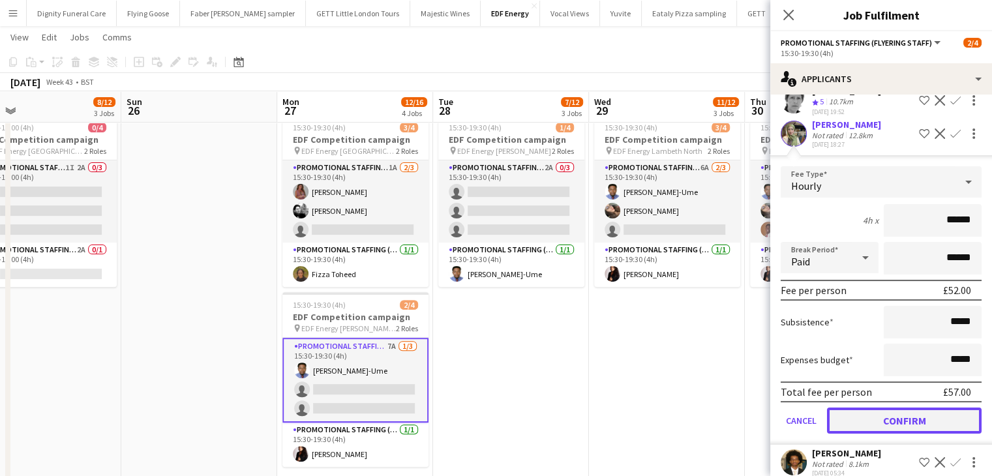
click at [917, 409] on button "Confirm" at bounding box center [904, 421] width 155 height 26
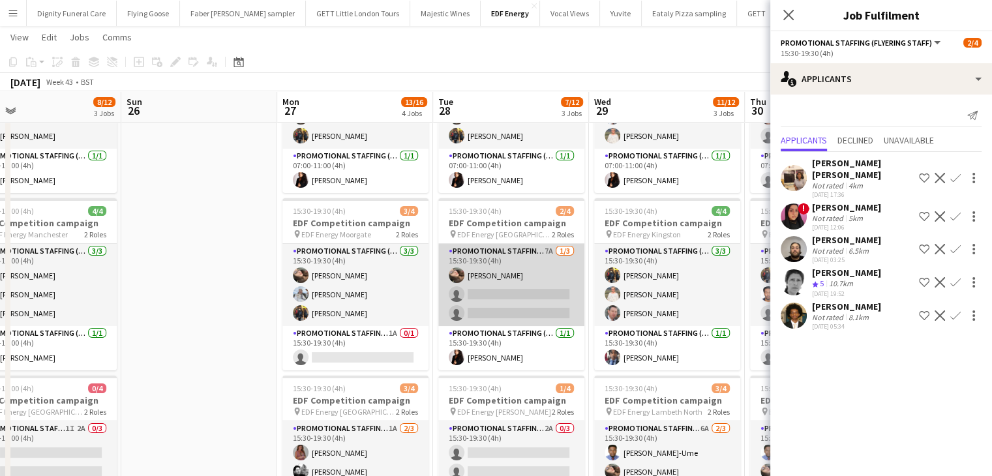
click at [521, 316] on app-card-role "Promotional Staffing (Flyering Staff) 7A 1/3 15:30-19:30 (4h) Anastasiia Melesh…" at bounding box center [511, 285] width 146 height 82
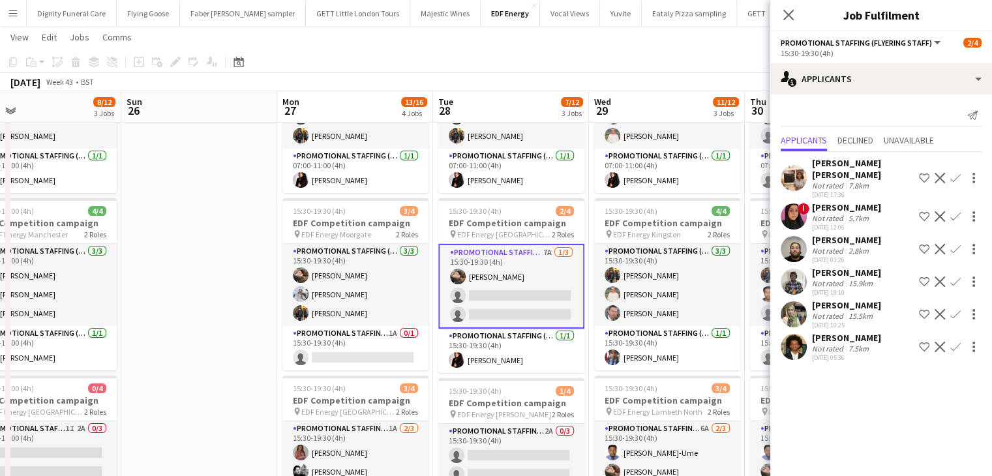
click at [957, 309] on app-icon "Confirm" at bounding box center [955, 314] width 10 height 10
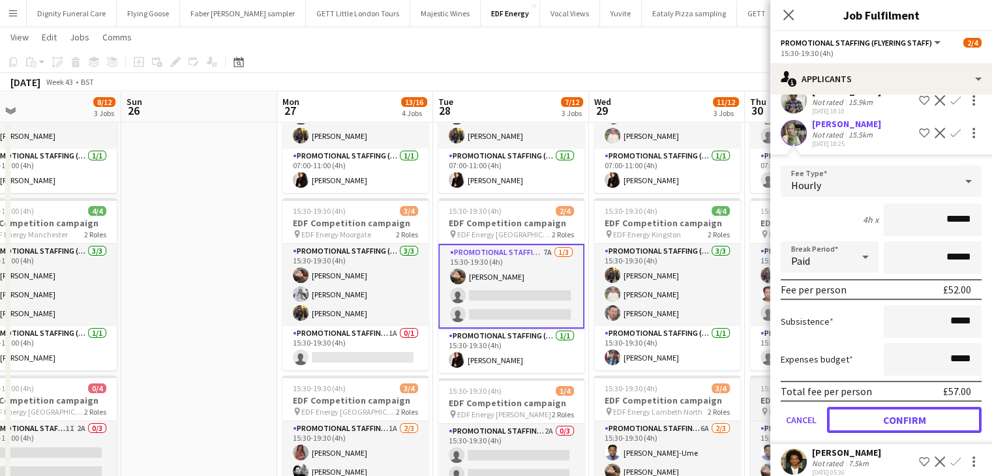
click at [917, 407] on button "Confirm" at bounding box center [904, 420] width 155 height 26
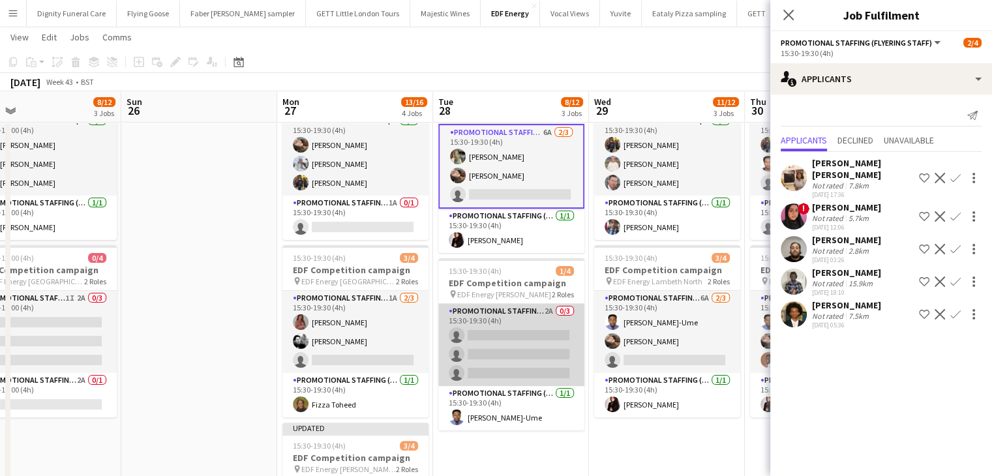
click at [527, 348] on app-card-role "Promotional Staffing (Flyering Staff) 2A 0/3 15:30-19:30 (4h) single-neutral-ac…" at bounding box center [511, 345] width 146 height 82
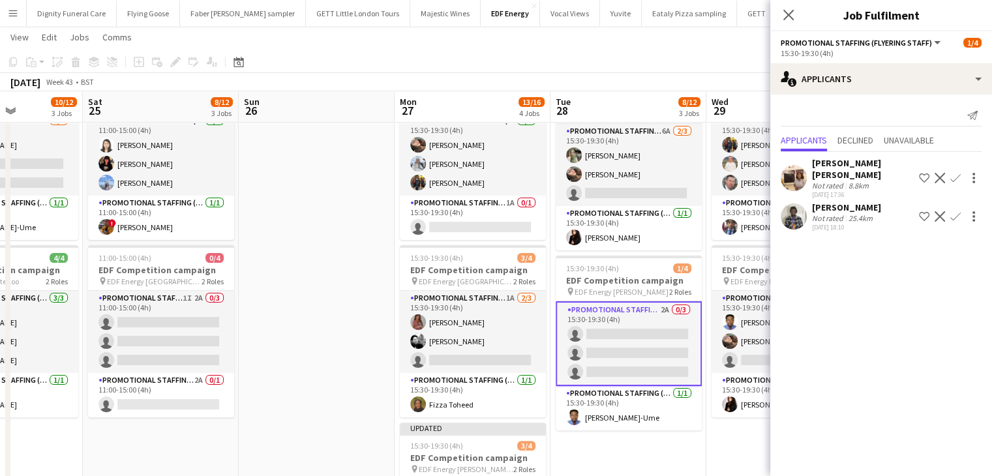
drag, startPoint x: 596, startPoint y: 456, endPoint x: 398, endPoint y: 435, distance: 199.3
click at [397, 439] on app-calendar-viewport "Wed 22 9/12 3 Jobs Thu 23 9/12 3 Jobs Fri 24 10/12 3 Jobs Sat 25 8/12 3 Jobs Su…" at bounding box center [496, 235] width 992 height 890
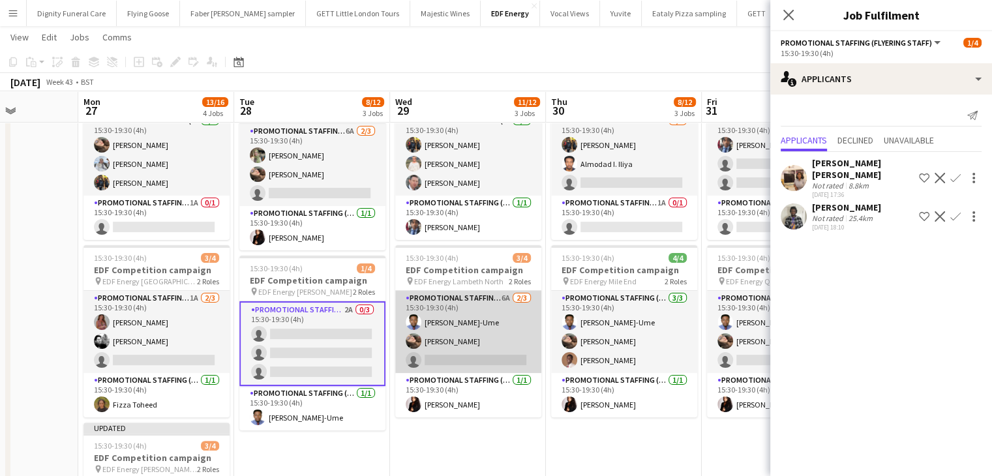
click at [463, 358] on app-card-role "Promotional Staffing (Flyering Staff) 6A 2/3 15:30-19:30 (4h) Fidelis Ejike-Ume…" at bounding box center [468, 332] width 146 height 82
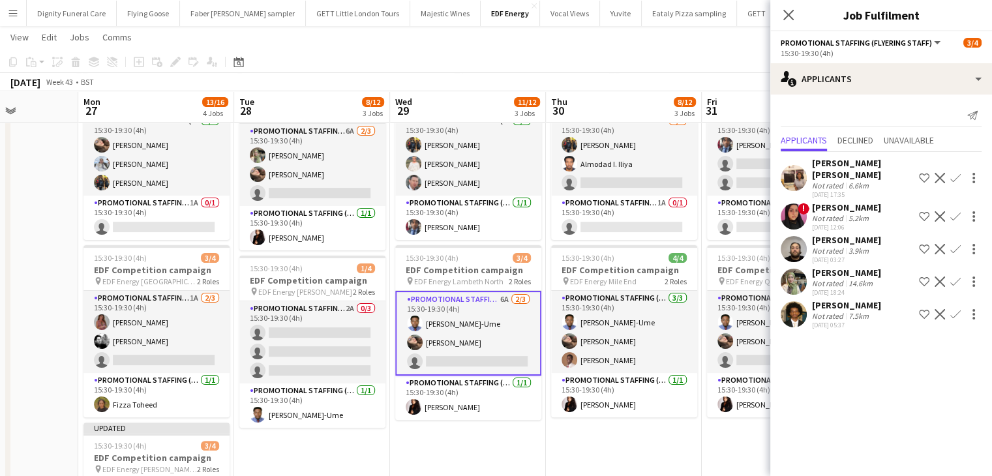
click at [958, 276] on app-icon "Confirm" at bounding box center [955, 281] width 10 height 10
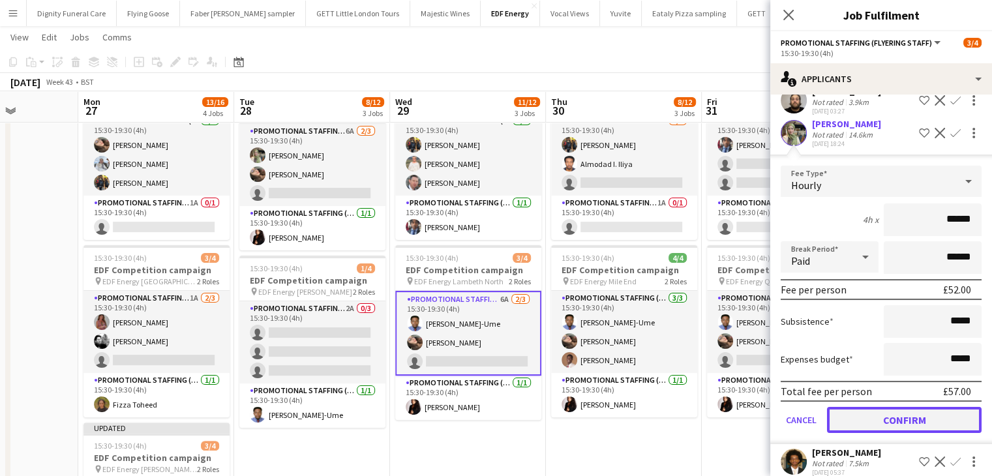
click at [933, 407] on button "Confirm" at bounding box center [904, 420] width 155 height 26
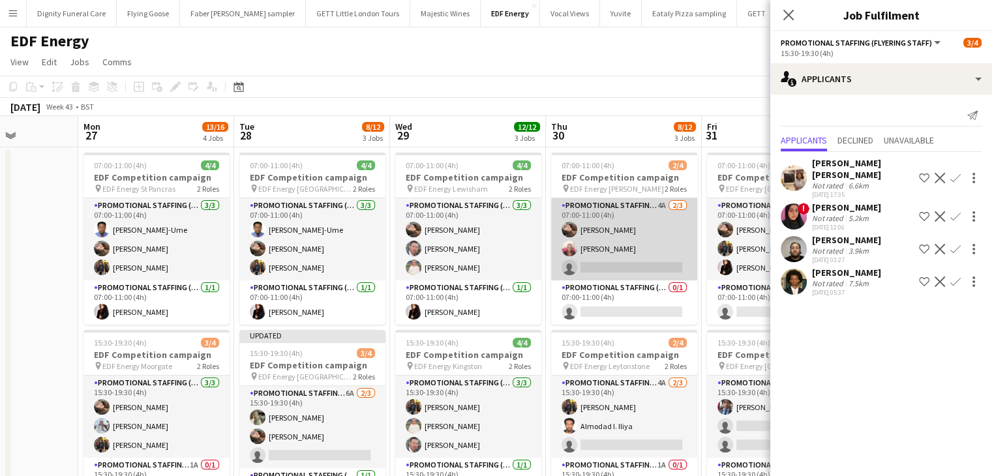
click at [630, 266] on app-card-role "Promotional Staffing (Flyering Staff) 4A 2/3 07:00-11:00 (4h) Anastasiia Melesh…" at bounding box center [624, 239] width 146 height 82
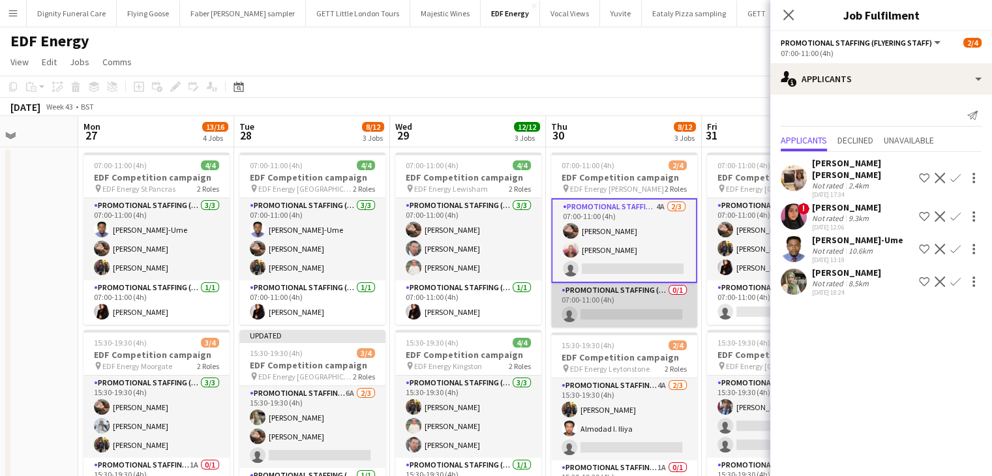
click at [632, 307] on app-card-role "Promotional Staffing (Team Leader) 0/1 07:00-11:00 (4h) single-neutral-actions" at bounding box center [624, 305] width 146 height 44
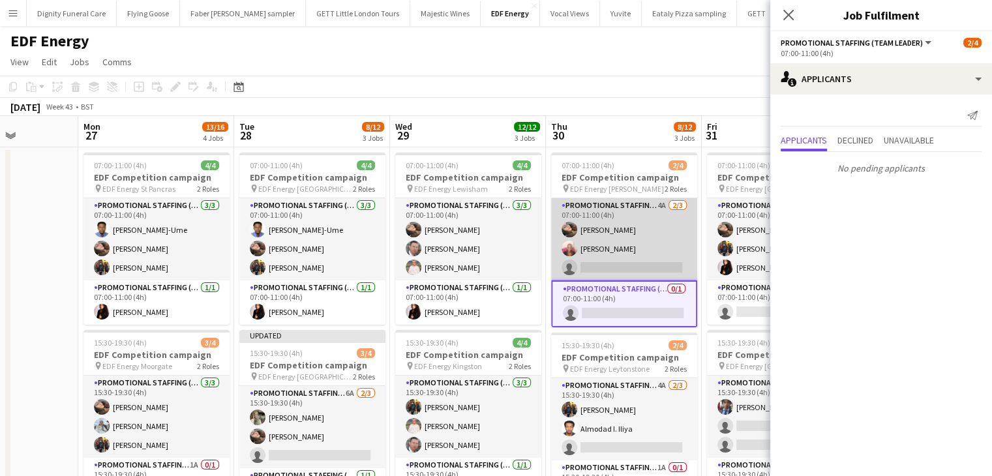
click at [624, 266] on app-card-role "Promotional Staffing (Flyering Staff) 4A 2/3 07:00-11:00 (4h) Anastasiia Melesh…" at bounding box center [624, 239] width 146 height 82
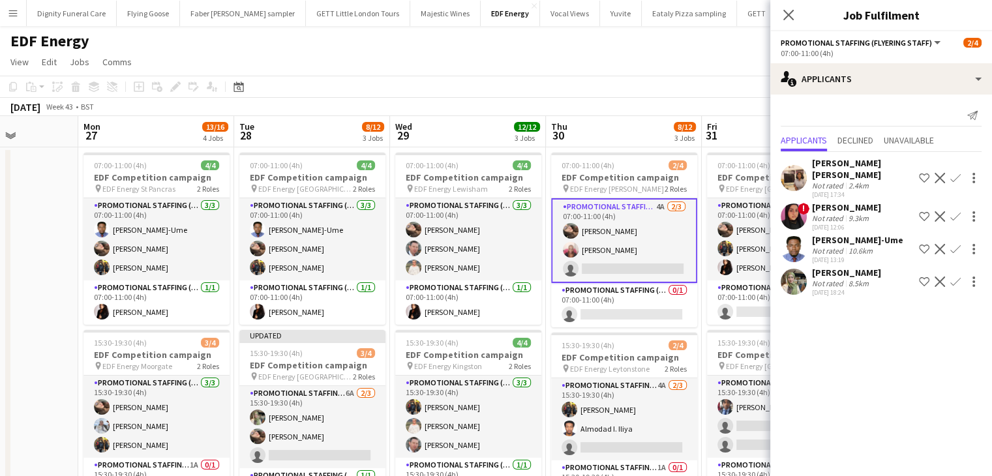
click at [957, 276] on app-icon "Confirm" at bounding box center [955, 281] width 10 height 10
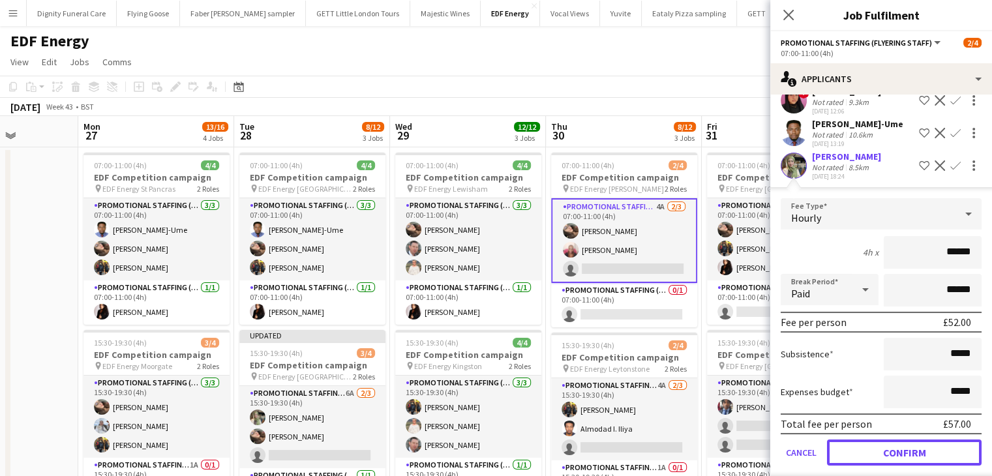
click at [907, 439] on button "Confirm" at bounding box center [904, 452] width 155 height 26
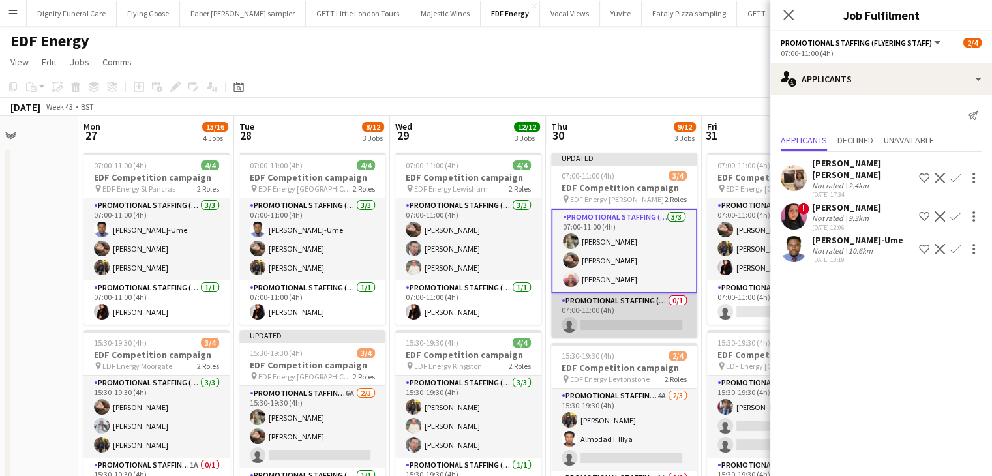
click at [644, 322] on app-card-role "Promotional Staffing (Team Leader) 0/1 07:00-11:00 (4h) single-neutral-actions" at bounding box center [624, 315] width 146 height 44
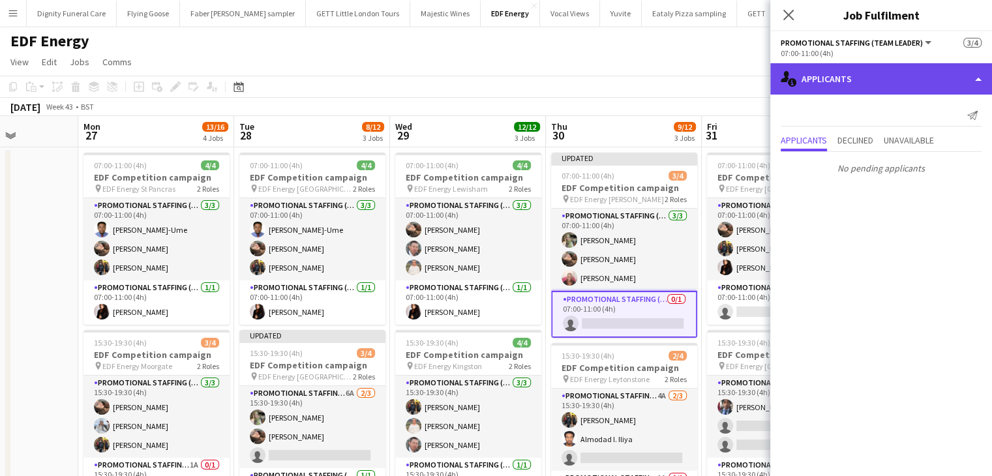
drag, startPoint x: 836, startPoint y: 72, endPoint x: 842, endPoint y: 84, distance: 14.0
click at [837, 72] on div "single-neutral-actions-information Applicants" at bounding box center [881, 78] width 222 height 31
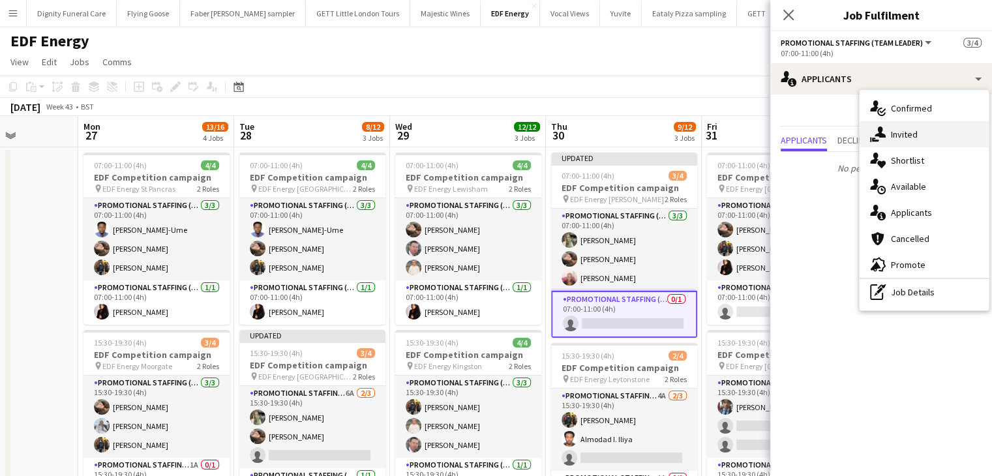
click at [910, 134] on span "Invited" at bounding box center [904, 134] width 27 height 12
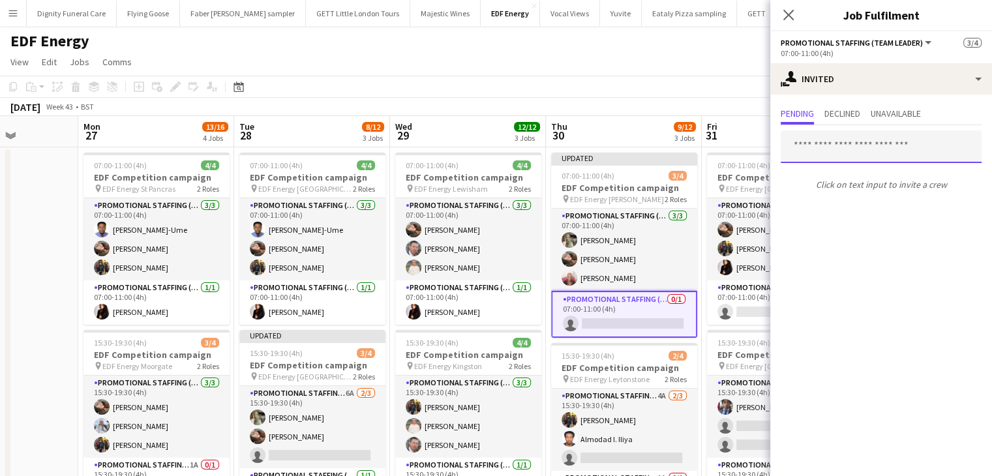
click at [848, 143] on input "text" at bounding box center [880, 146] width 201 height 33
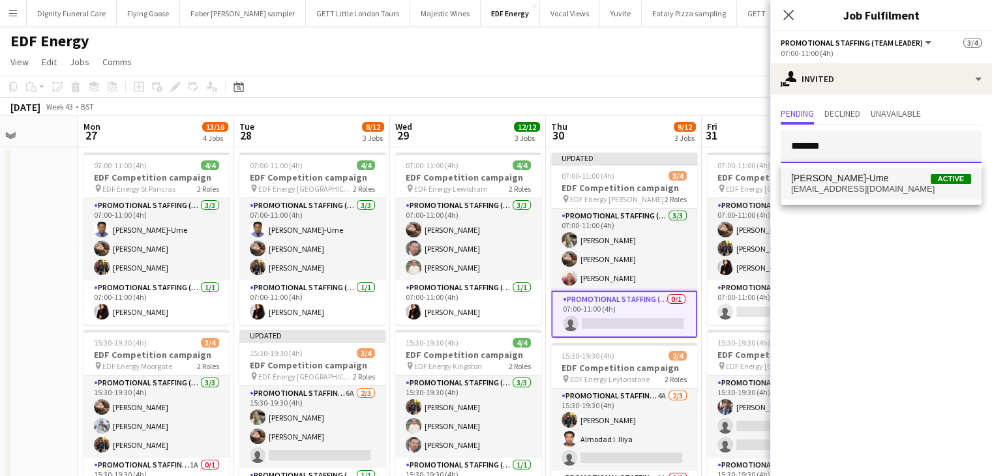
type input "*******"
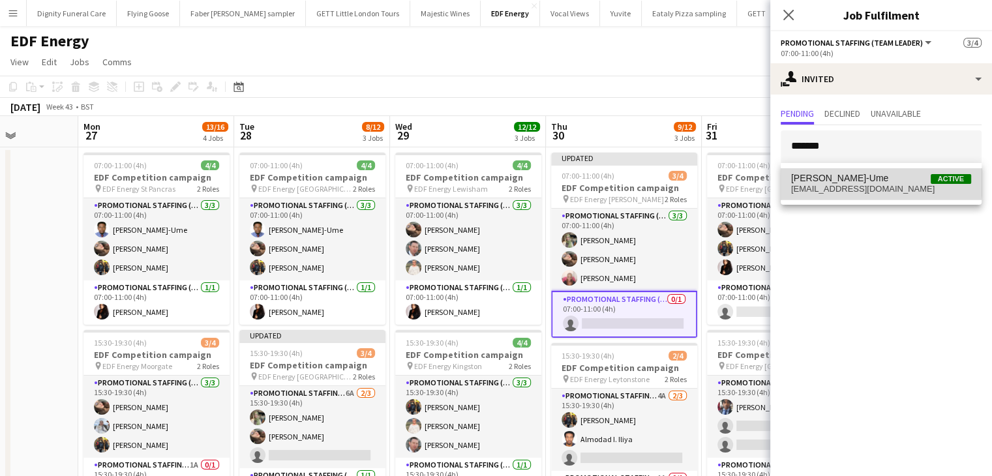
click at [866, 179] on span "Fidelis Ejike-Ume Active" at bounding box center [881, 178] width 180 height 11
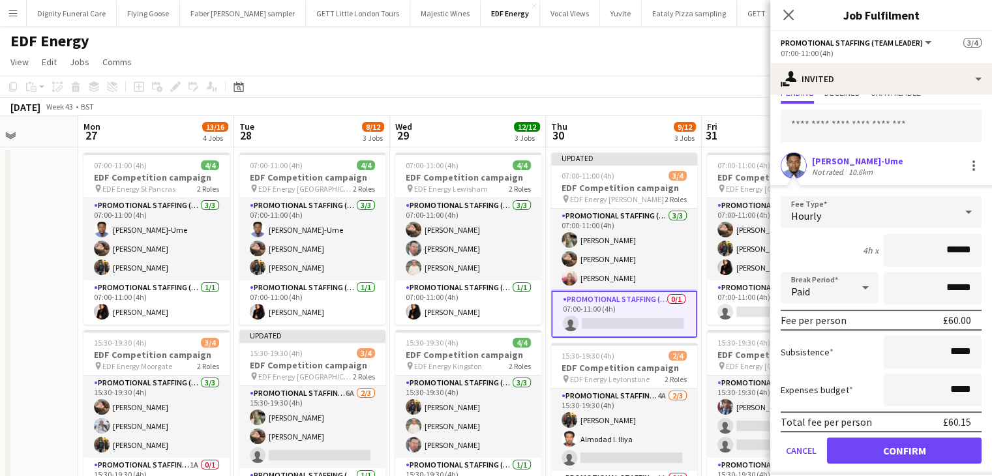
scroll to position [57, 0]
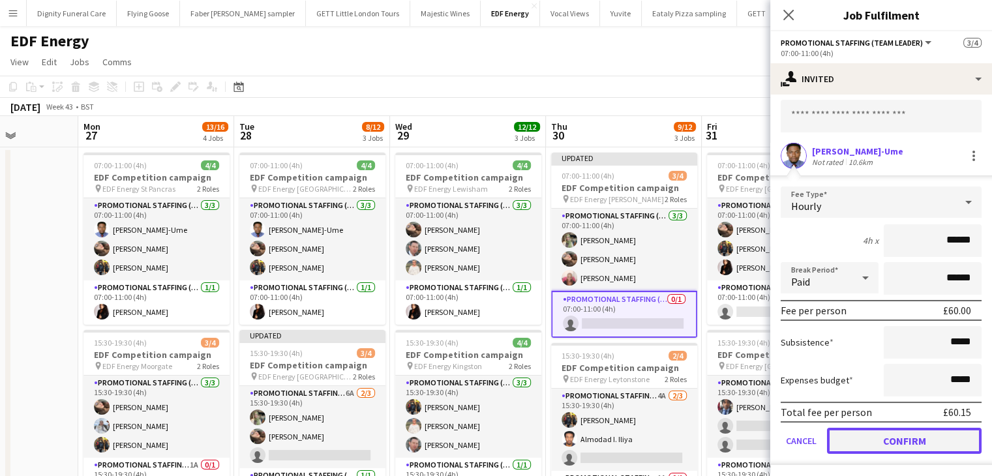
click at [908, 434] on button "Confirm" at bounding box center [904, 441] width 155 height 26
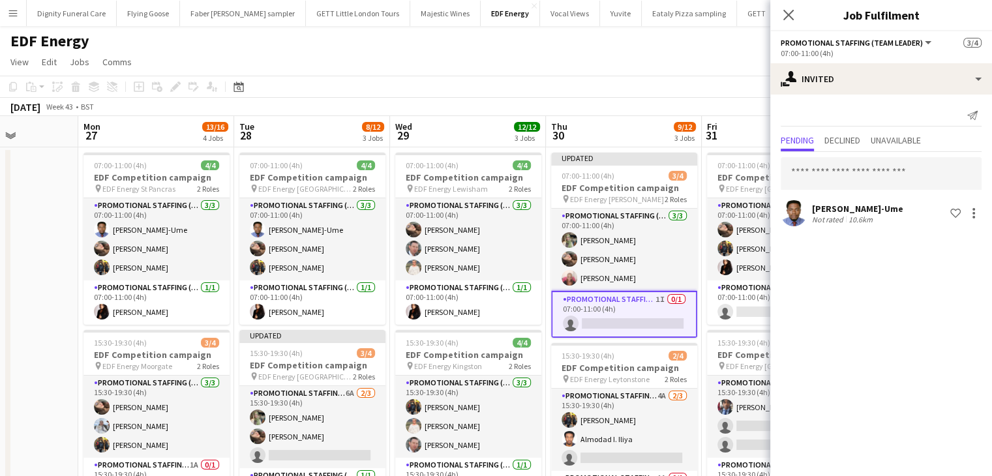
scroll to position [0, 0]
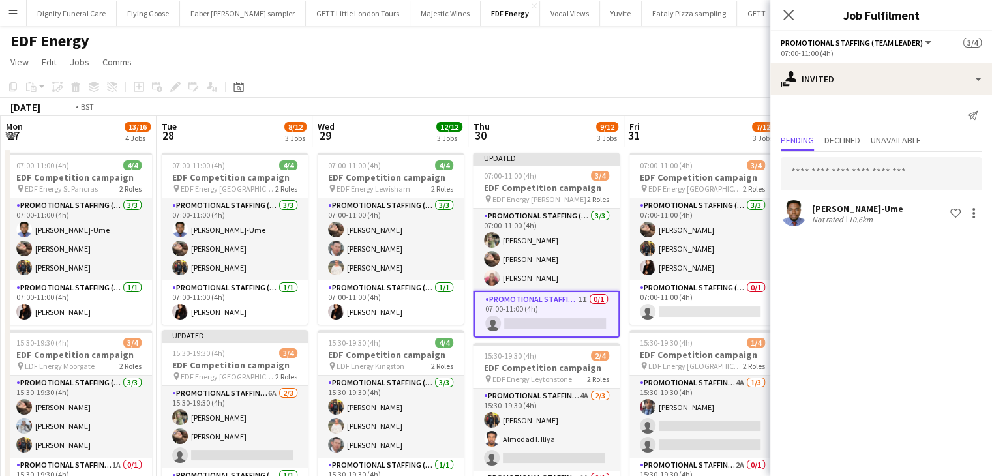
drag, startPoint x: 636, startPoint y: 386, endPoint x: 481, endPoint y: 363, distance: 156.8
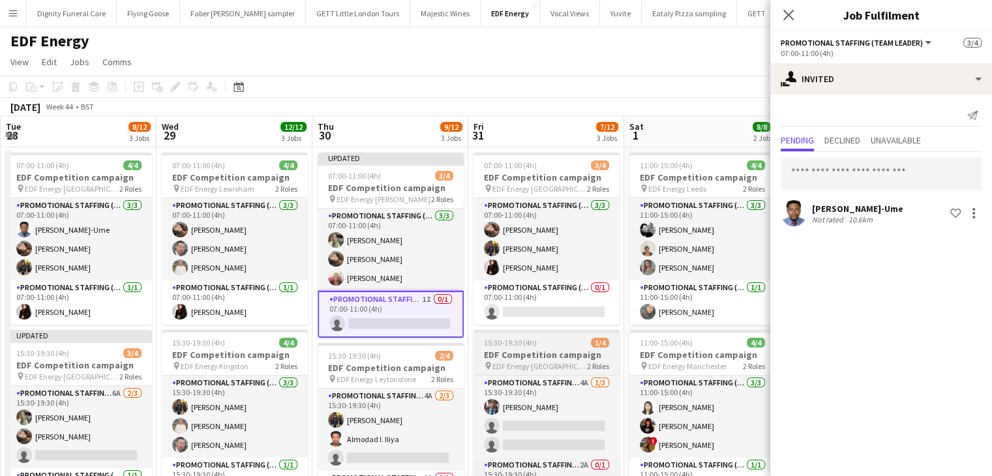
scroll to position [0, 467]
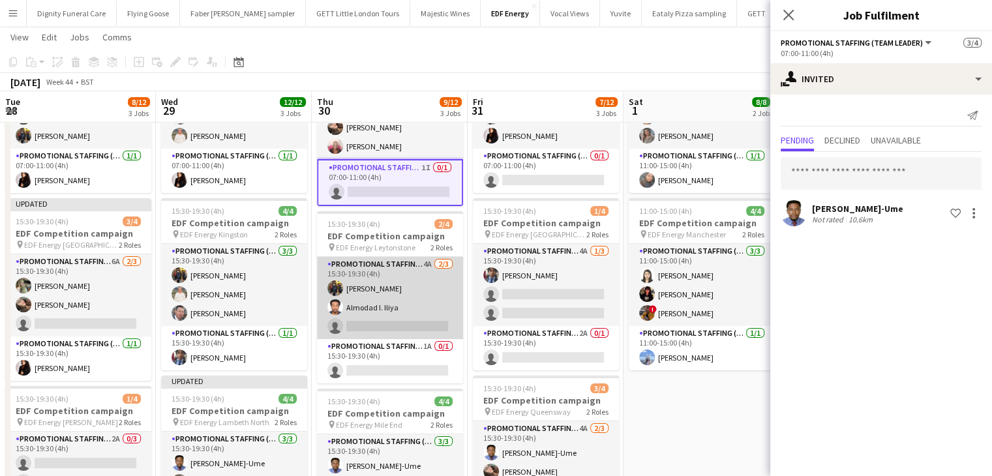
click at [391, 323] on app-card-role "Promotional Staffing (Flyering Staff) 4A 2/3 15:30-19:30 (4h) Martin Brady Almo…" at bounding box center [390, 298] width 146 height 82
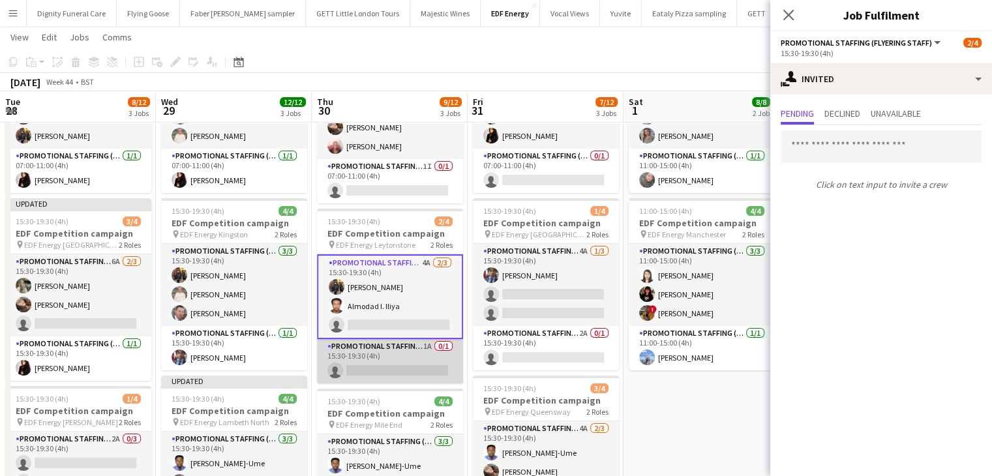
click at [400, 357] on app-card-role "Promotional Staffing (Team Leader) 1A 0/1 15:30-19:30 (4h) single-neutral-actio…" at bounding box center [390, 361] width 146 height 44
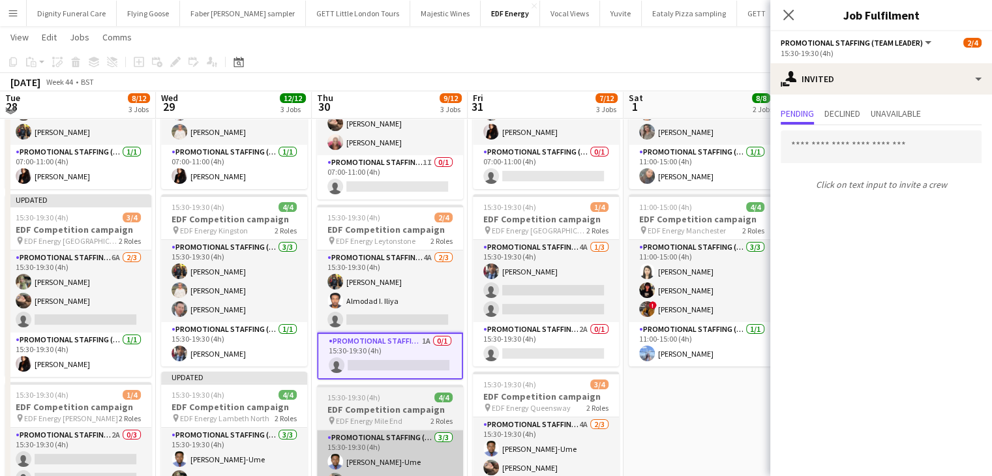
scroll to position [261, 0]
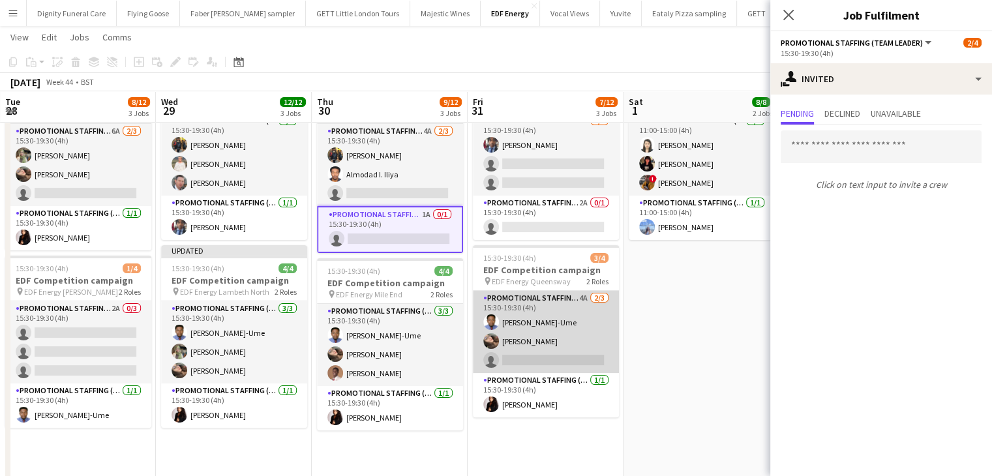
click at [547, 366] on app-card-role "Promotional Staffing (Flyering Staff) 4A 2/3 15:30-19:30 (4h) Fidelis Ejike-Ume…" at bounding box center [546, 332] width 146 height 82
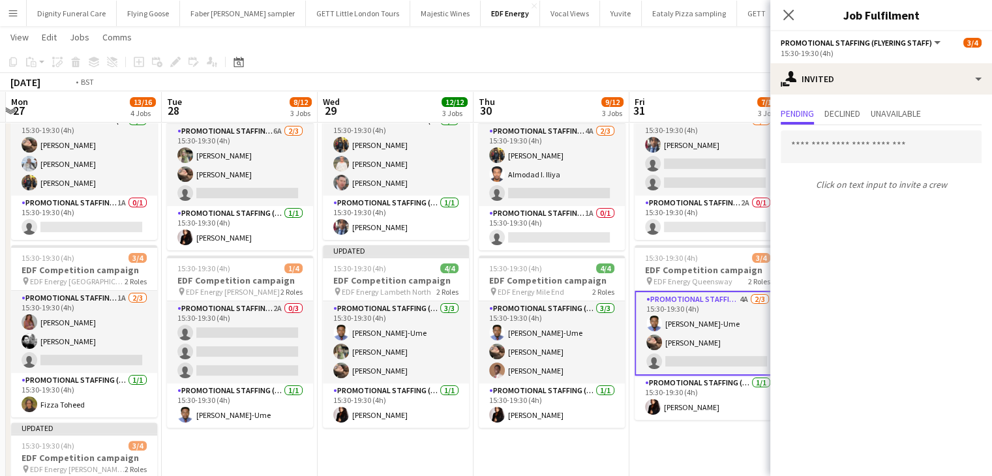
scroll to position [0, 349]
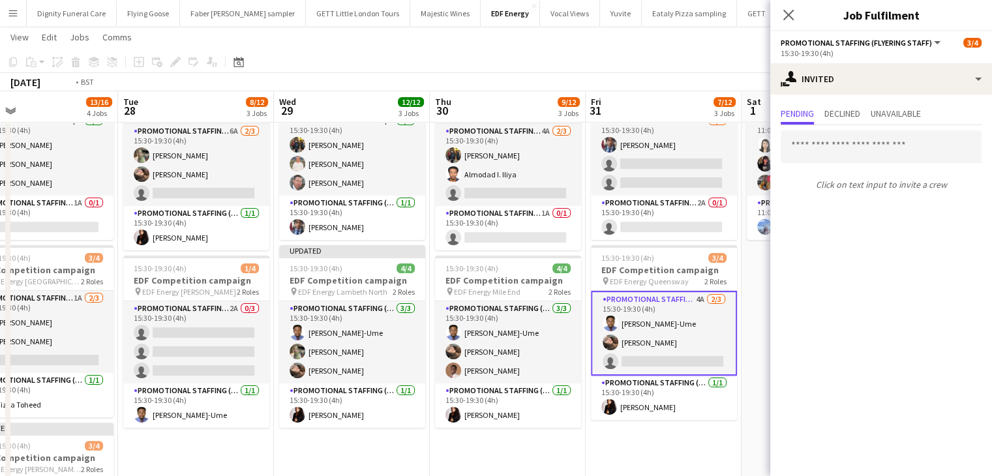
drag, startPoint x: 496, startPoint y: 318, endPoint x: 608, endPoint y: 308, distance: 113.2
click at [608, 308] on app-calendar-viewport "Sat 25 8/12 3 Jobs Sun 26 Mon 27 13/16 4 Jobs Tue 28 8/12 3 Jobs Wed 29 12/12 3…" at bounding box center [496, 235] width 992 height 890
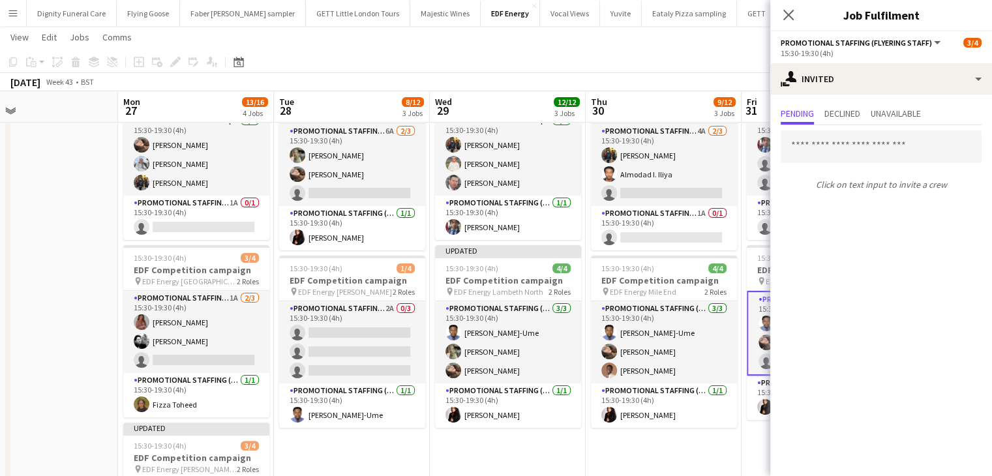
click at [565, 431] on app-date-cell "07:00-11:00 (4h) 4/4 EDF Competition campaign pin EDF Energy Lewisham 2 Roles P…" at bounding box center [508, 282] width 156 height 795
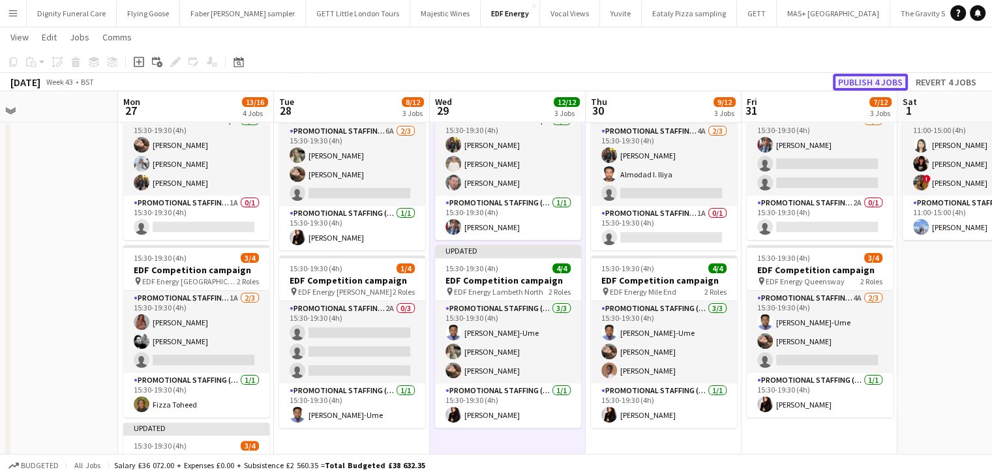
click at [859, 76] on button "Publish 4 jobs" at bounding box center [870, 82] width 75 height 17
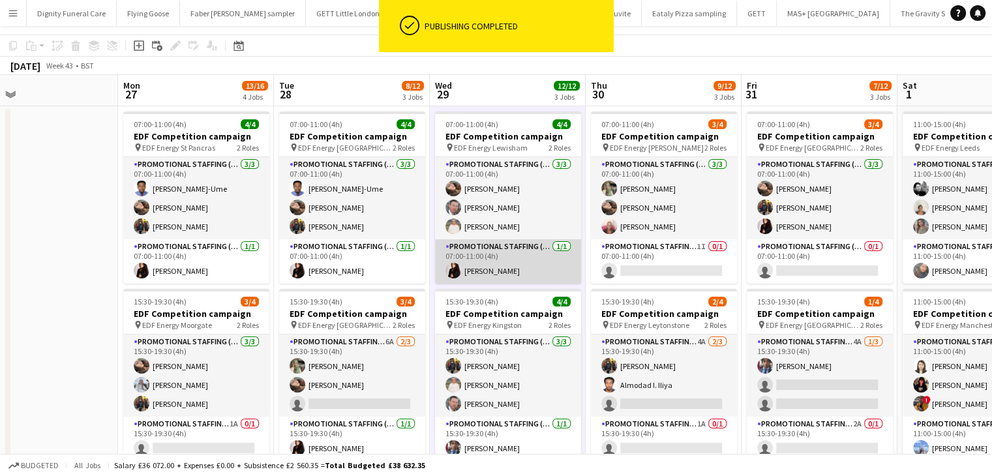
scroll to position [0, 0]
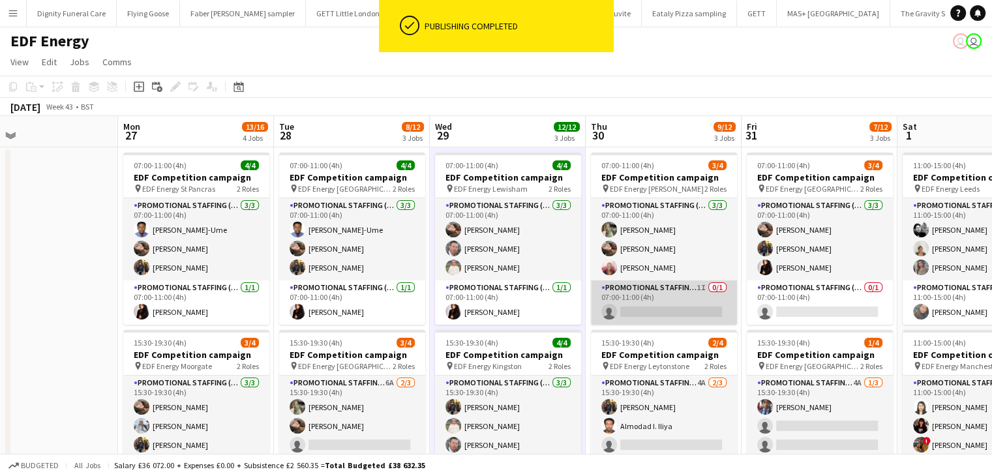
click at [666, 303] on app-card-role "Promotional Staffing (Team Leader) 1I 0/1 07:00-11:00 (4h) single-neutral-actio…" at bounding box center [664, 302] width 146 height 44
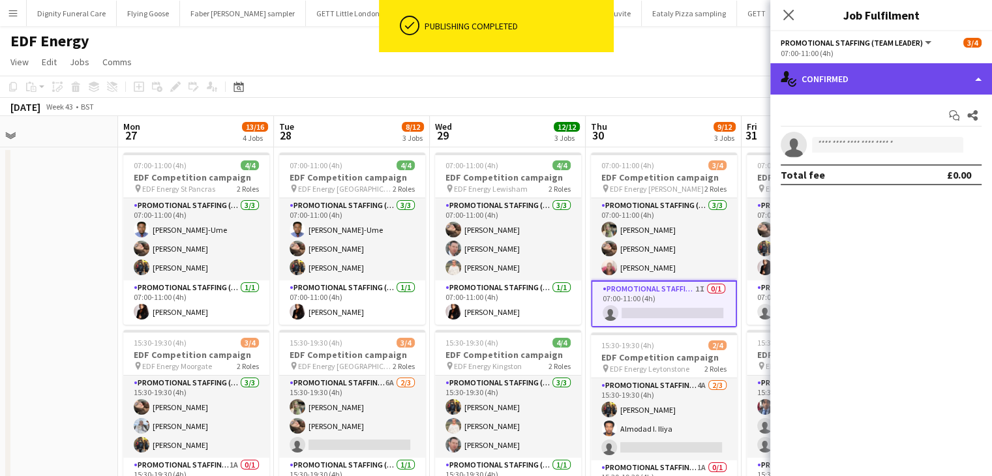
click at [881, 74] on div "single-neutral-actions-check-2 Confirmed" at bounding box center [881, 78] width 222 height 31
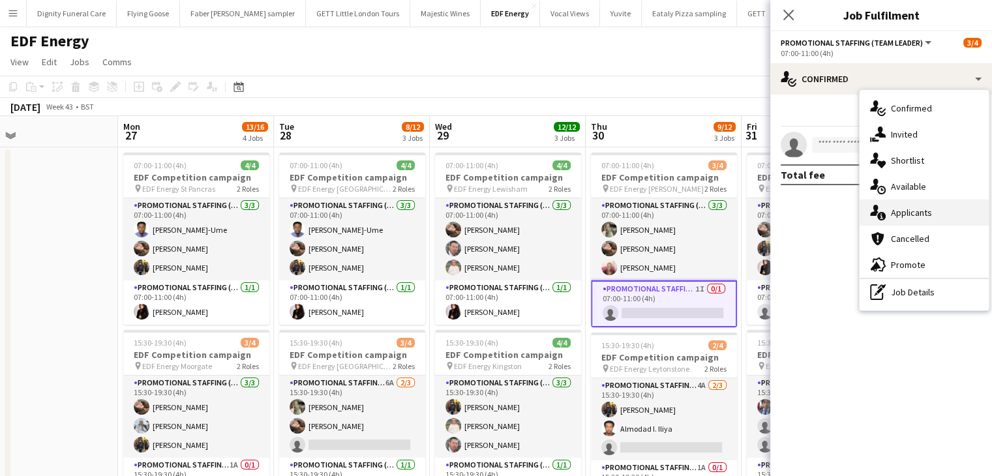
click at [921, 210] on span "Applicants" at bounding box center [911, 213] width 41 height 12
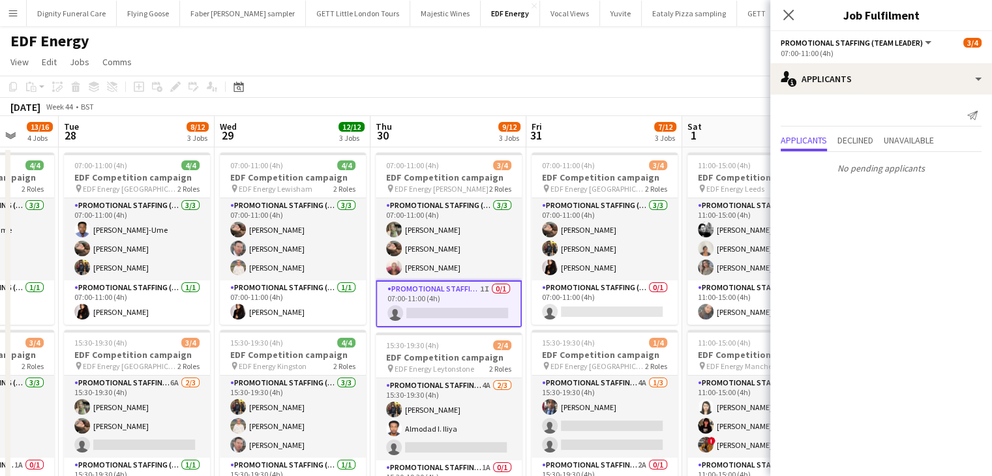
drag, startPoint x: 473, startPoint y: 225, endPoint x: 215, endPoint y: 218, distance: 258.9
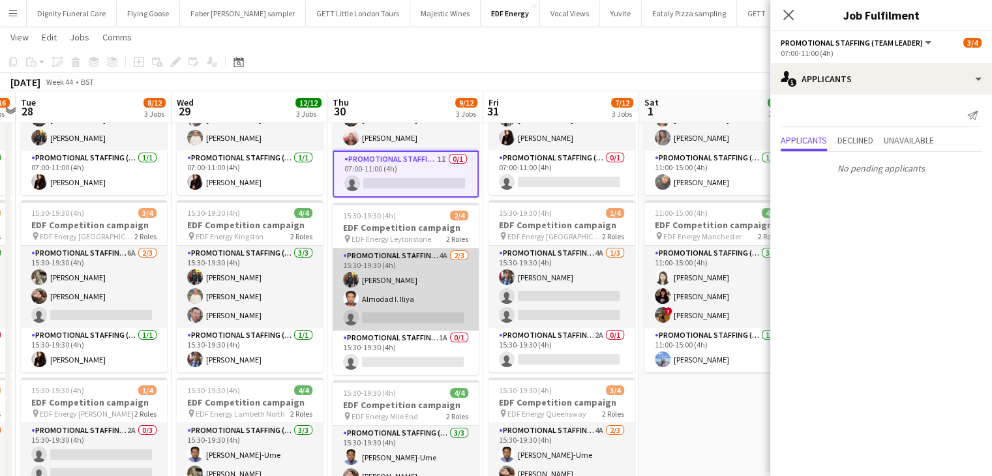
scroll to position [130, 0]
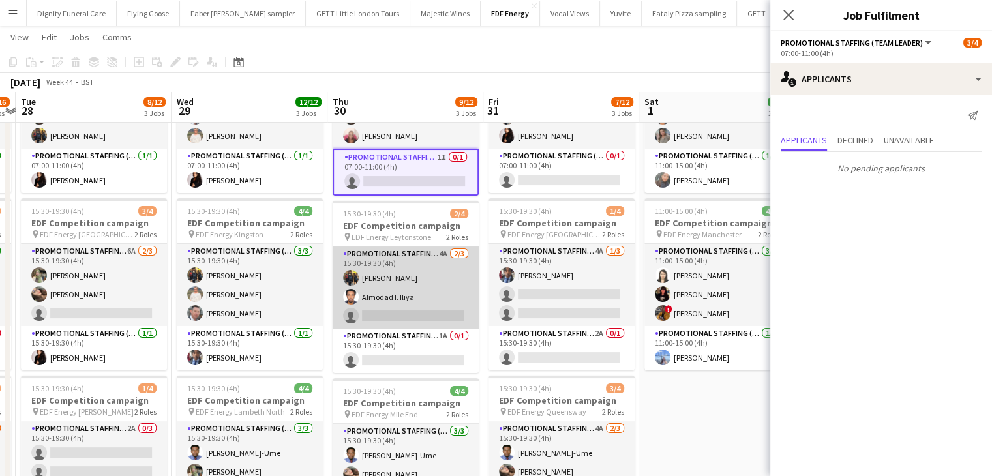
click at [402, 316] on app-card-role "Promotional Staffing (Flyering Staff) 4A 2/3 15:30-19:30 (4h) Martin Brady Almo…" at bounding box center [406, 287] width 146 height 82
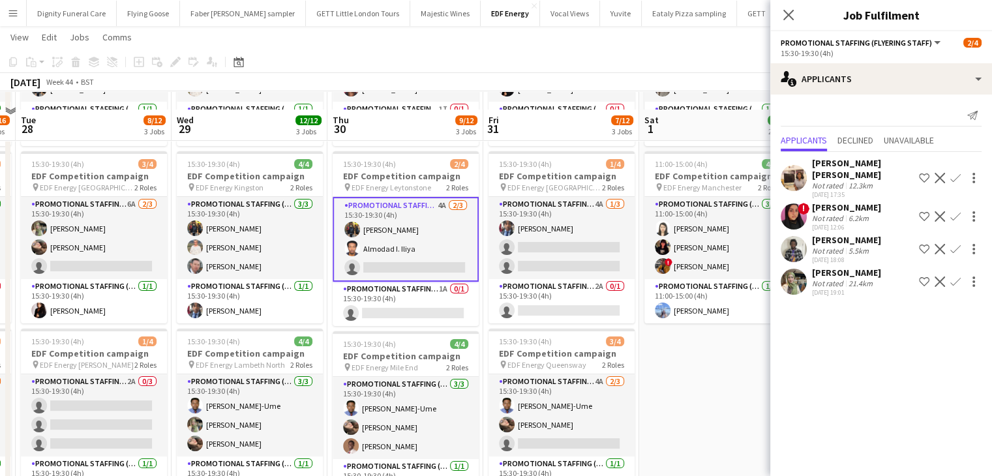
scroll to position [196, 0]
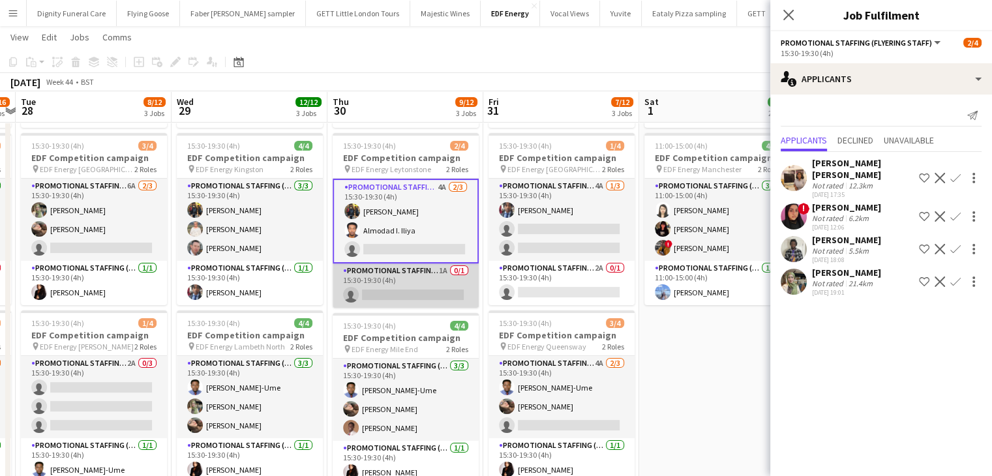
click at [438, 288] on app-card-role "Promotional Staffing (Team Leader) 1A 0/1 15:30-19:30 (4h) single-neutral-actio…" at bounding box center [406, 285] width 146 height 44
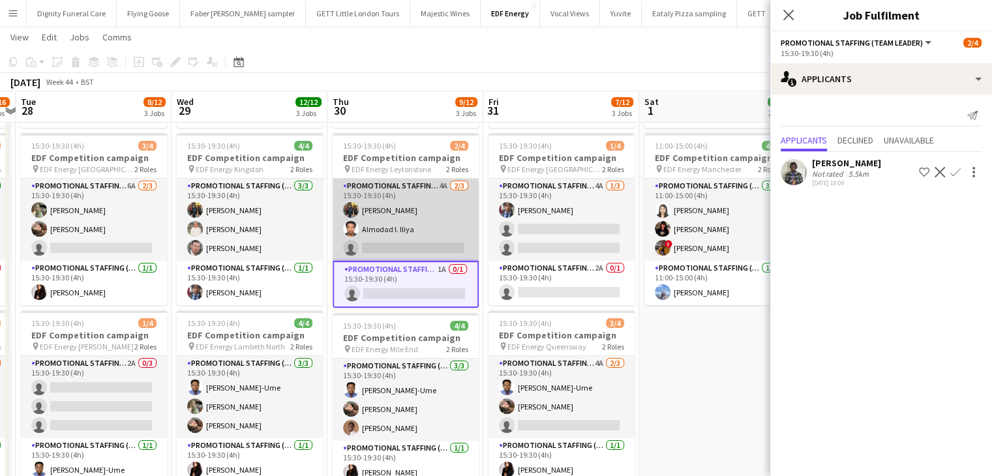
click at [434, 246] on app-card-role "Promotional Staffing (Flyering Staff) 4A 2/3 15:30-19:30 (4h) Martin Brady Almo…" at bounding box center [406, 220] width 146 height 82
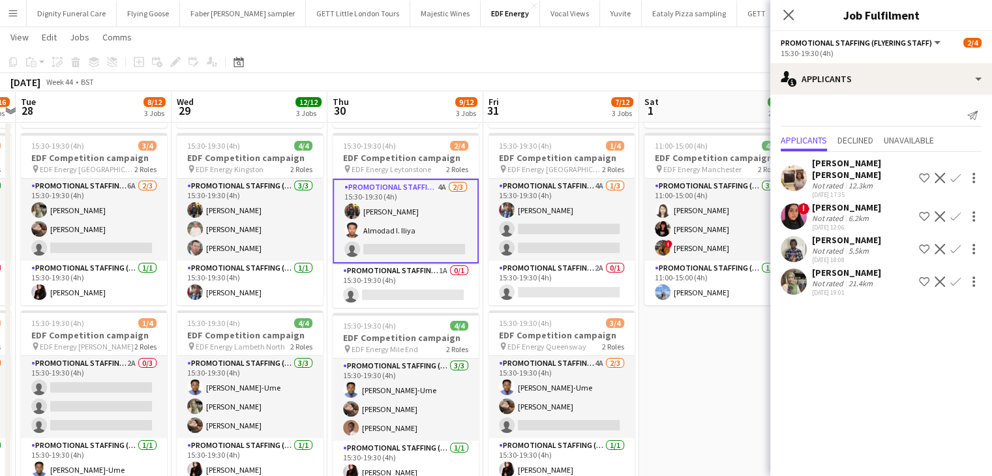
click at [955, 276] on app-icon "Confirm" at bounding box center [955, 281] width 10 height 10
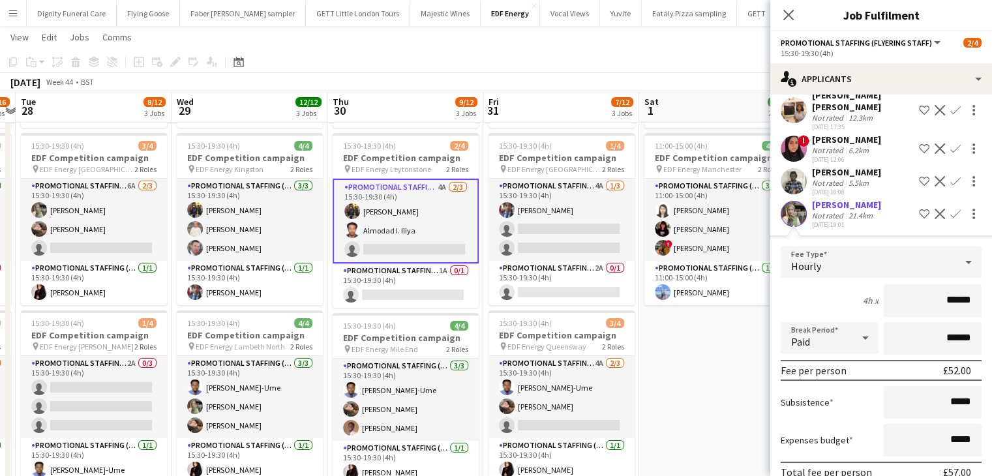
scroll to position [116, 0]
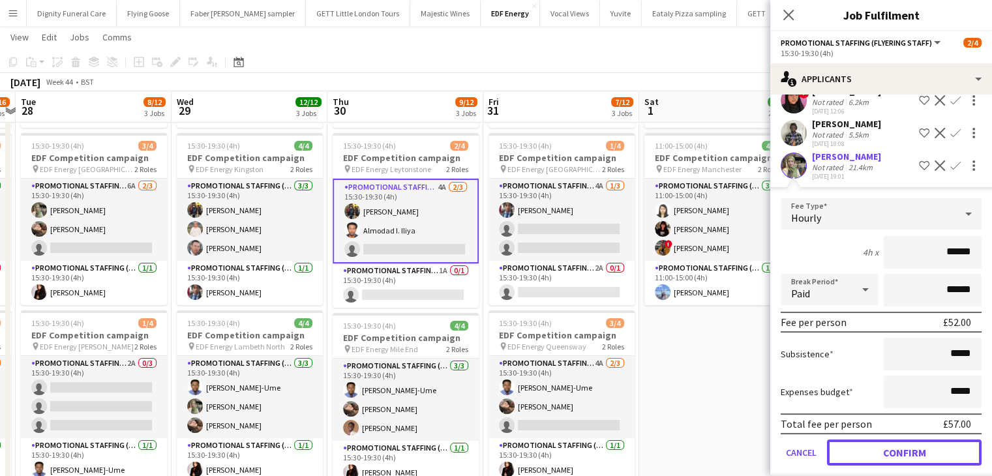
drag, startPoint x: 909, startPoint y: 438, endPoint x: 900, endPoint y: 449, distance: 14.9
click at [905, 440] on button "Confirm" at bounding box center [904, 452] width 155 height 26
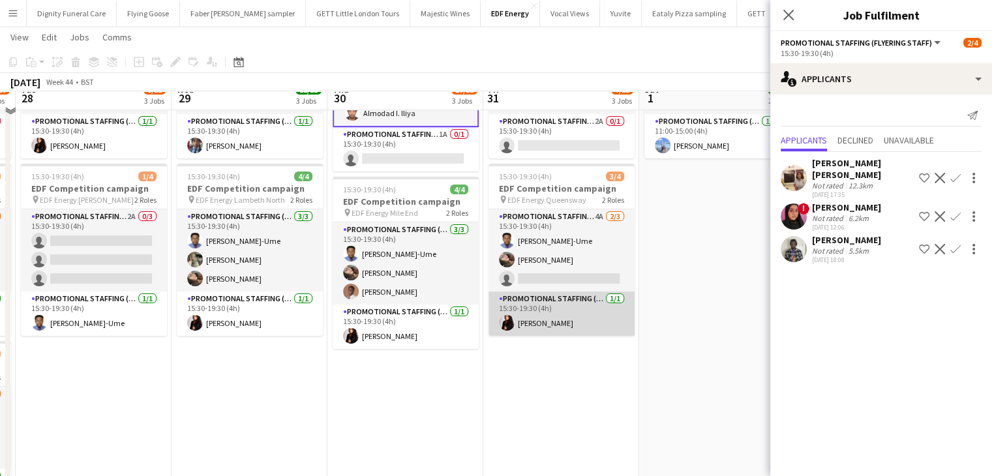
scroll to position [326, 0]
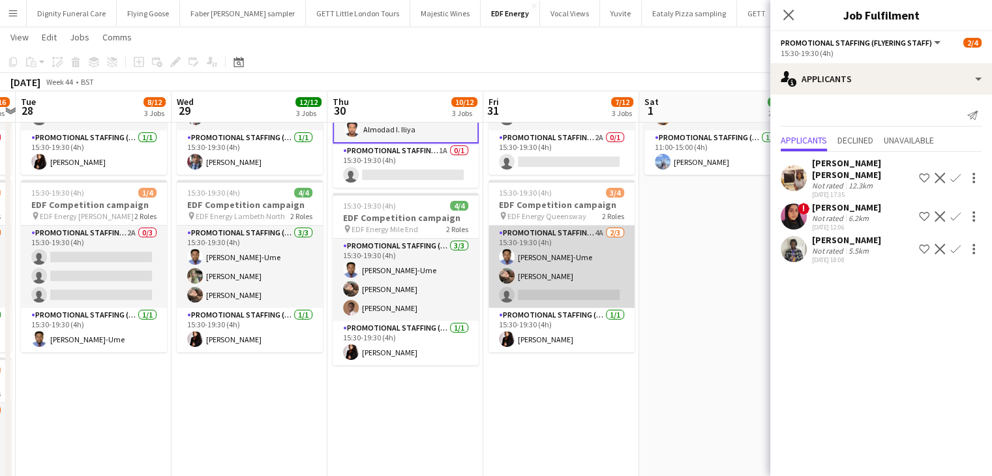
click at [572, 293] on app-card-role "Promotional Staffing (Flyering Staff) 4A 2/3 15:30-19:30 (4h) Fidelis Ejike-Ume…" at bounding box center [561, 267] width 146 height 82
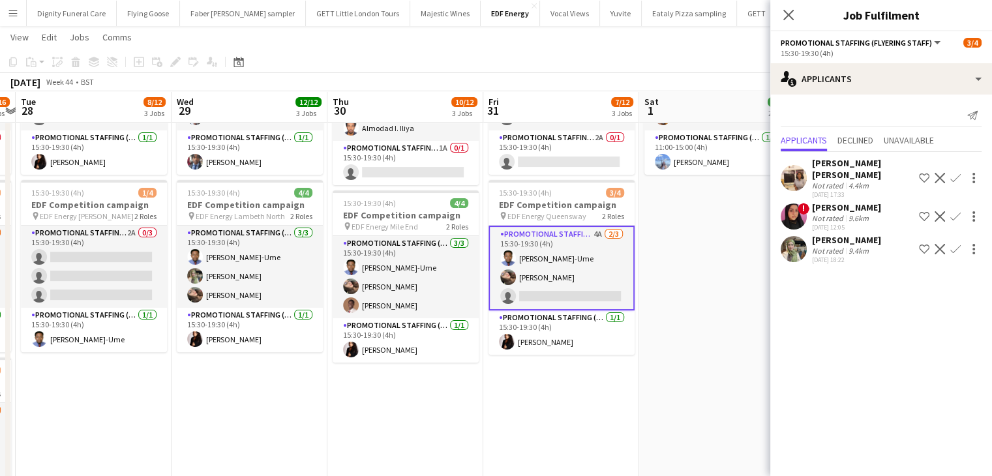
click at [958, 244] on app-icon "Confirm" at bounding box center [955, 249] width 10 height 10
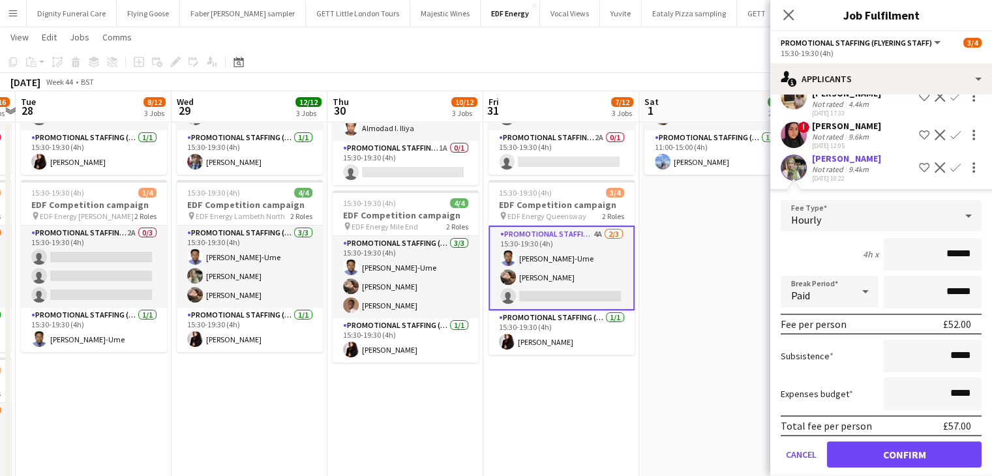
scroll to position [83, 0]
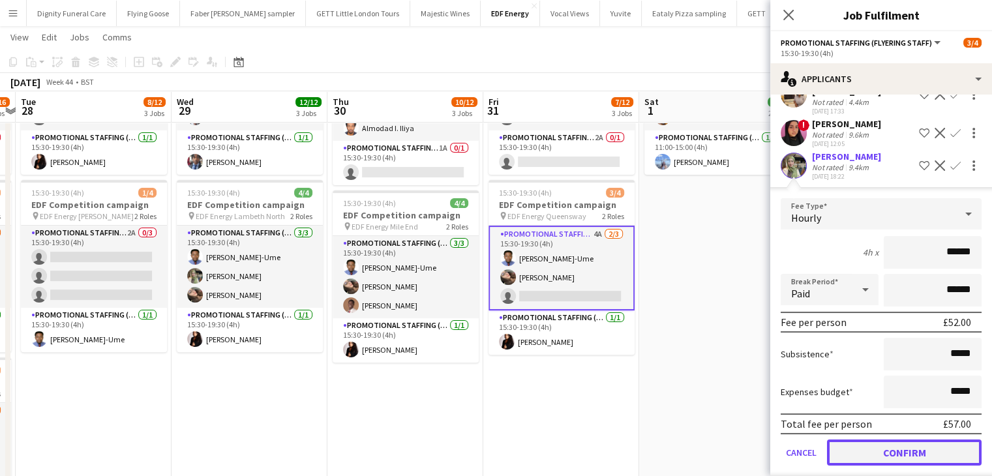
click at [922, 439] on button "Confirm" at bounding box center [904, 452] width 155 height 26
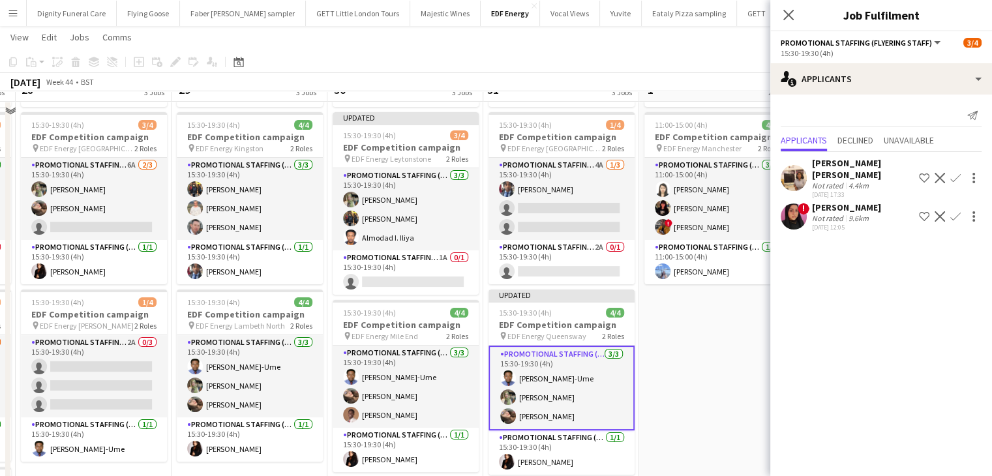
scroll to position [196, 0]
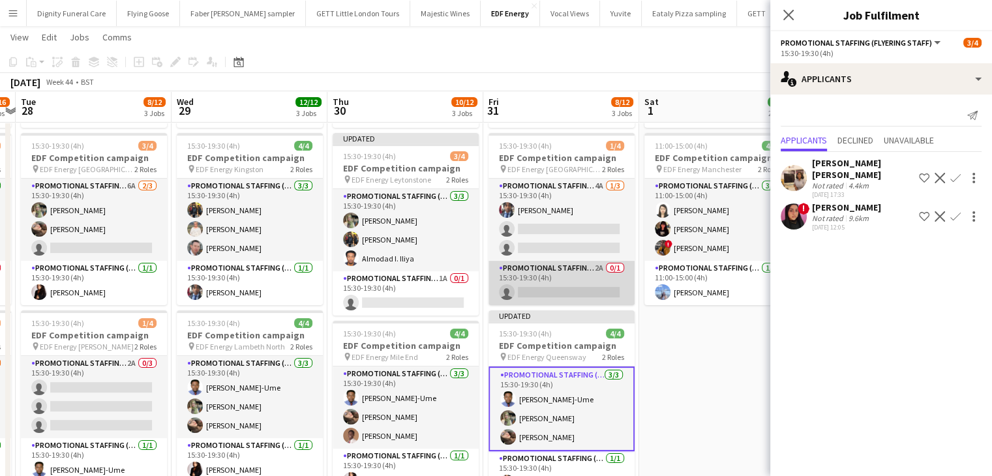
click at [566, 286] on app-card-role "Promotional Staffing (Team Leader) 2A 0/1 15:30-19:30 (4h) single-neutral-actio…" at bounding box center [561, 283] width 146 height 44
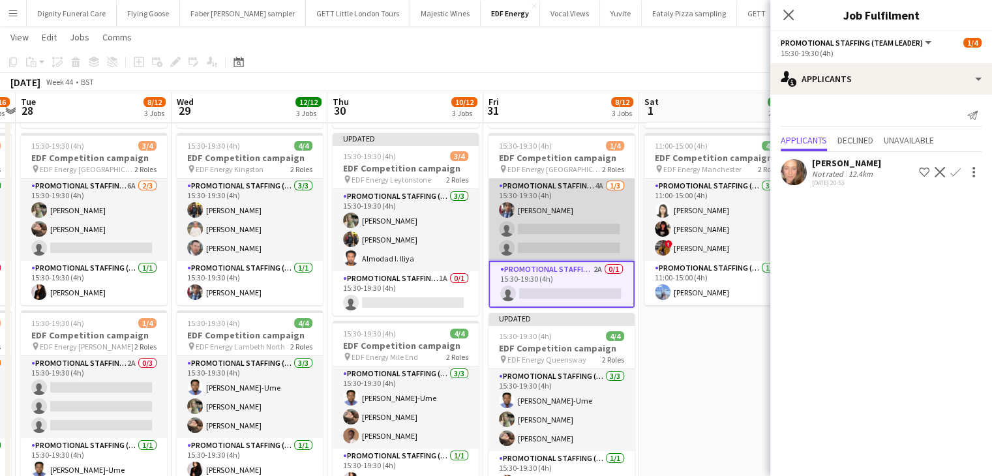
click at [587, 238] on app-card-role "Promotional Staffing (Flyering Staff) 4A 1/3 15:30-19:30 (4h) Seyi Ogunyemi sin…" at bounding box center [561, 220] width 146 height 82
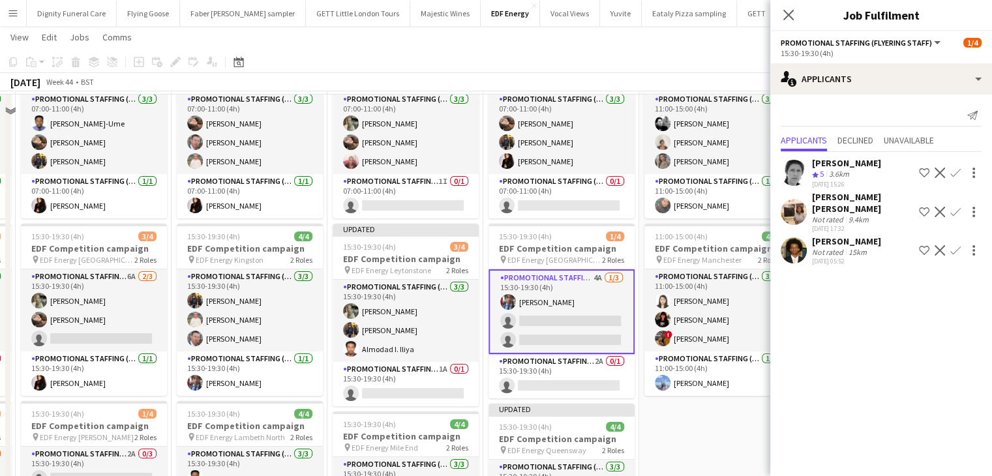
scroll to position [0, 0]
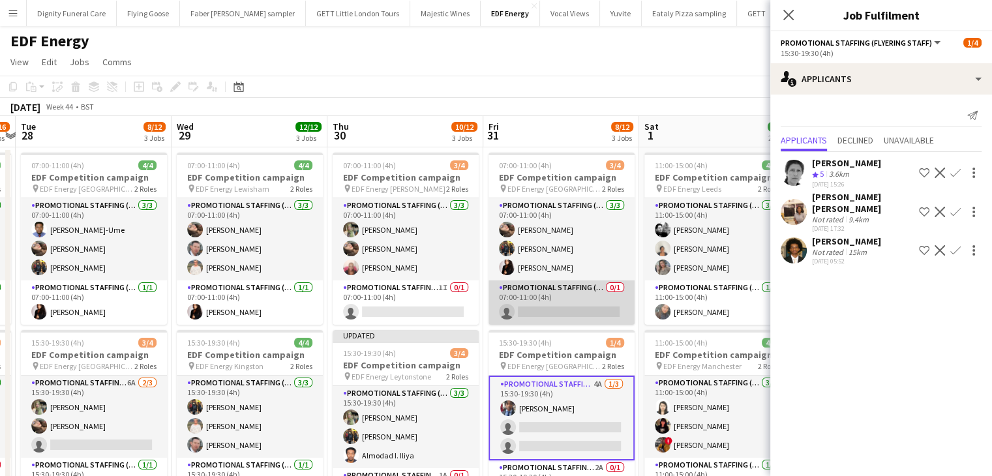
click at [584, 319] on app-card-role "Promotional Staffing (Team Leader) 0/1 07:00-11:00 (4h) single-neutral-actions" at bounding box center [561, 302] width 146 height 44
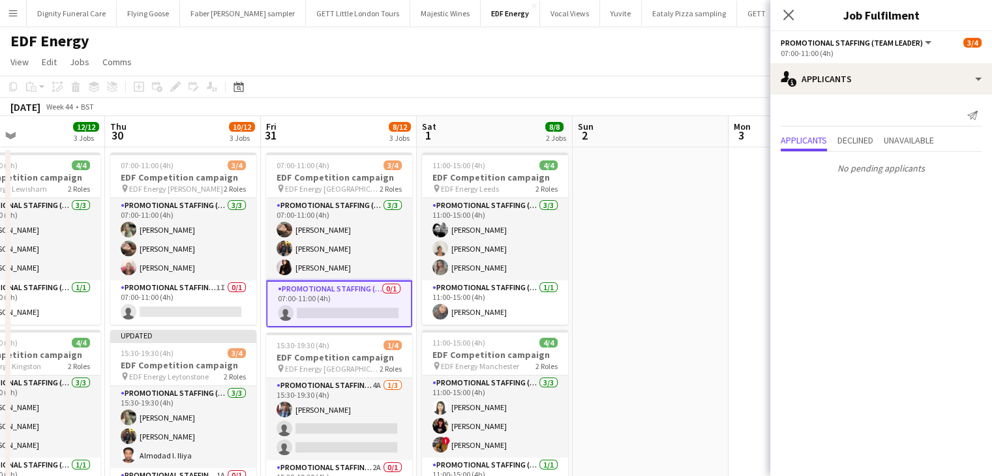
drag, startPoint x: 632, startPoint y: 356, endPoint x: 386, endPoint y: 339, distance: 246.4
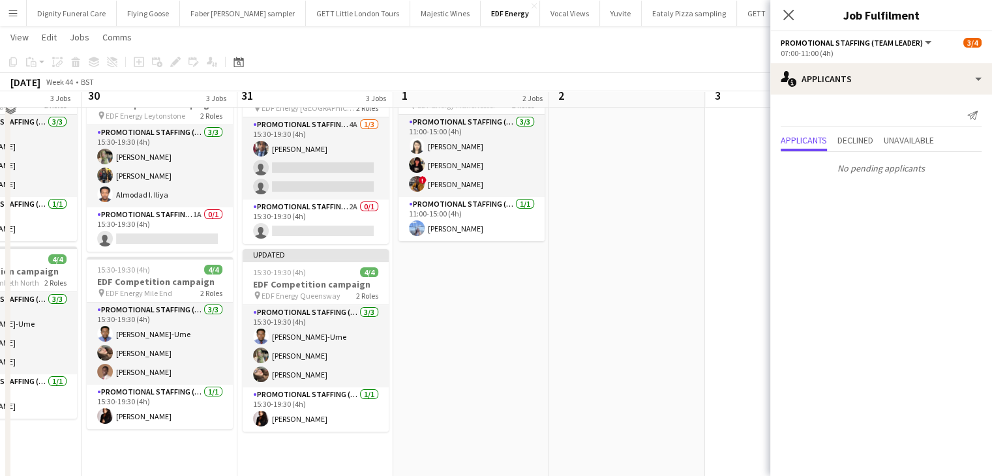
scroll to position [261, 0]
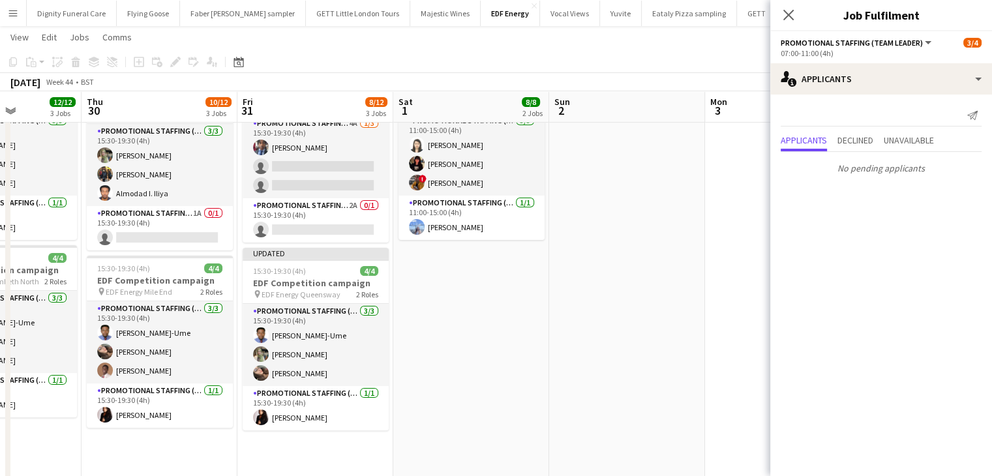
click at [552, 350] on app-date-cell at bounding box center [627, 278] width 156 height 786
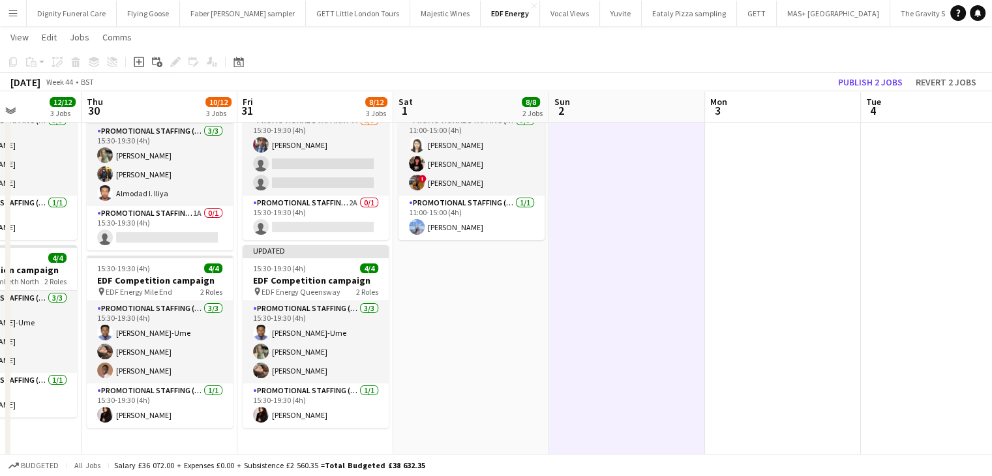
scroll to position [0, 386]
click at [863, 81] on button "Publish 2 jobs" at bounding box center [870, 82] width 75 height 17
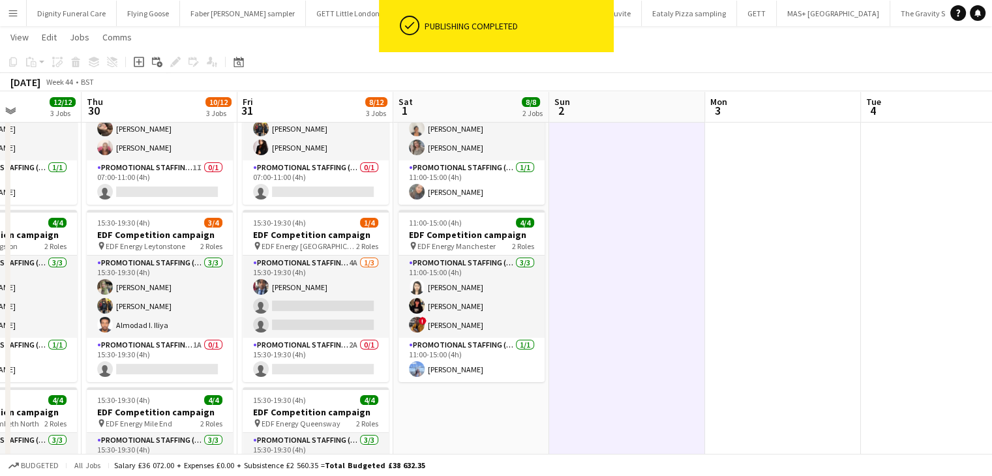
scroll to position [0, 0]
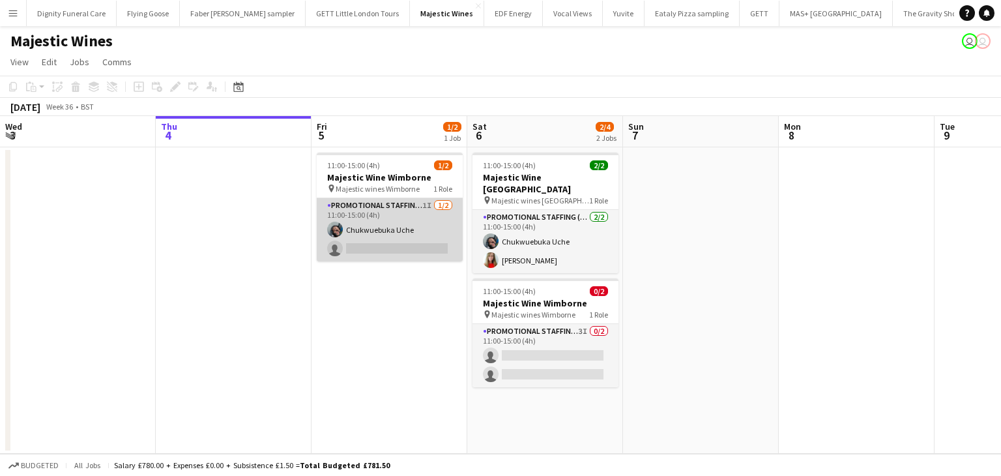
click at [376, 246] on app-card-role "Promotional Staffing (Flyering Staff) 1I [DATE] 11:00-15:00 (4h) Chukwuebuka Uc…" at bounding box center [390, 229] width 146 height 63
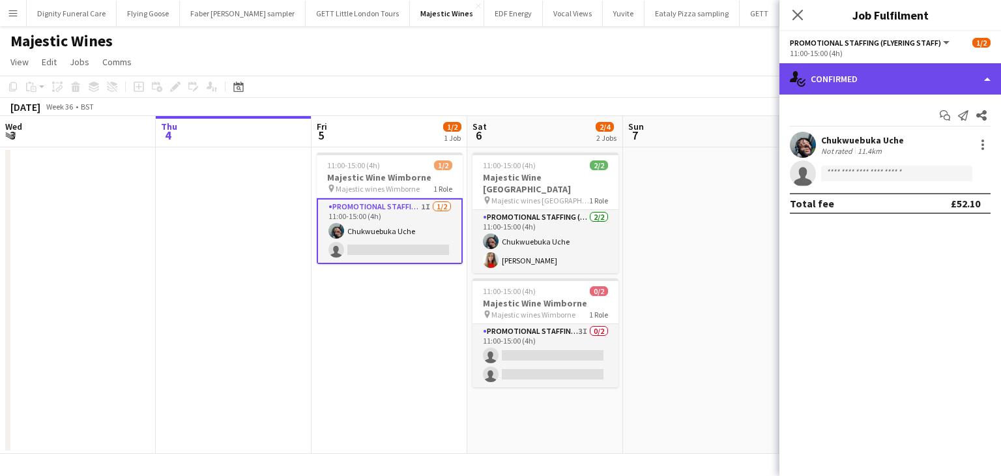
click at [904, 75] on div "single-neutral-actions-check-2 Confirmed" at bounding box center [891, 78] width 222 height 31
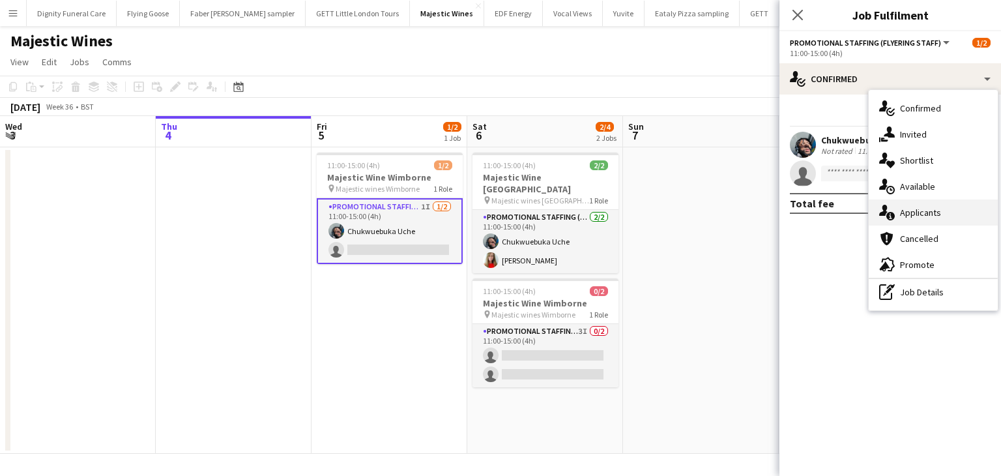
click at [918, 213] on span "Applicants" at bounding box center [920, 213] width 41 height 12
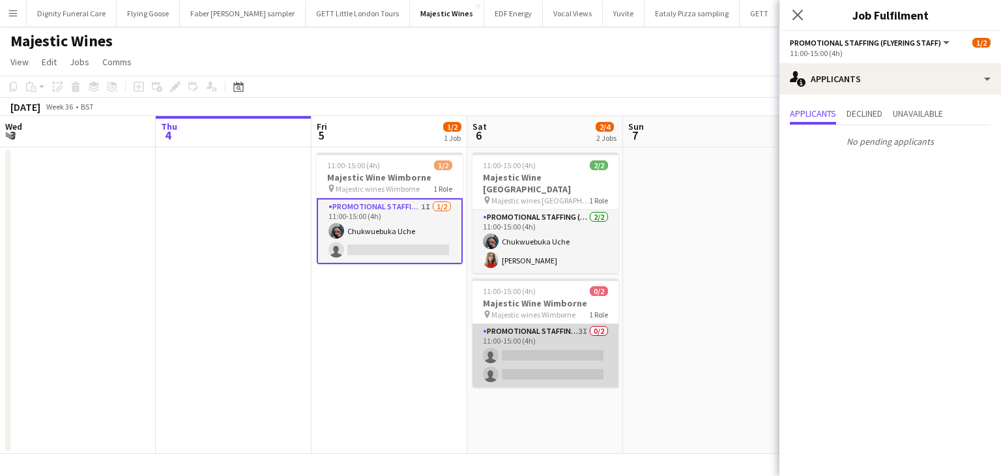
click at [526, 342] on app-card-role "Promotional Staffing (Flyering Staff) 3I 0/2 11:00-15:00 (4h) single-neutral-ac…" at bounding box center [546, 355] width 146 height 63
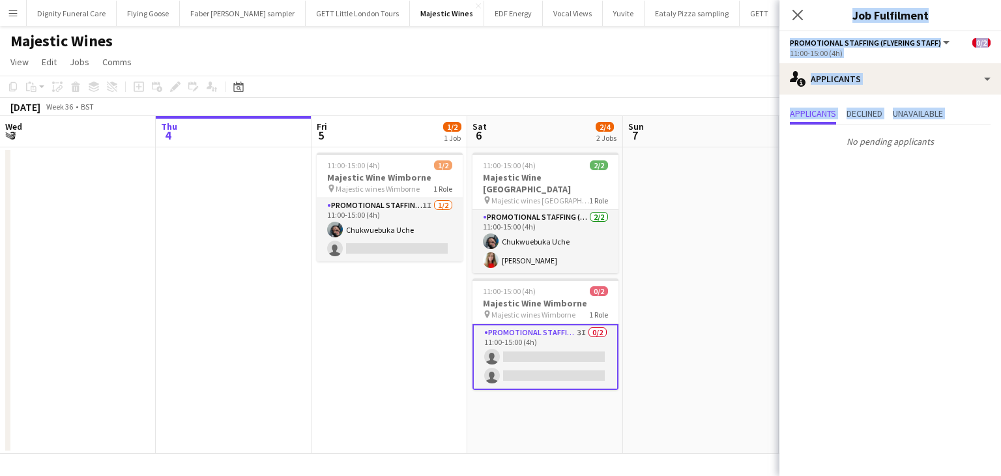
drag, startPoint x: 798, startPoint y: 297, endPoint x: 750, endPoint y: 293, distance: 48.4
click at [757, 293] on body "Menu Boards Boards Boards All jobs Status Workforce Workforce My Workforce Recr…" at bounding box center [500, 238] width 1001 height 476
click at [730, 292] on app-date-cell at bounding box center [701, 300] width 156 height 306
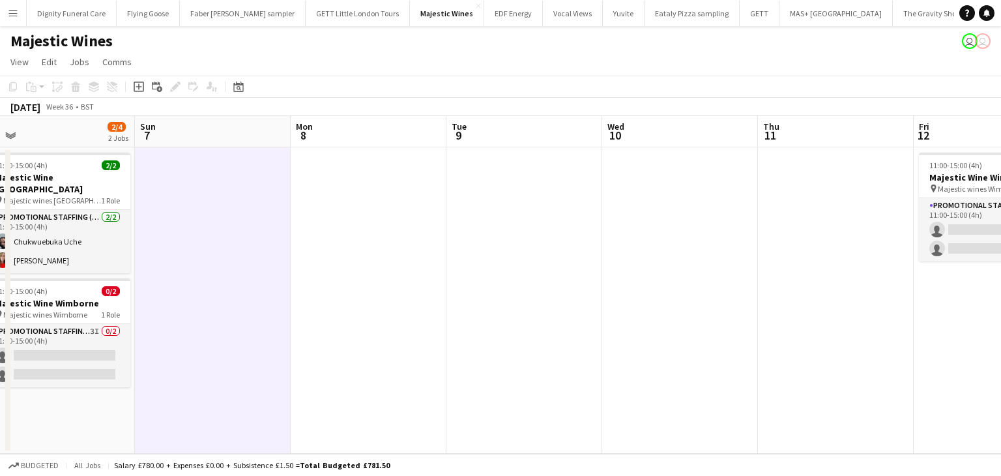
drag, startPoint x: 715, startPoint y: 288, endPoint x: 216, endPoint y: 274, distance: 498.3
click at [220, 274] on app-calendar-viewport "Wed 3 Thu 4 Fri 5 1/2 1 Job Sat 6 2/4 2 Jobs Sun 7 Mon 8 Tue 9 Wed 10 Thu 11 Fr…" at bounding box center [500, 285] width 1001 height 338
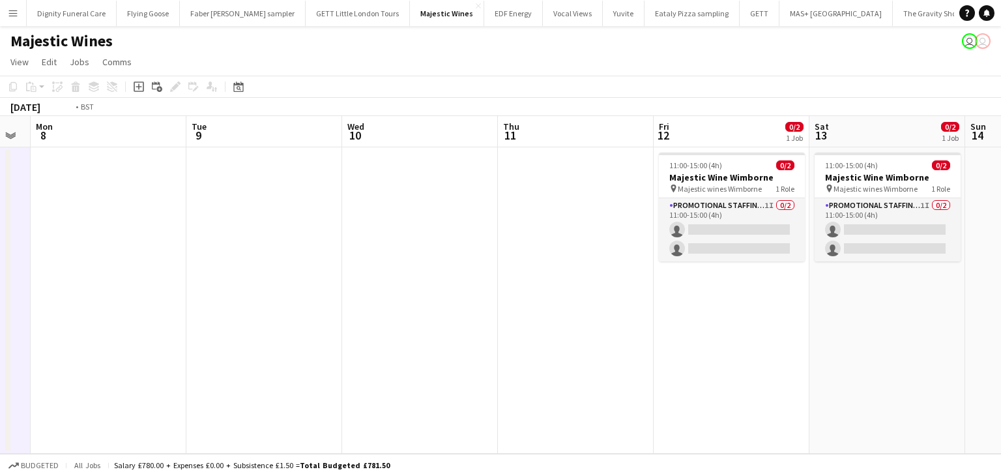
scroll to position [0, 501]
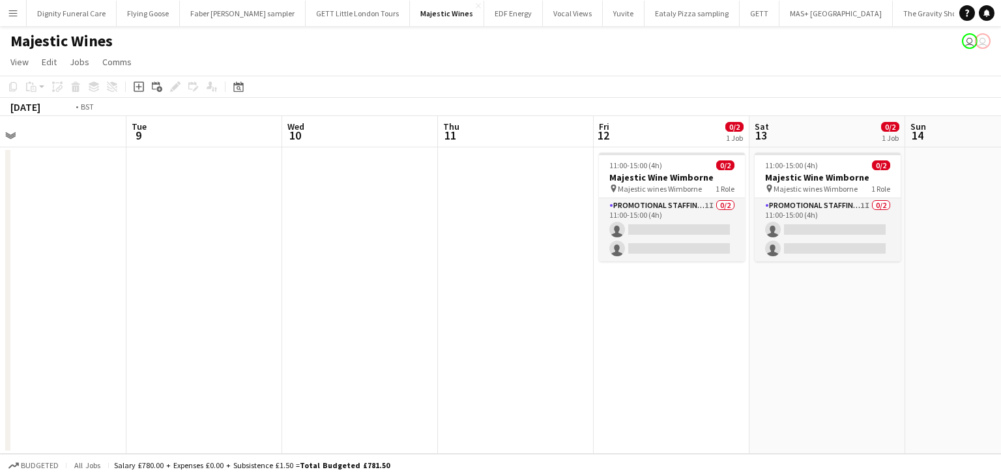
drag, startPoint x: 535, startPoint y: 256, endPoint x: 295, endPoint y: 244, distance: 240.3
click at [235, 260] on app-calendar-viewport "Fri 5 1/2 1 Job Sat 6 2/4 2 Jobs Sun 7 Mon 8 Tue 9 Wed 10 Thu 11 Fri 12 0/2 1 J…" at bounding box center [500, 285] width 1001 height 338
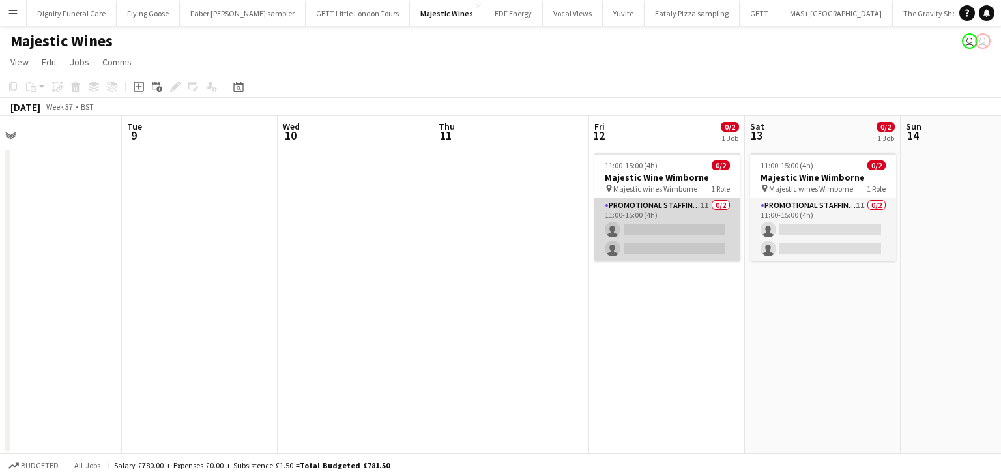
click at [654, 235] on app-card-role "Promotional Staffing (Flyering Staff) 1I 0/2 11:00-15:00 (4h) single-neutral-ac…" at bounding box center [668, 229] width 146 height 63
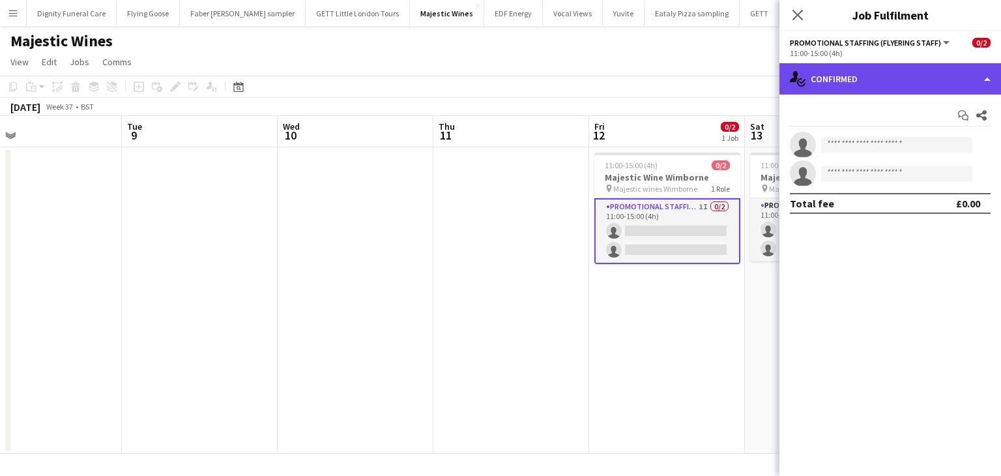
click at [900, 66] on div "single-neutral-actions-check-2 Confirmed" at bounding box center [891, 78] width 222 height 31
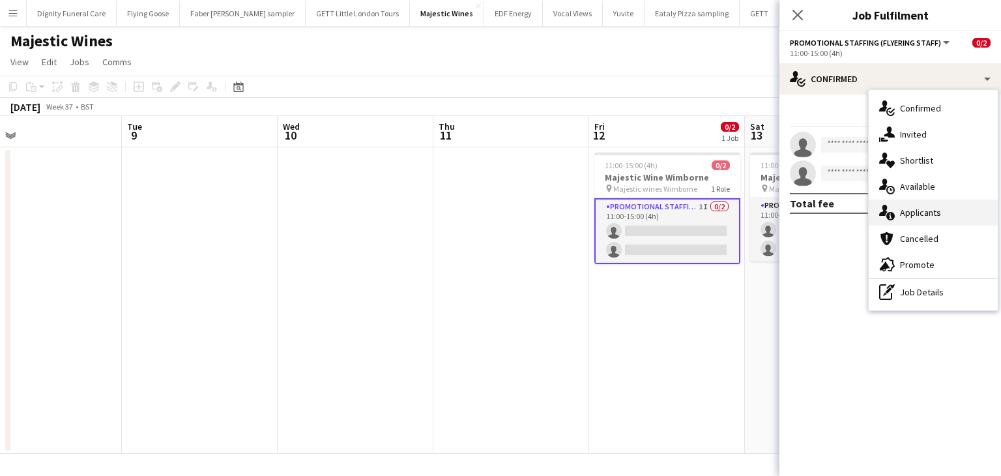
click at [922, 217] on span "Applicants" at bounding box center [920, 213] width 41 height 12
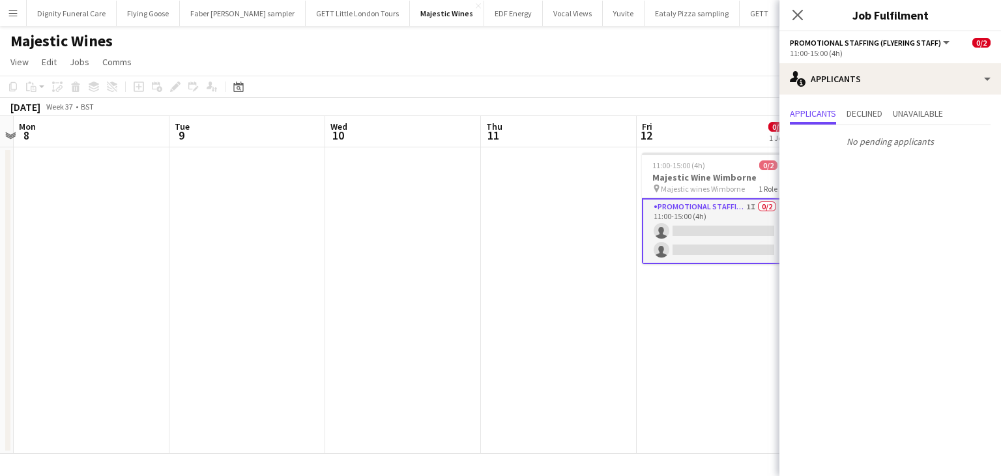
drag, startPoint x: 609, startPoint y: 371, endPoint x: 349, endPoint y: 362, distance: 259.7
click at [349, 363] on app-calendar-viewport "Fri 5 1/2 1 Job Sat 6 2/4 2 Jobs Sun 7 Mon 8 Tue 9 Wed 10 Thu 11 Fri 12 0/2 1 J…" at bounding box center [500, 285] width 1001 height 338
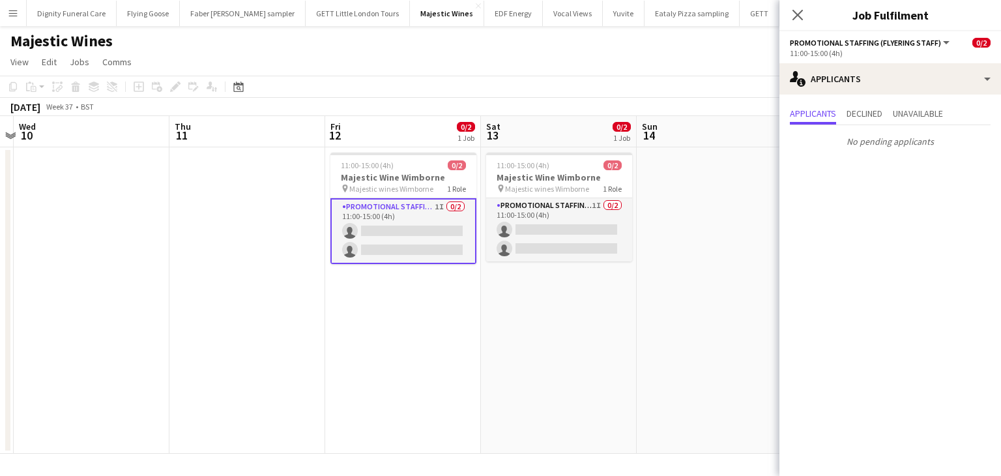
scroll to position [0, 462]
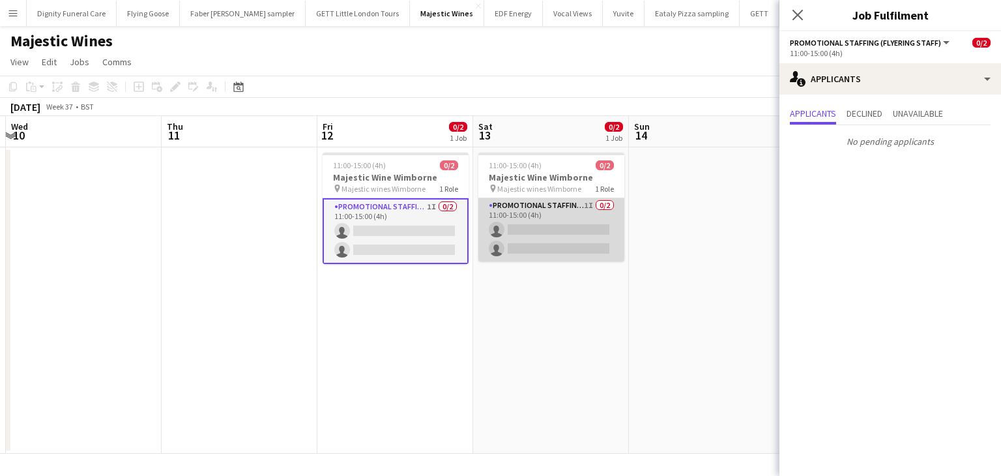
click at [567, 241] on app-card-role "Promotional Staffing (Flyering Staff) 1I 0/2 11:00-15:00 (4h) single-neutral-ac…" at bounding box center [552, 229] width 146 height 63
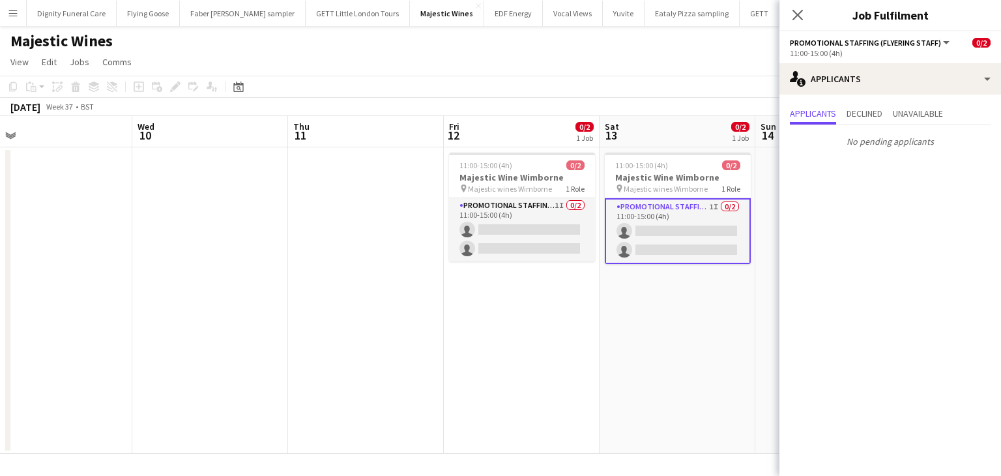
drag, startPoint x: 548, startPoint y: 337, endPoint x: 71, endPoint y: 325, distance: 477.4
click at [76, 326] on app-calendar-viewport "Sun 7 Mon 8 Tue 9 Wed 10 Thu 11 Fri 12 0/2 1 Job Sat 13 0/2 1 Job Sun 14 Mon 15…" at bounding box center [500, 285] width 1001 height 338
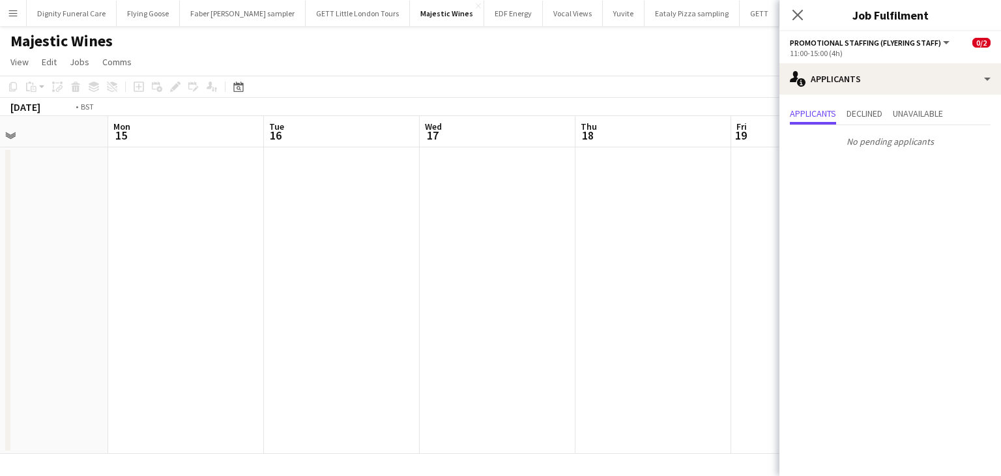
drag, startPoint x: 498, startPoint y: 319, endPoint x: 0, endPoint y: 320, distance: 498.1
click at [0, 320] on app-calendar-viewport "Thu 11 Fri 12 0/2 1 Job Sat 13 0/2 1 Job Sun 14 Mon 15 Tue 16 Wed 17 Thu 18 Fri…" at bounding box center [500, 285] width 1001 height 338
drag, startPoint x: 210, startPoint y: 314, endPoint x: 522, endPoint y: 310, distance: 311.7
click at [769, 280] on app-calendar-viewport "Sat 13 0/2 1 Job Sun 14 Mon 15 Tue 16 Wed 17 Thu 18 Fri 19 Sat 20 Sun 21 Mon 22…" at bounding box center [500, 285] width 1001 height 338
drag, startPoint x: 209, startPoint y: 357, endPoint x: 830, endPoint y: 334, distance: 621.8
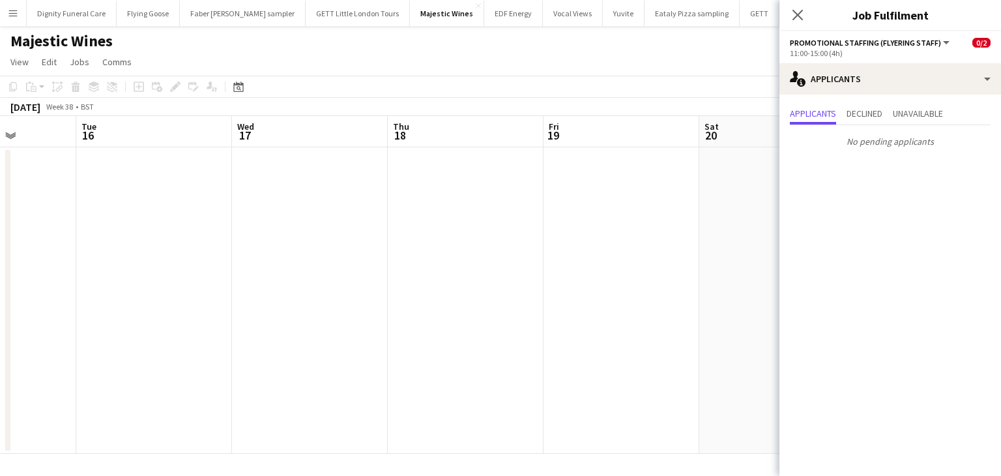
click at [832, 334] on body "Menu Boards Boards Boards All jobs Status Workforce Workforce My Workforce Recr…" at bounding box center [500, 238] width 1001 height 476
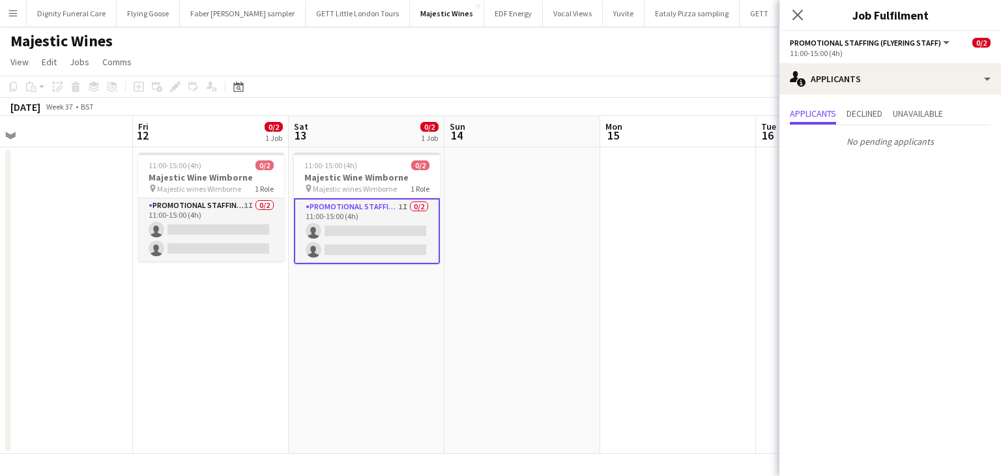
drag, startPoint x: 295, startPoint y: 338, endPoint x: 771, endPoint y: 308, distance: 476.9
click at [773, 308] on app-calendar-viewport "Tue 9 Wed 10 Thu 11 Fri 12 0/2 1 Job Sat 13 0/2 1 Job Sun 14 Mon 15 Tue 16 Wed …" at bounding box center [500, 285] width 1001 height 338
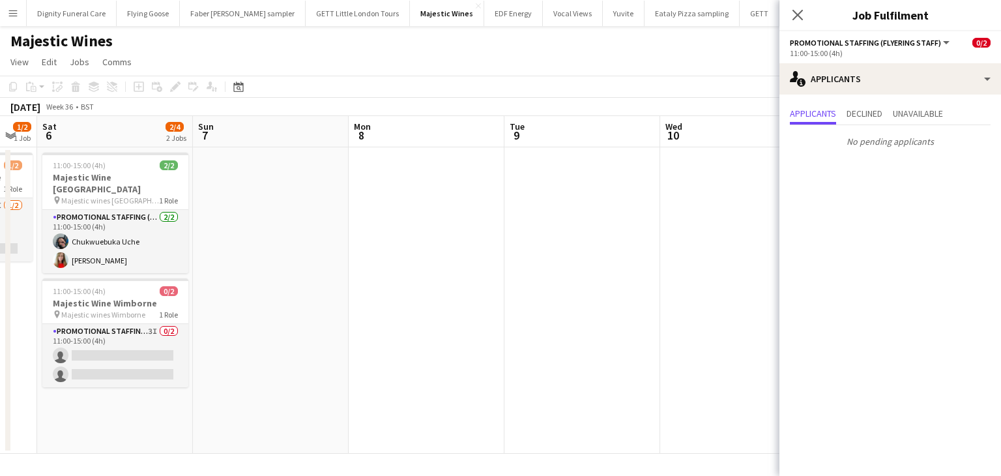
drag, startPoint x: 503, startPoint y: 306, endPoint x: 853, endPoint y: 293, distance: 350.4
click at [857, 294] on body "Menu Boards Boards Boards All jobs Status Workforce Workforce My Workforce Recr…" at bounding box center [500, 238] width 1001 height 476
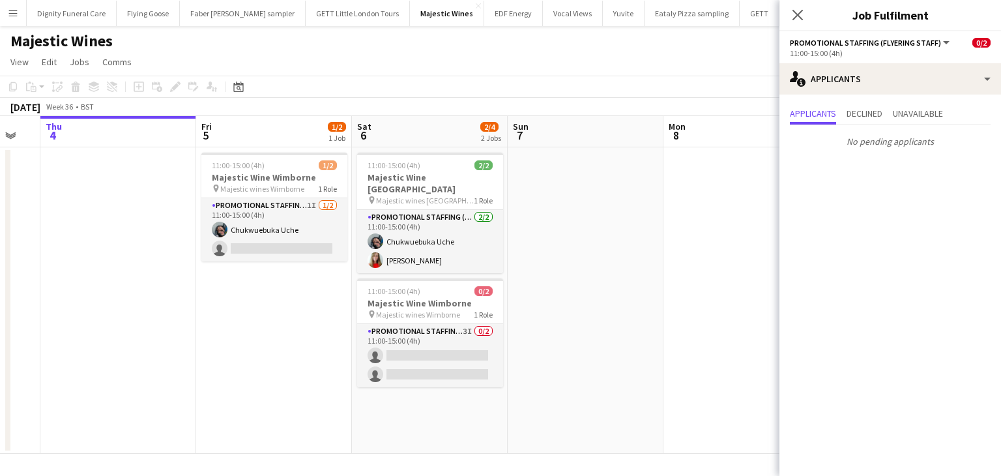
drag, startPoint x: 401, startPoint y: 325, endPoint x: 569, endPoint y: 316, distance: 167.8
click at [569, 316] on app-calendar-viewport "Tue 2 Wed 3 Thu 4 Fri 5 1/2 1 Job Sat 6 2/4 2 Jobs Sun 7 Mon 8 Tue 9 Wed 10 Thu…" at bounding box center [500, 285] width 1001 height 338
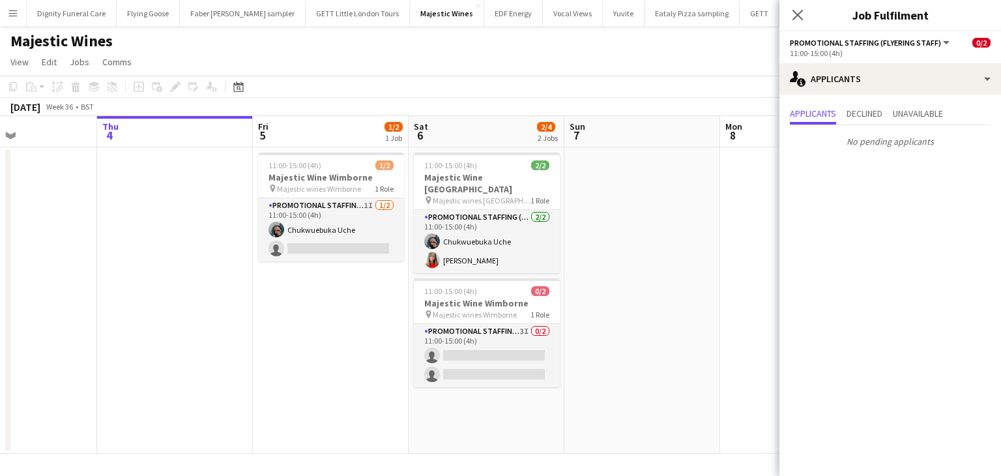
click at [191, 340] on app-date-cell at bounding box center [175, 300] width 156 height 306
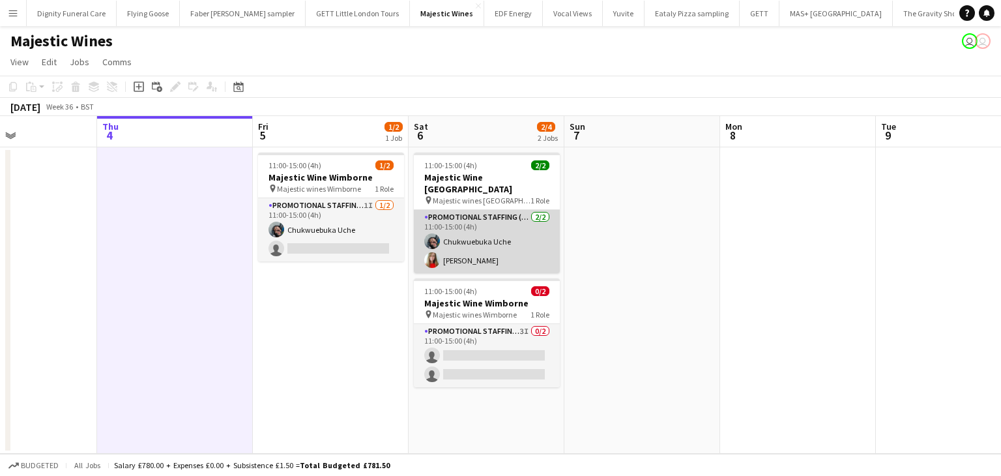
click at [482, 248] on app-card-role "Promotional Staffing (Flyering Staff) [DATE] 11:00-15:00 (4h) Chukwuebuka Uche …" at bounding box center [487, 241] width 146 height 63
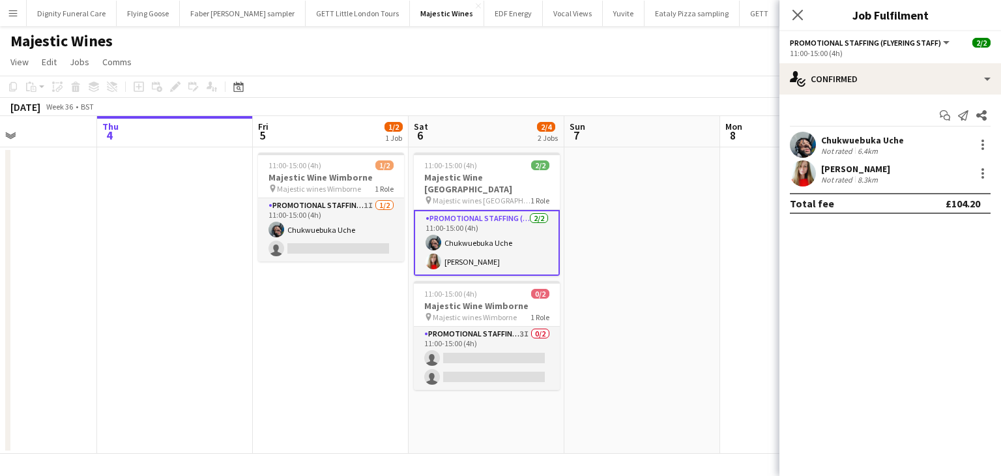
click at [880, 173] on div "[PERSON_NAME]" at bounding box center [856, 169] width 69 height 12
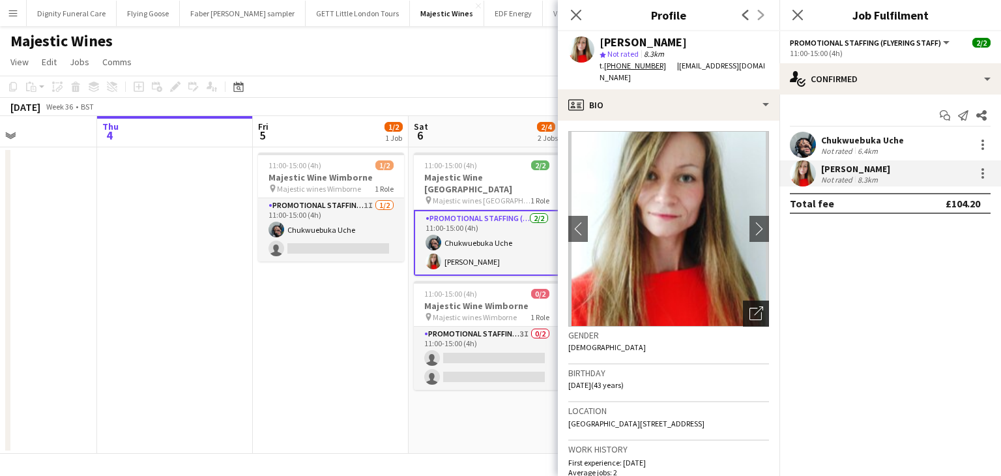
click at [750, 306] on icon "Open photos pop-in" at bounding box center [757, 313] width 14 height 14
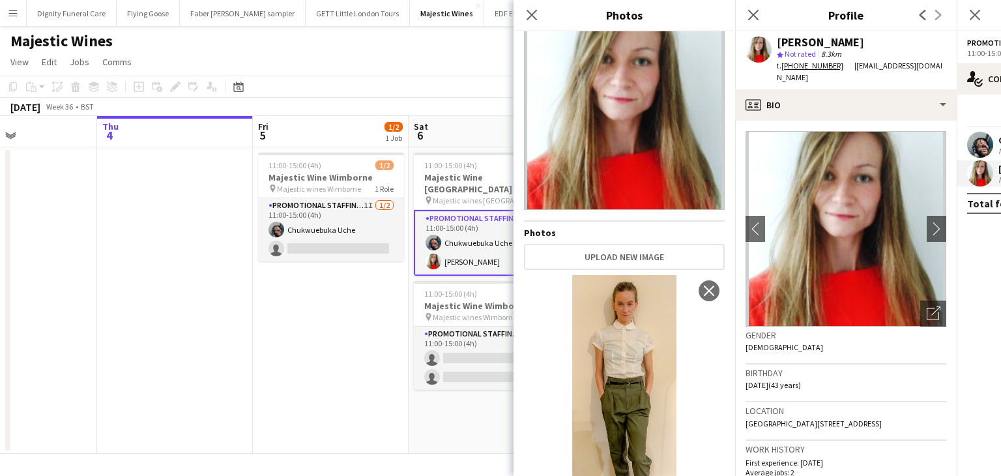
scroll to position [0, 0]
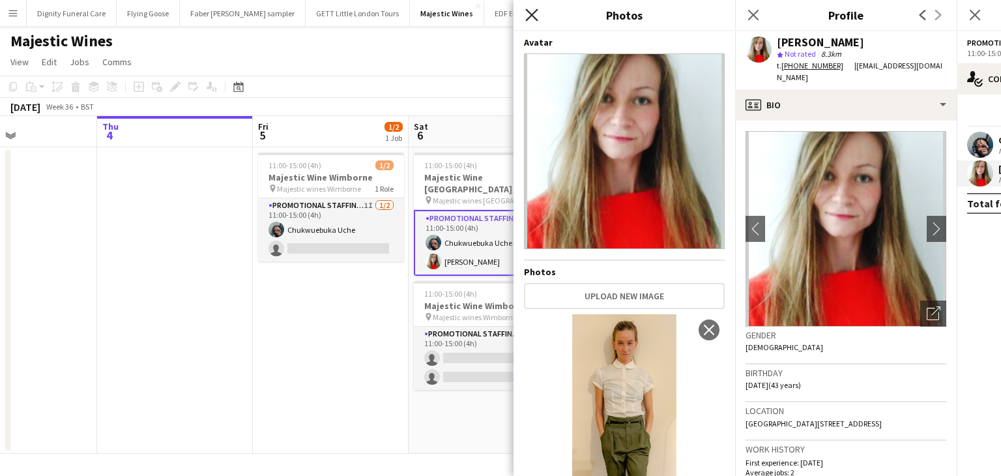
click at [529, 14] on icon "Close pop-in" at bounding box center [532, 14] width 12 height 12
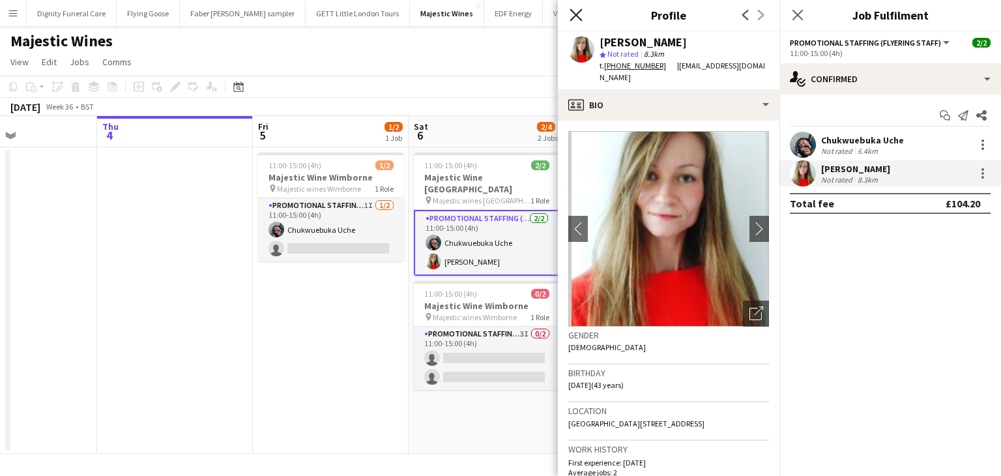
click at [571, 14] on icon "Close pop-in" at bounding box center [576, 14] width 12 height 12
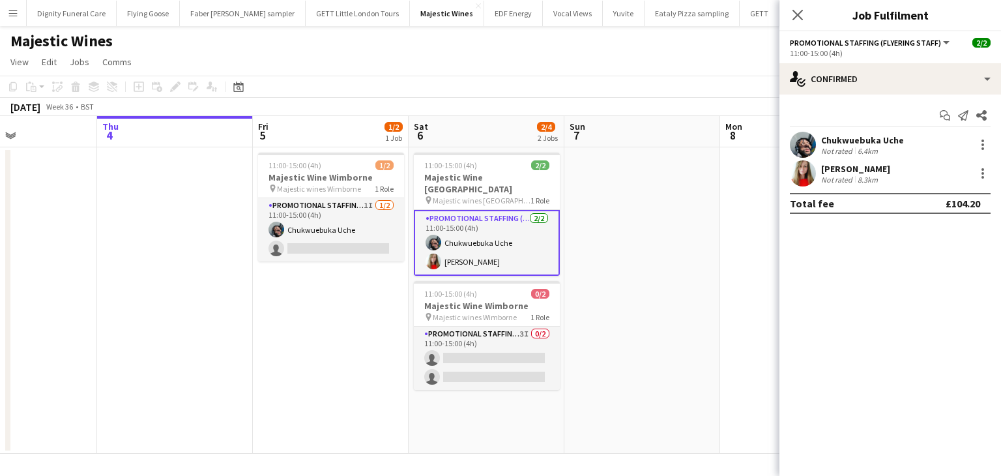
click at [848, 140] on div "Chukwuebuka Uche" at bounding box center [863, 140] width 83 height 12
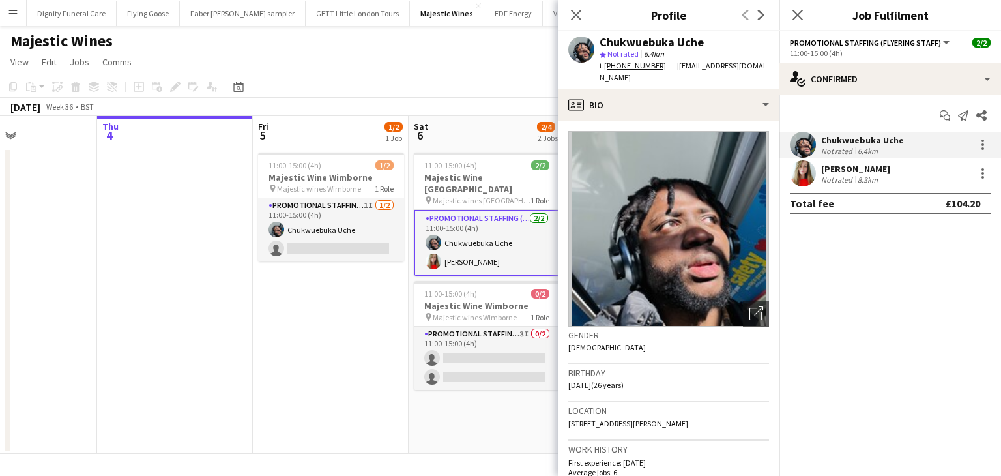
drag, startPoint x: 702, startPoint y: 41, endPoint x: 601, endPoint y: 42, distance: 101.1
click at [601, 42] on div "Chukwuebuka Uche" at bounding box center [652, 43] width 104 height 12
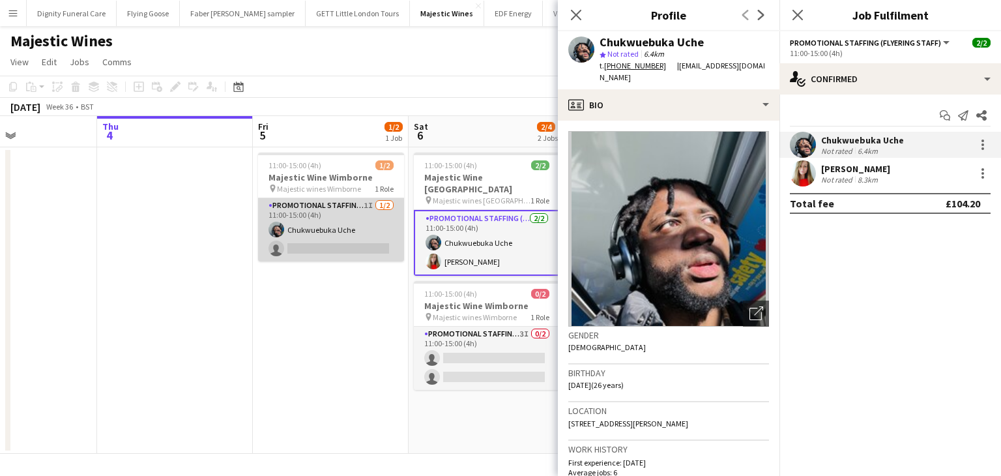
copy div "Chukwuebuka Uche"
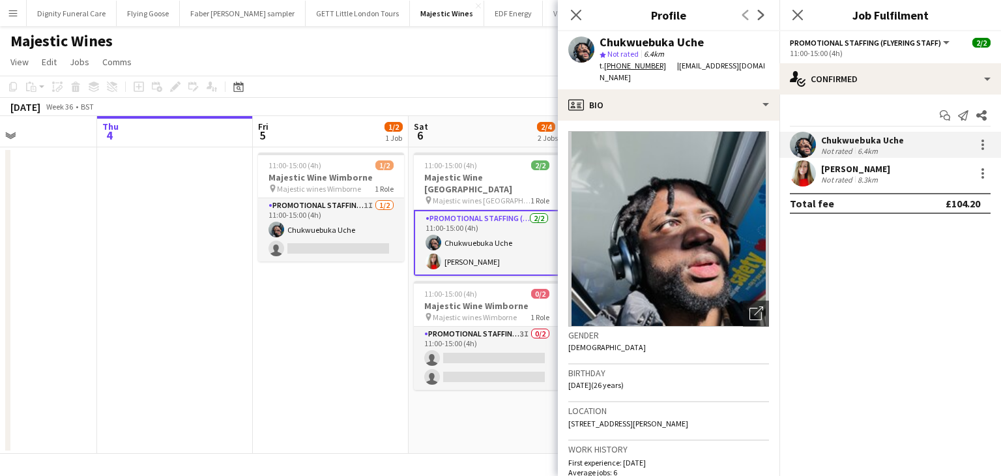
click at [284, 314] on app-date-cell "11:00-15:00 (4h) 1/2 Majestic Wine Wimborne pin Majestic wines Wimborne 1 Role …" at bounding box center [331, 300] width 156 height 306
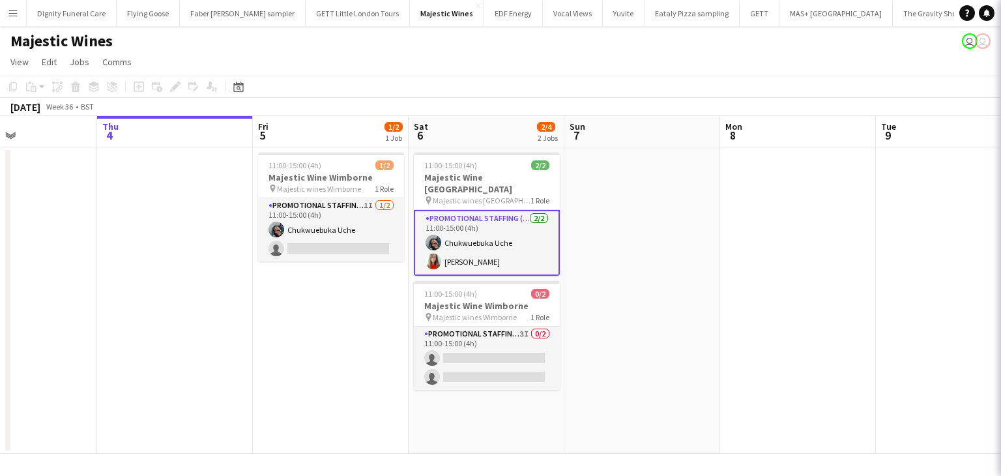
scroll to position [0, 368]
